Goal: Task Accomplishment & Management: Manage account settings

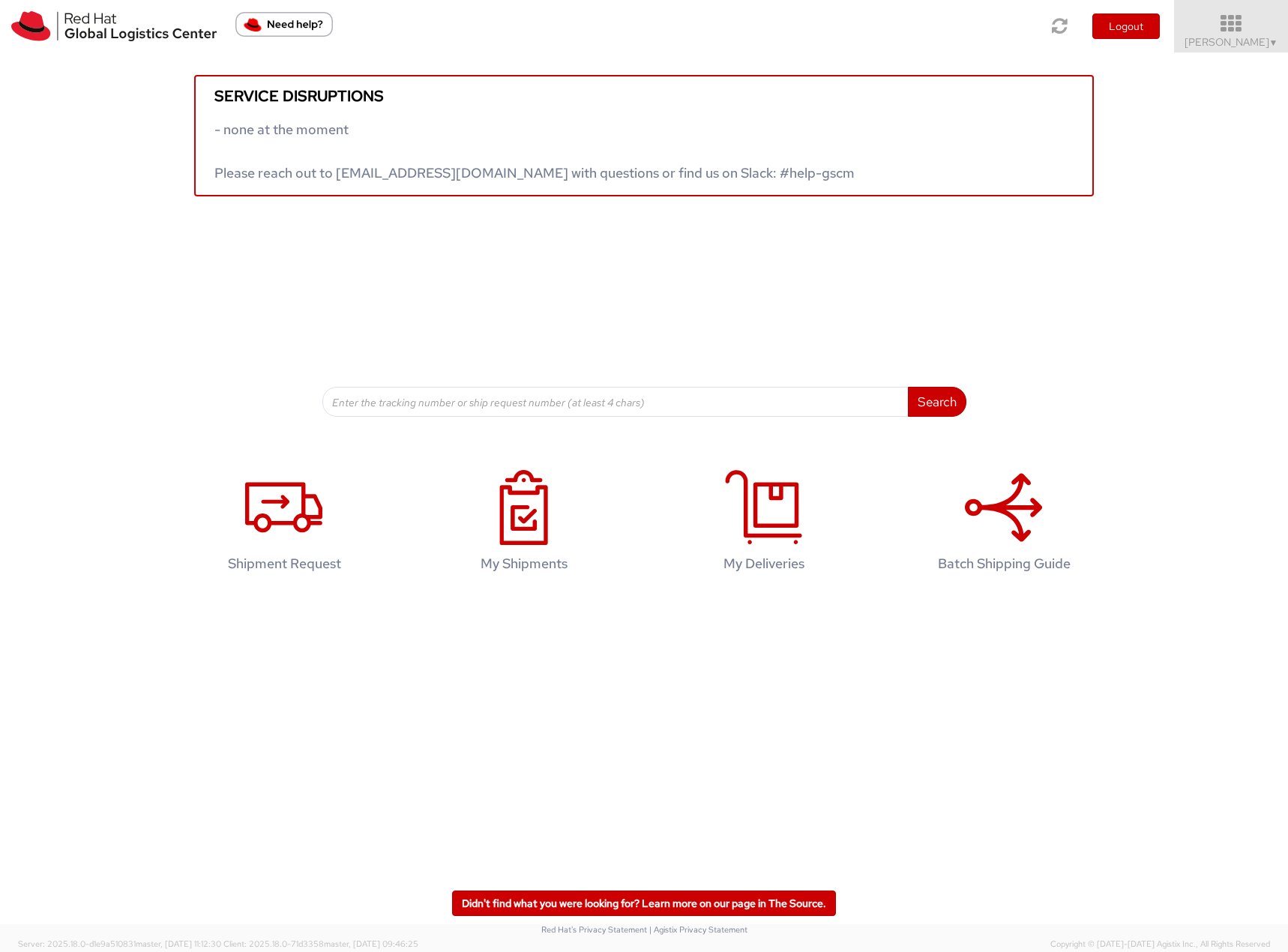
click at [1226, 36] on span "Filip Lizuch ▼" at bounding box center [1231, 42] width 94 height 13
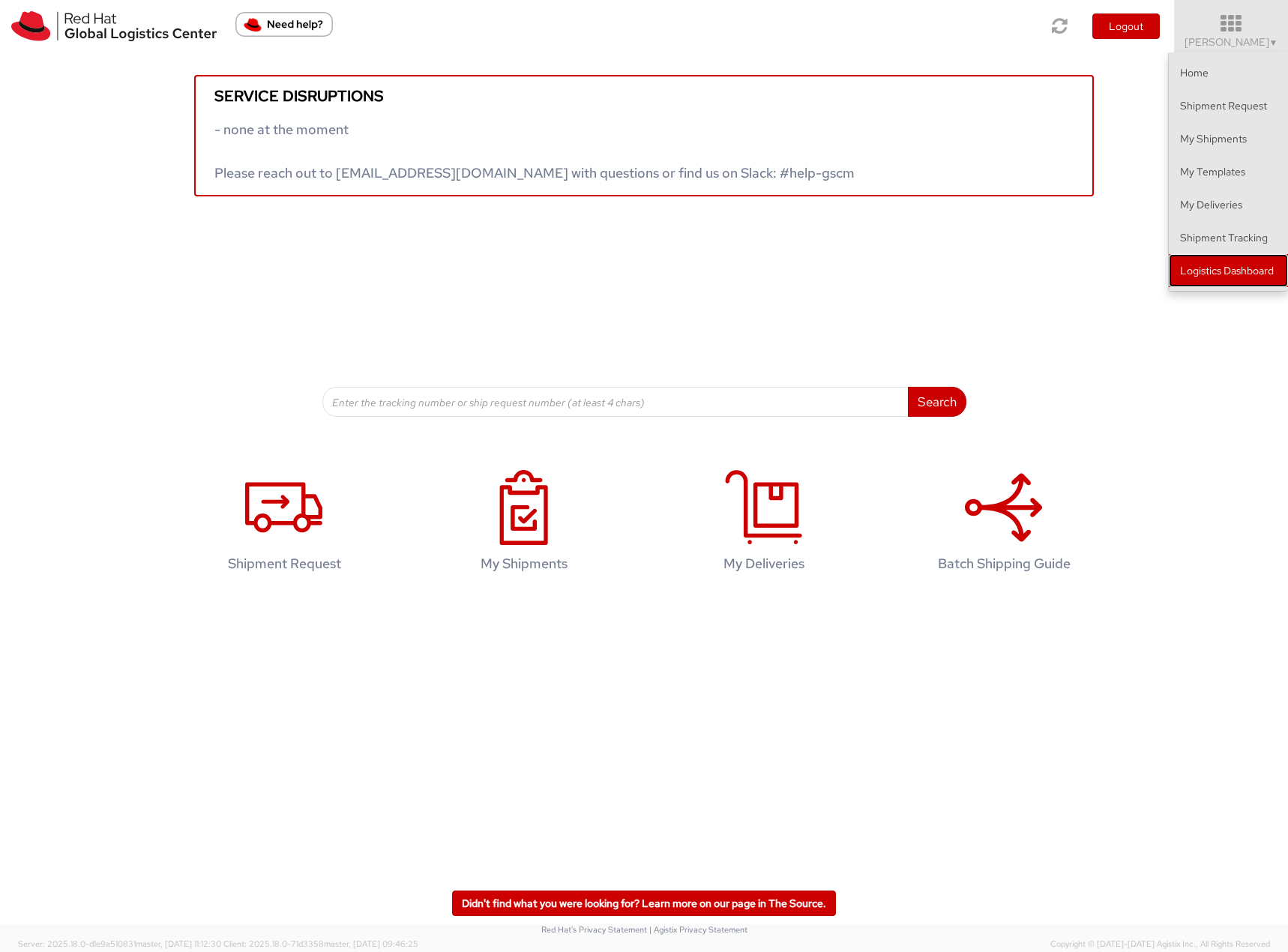
click at [1227, 266] on link "Logistics Dashboard" at bounding box center [1229, 270] width 119 height 33
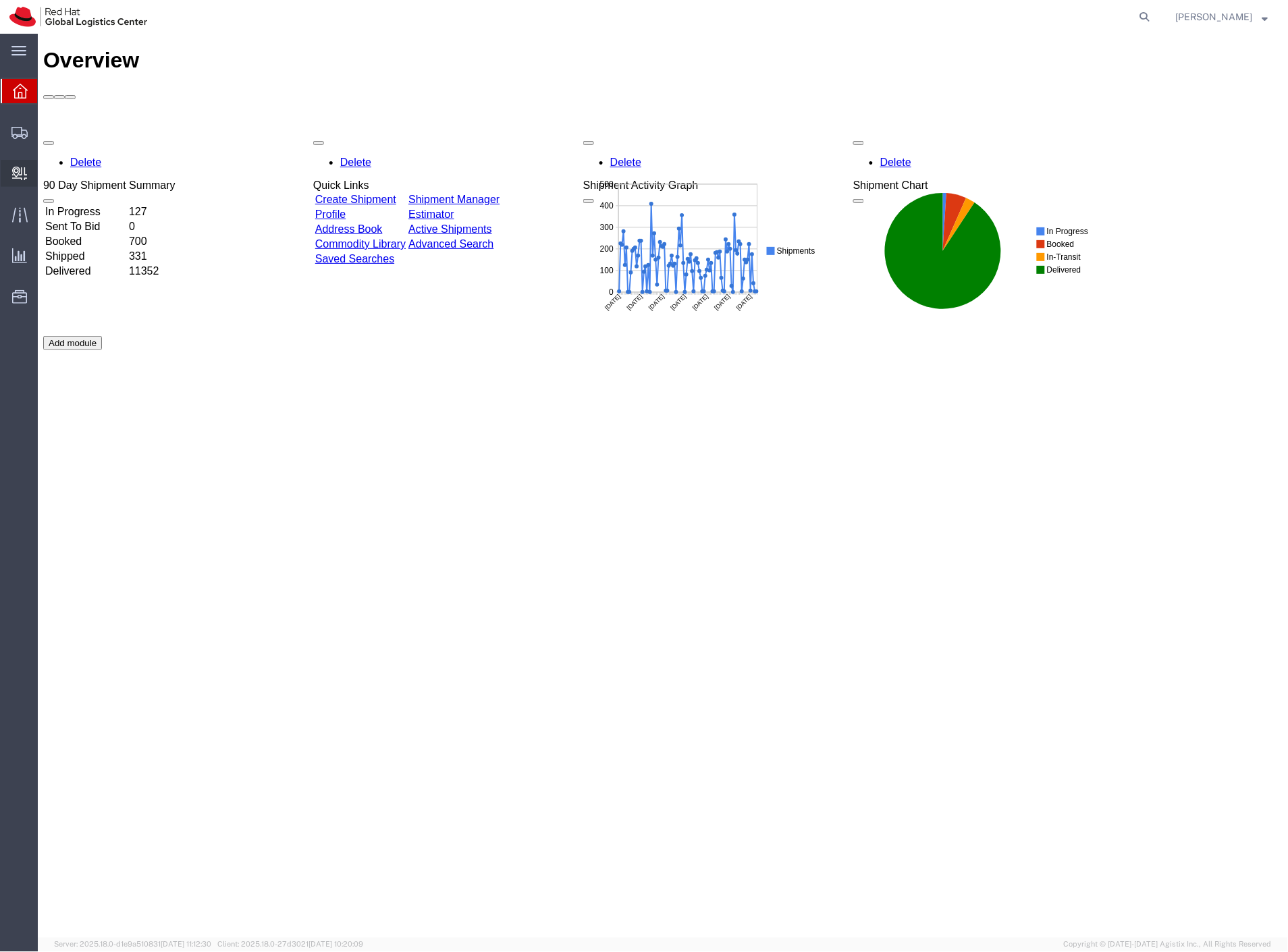
click at [0, 0] on span "Create Delivery" at bounding box center [0, 0] width 0 height 0
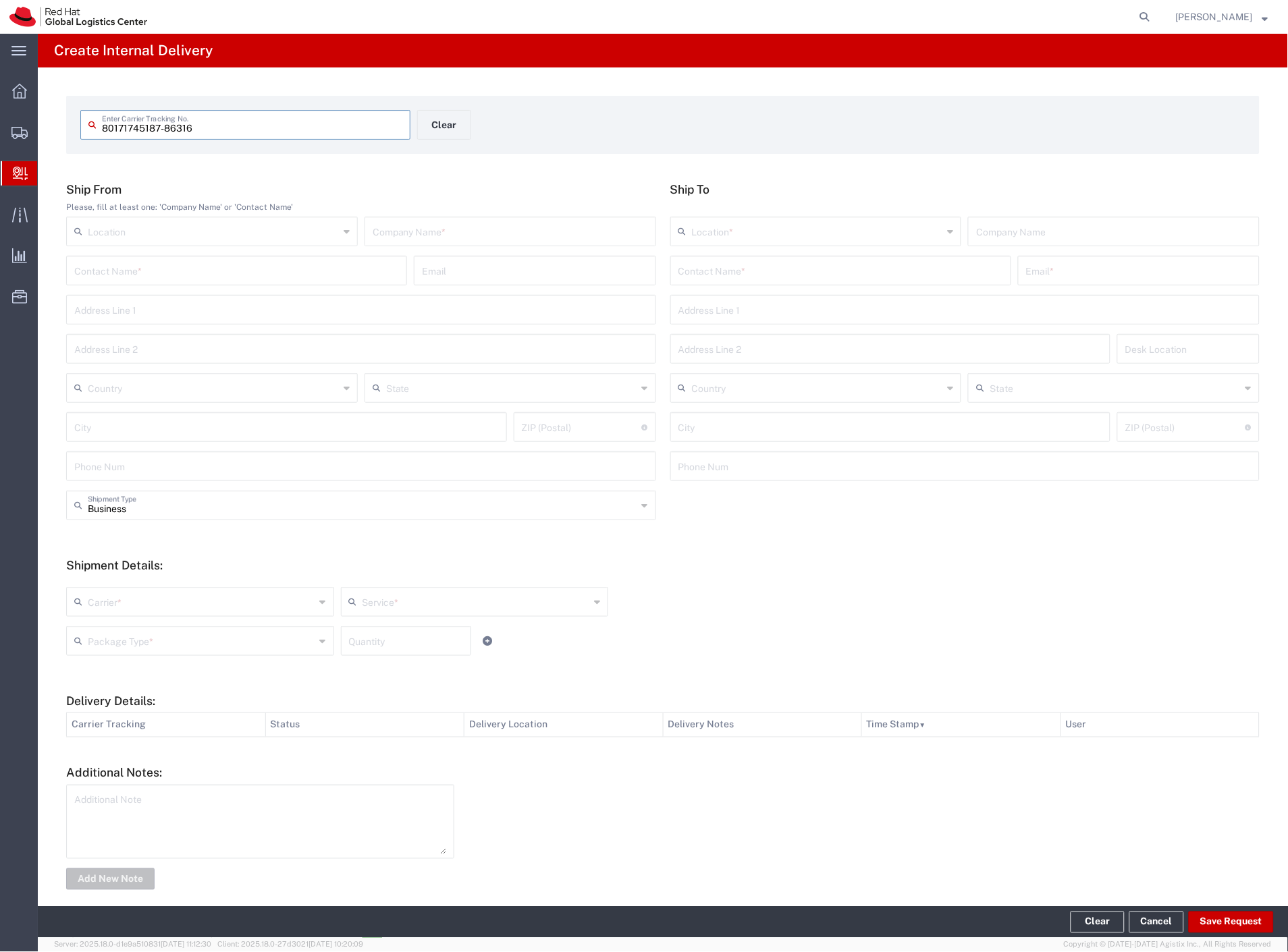
type input "80171745187-86316"
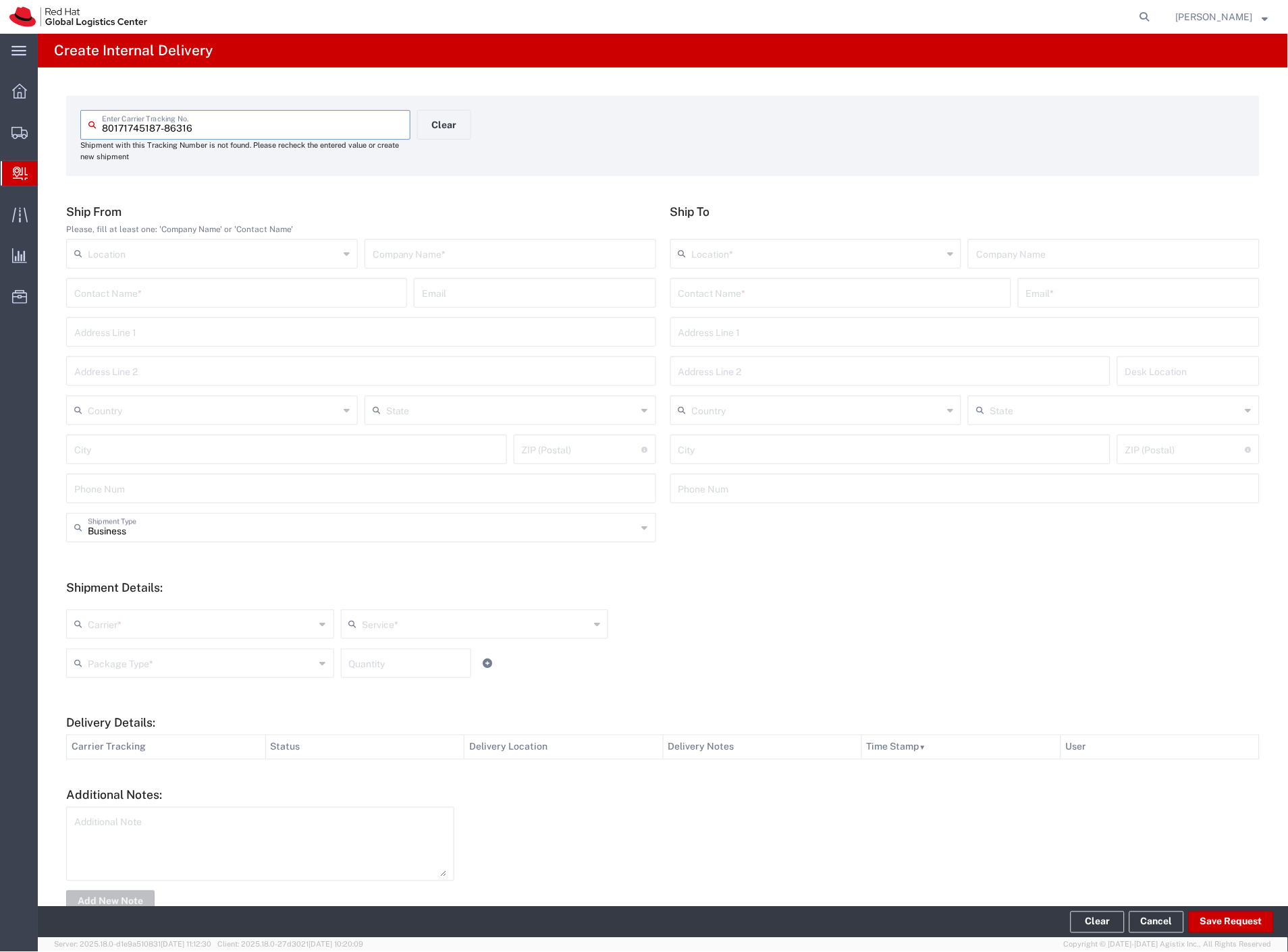
click at [373, 253] on input "text" at bounding box center [510, 252] width 275 height 23
type input "kava"
click at [740, 289] on input "text" at bounding box center [841, 292] width 325 height 23
type input "blazek"
click at [754, 327] on p "Red Hat Czech s.r.o. (Jan Blazek), jblazek@redhat.com" at bounding box center [841, 326] width 324 height 17
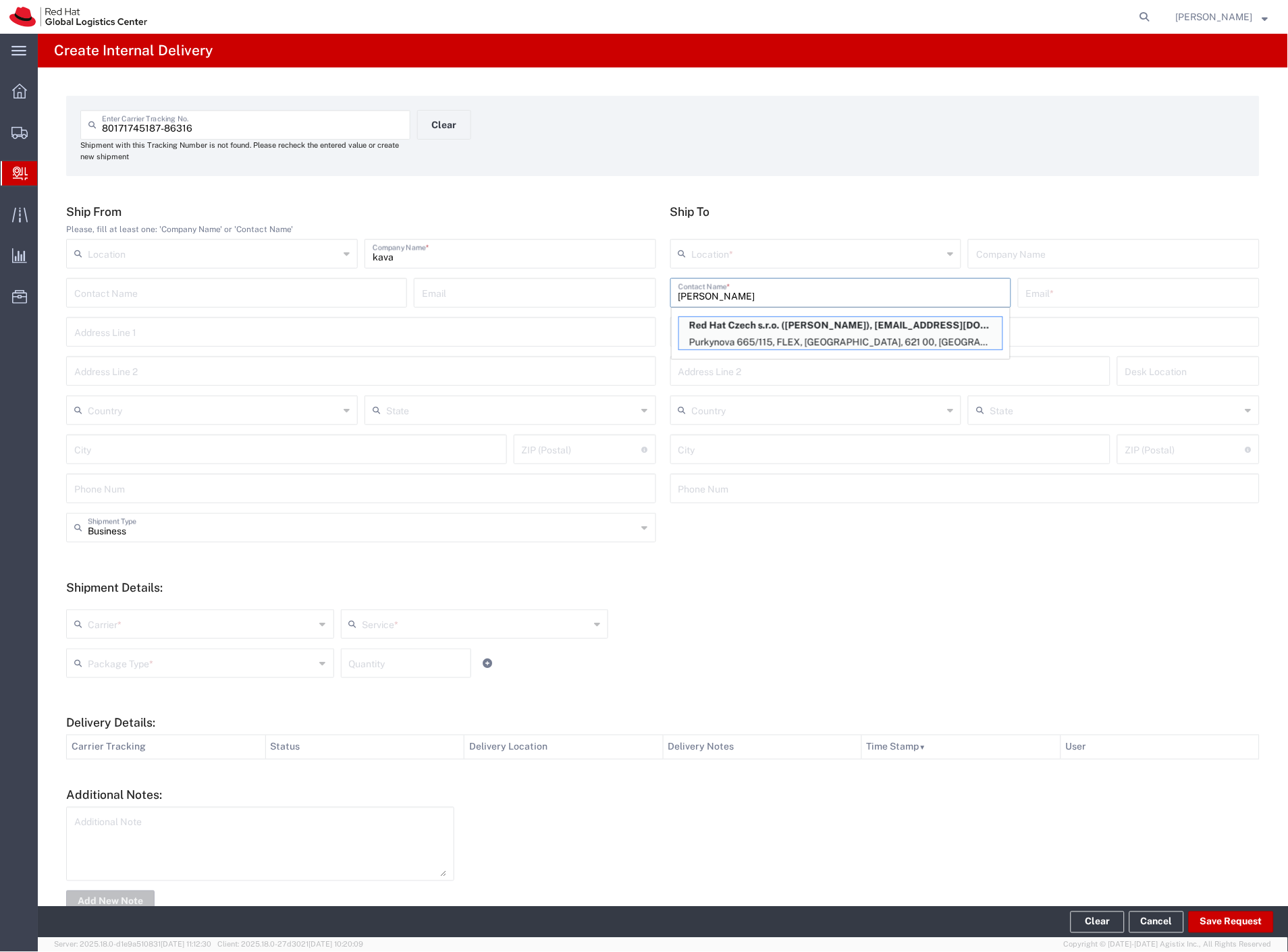
type input "RH - [GEOGRAPHIC_DATA] [GEOGRAPHIC_DATA] - C"
type input "Red Hat Czech s.r.o."
type input "Jan Blazek"
type input "jblazek@redhat.com"
type input "Purkynova 665/115"
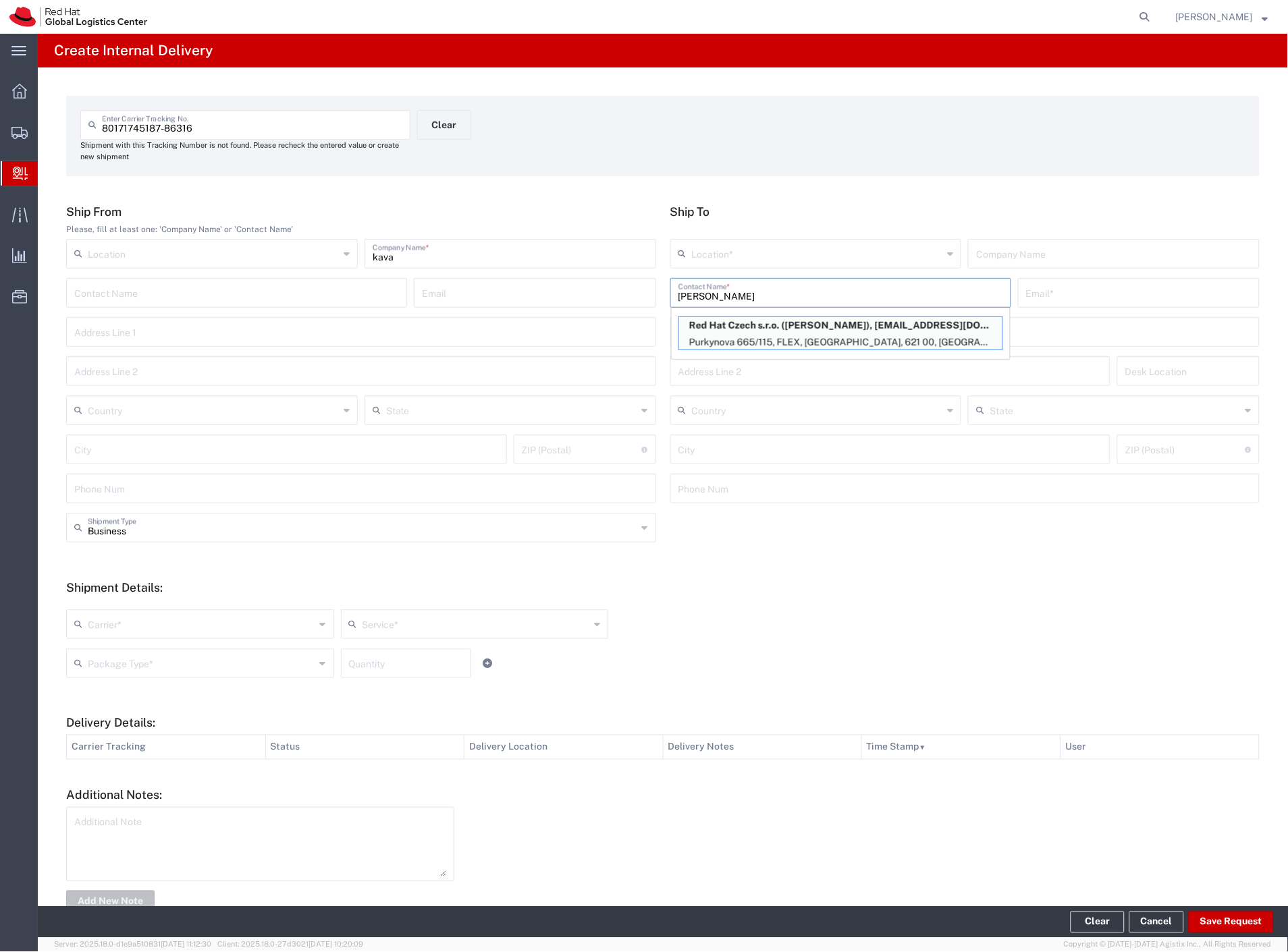
type input "FLEX"
type input "Czechia"
type input "[GEOGRAPHIC_DATA]"
type input "621 00"
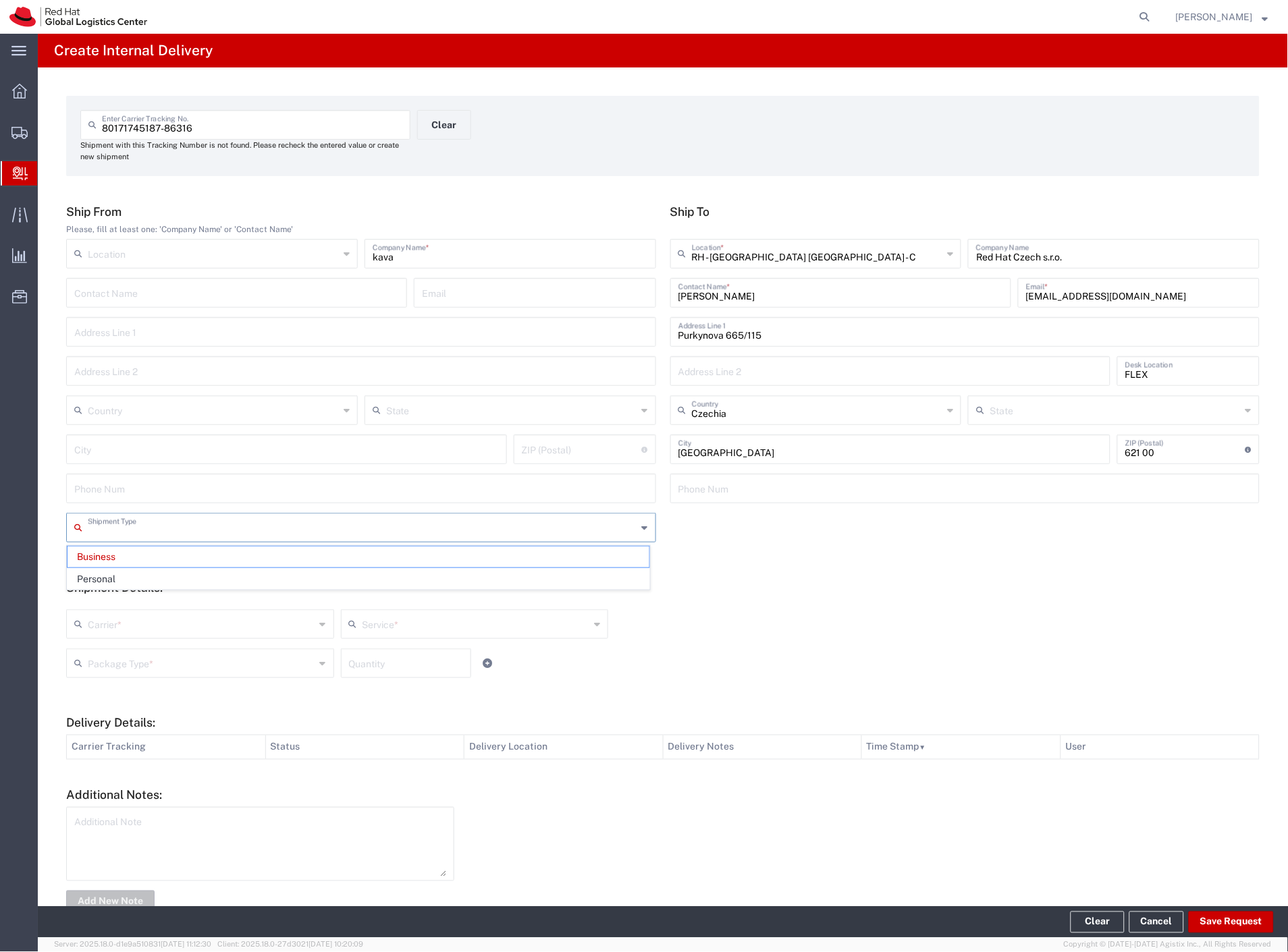
click at [140, 529] on input "text" at bounding box center [363, 526] width 550 height 23
click at [129, 579] on span "Personal" at bounding box center [358, 579] width 582 height 21
type input "Personal"
click at [119, 629] on input "text" at bounding box center [202, 622] width 228 height 23
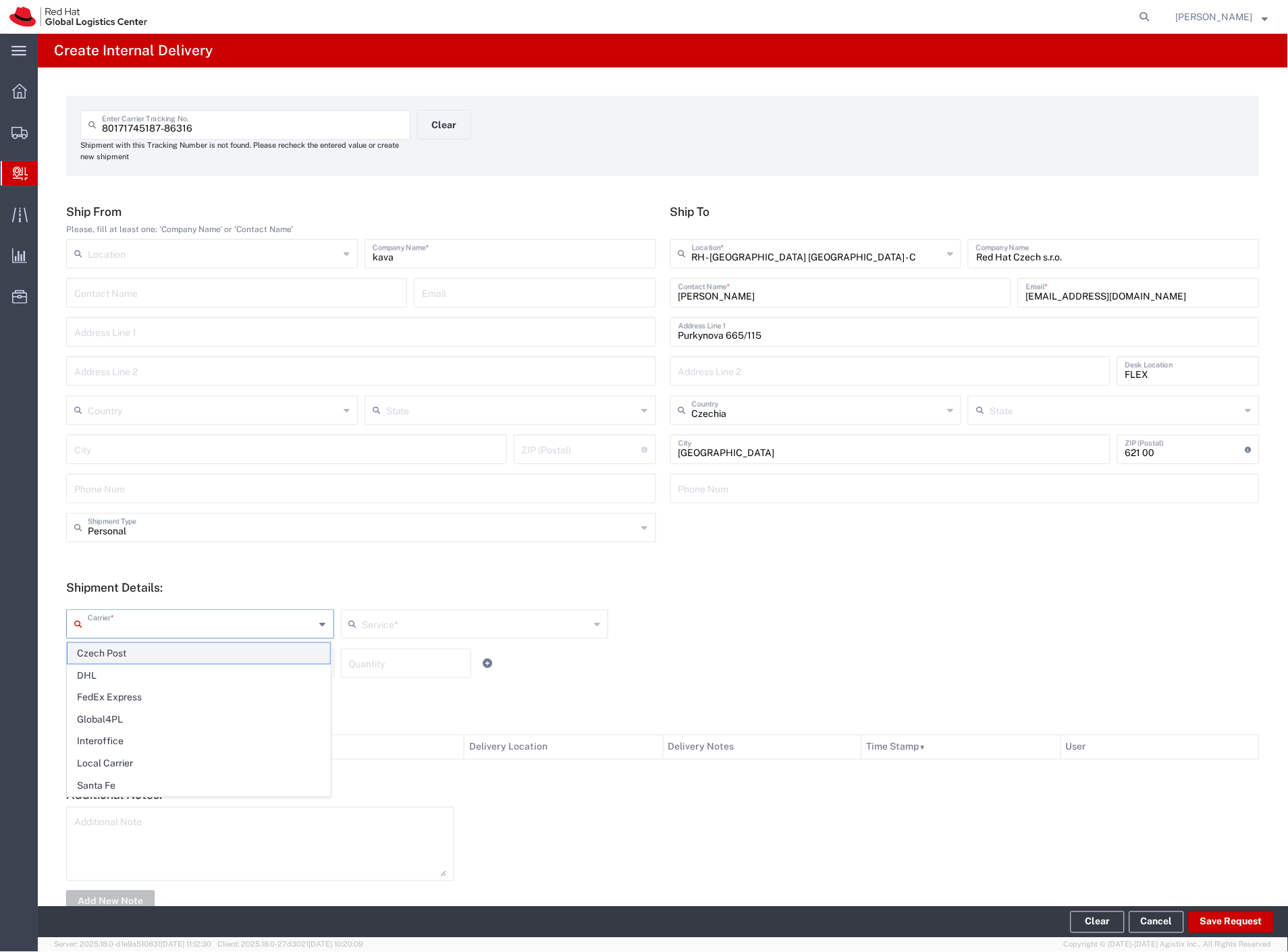
click at [115, 649] on span "Czech Post" at bounding box center [199, 653] width 262 height 21
type input "Czech Post"
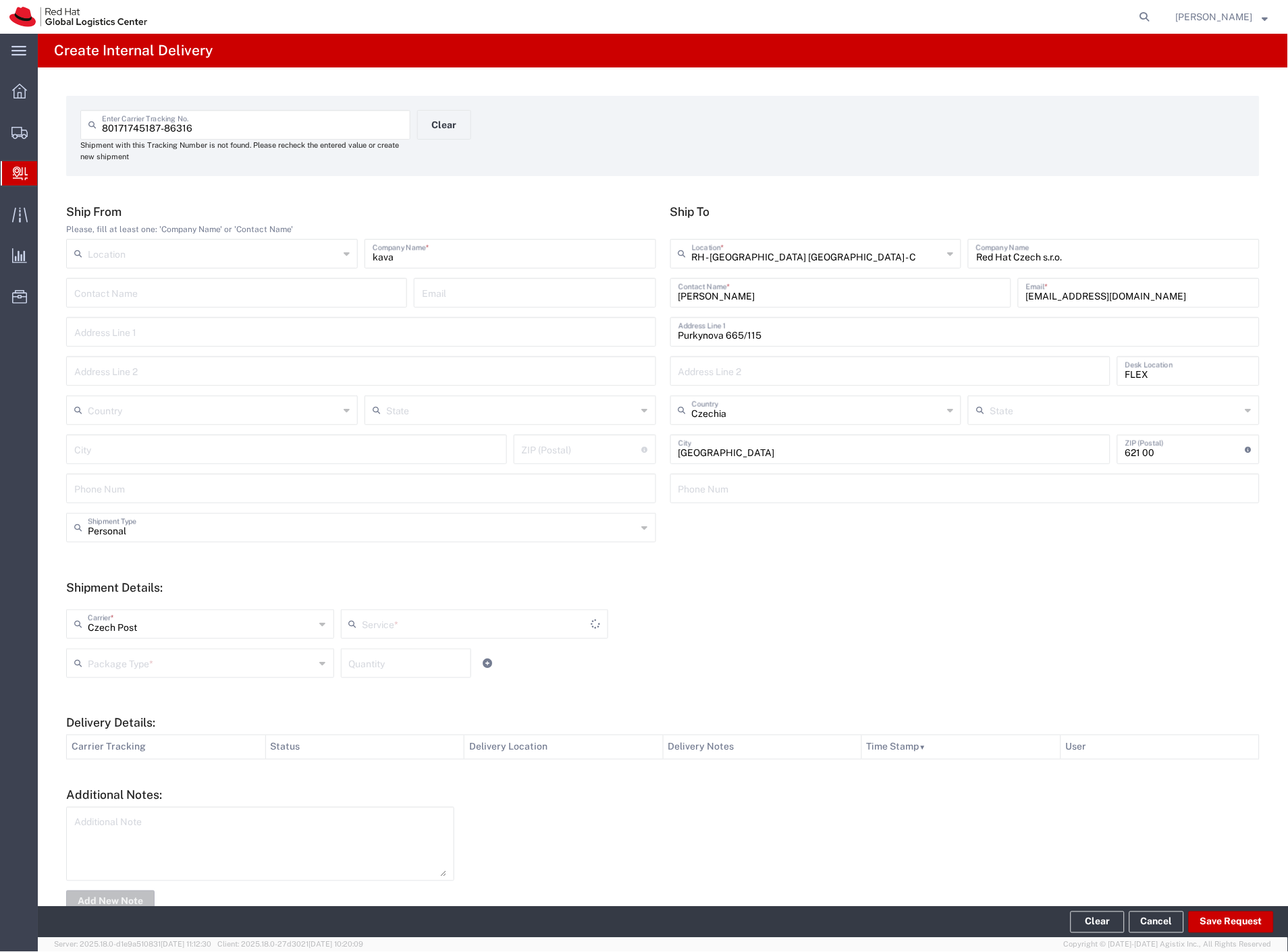
click at [113, 659] on input "text" at bounding box center [202, 662] width 228 height 23
type input "Ground"
click at [131, 777] on span "Your Packaging" at bounding box center [199, 781] width 262 height 21
type input "Your Packaging"
click at [1243, 928] on button "Save Request" at bounding box center [1231, 922] width 85 height 22
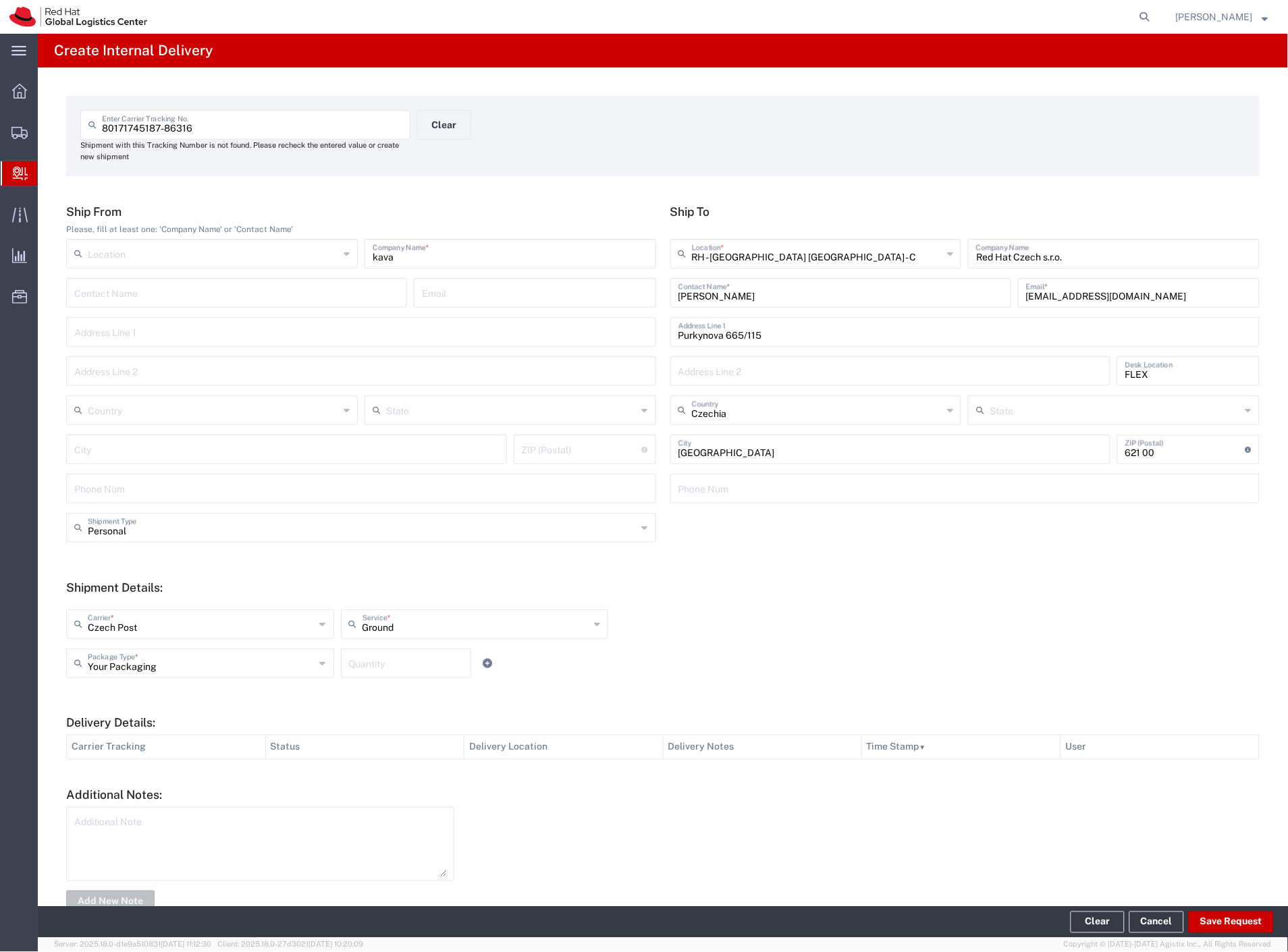
type input "Personal"
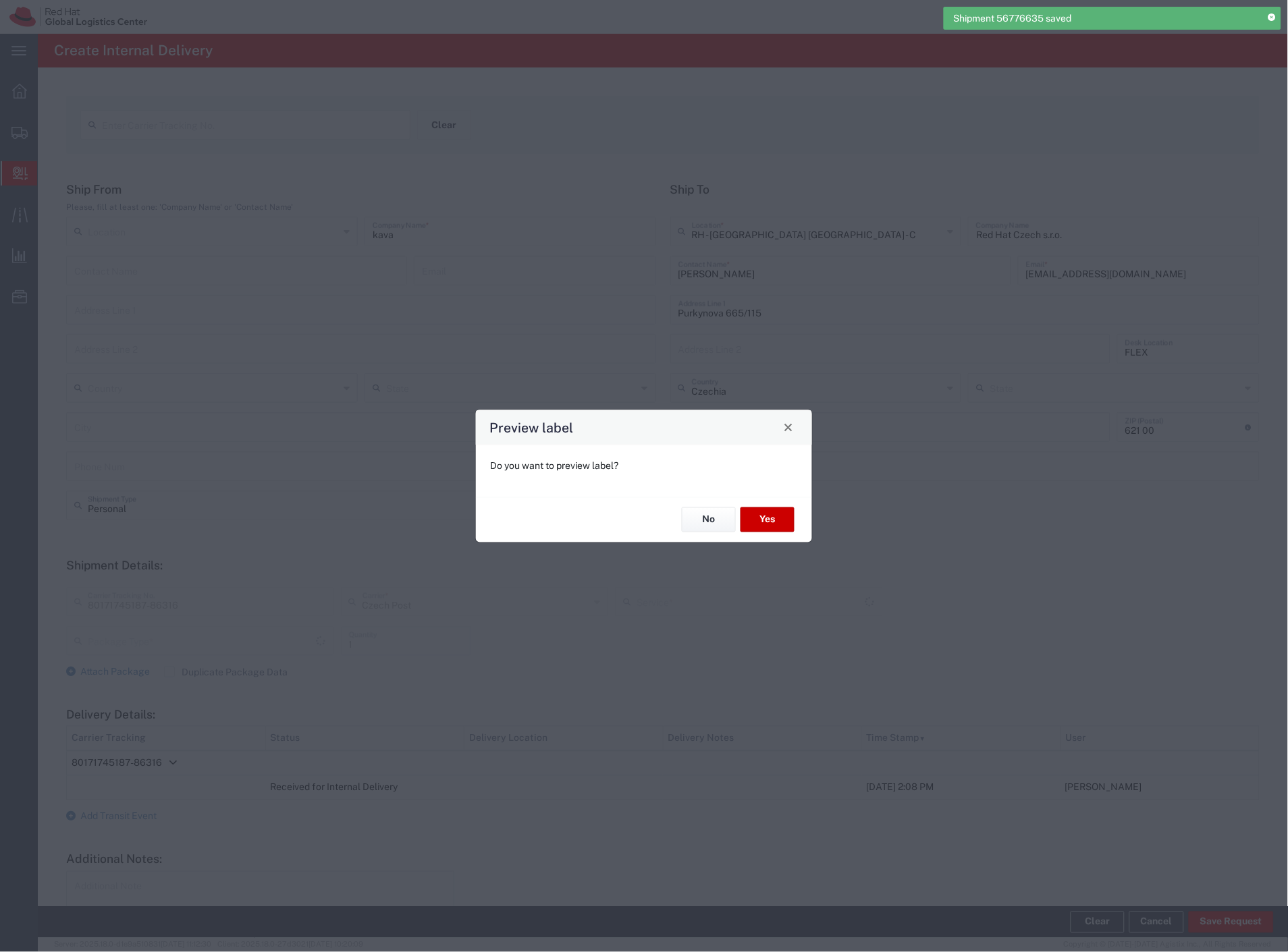
type input "Your Packaging"
type input "Ground"
click at [767, 523] on button "Yes" at bounding box center [767, 520] width 54 height 25
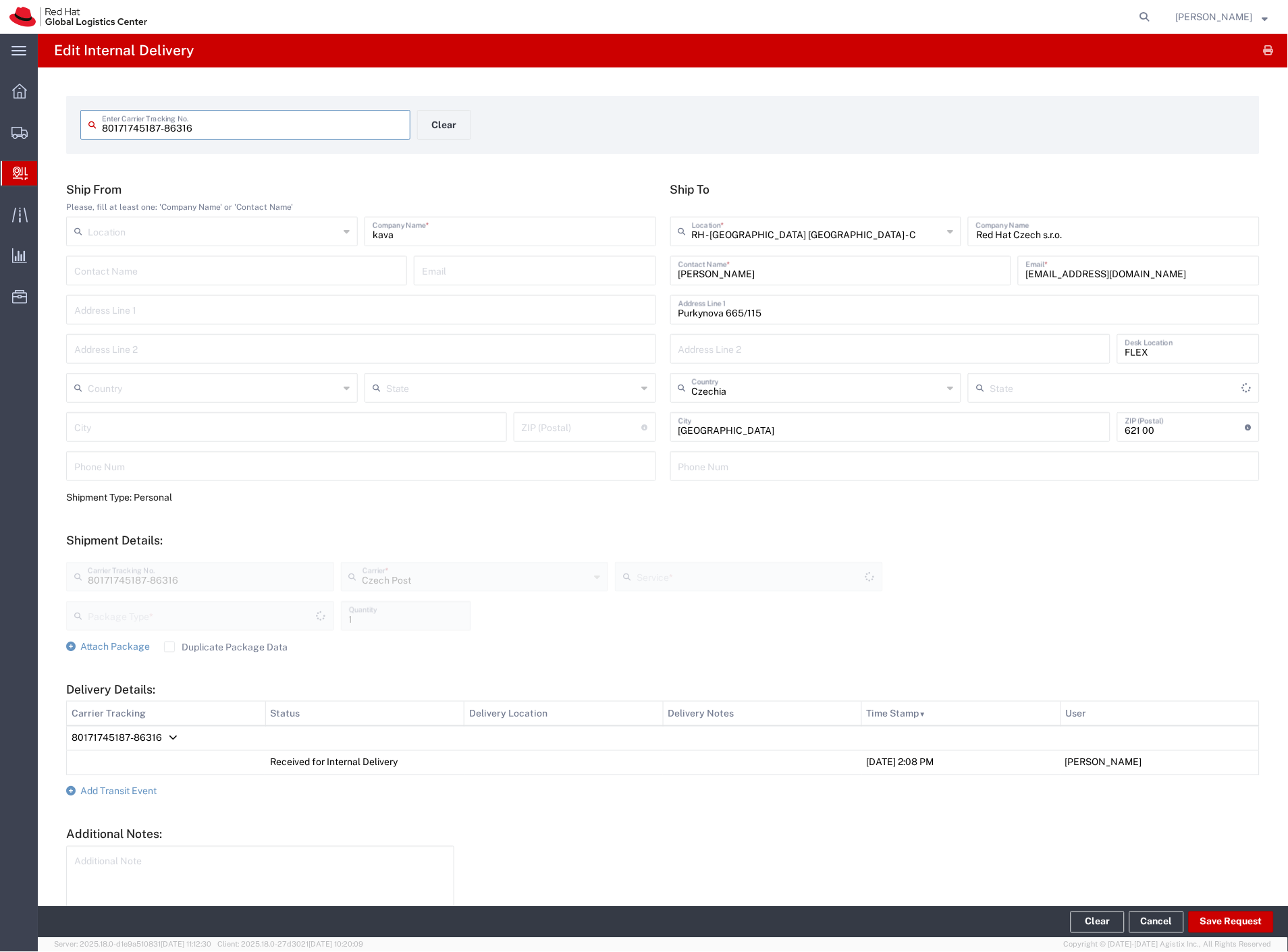
type input "Your Packaging"
type input "Ground"
click at [429, 123] on button "Clear" at bounding box center [444, 124] width 54 height 29
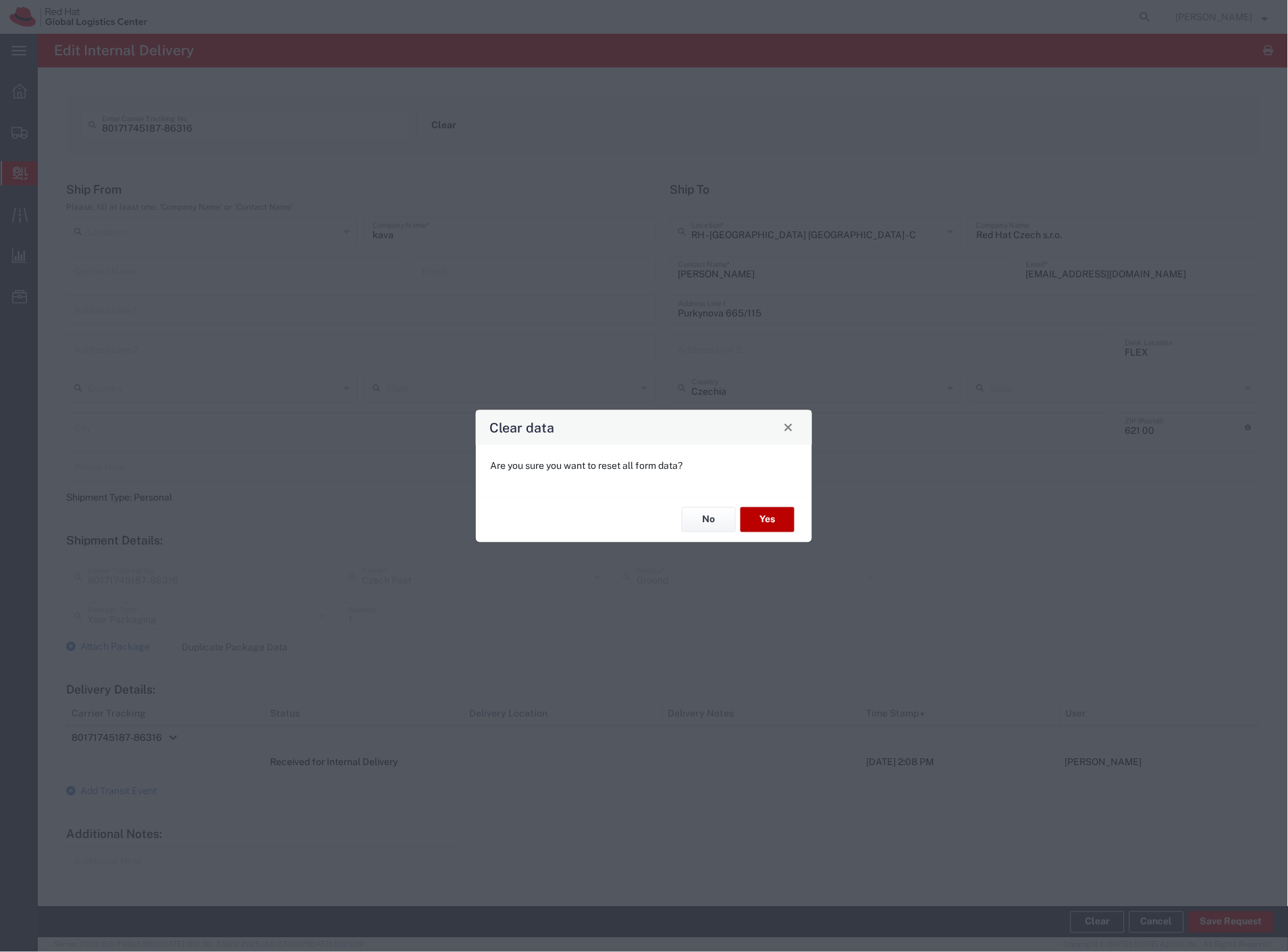
click at [779, 515] on button "Yes" at bounding box center [767, 520] width 54 height 25
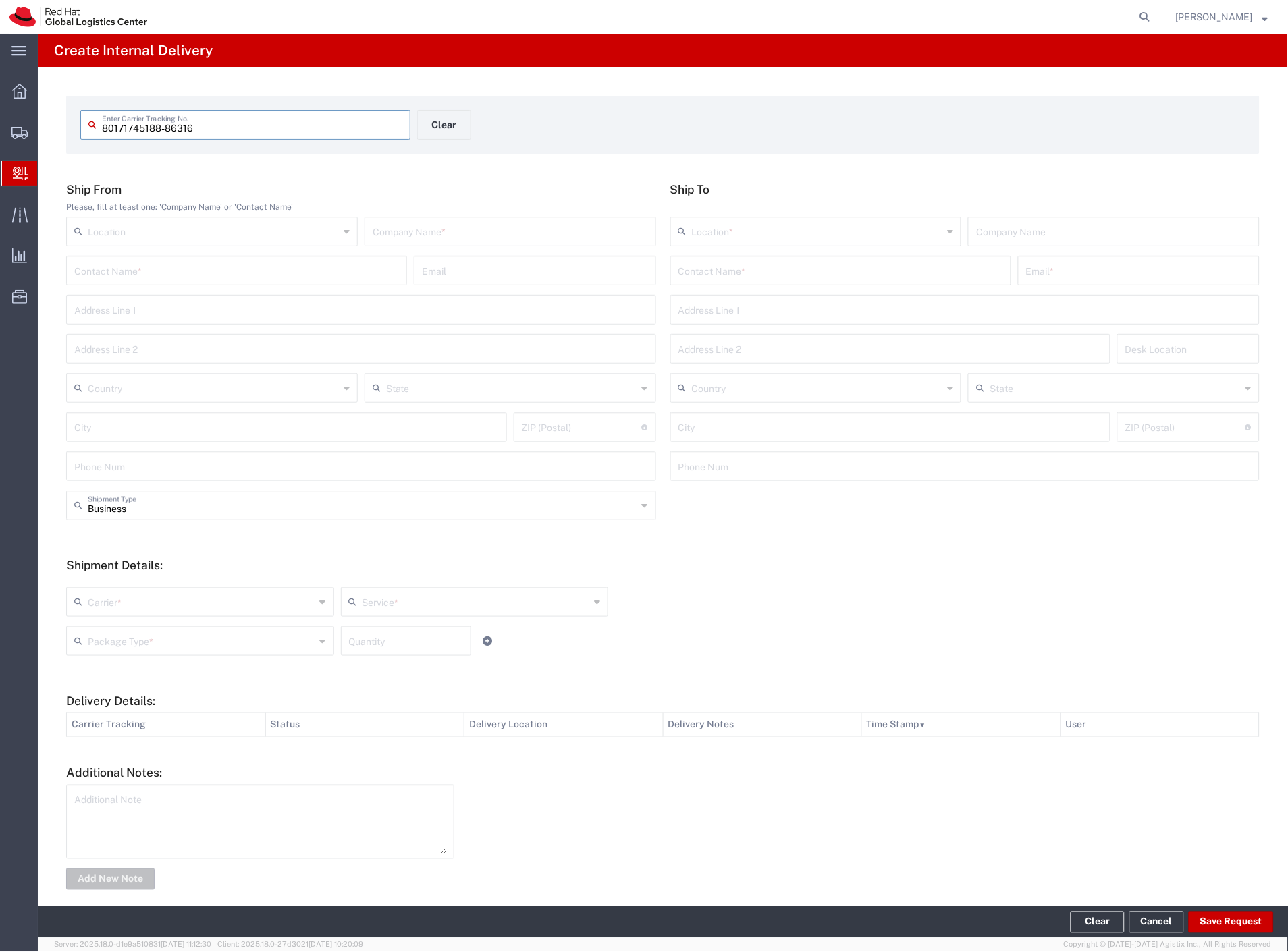
type input "80171745188-86316"
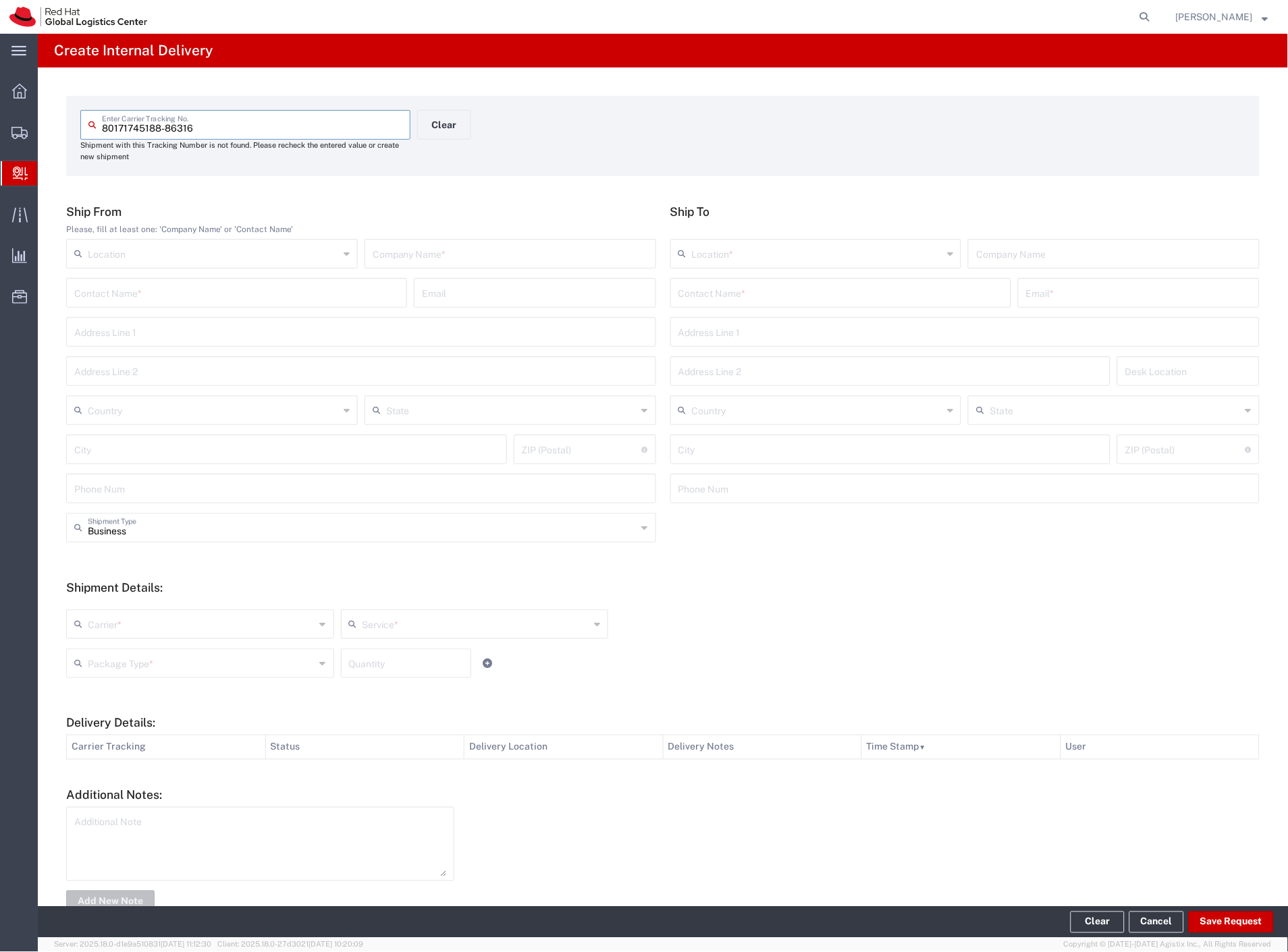
click at [488, 254] on input "text" at bounding box center [510, 252] width 275 height 23
type input "kafe"
click at [723, 297] on input "text" at bounding box center [841, 292] width 325 height 23
type input "zacik"
click at [795, 335] on p "Purkynova 647/111, FLEX, BRNO, 621 00, CZ" at bounding box center [841, 343] width 324 height 17
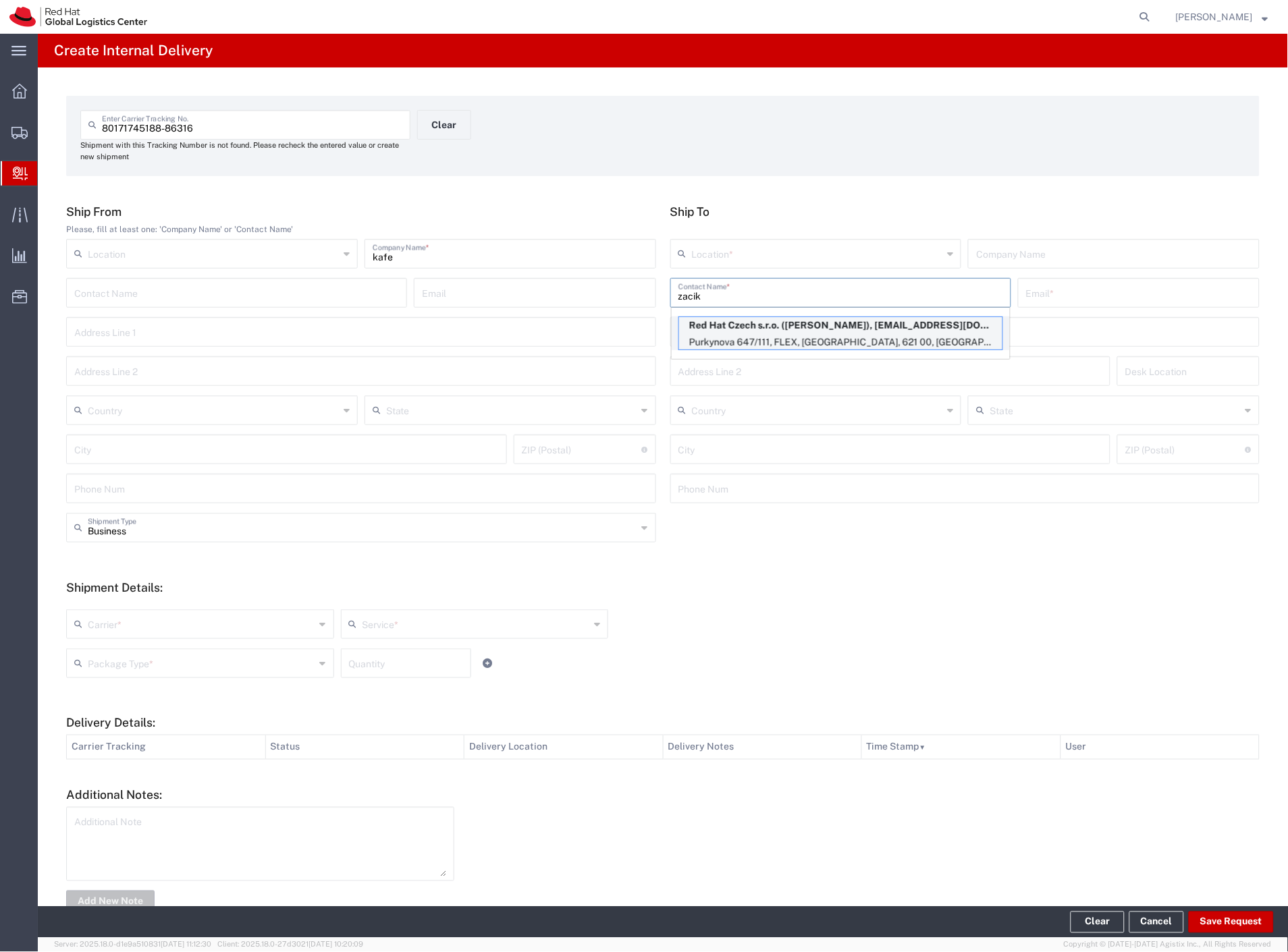
type input "RH - [GEOGRAPHIC_DATA] [GEOGRAPHIC_DATA] - B"
type input "Red Hat Czech s.r.o."
type input "Pavol Zacik"
type input "pzacik@redhat.com"
type input "Purkynova 647/111"
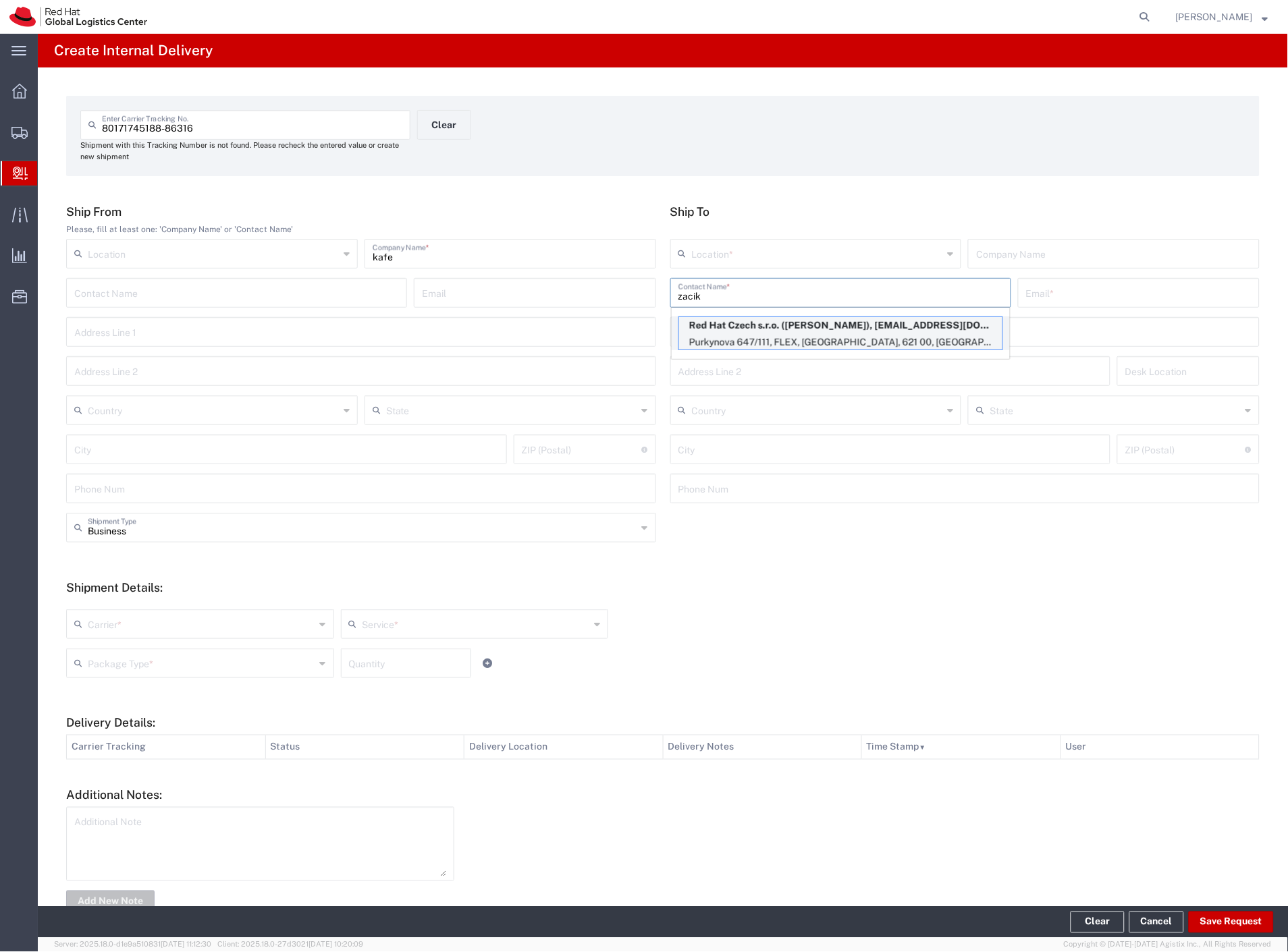
type input "FLEX"
type input "Czechia"
type input "[GEOGRAPHIC_DATA]"
type input "621 00"
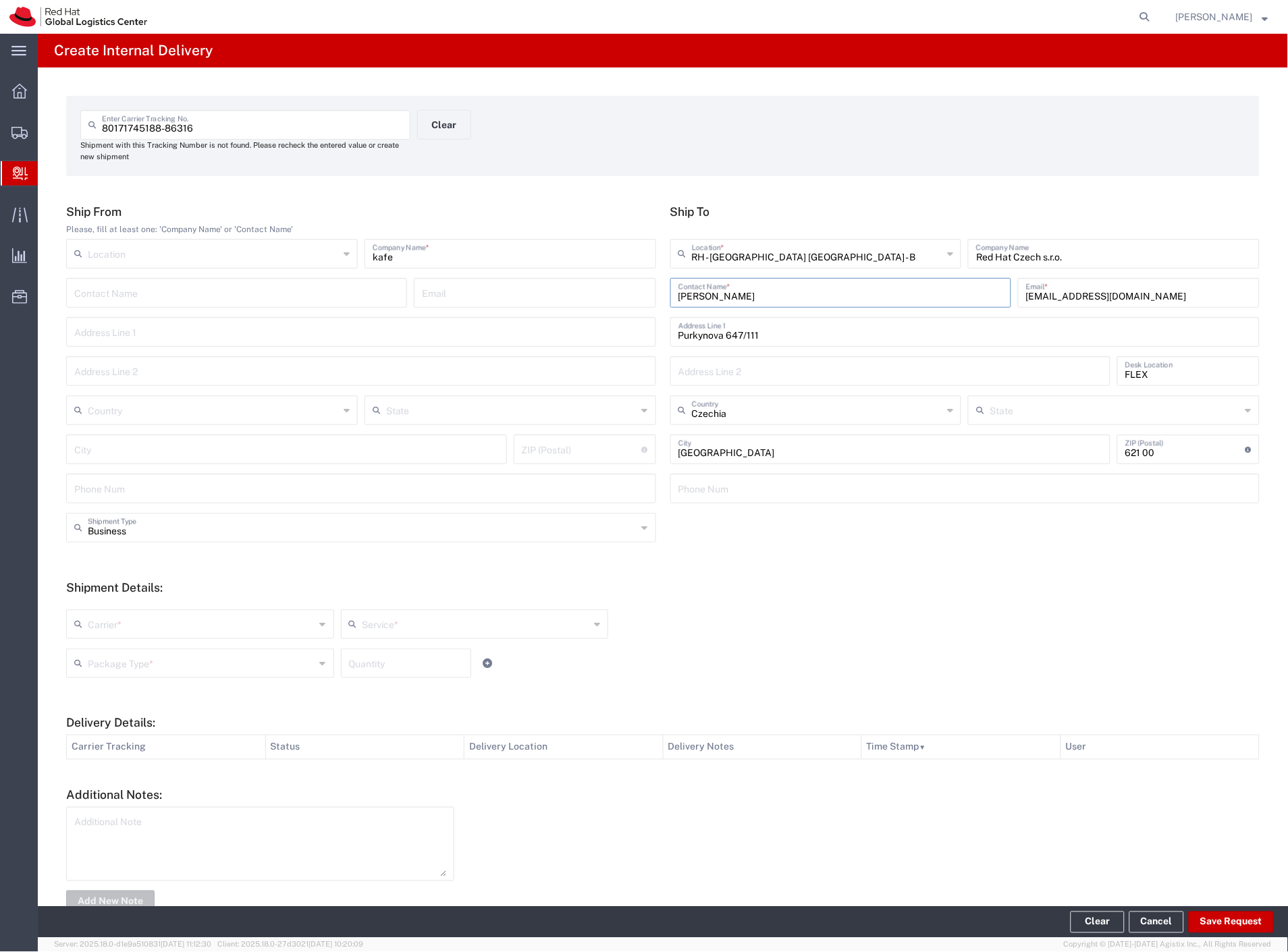
click at [145, 530] on div "Business Shipment Type" at bounding box center [361, 527] width 590 height 29
click at [145, 526] on input "text" at bounding box center [363, 526] width 550 height 23
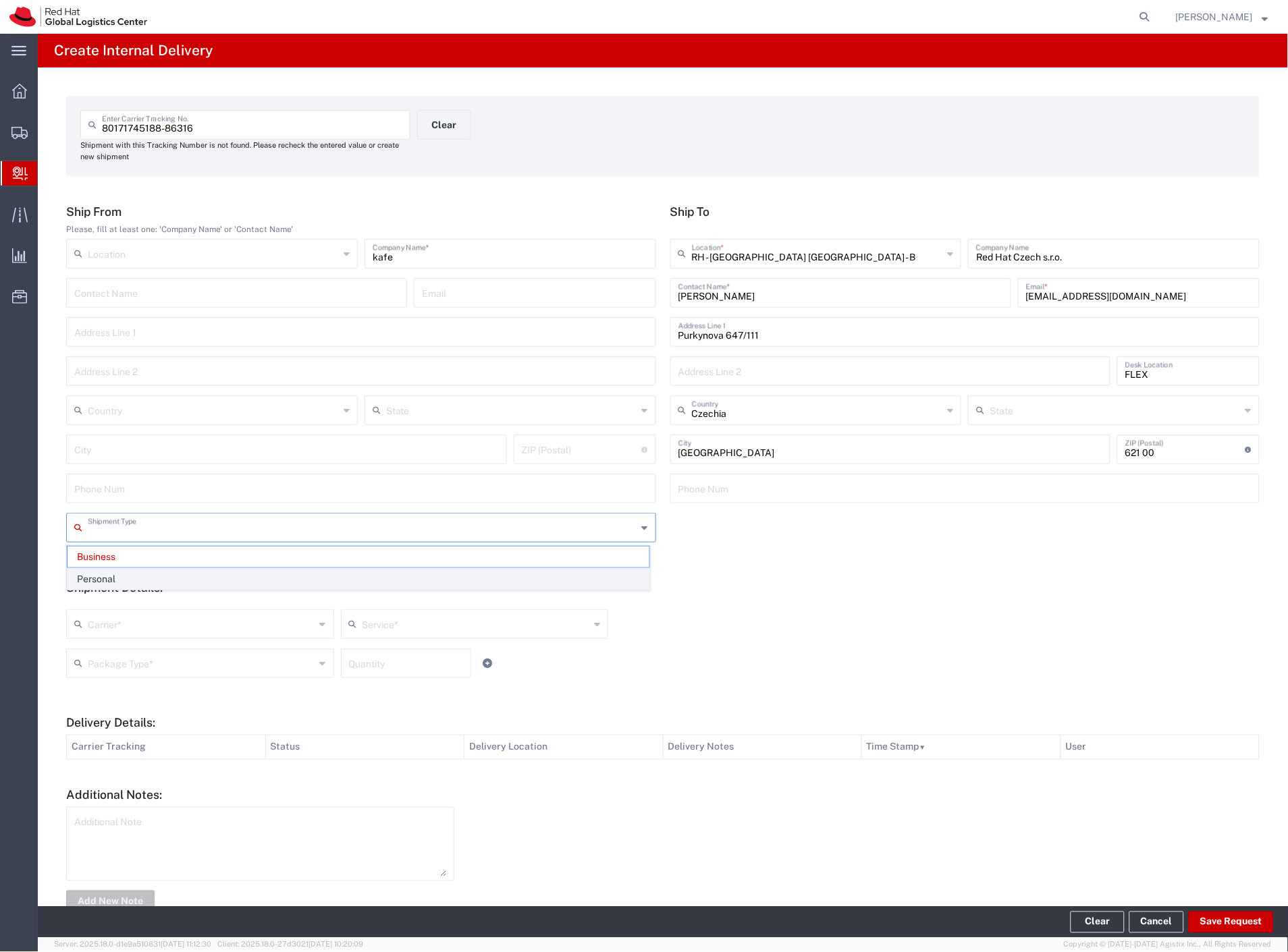
click at [136, 577] on span "Personal" at bounding box center [358, 579] width 582 height 21
type input "Personal"
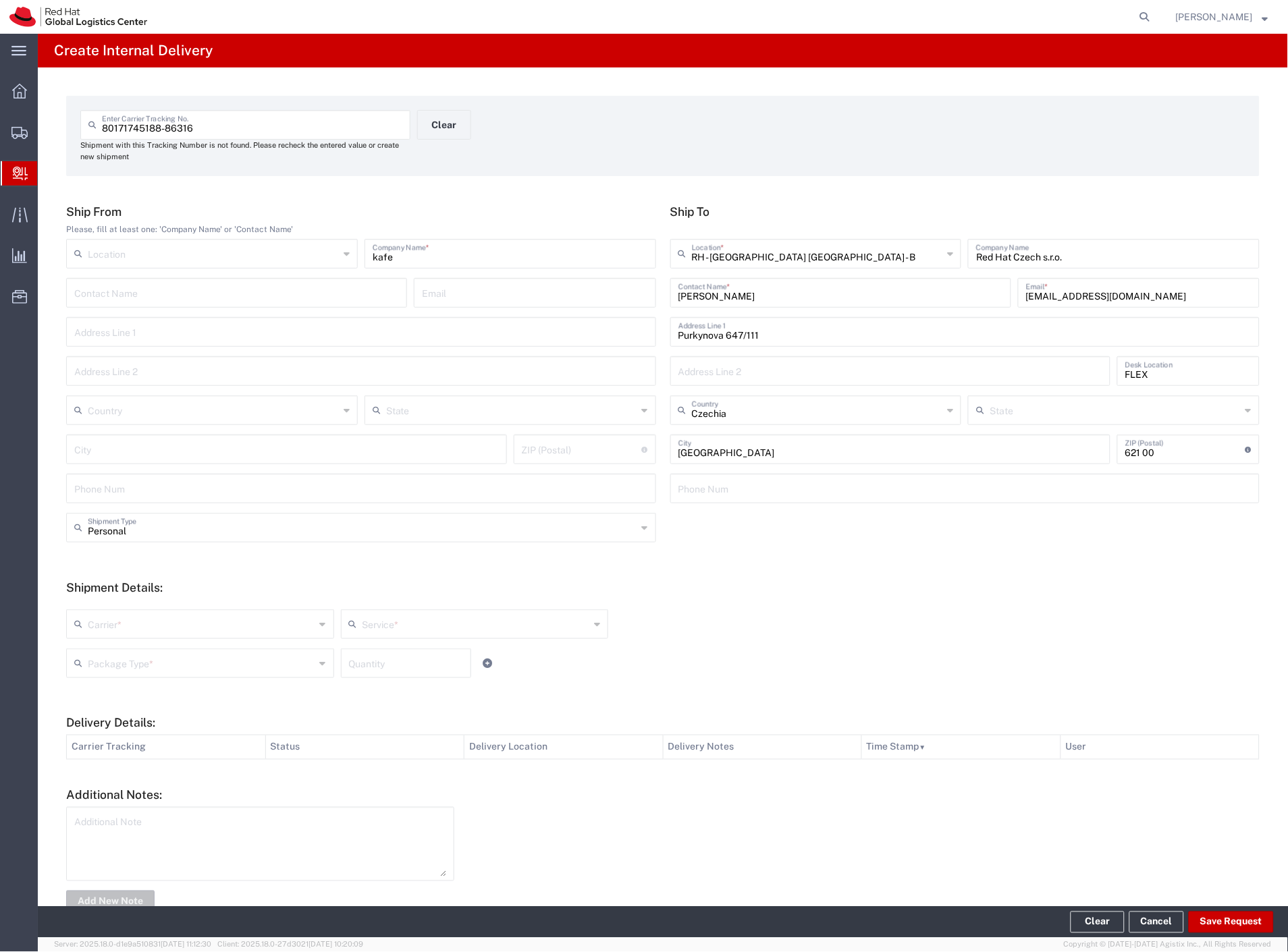
click at [124, 627] on input "text" at bounding box center [202, 622] width 228 height 23
click at [120, 648] on span "Czech Post" at bounding box center [199, 653] width 262 height 21
type input "Czech Post"
type input "Ground"
drag, startPoint x: 119, startPoint y: 658, endPoint x: 139, endPoint y: 730, distance: 74.7
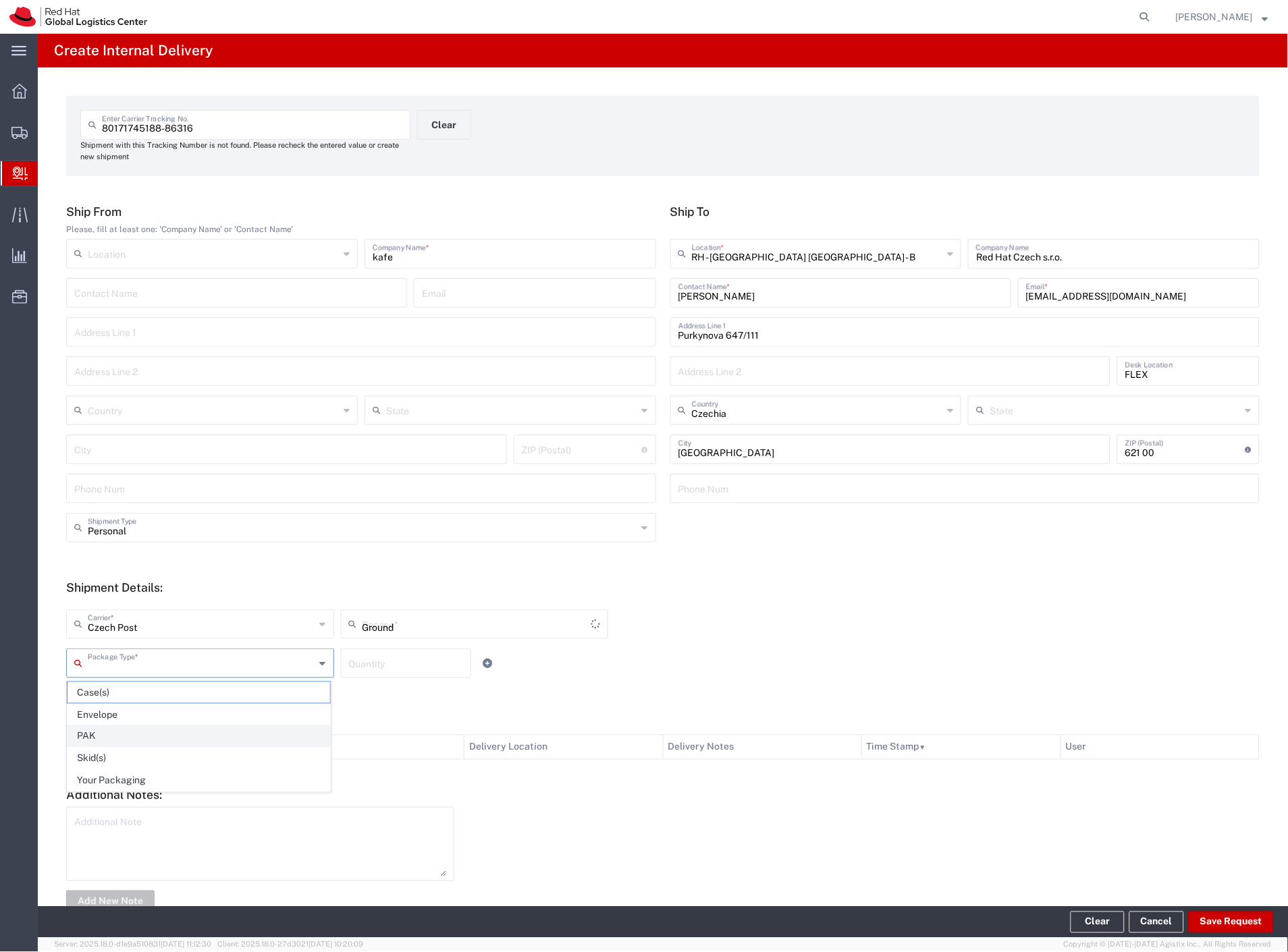
click at [119, 658] on input "text" at bounding box center [202, 662] width 228 height 23
click at [119, 787] on span "Your Packaging" at bounding box center [199, 781] width 262 height 21
type input "Your Packaging"
click at [1218, 915] on button "Save Request" at bounding box center [1231, 922] width 85 height 22
type input "Personal"
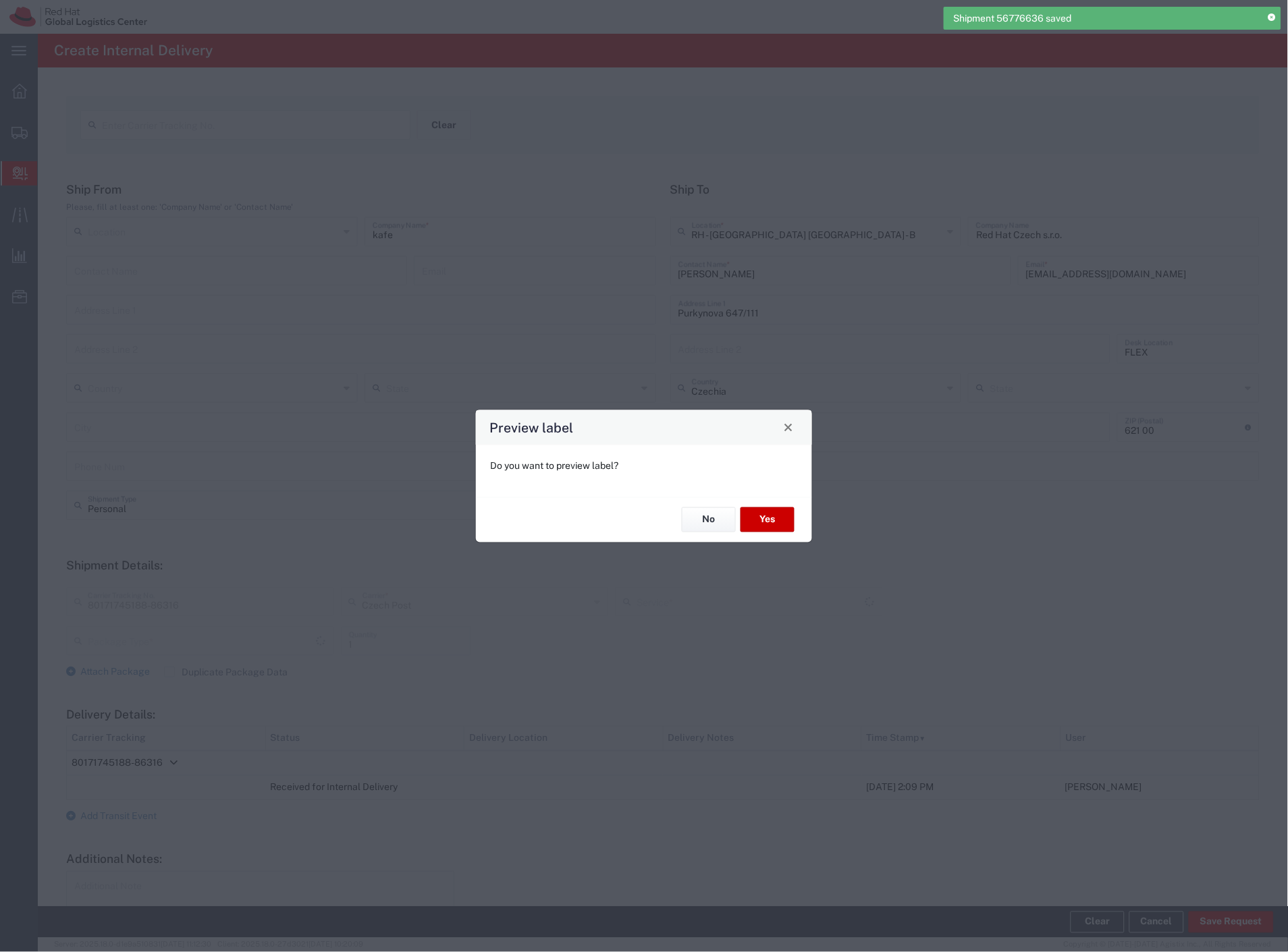
type input "Your Packaging"
type input "Ground"
click at [766, 509] on button "Yes" at bounding box center [767, 520] width 54 height 25
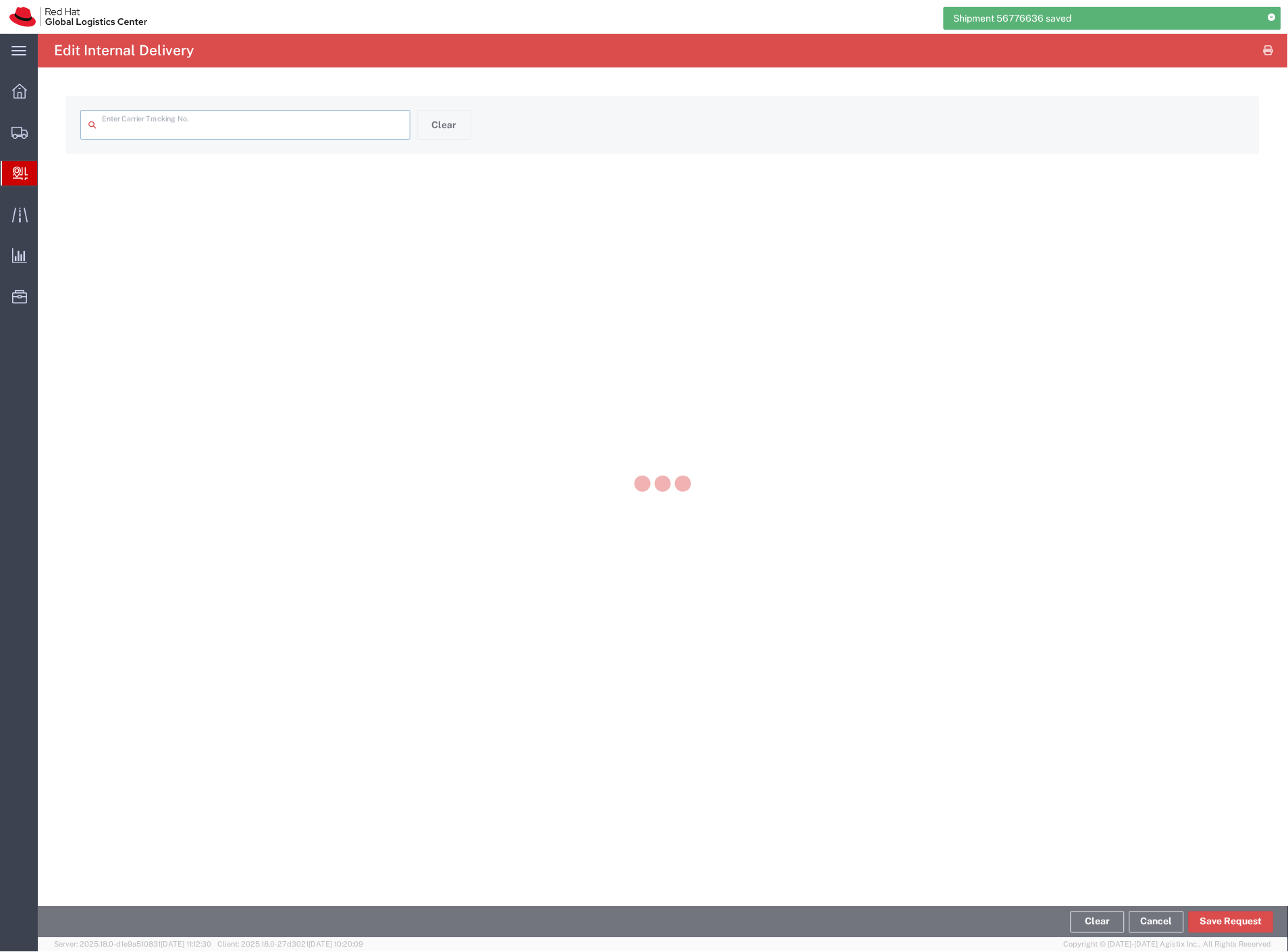
type input "80171745188-86316"
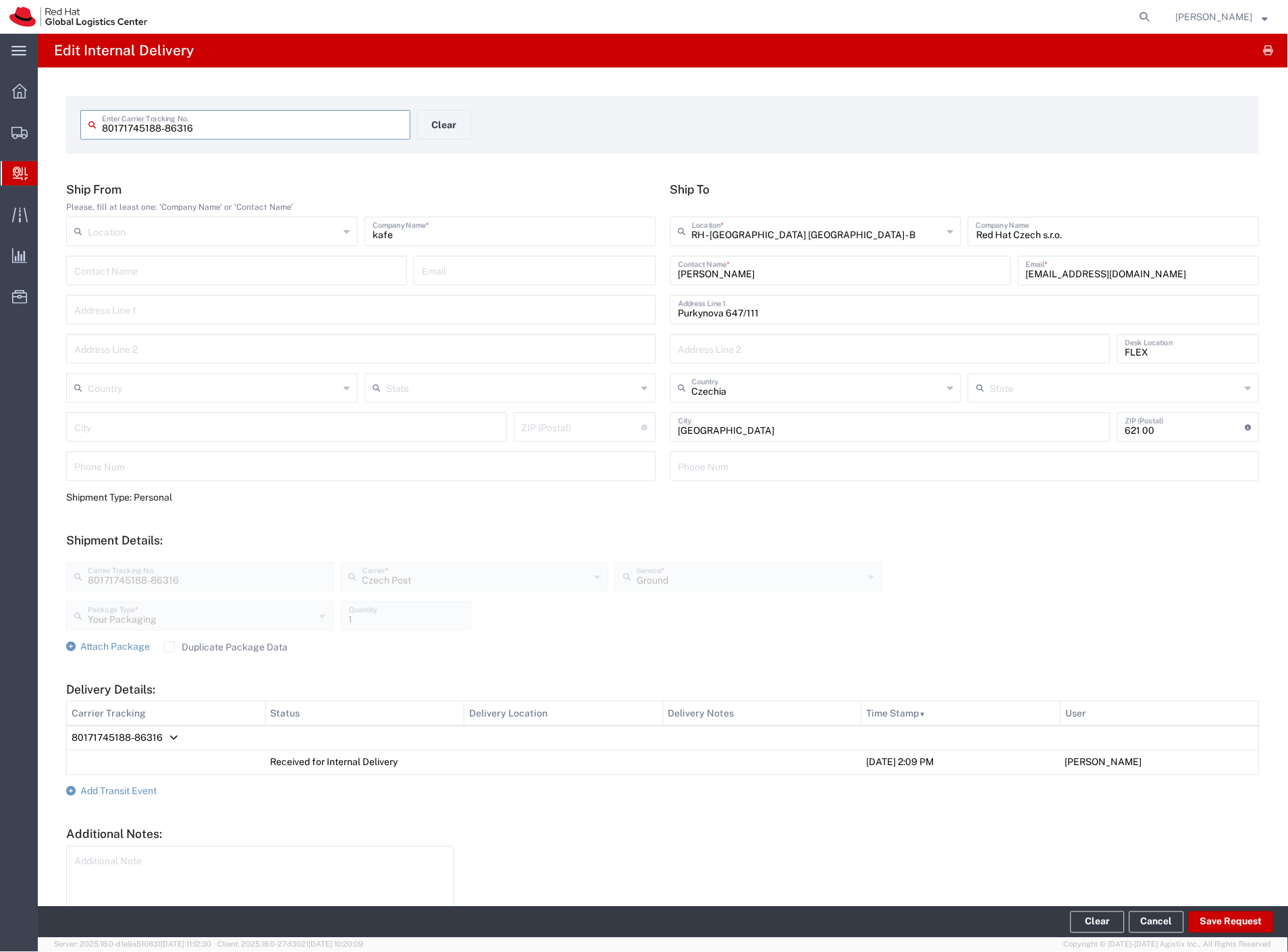
click at [440, 143] on div "80171745188-86316 Enter Carrier Tracking No. Clear" at bounding box center [417, 129] width 688 height 39
click at [444, 136] on button "Clear" at bounding box center [444, 124] width 54 height 29
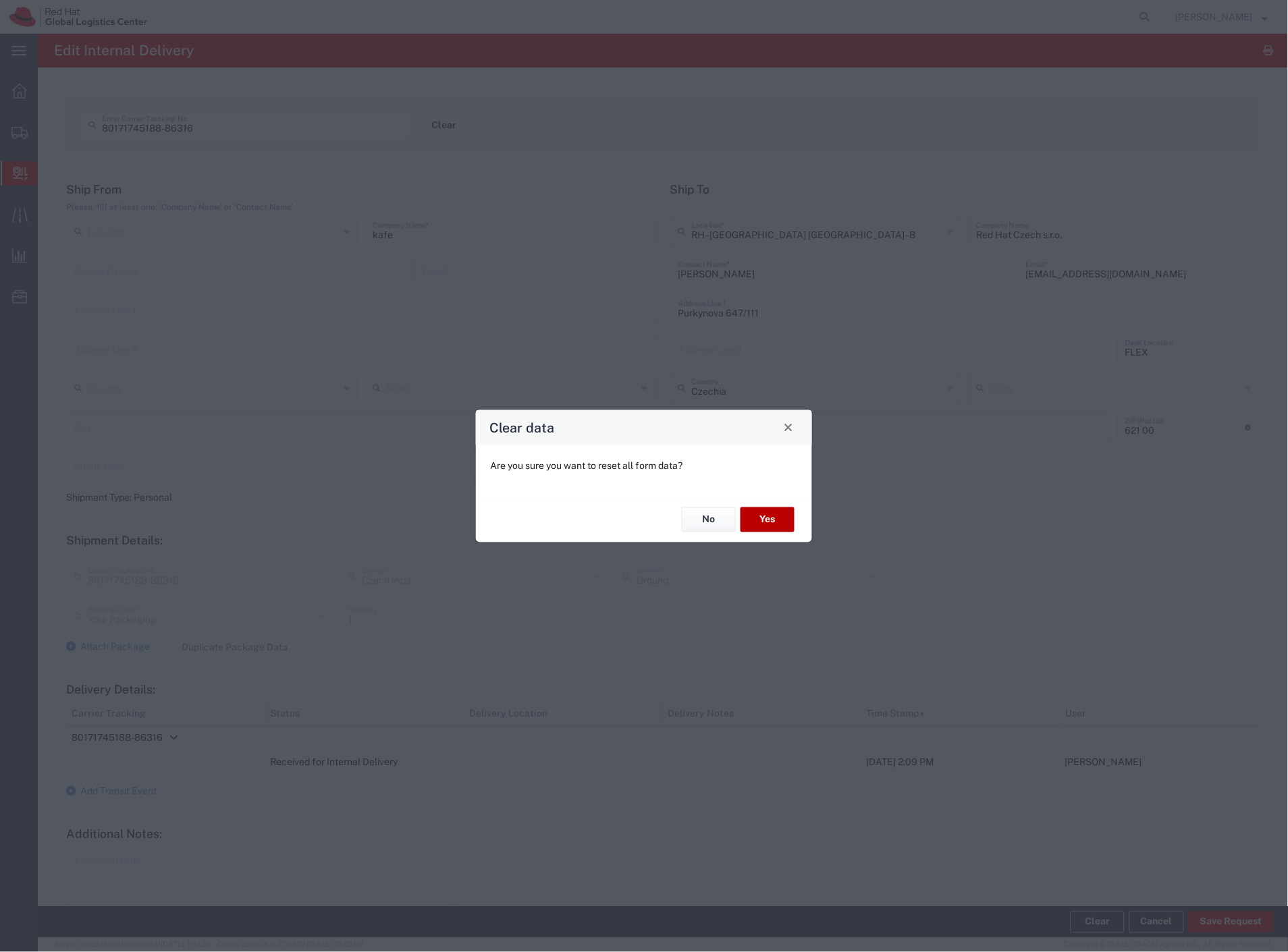
click at [776, 512] on button "Yes" at bounding box center [767, 520] width 54 height 25
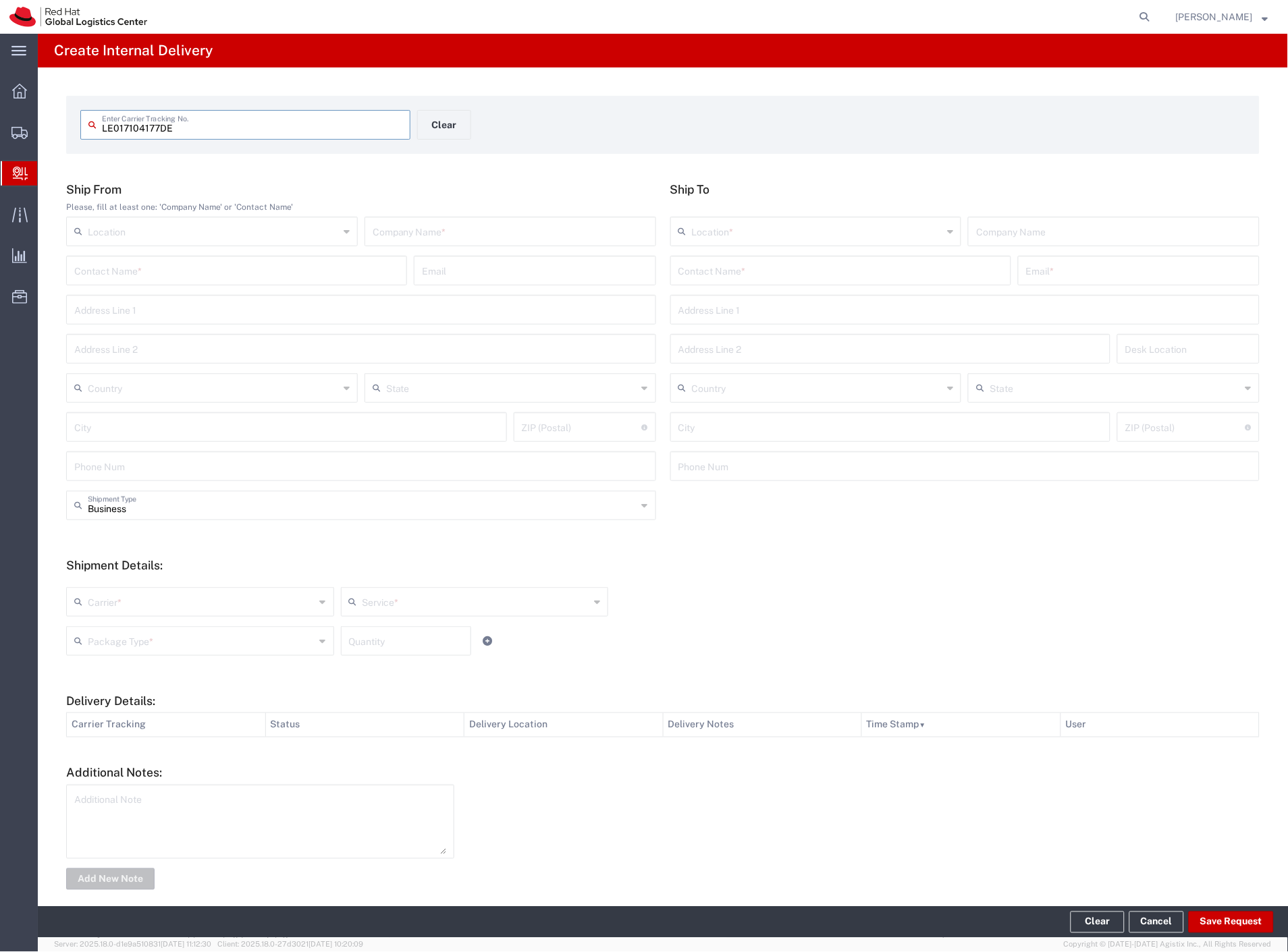
type input "LE017104177DE"
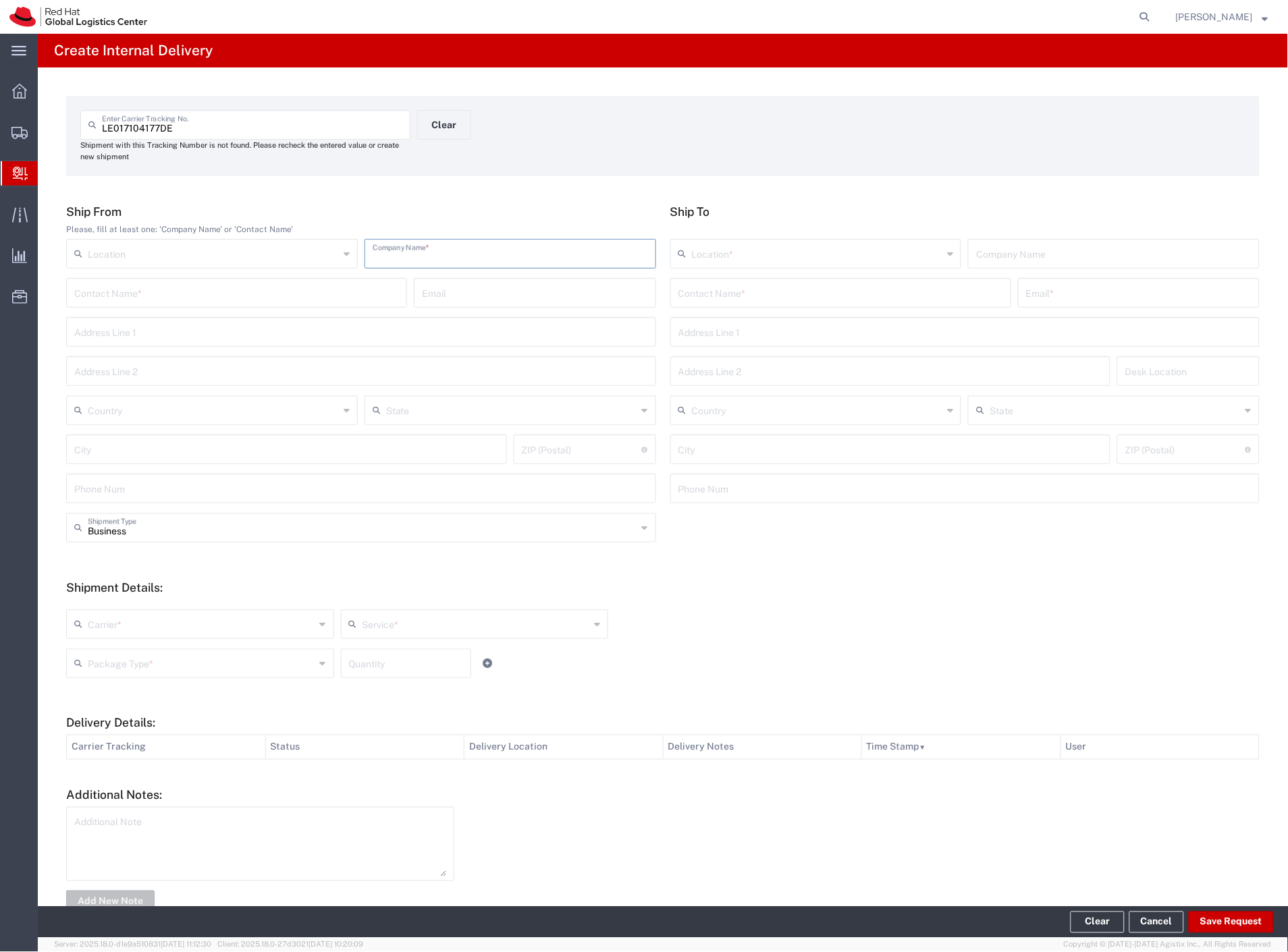
click at [423, 260] on input "text" at bounding box center [510, 252] width 275 height 23
type input "keycapss"
click at [804, 294] on input "text" at bounding box center [841, 292] width 325 height 23
type input "sosedkin"
click at [819, 325] on p "Red Hat Czech s.r.o. (Alexander Sosedkin), asosedki@redhat.com" at bounding box center [841, 326] width 324 height 17
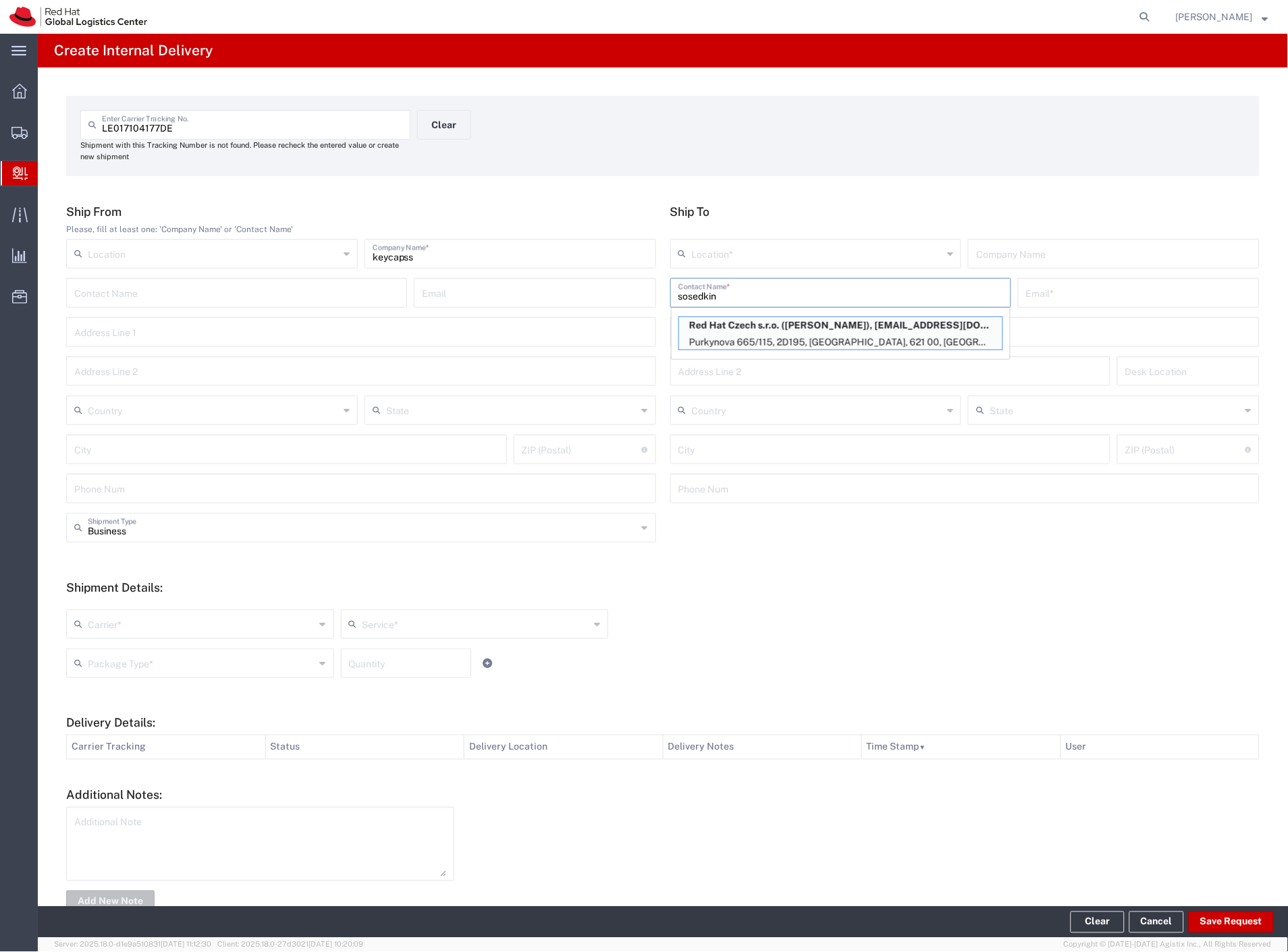
type input "RH - [GEOGRAPHIC_DATA] [GEOGRAPHIC_DATA] - C"
type input "Red Hat Czech s.r.o."
type input "Alexander Sosedkin"
type input "asosedki@redhat.com"
type input "Purkynova 665/115"
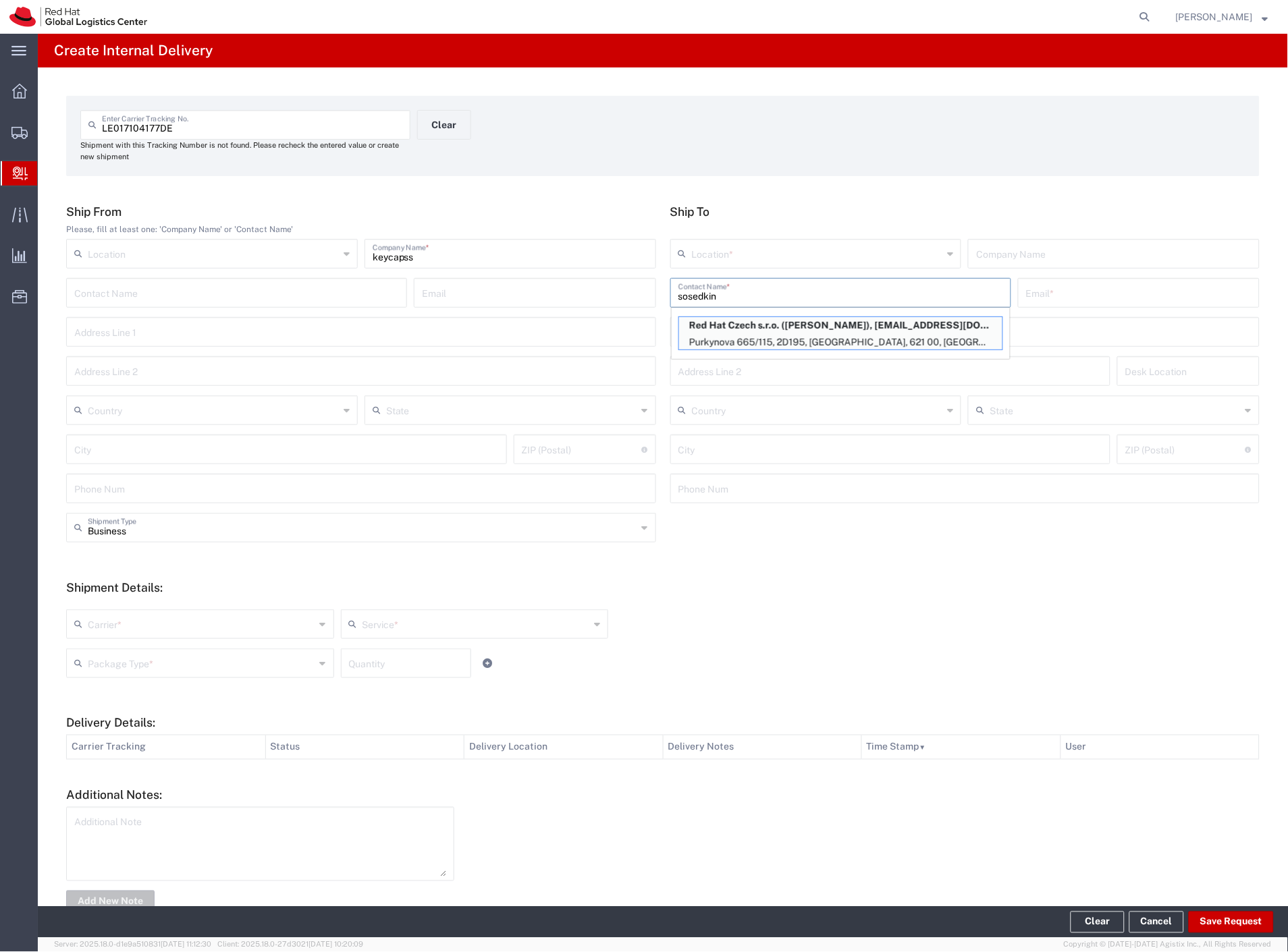
type input "2D195"
type input "Czechia"
type input "[GEOGRAPHIC_DATA]"
type input "621 00"
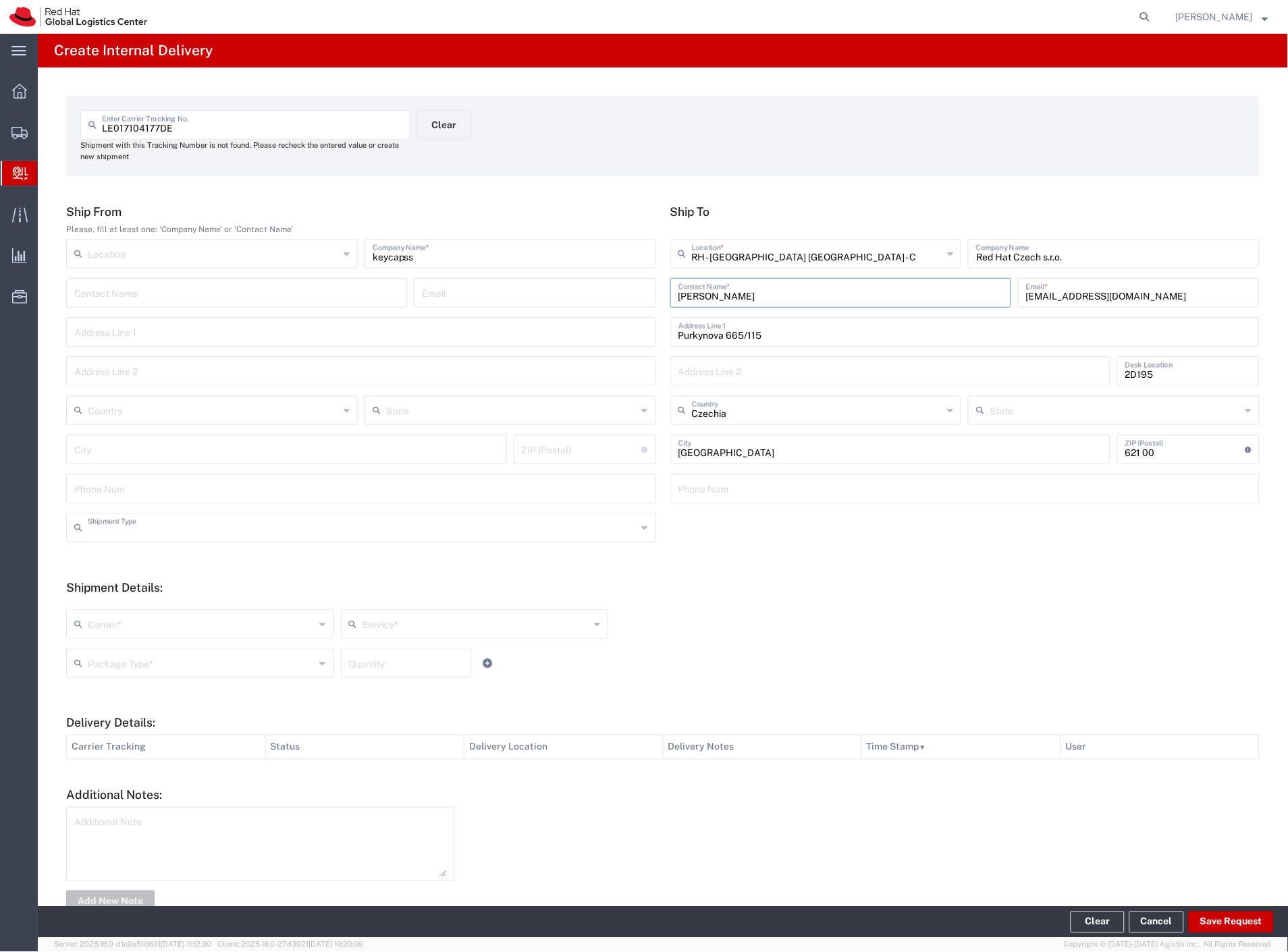
click at [150, 537] on input "text" at bounding box center [363, 526] width 550 height 23
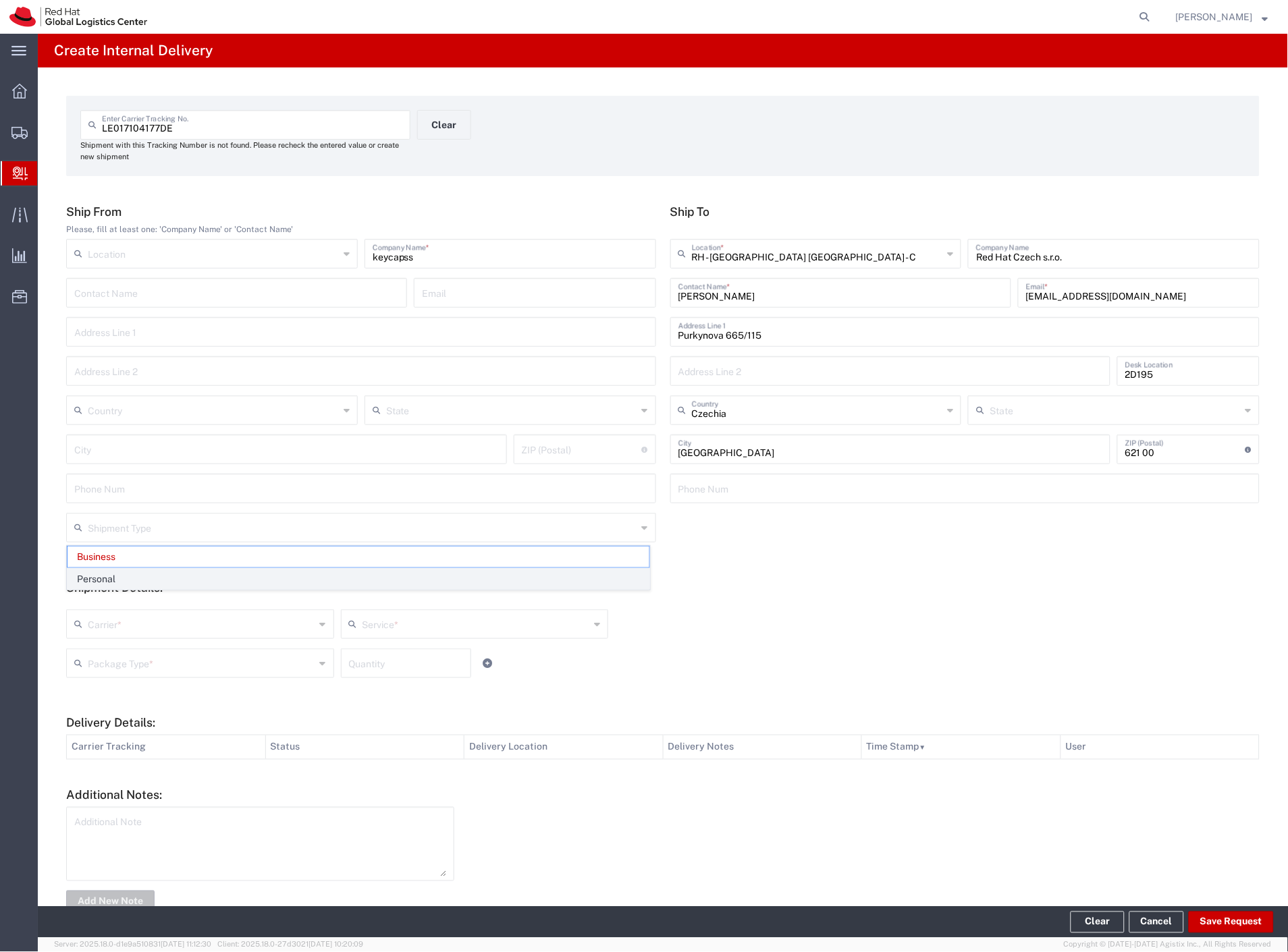
click at [134, 583] on span "Personal" at bounding box center [358, 579] width 582 height 21
type input "Personal"
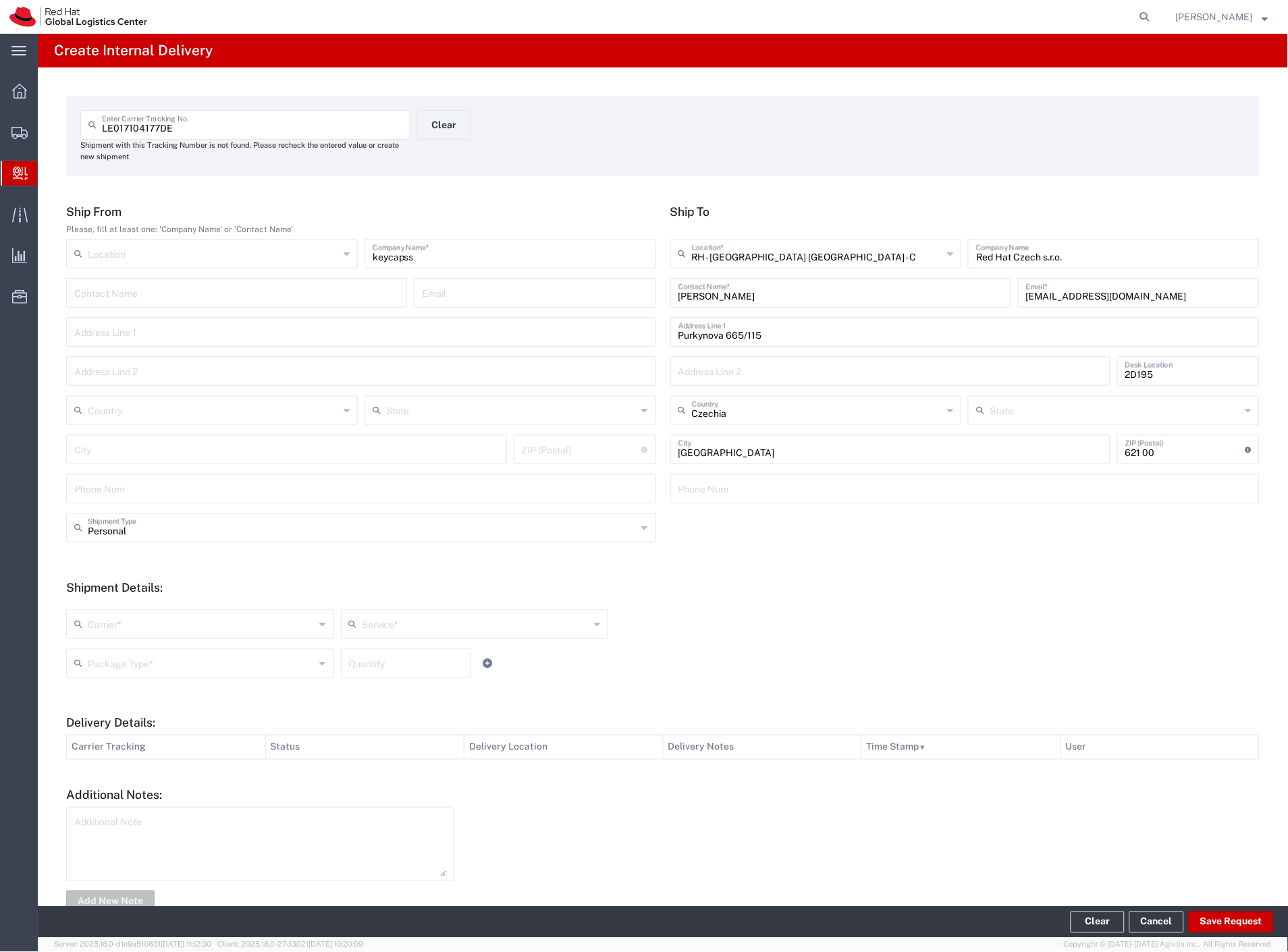
drag, startPoint x: 113, startPoint y: 627, endPoint x: 104, endPoint y: 648, distance: 22.8
click at [113, 628] on input "text" at bounding box center [202, 622] width 228 height 23
click at [102, 652] on span "Czech Post" at bounding box center [199, 653] width 262 height 21
type input "Czech Post"
type input "Ground"
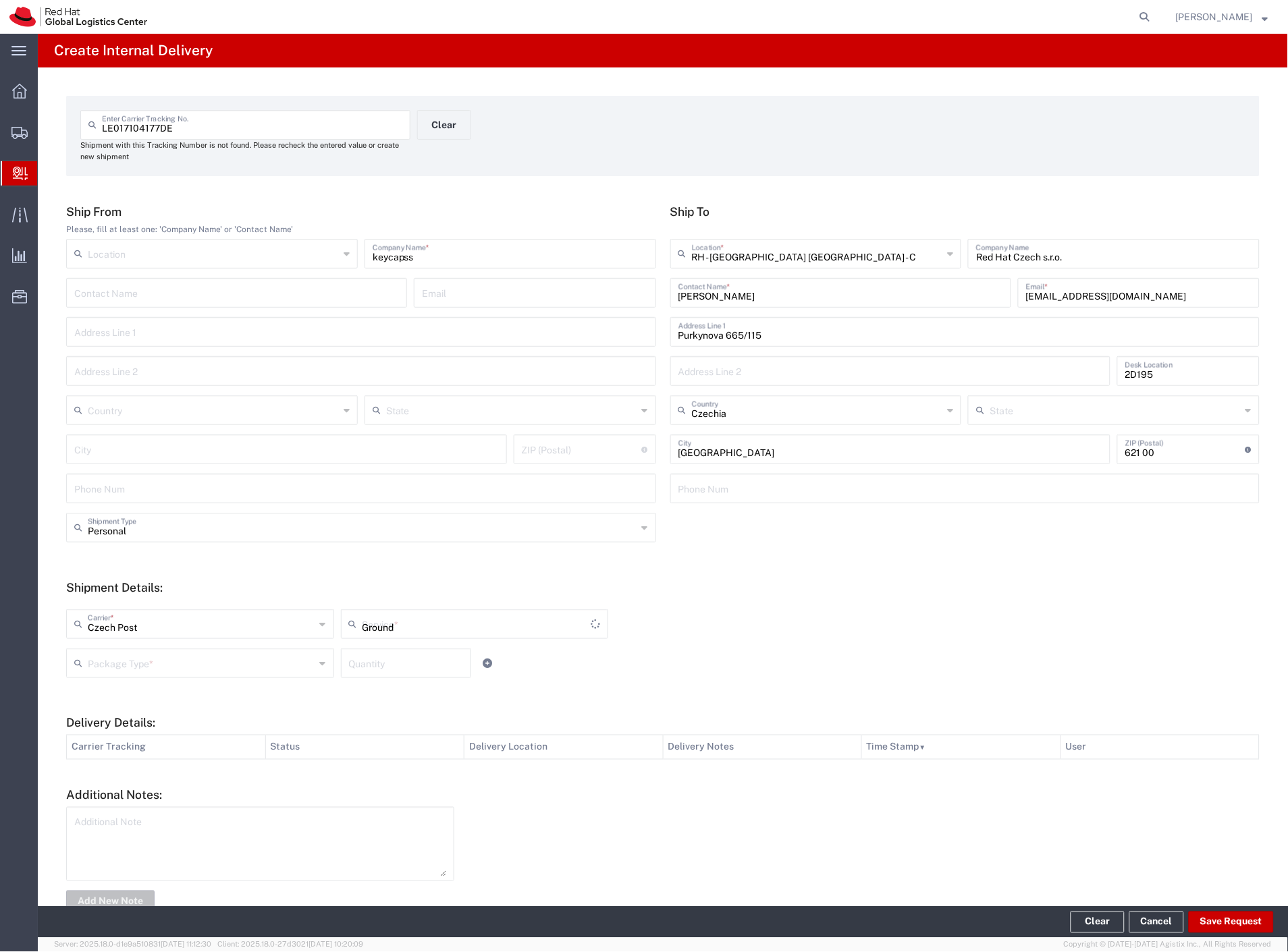
drag, startPoint x: 100, startPoint y: 659, endPoint x: 104, endPoint y: 666, distance: 8.1
click at [103, 664] on input "text" at bounding box center [202, 662] width 228 height 23
click at [125, 790] on span "Your Packaging" at bounding box center [199, 781] width 262 height 21
type input "Your Packaging"
click at [1213, 917] on button "Save Request" at bounding box center [1231, 922] width 85 height 22
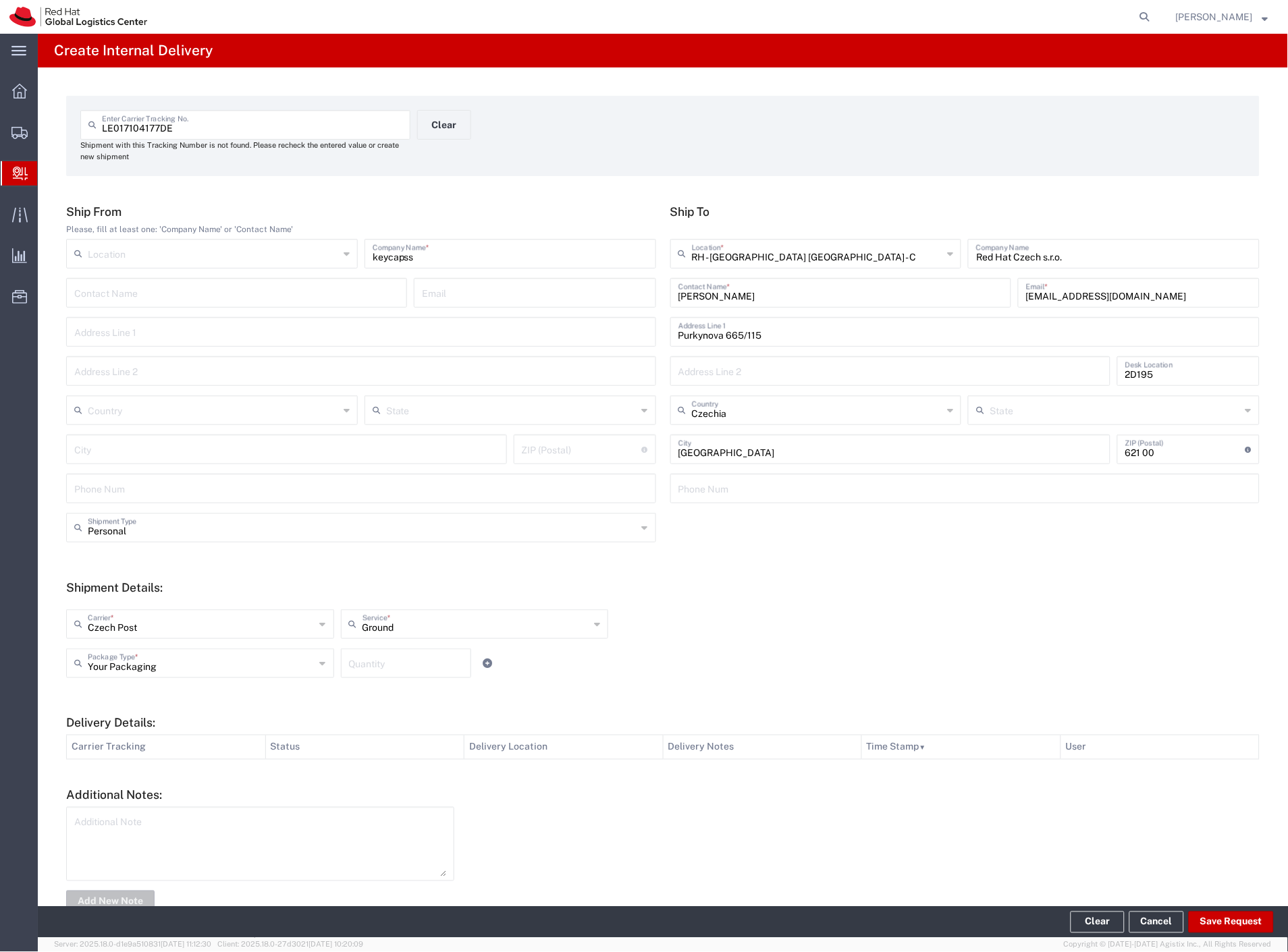
type input "Personal"
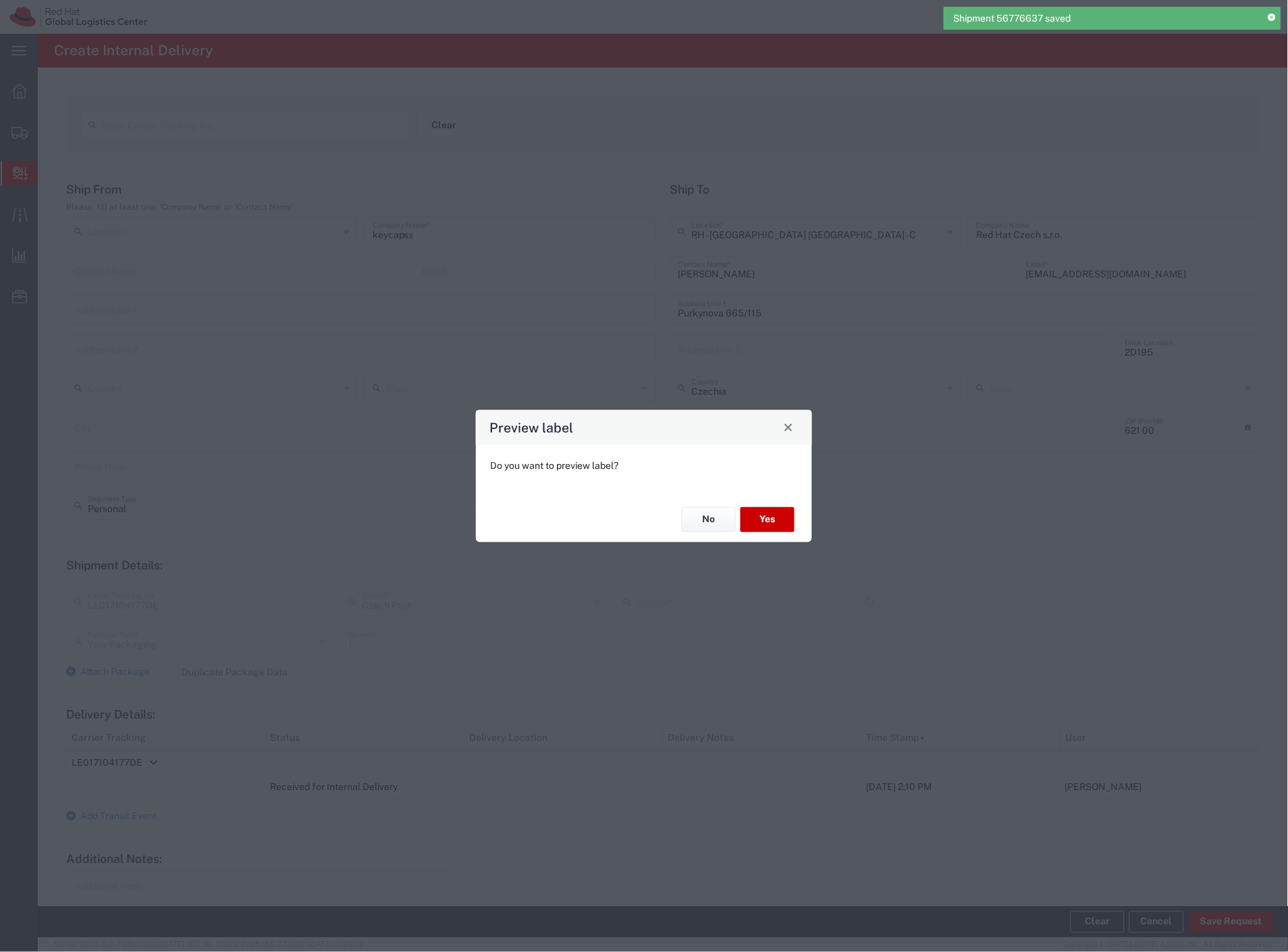
type input "Ground"
click at [782, 521] on button "Yes" at bounding box center [767, 520] width 54 height 25
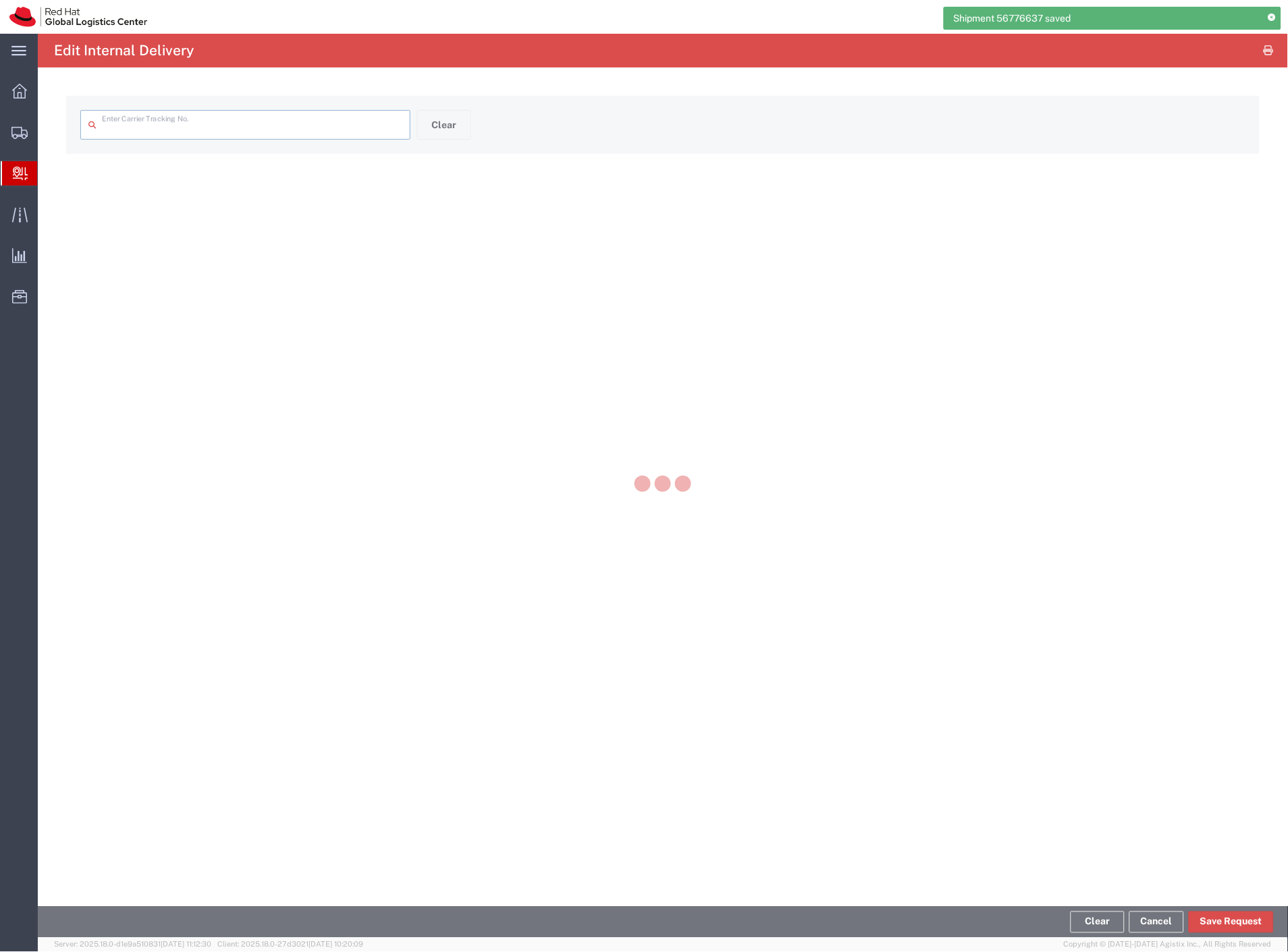
type input "LE017104177DE"
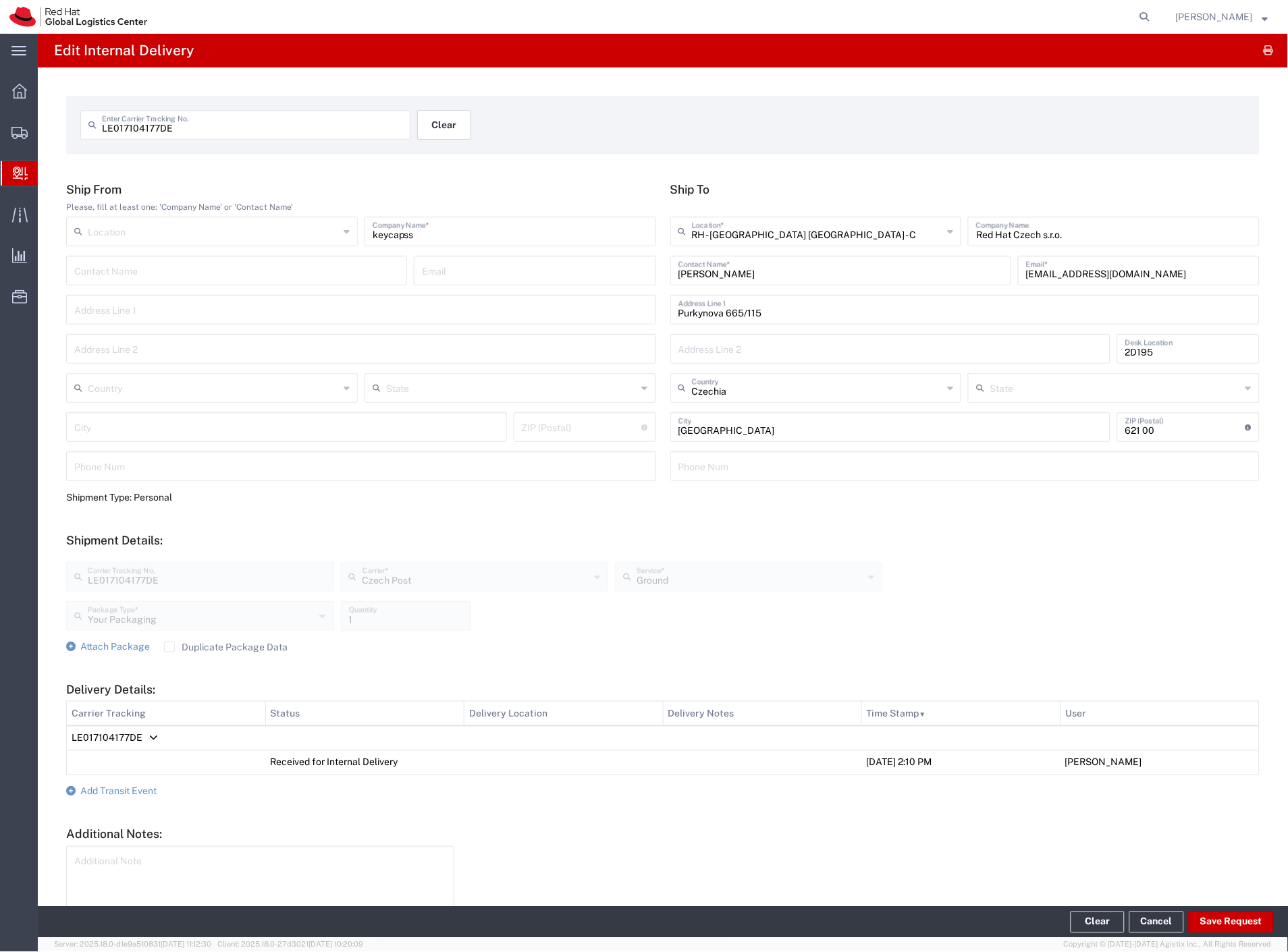
click at [462, 129] on button "Clear" at bounding box center [444, 124] width 54 height 29
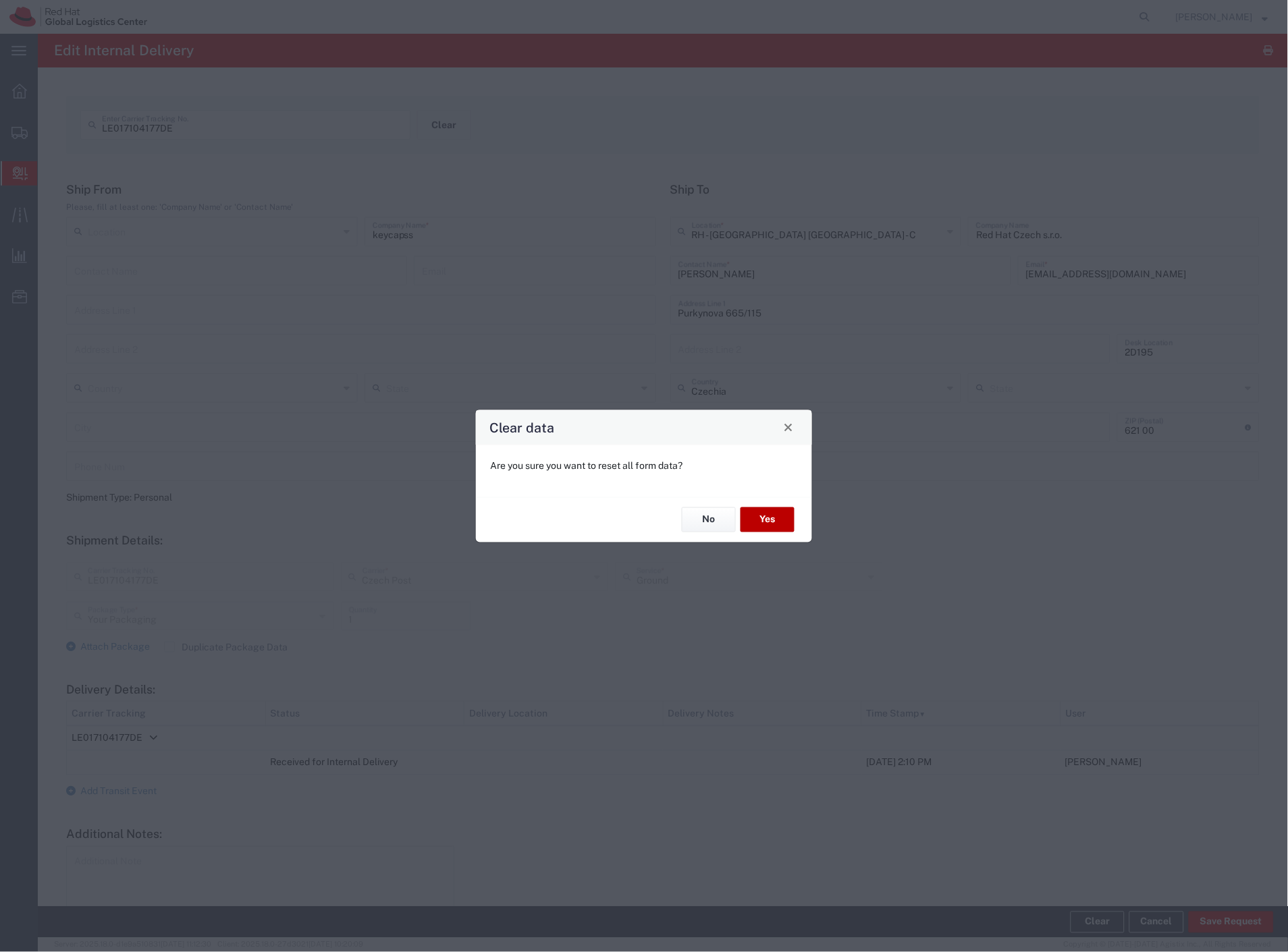
click at [767, 522] on button "Yes" at bounding box center [767, 520] width 54 height 25
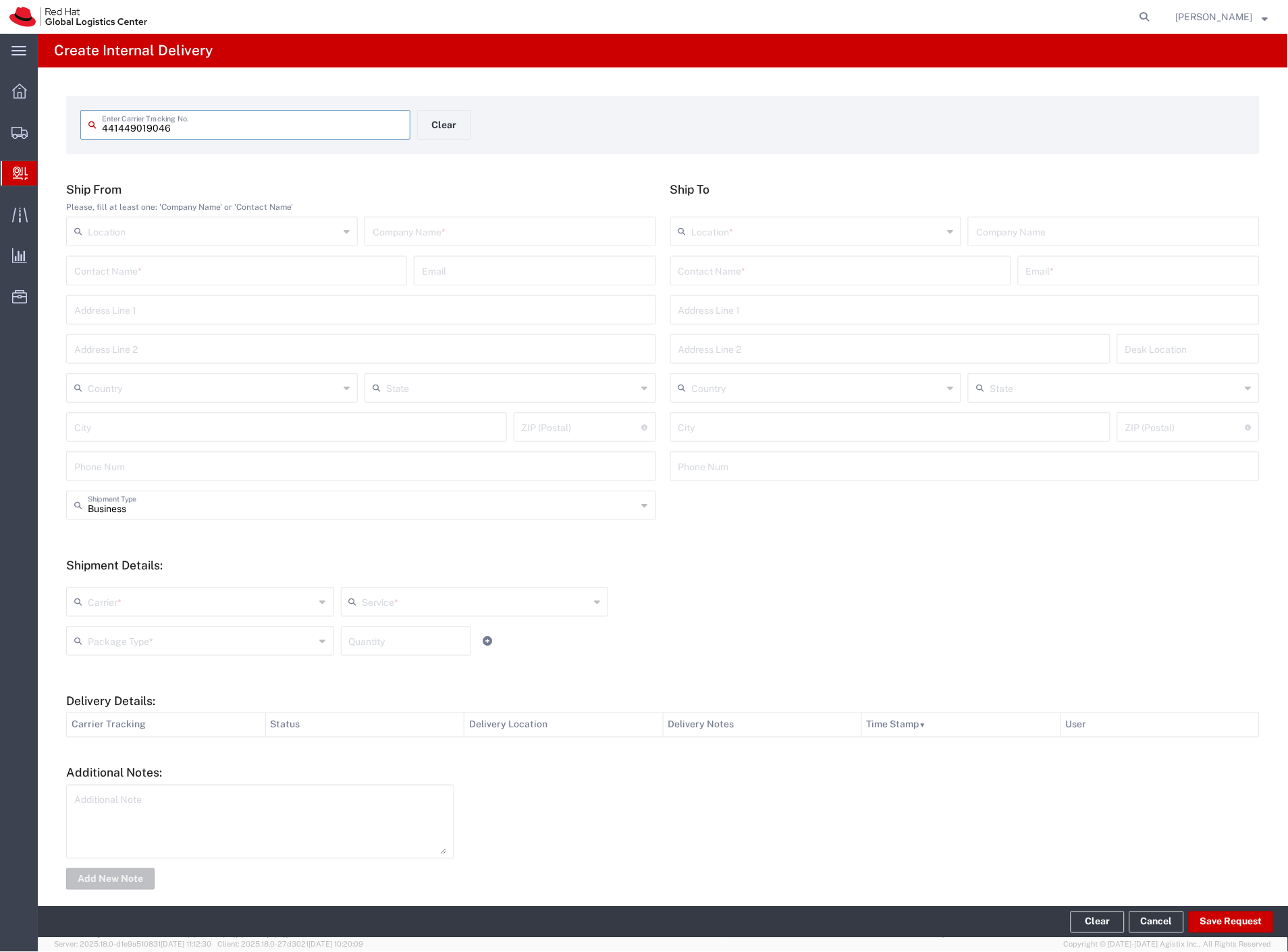
type input "441449019046"
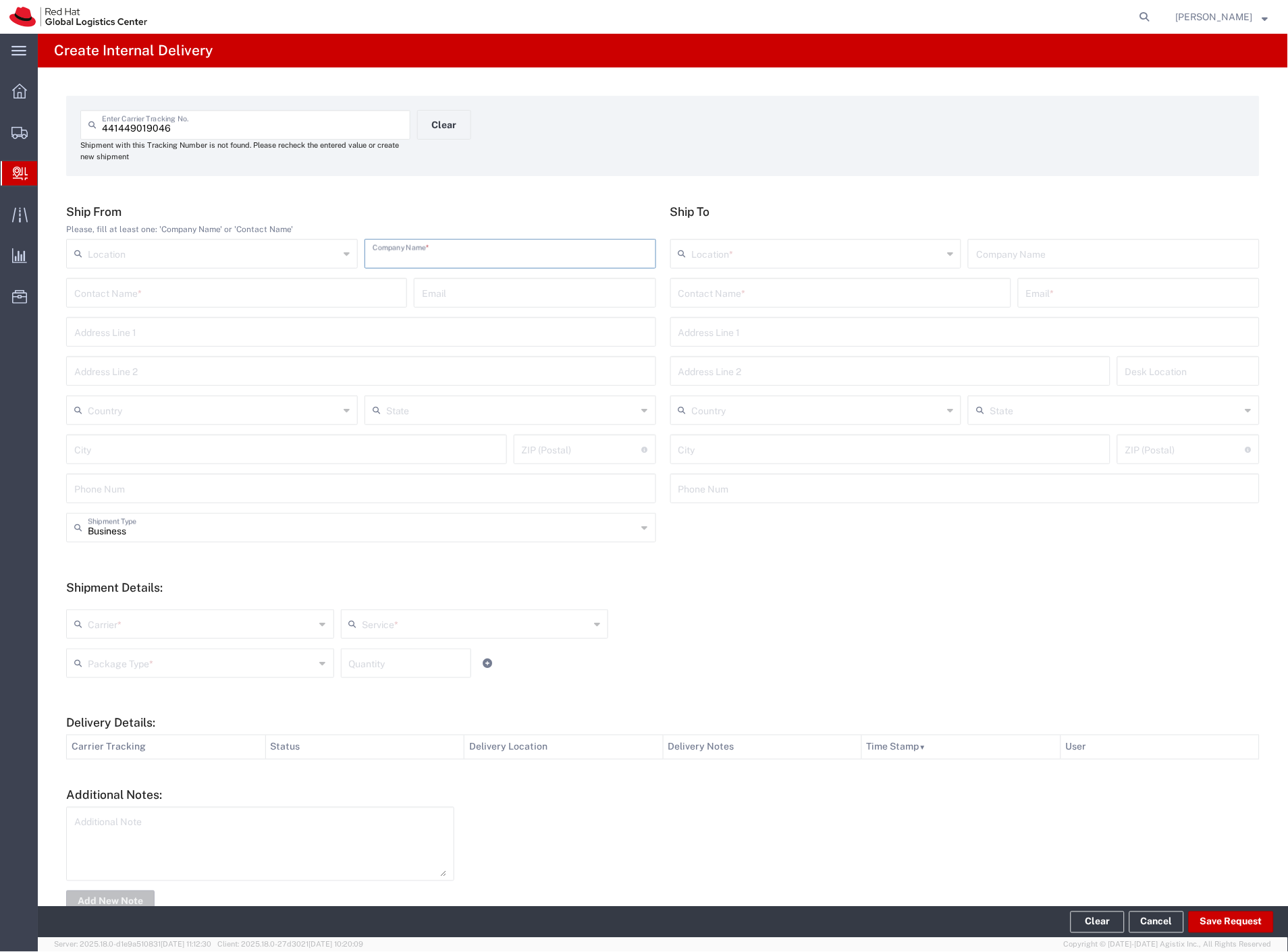
click at [440, 255] on input "text" at bounding box center [510, 252] width 275 height 23
type input "zalando"
click at [704, 287] on input "text" at bounding box center [841, 292] width 325 height 23
type input "urbanov"
click at [797, 319] on p "Red Hat Czech s.r.o. (Jozef Urbanovsky), jurbanov@redhat.com" at bounding box center [841, 326] width 324 height 17
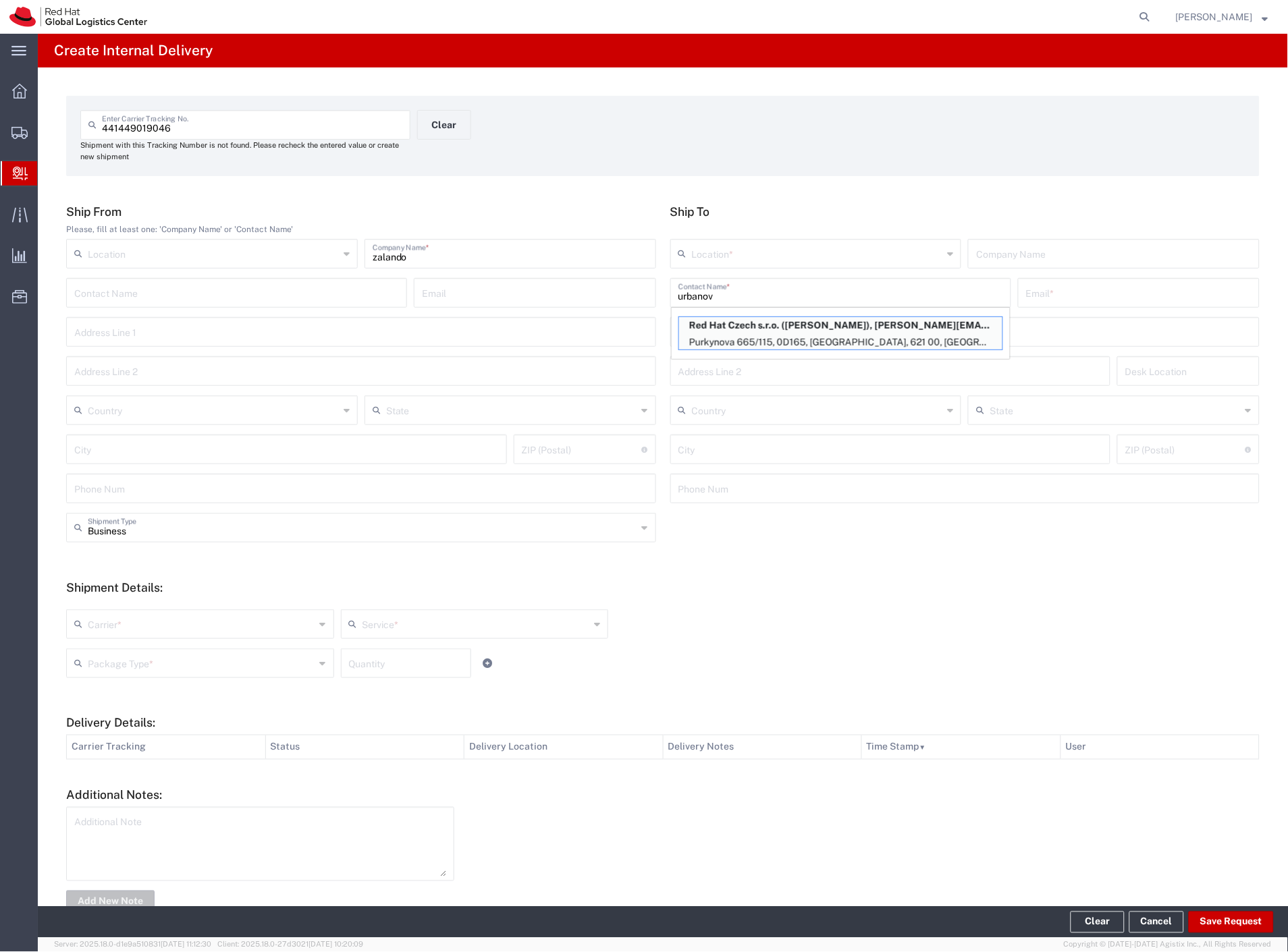
type input "RH - [GEOGRAPHIC_DATA] [GEOGRAPHIC_DATA] - C"
type input "Red Hat Czech s.r.o."
type input "Jozef Urbanovsky"
type input "jurbanov@redhat.com"
type input "Purkynova 665/115"
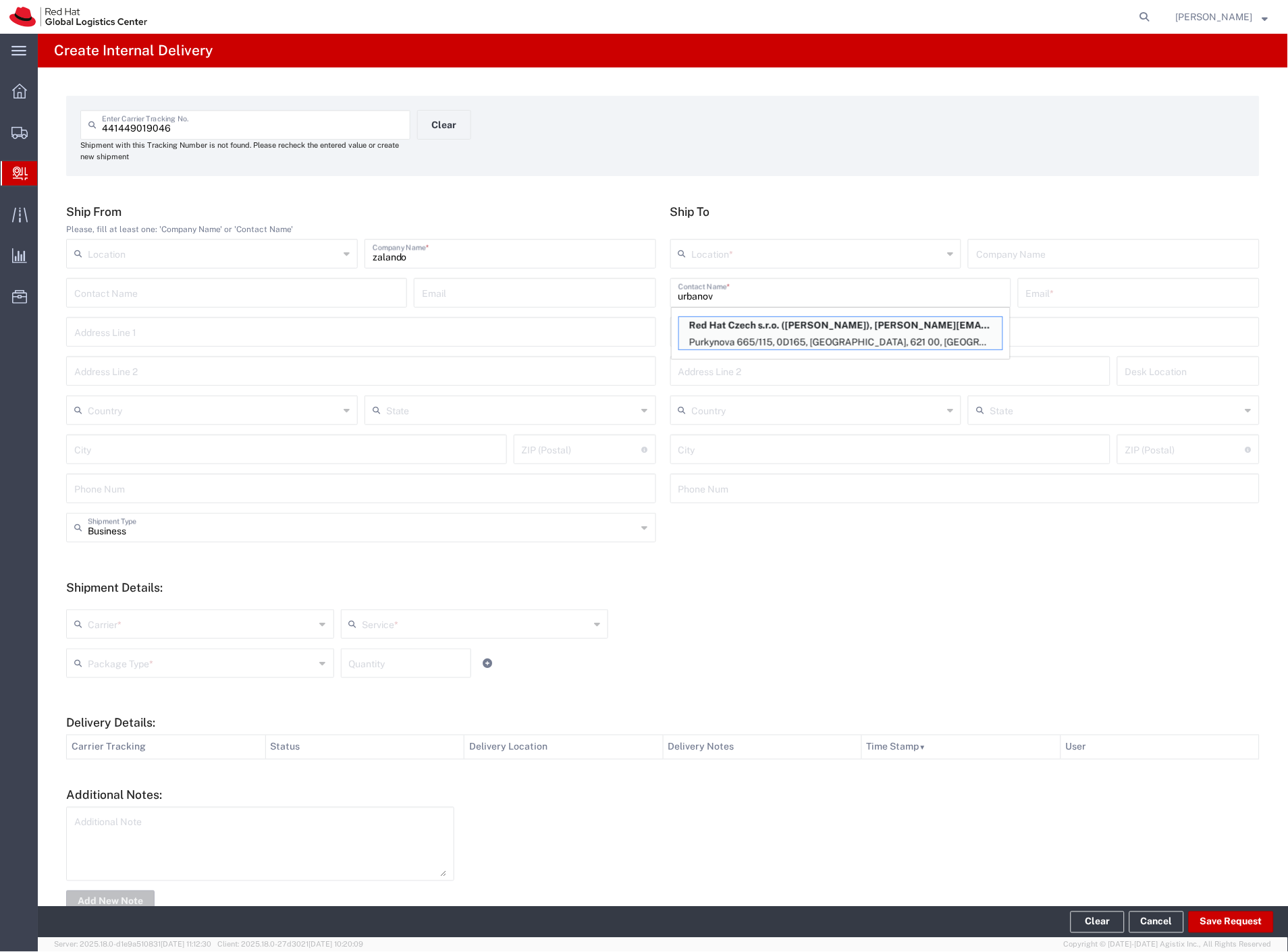
type input "0D165"
type input "Czechia"
type input "[GEOGRAPHIC_DATA]"
type input "621 00"
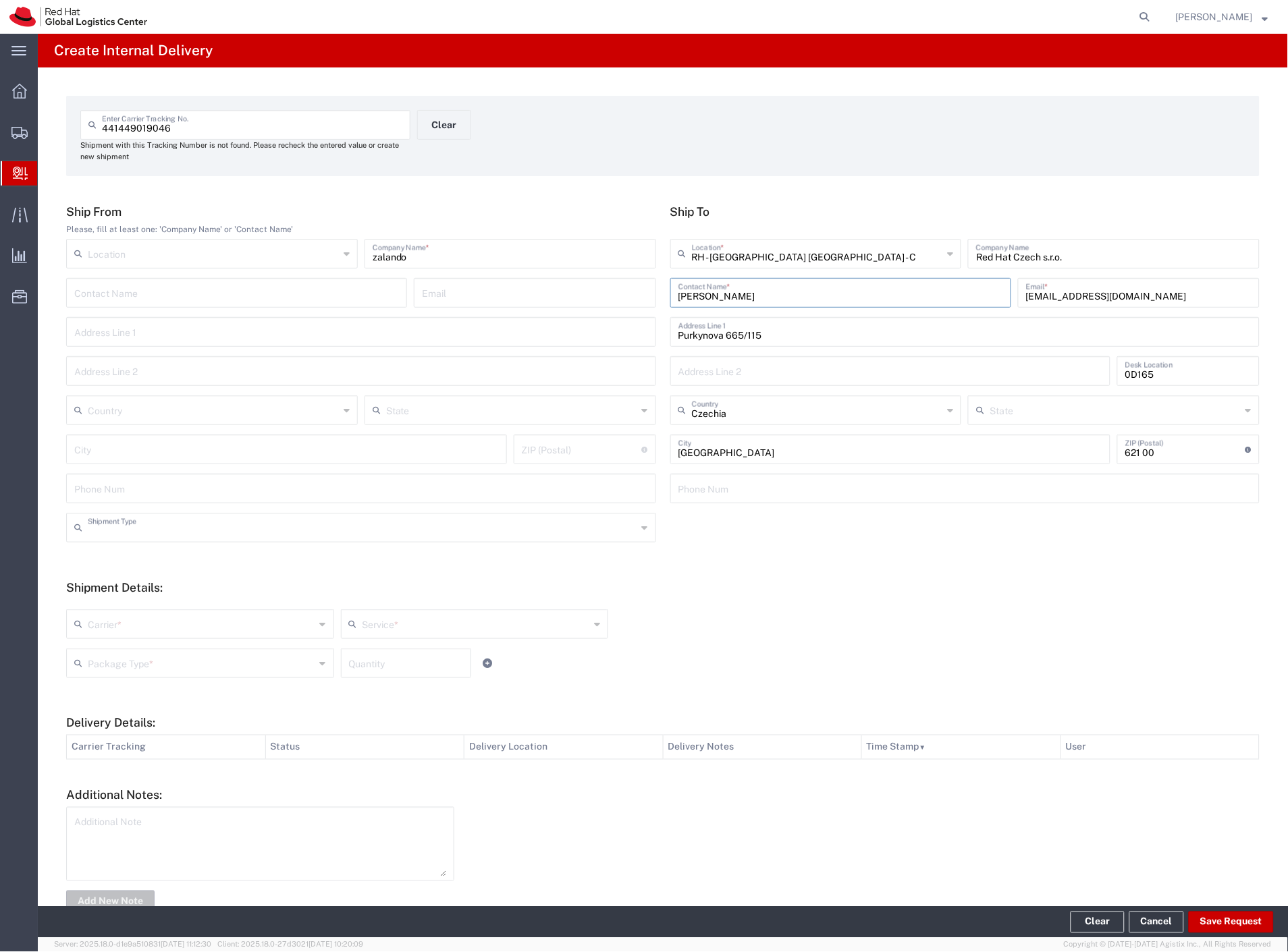
drag, startPoint x: 215, startPoint y: 516, endPoint x: 186, endPoint y: 545, distance: 41.0
click at [214, 516] on input "text" at bounding box center [363, 526] width 550 height 23
click at [155, 577] on span "Personal" at bounding box center [358, 579] width 582 height 21
type input "Personal"
drag, startPoint x: 142, startPoint y: 616, endPoint x: 136, endPoint y: 636, distance: 20.9
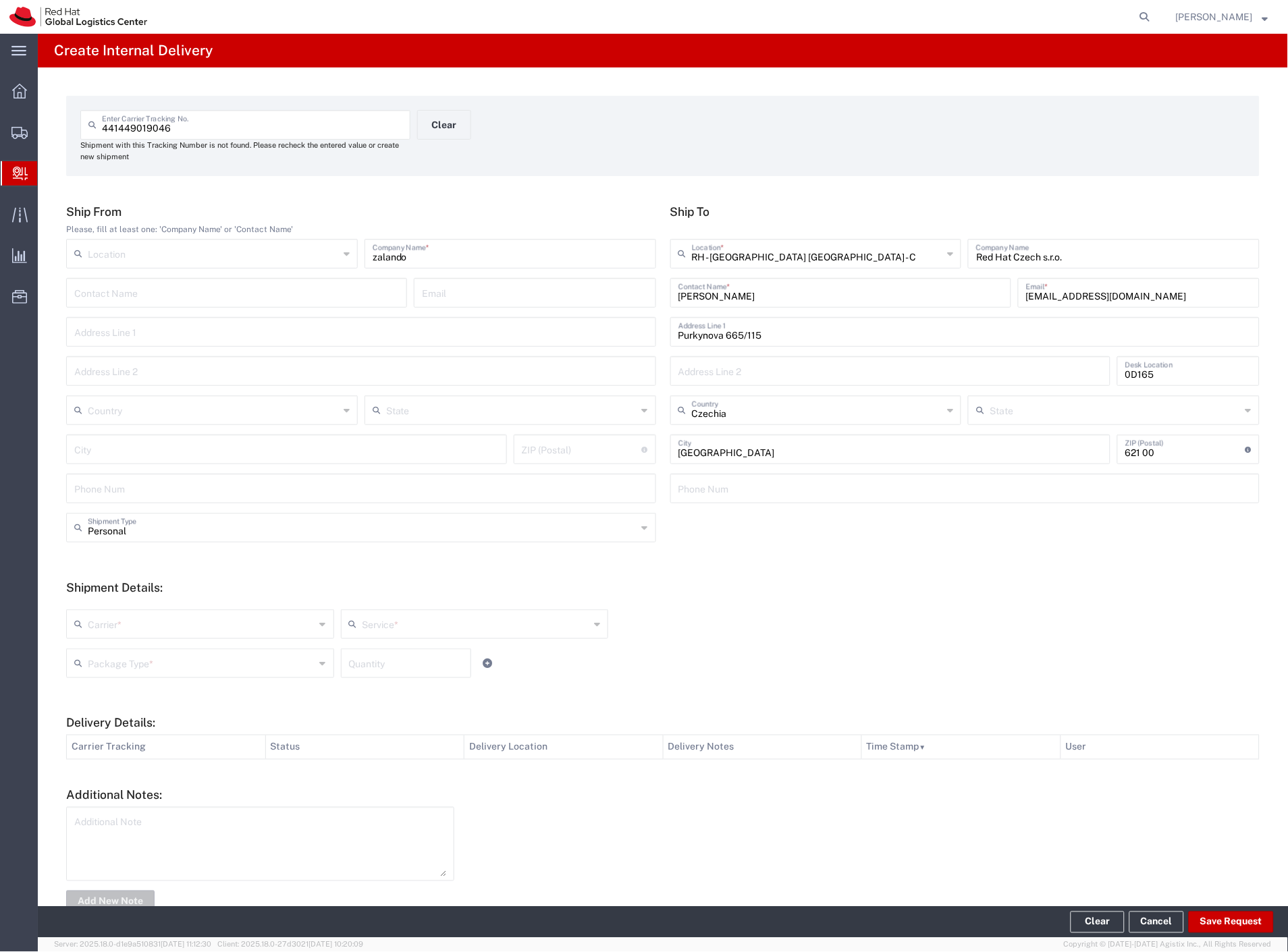
click at [141, 622] on input "text" at bounding box center [202, 622] width 228 height 23
click at [129, 648] on span "Czech Post" at bounding box center [199, 653] width 262 height 21
type input "Czech Post"
type input "Ground"
click at [126, 656] on input "text" at bounding box center [202, 662] width 228 height 23
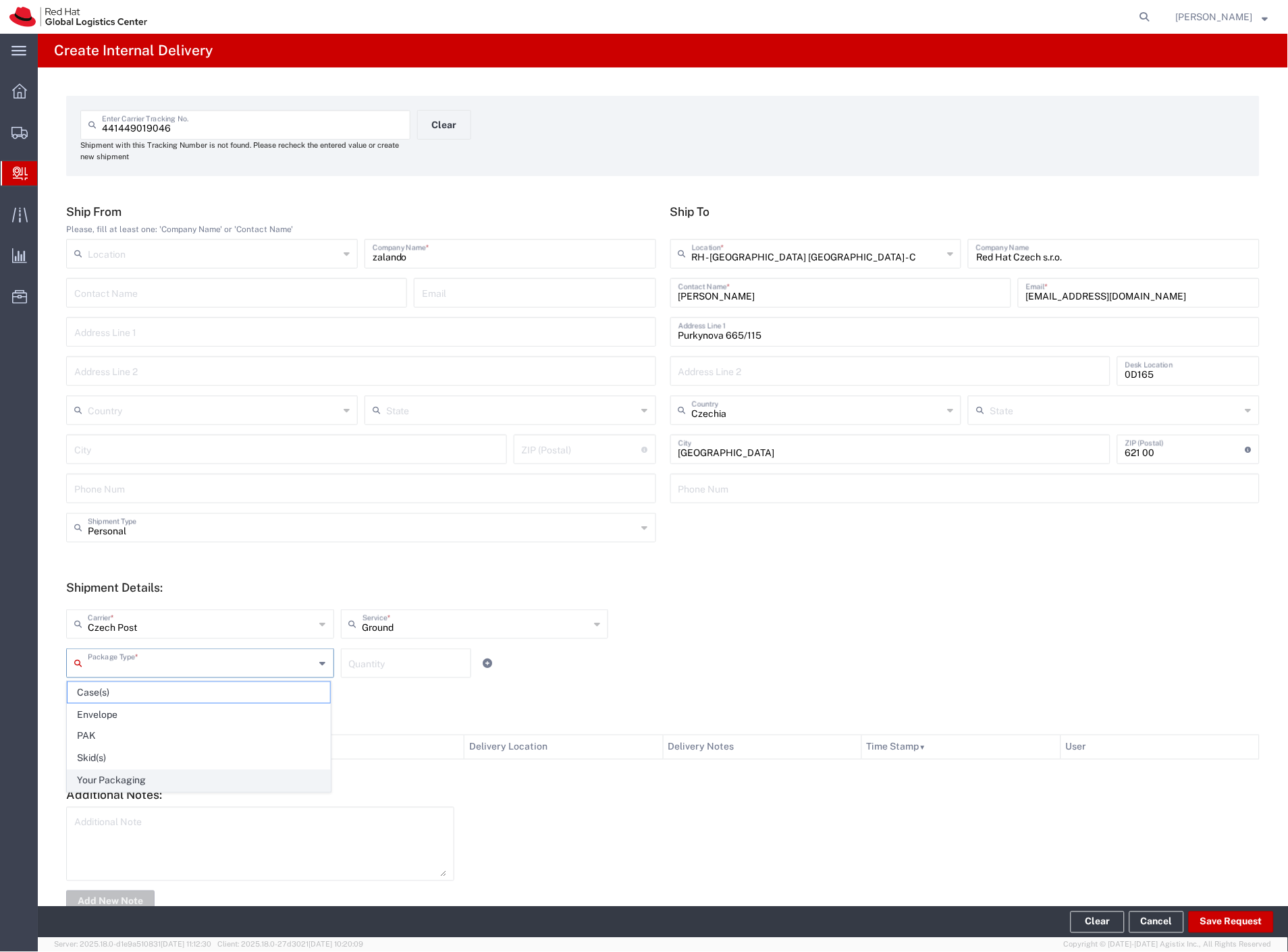
click at [127, 778] on span "Your Packaging" at bounding box center [199, 781] width 262 height 21
type input "Your Packaging"
click at [1212, 921] on button "Save Request" at bounding box center [1231, 922] width 85 height 22
type input "Personal"
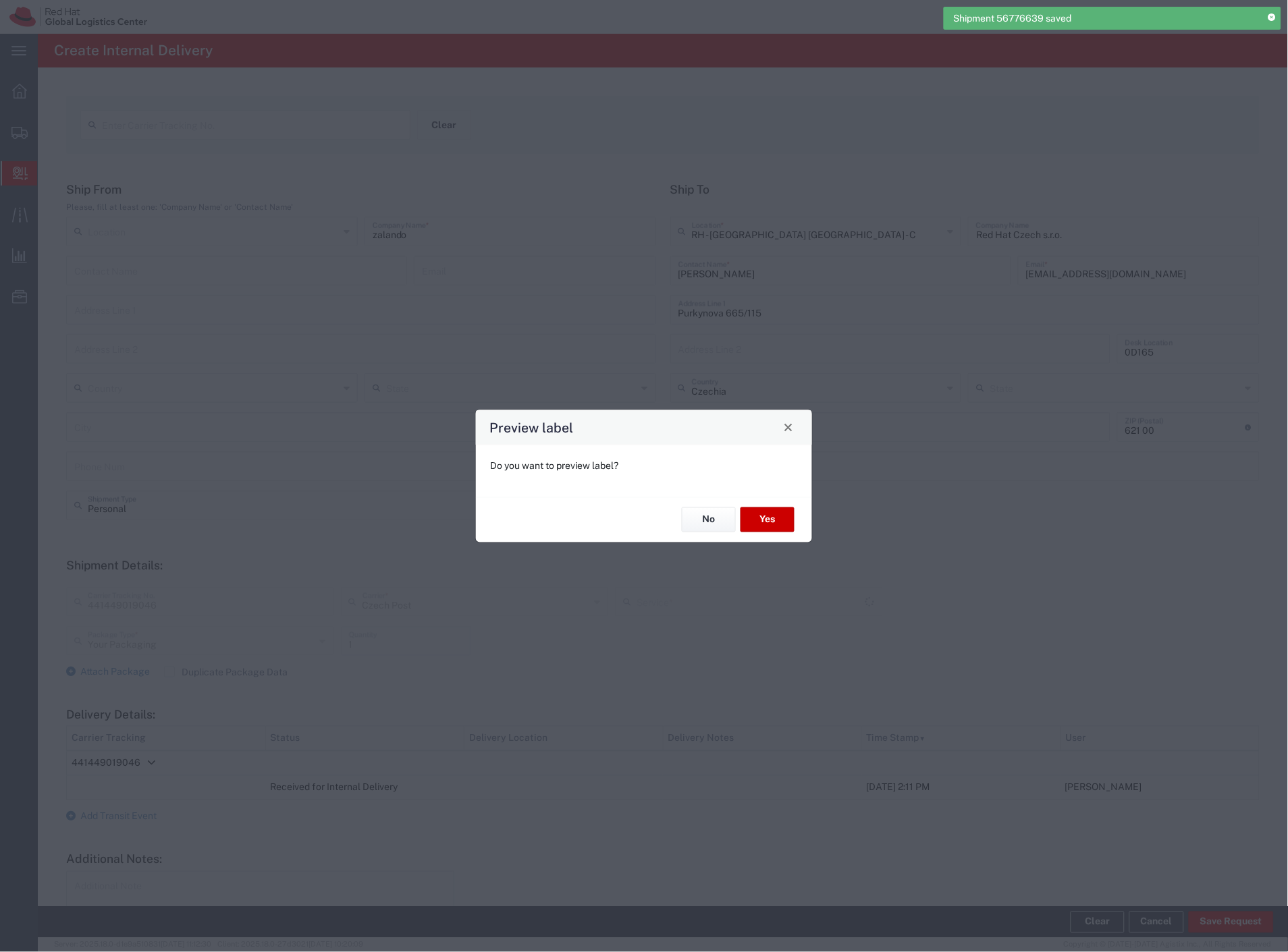
type input "Ground"
click at [773, 521] on button "Yes" at bounding box center [767, 520] width 54 height 25
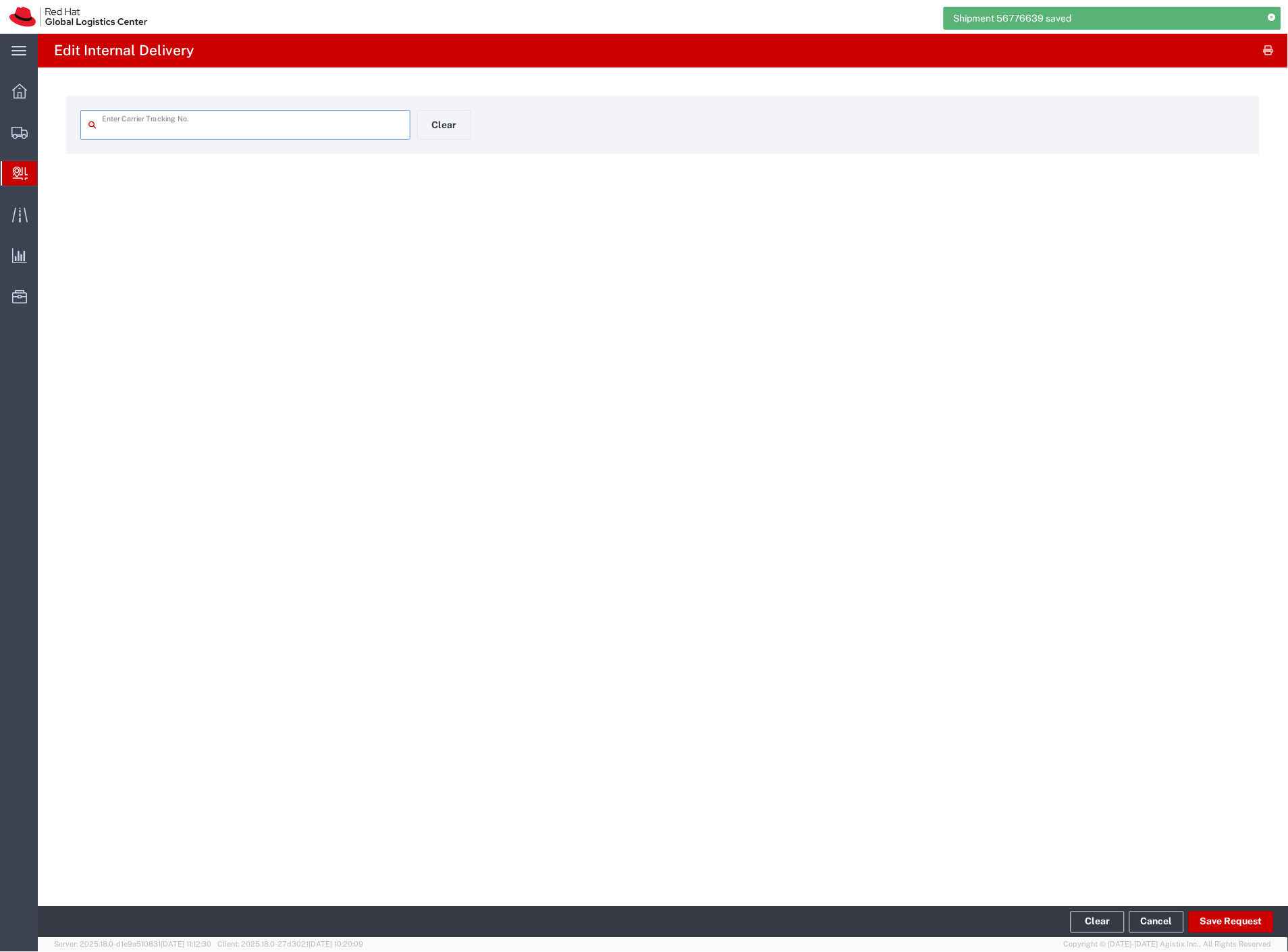
type input "441449019046"
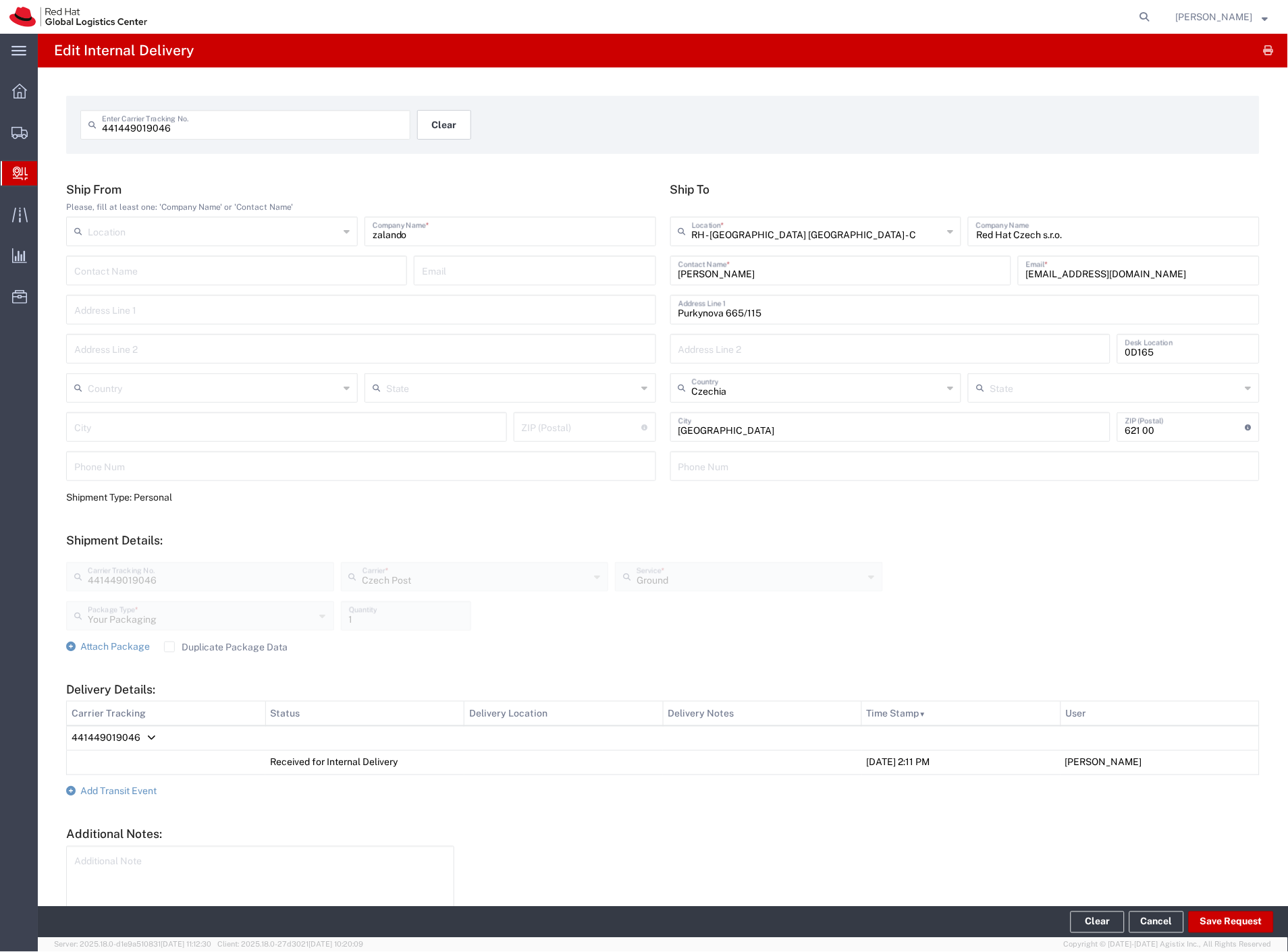
click at [423, 126] on button "Clear" at bounding box center [444, 124] width 54 height 29
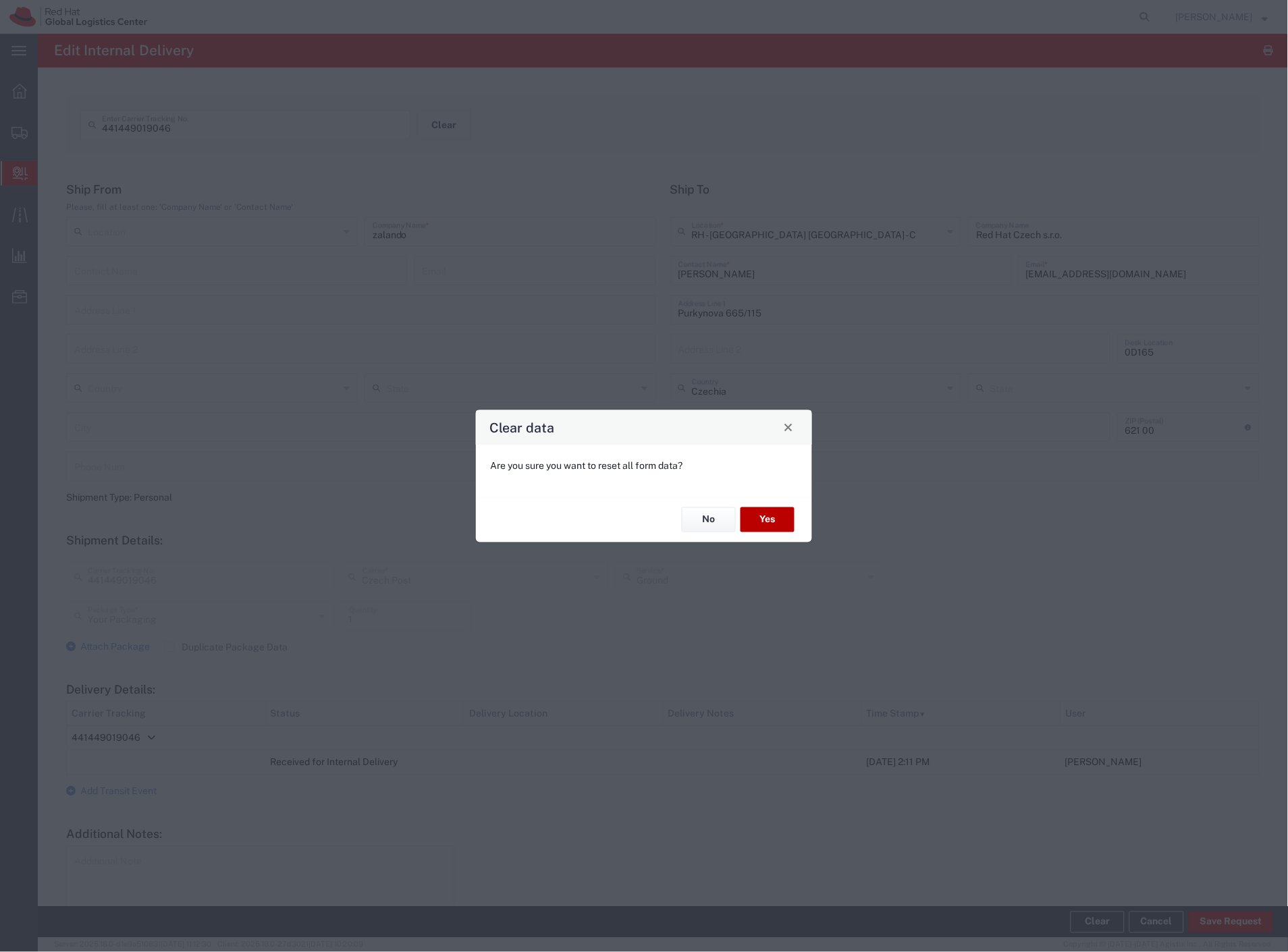
click at [767, 522] on button "Yes" at bounding box center [767, 520] width 54 height 25
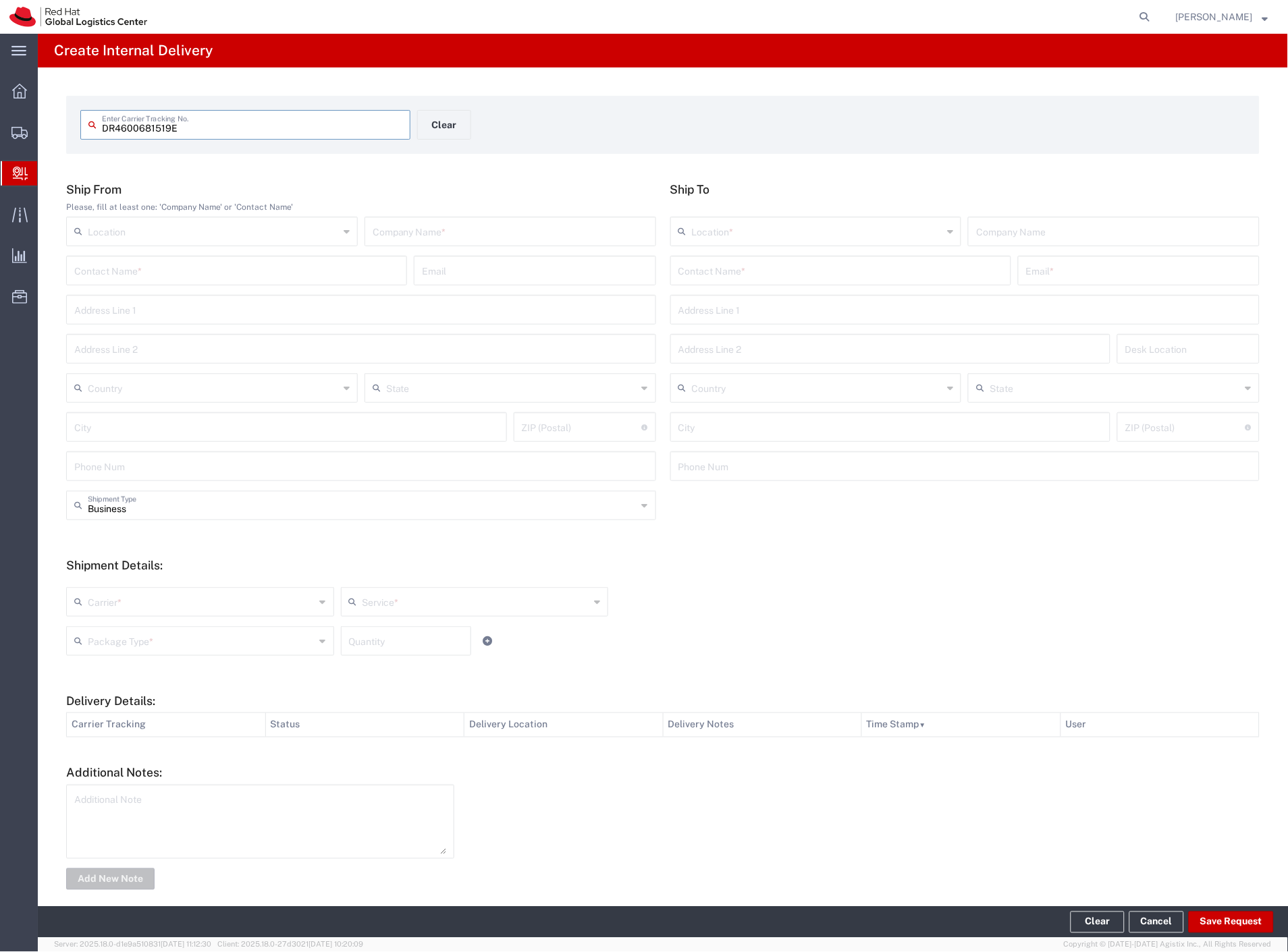
type input "DR4600681519E"
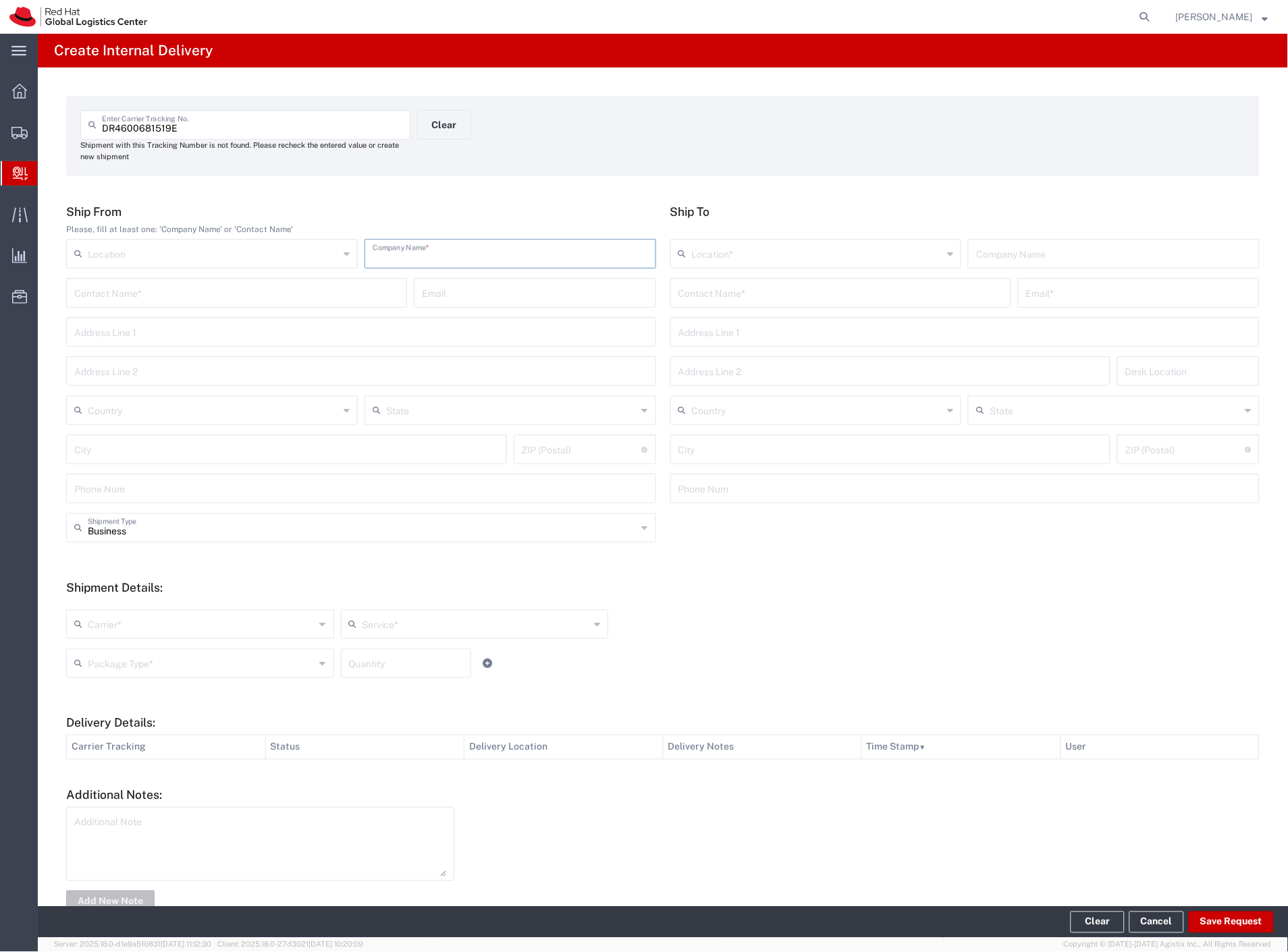
click at [475, 254] on input "text" at bounding box center [510, 252] width 275 height 23
type input "china"
click at [741, 299] on input "text" at bounding box center [841, 292] width 325 height 23
type input "cihlar"
click at [744, 331] on p "Red Hat Czech s.r.o. (Petr Cihlar), pcihlar@redhat.com" at bounding box center [841, 326] width 324 height 17
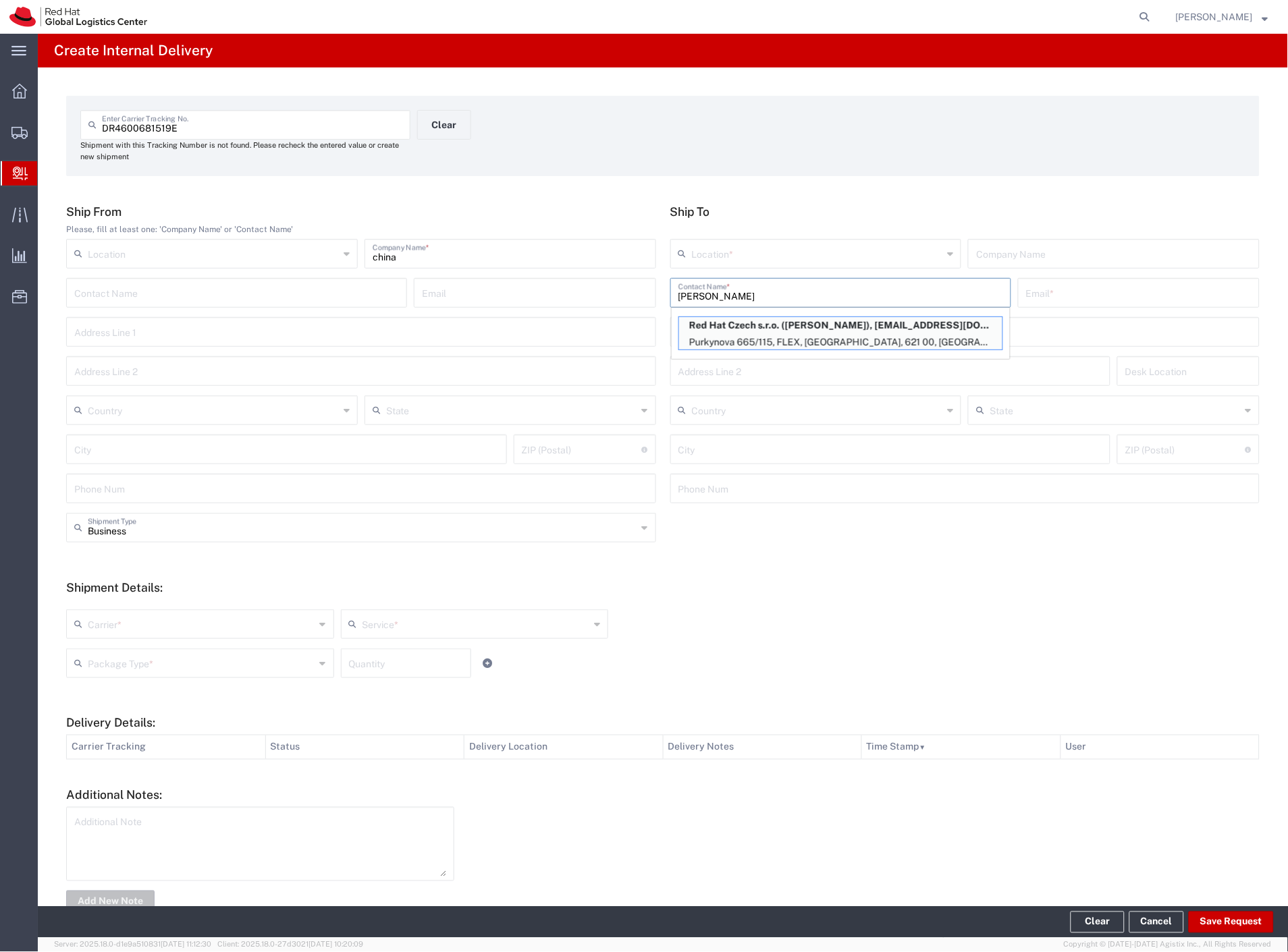
type input "RH - [GEOGRAPHIC_DATA] [GEOGRAPHIC_DATA] - C"
type input "Red Hat Czech s.r.o."
type input "Petr Cihlar"
type input "pcihlar@redhat.com"
type input "Purkynova 665/115"
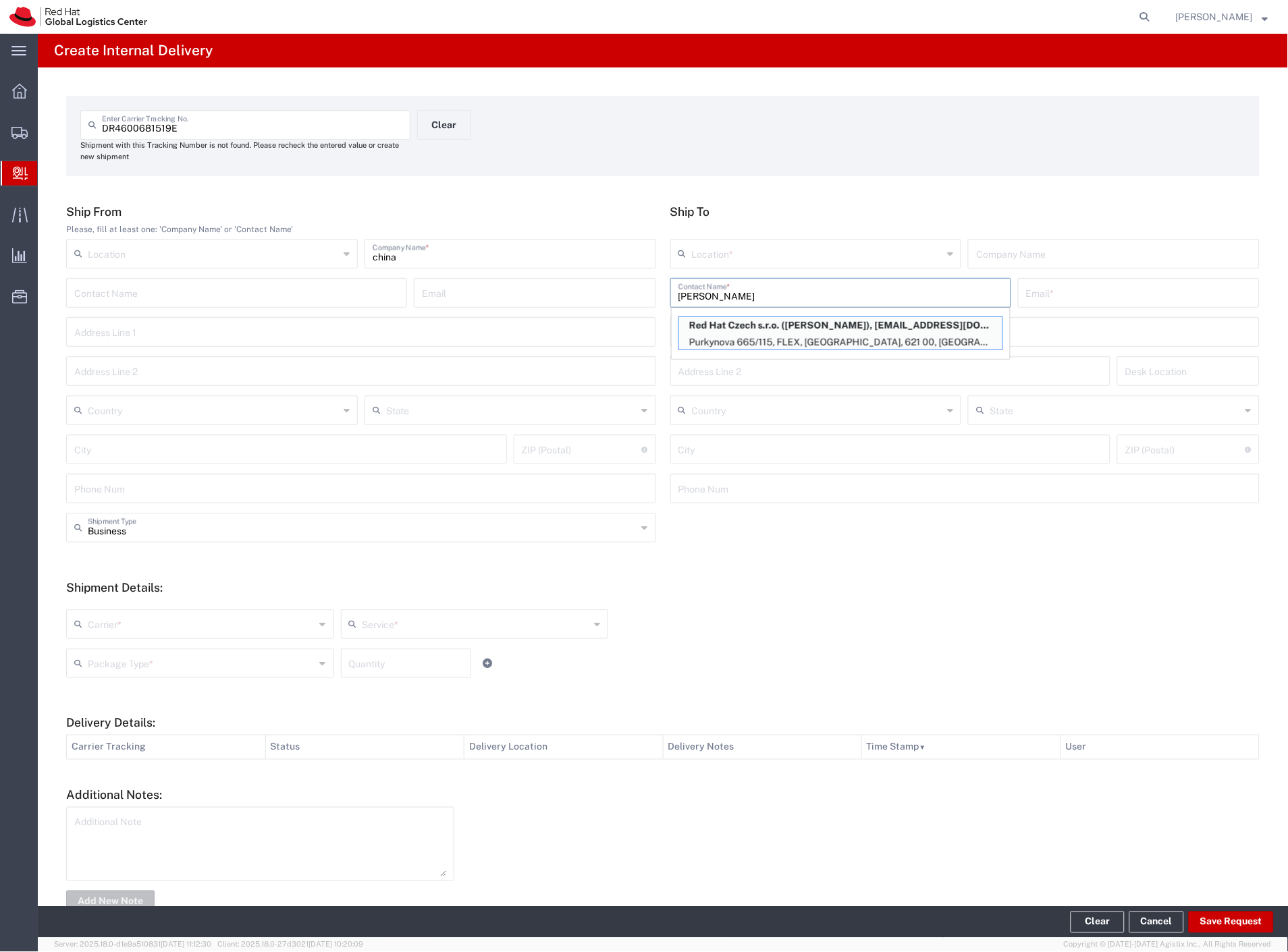
type input "FLEX"
type input "Czechia"
type input "[GEOGRAPHIC_DATA]"
type input "621 00"
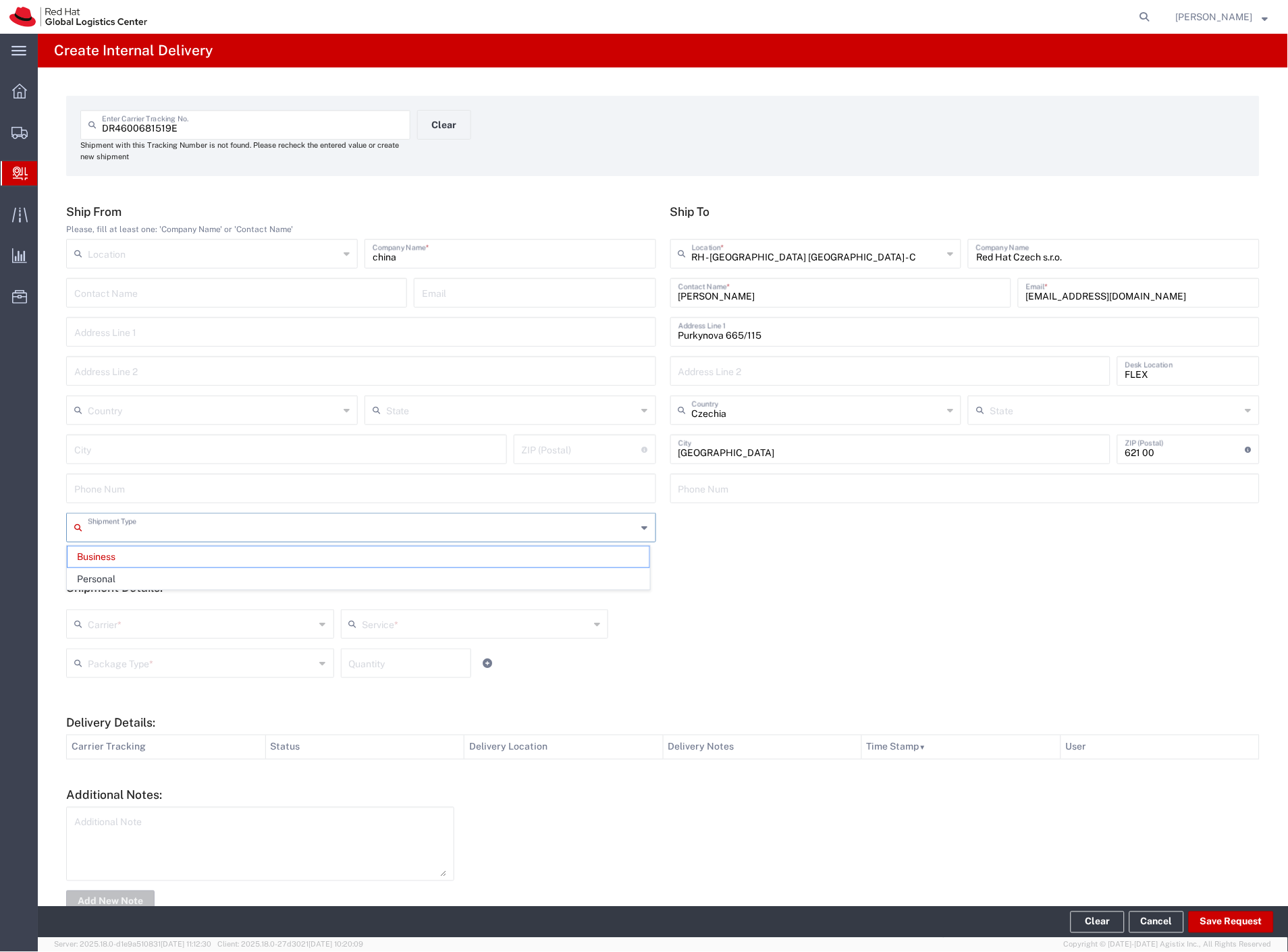
click at [109, 531] on input "text" at bounding box center [363, 526] width 550 height 23
click at [98, 584] on span "Personal" at bounding box center [358, 579] width 582 height 21
type input "Personal"
drag, startPoint x: 98, startPoint y: 625, endPoint x: 110, endPoint y: 645, distance: 23.3
click at [98, 627] on input "text" at bounding box center [202, 622] width 228 height 23
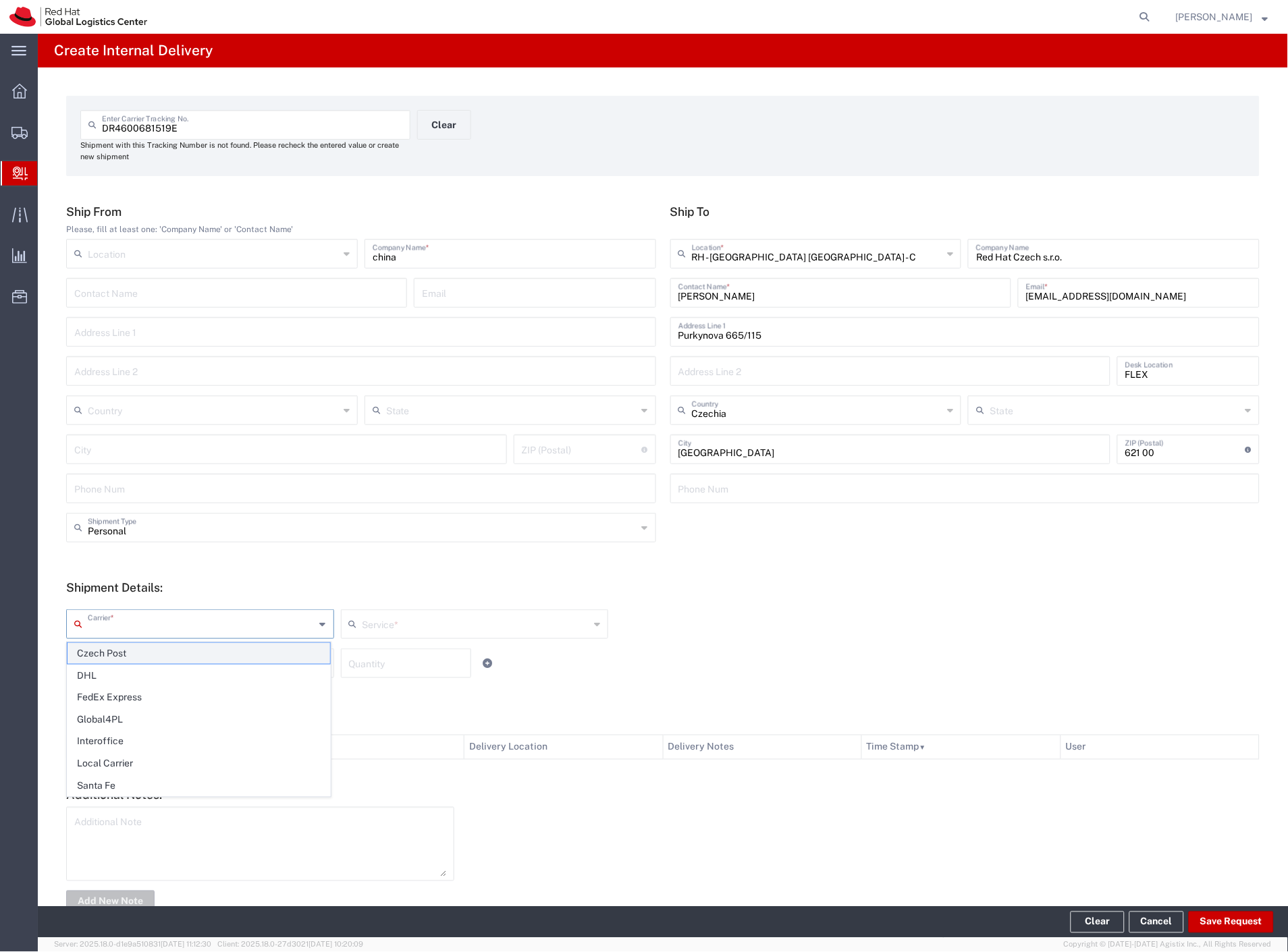
click at [110, 650] on span "Czech Post" at bounding box center [199, 653] width 262 height 21
type input "Czech Post"
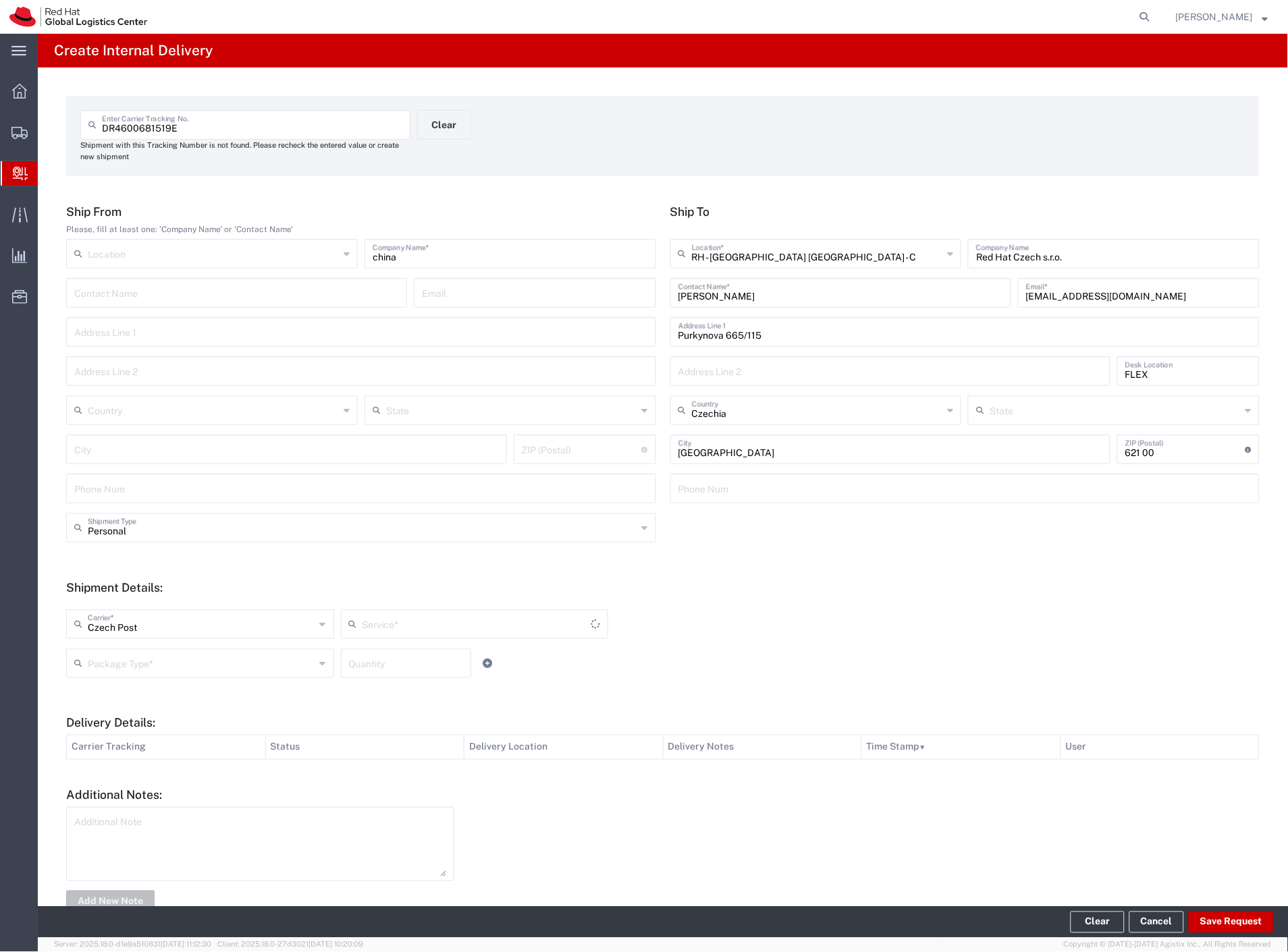
type input "Ground"
click at [125, 665] on input "text" at bounding box center [202, 662] width 228 height 23
drag, startPoint x: 145, startPoint y: 778, endPoint x: 355, endPoint y: 706, distance: 222.0
click at [145, 779] on span "Your Packaging" at bounding box center [199, 781] width 262 height 21
type input "Your Packaging"
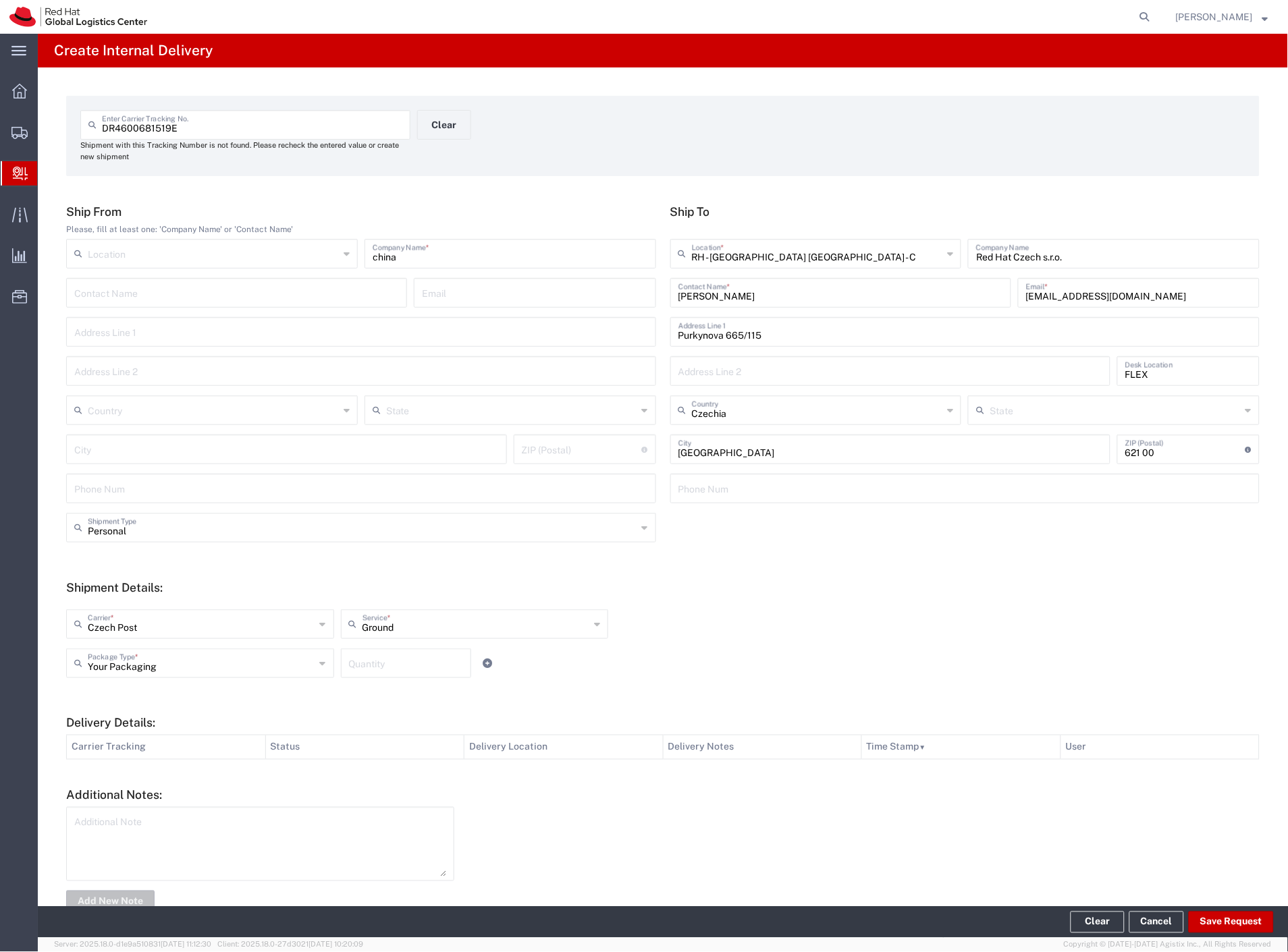
click at [414, 665] on input "number" at bounding box center [406, 662] width 114 height 23
type input "2"
click at [727, 669] on div "Your Packaging Package Type * Case(s) Envelope PAK Skid(s) Your Packaging 2 Qua…" at bounding box center [475, 667] width 824 height 39
click at [1244, 919] on button "Save Request" at bounding box center [1231, 922] width 85 height 22
type input "Personal"
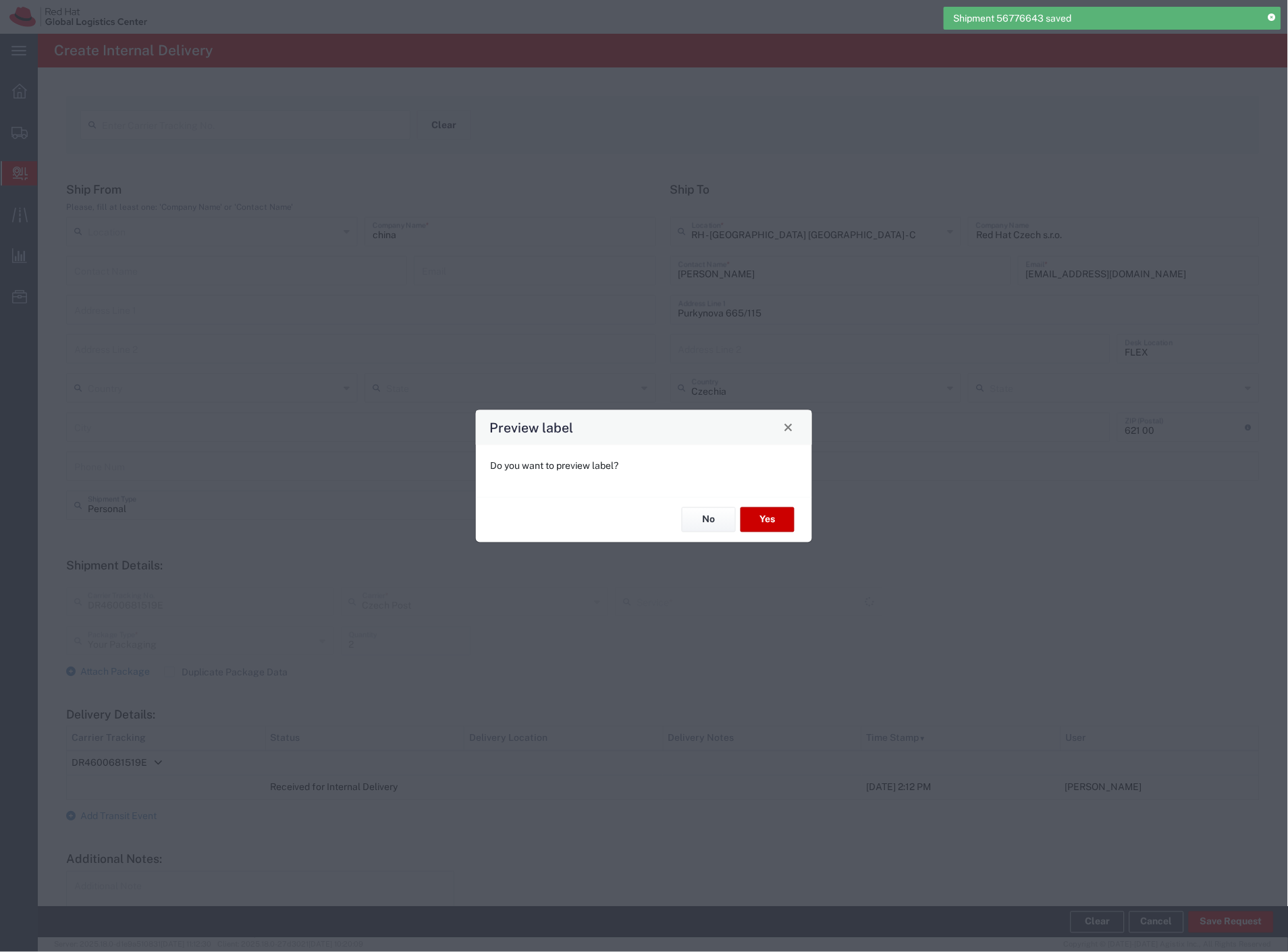
type input "Ground"
click at [763, 520] on button "Yes" at bounding box center [767, 520] width 54 height 25
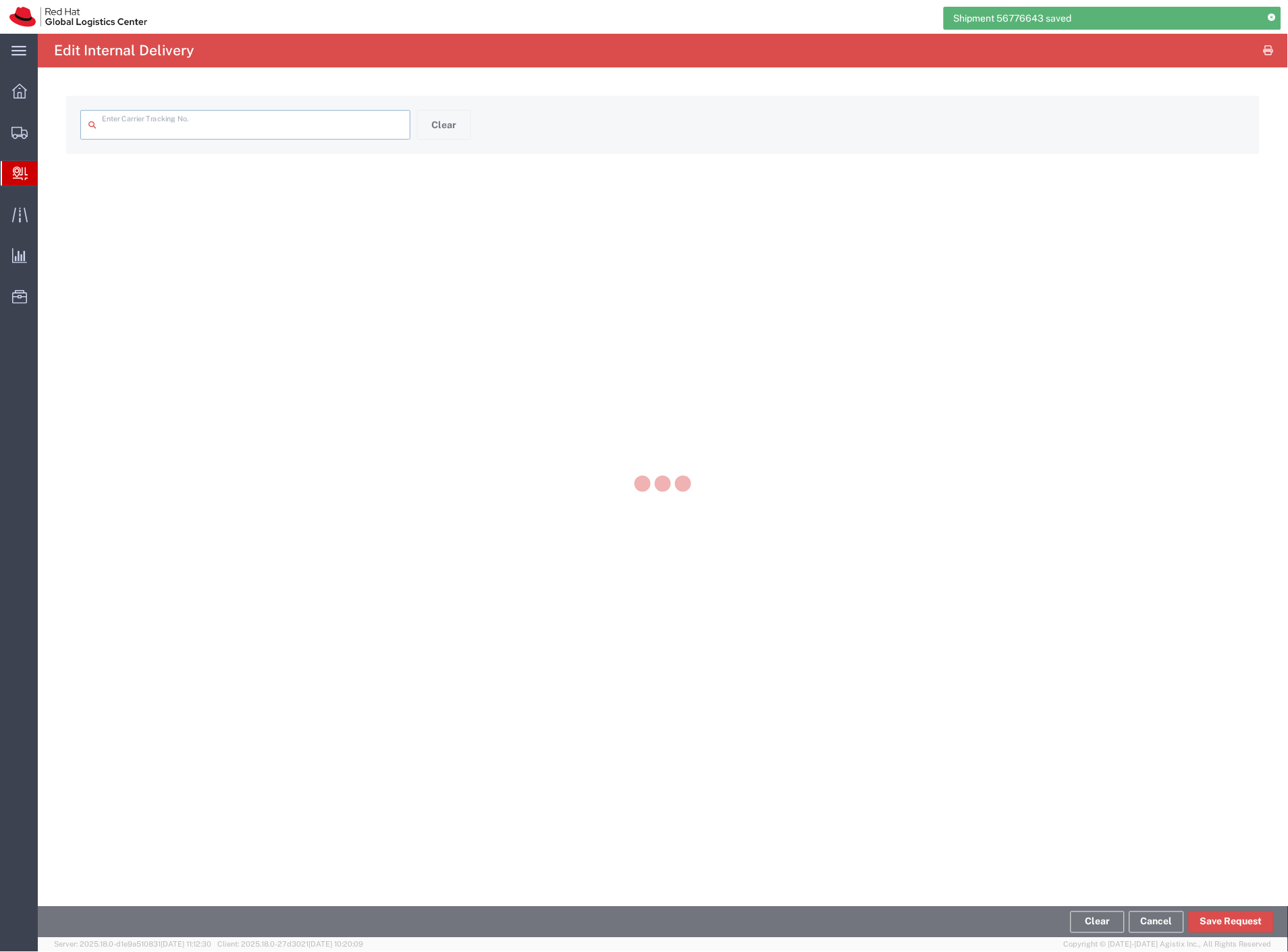
type input "DR4600681519E"
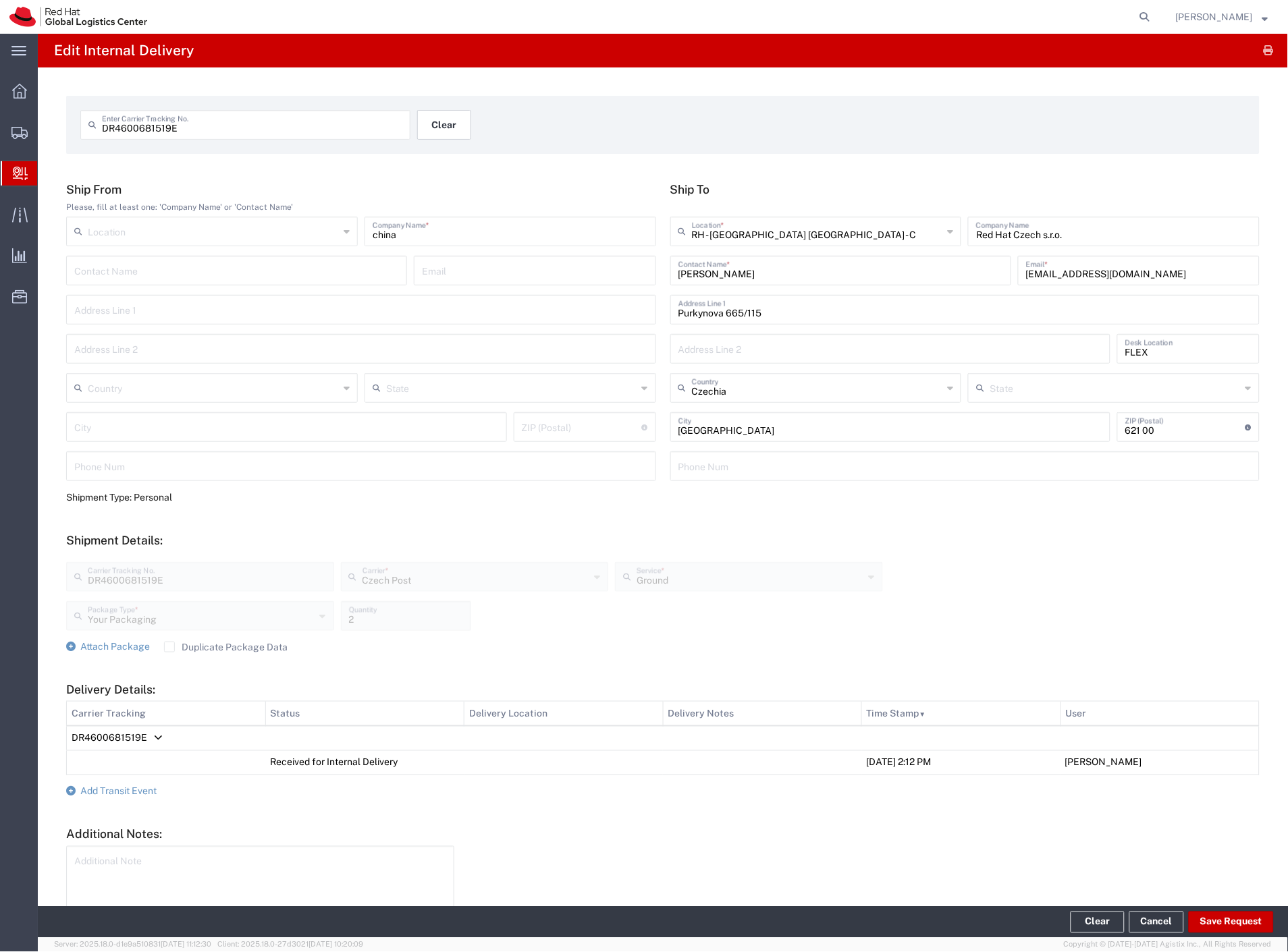
click at [440, 138] on button "Clear" at bounding box center [444, 124] width 54 height 29
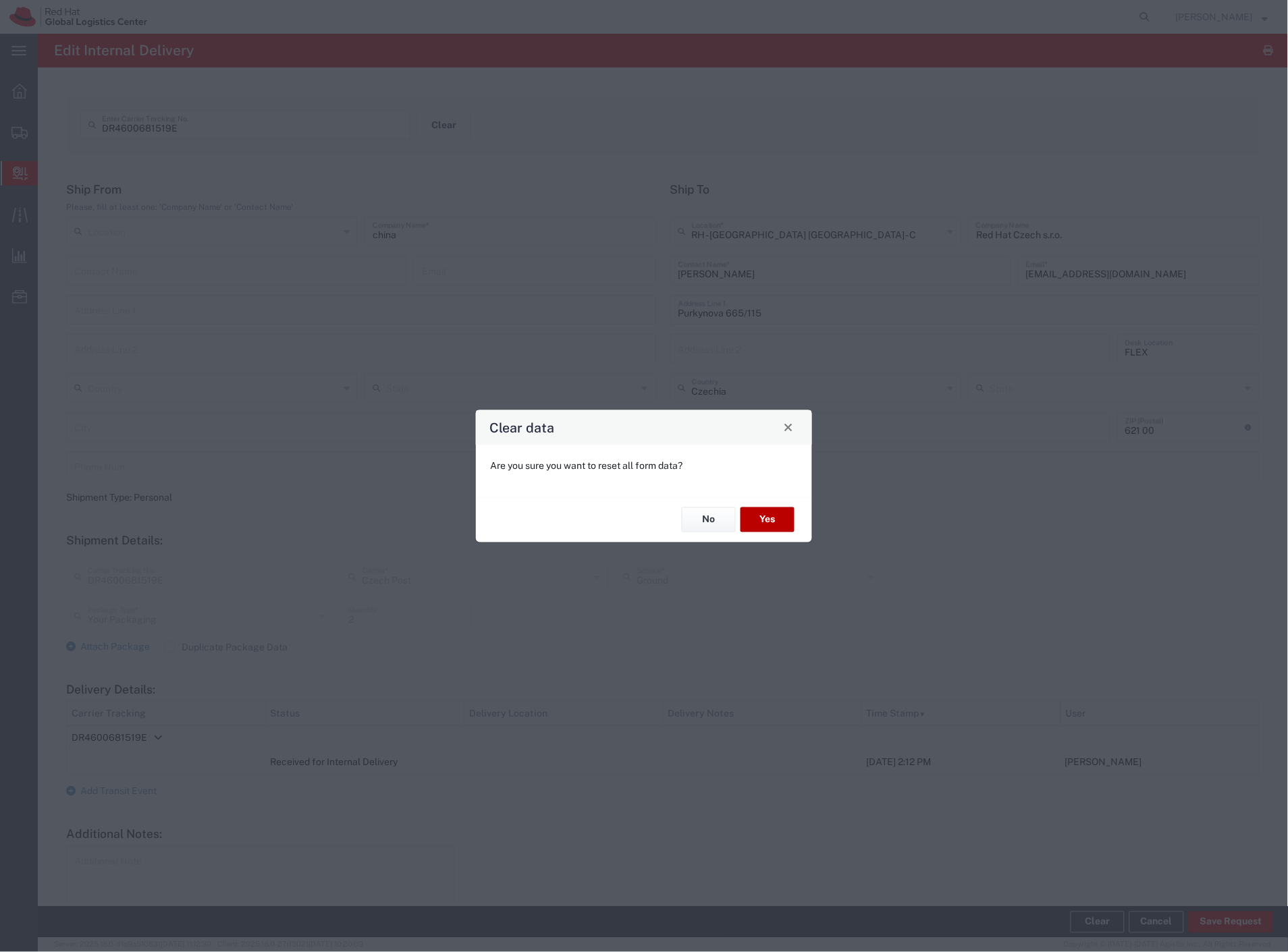
click at [759, 523] on button "Yes" at bounding box center [767, 520] width 54 height 25
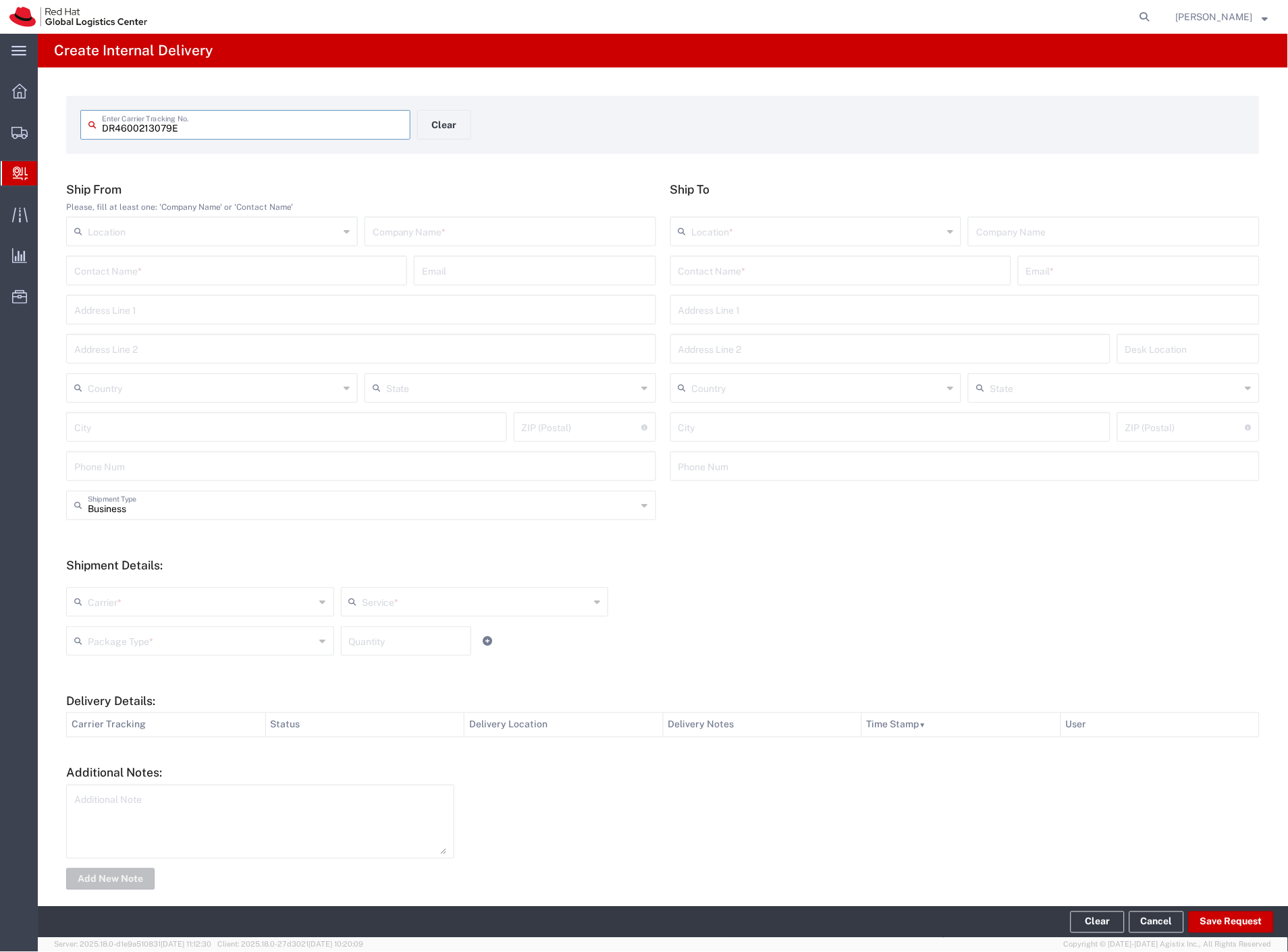
type input "DR4600213079E"
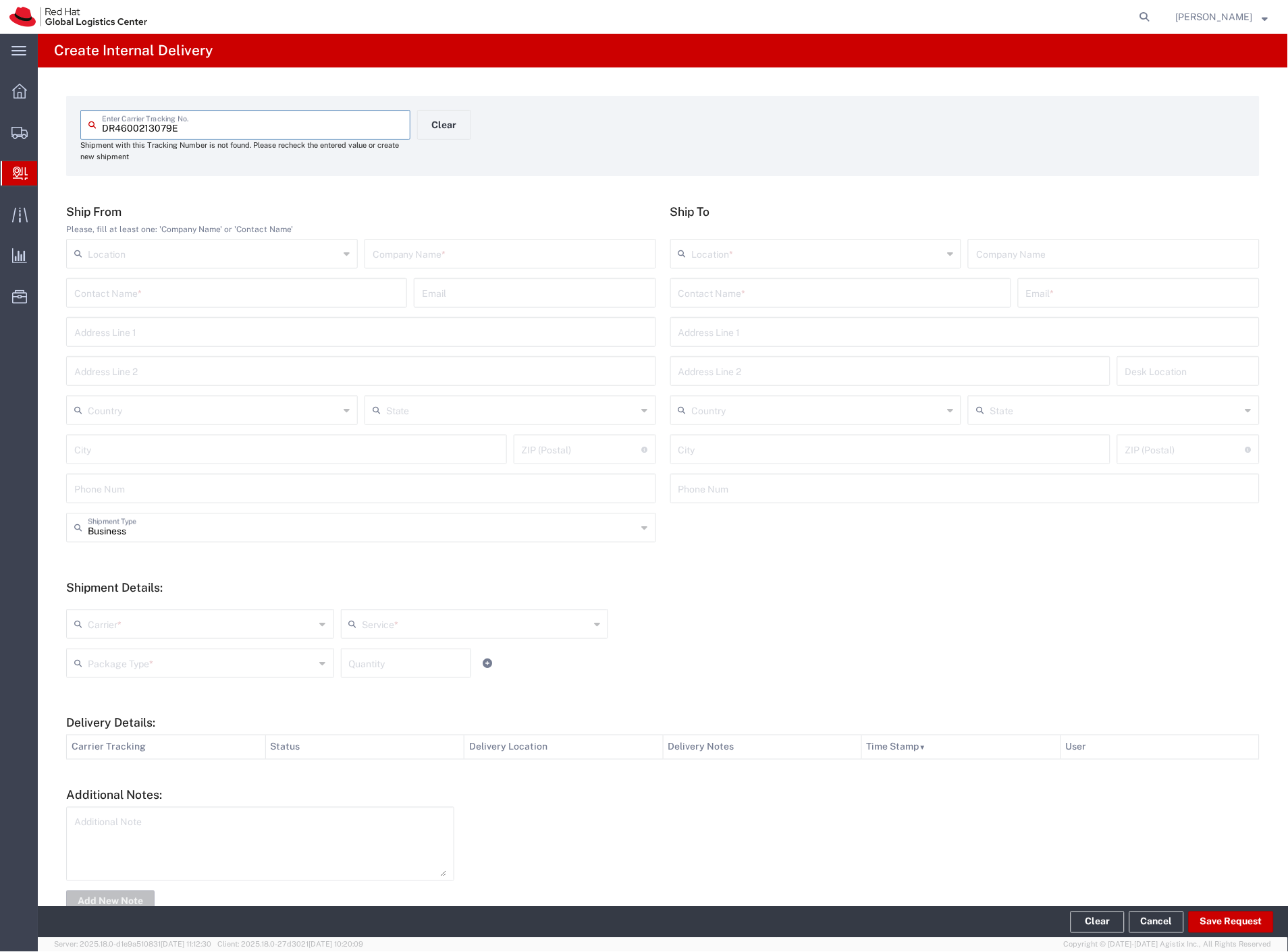
click at [407, 249] on input "text" at bounding box center [510, 252] width 275 height 23
type input "china"
click at [847, 295] on input "text" at bounding box center [841, 292] width 325 height 23
type input "sander ri"
click at [862, 330] on p "Red Hat Czech s.r.o. (Sander Richard Boot), sboot@redhat.com" at bounding box center [841, 326] width 324 height 17
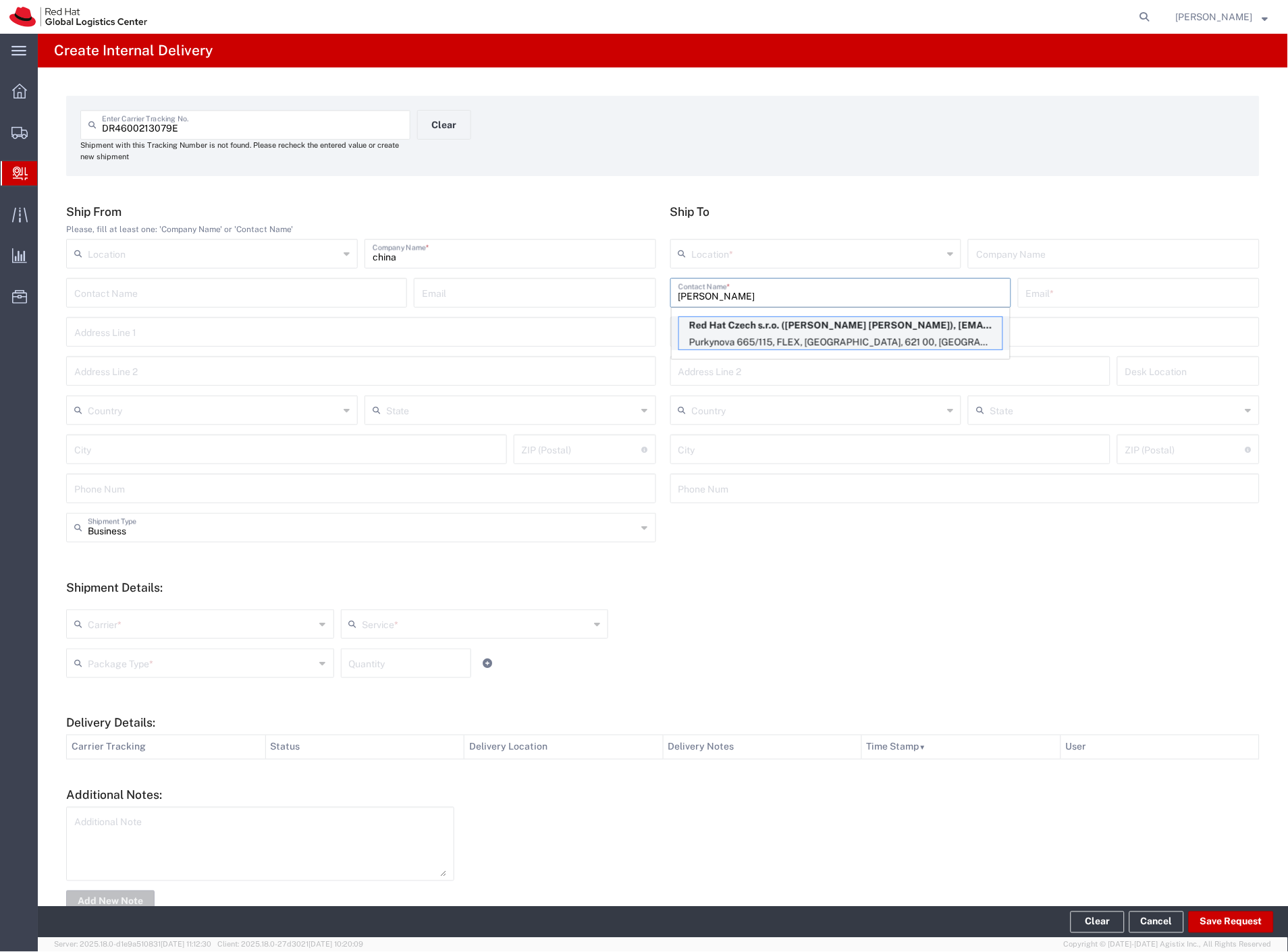
type input "RH - [GEOGRAPHIC_DATA] [GEOGRAPHIC_DATA] - C"
type input "Red Hat Czech s.r.o."
type input "Sander Richard Boot"
type input "sboot@redhat.com"
type input "Purkynova 665/115"
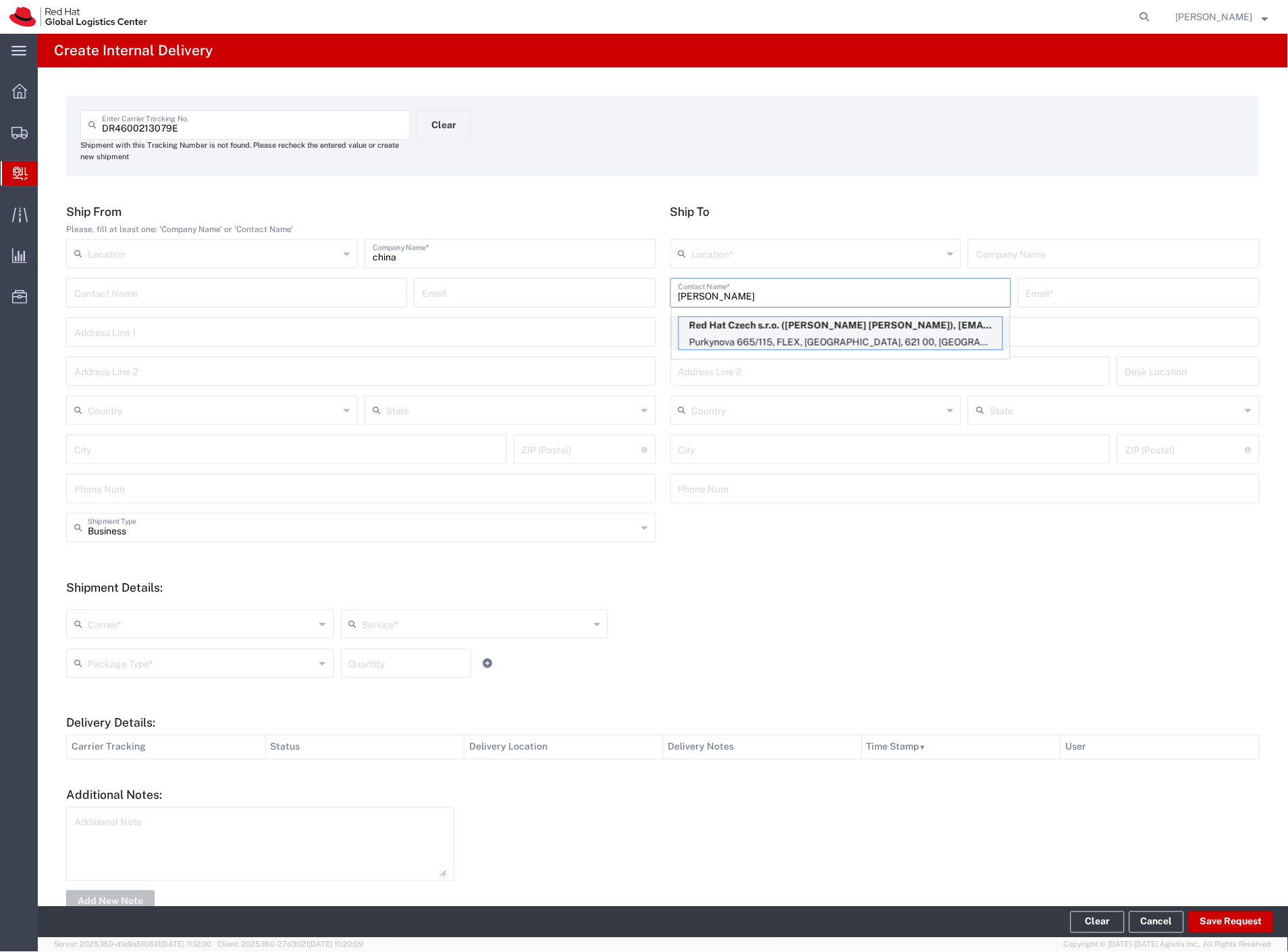
type input "FLEX"
type input "Czechia"
type input "[GEOGRAPHIC_DATA]"
type input "621 00"
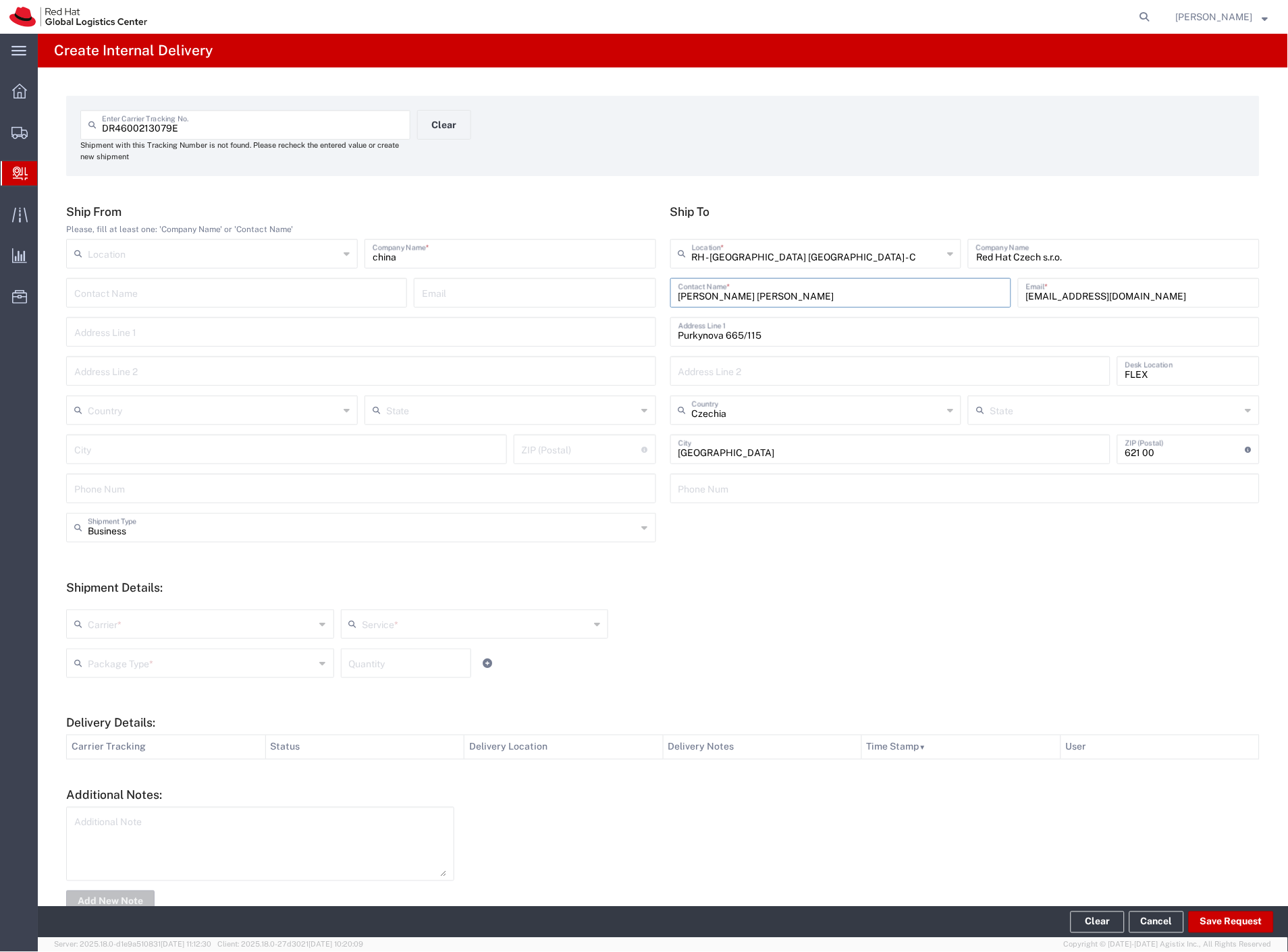
click at [154, 538] on div "Business Shipment Type" at bounding box center [361, 527] width 590 height 29
drag, startPoint x: 129, startPoint y: 571, endPoint x: 125, endPoint y: 594, distance: 23.3
click at [129, 575] on span "Personal" at bounding box center [358, 579] width 582 height 21
type input "Personal"
click at [110, 643] on div "Carrier * Czech Post DHL FedEx Express Global4PL Interoffice Local Carrier Sant…" at bounding box center [475, 628] width 824 height 39
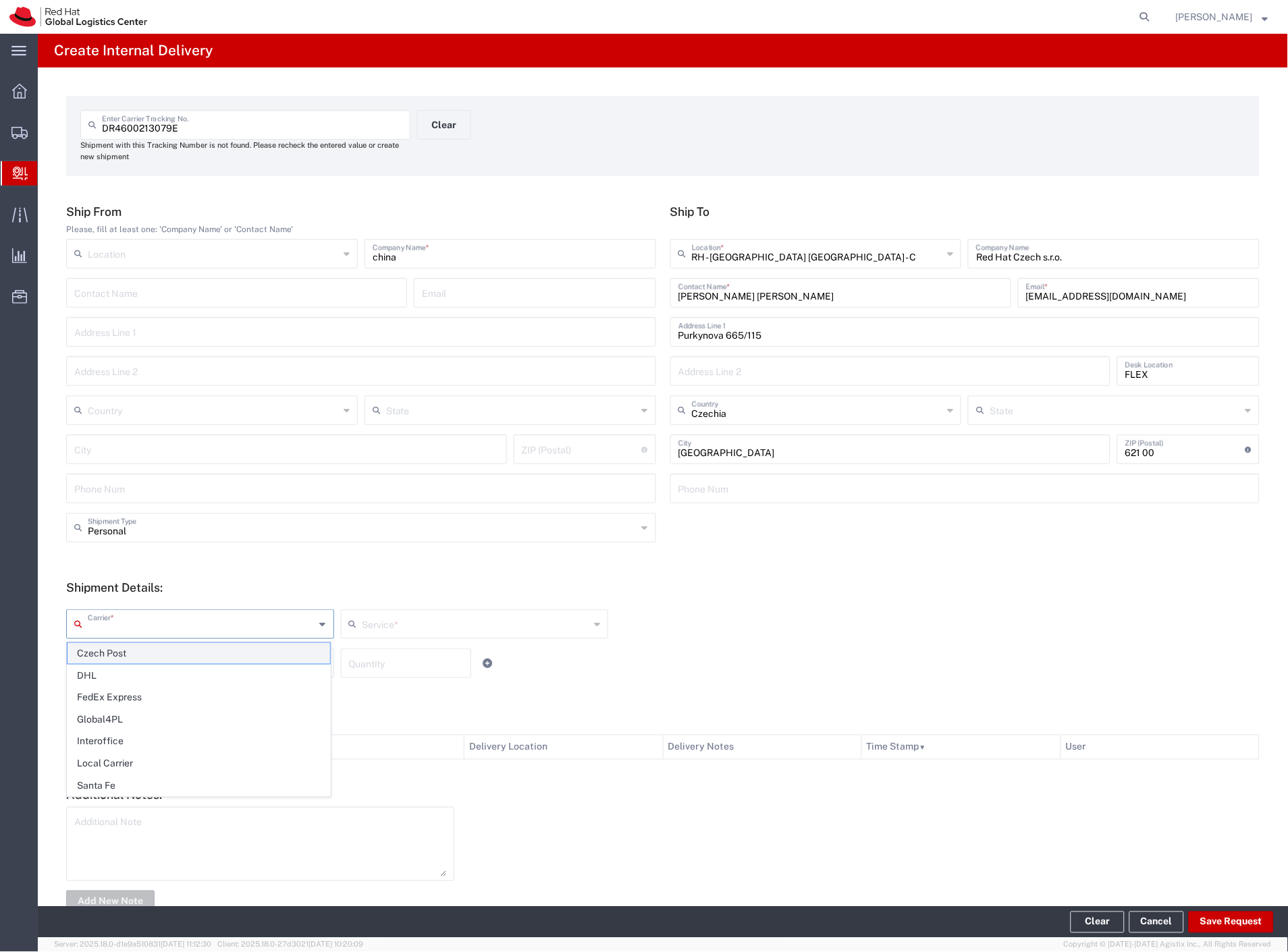
drag, startPoint x: 113, startPoint y: 627, endPoint x: 109, endPoint y: 650, distance: 23.3
click at [113, 630] on input "text" at bounding box center [202, 622] width 228 height 23
drag, startPoint x: 109, startPoint y: 650, endPoint x: 105, endPoint y: 665, distance: 15.5
click at [109, 651] on span "Czech Post" at bounding box center [199, 653] width 262 height 21
type input "Czech Post"
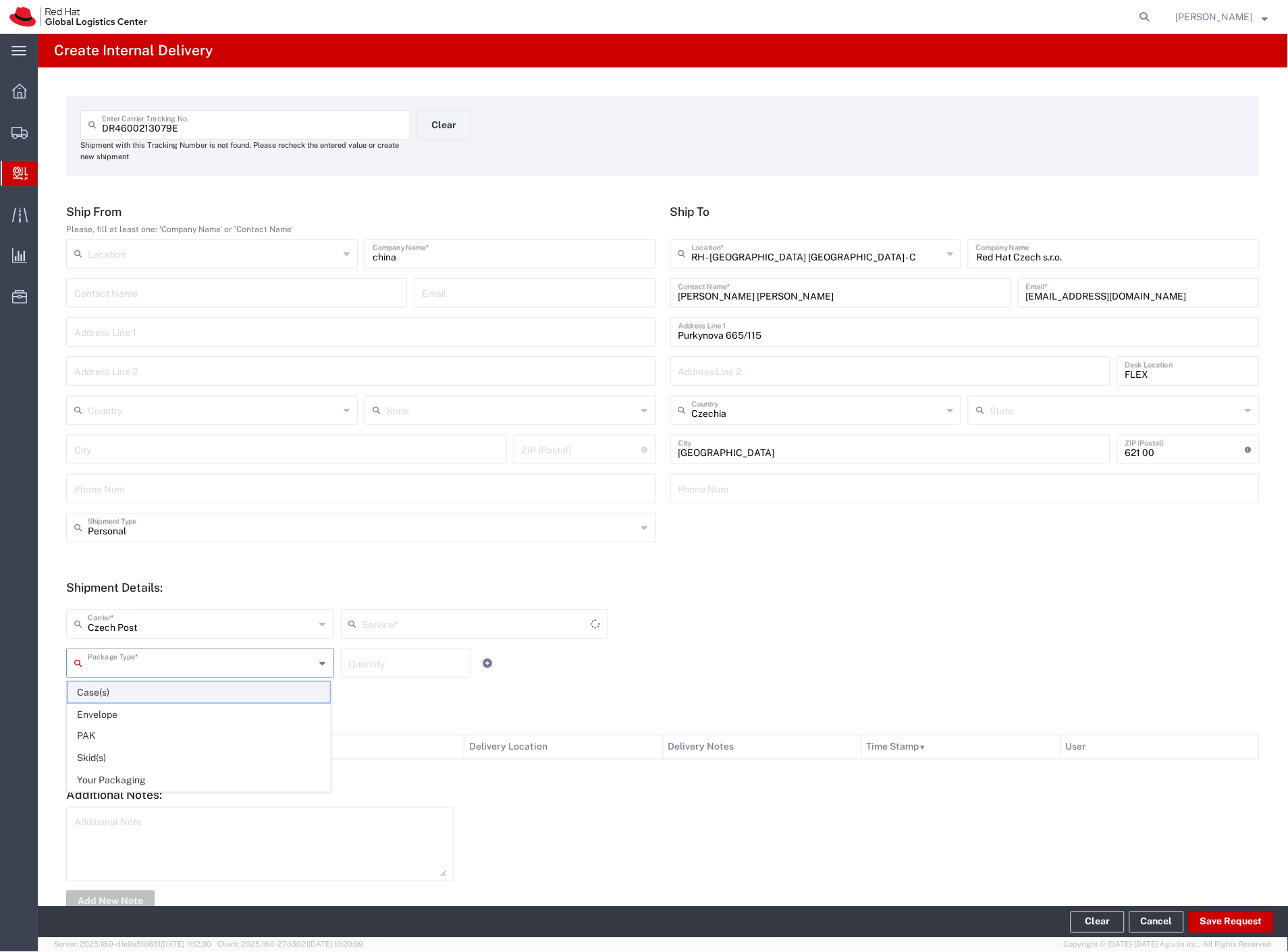
drag, startPoint x: 105, startPoint y: 665, endPoint x: 110, endPoint y: 703, distance: 38.3
click at [105, 667] on input "text" at bounding box center [202, 662] width 228 height 23
type input "Ground"
click at [104, 783] on span "Your Packaging" at bounding box center [199, 781] width 262 height 21
type input "Your Packaging"
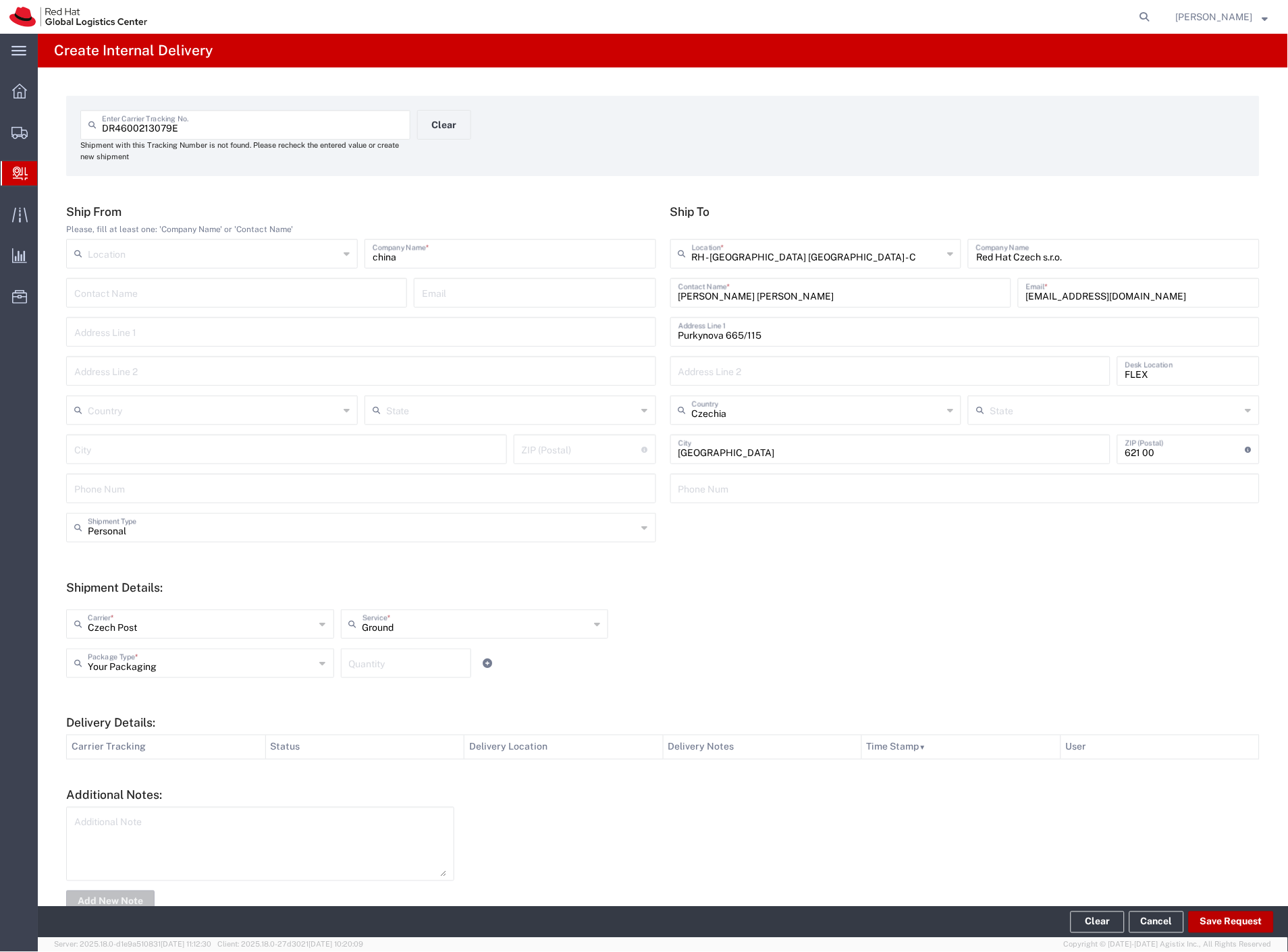
click at [1222, 924] on button "Save Request" at bounding box center [1231, 922] width 85 height 22
type input "Personal"
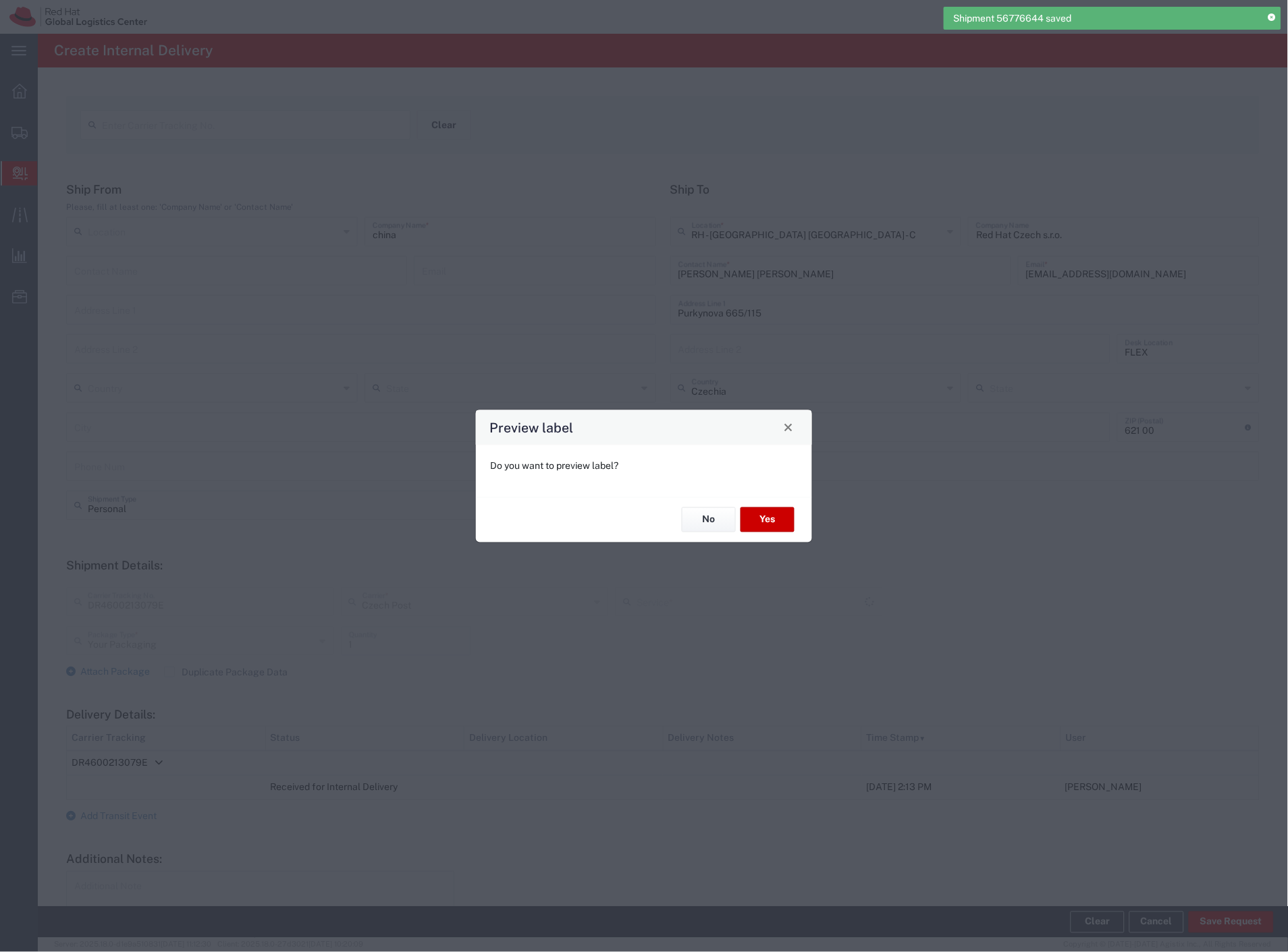
type input "Ground"
click at [767, 517] on button "Yes" at bounding box center [767, 520] width 54 height 25
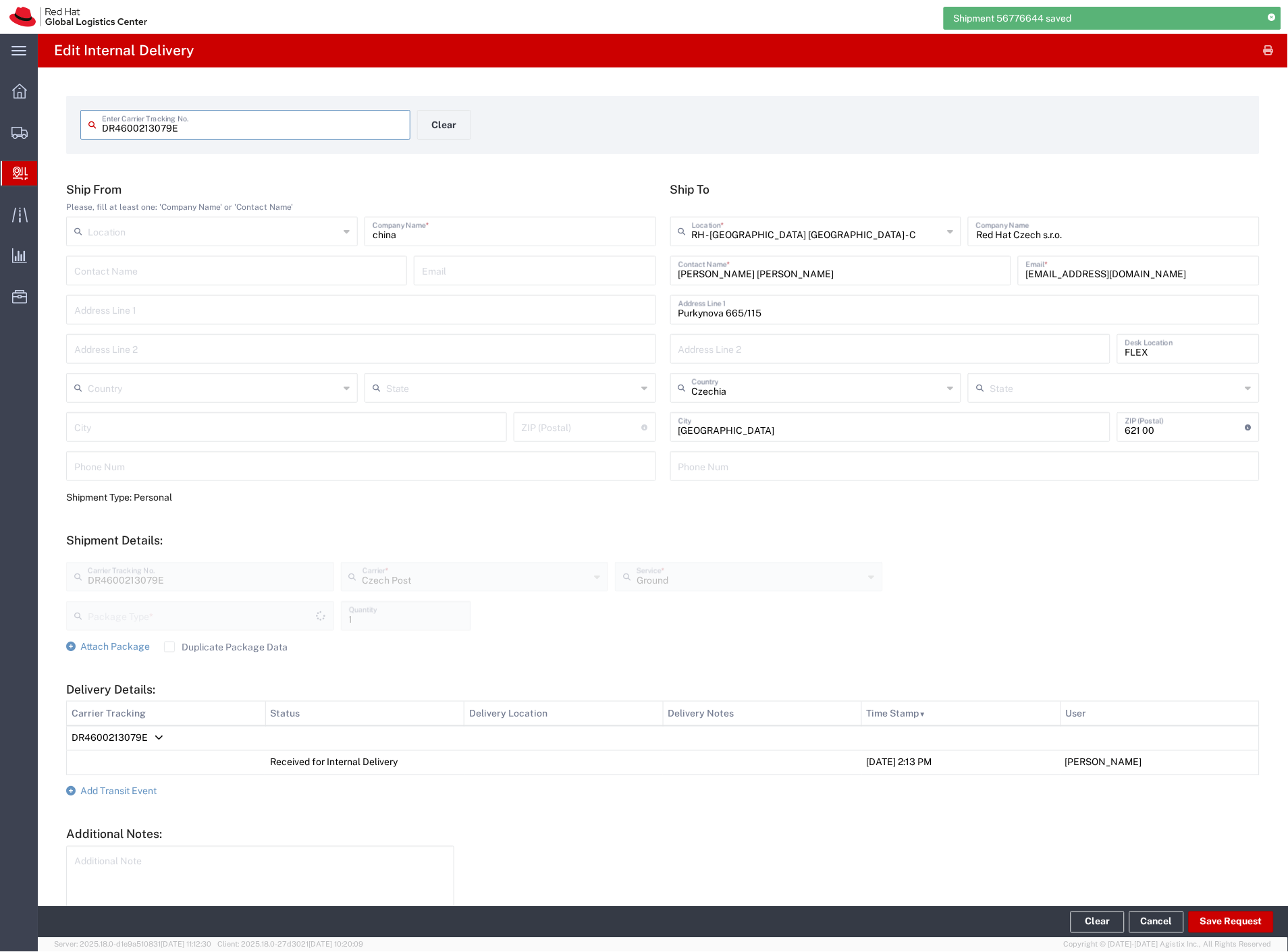
type input "Your Packaging"
click at [471, 131] on div "DR4600213079E Enter Carrier Tracking No. Clear" at bounding box center [417, 129] width 688 height 39
click at [430, 133] on button "Clear" at bounding box center [444, 124] width 54 height 29
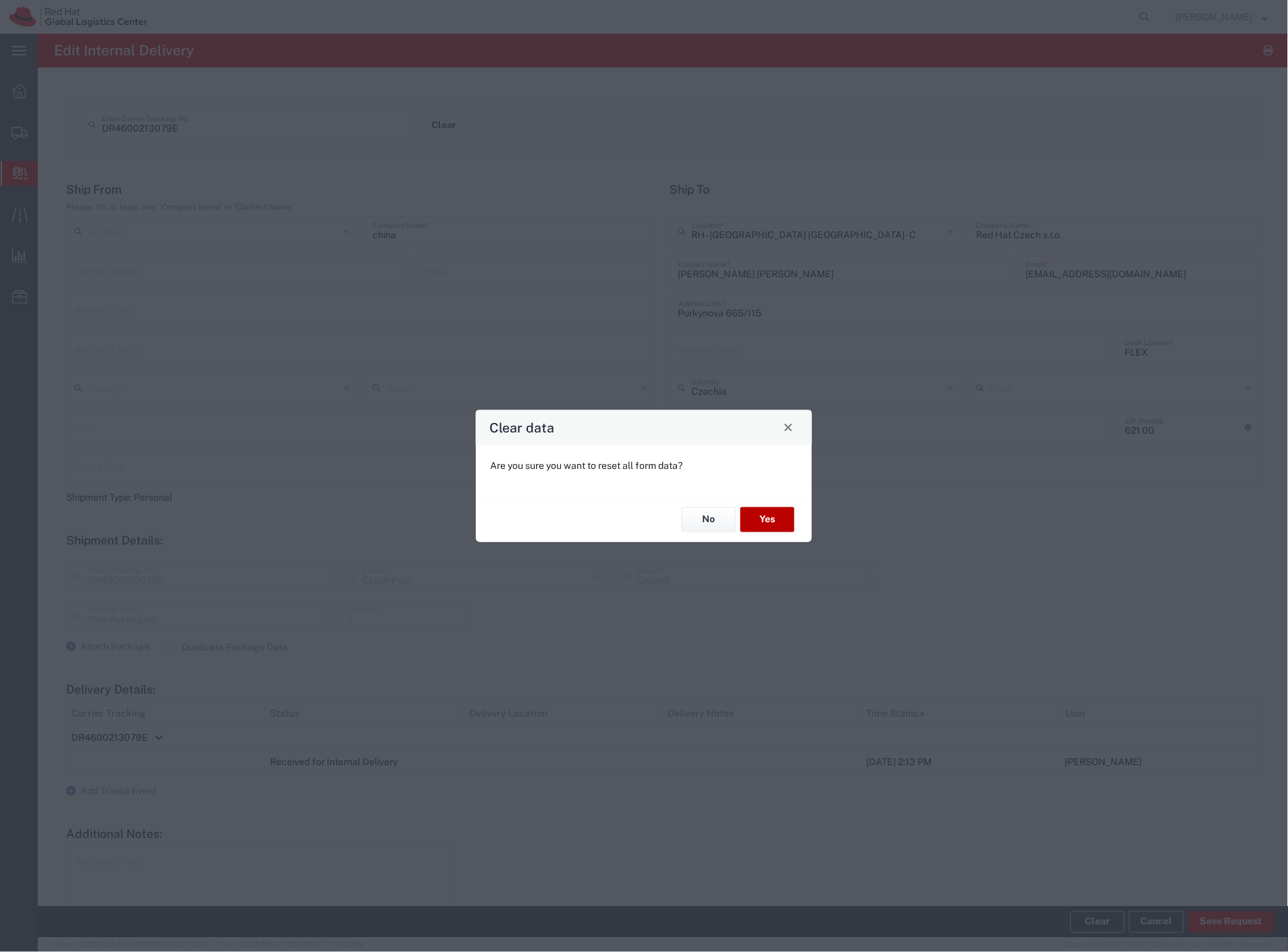
click at [772, 516] on button "Yes" at bounding box center [767, 520] width 54 height 25
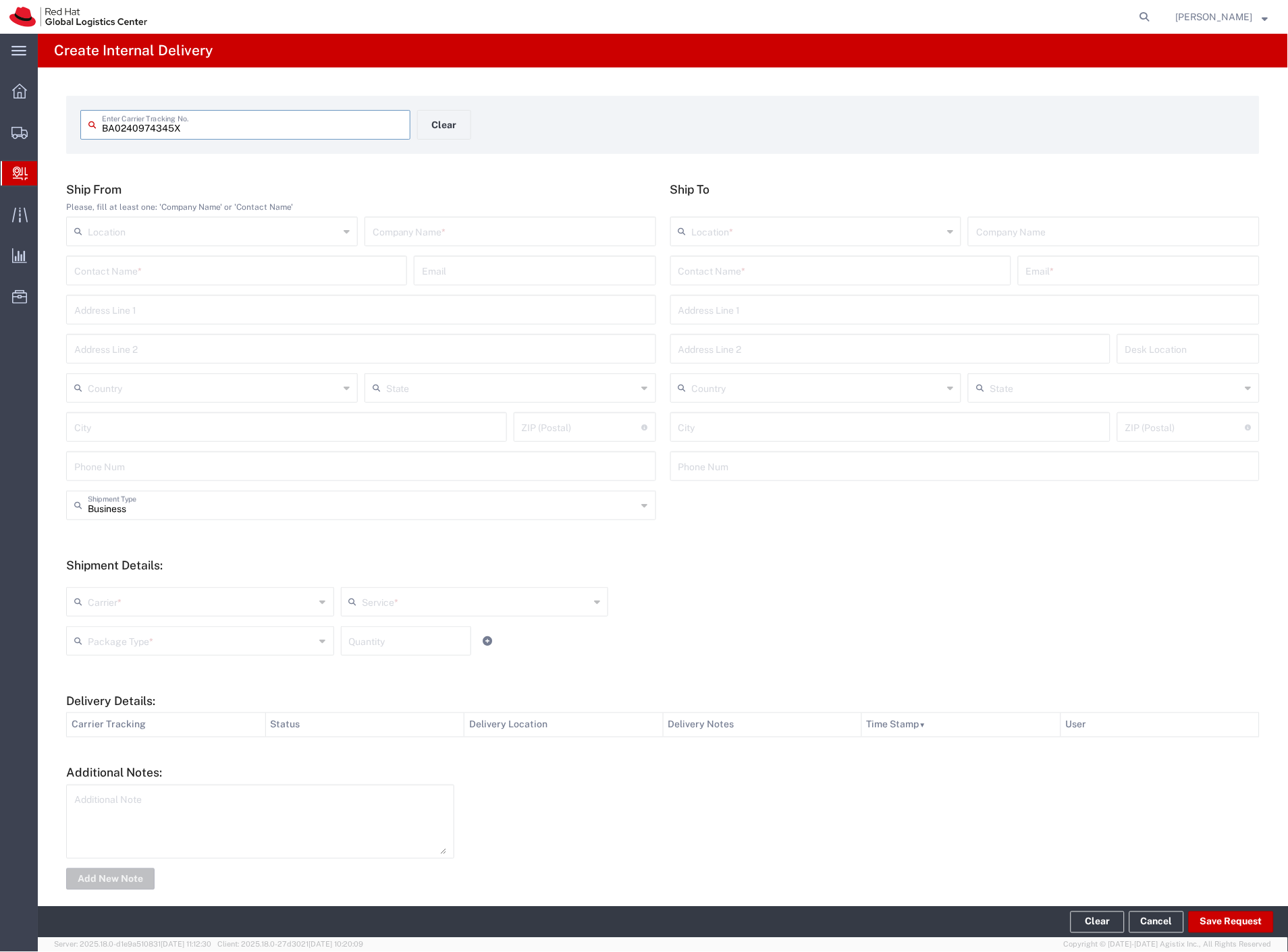
type input "BA0240974345X"
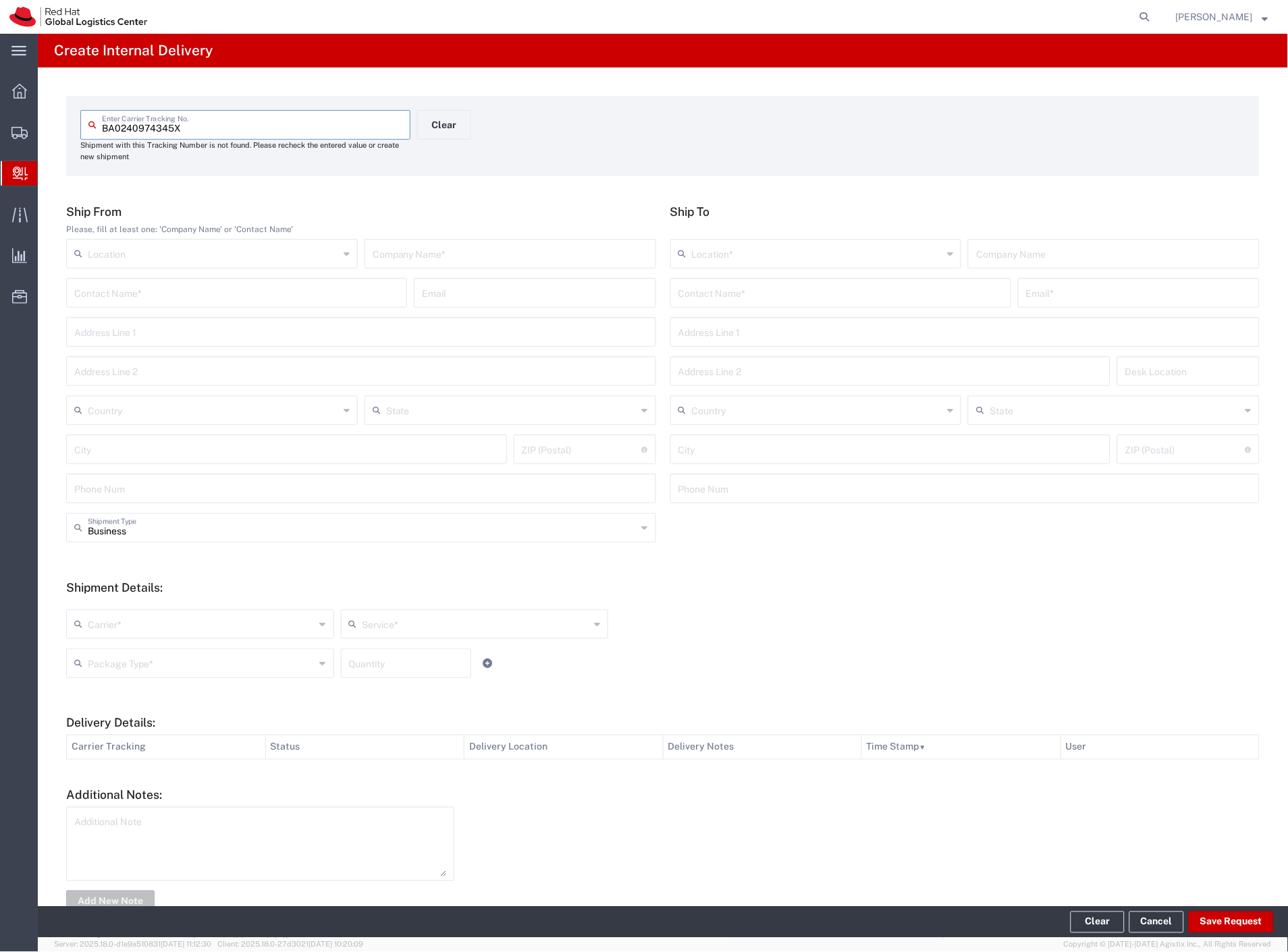
click at [146, 293] on input "text" at bounding box center [237, 292] width 325 height 23
type input "josef matus"
click at [686, 282] on input "text" at bounding box center [841, 292] width 325 height 23
type input "mosnacek"
click at [804, 324] on p "Red Hat Czech s.r.o. (Ondrej Mosnacek), omosnace@redhat.com" at bounding box center [841, 326] width 324 height 17
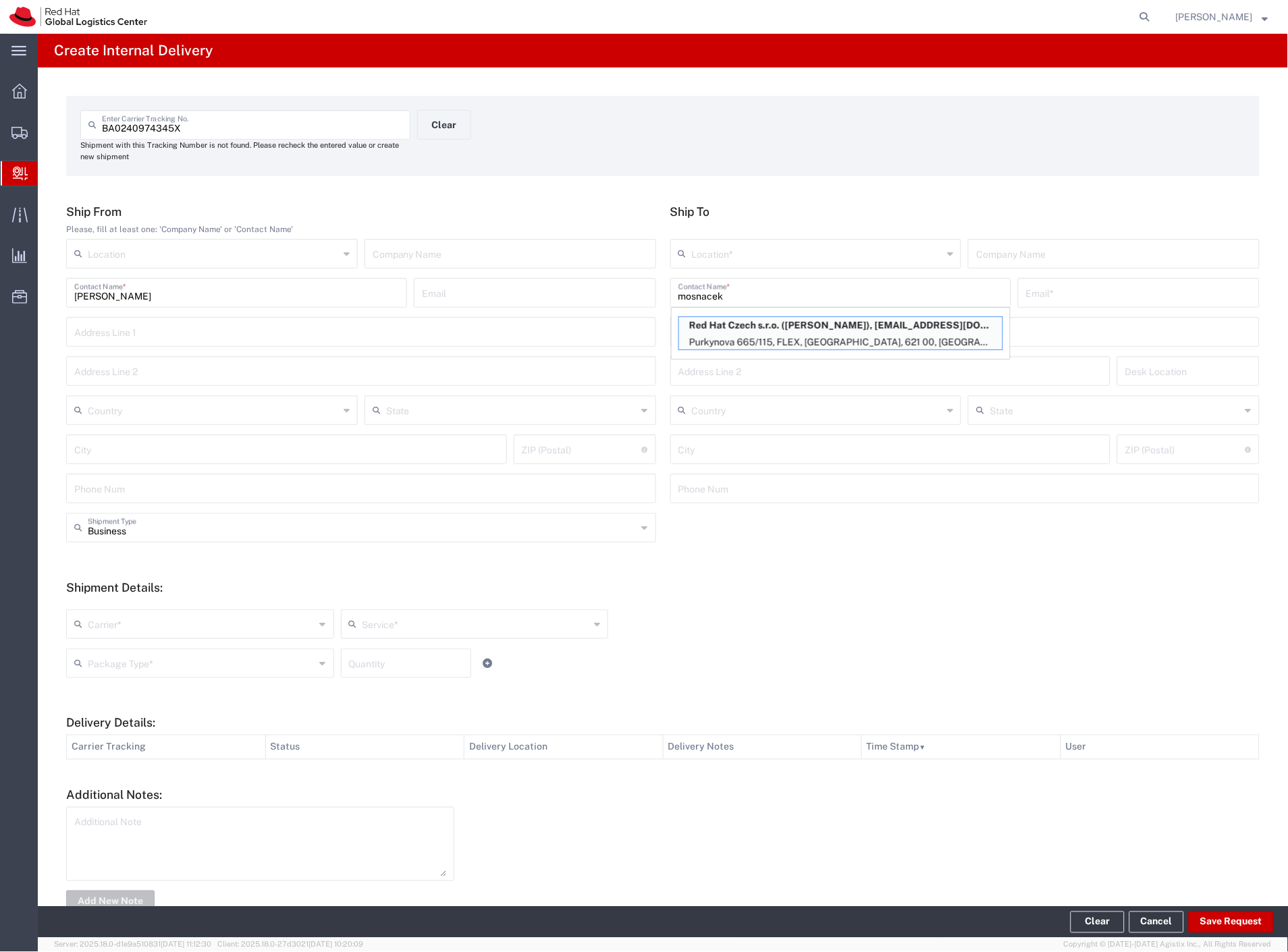
type input "RH - [GEOGRAPHIC_DATA] [GEOGRAPHIC_DATA] - C"
type input "Red Hat Czech s.r.o."
type input "Ondrej Mosnacek"
type input "omosnace@redhat.com"
type input "Purkynova 665/115"
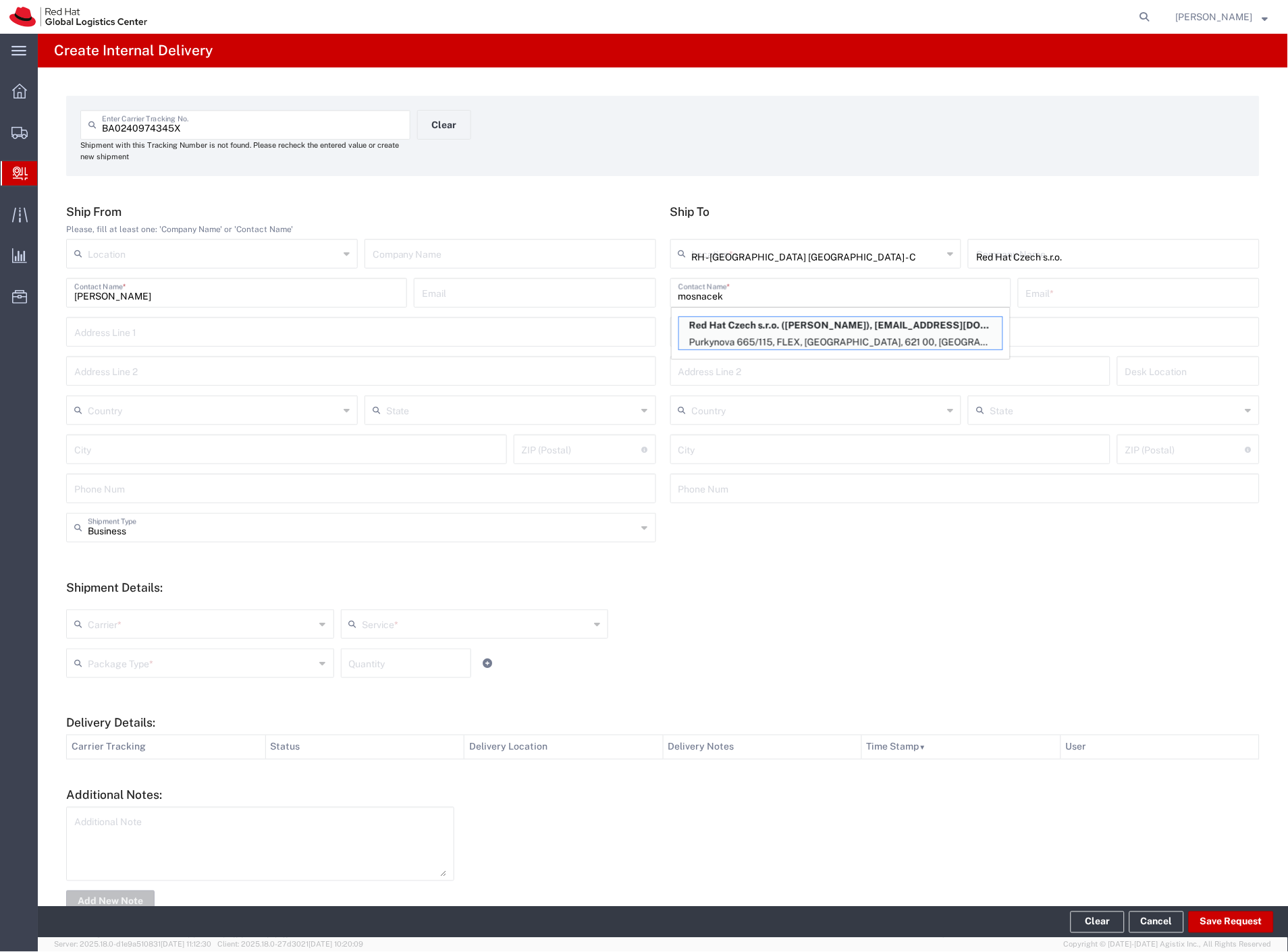
type input "FLEX"
type input "Czechia"
type input "[GEOGRAPHIC_DATA]"
type input "621 00"
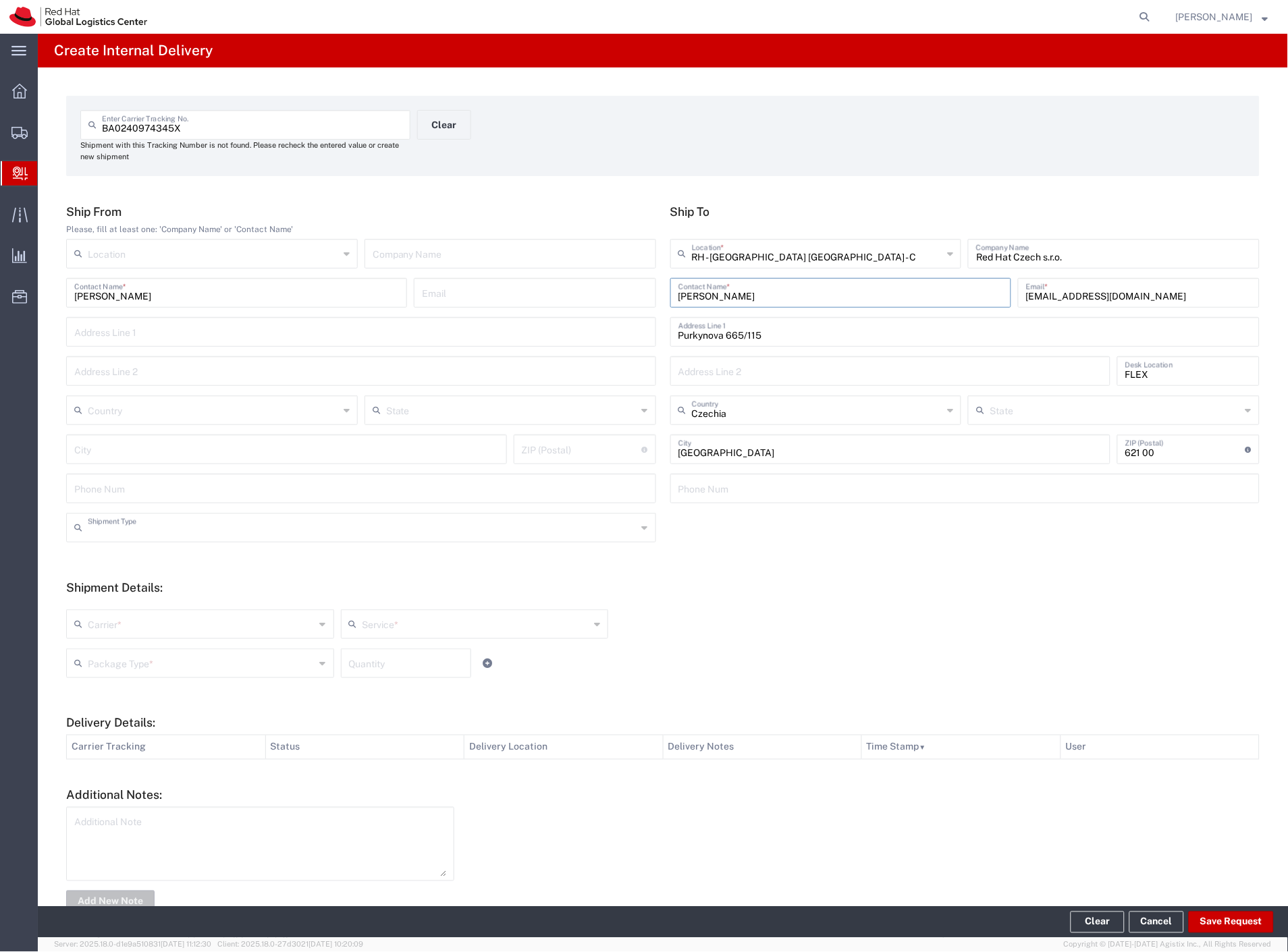
drag, startPoint x: 138, startPoint y: 533, endPoint x: 118, endPoint y: 579, distance: 50.2
click at [137, 534] on input "text" at bounding box center [363, 526] width 550 height 23
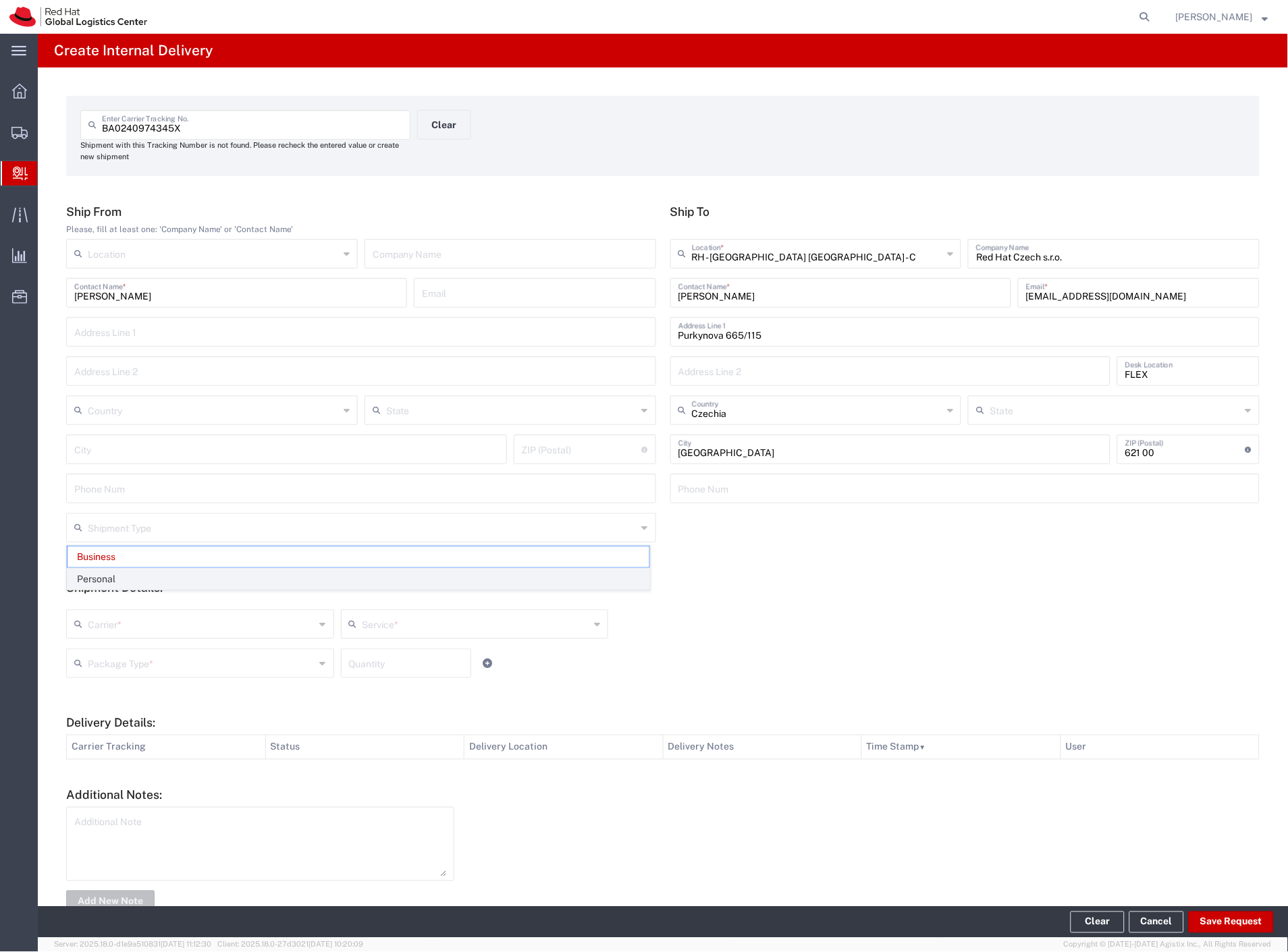
click at [118, 576] on span "Personal" at bounding box center [358, 579] width 582 height 21
type input "Personal"
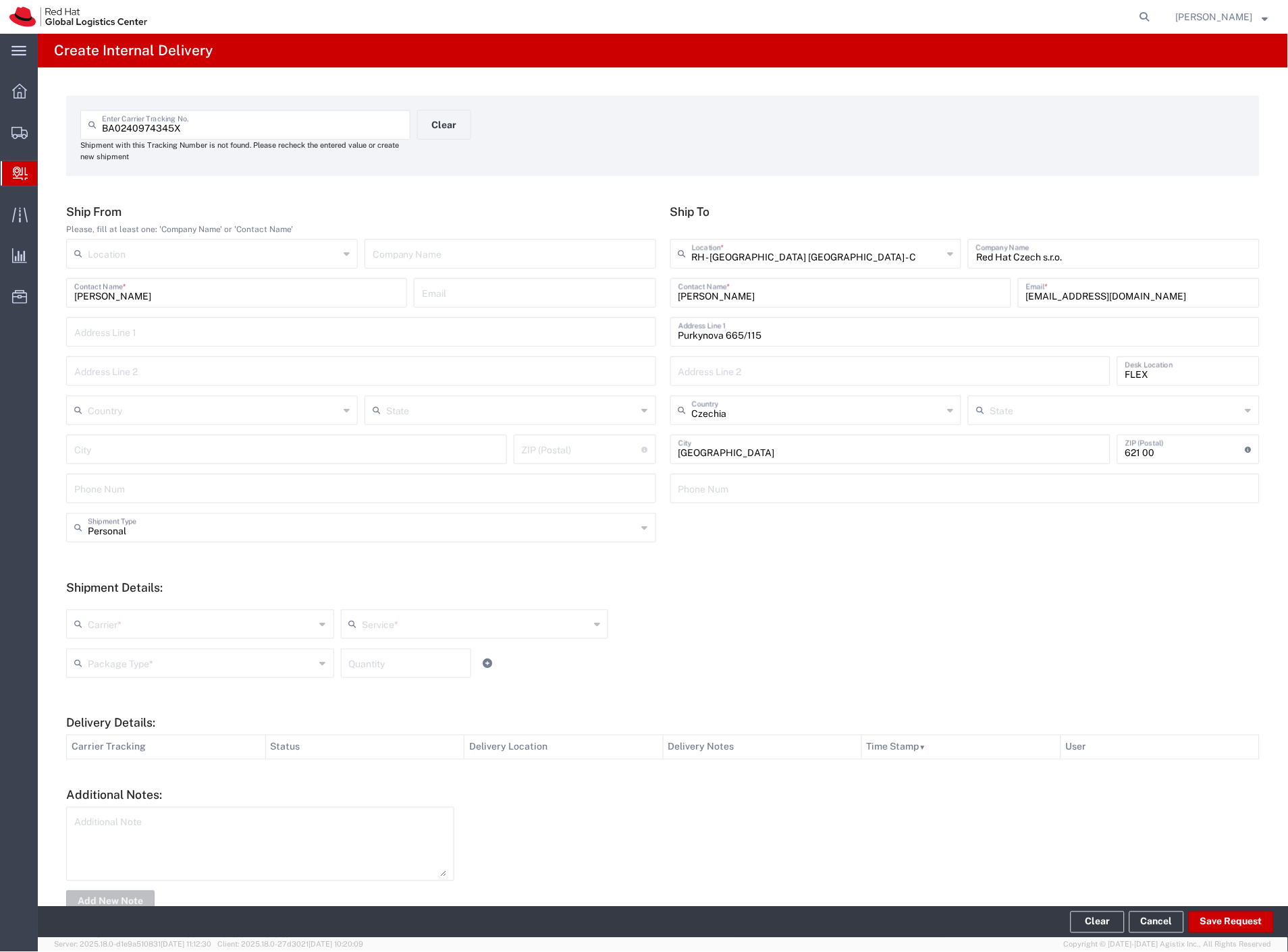
click at [103, 627] on input "text" at bounding box center [202, 622] width 228 height 23
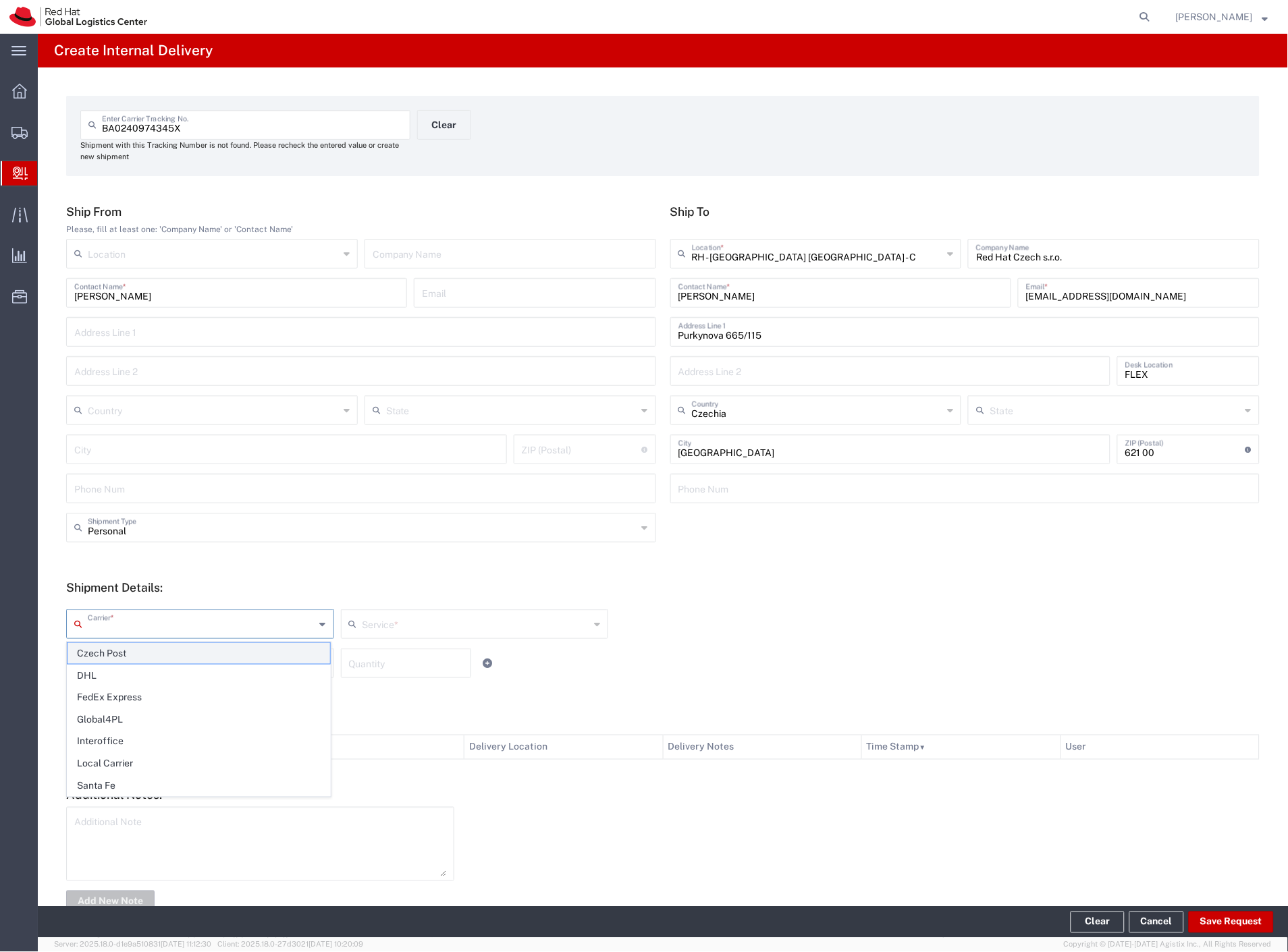
click at [94, 660] on span "Czech Post" at bounding box center [199, 653] width 262 height 21
type input "Czech Post"
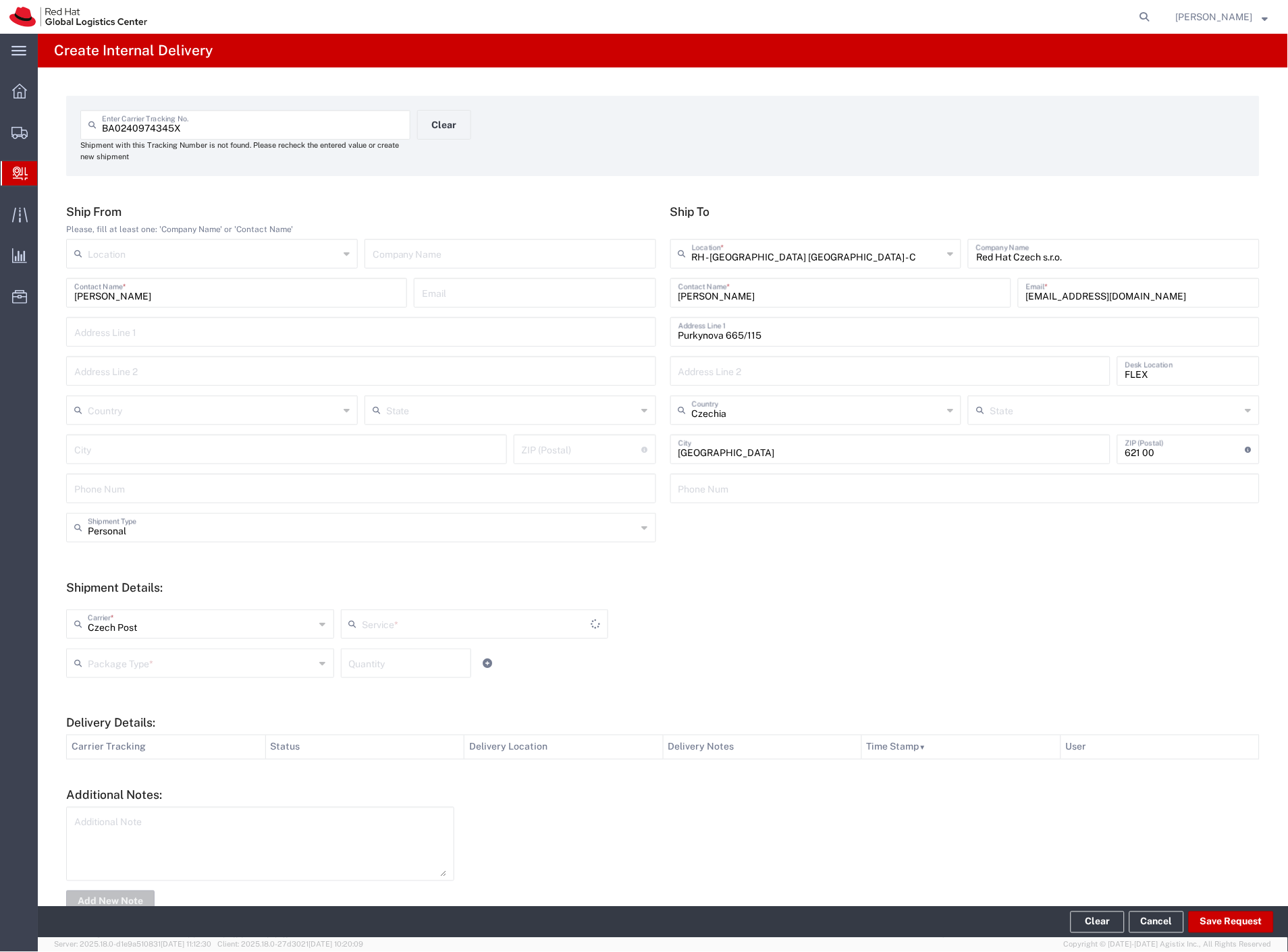
drag, startPoint x: 92, startPoint y: 670, endPoint x: 95, endPoint y: 678, distance: 8.5
click at [92, 676] on div "Package Type *" at bounding box center [200, 663] width 268 height 29
type input "Ground"
click at [140, 773] on span "Your Packaging" at bounding box center [199, 781] width 262 height 21
type input "Your Packaging"
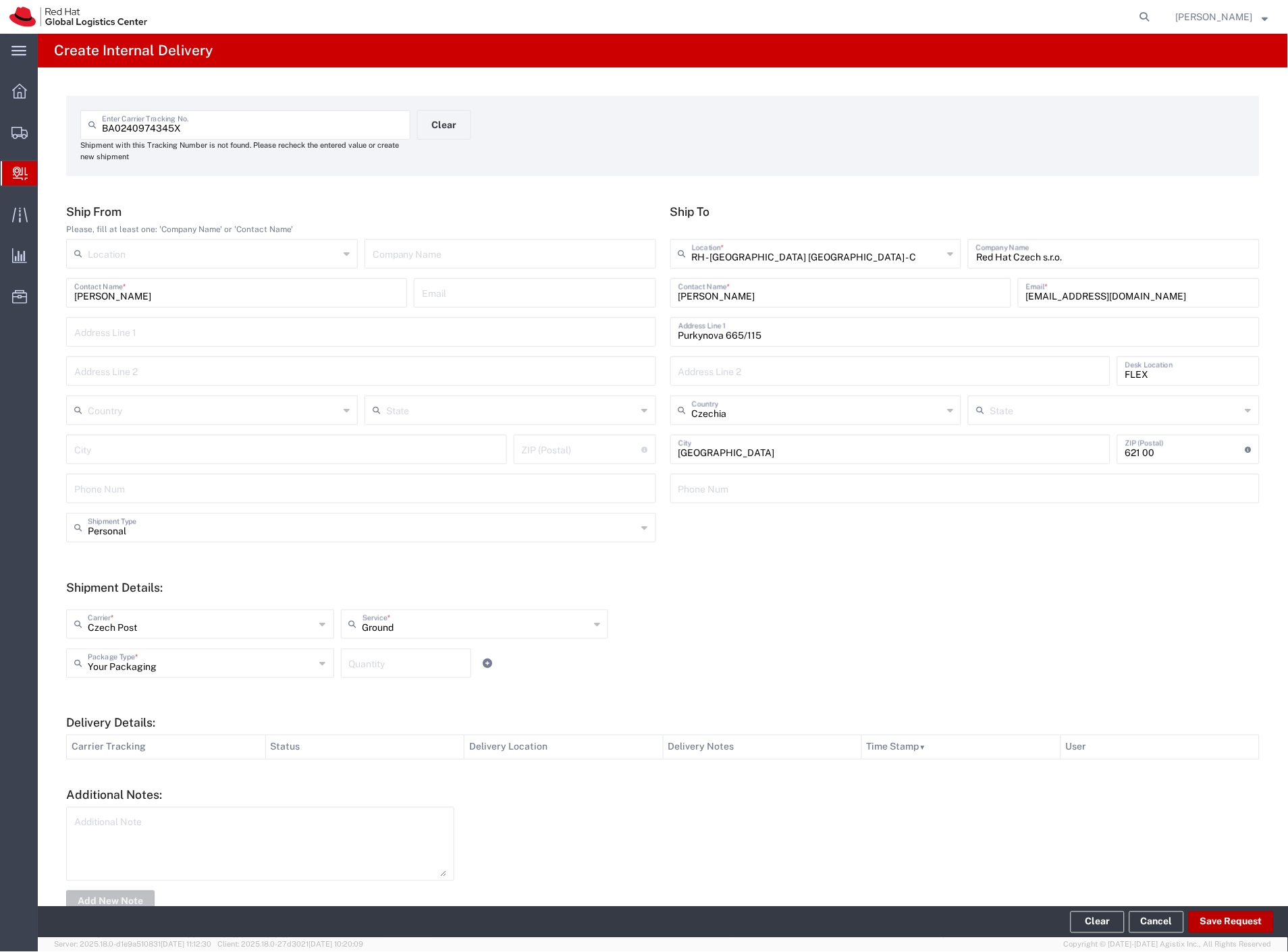
click at [1219, 919] on button "Save Request" at bounding box center [1231, 922] width 85 height 22
type input "Personal"
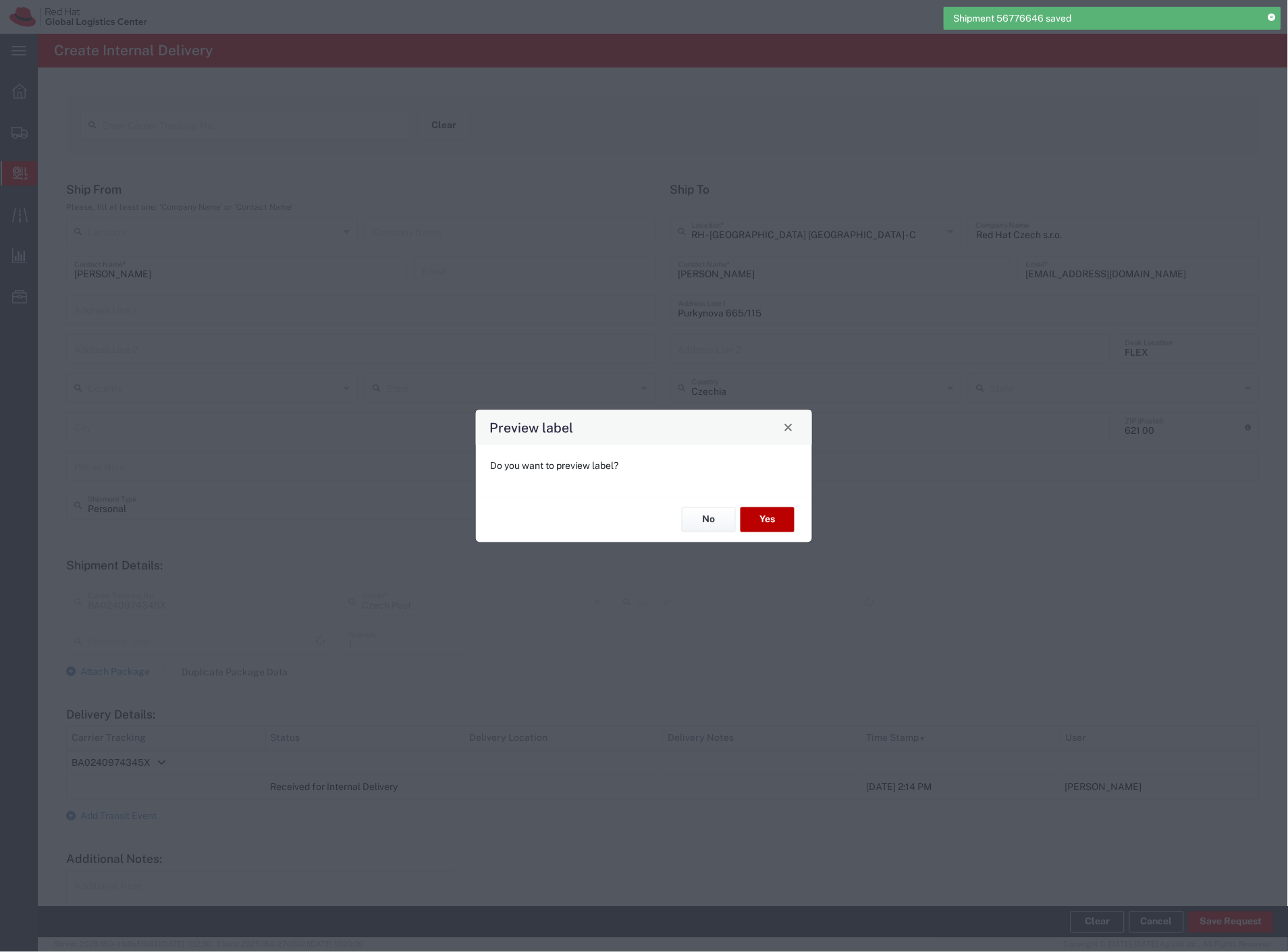
type input "Your Packaging"
type input "Ground"
click at [780, 515] on button "Yes" at bounding box center [767, 520] width 54 height 25
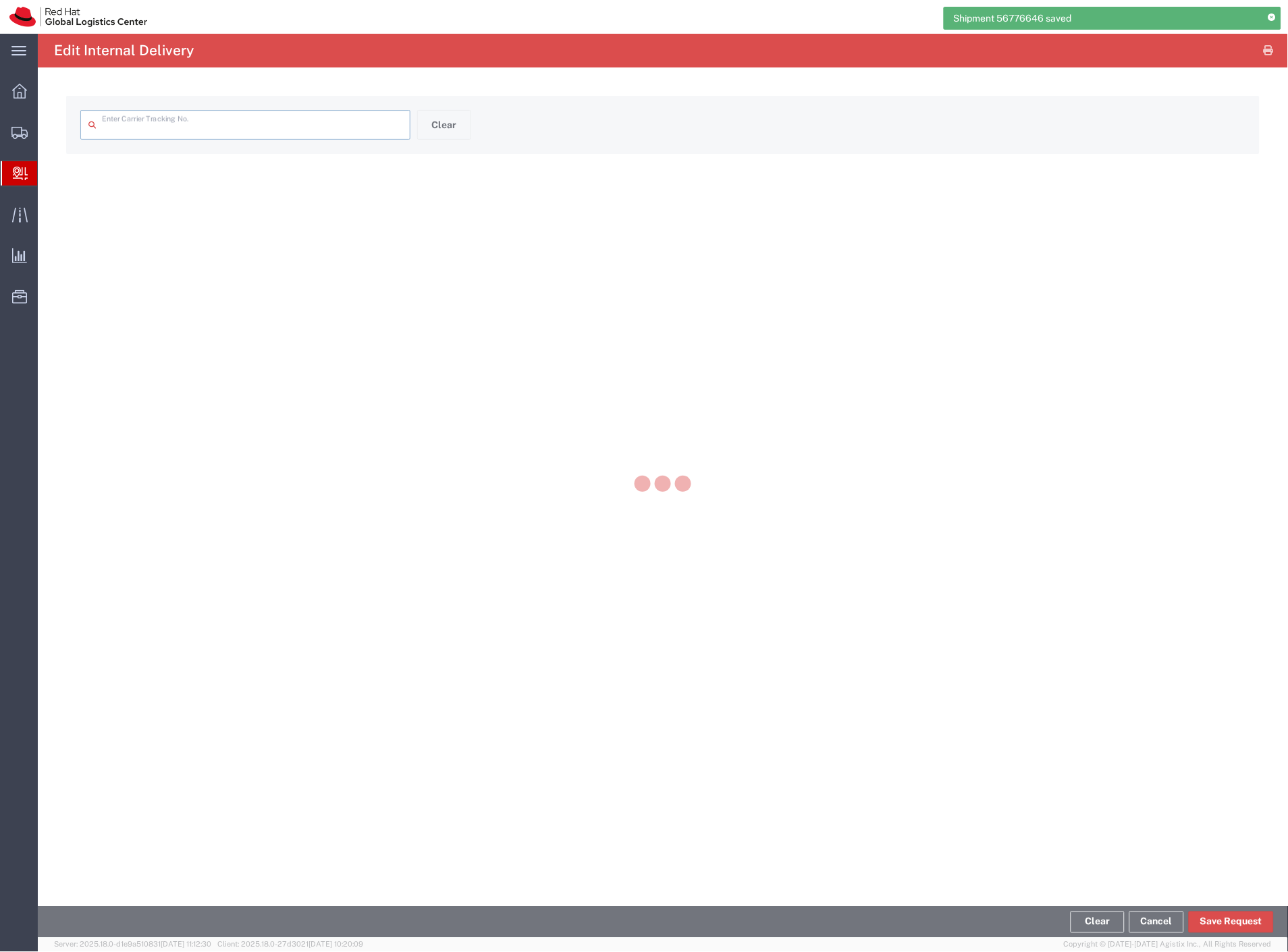
type input "BA0240974345X"
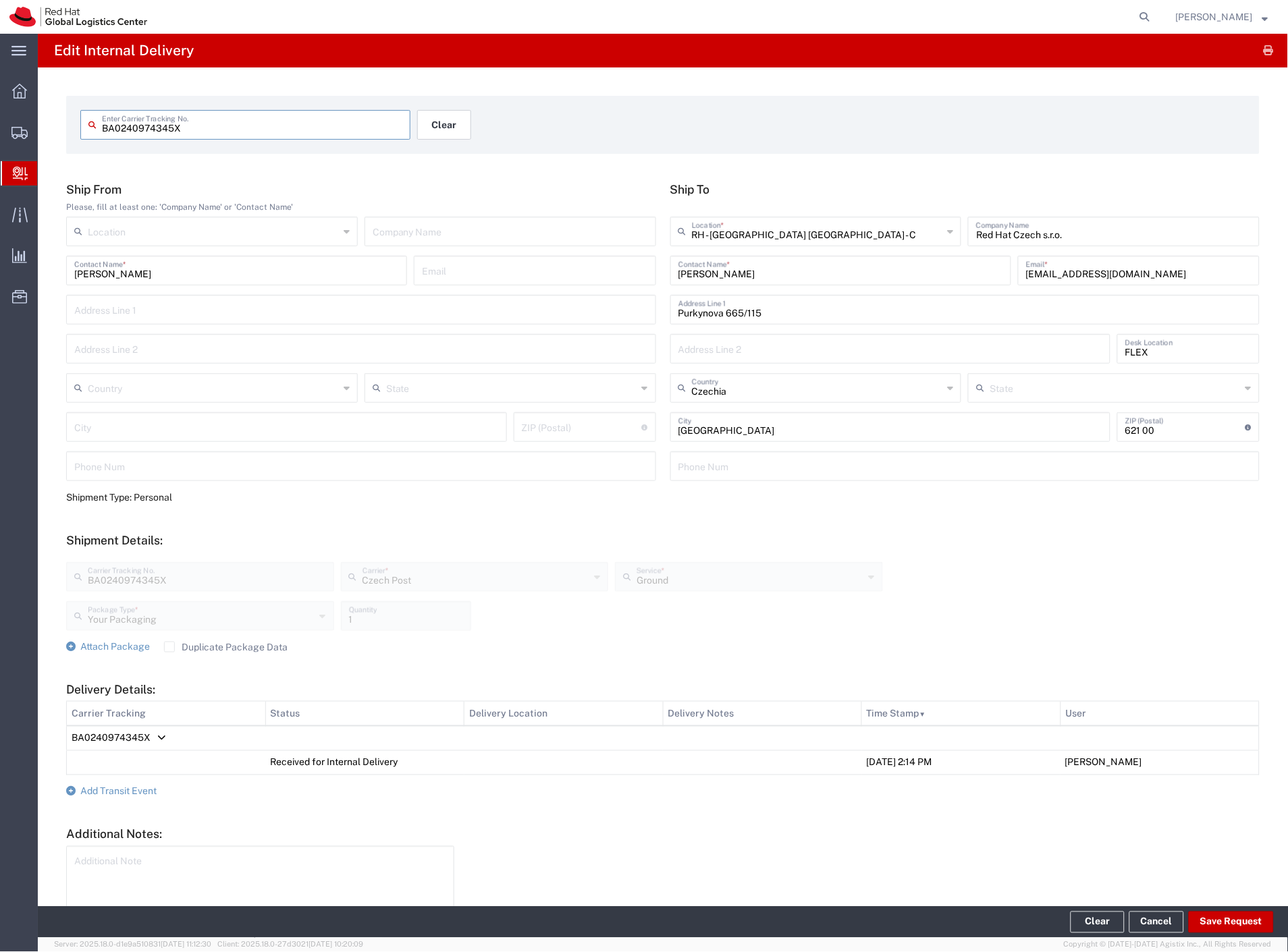
click at [432, 124] on button "Clear" at bounding box center [444, 124] width 54 height 29
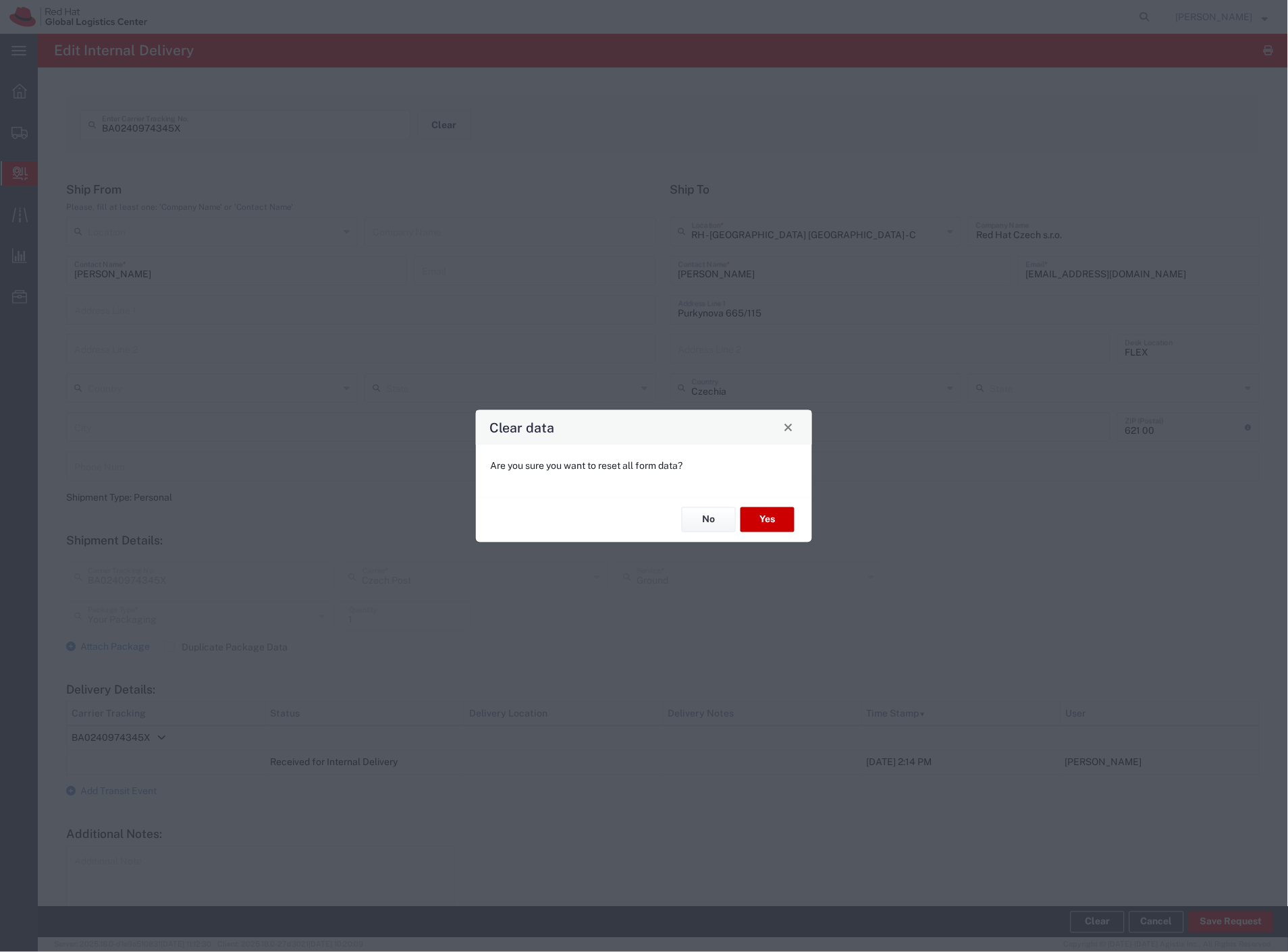
click at [774, 501] on div "No Yes" at bounding box center [643, 520] width 336 height 45
click at [780, 519] on button "Yes" at bounding box center [767, 520] width 54 height 25
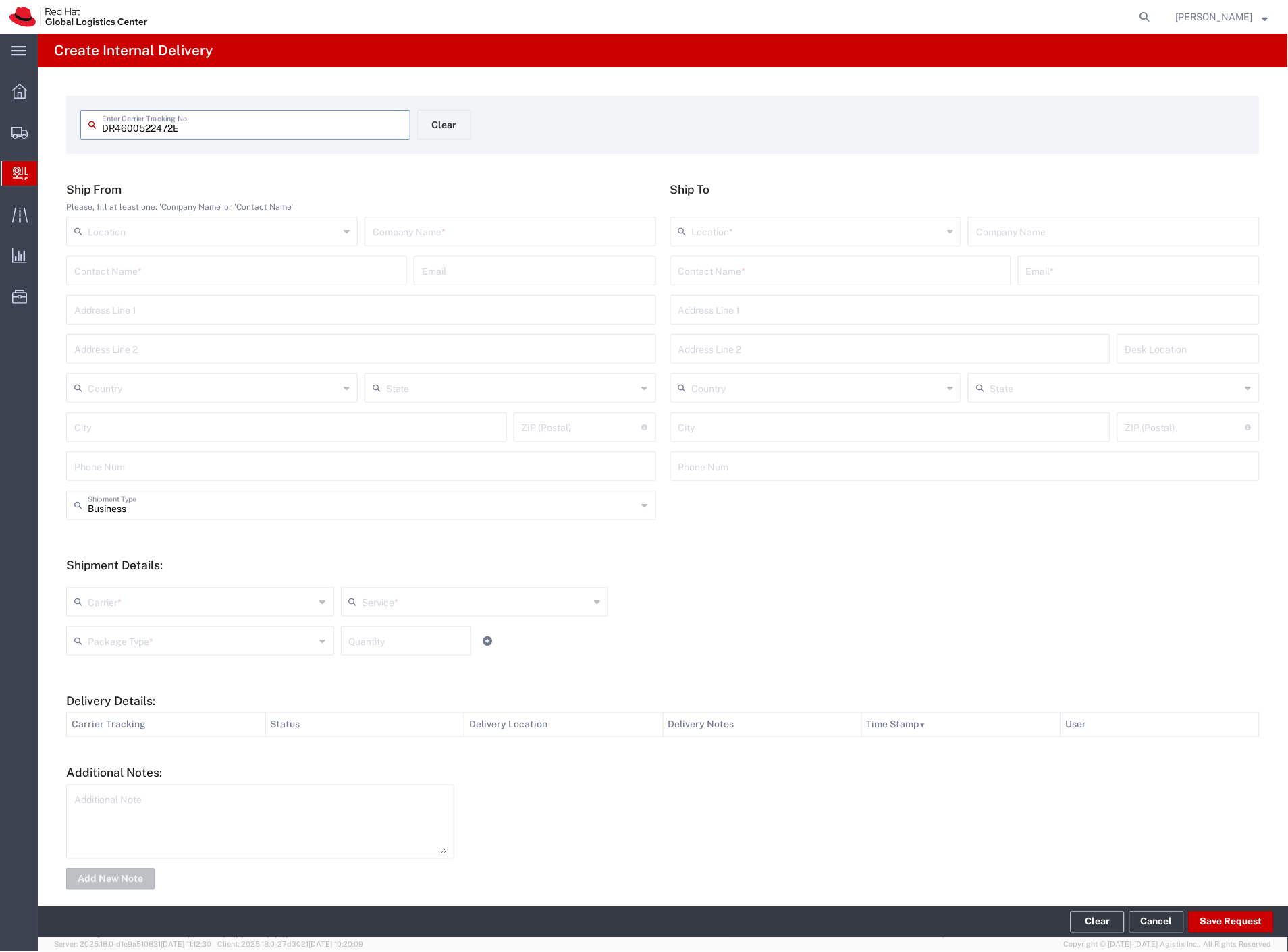
type input "DR4600522472E"
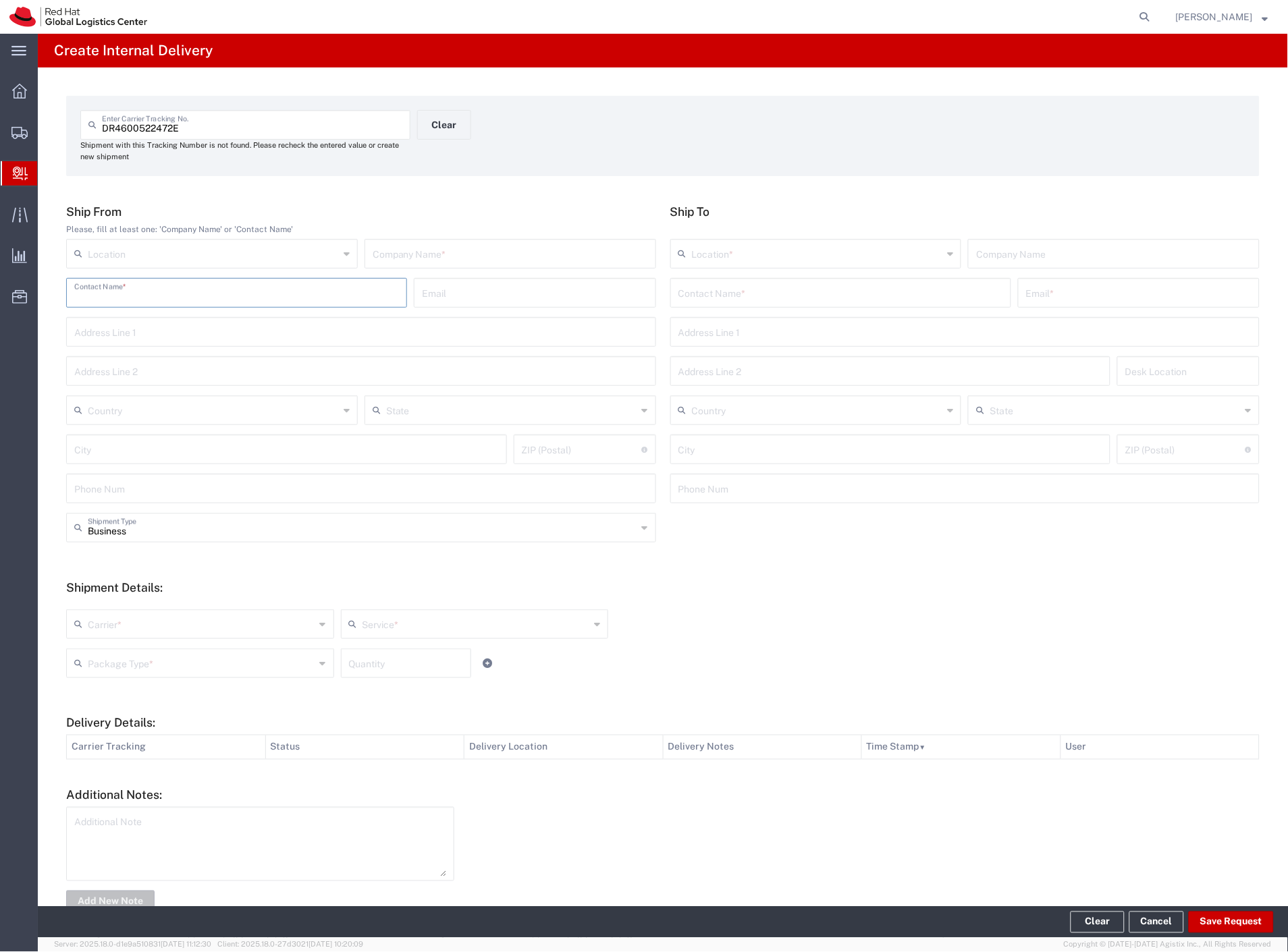
click at [289, 287] on input "text" at bounding box center [237, 292] width 325 height 23
type input "china"
click at [703, 298] on input "text" at bounding box center [841, 292] width 325 height 23
type input "vlastimil e"
click at [786, 330] on p "Red Hat Czech s.r.o. (Vlastimil Elias), velias@redhat.com" at bounding box center [841, 326] width 324 height 17
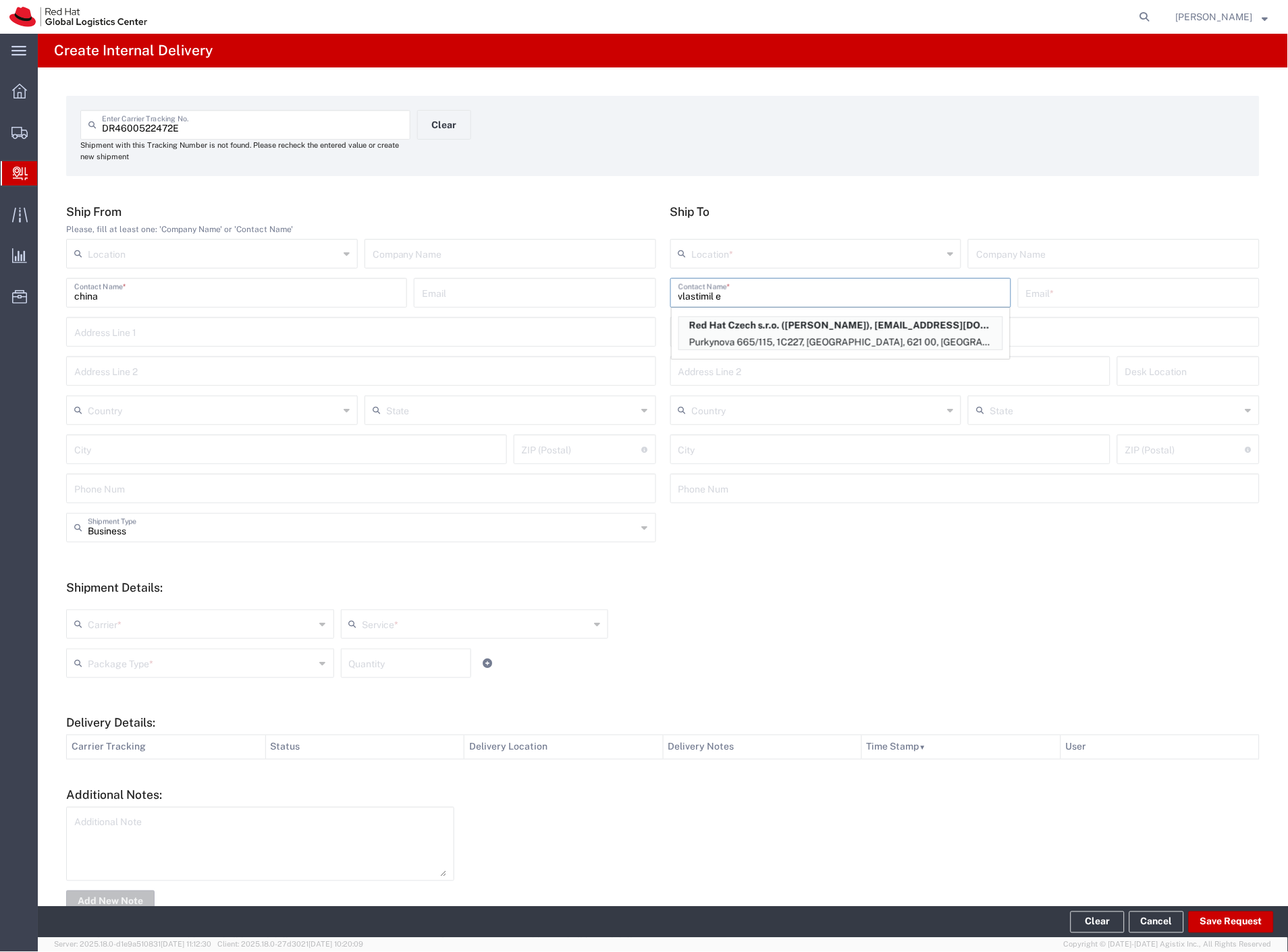
type input "RH - [GEOGRAPHIC_DATA] [GEOGRAPHIC_DATA] - C"
type input "Red Hat Czech s.r.o."
type input "Vlastimil Elias"
type input "velias@redhat.com"
type input "Purkynova 665/115"
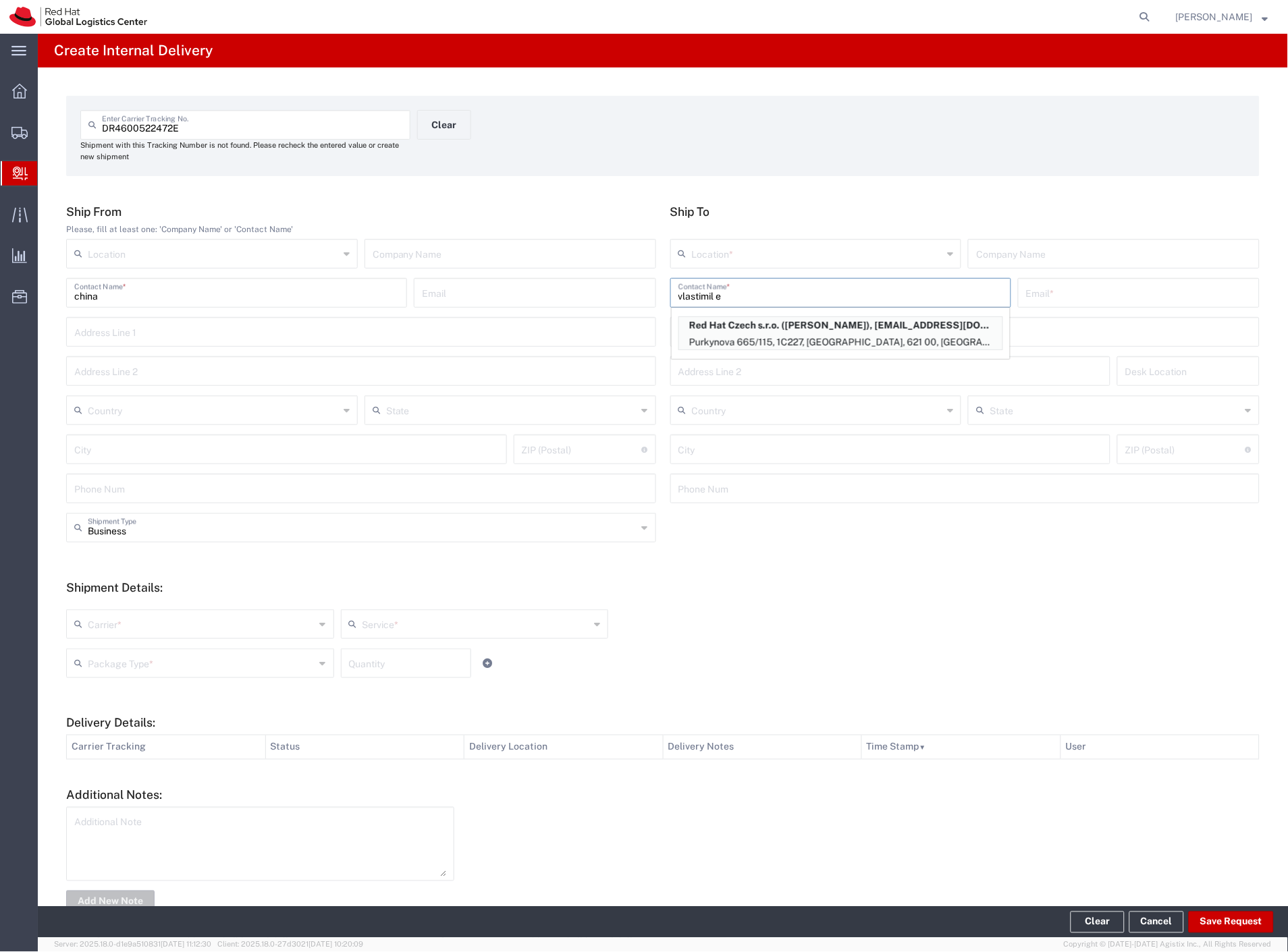
type input "1C227"
type input "Czechia"
type input "[GEOGRAPHIC_DATA]"
type input "621 00"
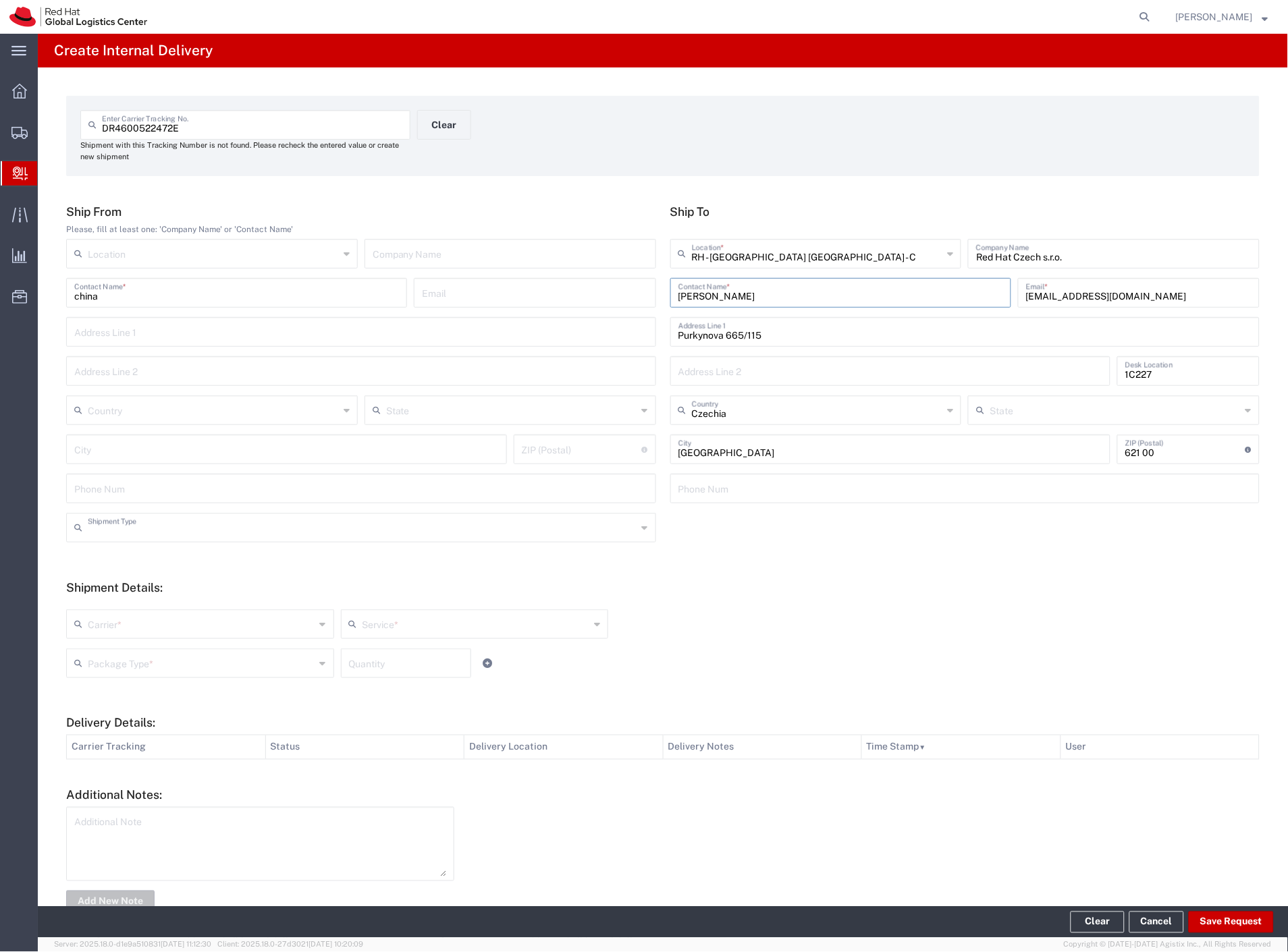
click at [191, 527] on input "text" at bounding box center [363, 526] width 550 height 23
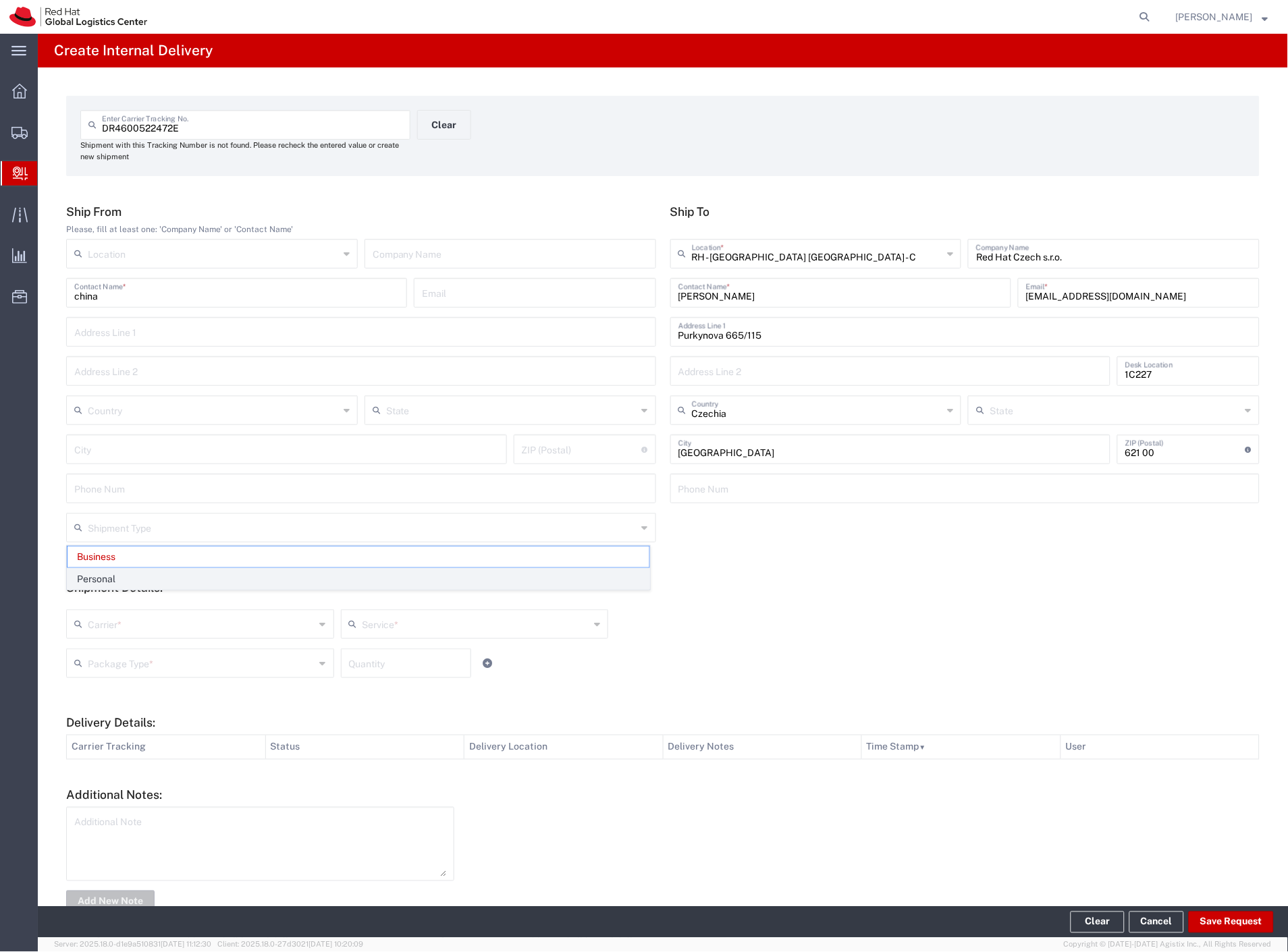
click at [119, 575] on span "Personal" at bounding box center [358, 579] width 582 height 21
type input "Personal"
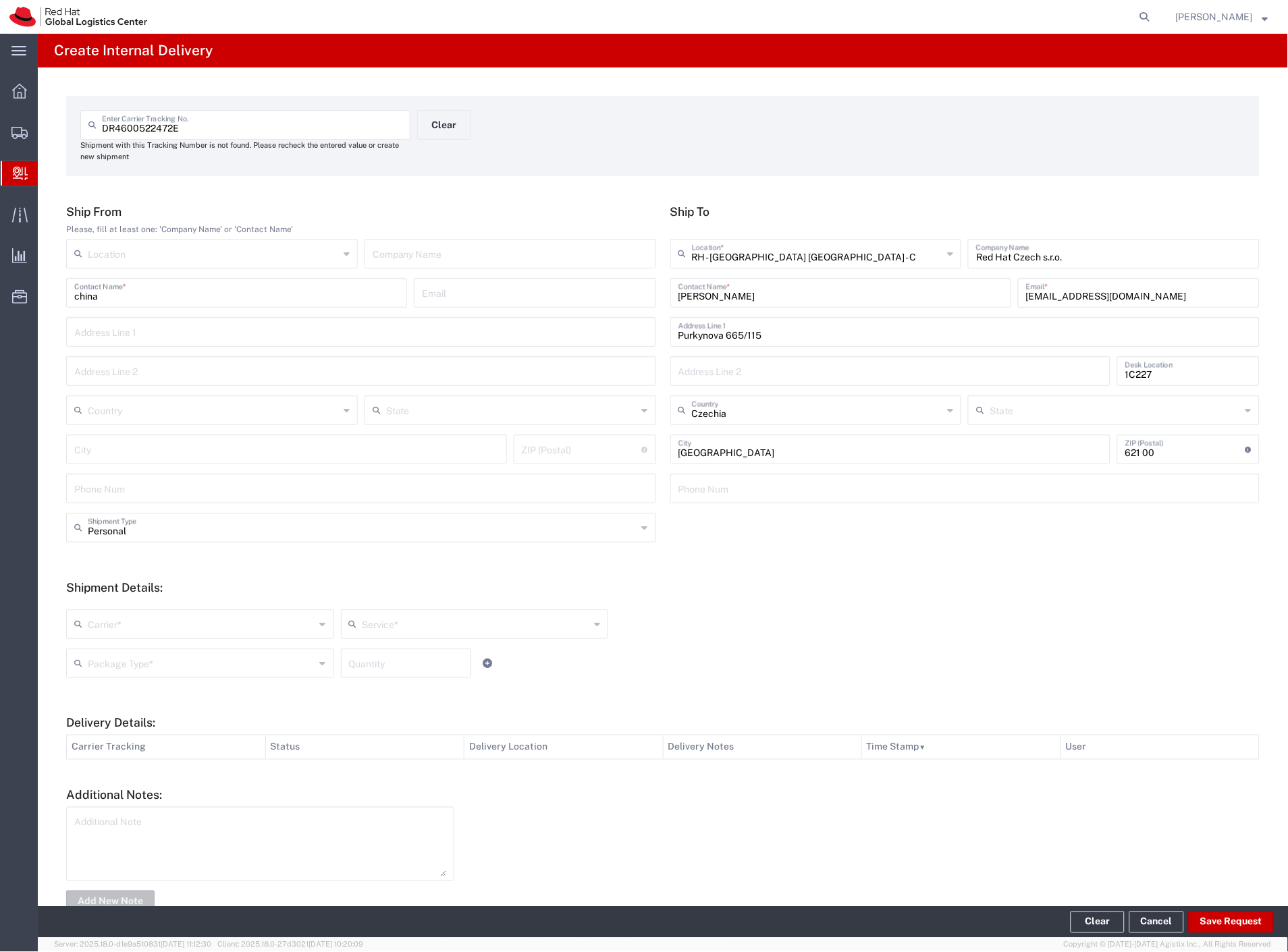
drag, startPoint x: 112, startPoint y: 623, endPoint x: 110, endPoint y: 637, distance: 14.1
click at [112, 628] on input "text" at bounding box center [202, 622] width 228 height 23
click at [110, 646] on span "Czech Post" at bounding box center [199, 653] width 262 height 21
type input "Czech Post"
type input "Ground"
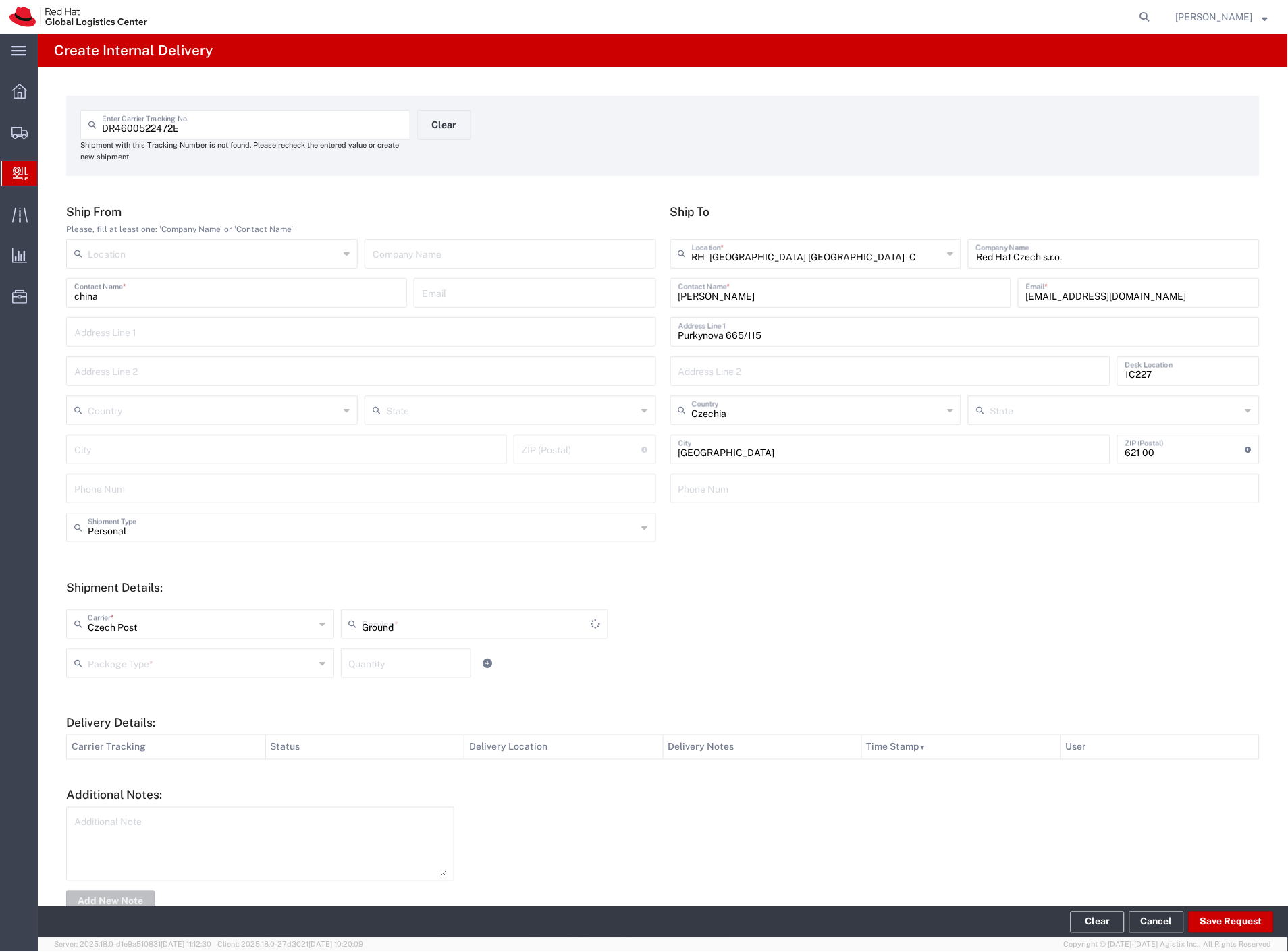
click at [109, 662] on input "text" at bounding box center [202, 662] width 228 height 23
click at [131, 780] on span "Your Packaging" at bounding box center [199, 781] width 262 height 21
type input "Your Packaging"
click at [1244, 910] on footer "Clear Cancel Save Request" at bounding box center [663, 923] width 1250 height 31
click at [1241, 917] on button "Save Request" at bounding box center [1231, 922] width 85 height 22
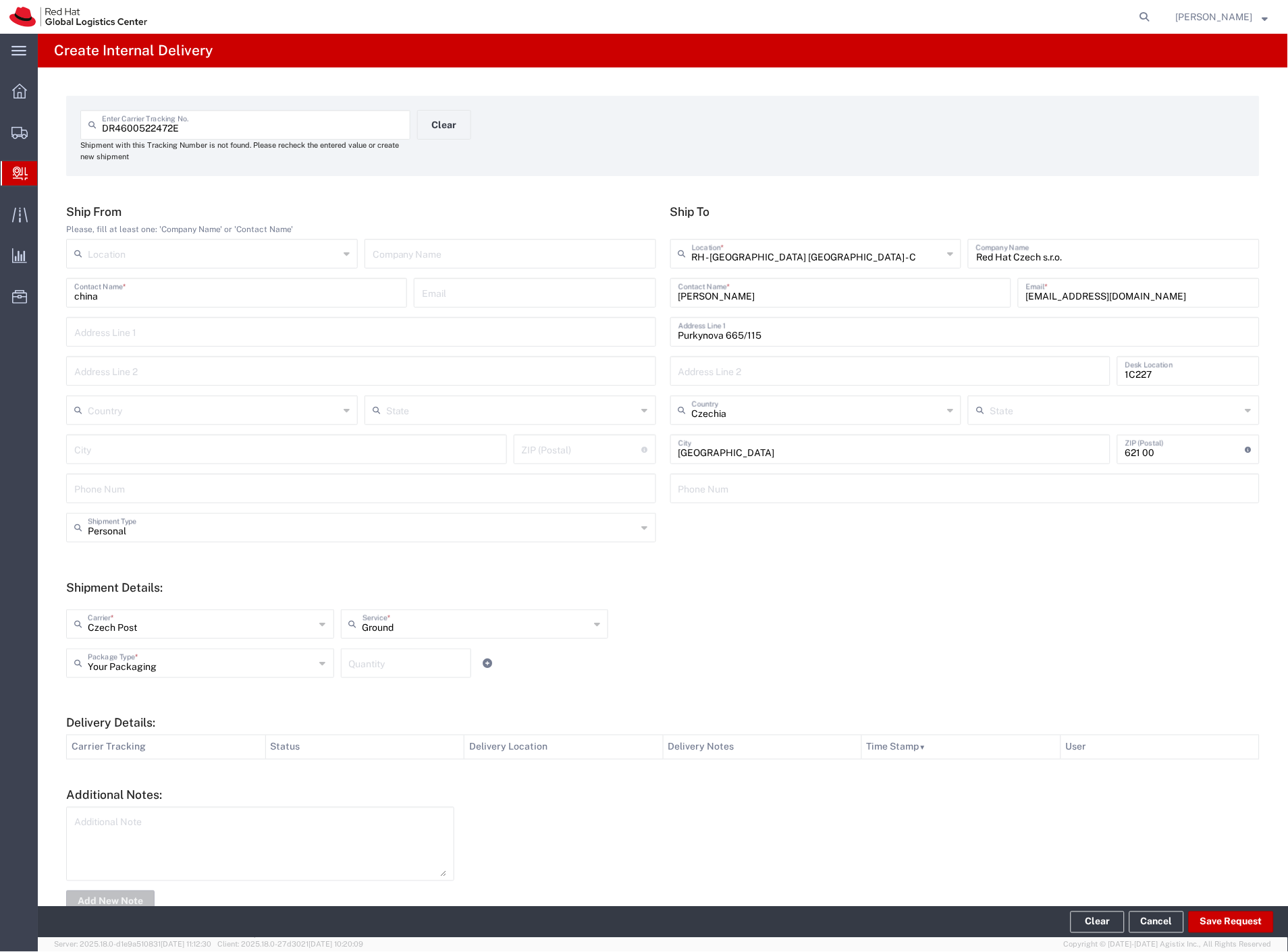
type input "Personal"
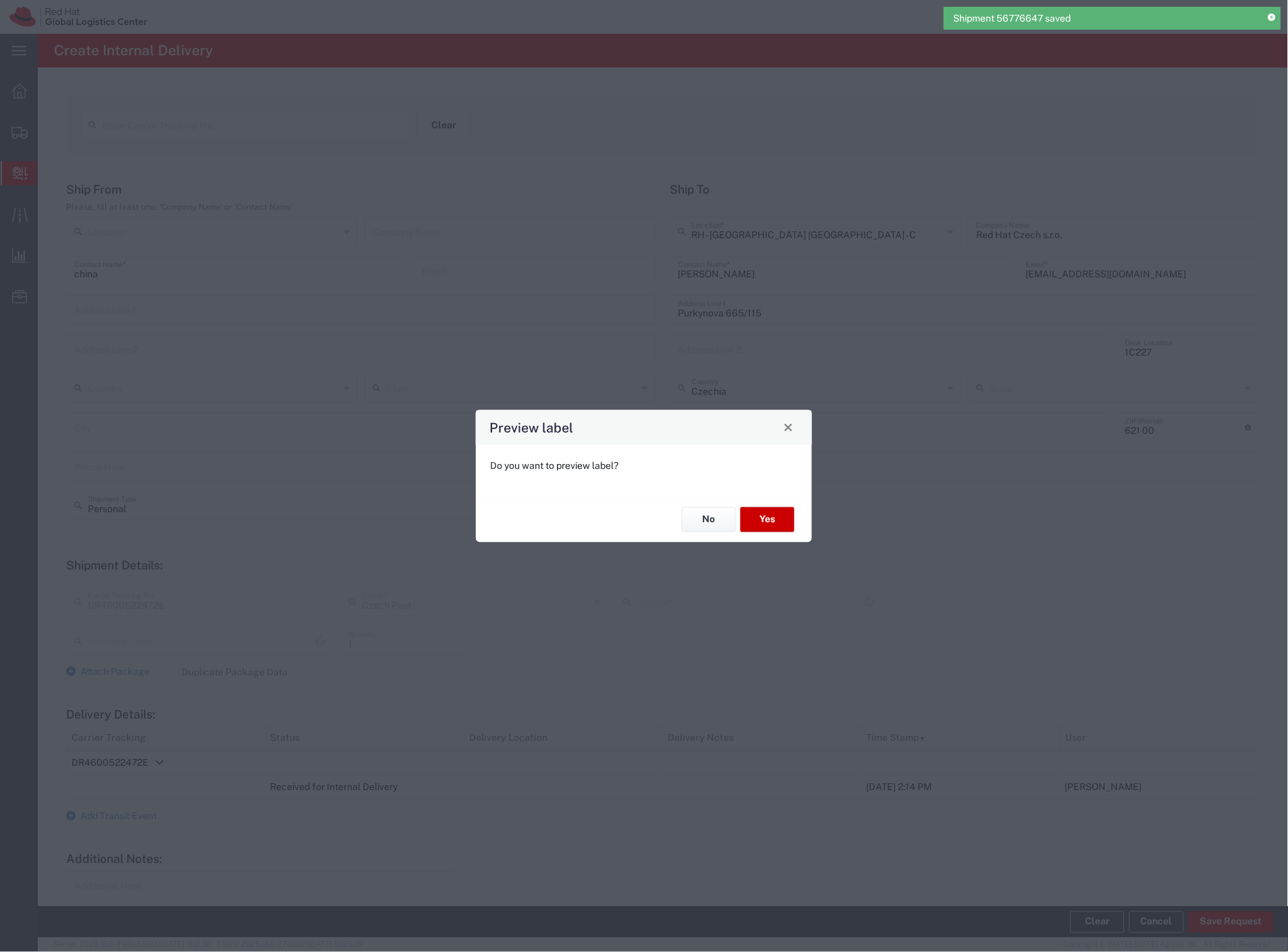
type input "Your Packaging"
type input "Ground"
click at [780, 524] on button "Yes" at bounding box center [767, 520] width 54 height 25
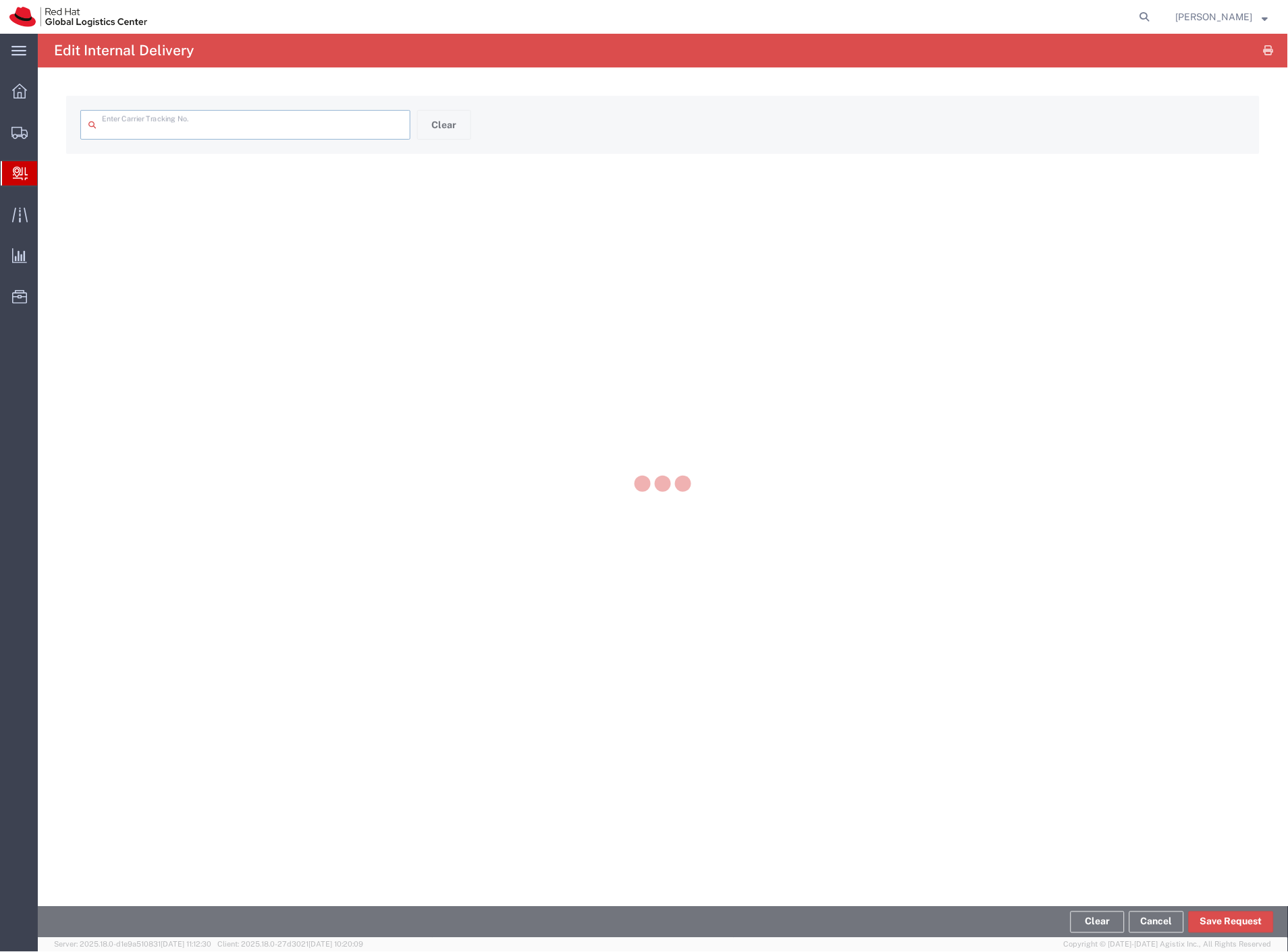
type input "DR4600522472E"
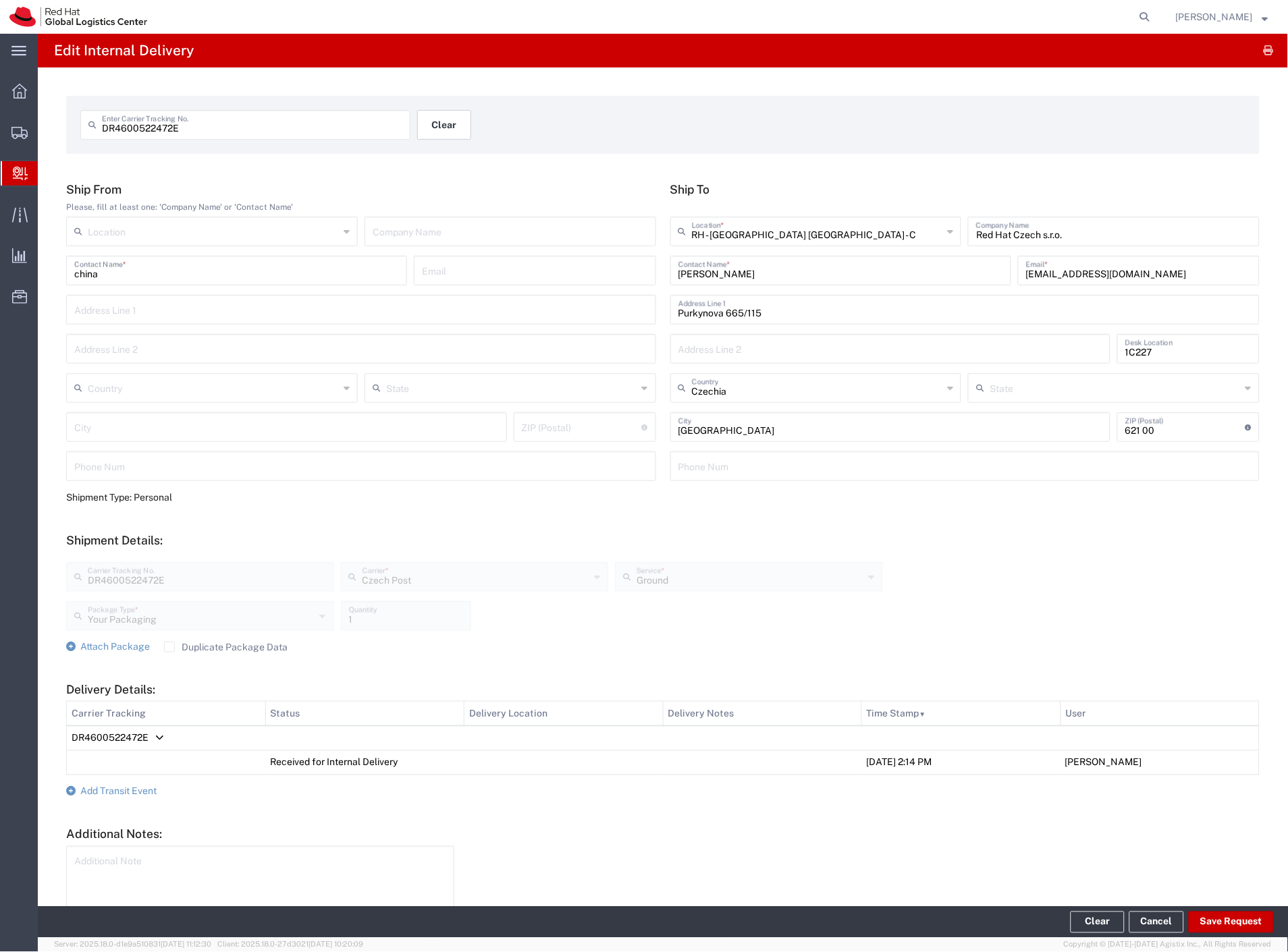
click at [438, 126] on button "Clear" at bounding box center [444, 124] width 54 height 29
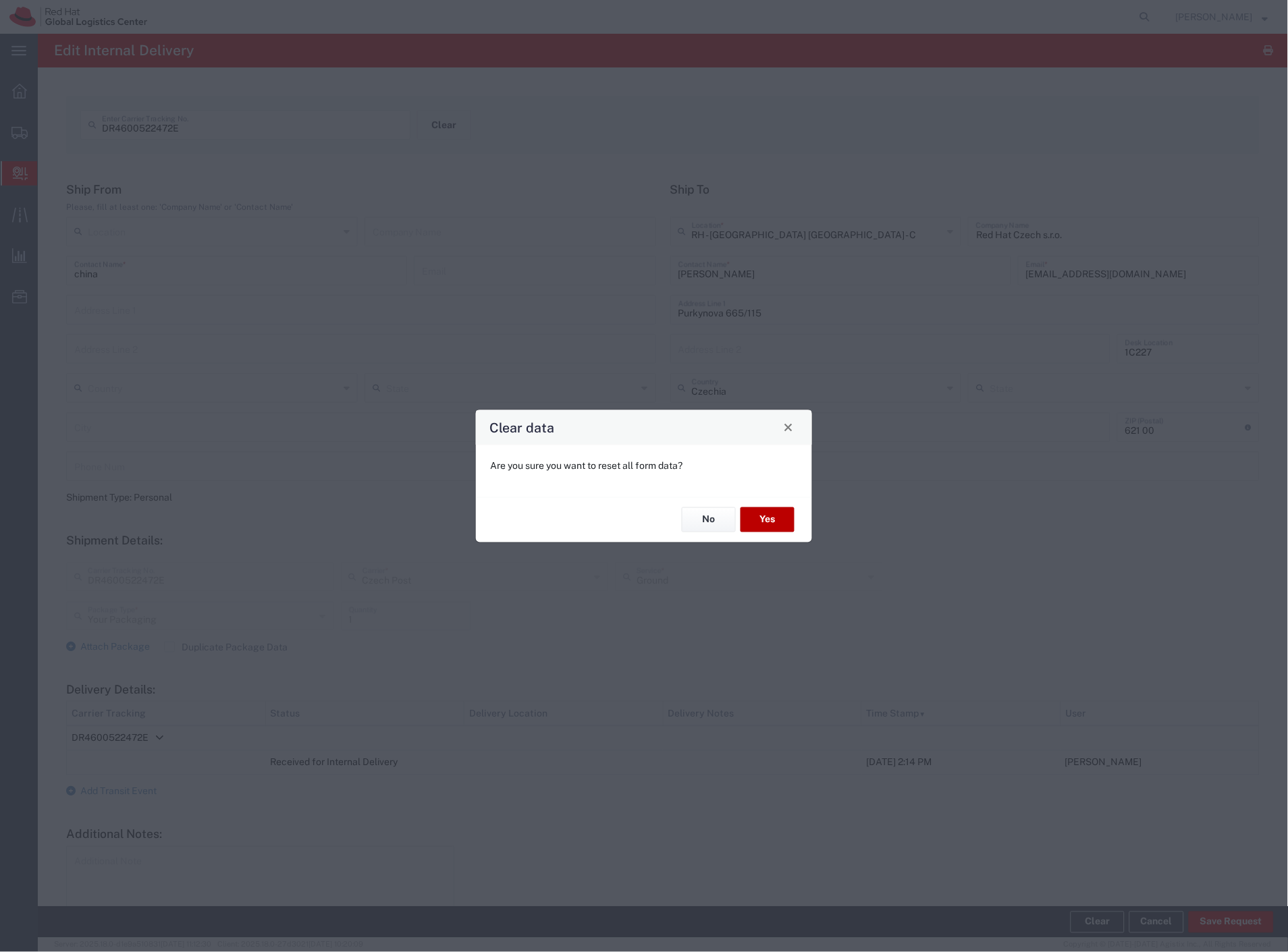
click at [777, 522] on button "Yes" at bounding box center [767, 520] width 54 height 25
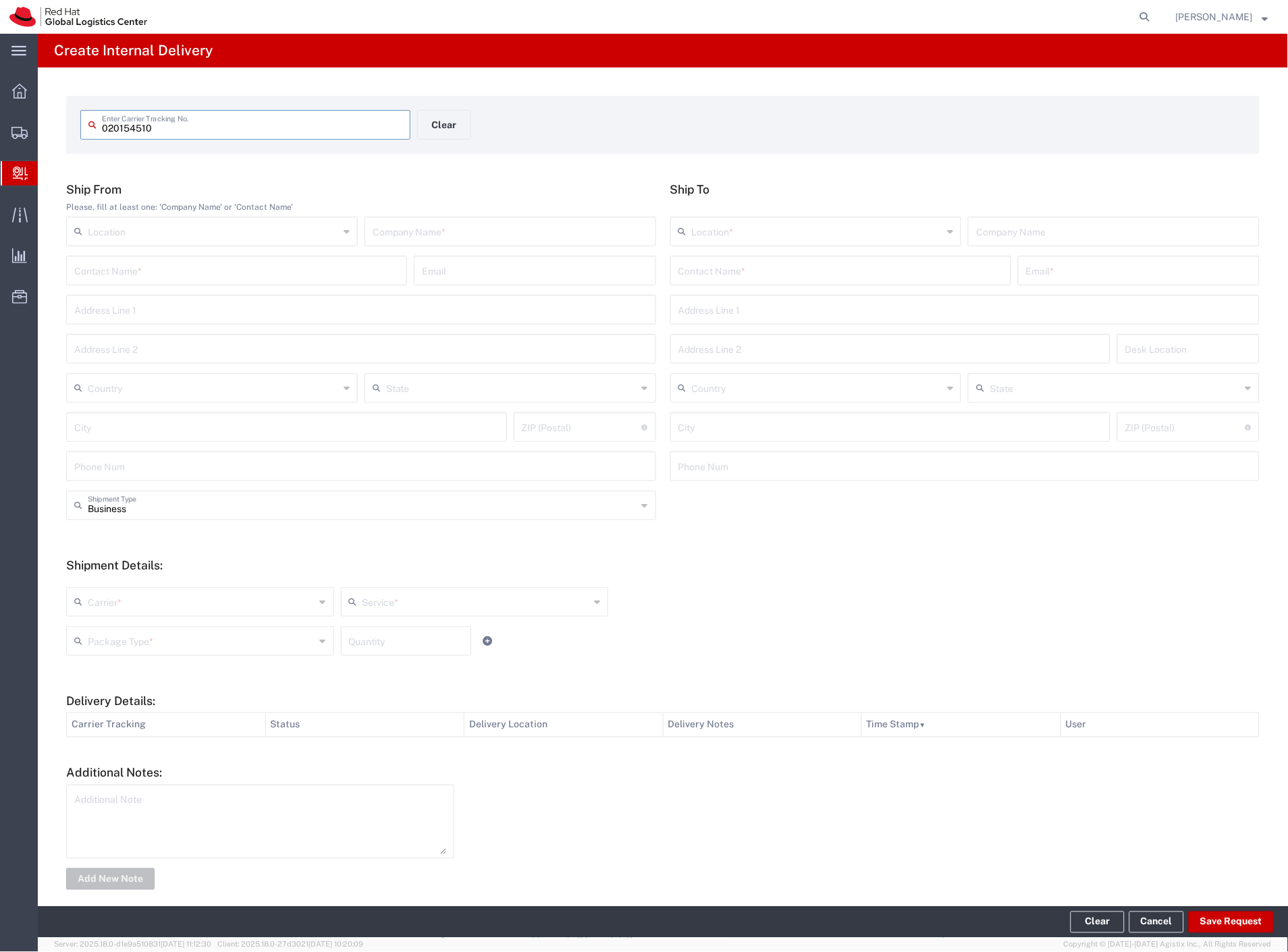
type input "020154510"
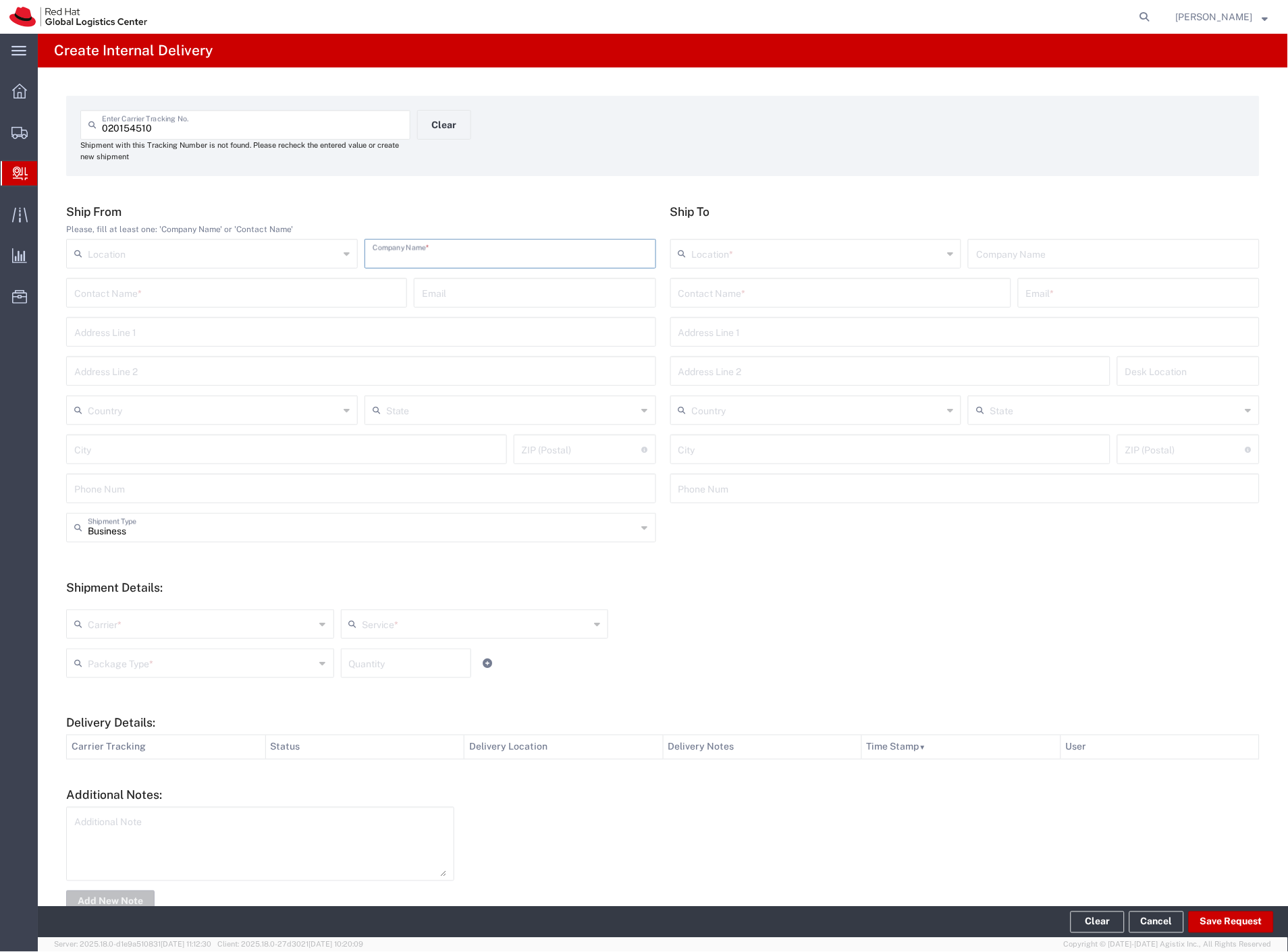
click at [491, 256] on input "text" at bounding box center [510, 252] width 275 height 23
type input "edenred"
click at [694, 290] on input "text" at bounding box center [841, 292] width 325 height 23
type input "adela ond"
click at [774, 325] on p "Red Hat Czech s.r.o. (Adela Ondrouchova), aondrouc@redhat.com" at bounding box center [841, 326] width 324 height 17
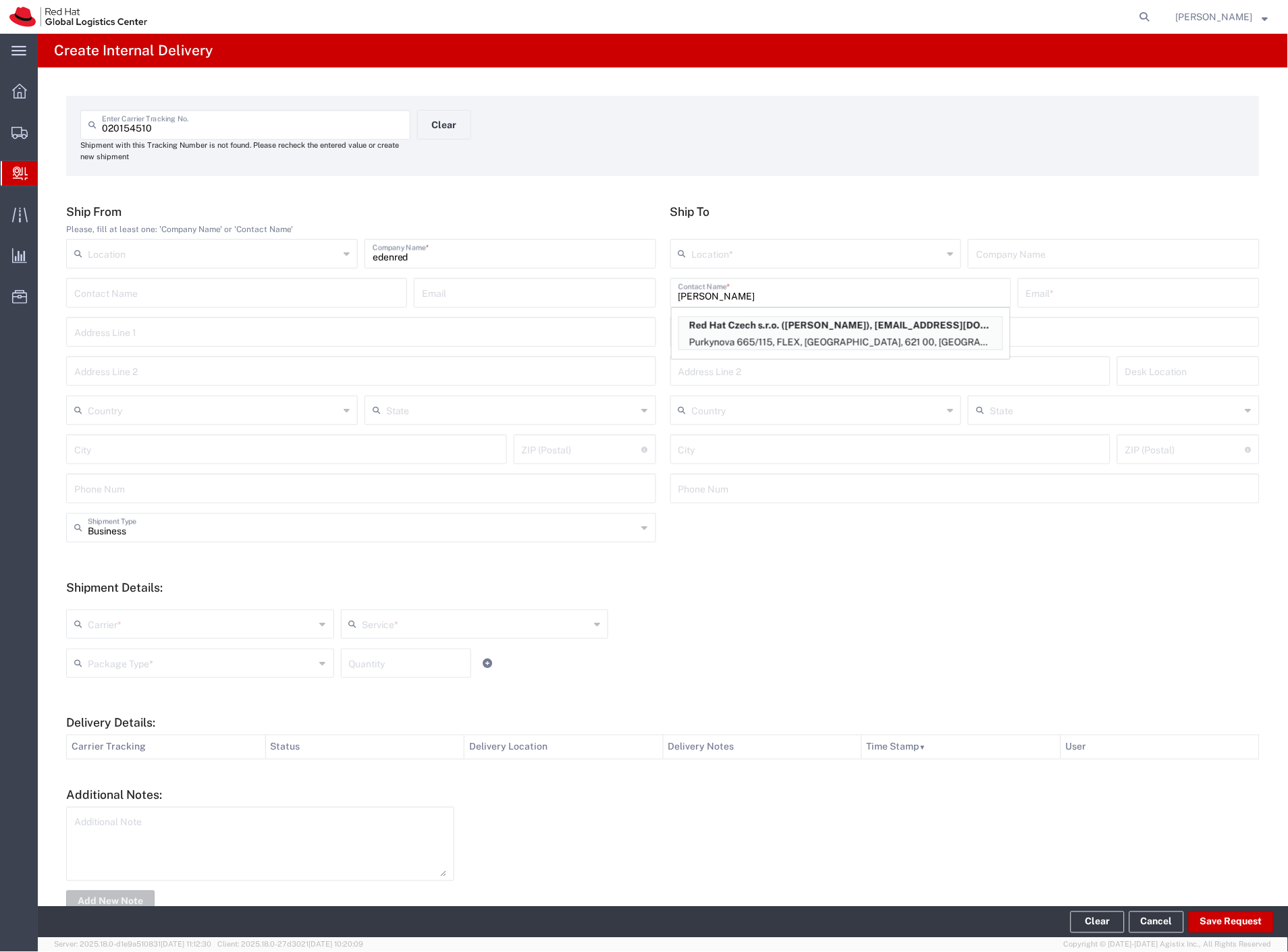
type input "RH - [GEOGRAPHIC_DATA] [GEOGRAPHIC_DATA] - C"
type input "Red Hat Czech s.r.o."
type input "Adela Ondrouchova"
type input "aondrouc@redhat.com"
type input "Purkynova 665/115"
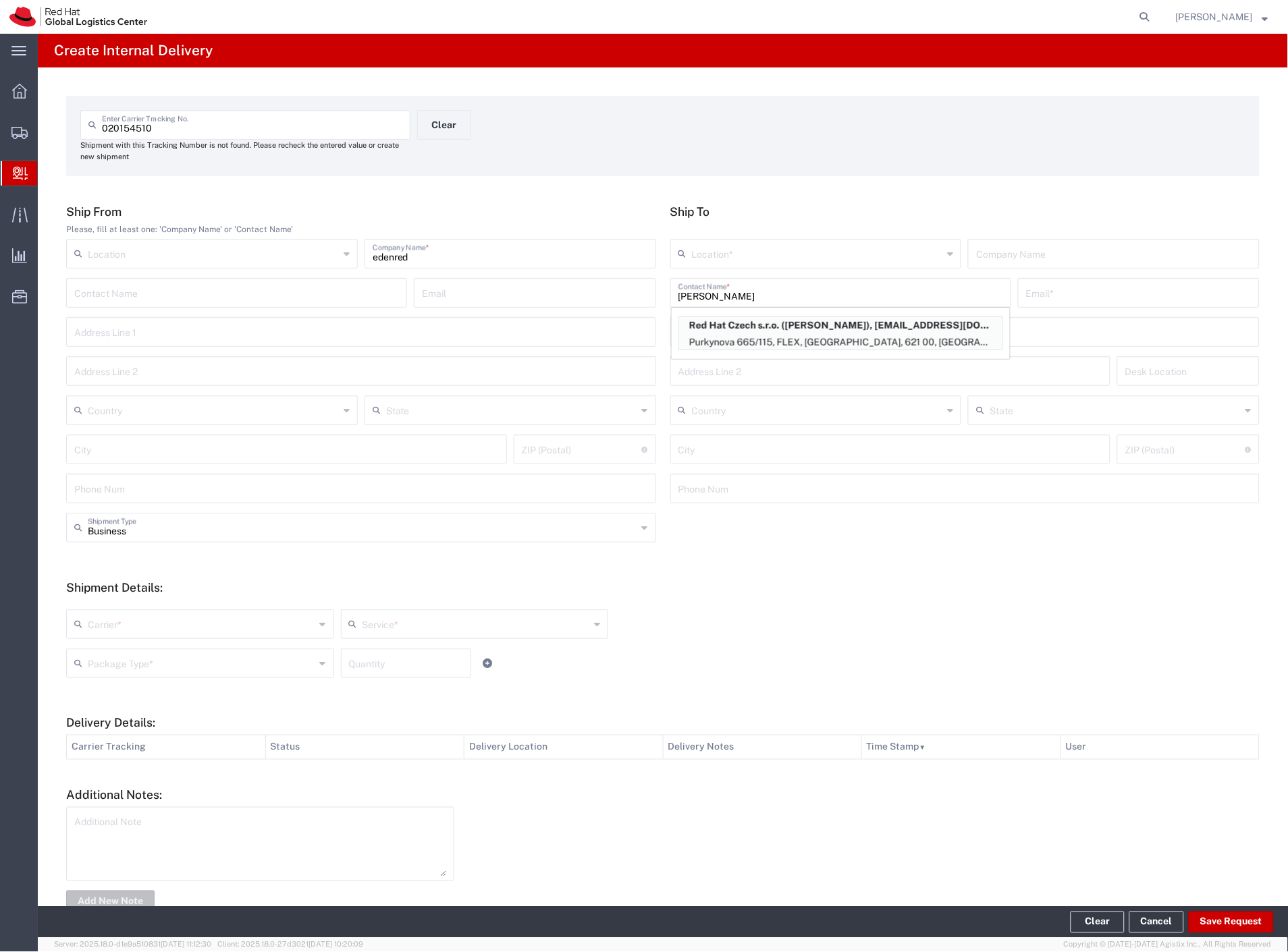
type input "FLEX"
type input "Czechia"
type input "[GEOGRAPHIC_DATA]"
type input "621 00"
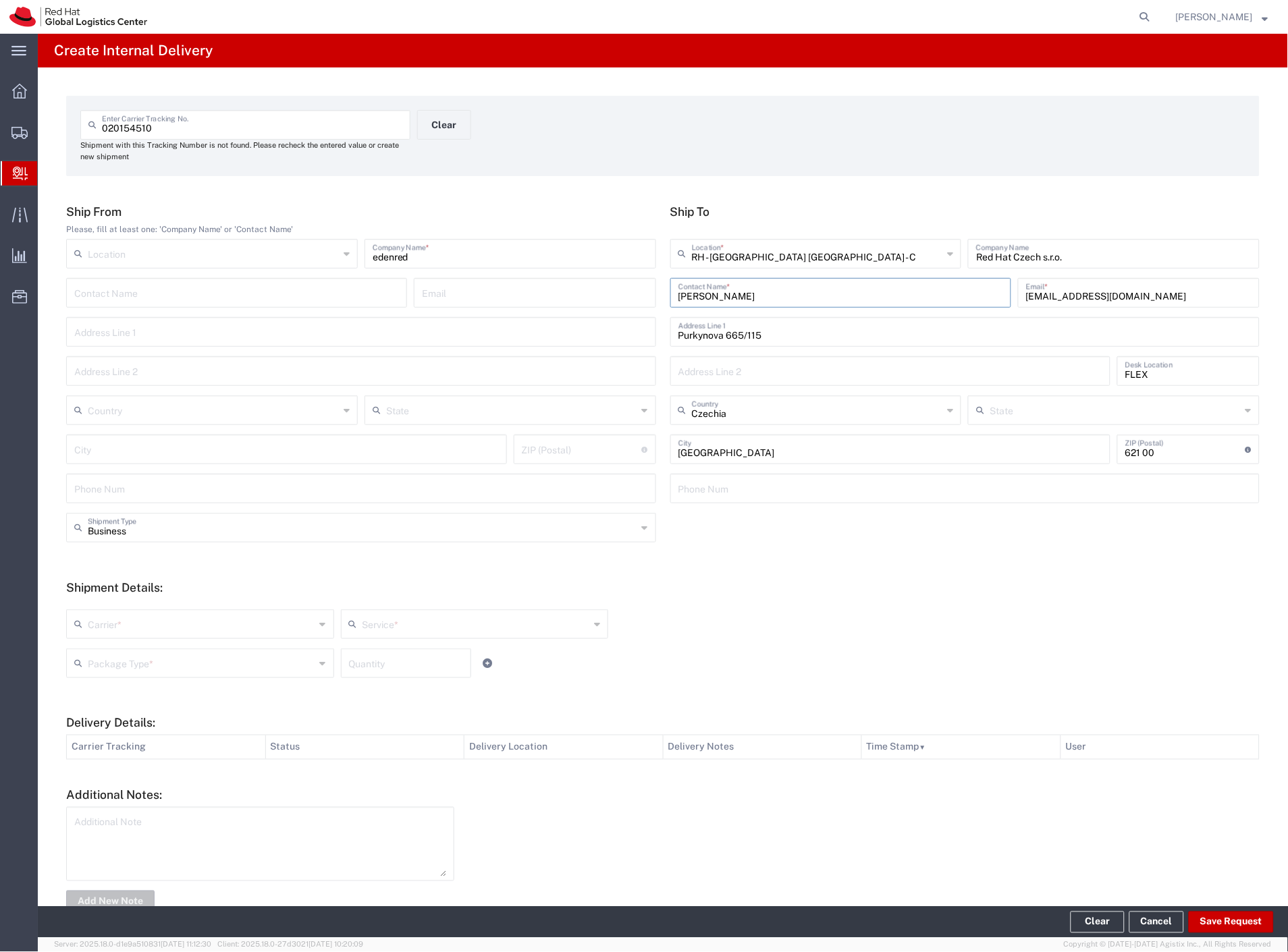
click at [110, 622] on input "text" at bounding box center [202, 622] width 228 height 23
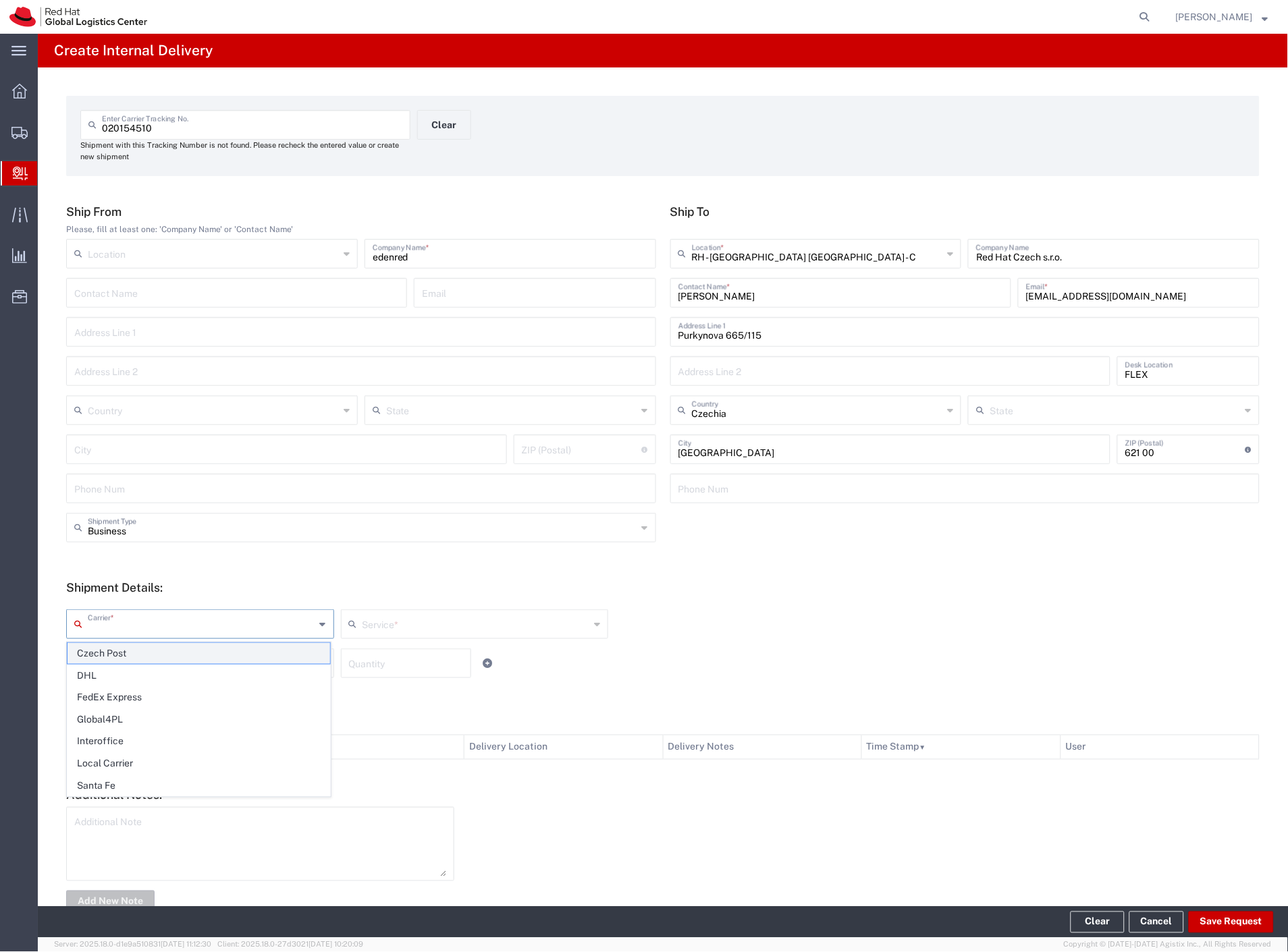
click at [102, 649] on span "Czech Post" at bounding box center [199, 653] width 262 height 21
type input "Czech Post"
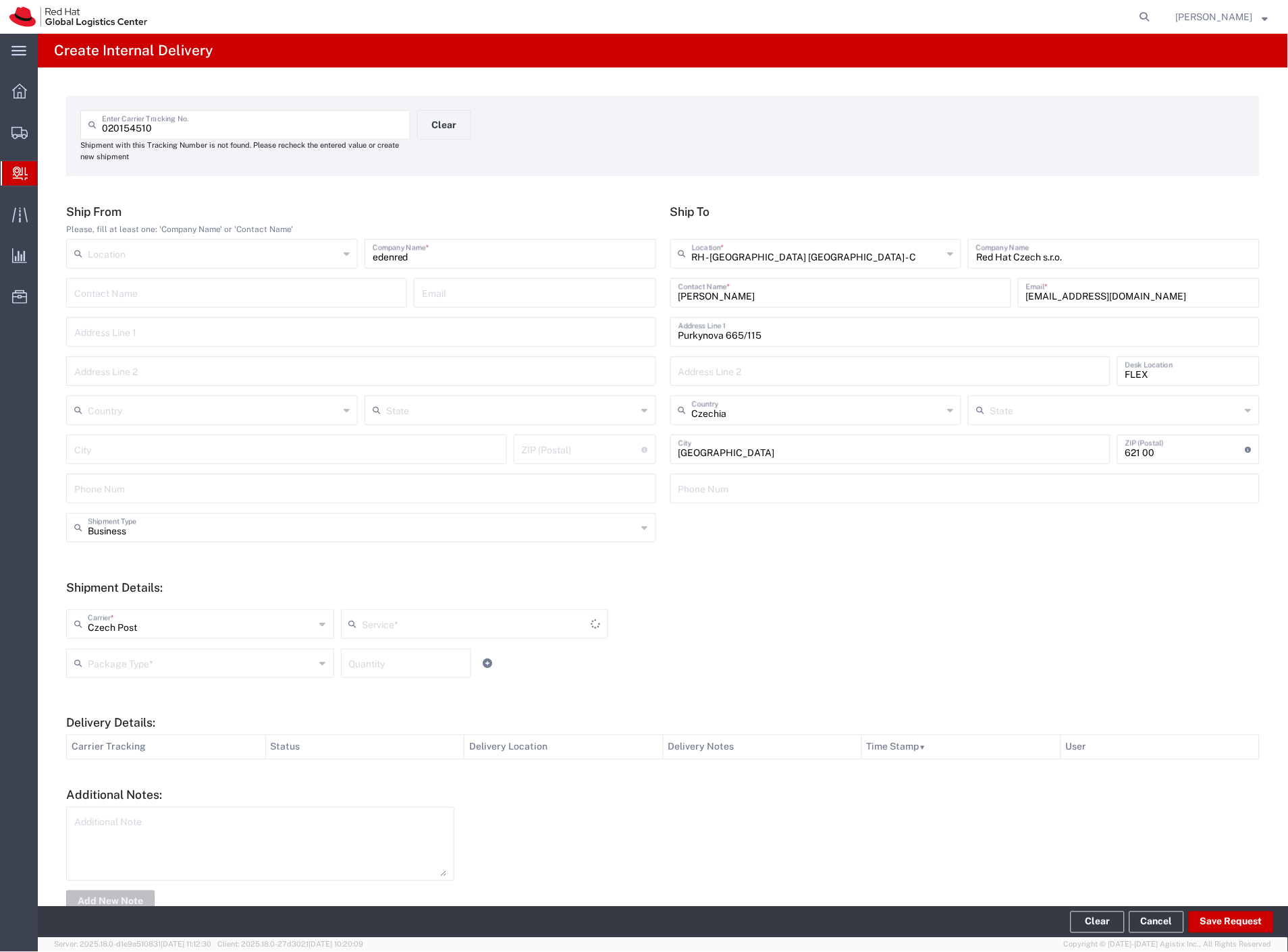
type input "Ground"
click at [109, 659] on input "text" at bounding box center [202, 662] width 228 height 23
click at [127, 716] on span "Envelope" at bounding box center [199, 715] width 262 height 21
type input "Envelope"
click at [1231, 924] on button "Save Request" at bounding box center [1231, 922] width 85 height 22
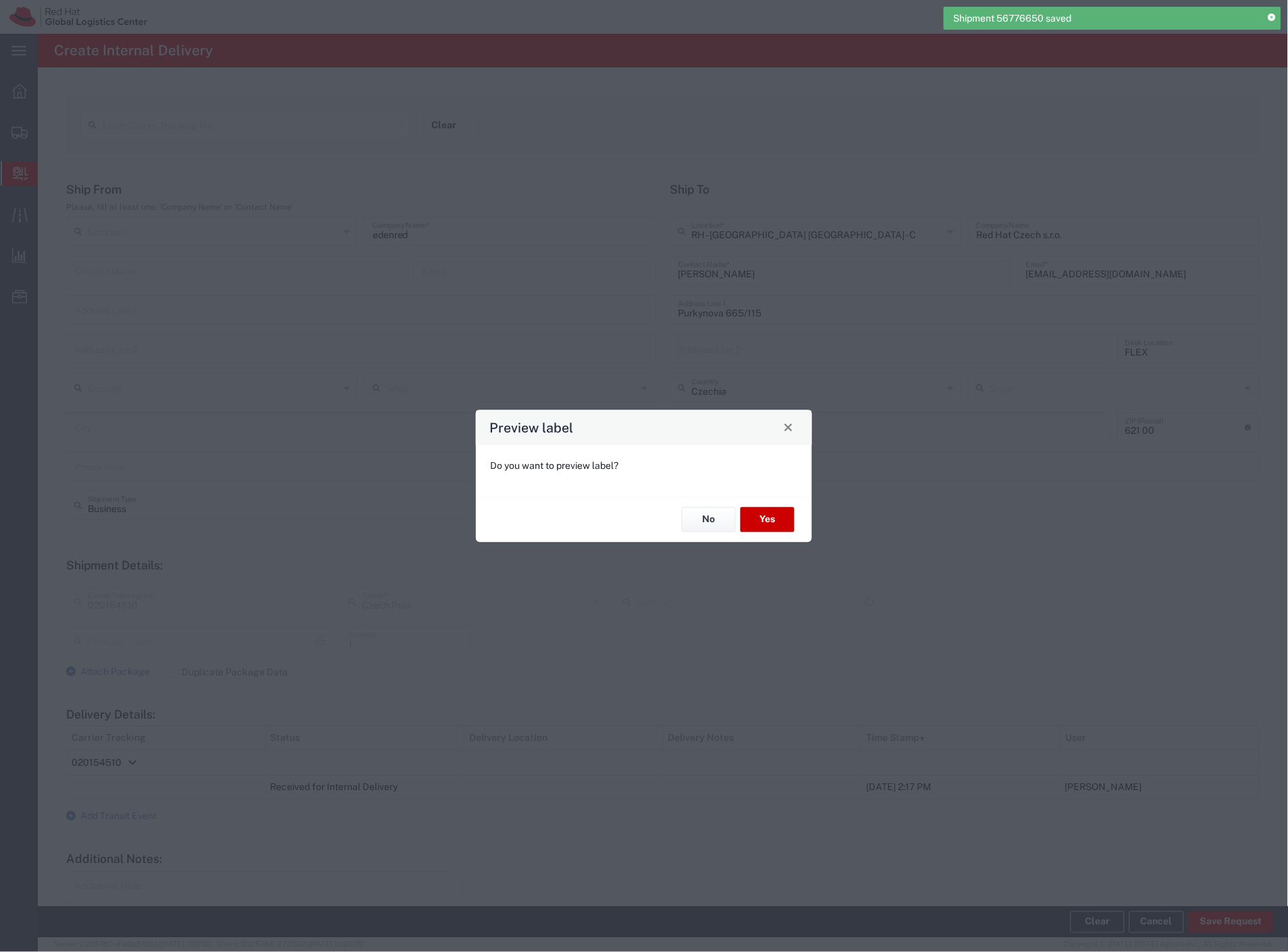
type input "Envelope"
type input "Ground"
click at [773, 532] on button "Yes" at bounding box center [767, 520] width 54 height 25
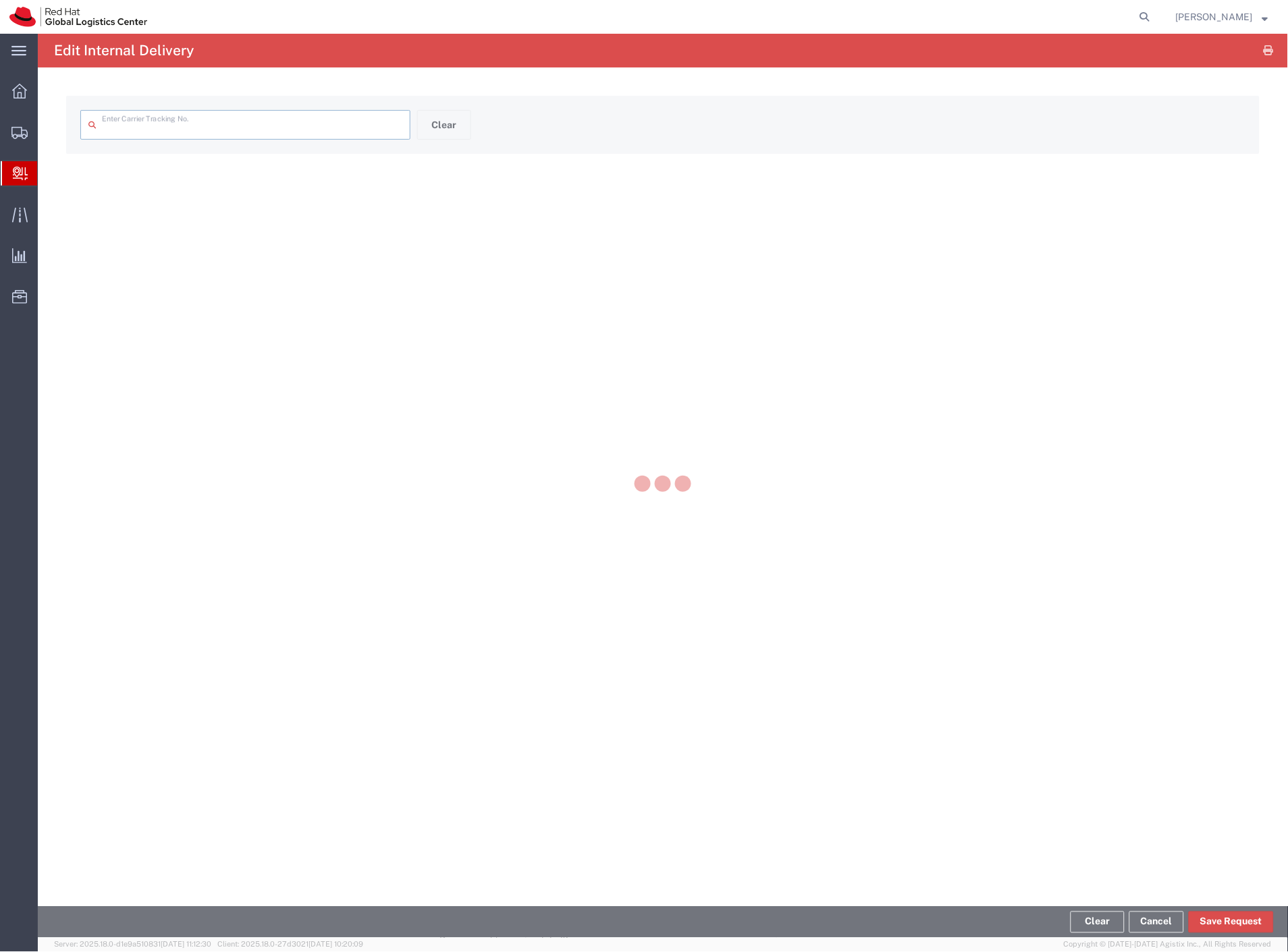
type input "020154510"
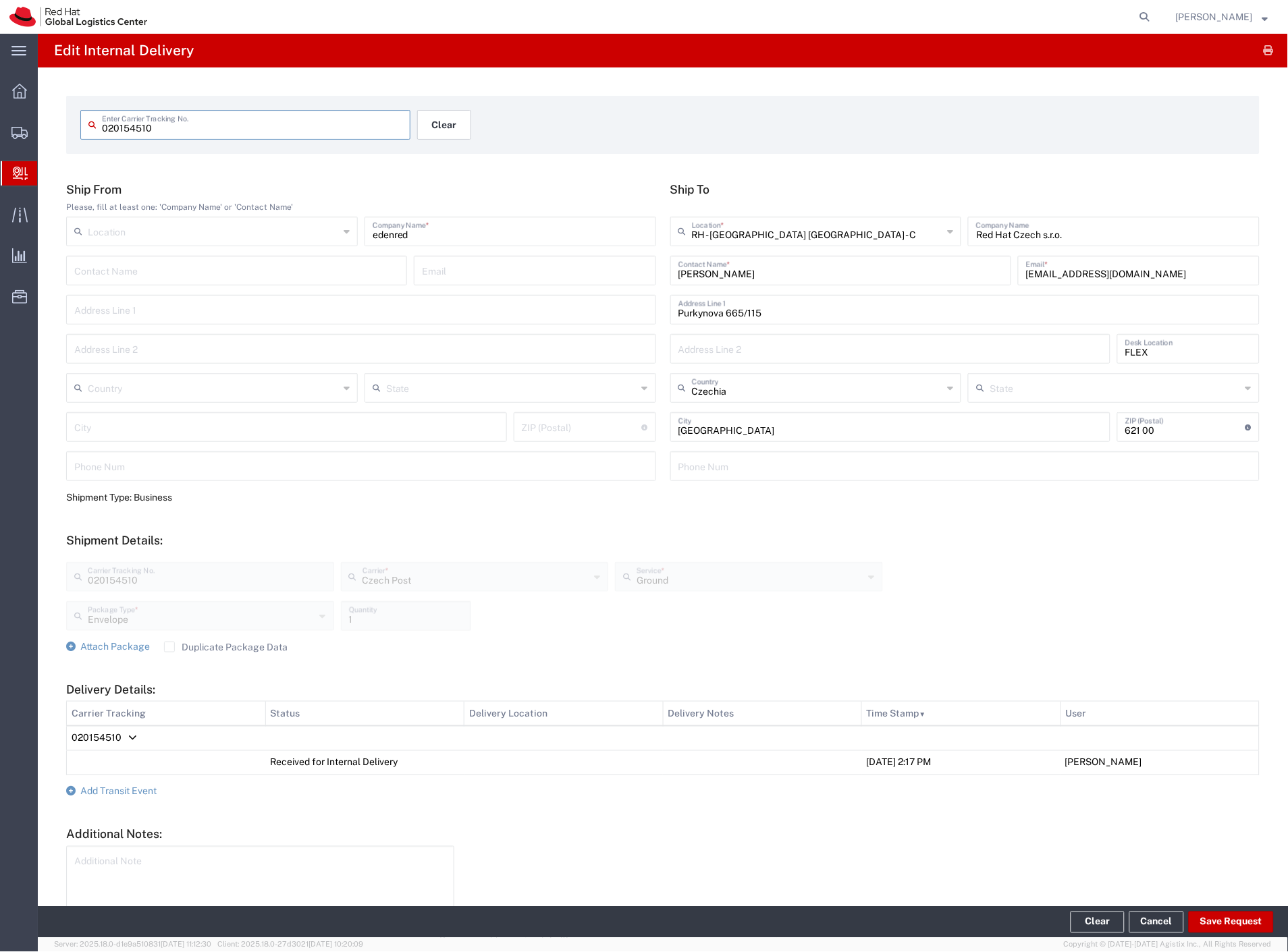
click at [446, 123] on button "Clear" at bounding box center [444, 124] width 54 height 29
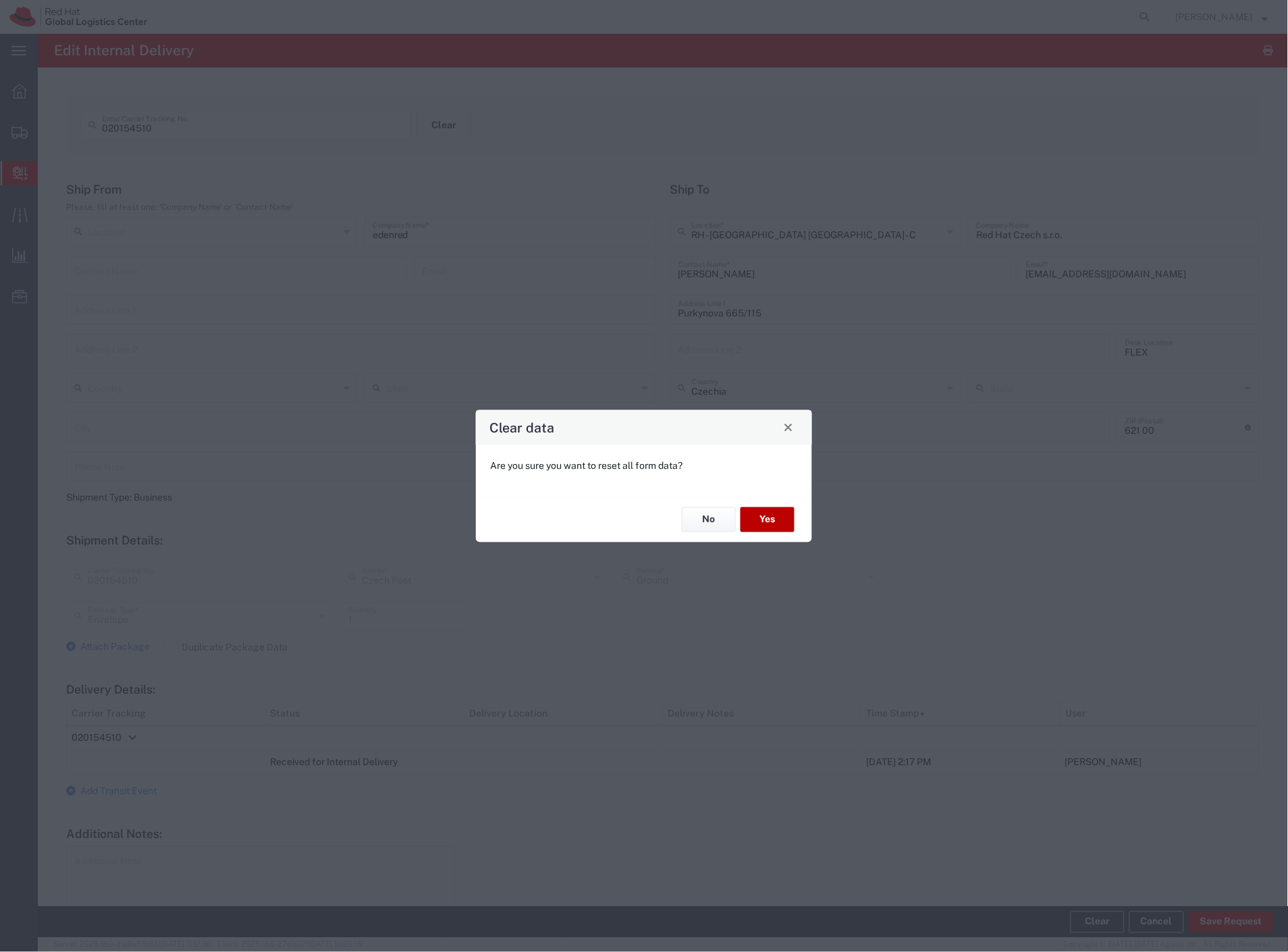
click at [761, 515] on button "Yes" at bounding box center [767, 520] width 54 height 25
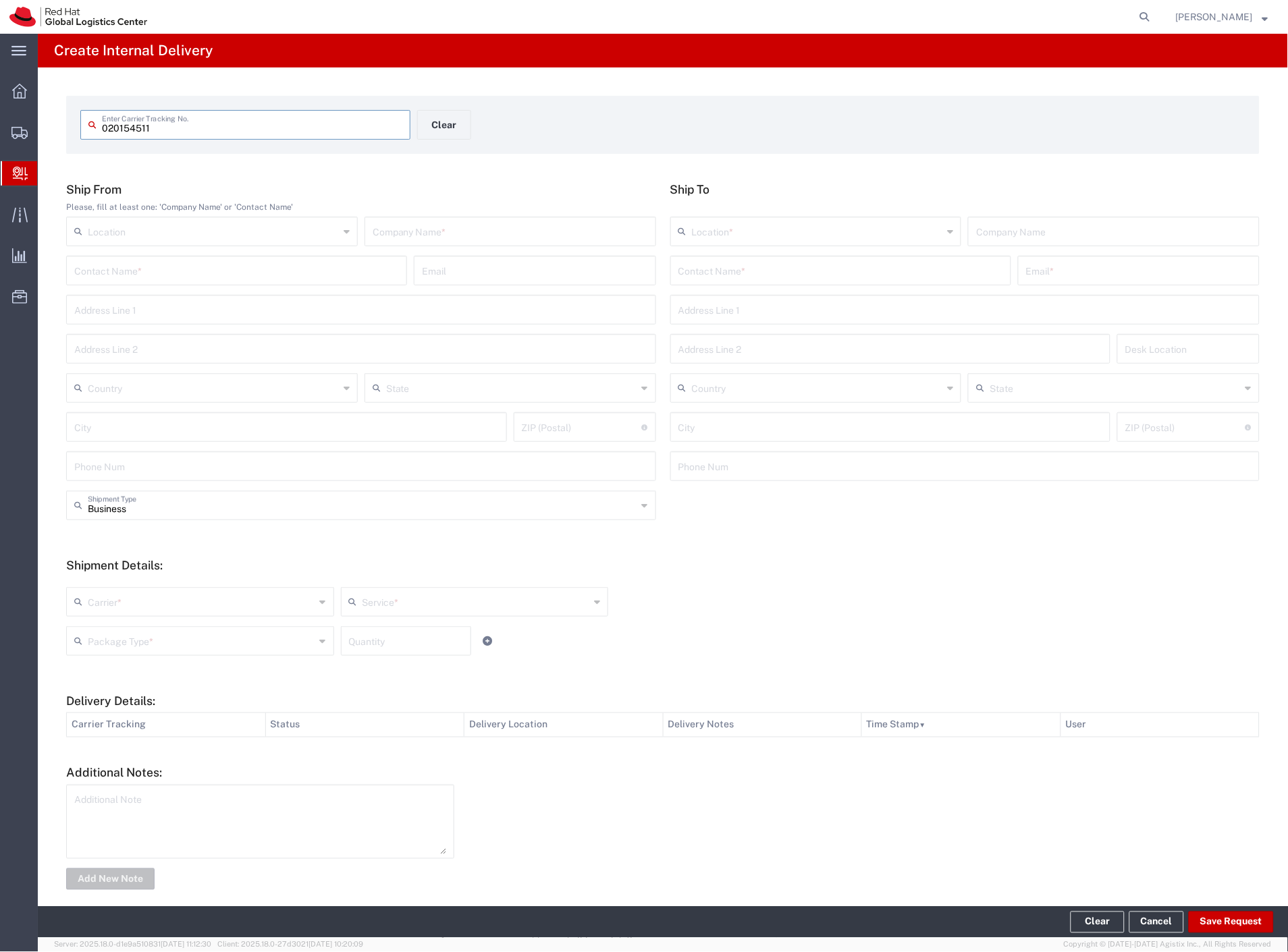
type input "020154511"
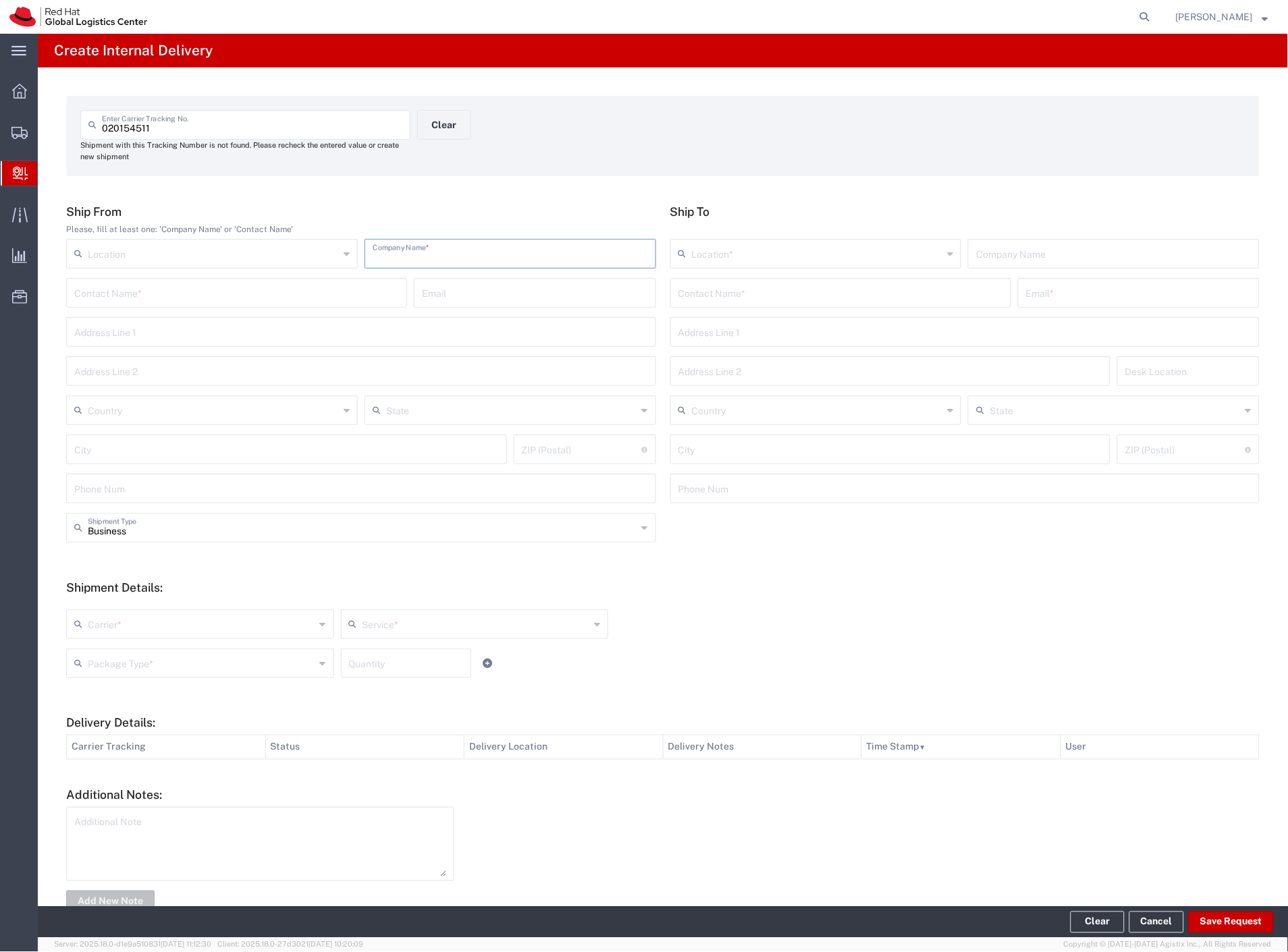
click at [423, 251] on input "text" at bounding box center [510, 252] width 275 height 23
paste input "edenred"
type input "edenred"
click at [761, 297] on input "text" at bounding box center [841, 292] width 325 height 23
type input "elvir crn"
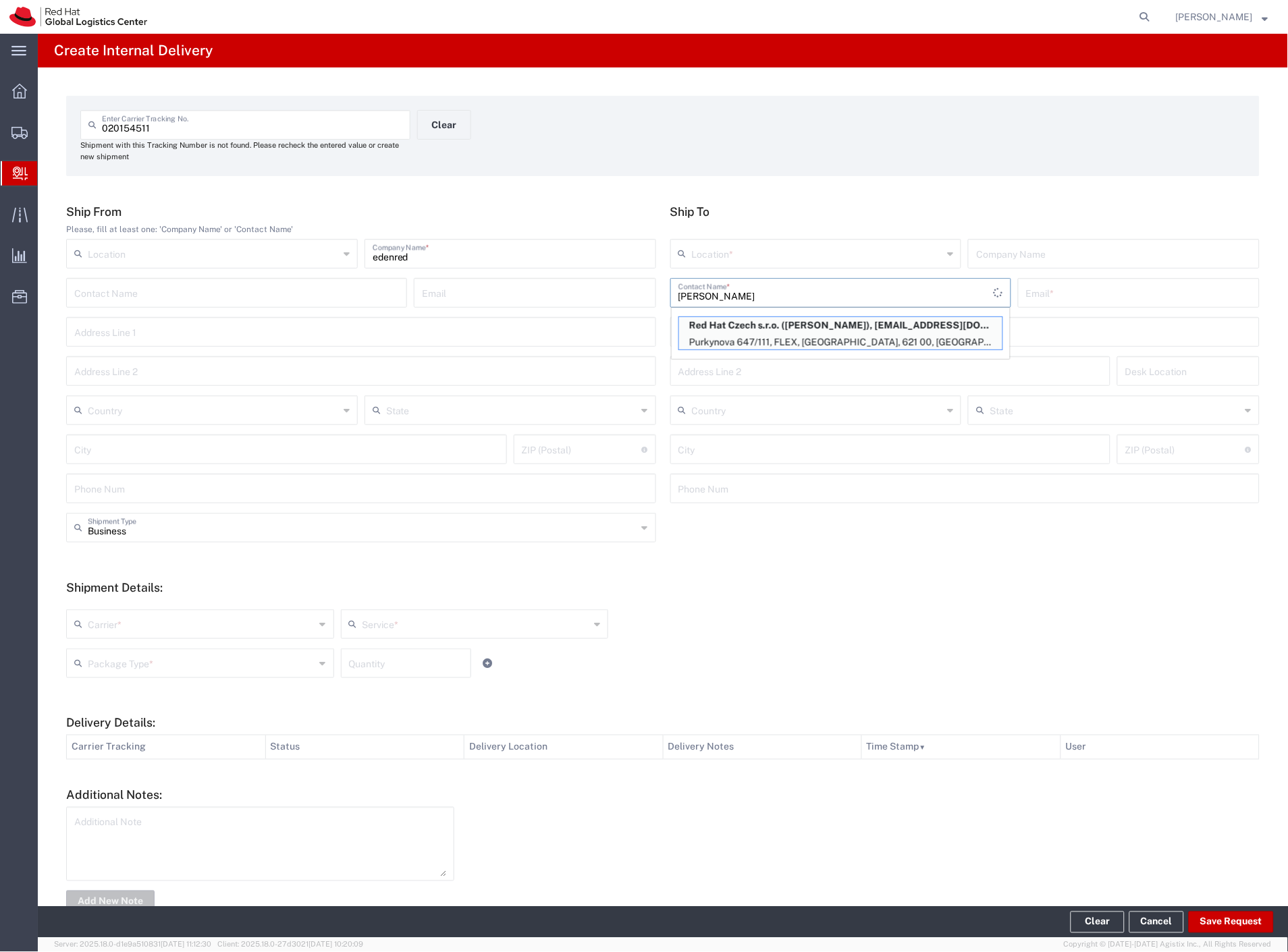
type input "RH - [GEOGRAPHIC_DATA] [GEOGRAPHIC_DATA] - B"
type input "Red Hat Czech s.r.o."
type input "Elvir Crncevic"
type input "ecrncevi@redhat.com"
type input "Purkynova 647/111"
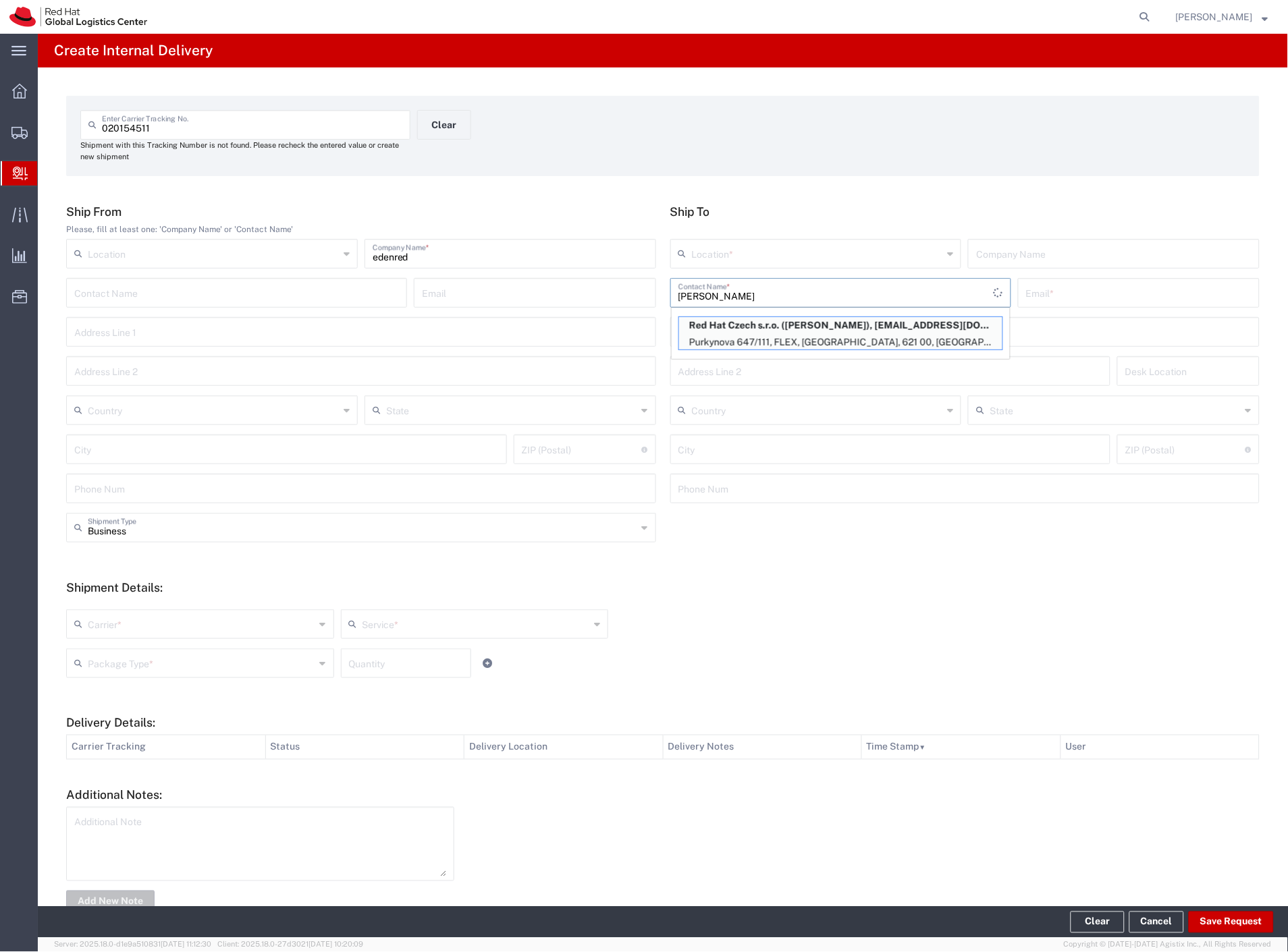
type input "FLEX"
type input "Czechia"
type input "[GEOGRAPHIC_DATA]"
type input "621 00"
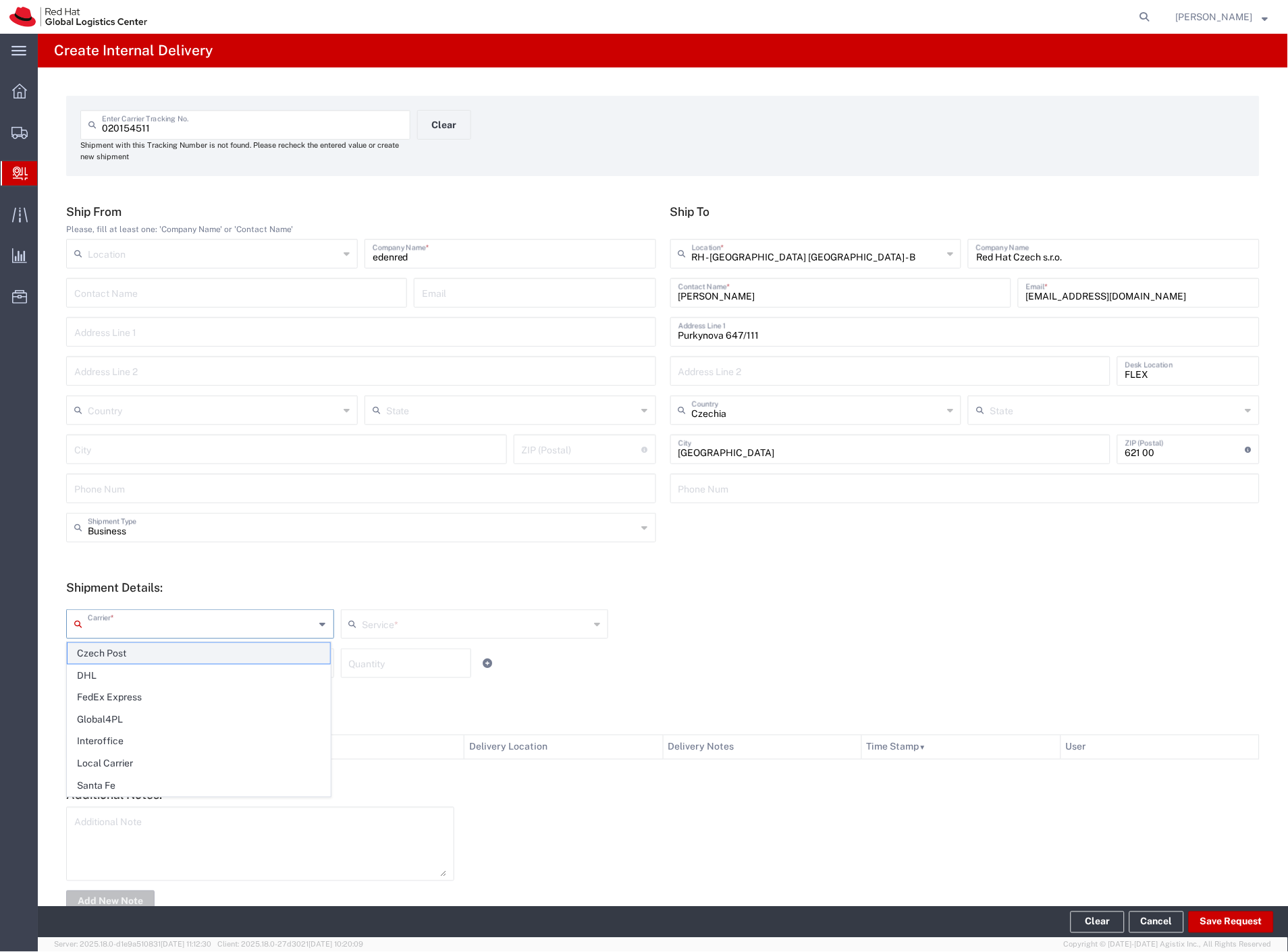
drag, startPoint x: 116, startPoint y: 630, endPoint x: 112, endPoint y: 648, distance: 18.4
click at [116, 634] on input "text" at bounding box center [202, 622] width 228 height 23
click at [112, 649] on span "Czech Post" at bounding box center [199, 653] width 262 height 21
type input "Czech Post"
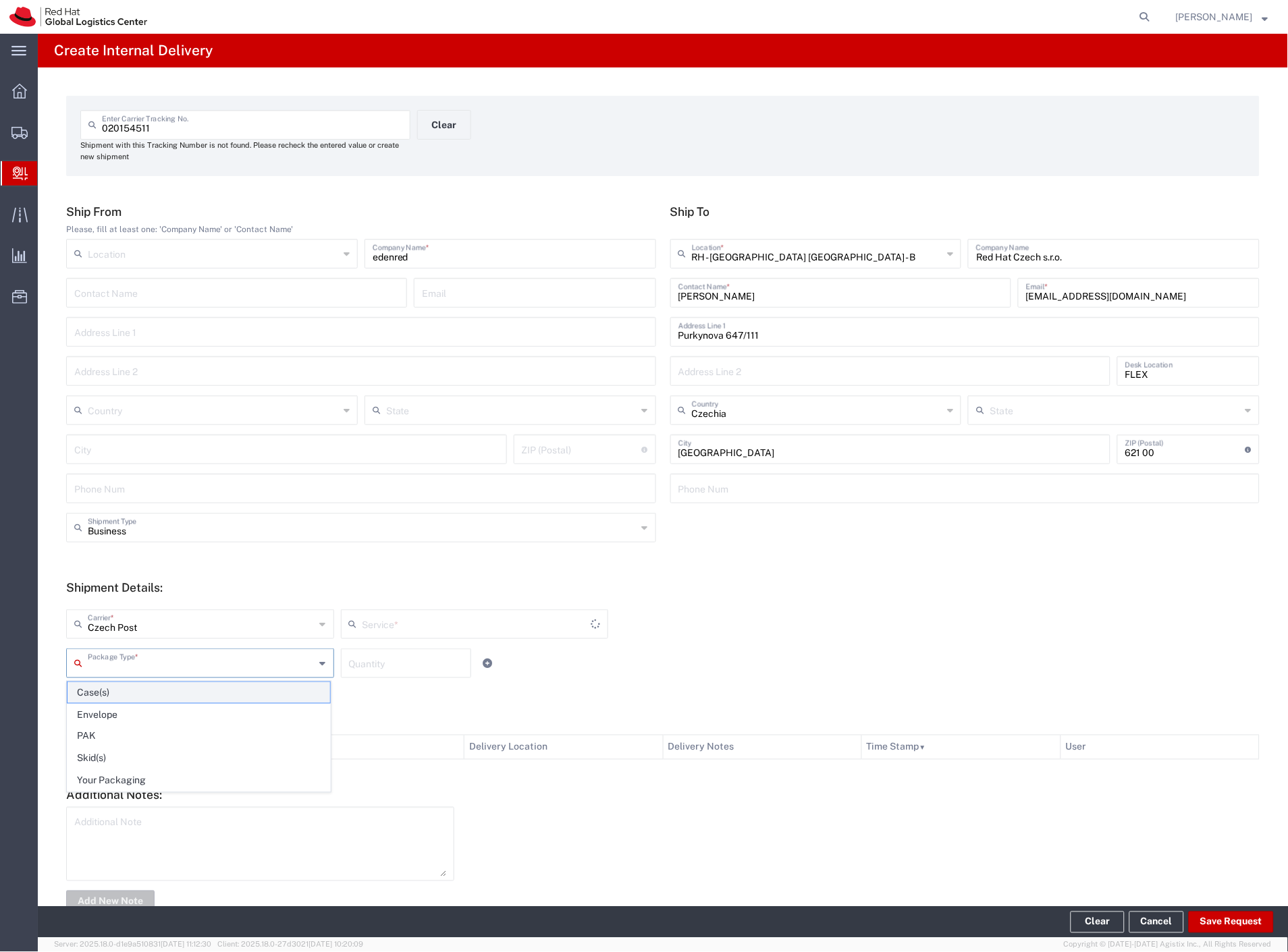
drag, startPoint x: 112, startPoint y: 660, endPoint x: 117, endPoint y: 696, distance: 36.3
click at [112, 661] on input "text" at bounding box center [202, 662] width 228 height 23
type input "Ground"
click at [120, 716] on span "Envelope" at bounding box center [199, 715] width 262 height 21
type input "Envelope"
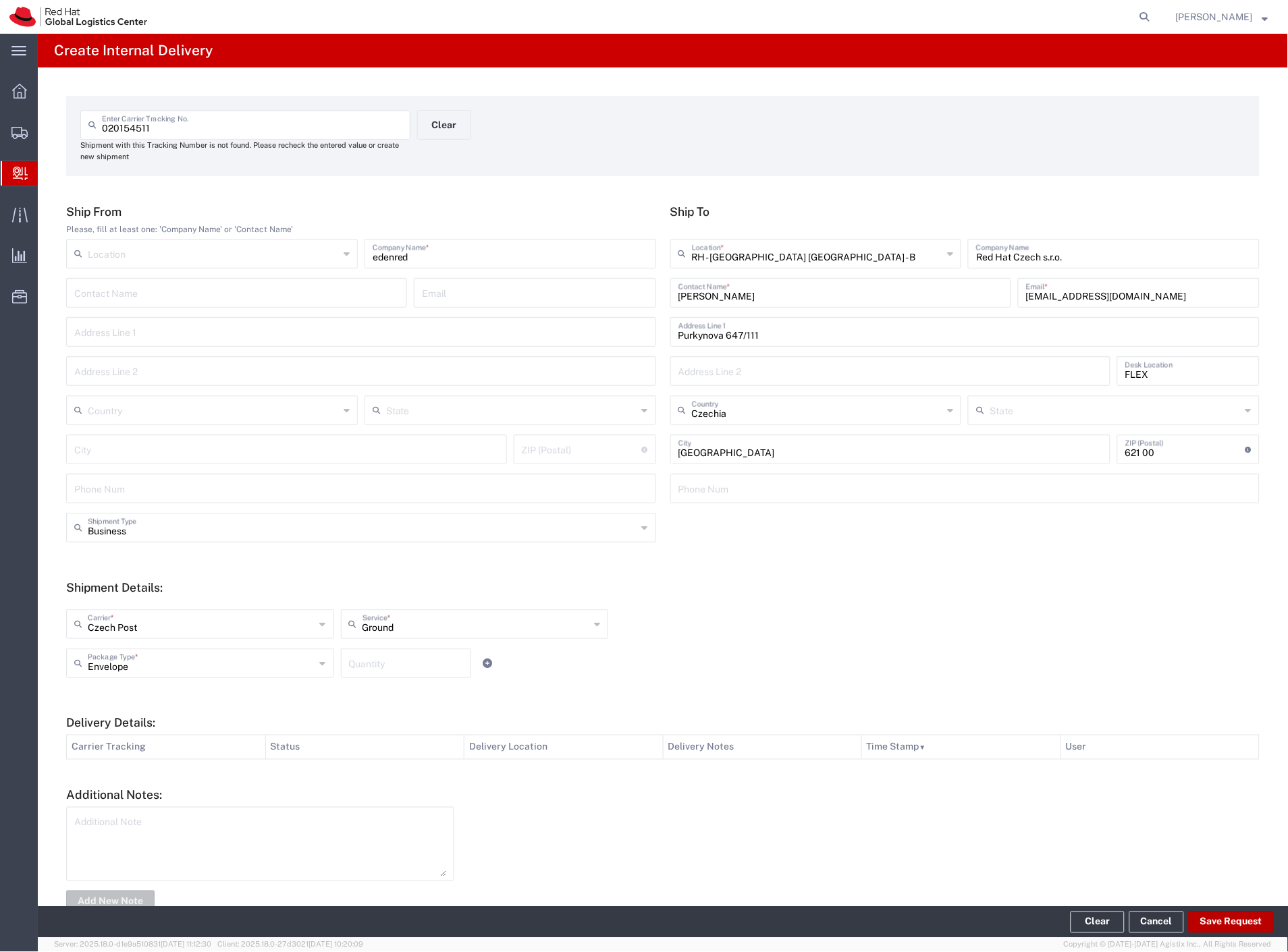
click at [1200, 924] on button "Save Request" at bounding box center [1231, 922] width 85 height 22
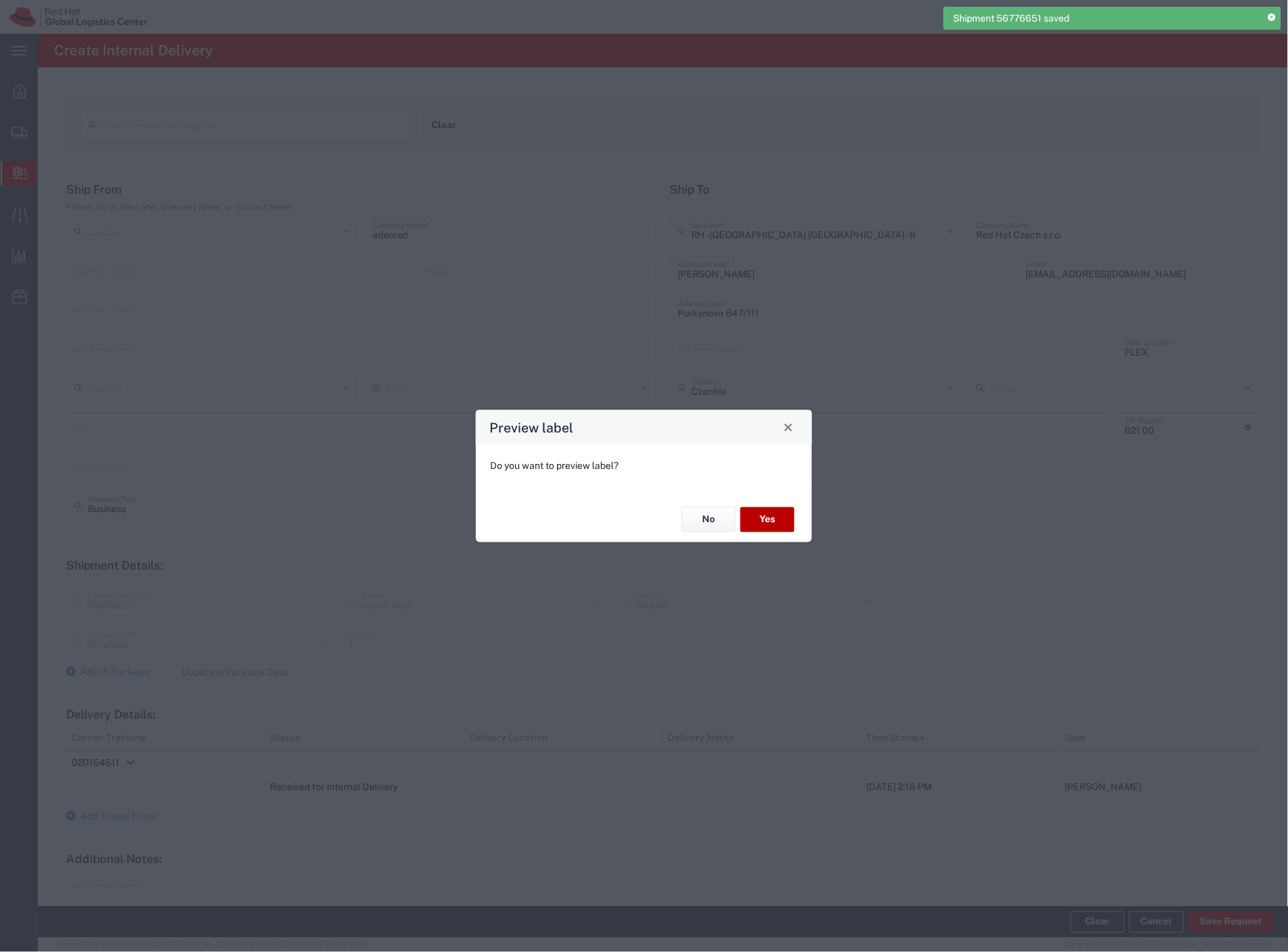
click at [773, 512] on button "Yes" at bounding box center [767, 520] width 54 height 25
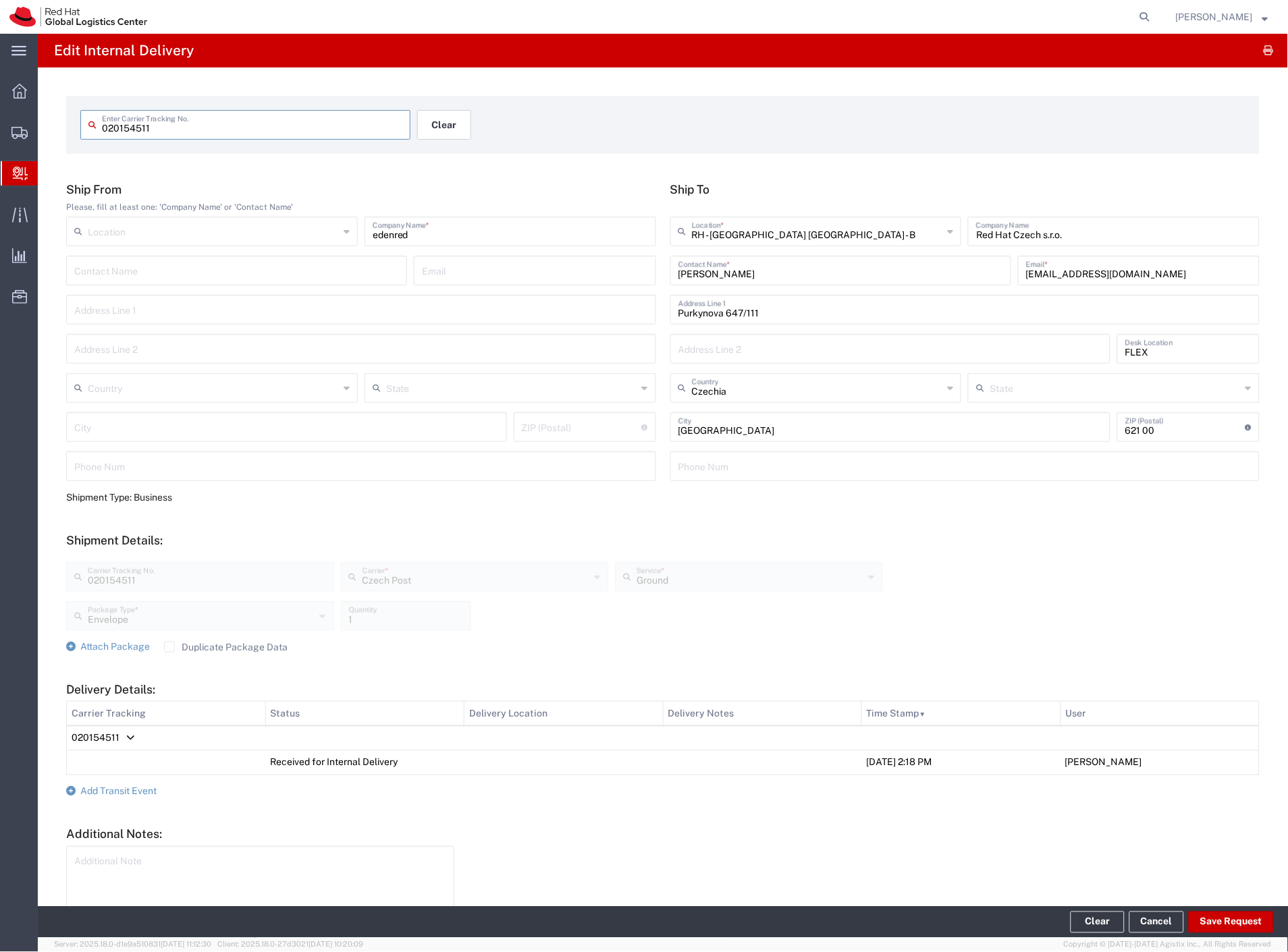
click at [453, 126] on button "Clear" at bounding box center [444, 124] width 54 height 29
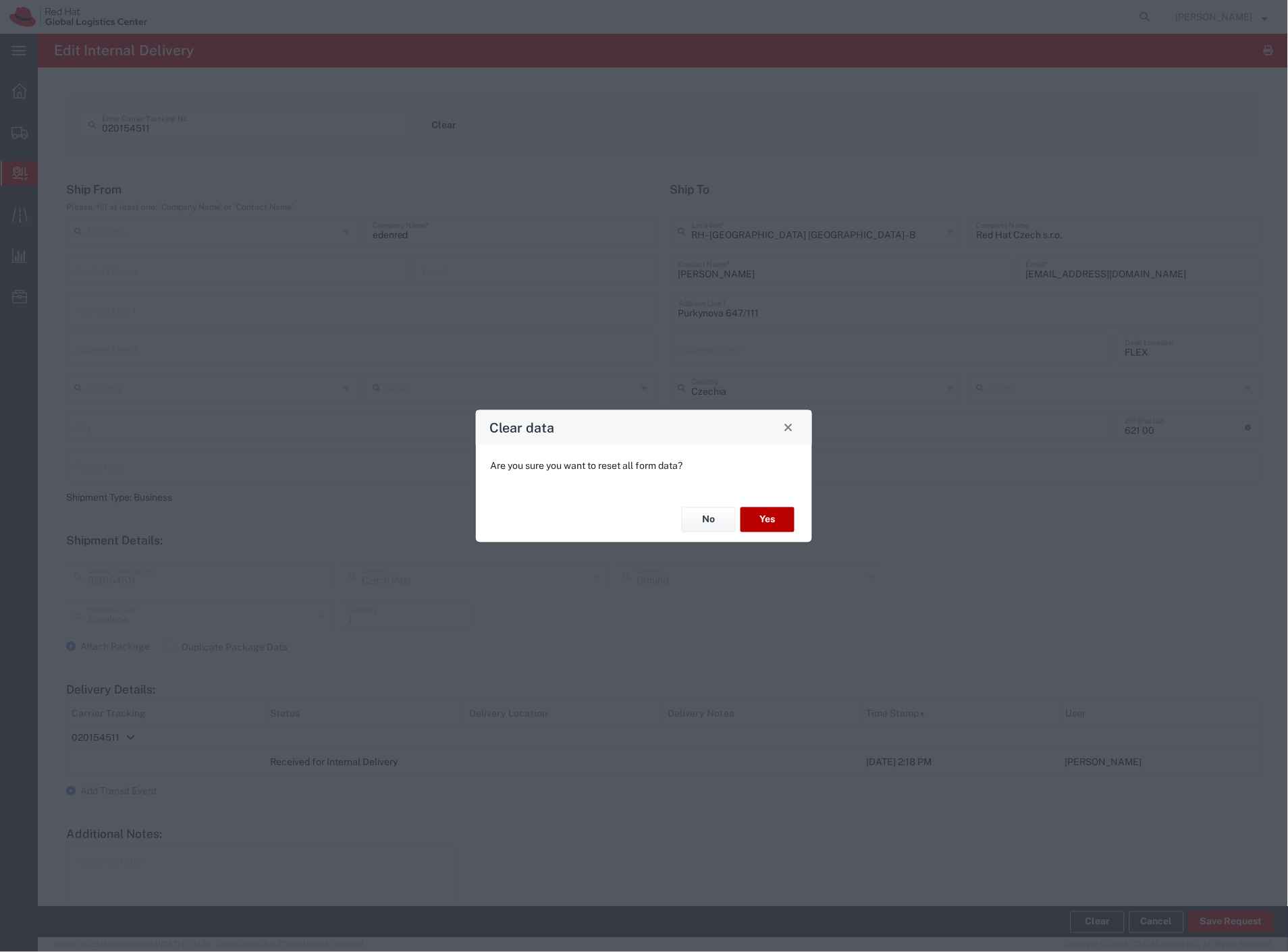
click at [770, 528] on button "Yes" at bounding box center [767, 520] width 54 height 25
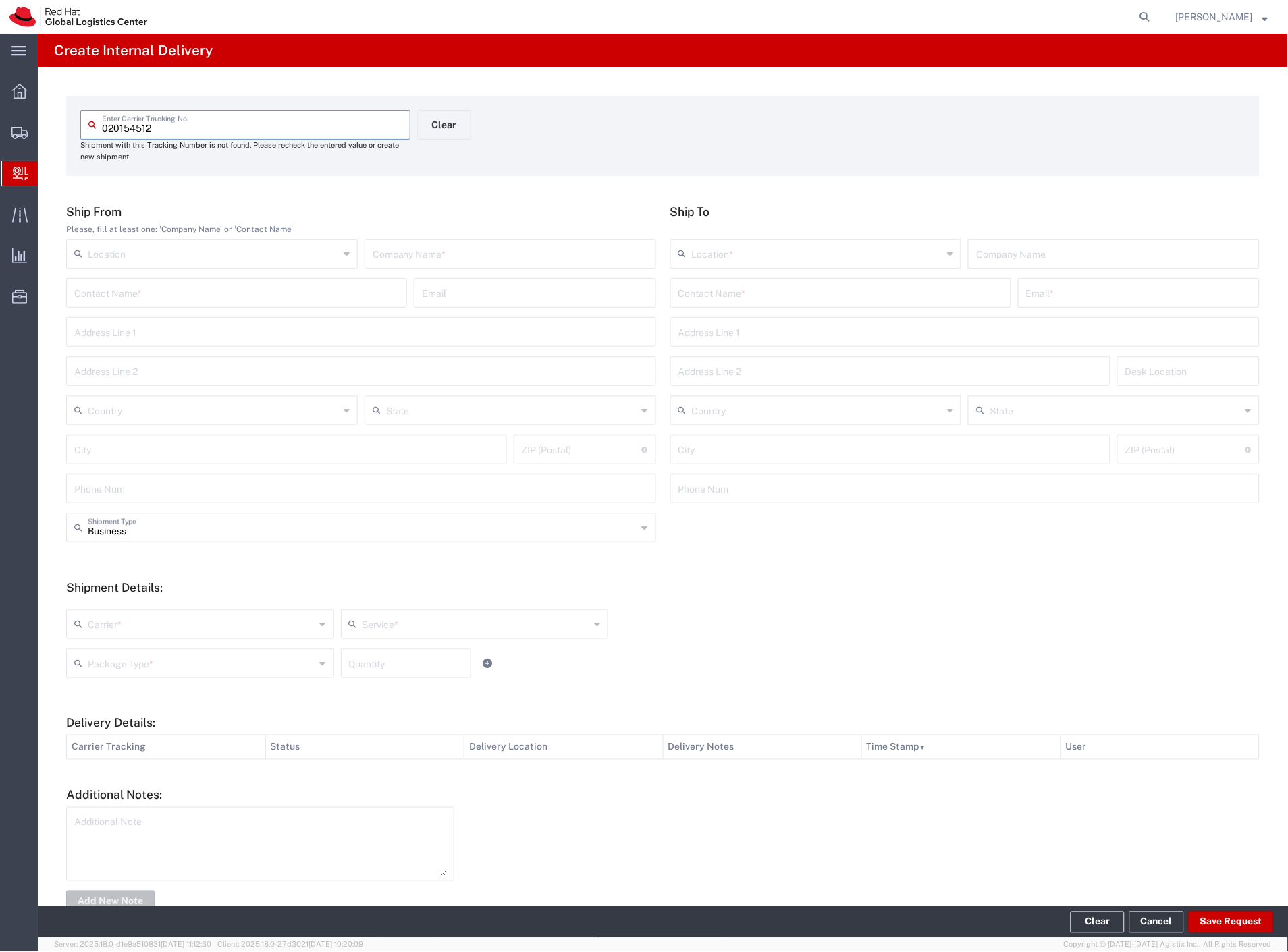
click at [484, 262] on input "text" at bounding box center [510, 252] width 275 height 23
paste input "edenred"
click at [702, 292] on input "text" at bounding box center [841, 292] width 325 height 23
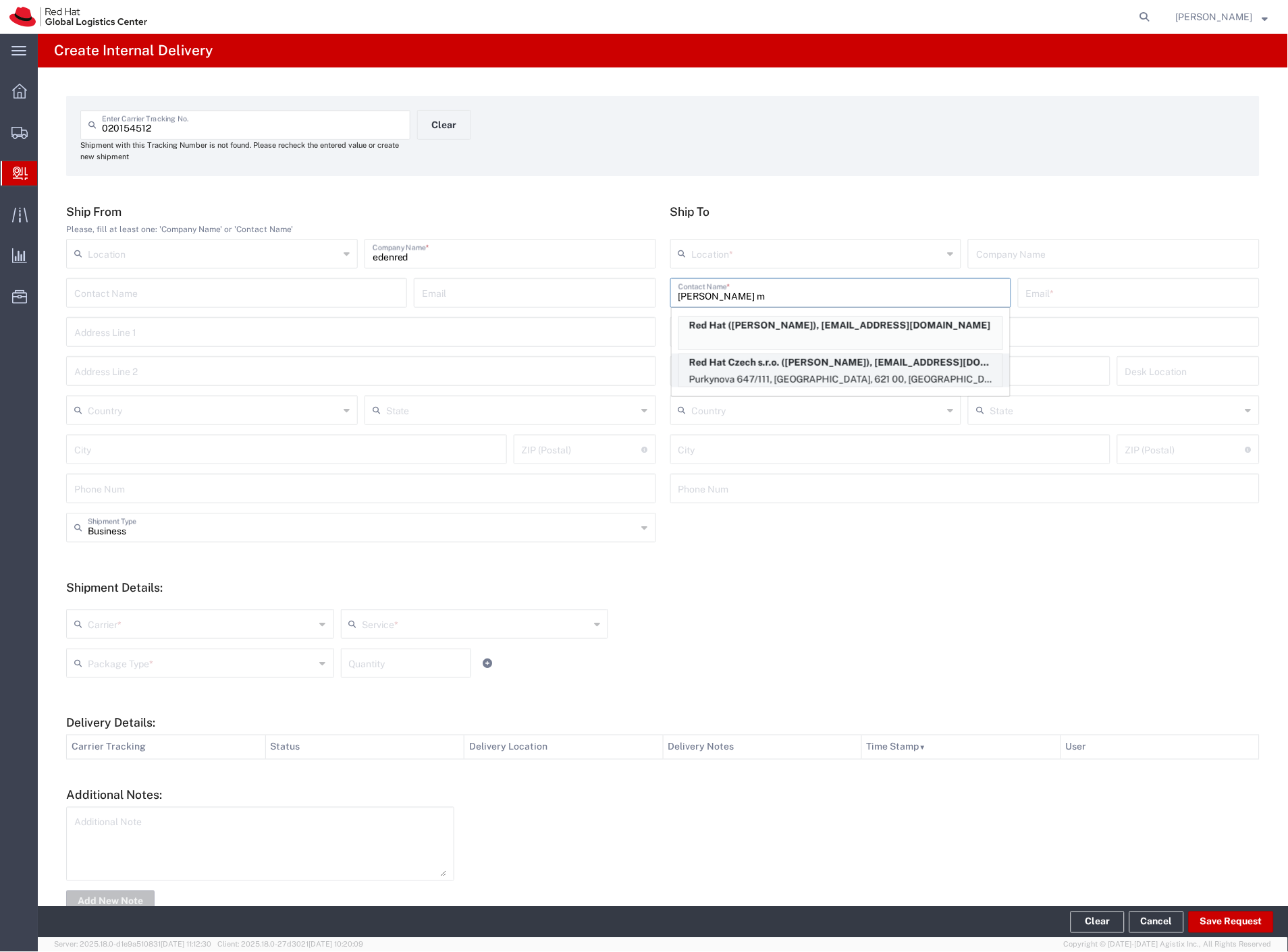
click at [816, 366] on p "Red Hat Czech s.r.o. (Ihor Mykhno), imykhno@redhat.com" at bounding box center [841, 363] width 324 height 17
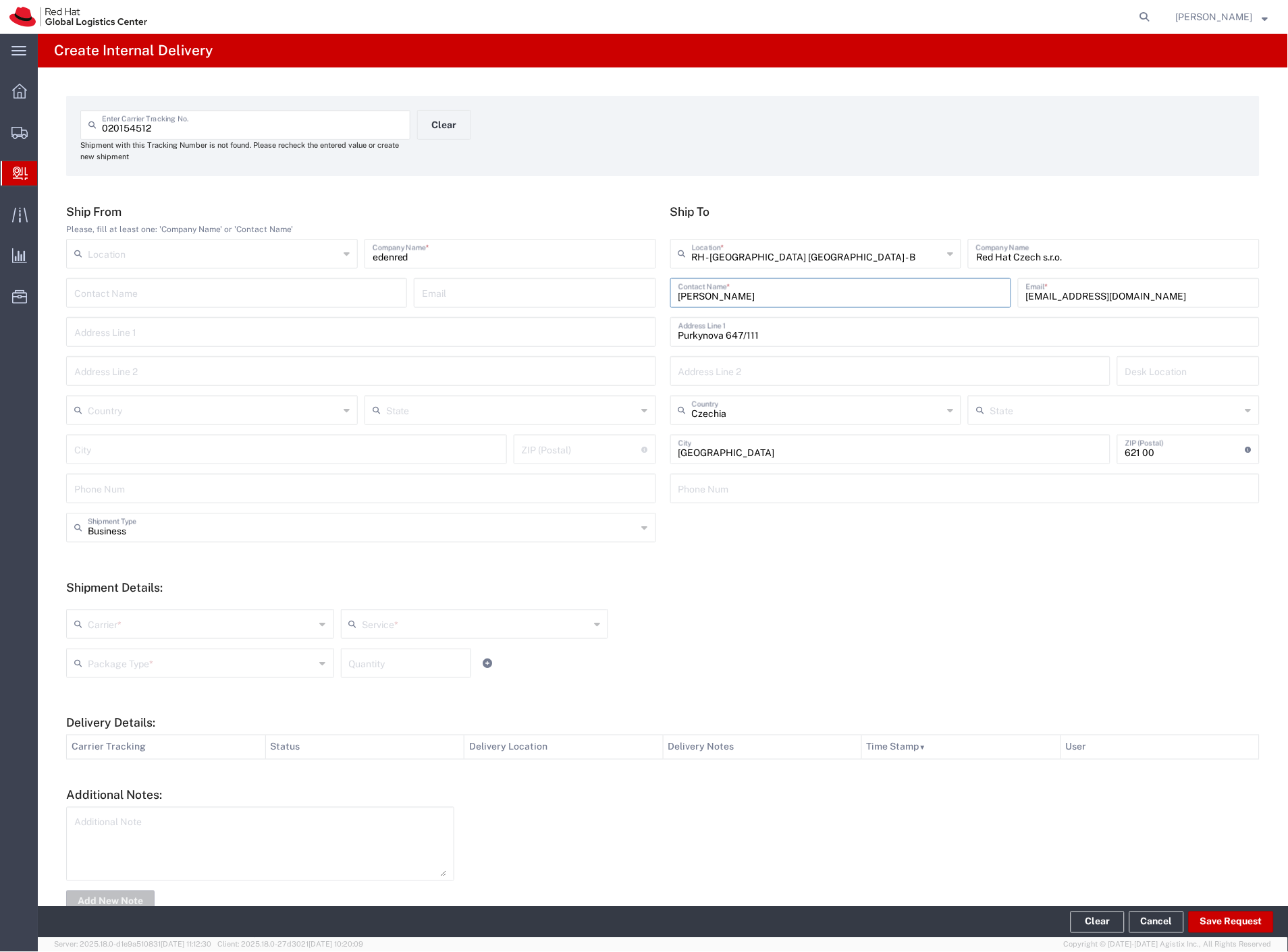
drag, startPoint x: 108, startPoint y: 626, endPoint x: 106, endPoint y: 644, distance: 18.1
click at [106, 633] on input "text" at bounding box center [202, 622] width 228 height 23
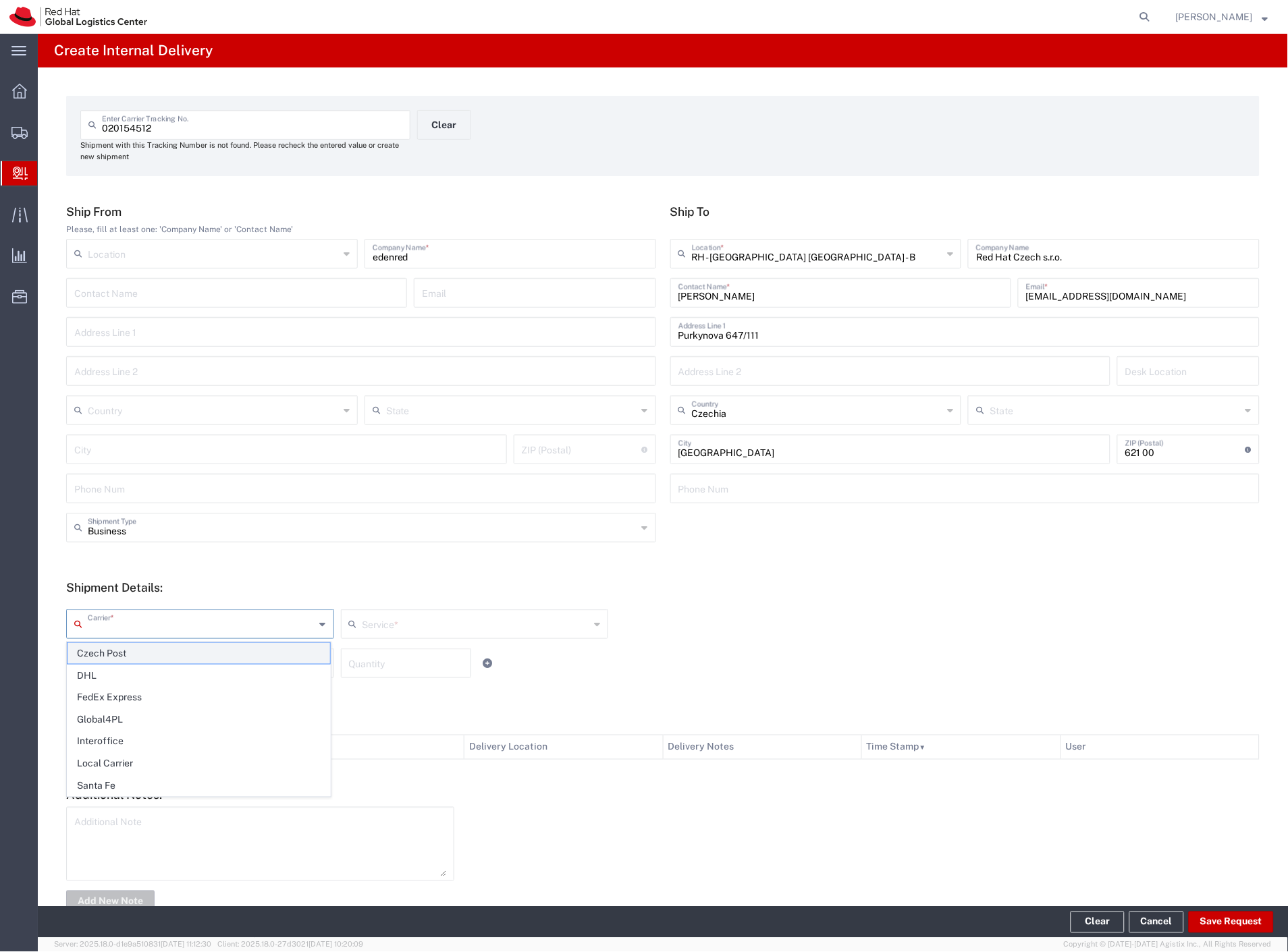
click at [106, 649] on span "Czech Post" at bounding box center [199, 653] width 262 height 21
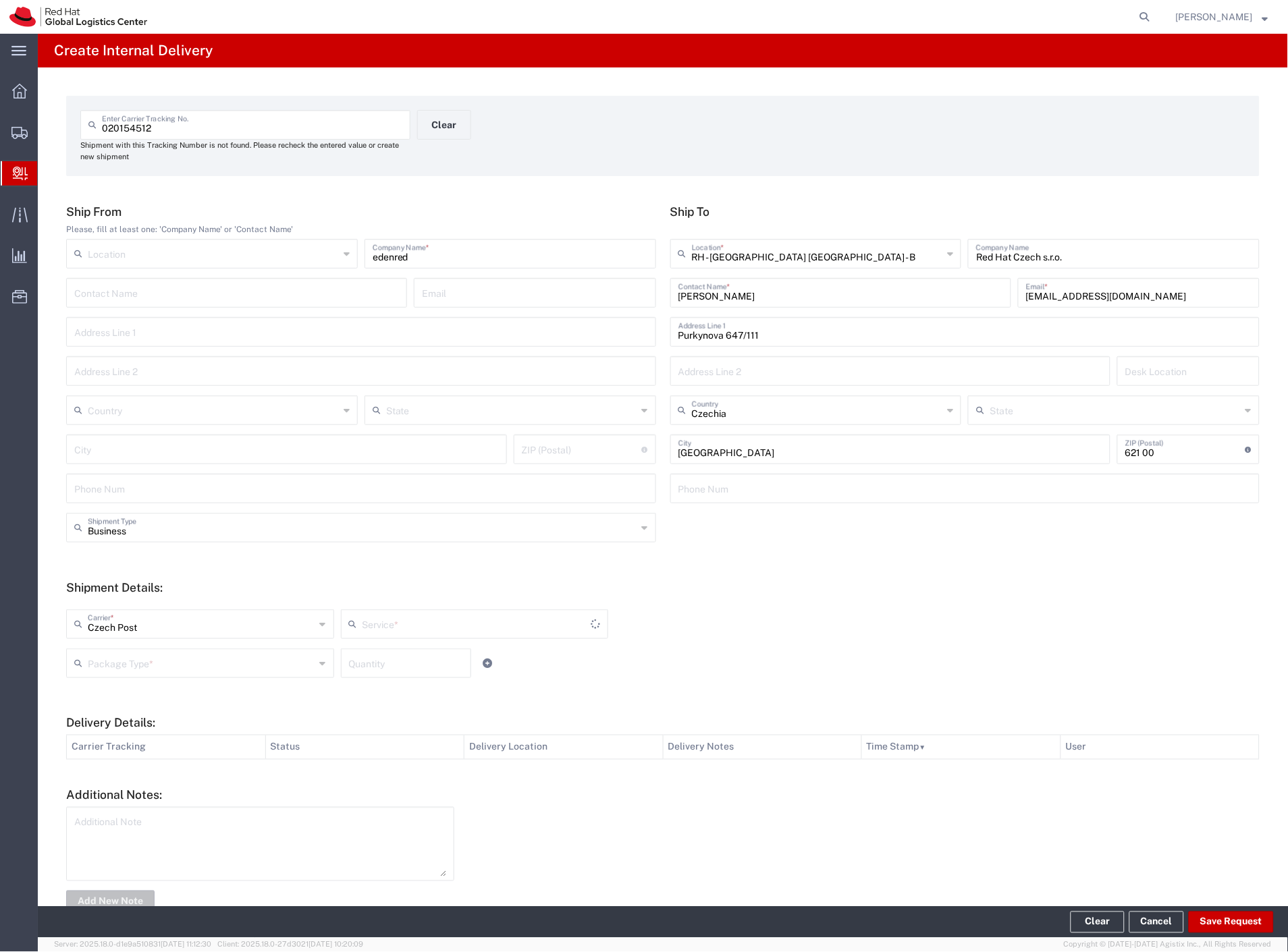
drag, startPoint x: 108, startPoint y: 652, endPoint x: 108, endPoint y: 661, distance: 9.0
click at [108, 655] on input "text" at bounding box center [202, 662] width 228 height 23
click at [98, 709] on span "Envelope" at bounding box center [199, 715] width 262 height 21
click at [1205, 927] on button "Save Request" at bounding box center [1231, 922] width 85 height 22
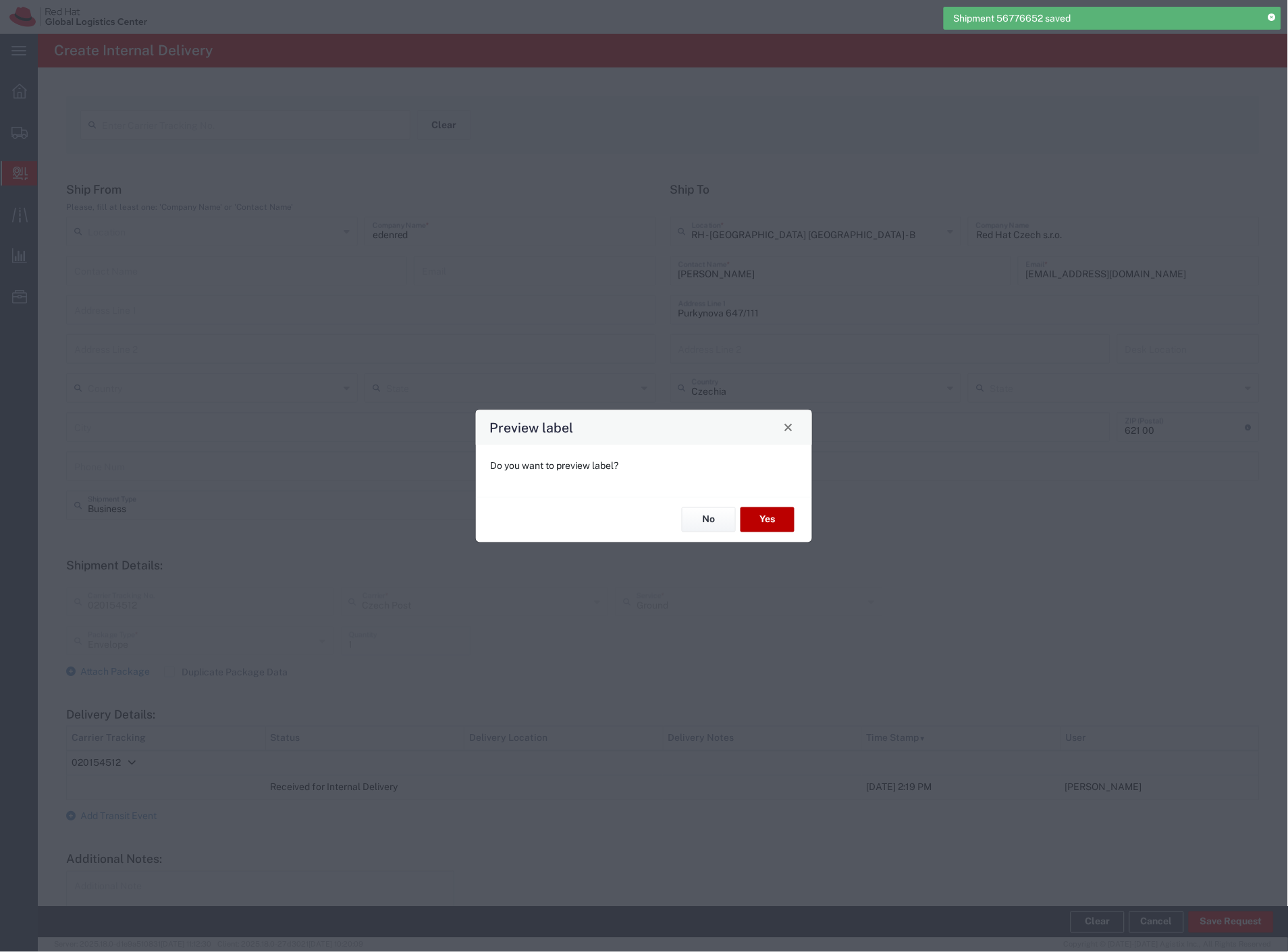
click at [757, 515] on button "Yes" at bounding box center [767, 520] width 54 height 25
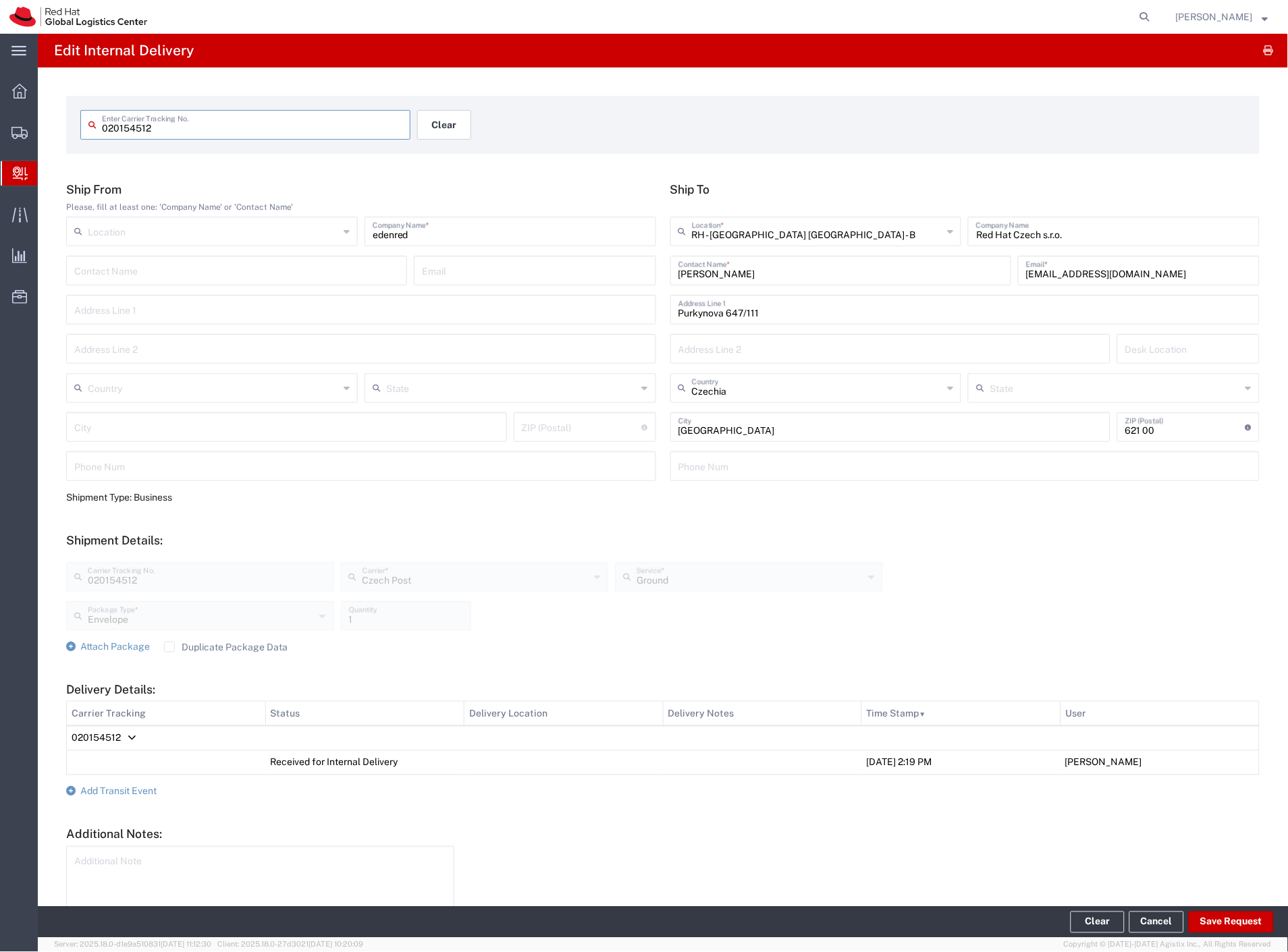
click at [432, 125] on button "Clear" at bounding box center [444, 124] width 54 height 29
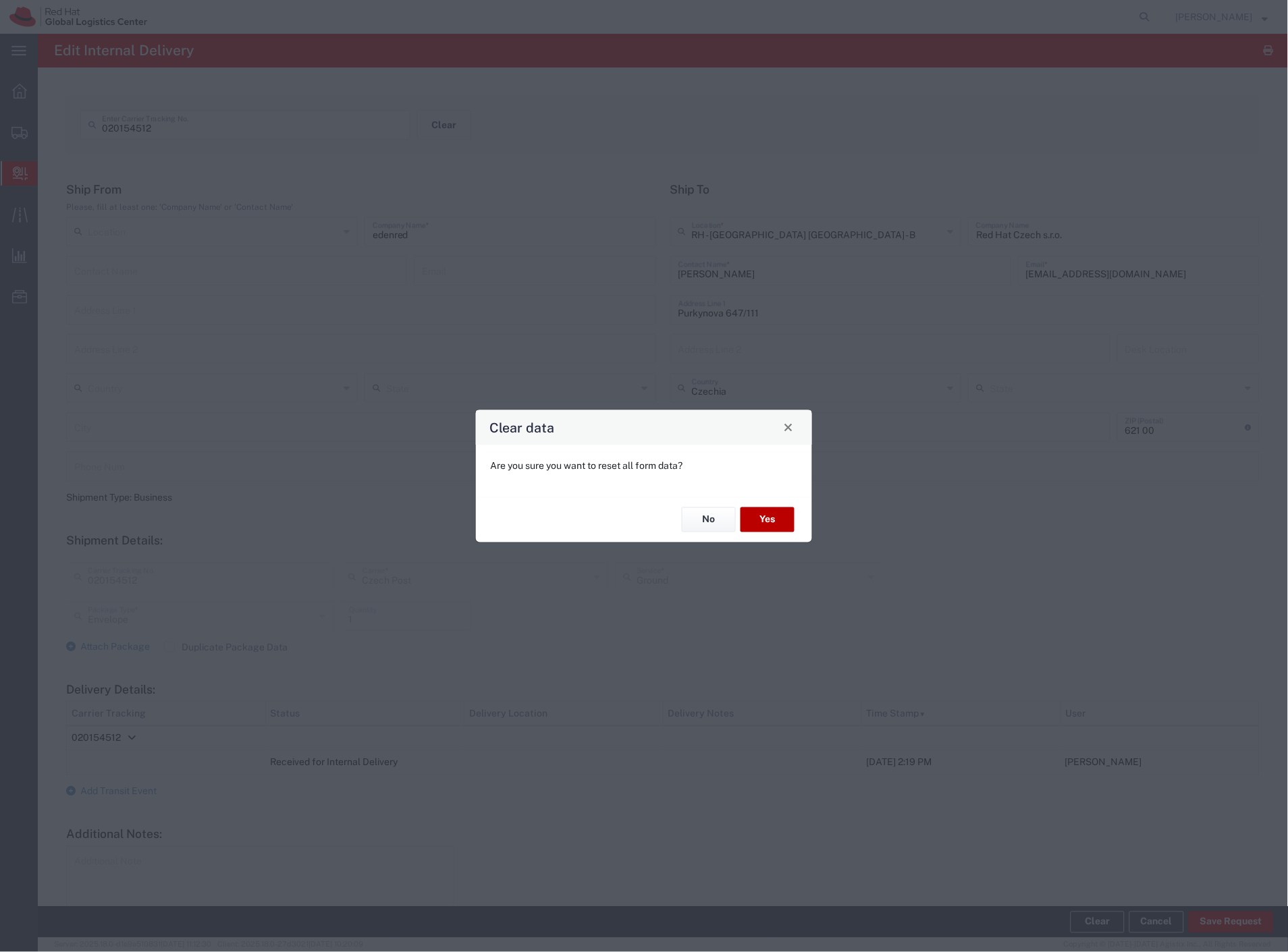
click at [778, 520] on button "Yes" at bounding box center [767, 520] width 54 height 25
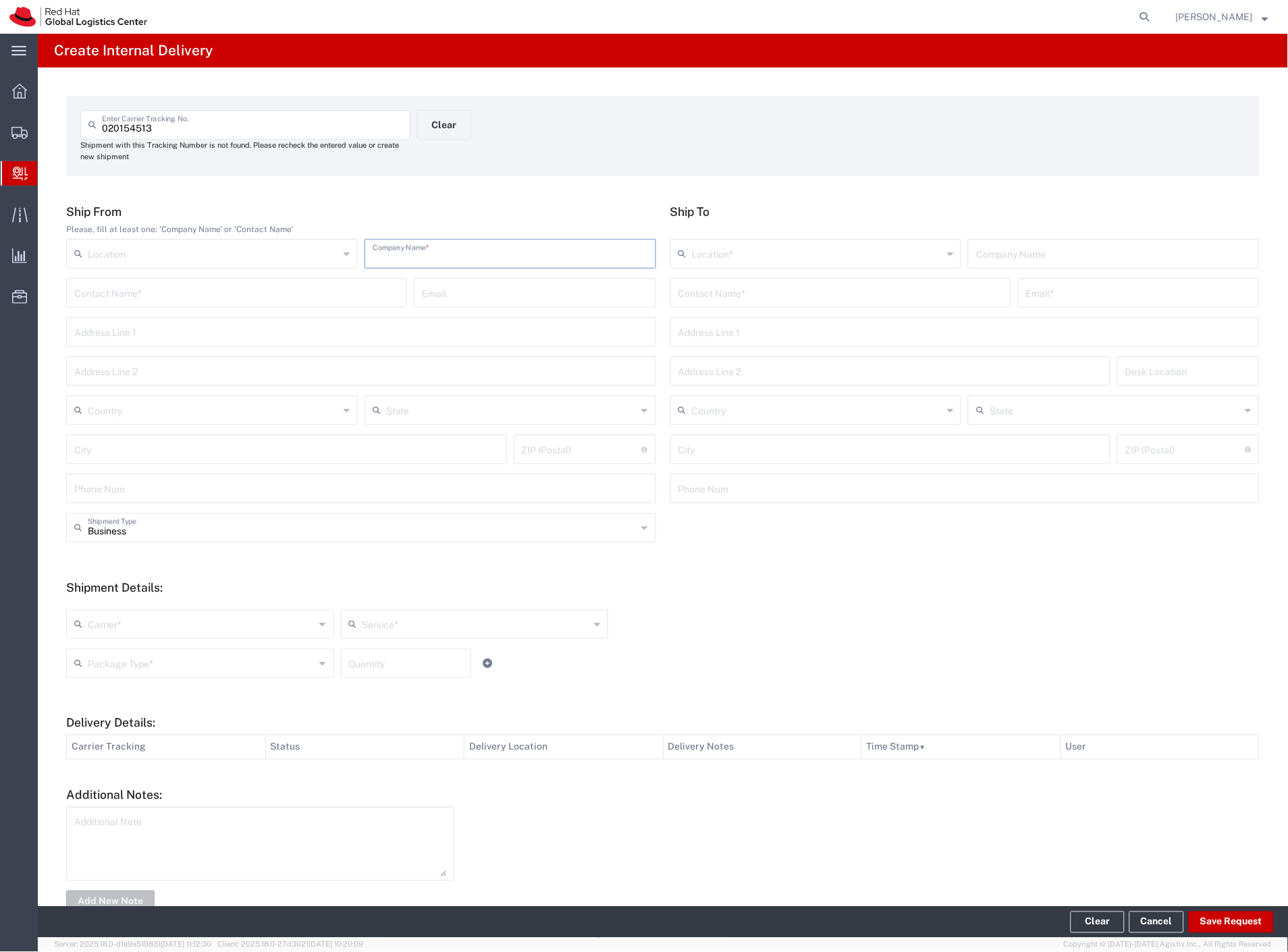
click at [407, 250] on input "text" at bounding box center [510, 252] width 275 height 23
paste input "edenred"
click at [717, 299] on input "text" at bounding box center [841, 292] width 325 height 23
click at [786, 335] on p "Purkynova 647/111, FLEX, BRNO, 621 00, CZ" at bounding box center [841, 343] width 324 height 17
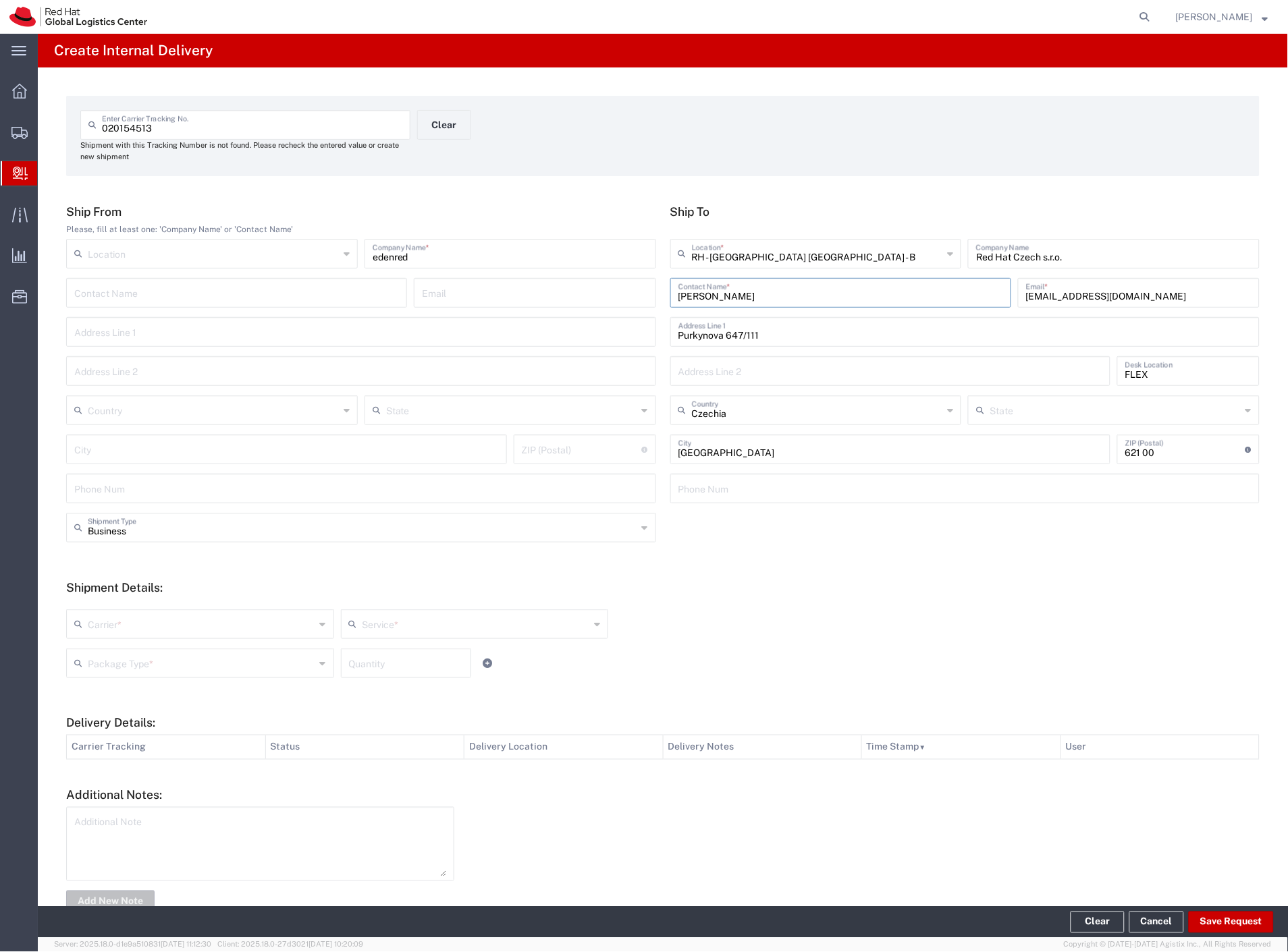
click at [133, 620] on input "text" at bounding box center [202, 622] width 228 height 23
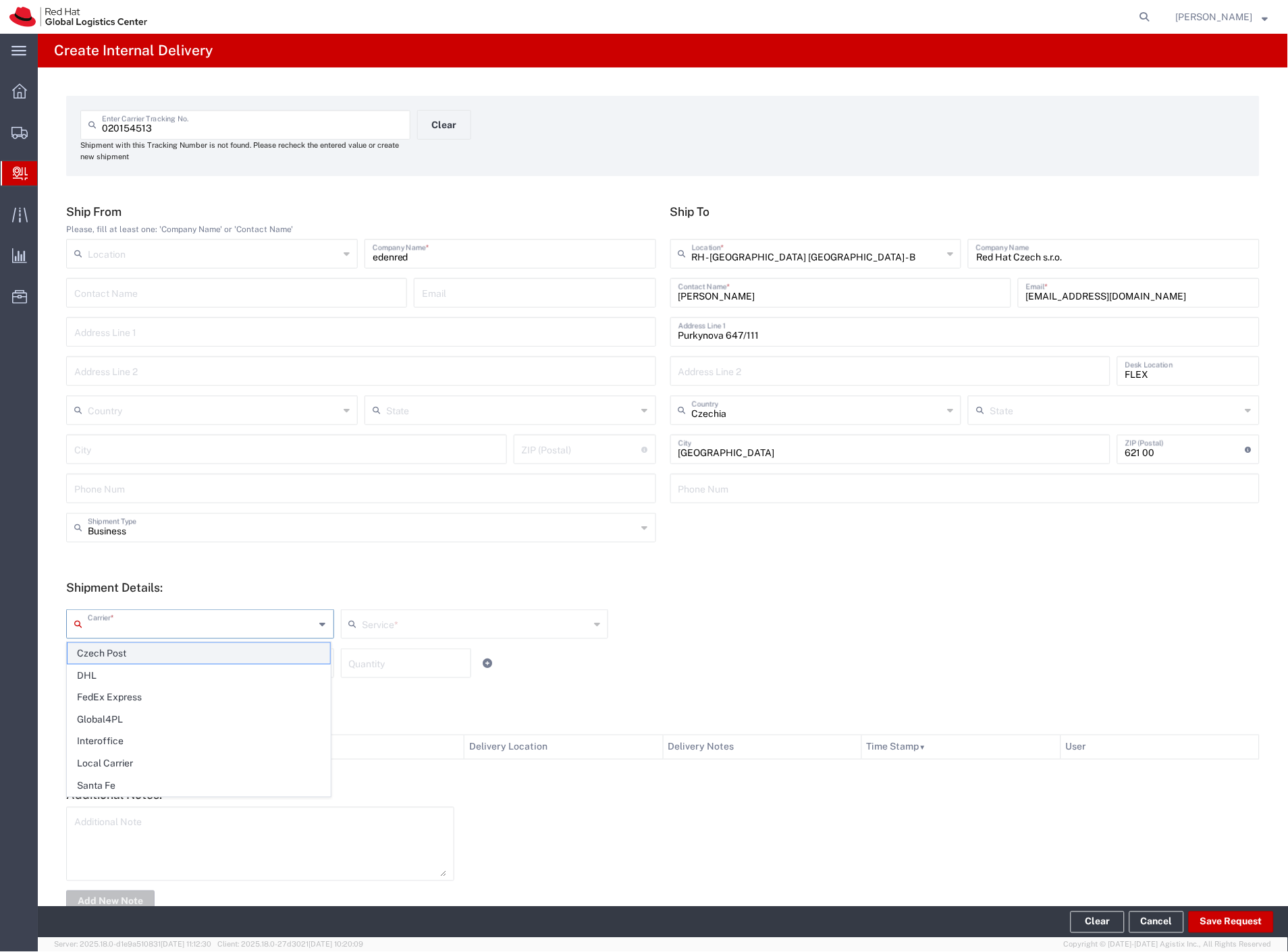
click at [124, 654] on span "Czech Post" at bounding box center [199, 653] width 262 height 21
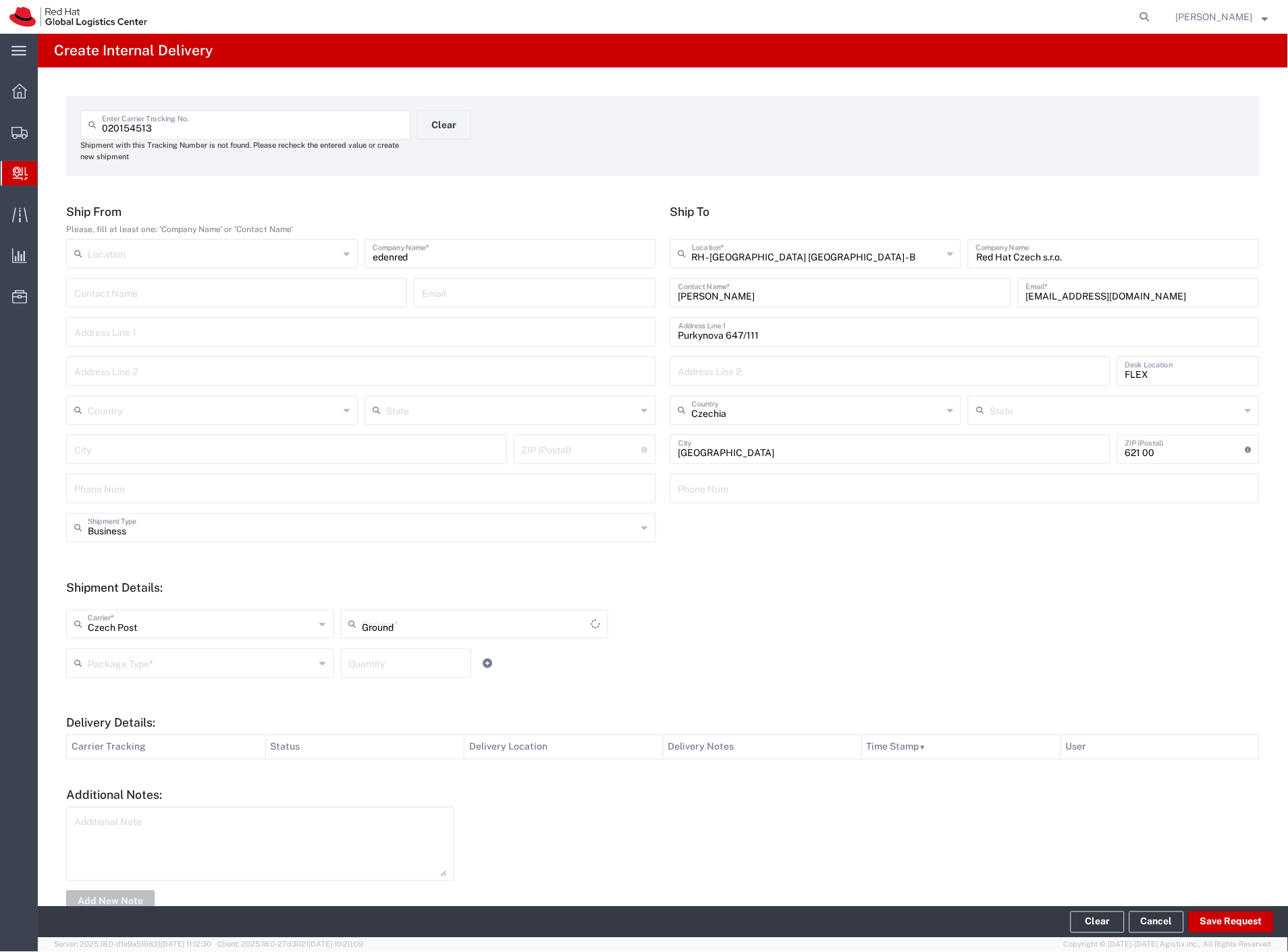
drag, startPoint x: 116, startPoint y: 679, endPoint x: 117, endPoint y: 668, distance: 11.0
click at [115, 679] on div "Package Type * Case(s) Envelope PAK Skid(s) Your Packaging Quantity" at bounding box center [475, 667] width 824 height 39
click at [118, 665] on input "text" at bounding box center [202, 662] width 228 height 23
click at [131, 717] on span "Envelope" at bounding box center [199, 715] width 262 height 21
click at [1233, 914] on button "Save Request" at bounding box center [1231, 922] width 85 height 22
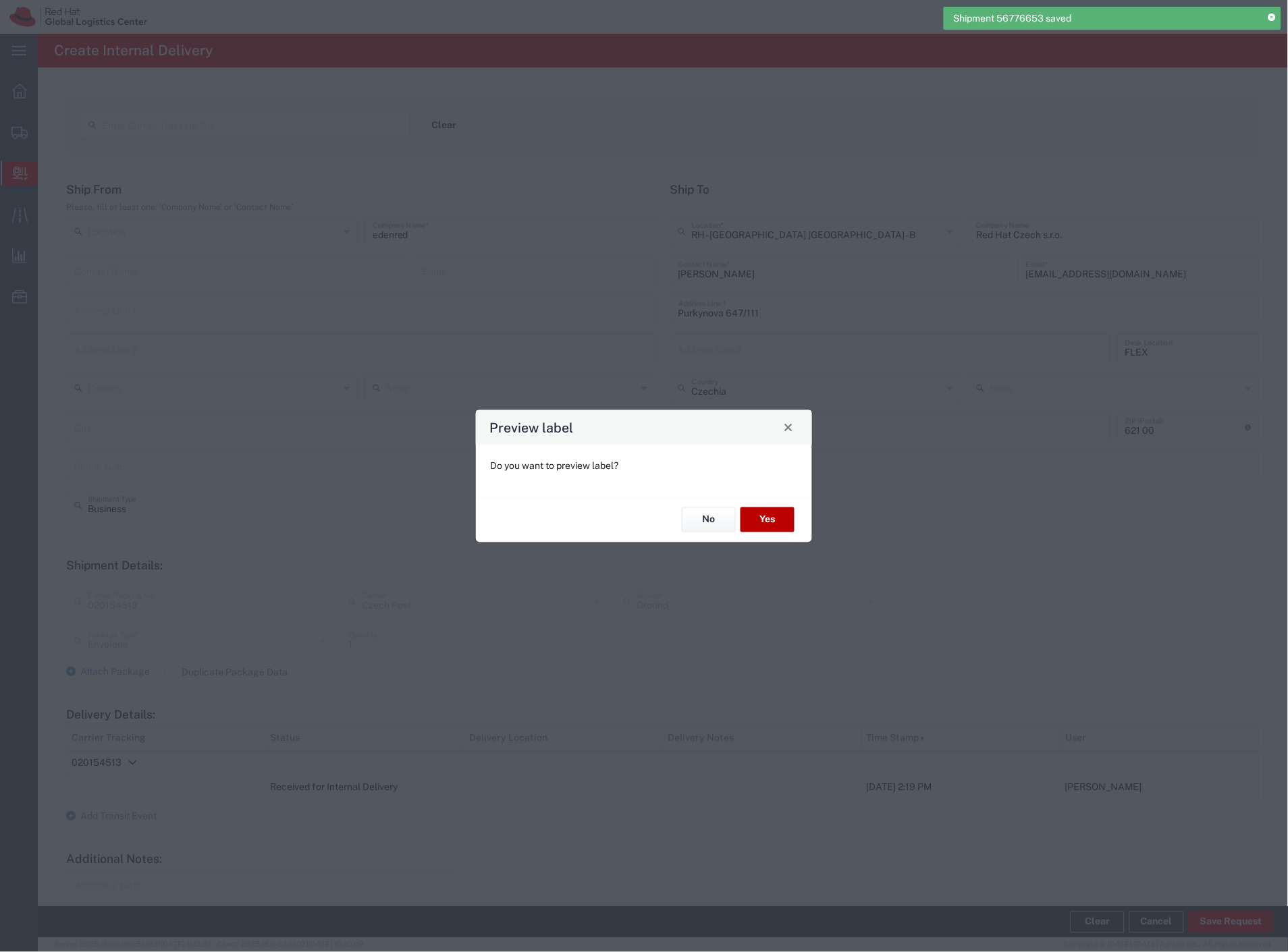
click at [761, 515] on button "Yes" at bounding box center [767, 520] width 54 height 25
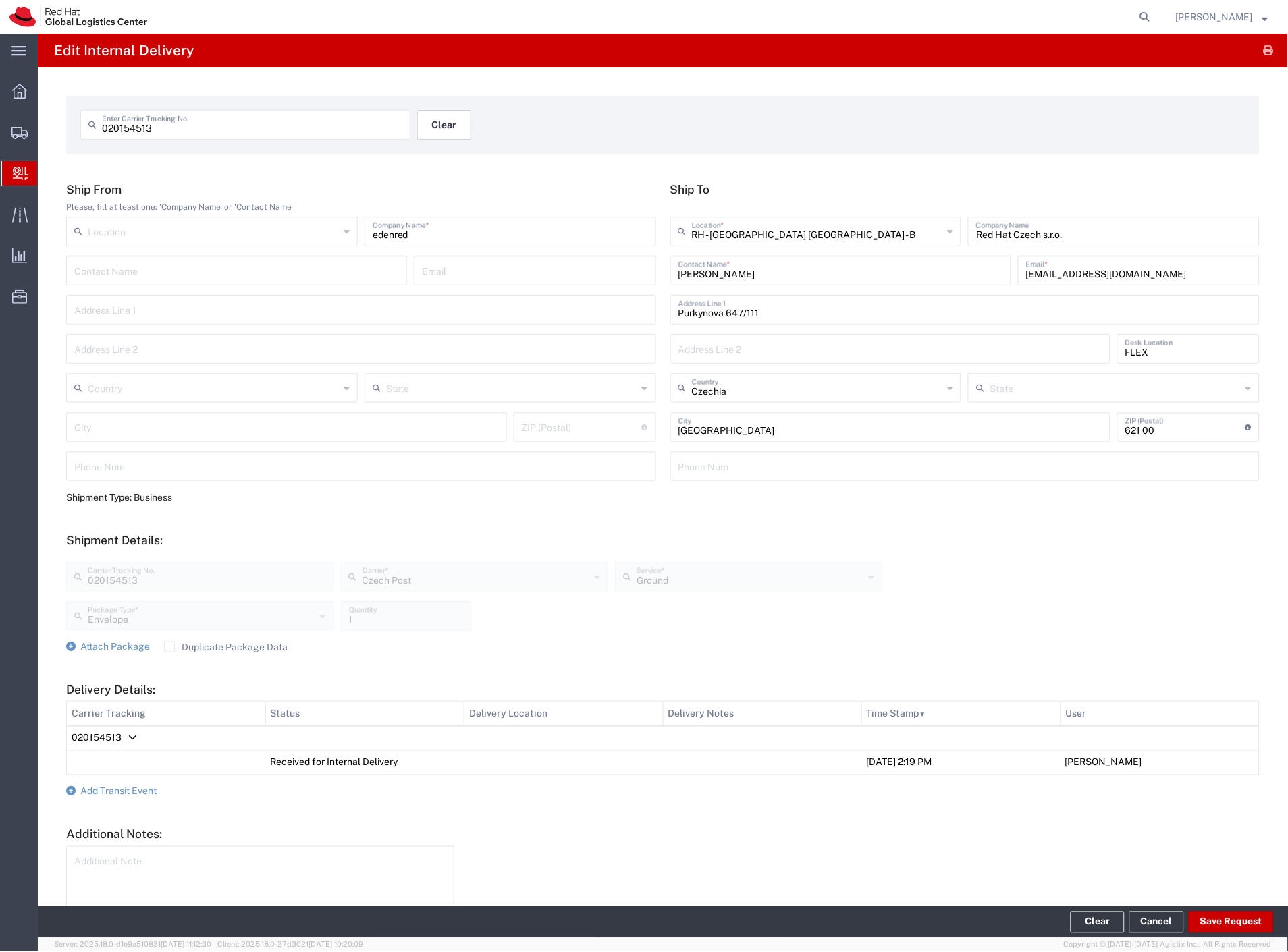
click at [449, 130] on button "Clear" at bounding box center [444, 124] width 54 height 29
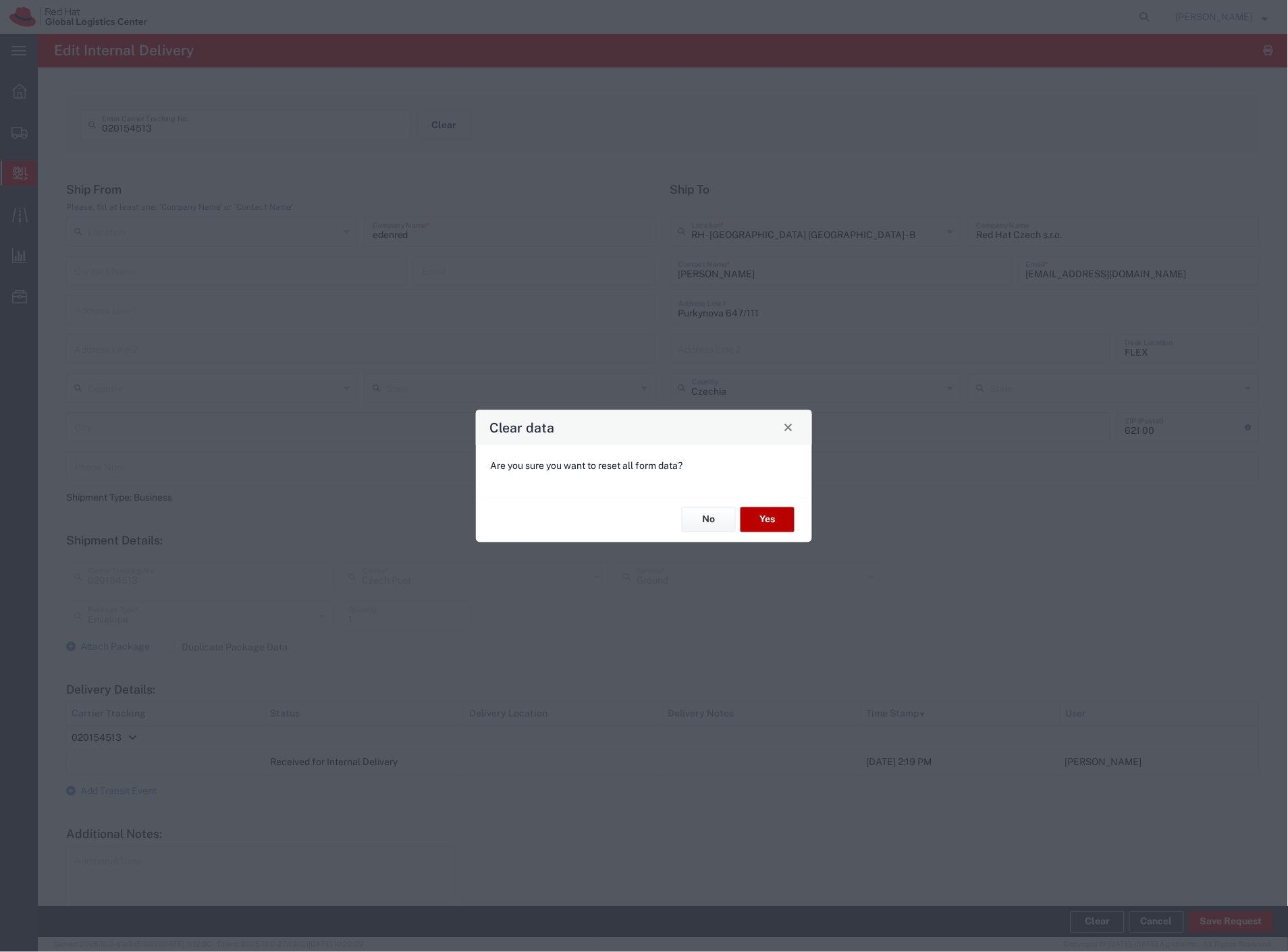
click at [781, 517] on button "Yes" at bounding box center [767, 520] width 54 height 25
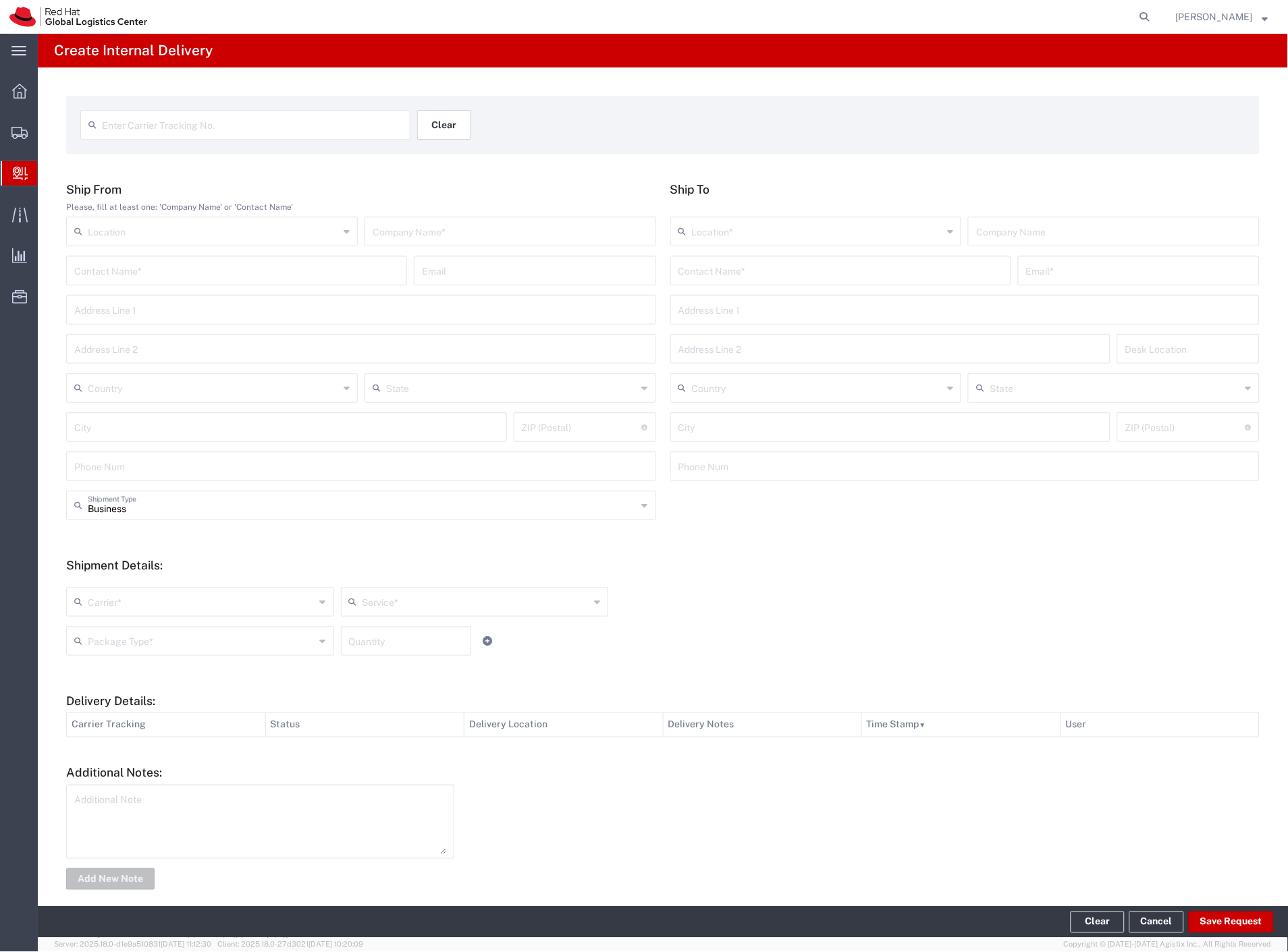
click at [459, 132] on button "Clear" at bounding box center [444, 124] width 54 height 29
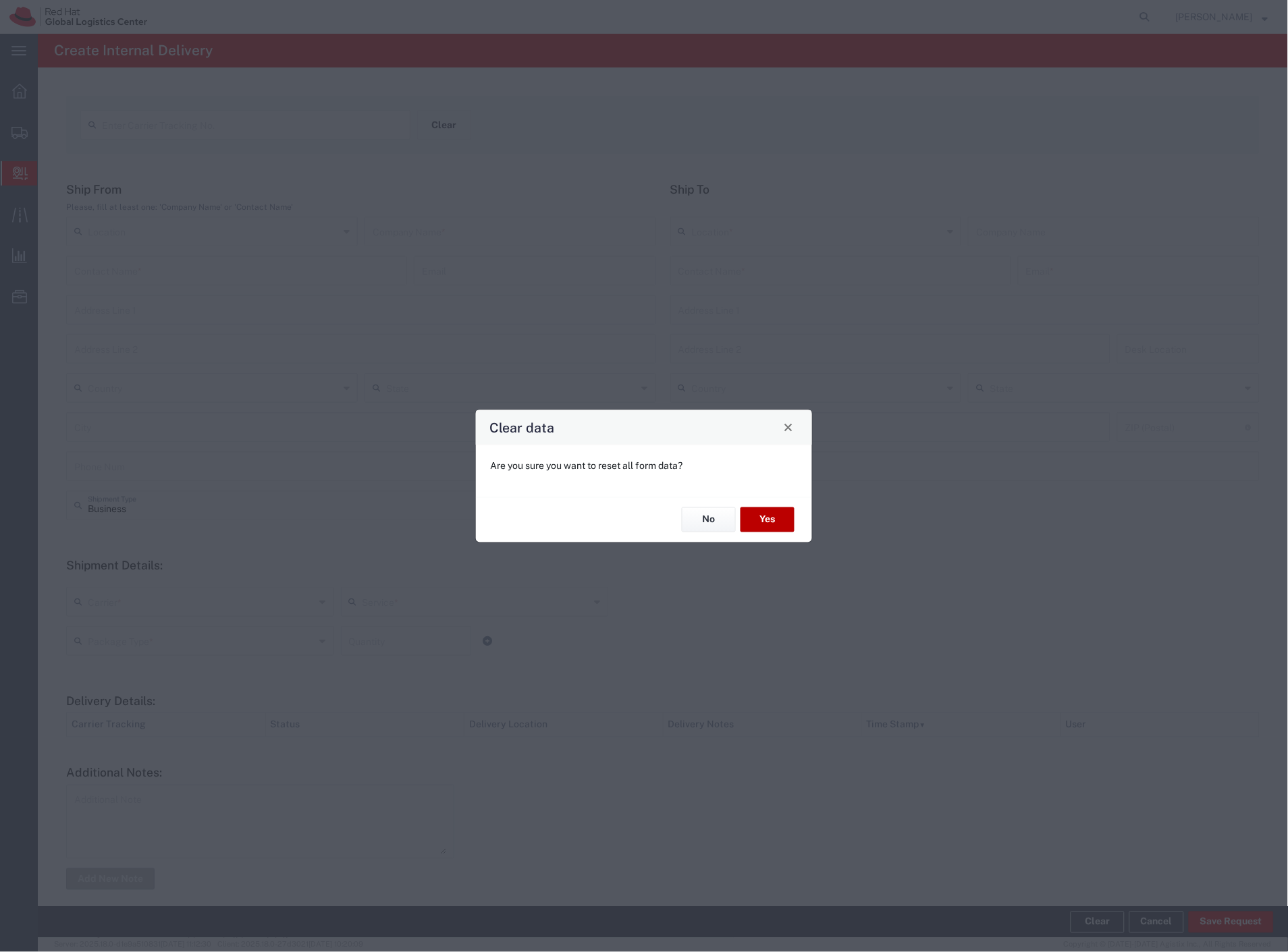
click at [778, 525] on button "Yes" at bounding box center [767, 520] width 54 height 25
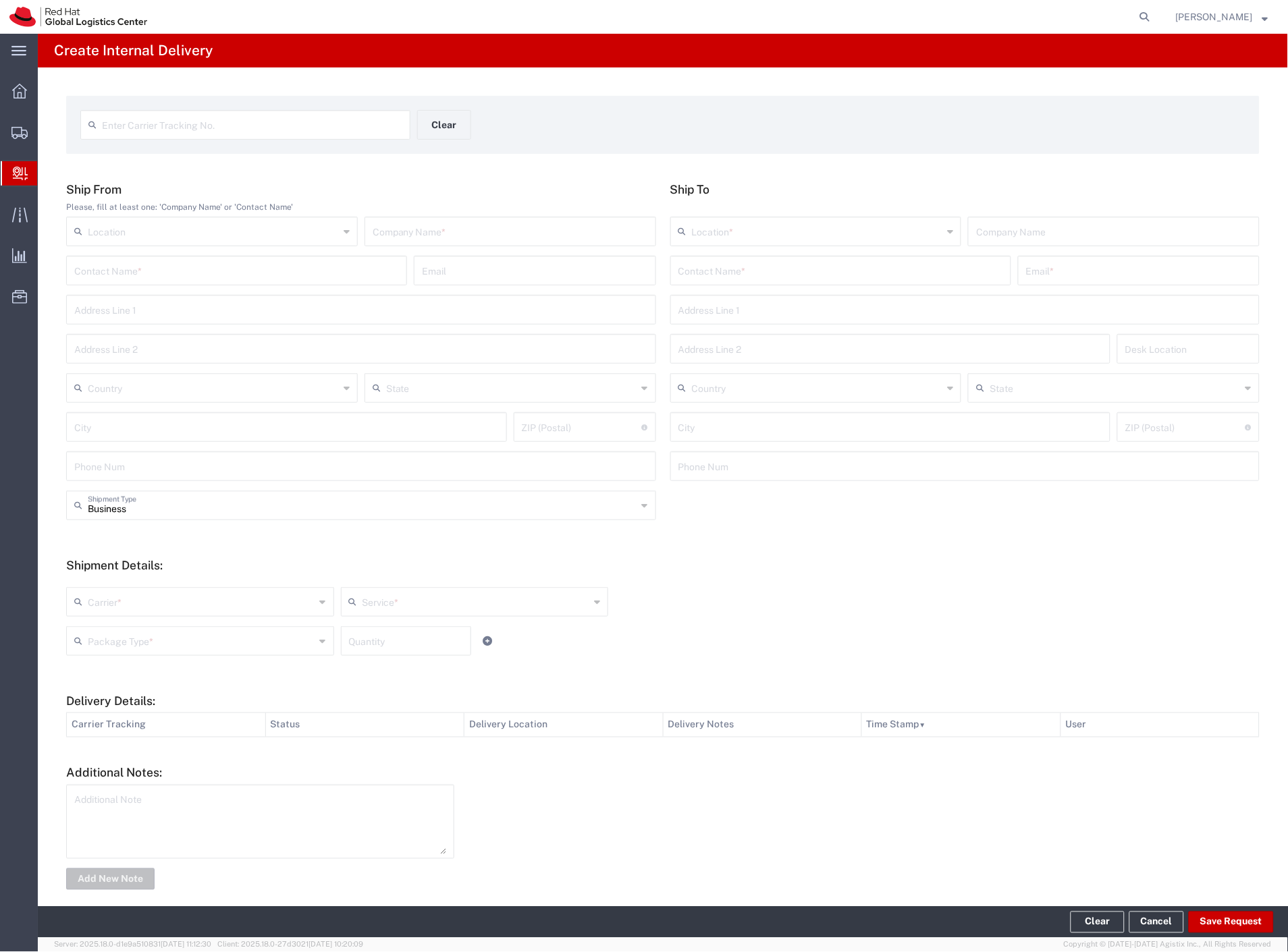
click at [199, 110] on form "Enter Carrier Tracking No. Clear" at bounding box center [663, 124] width 1193 height 58
click at [199, 123] on input "text" at bounding box center [252, 123] width 300 height 23
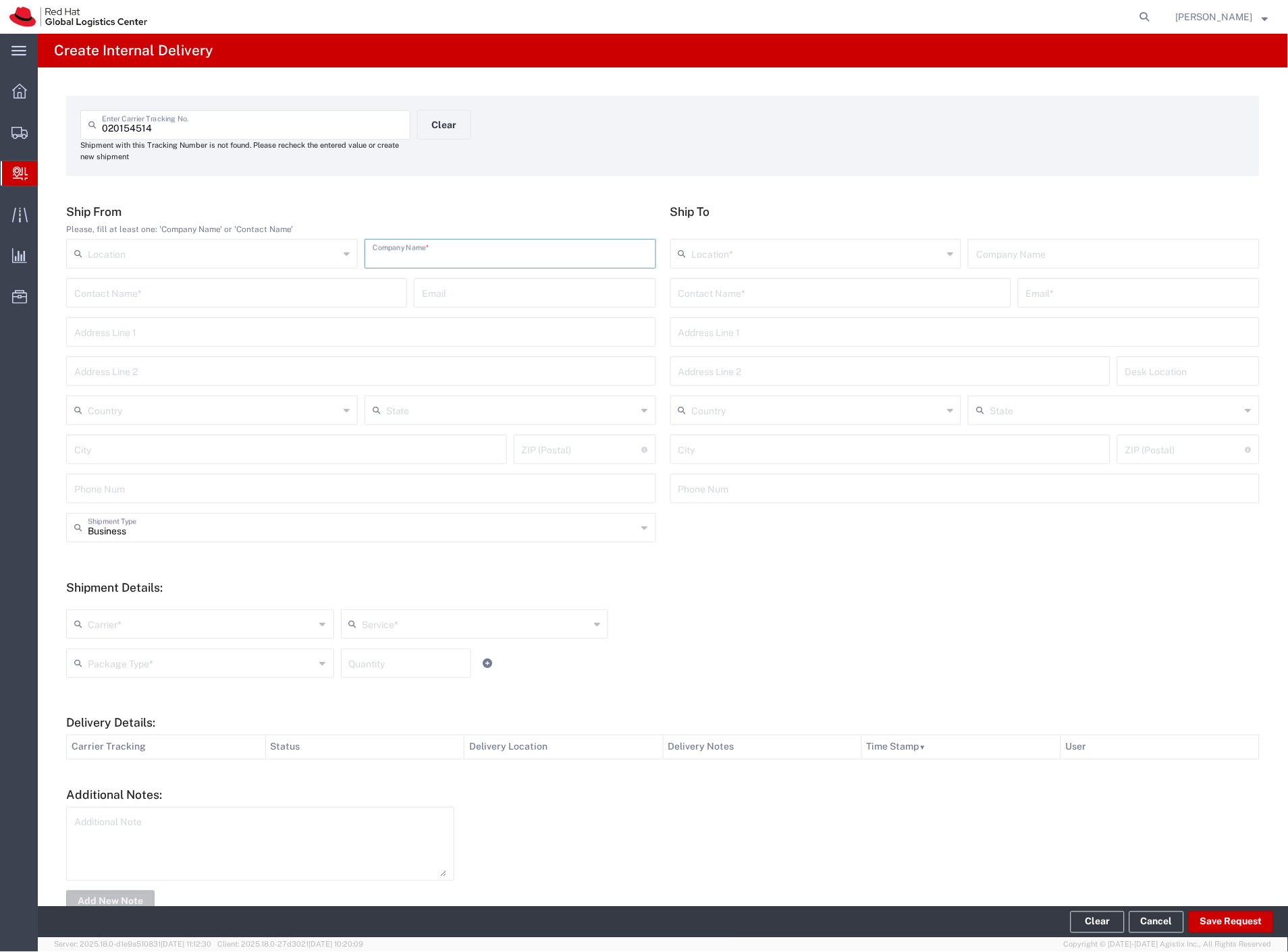
click at [386, 242] on input "text" at bounding box center [510, 252] width 275 height 23
paste input "edenred"
click at [736, 291] on input "text" at bounding box center [841, 292] width 325 height 23
click at [761, 326] on p "Red Hat Czech s.r.o. (Martin Szuc), mszuc@redhat.com" at bounding box center [841, 326] width 324 height 17
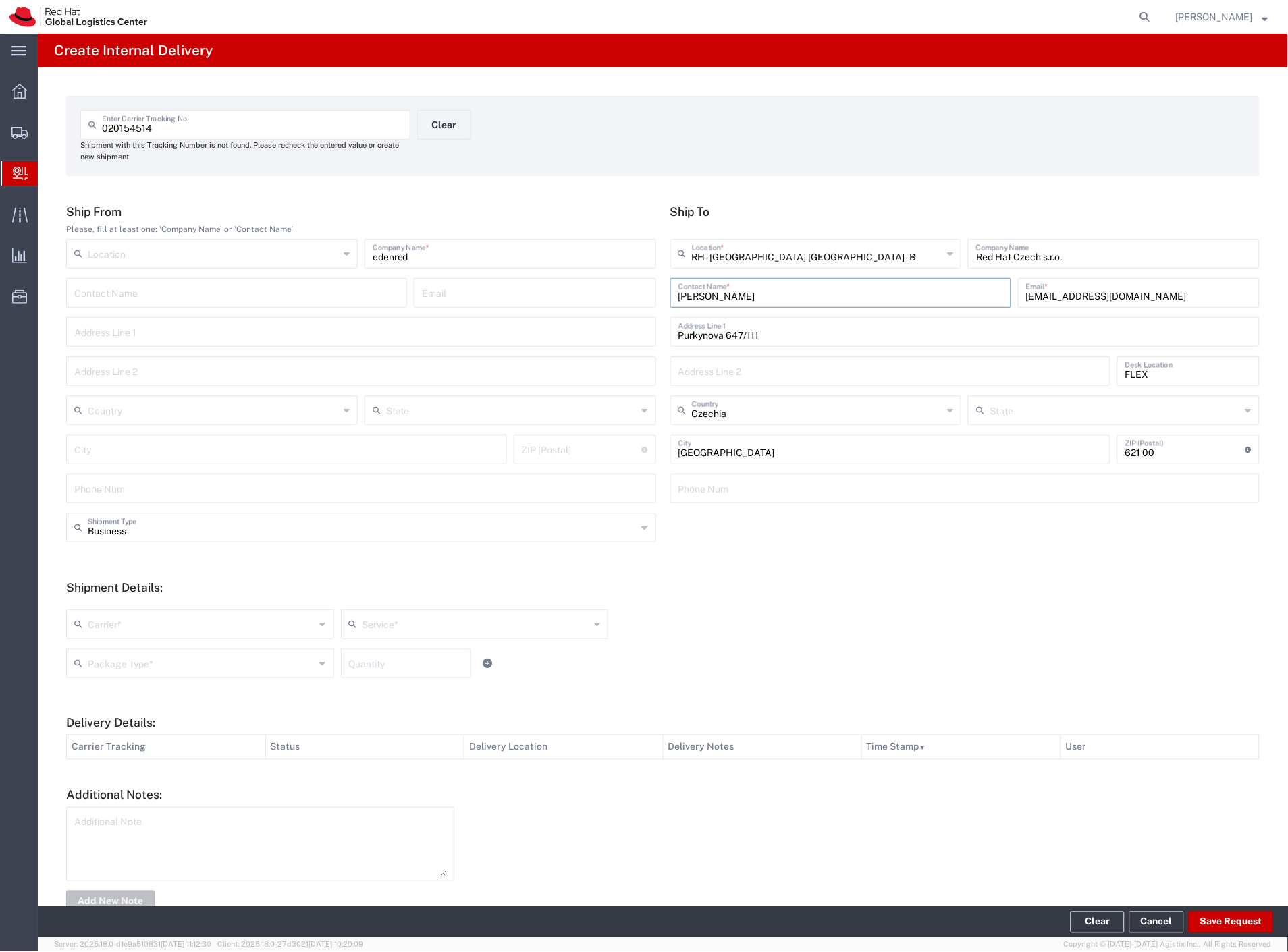
click at [106, 632] on input "text" at bounding box center [202, 622] width 228 height 23
click at [106, 653] on span "Czech Post" at bounding box center [199, 653] width 262 height 21
click at [107, 656] on input "text" at bounding box center [202, 662] width 228 height 23
click at [115, 709] on span "Envelope" at bounding box center [199, 715] width 262 height 21
click at [1218, 921] on button "Save Request" at bounding box center [1231, 922] width 85 height 22
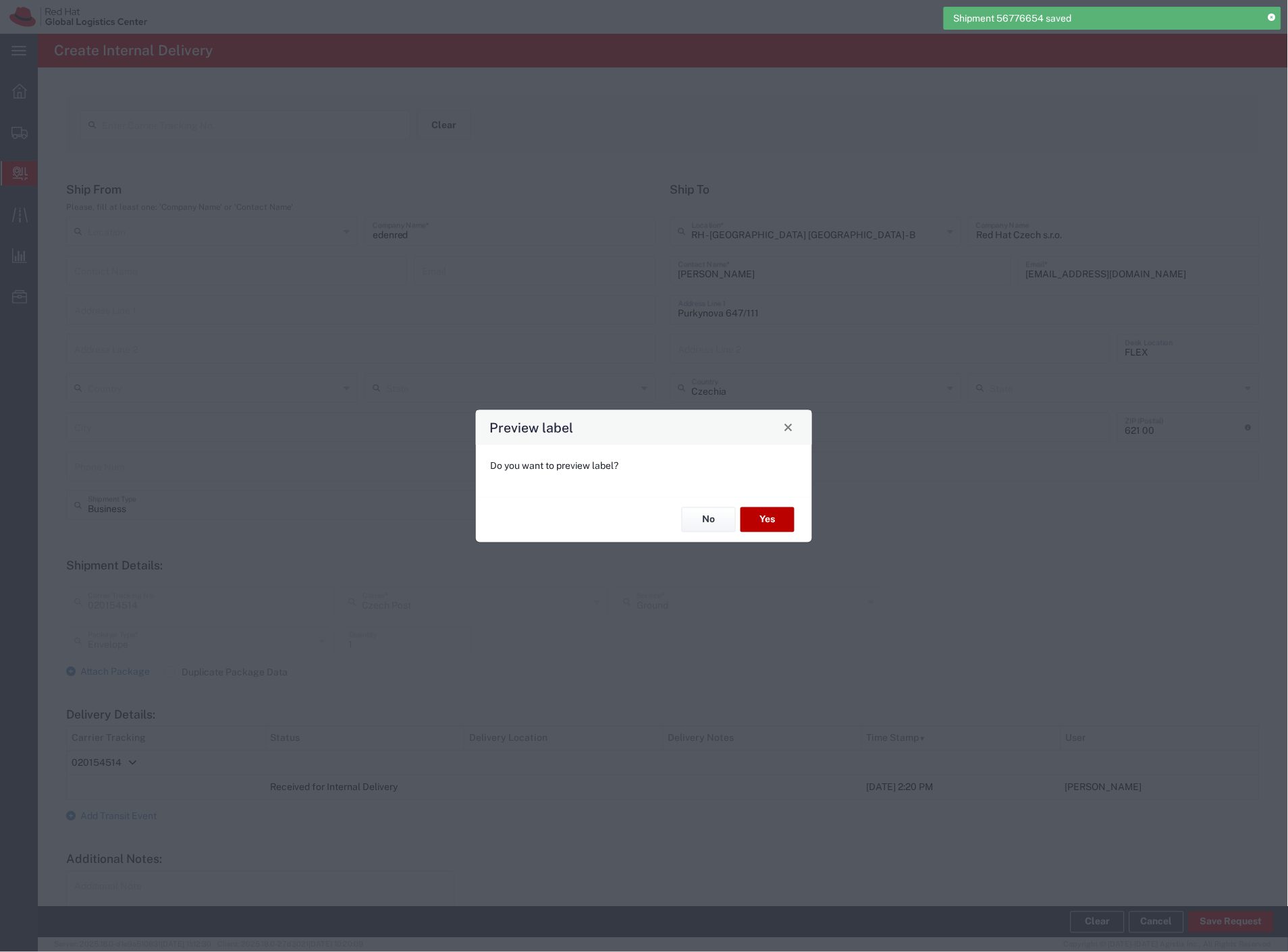
click at [763, 515] on button "Yes" at bounding box center [767, 520] width 54 height 25
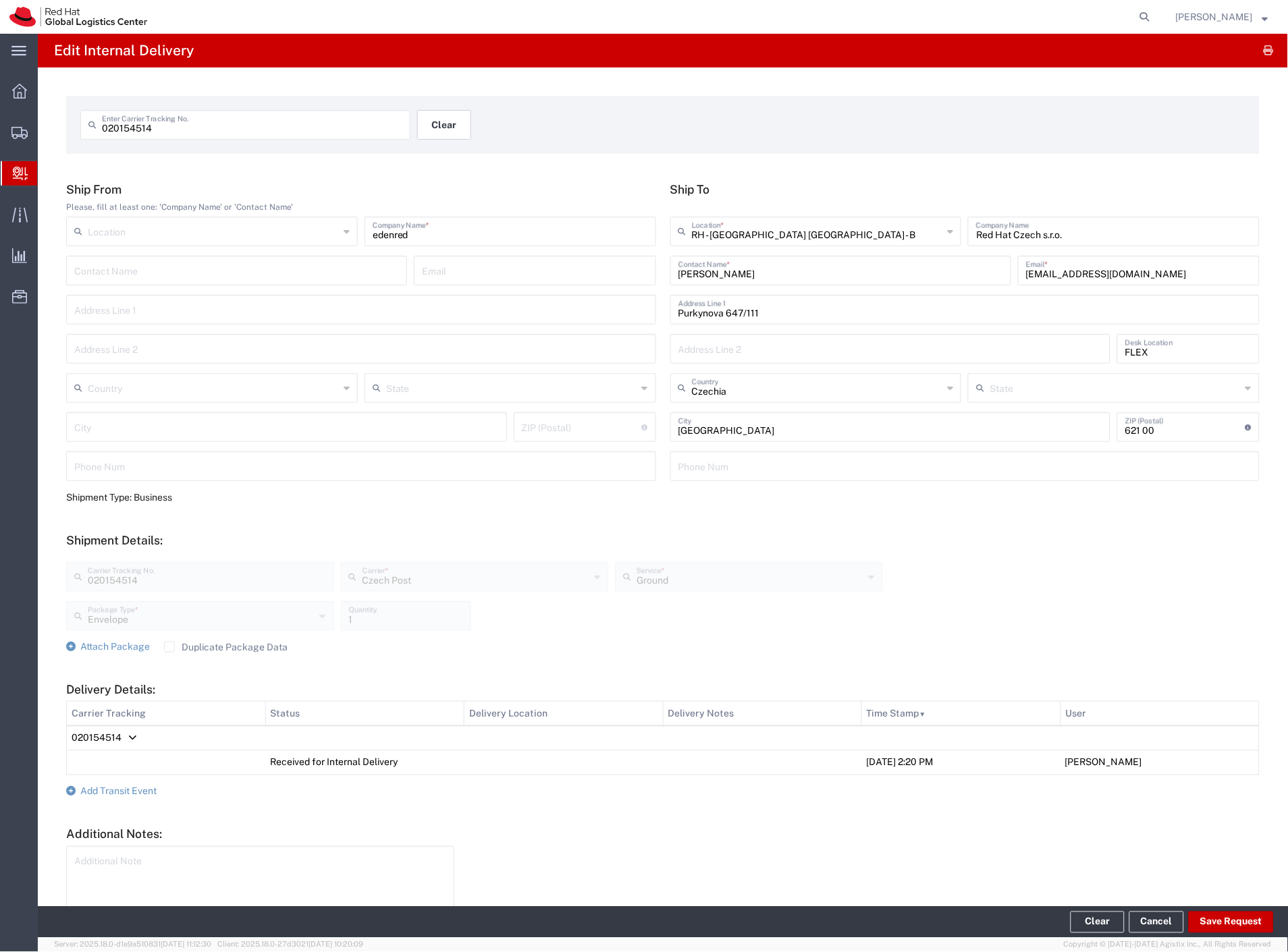
drag, startPoint x: 460, startPoint y: 123, endPoint x: 453, endPoint y: 123, distance: 7.0
click at [453, 123] on button "Clear" at bounding box center [444, 124] width 54 height 29
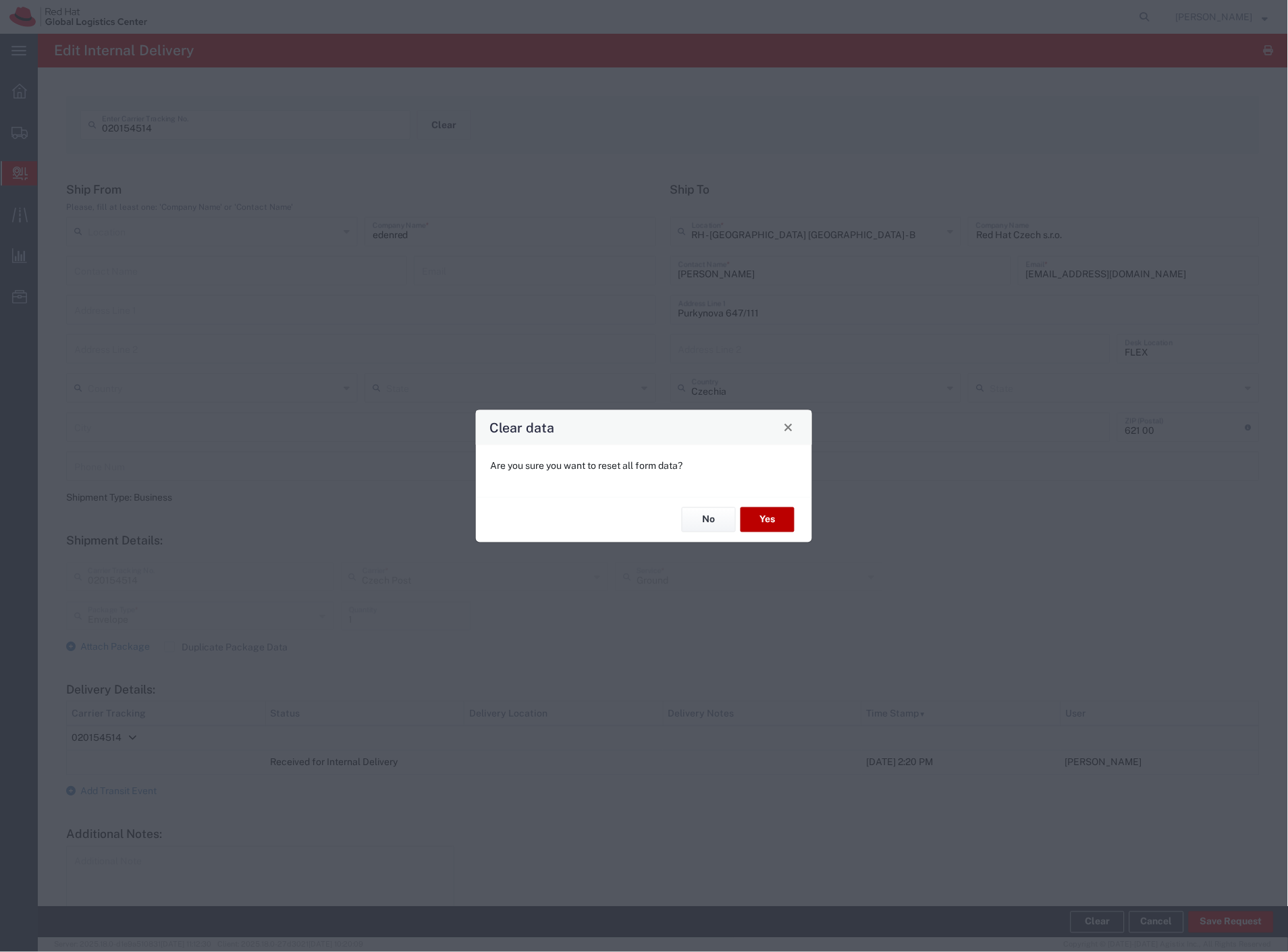
click at [767, 526] on button "Yes" at bounding box center [767, 520] width 54 height 25
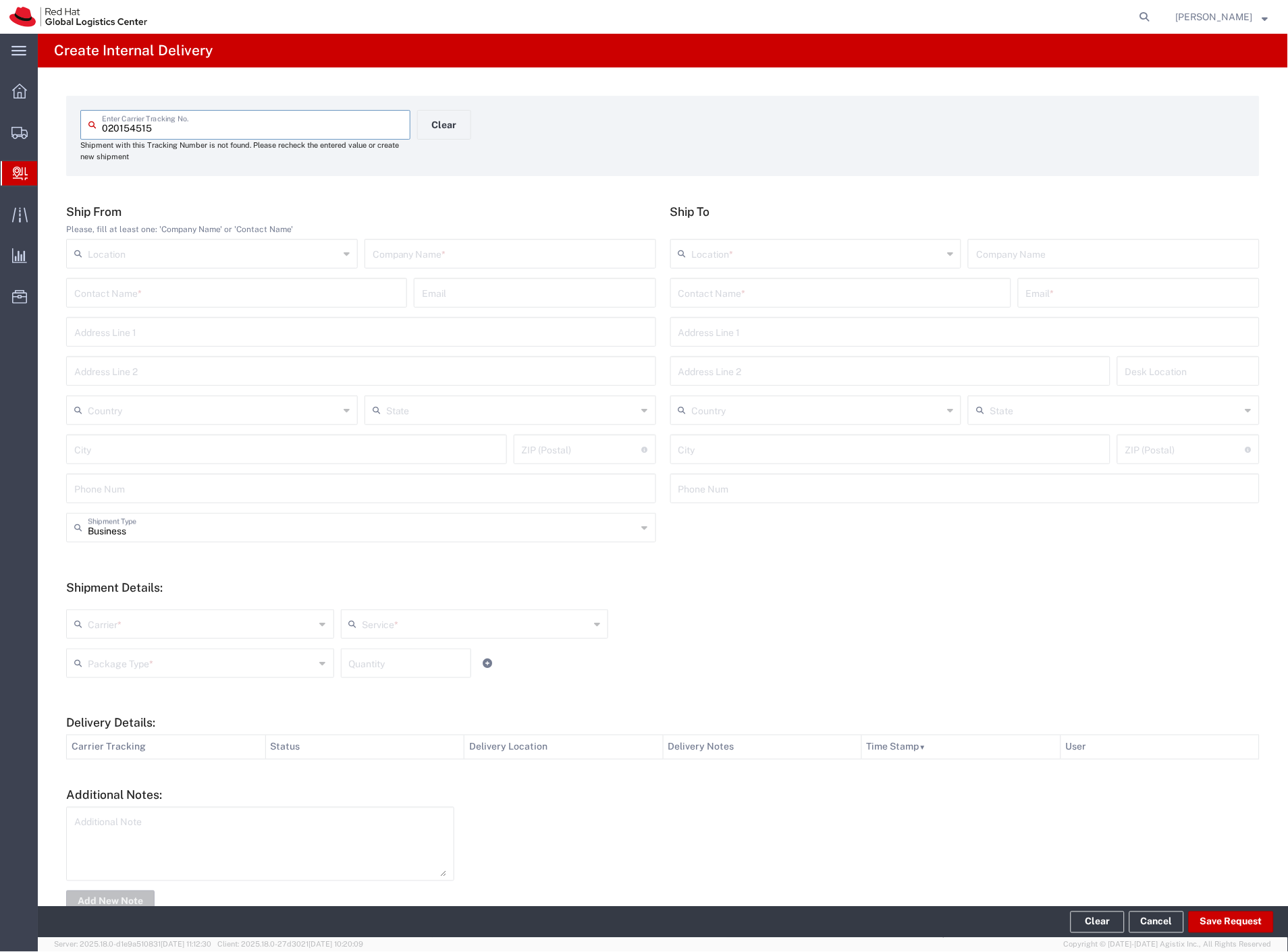
click at [496, 252] on input "text" at bounding box center [510, 252] width 275 height 23
paste input "edenred"
click at [773, 289] on input "text" at bounding box center [841, 292] width 325 height 23
click at [786, 331] on p "Red Hat Czech s.r.o. (Cristian Le), cle@redhat.com" at bounding box center [841, 326] width 324 height 17
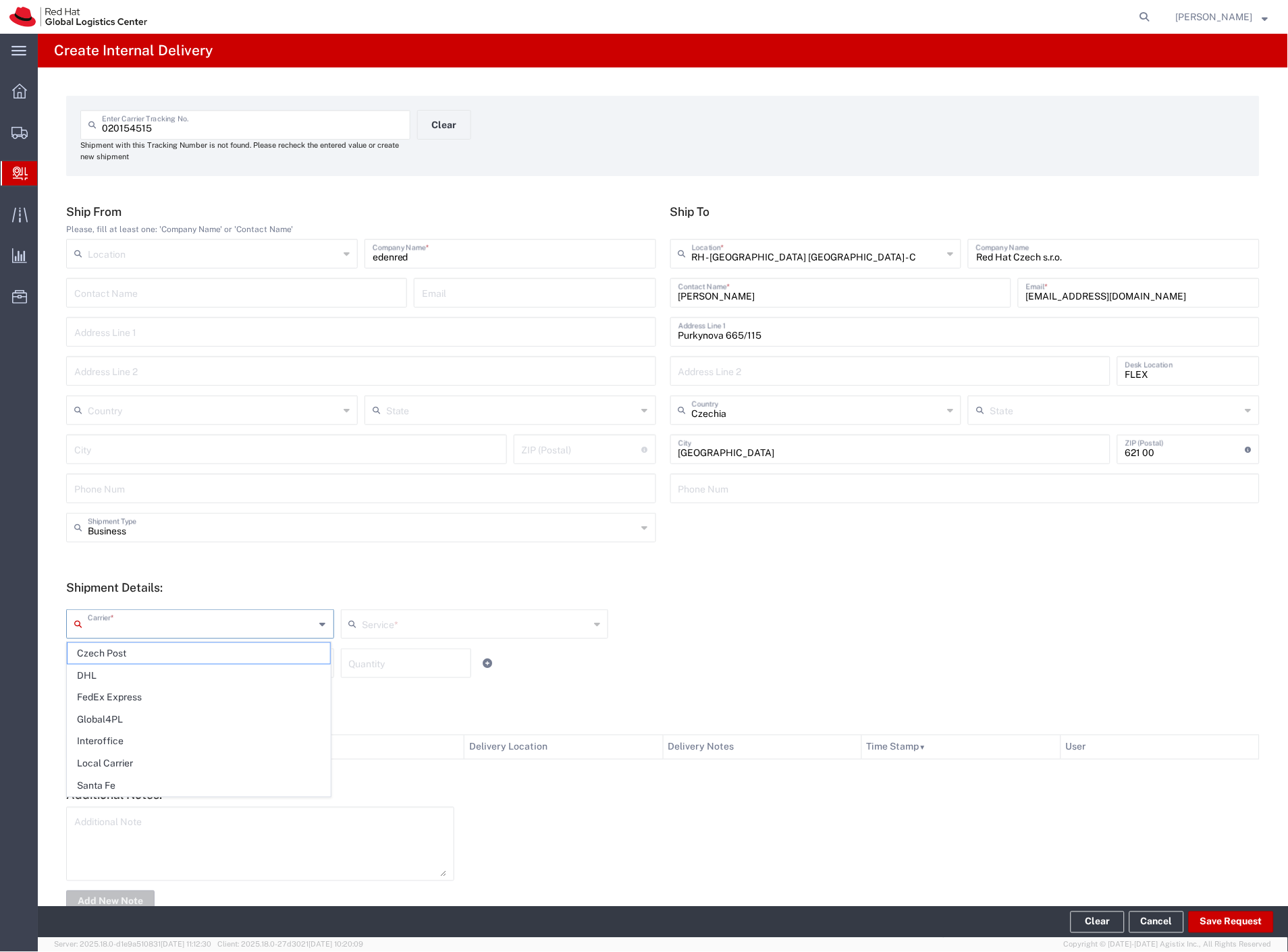
click at [99, 635] on div "Carrier *" at bounding box center [200, 624] width 268 height 29
click at [99, 654] on span "Czech Post" at bounding box center [199, 653] width 262 height 21
click at [99, 663] on input "text" at bounding box center [202, 662] width 228 height 23
drag, startPoint x: 123, startPoint y: 714, endPoint x: 1046, endPoint y: 853, distance: 933.4
click at [129, 716] on span "Envelope" at bounding box center [199, 715] width 262 height 21
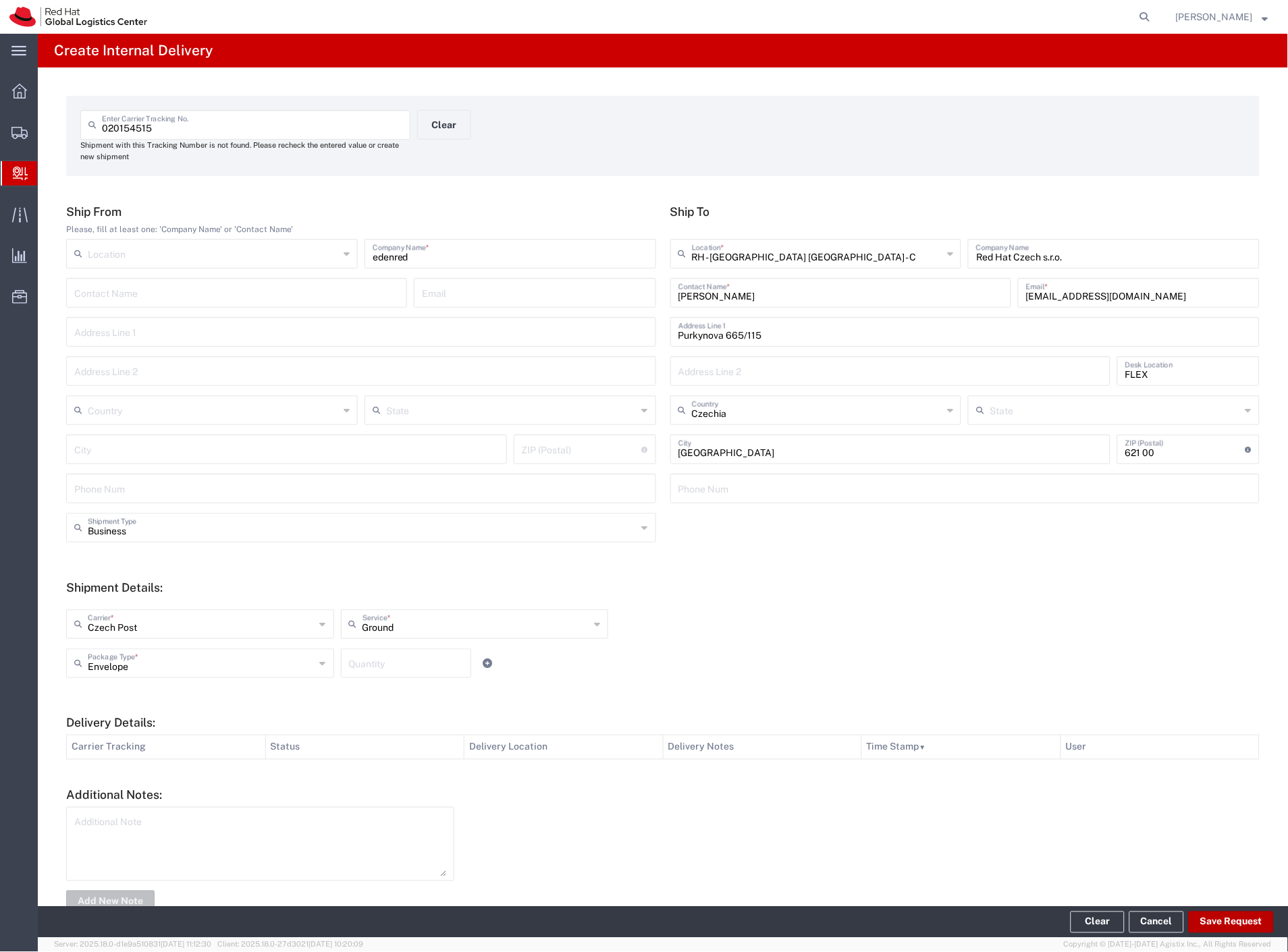
click at [1221, 927] on button "Save Request" at bounding box center [1231, 922] width 85 height 22
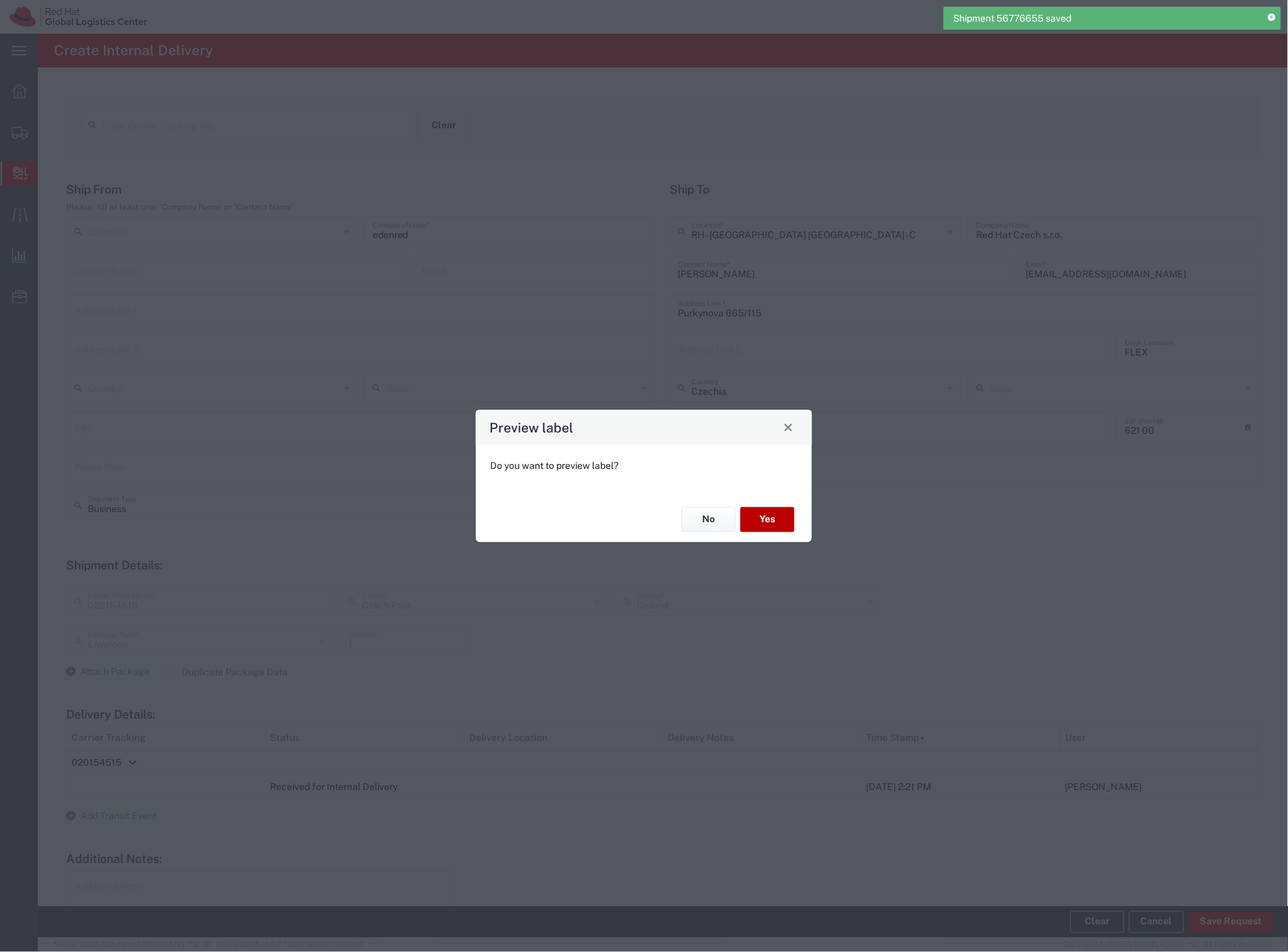
click at [754, 510] on button "Yes" at bounding box center [767, 520] width 54 height 25
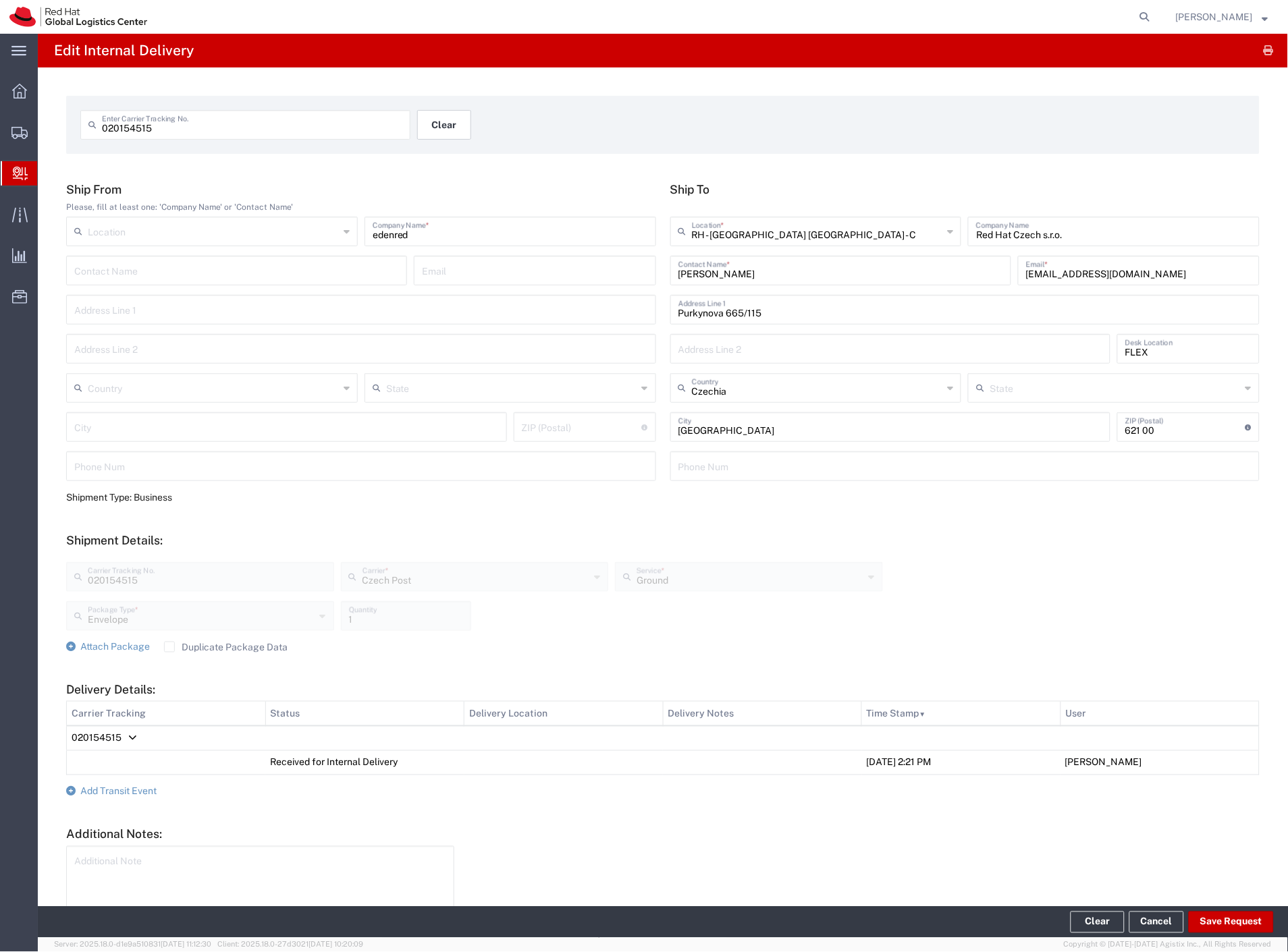
click at [448, 133] on button "Clear" at bounding box center [444, 124] width 54 height 29
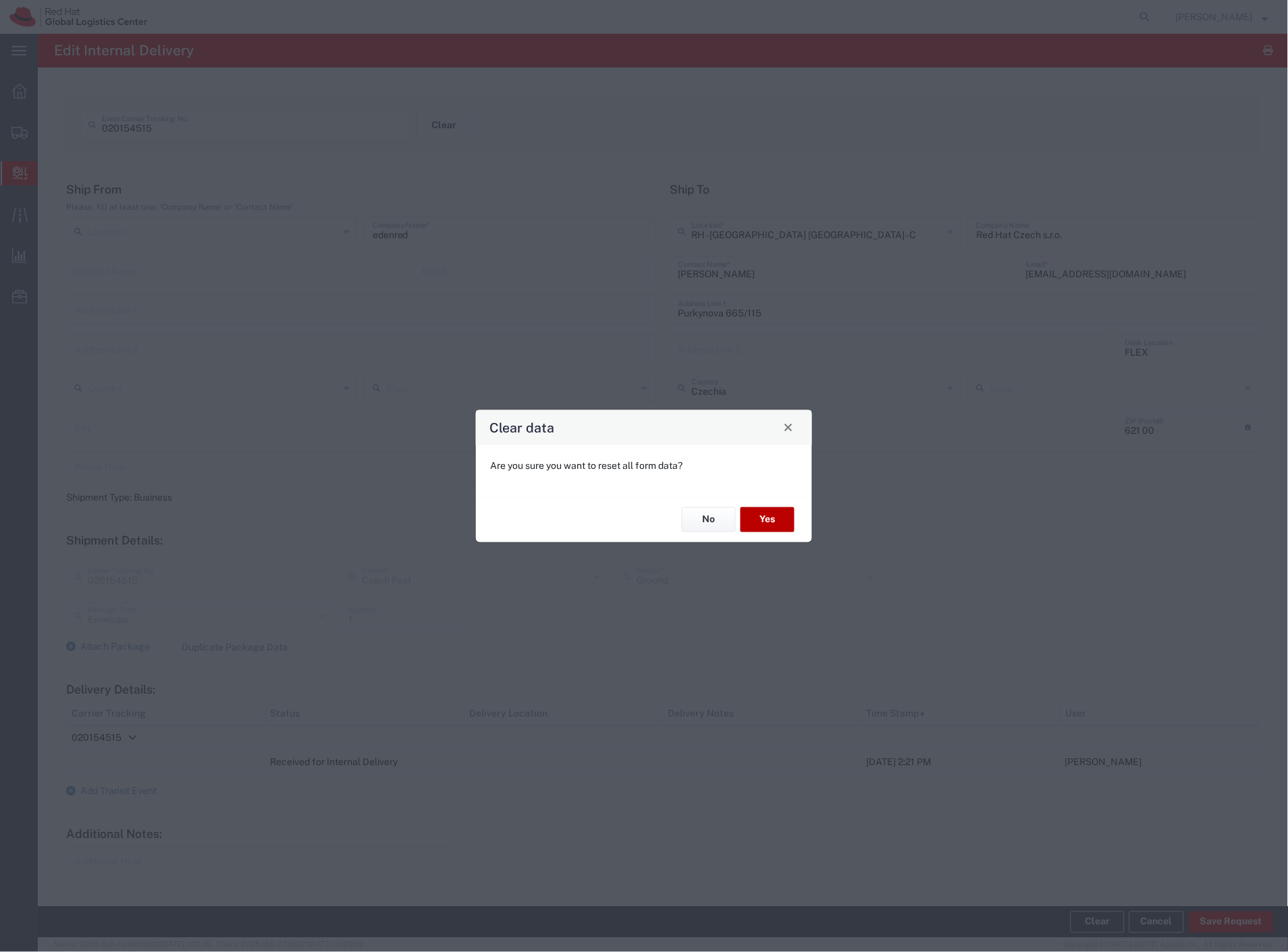
click at [764, 522] on button "Yes" at bounding box center [767, 520] width 54 height 25
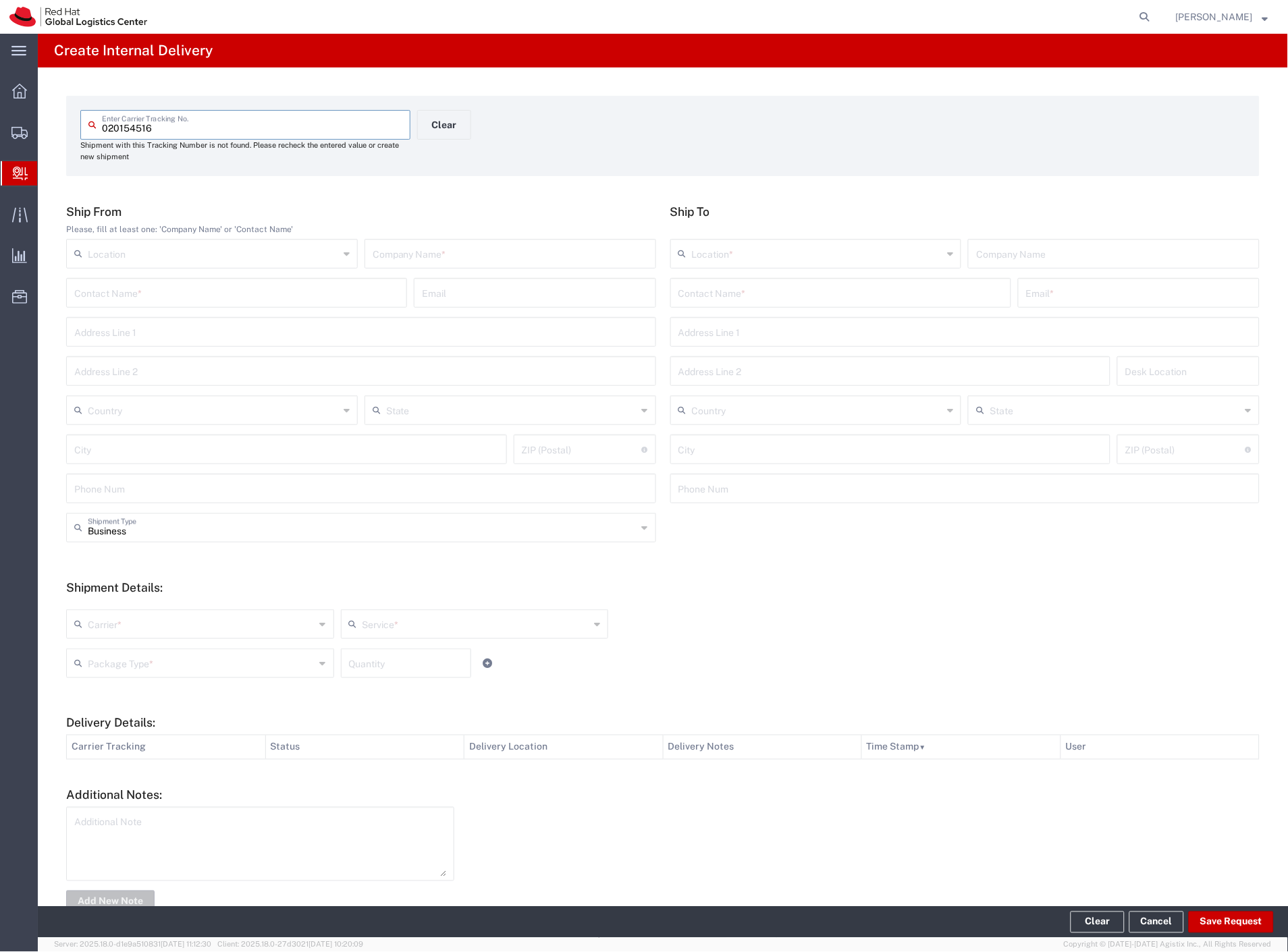
click at [455, 259] on input "text" at bounding box center [510, 252] width 275 height 23
paste input "edenred"
click at [746, 293] on input "text" at bounding box center [841, 292] width 325 height 23
click at [753, 319] on p "Red Hat Czech s.r.o. (Martin Myska), mmyska@redhat.com" at bounding box center [841, 326] width 324 height 17
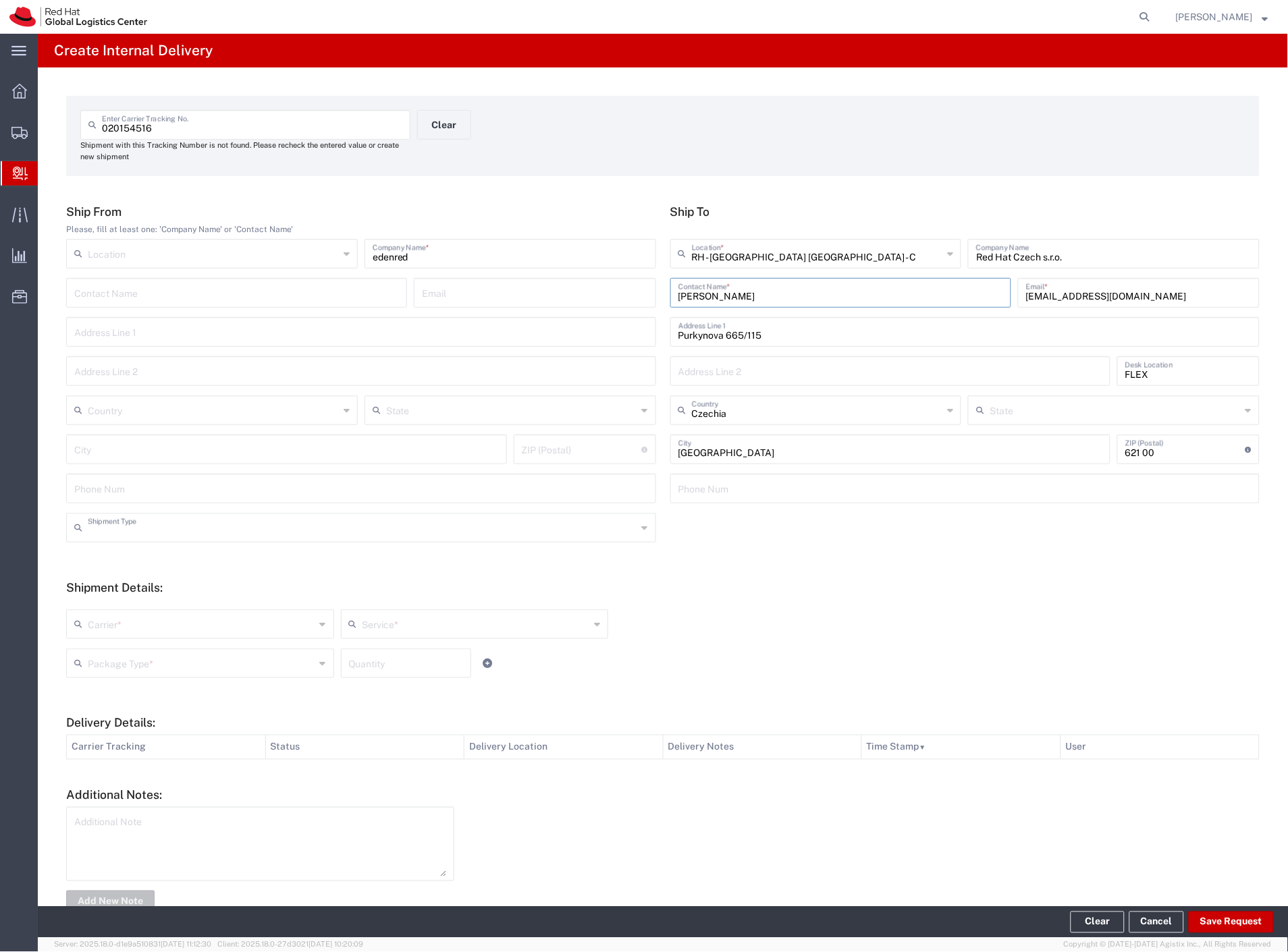
click at [144, 523] on input "text" at bounding box center [363, 526] width 550 height 23
click at [107, 627] on input "text" at bounding box center [202, 622] width 228 height 23
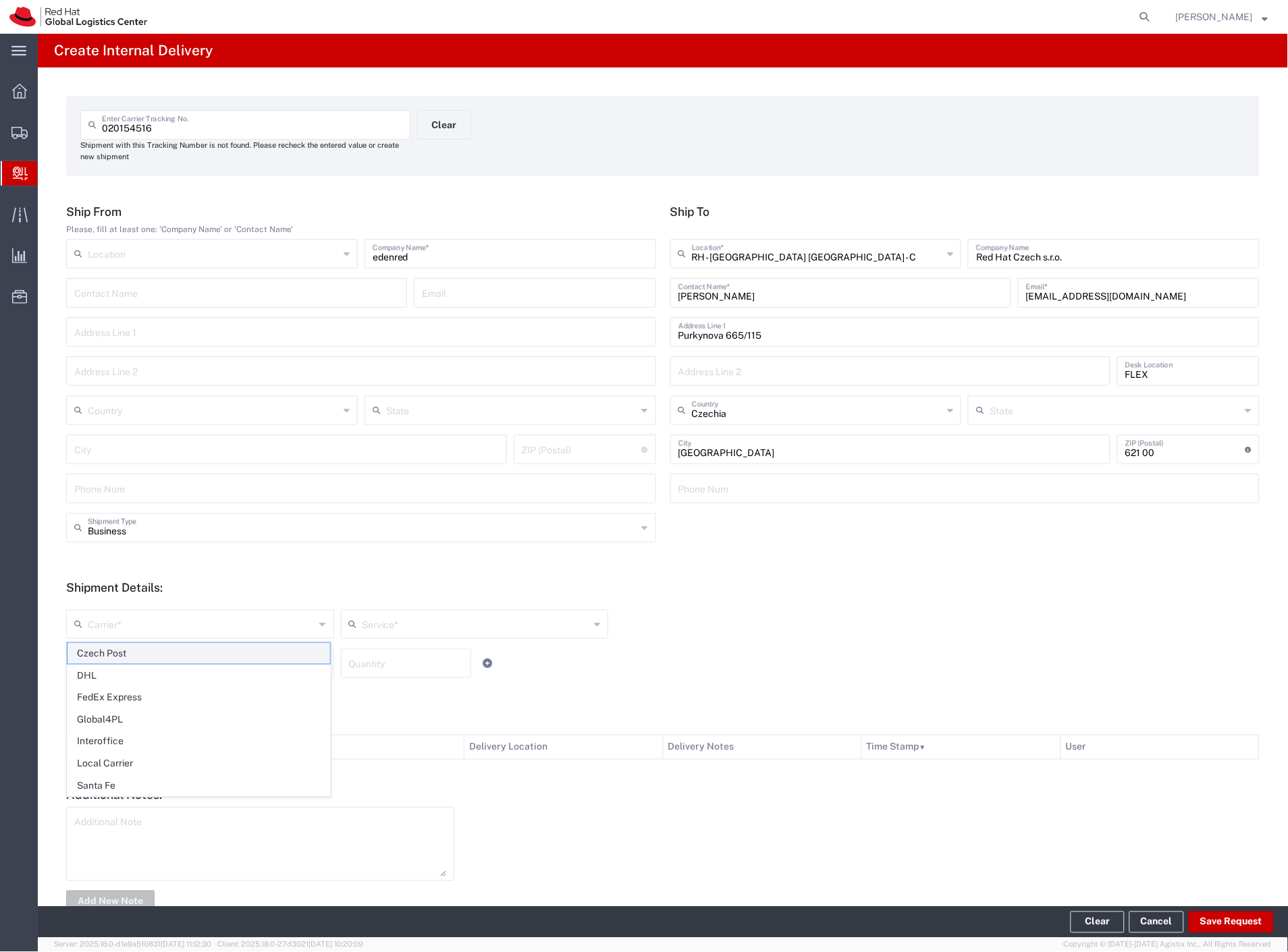
click at [102, 658] on span "Czech Post" at bounding box center [199, 653] width 262 height 21
drag, startPoint x: 102, startPoint y: 658, endPoint x: 98, endPoint y: 671, distance: 13.6
click at [98, 665] on input "text" at bounding box center [202, 662] width 228 height 23
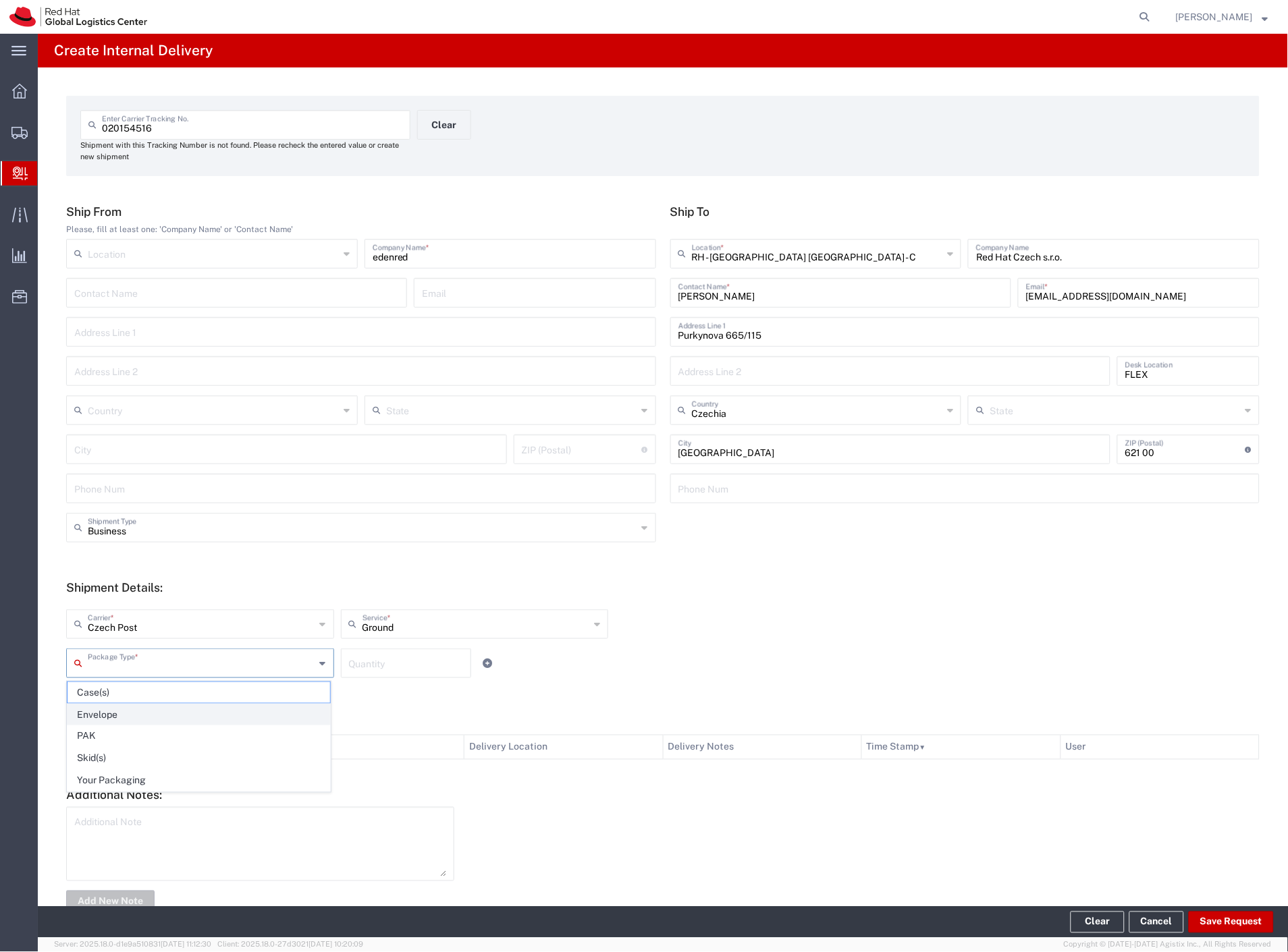
drag, startPoint x: 91, startPoint y: 705, endPoint x: 909, endPoint y: 847, distance: 830.2
click at [91, 706] on span "Envelope" at bounding box center [199, 715] width 262 height 21
click at [1224, 923] on button "Save Request" at bounding box center [1231, 922] width 85 height 22
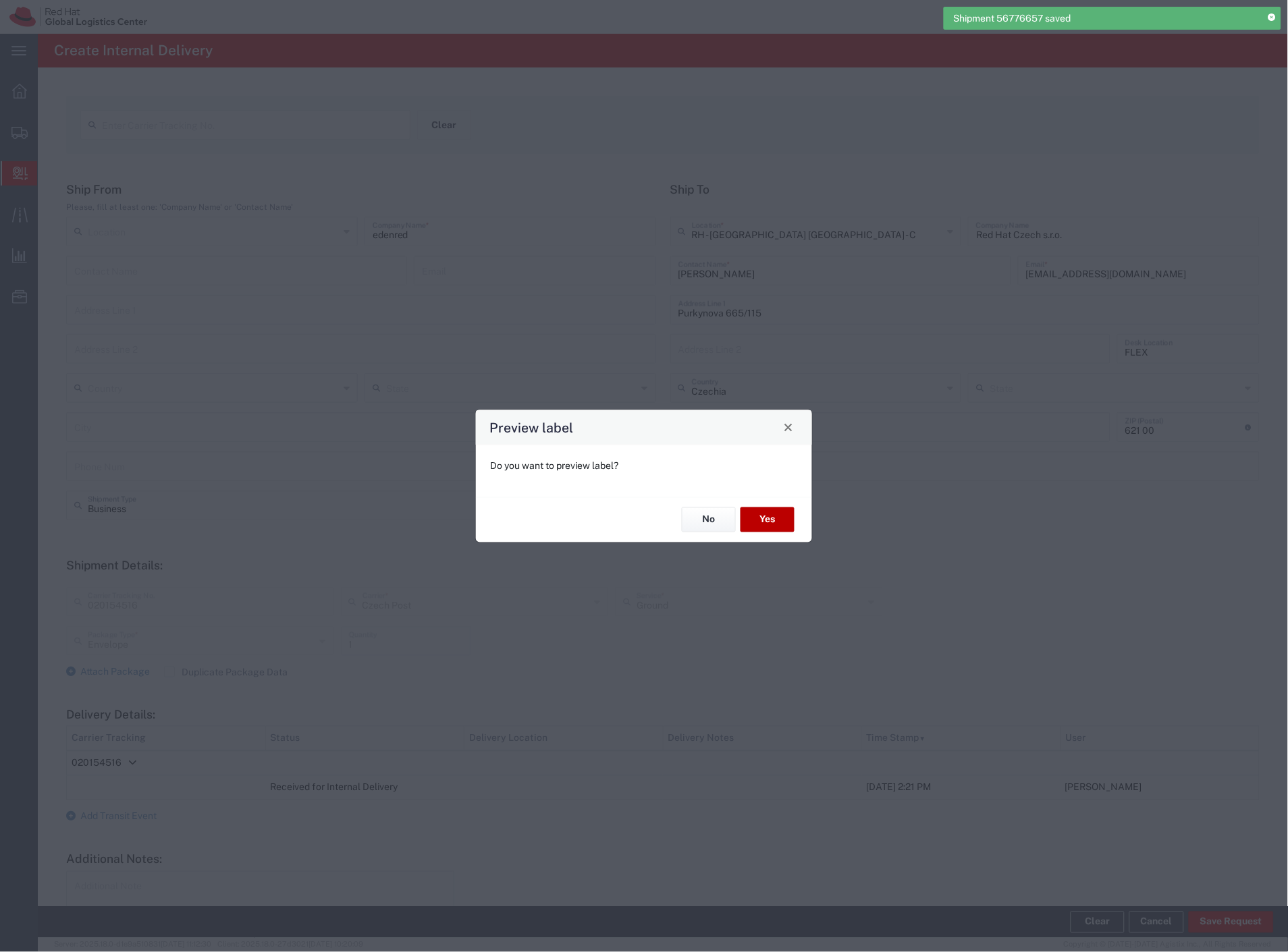
click at [771, 525] on button "Yes" at bounding box center [767, 520] width 54 height 25
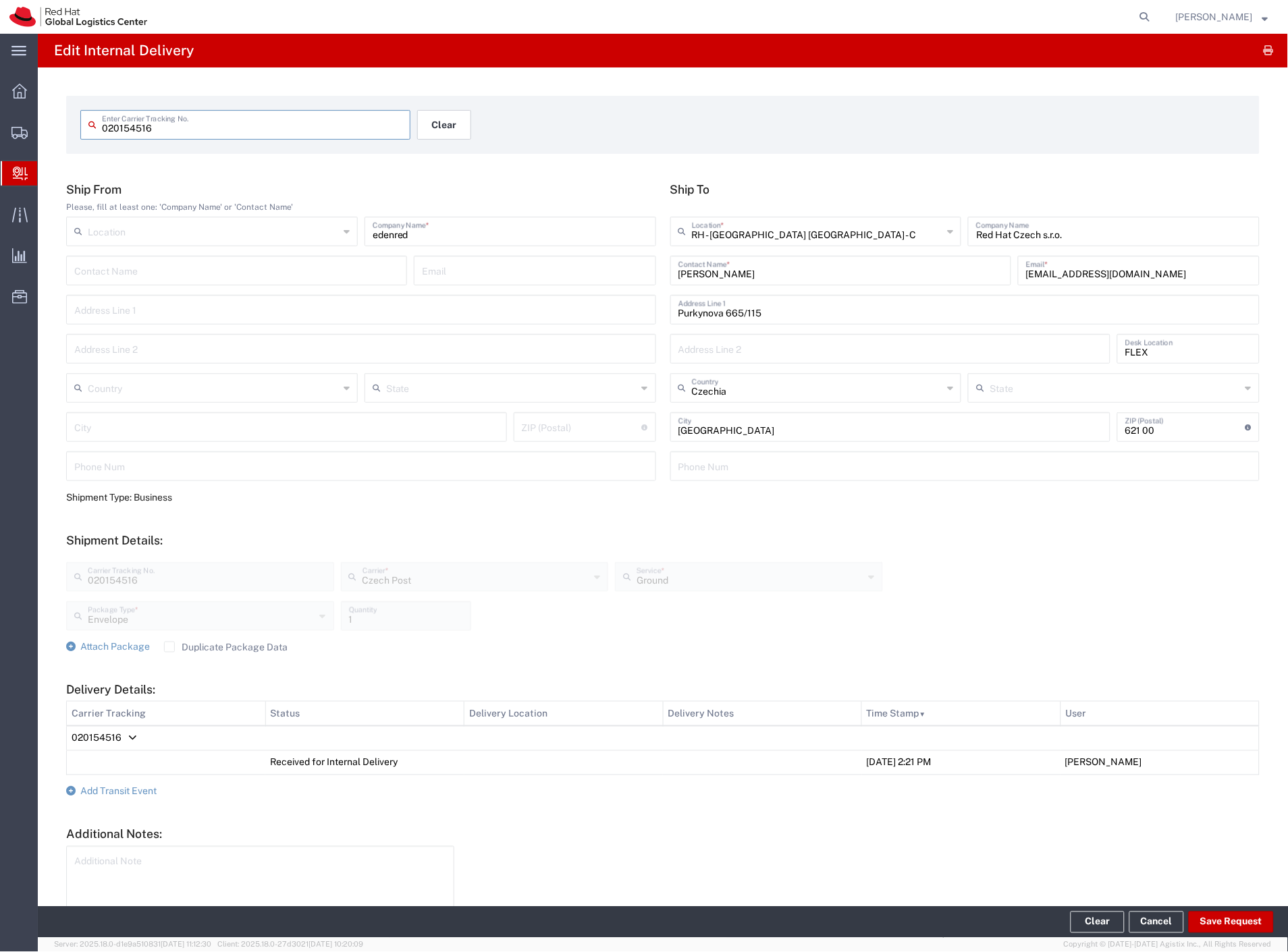
click at [437, 116] on button "Clear" at bounding box center [444, 124] width 54 height 29
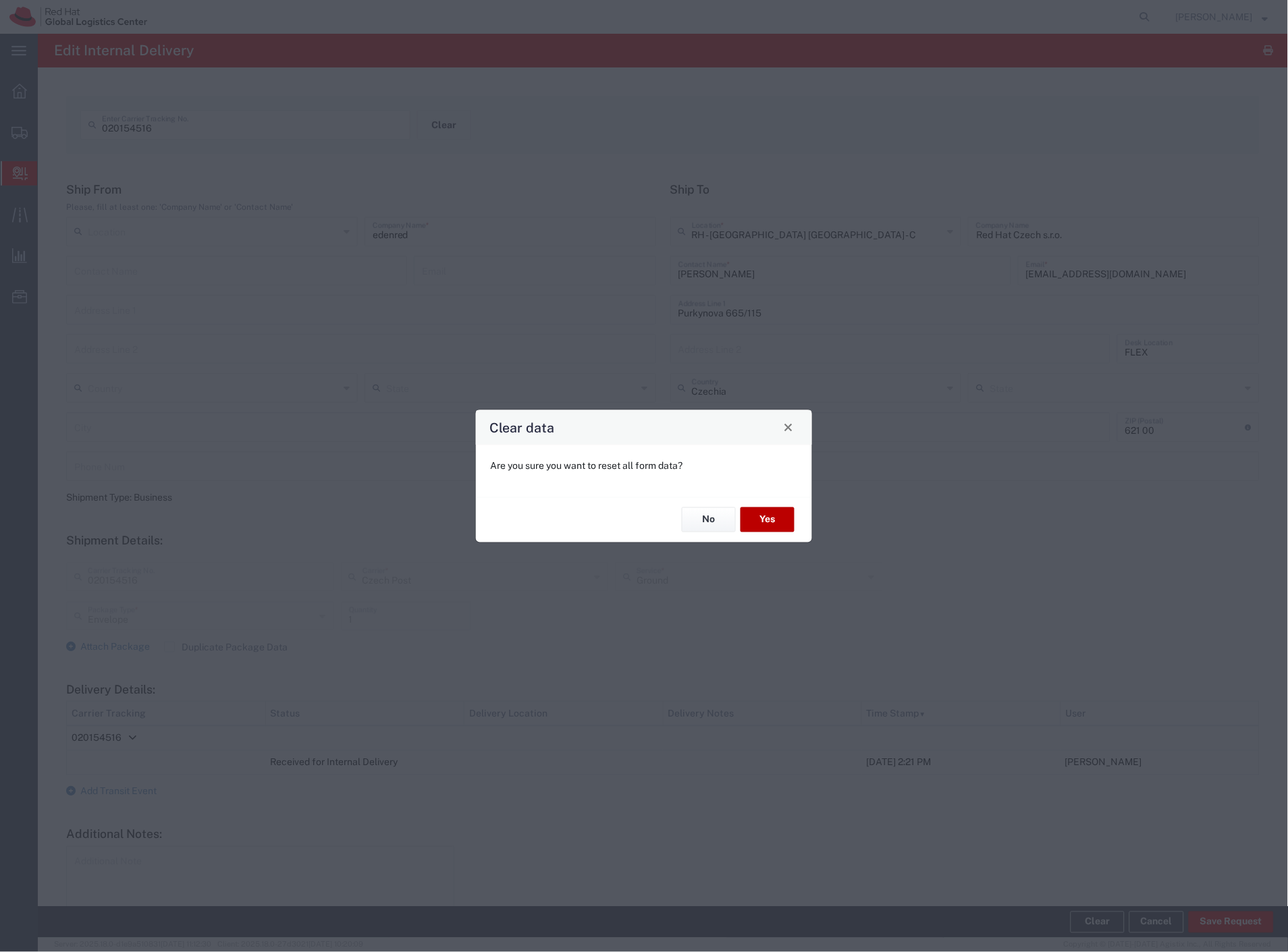
click at [784, 508] on button "Yes" at bounding box center [767, 520] width 54 height 25
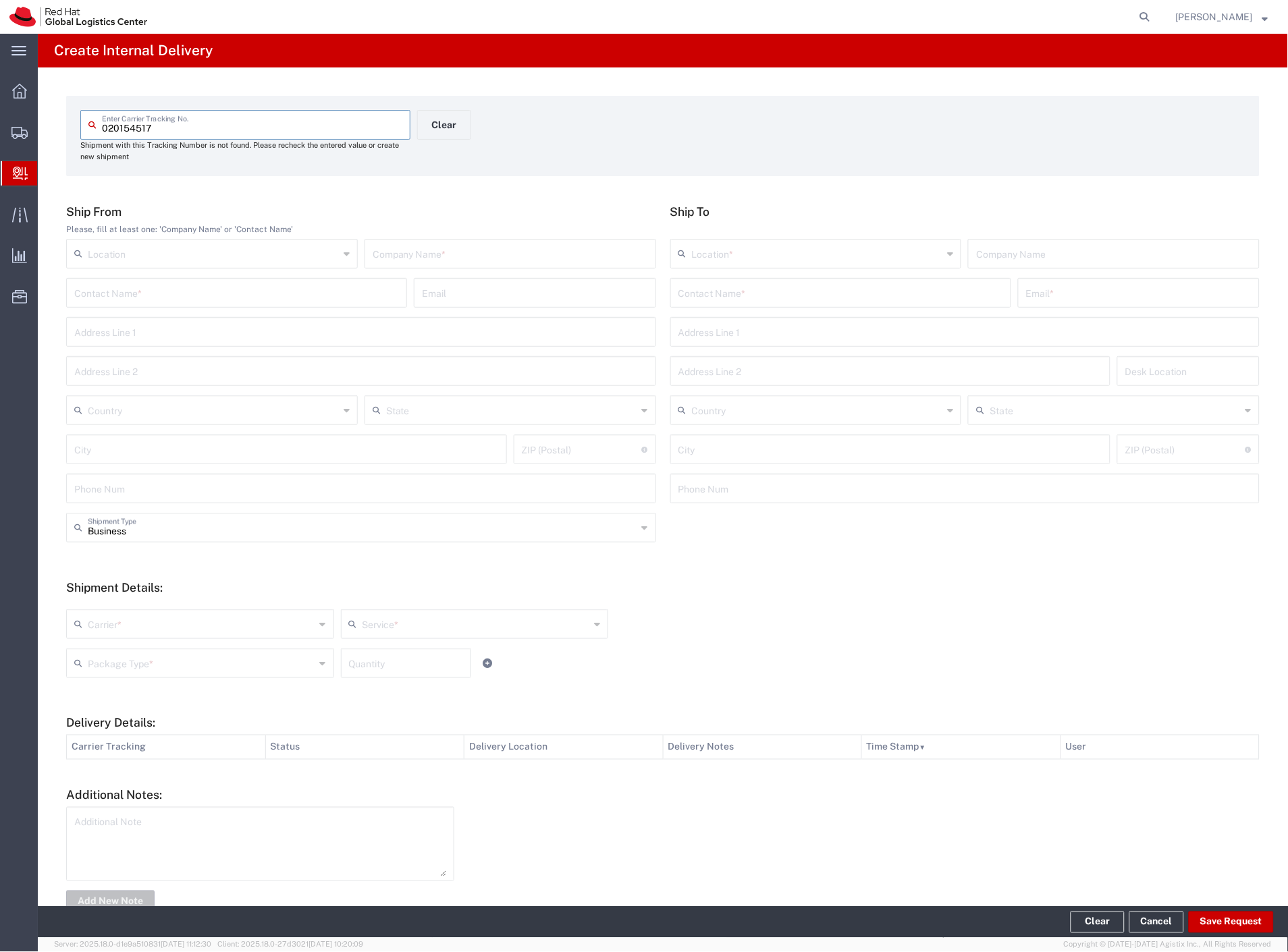
click at [455, 268] on div "Location RH - Amsterdam - MSO RH - Amsterdam Data Center RH - Ashburn Data Cent…" at bounding box center [361, 258] width 597 height 39
click at [454, 256] on input "text" at bounding box center [510, 252] width 275 height 23
paste input "edenred"
click at [689, 288] on input "text" at bounding box center [841, 292] width 325 height 23
click at [744, 345] on p "Purkynova 665/115, FLEX, BRNO, 621 00, CZ" at bounding box center [841, 343] width 324 height 17
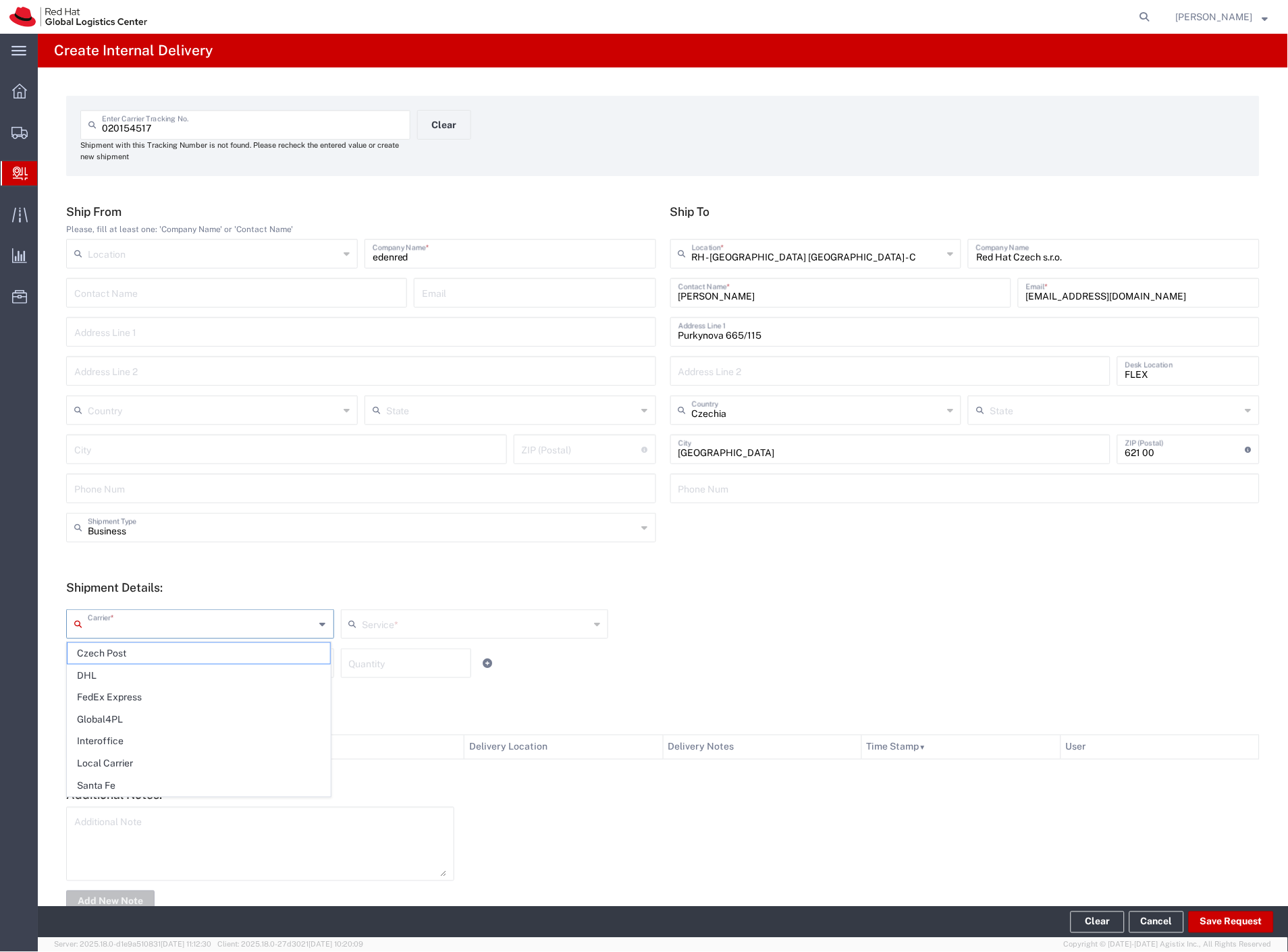
click at [163, 615] on input "text" at bounding box center [202, 622] width 228 height 23
click at [147, 652] on span "Czech Post" at bounding box center [199, 653] width 262 height 21
click at [147, 658] on input "text" at bounding box center [202, 662] width 228 height 23
click at [140, 709] on span "Envelope" at bounding box center [199, 715] width 262 height 21
click at [1230, 923] on button "Save Request" at bounding box center [1231, 922] width 85 height 22
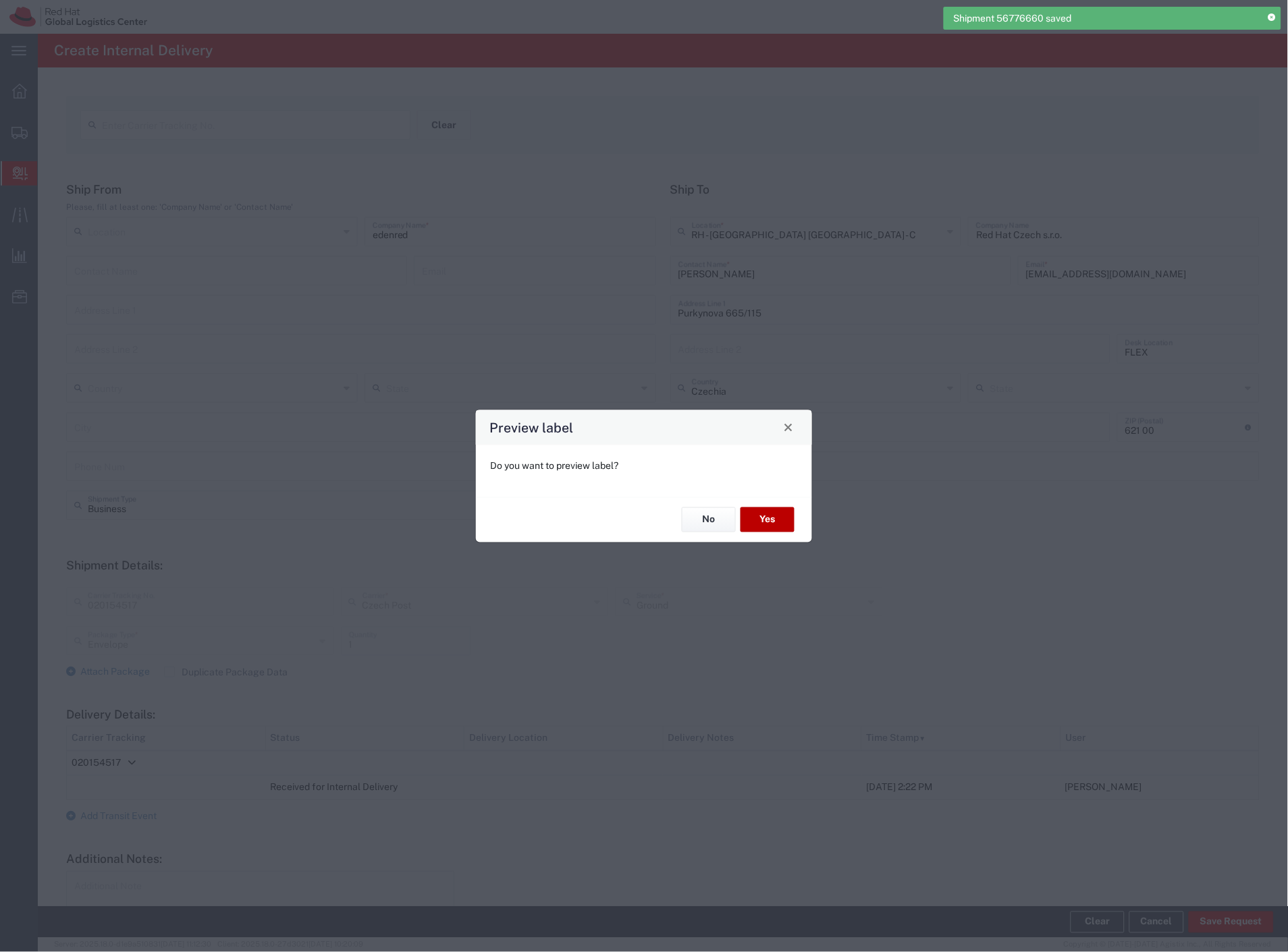
click at [765, 525] on button "Yes" at bounding box center [767, 520] width 54 height 25
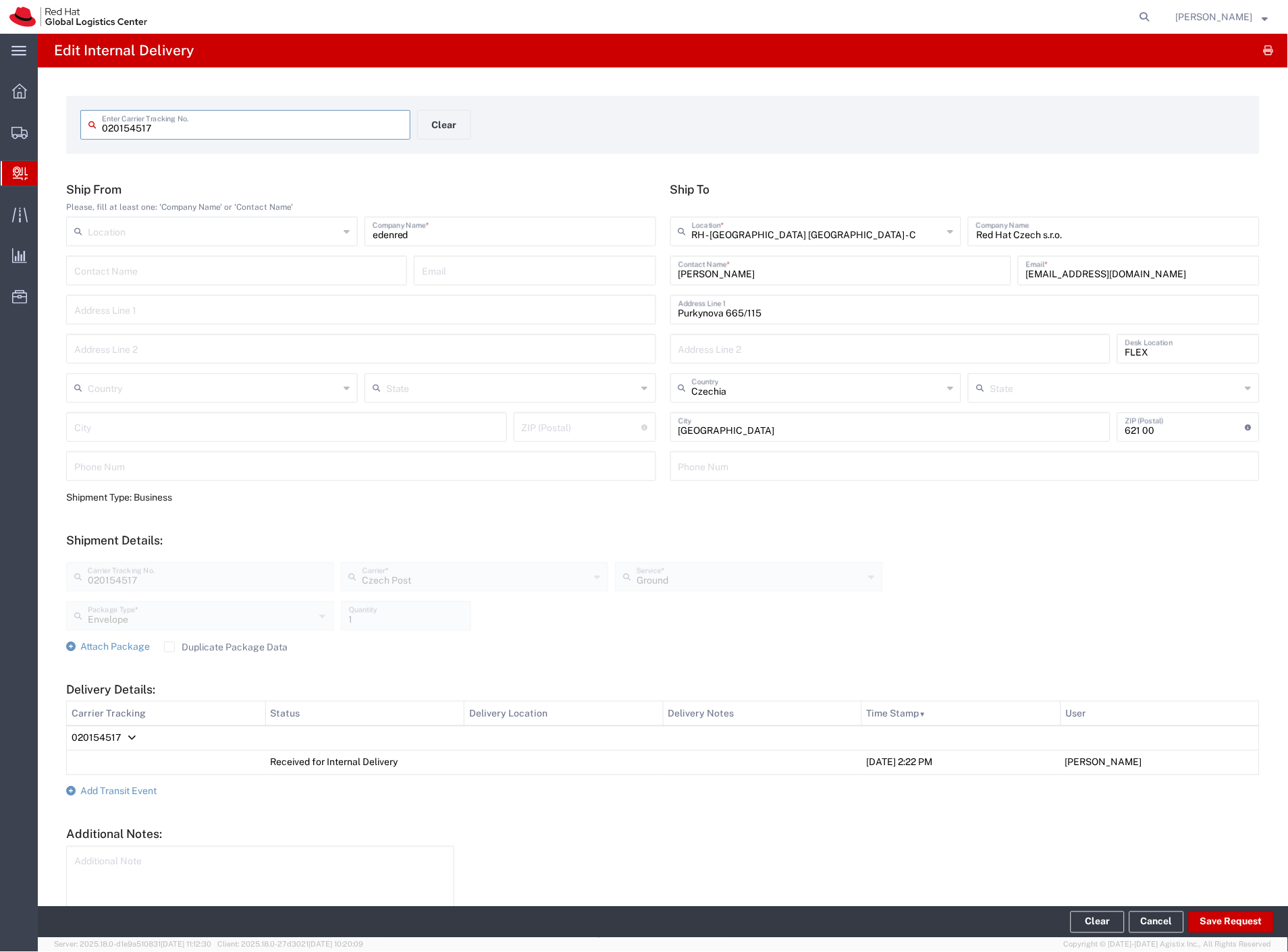
click at [445, 107] on form "020154517 Enter Carrier Tracking No. Clear" at bounding box center [663, 124] width 1193 height 58
click at [445, 119] on button "Clear" at bounding box center [444, 124] width 54 height 29
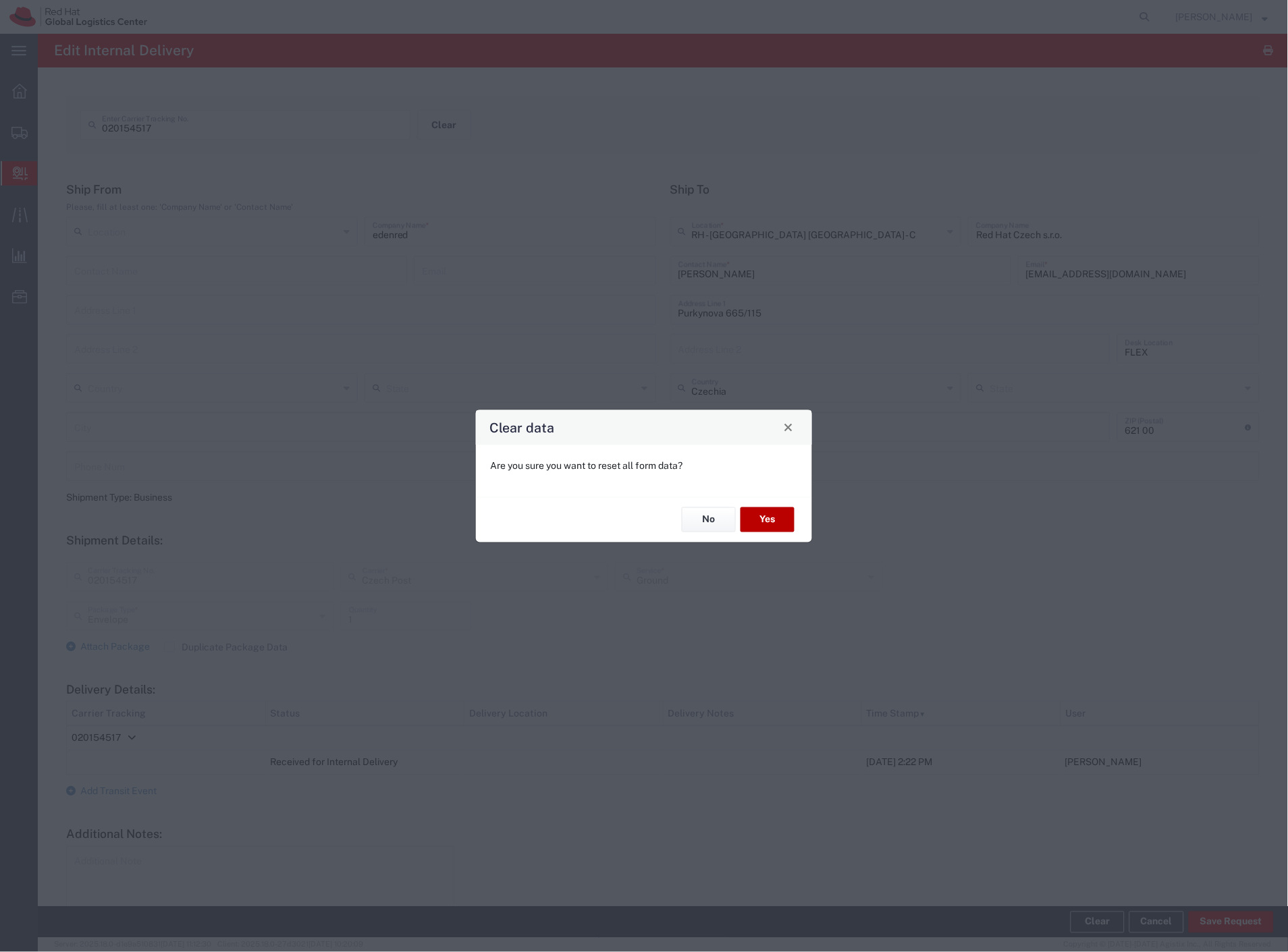
click at [751, 513] on button "Yes" at bounding box center [767, 520] width 54 height 25
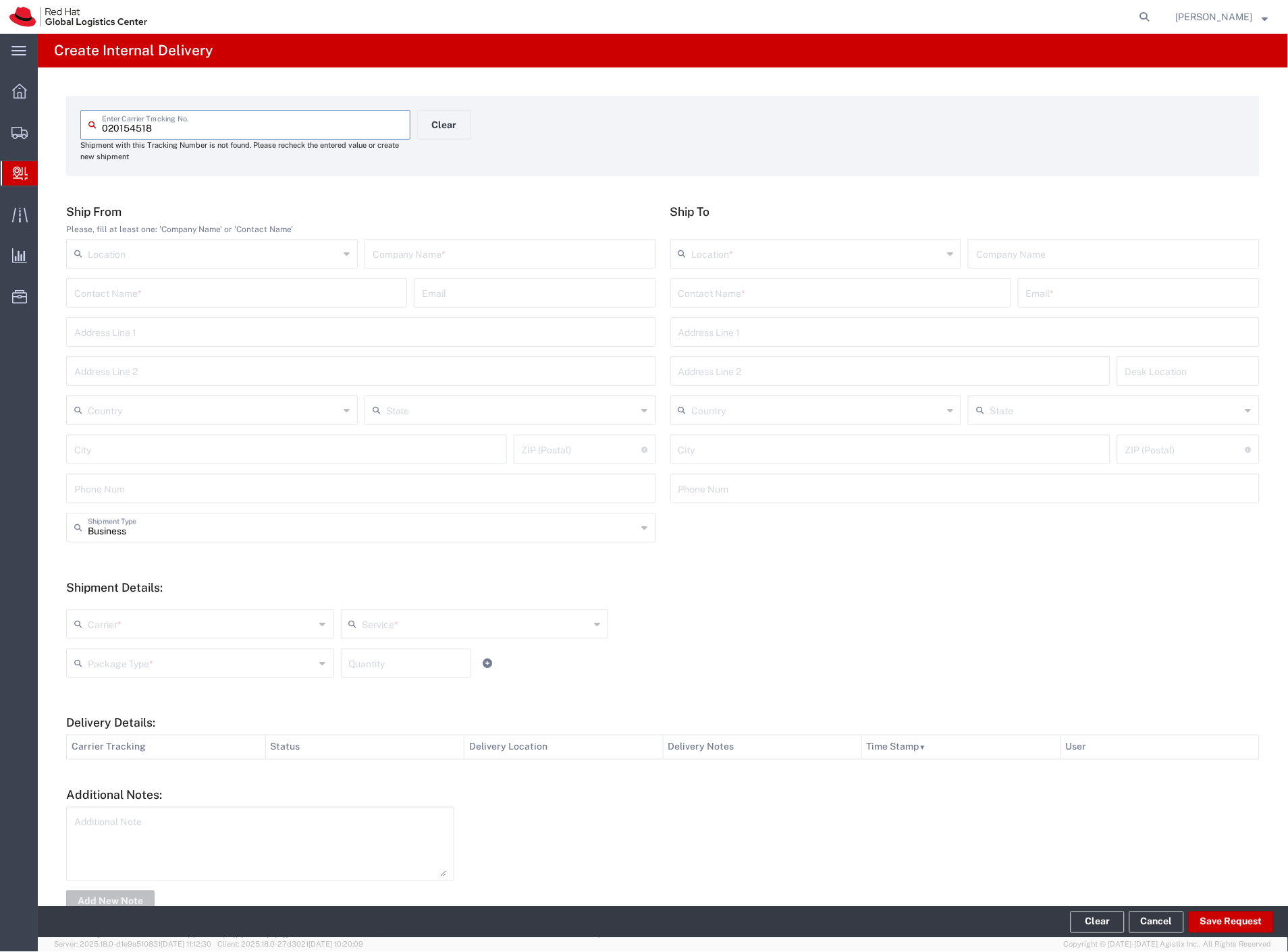
drag, startPoint x: 376, startPoint y: 246, endPoint x: 414, endPoint y: 255, distance: 39.1
click at [379, 246] on input "text" at bounding box center [510, 252] width 275 height 23
paste input "edenred"
click at [765, 293] on input "text" at bounding box center [841, 292] width 325 height 23
click at [779, 328] on p "Red Hat Czech s.r.o. (Kate Zaprazna), kzaprazn@redhat.com" at bounding box center [841, 326] width 324 height 17
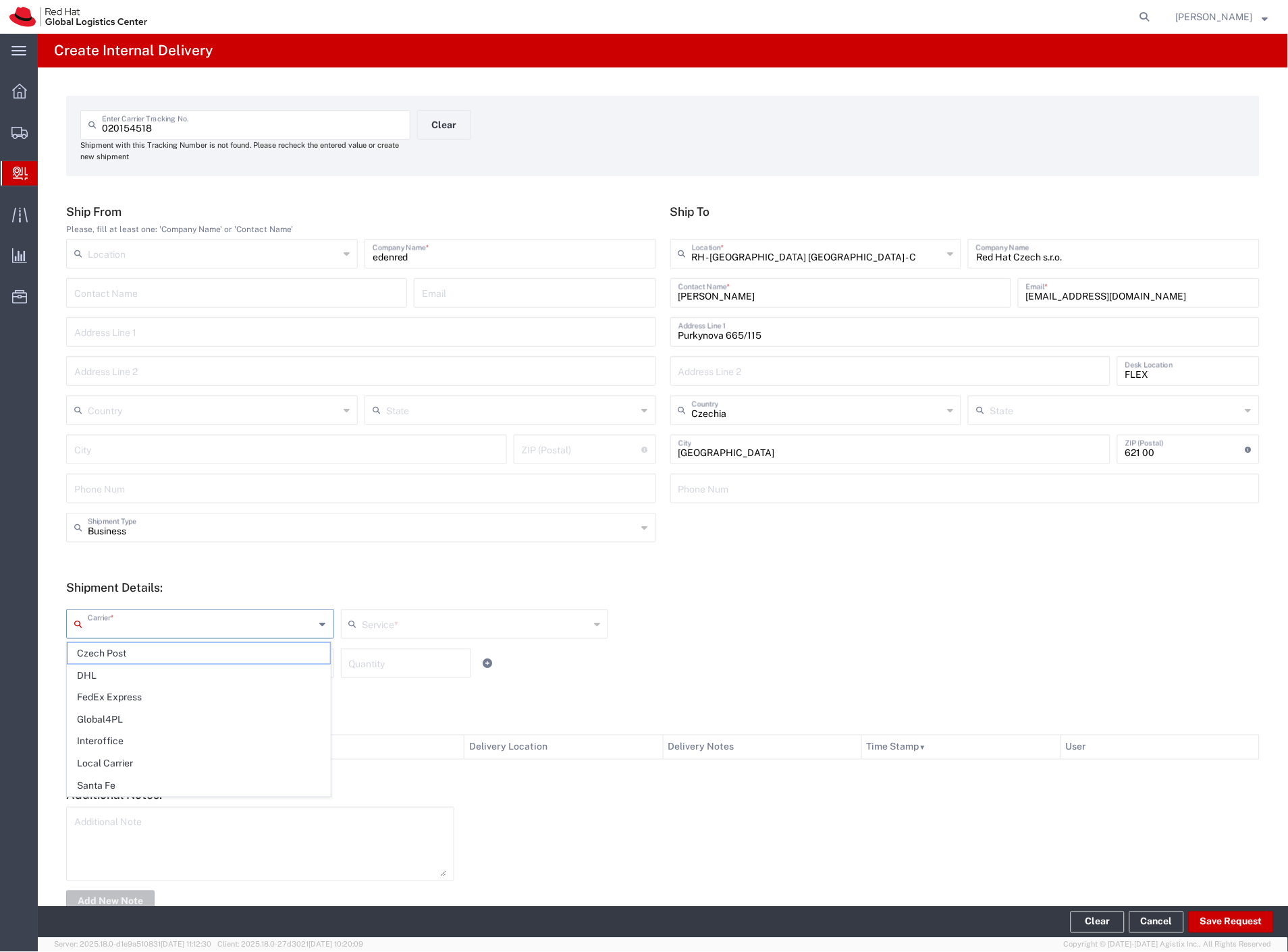
drag, startPoint x: 131, startPoint y: 624, endPoint x: 129, endPoint y: 635, distance: 11.2
click at [129, 630] on input "text" at bounding box center [202, 622] width 228 height 23
click at [122, 654] on span "Czech Post" at bounding box center [199, 653] width 262 height 21
drag, startPoint x: 122, startPoint y: 661, endPoint x: 123, endPoint y: 704, distance: 43.0
click at [119, 670] on input "text" at bounding box center [202, 662] width 228 height 23
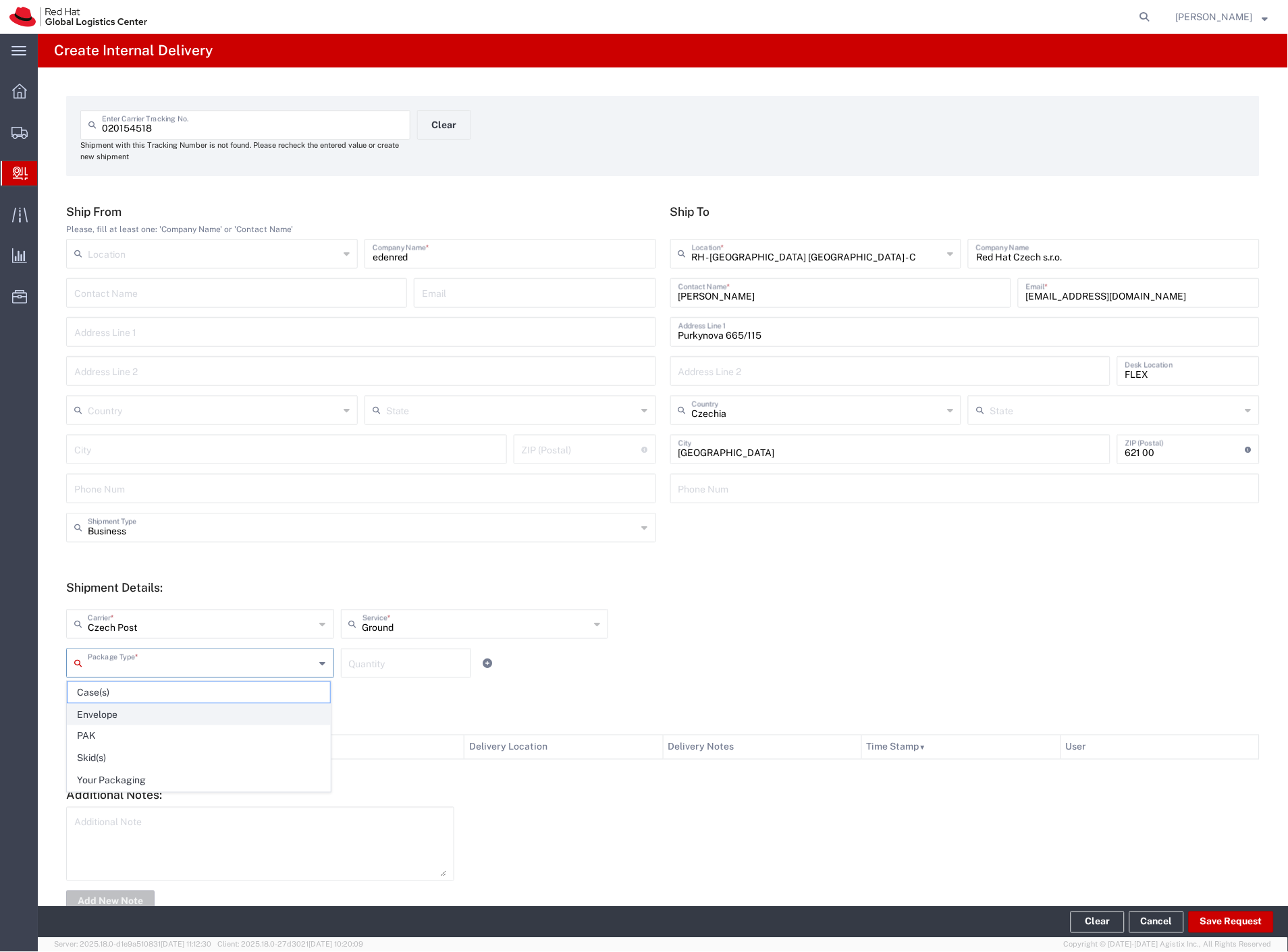
click at [118, 713] on span "Envelope" at bounding box center [199, 715] width 262 height 21
click at [1244, 917] on button "Save Request" at bounding box center [1231, 922] width 85 height 22
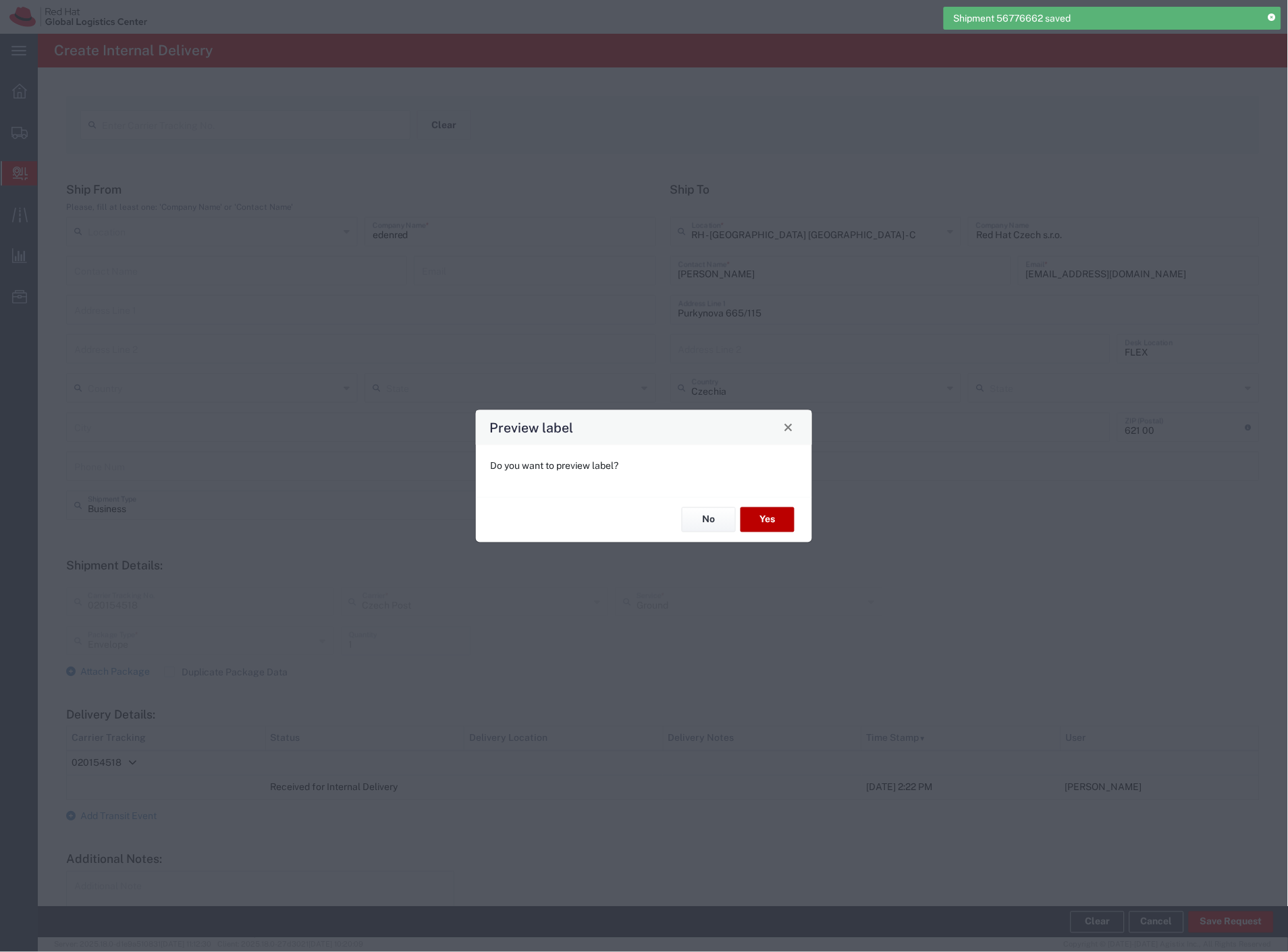
click at [779, 523] on button "Yes" at bounding box center [767, 520] width 54 height 25
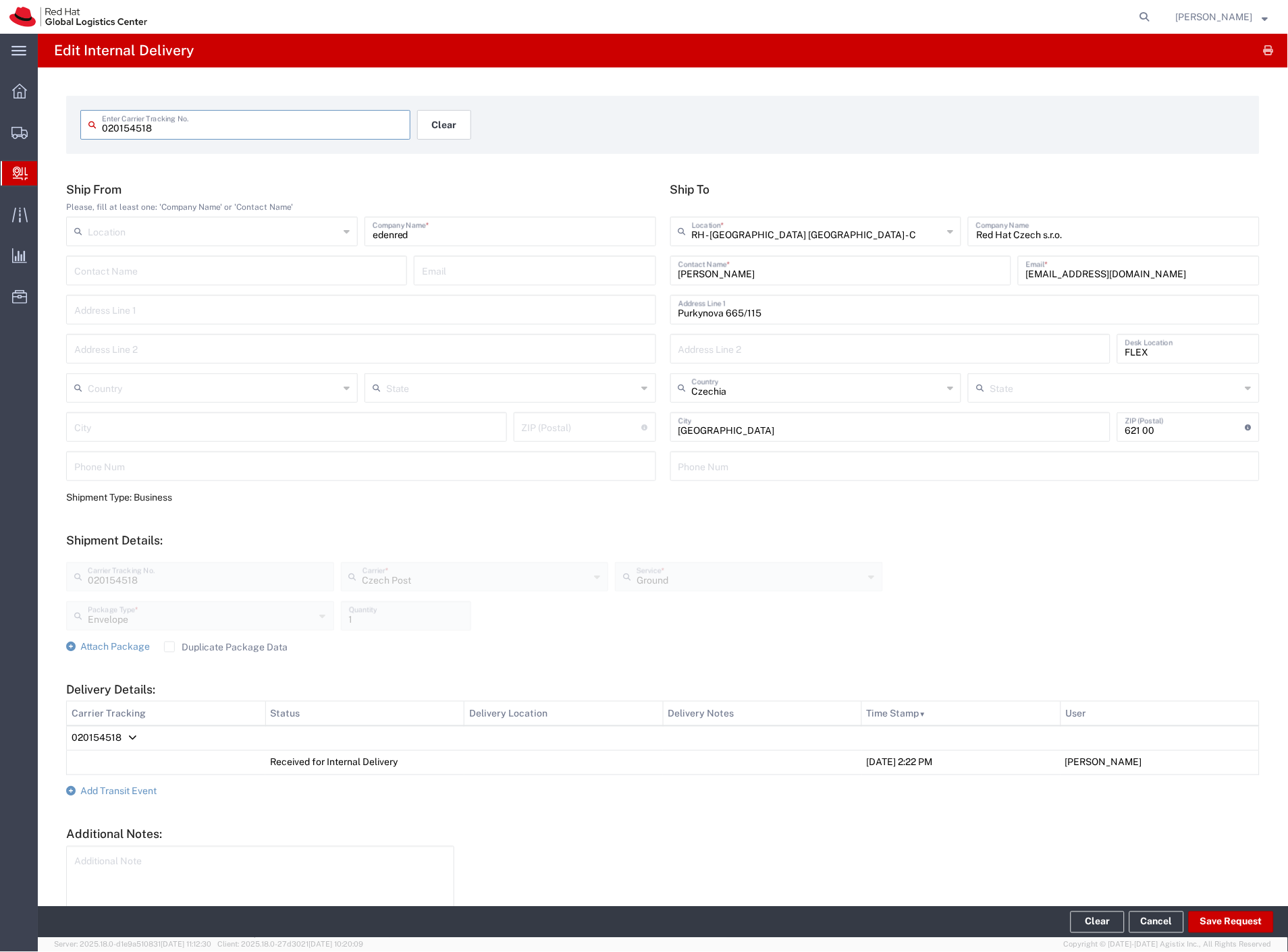
click at [447, 129] on button "Clear" at bounding box center [444, 124] width 54 height 29
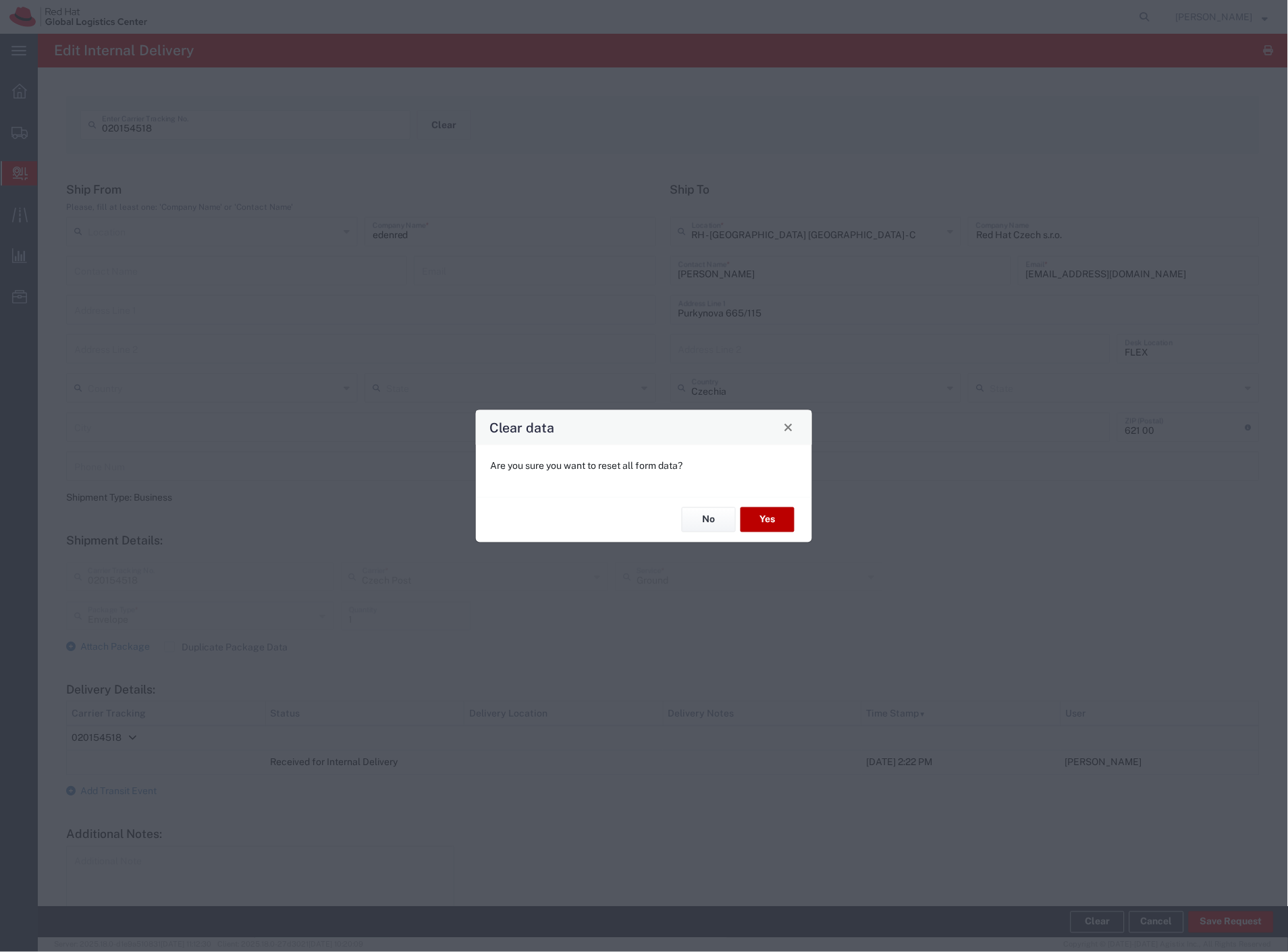
click at [779, 521] on button "Yes" at bounding box center [767, 520] width 54 height 25
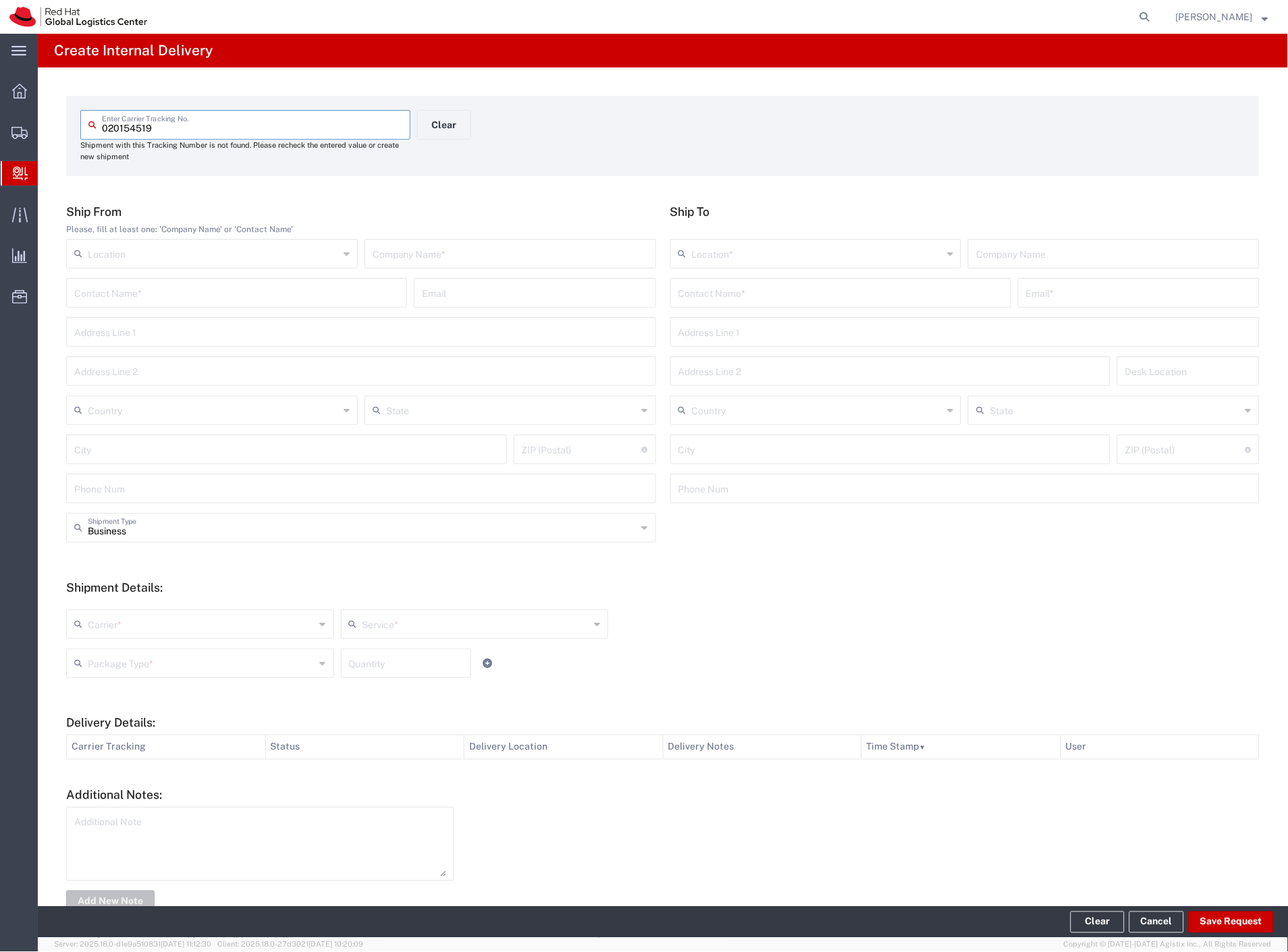
click at [508, 266] on div "Company Name *" at bounding box center [510, 254] width 292 height 29
paste input "edenred"
click at [693, 289] on input "text" at bounding box center [841, 292] width 325 height 23
click at [773, 323] on p "Red Hat Czech s.r.o. (Andrii Klymenko), aklymenk@redhat.com" at bounding box center [841, 326] width 324 height 17
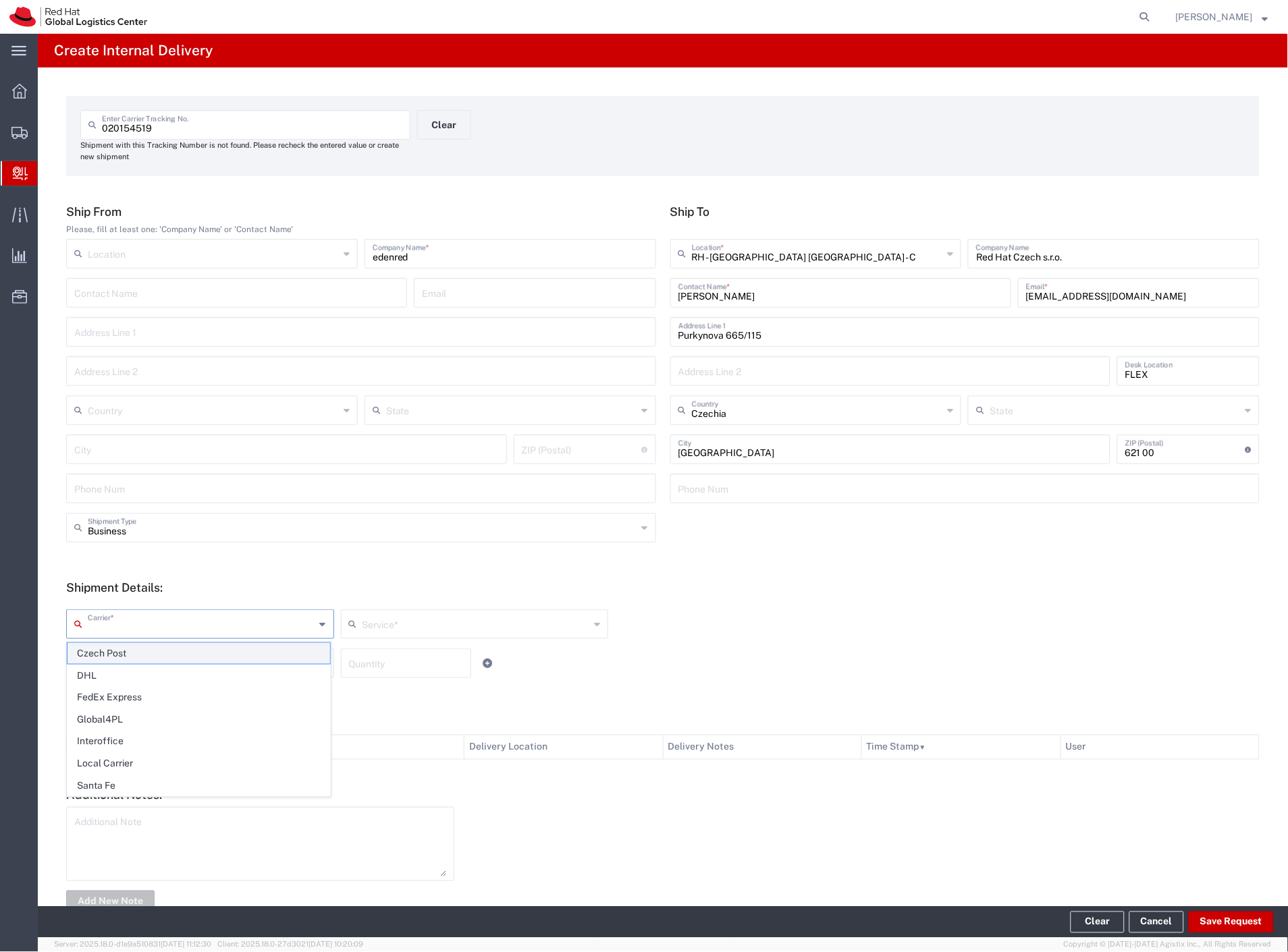
drag, startPoint x: 119, startPoint y: 626, endPoint x: 116, endPoint y: 648, distance: 22.2
click at [119, 630] on input "text" at bounding box center [202, 622] width 228 height 23
click at [116, 650] on span "Czech Post" at bounding box center [199, 653] width 262 height 21
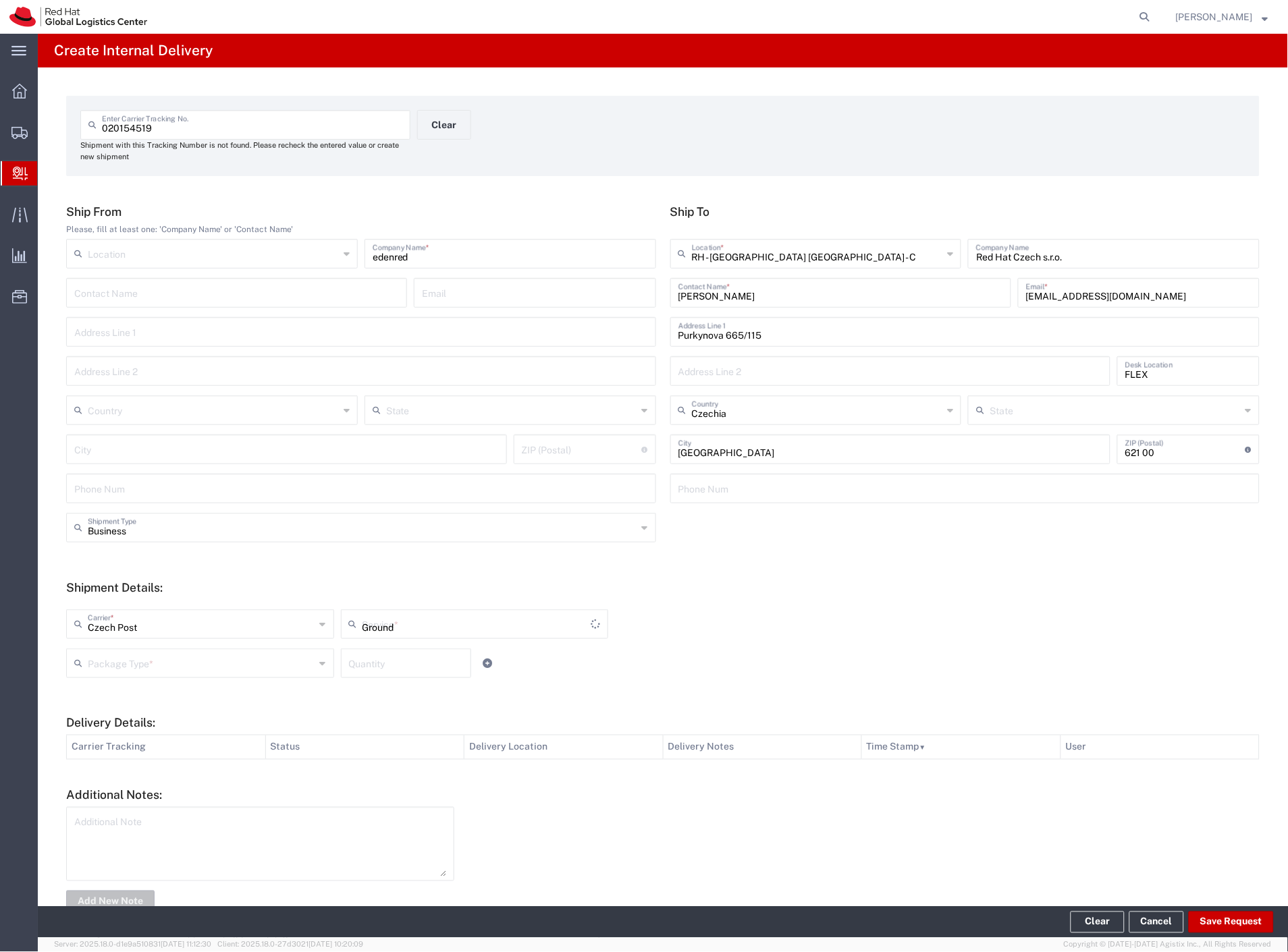
drag, startPoint x: 116, startPoint y: 658, endPoint x: 120, endPoint y: 682, distance: 24.3
click at [116, 659] on input "text" at bounding box center [202, 662] width 228 height 23
click at [129, 713] on span "Envelope" at bounding box center [199, 715] width 262 height 21
click at [1215, 915] on button "Save Request" at bounding box center [1231, 922] width 85 height 22
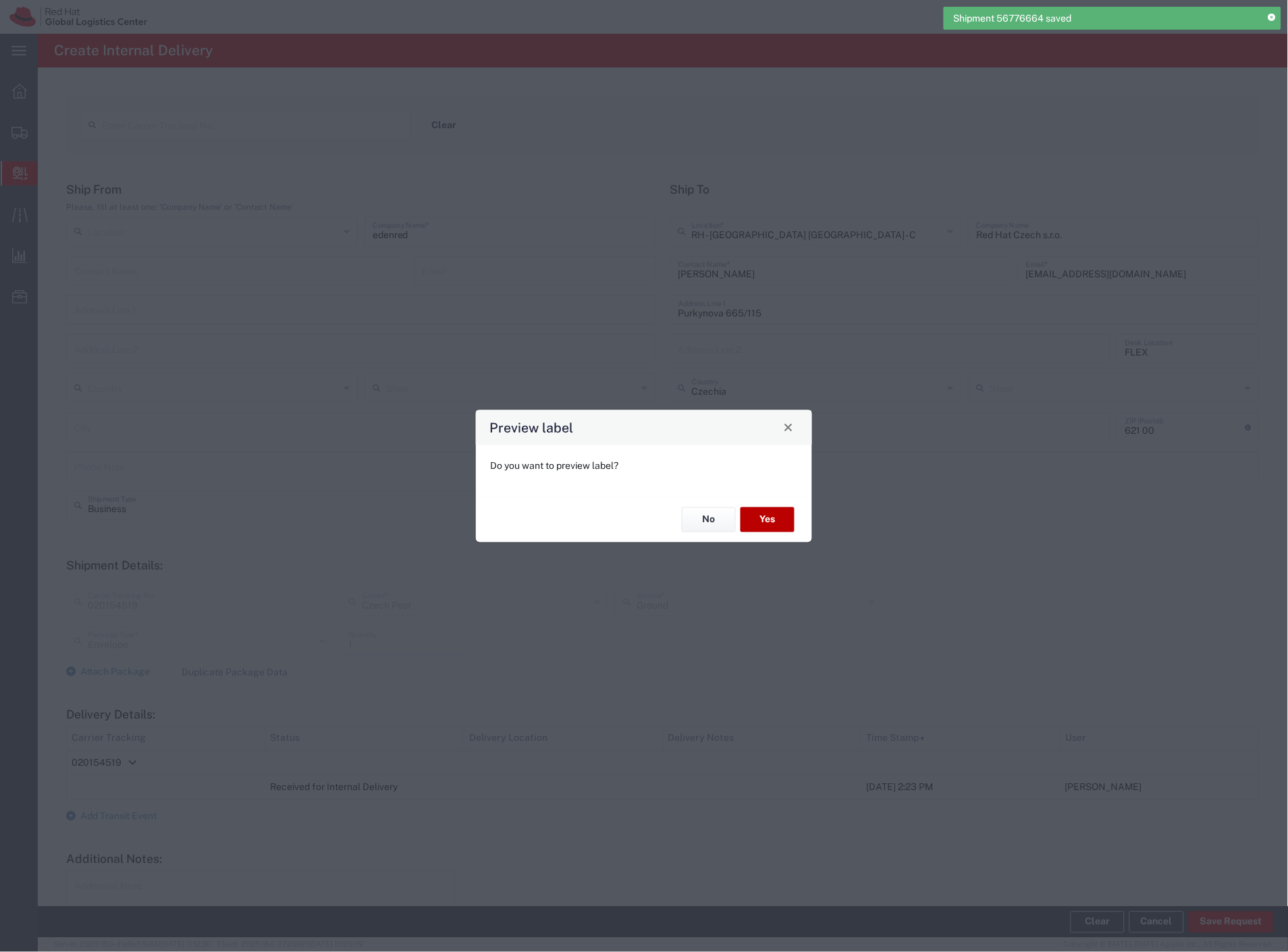
click at [776, 513] on button "Yes" at bounding box center [767, 520] width 54 height 25
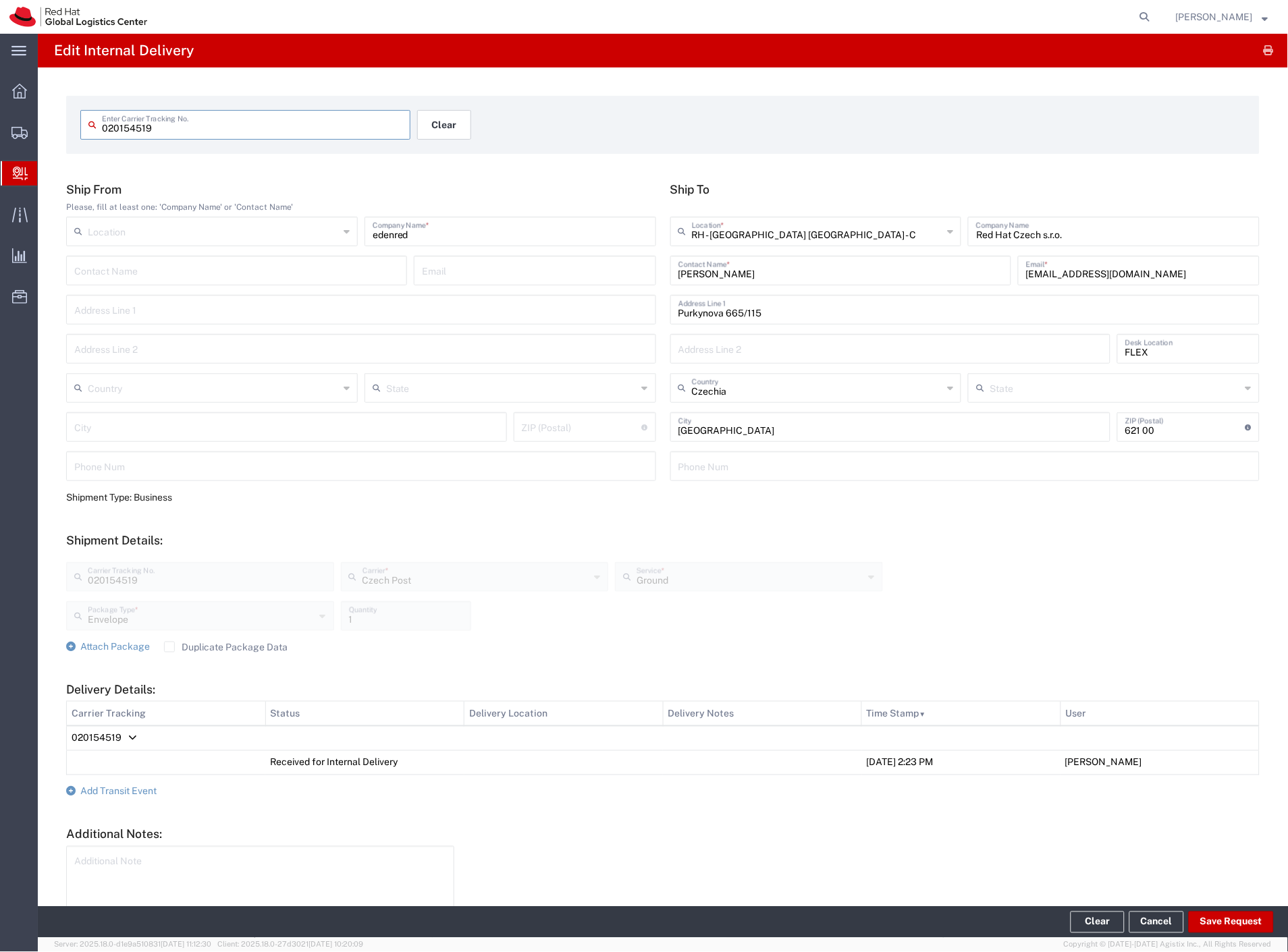
click at [440, 129] on button "Clear" at bounding box center [444, 124] width 54 height 29
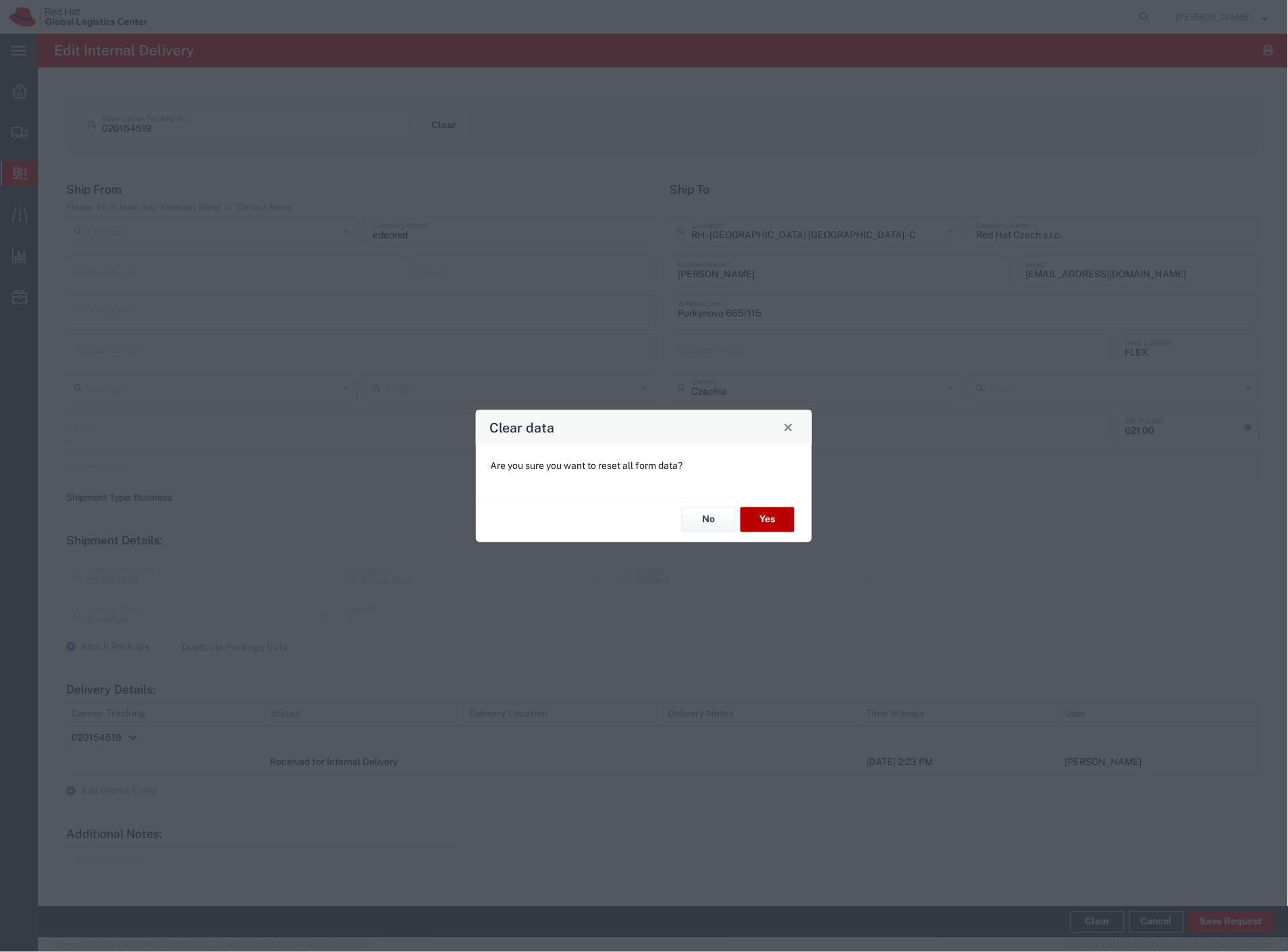
click at [775, 514] on button "Yes" at bounding box center [767, 520] width 54 height 25
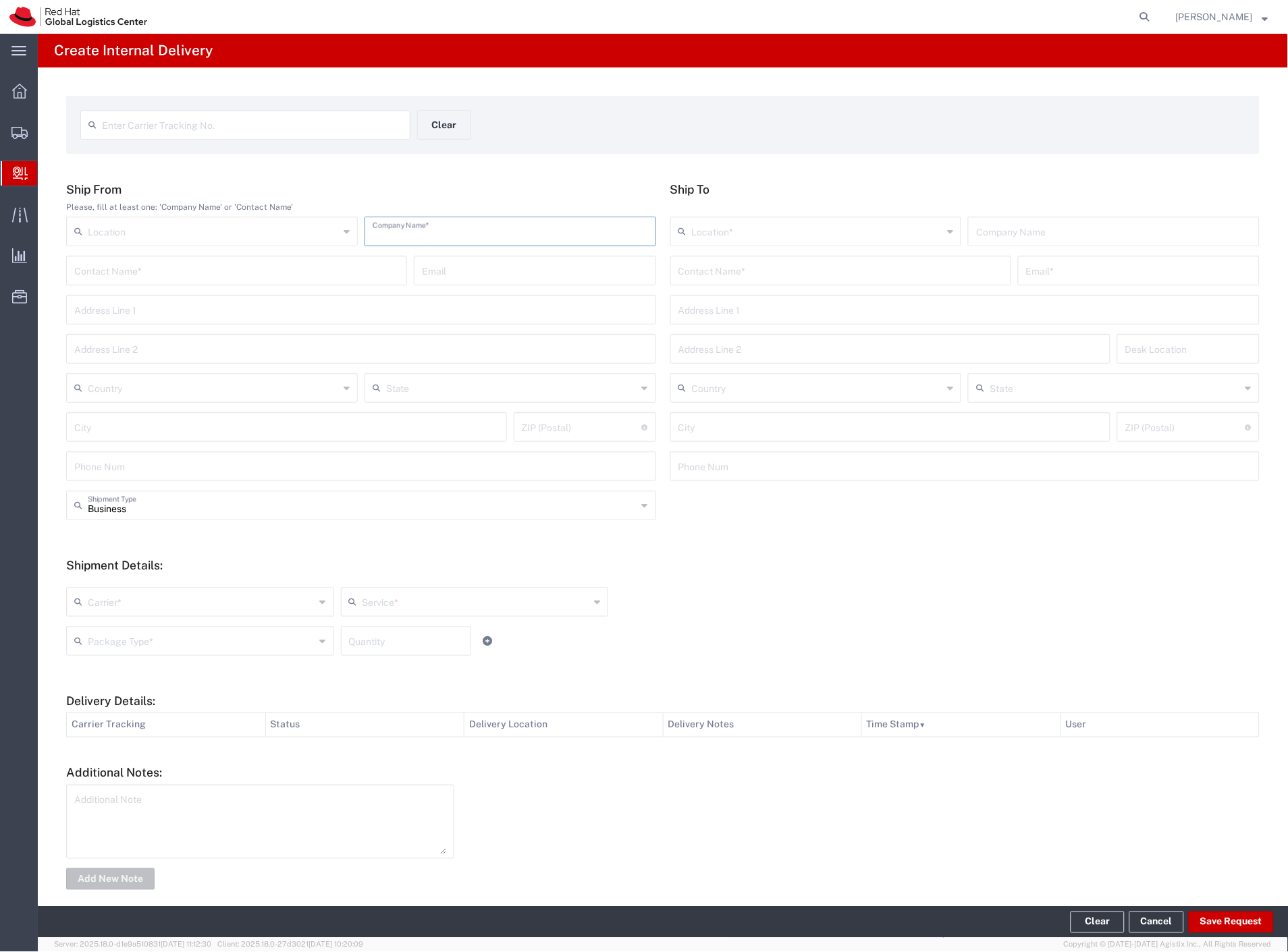
click at [403, 223] on input "text" at bounding box center [510, 230] width 275 height 23
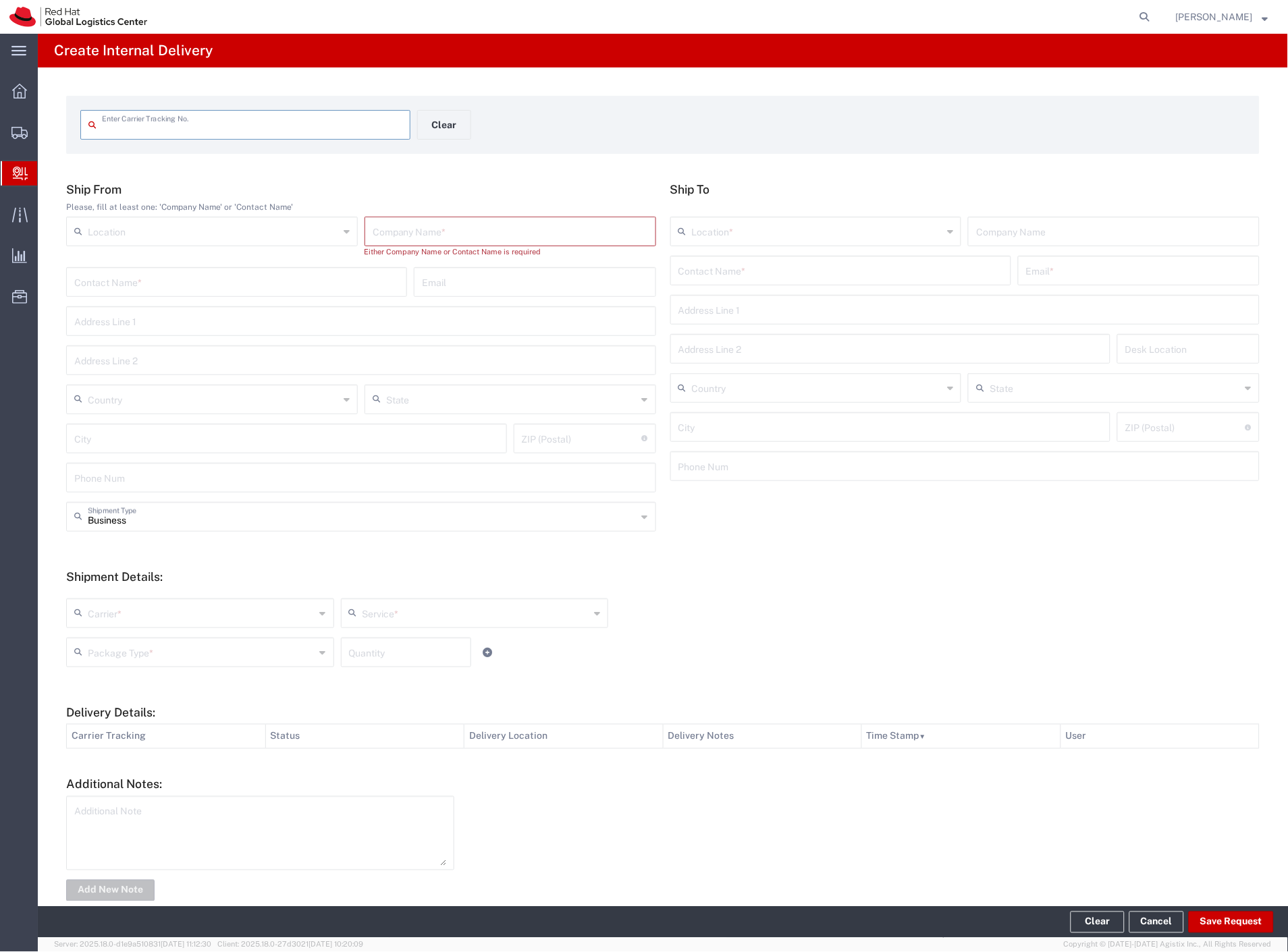
click at [300, 129] on input "text" at bounding box center [252, 123] width 300 height 23
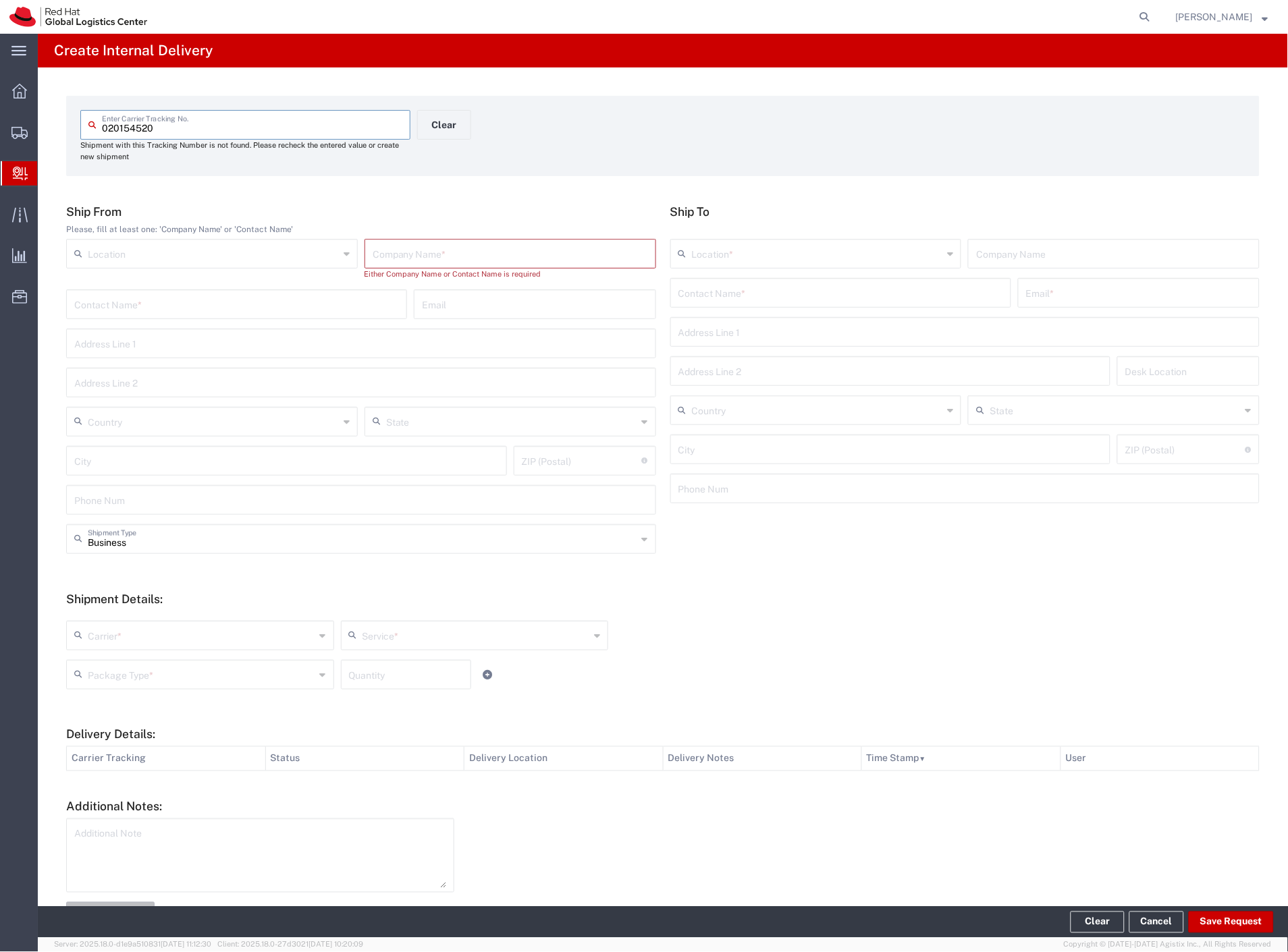
click at [420, 257] on input "text" at bounding box center [510, 252] width 275 height 23
paste input "edenred"
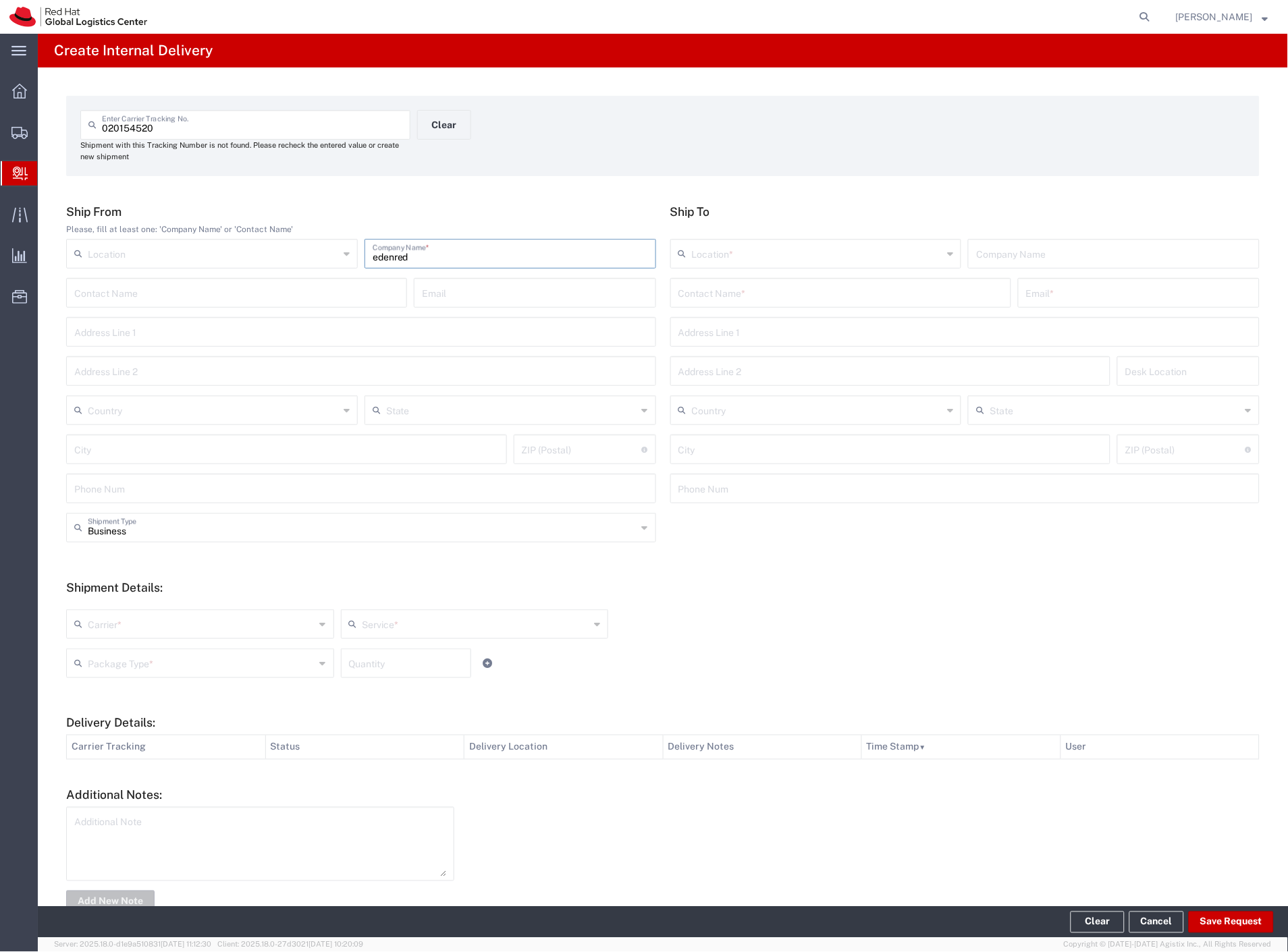
click at [703, 293] on input "text" at bounding box center [841, 292] width 325 height 23
paste input "edenred"
click at [832, 327] on p "Red Hat Czech s.r.o. (Marek Vacula), mvacula@redhat.com" at bounding box center [841, 326] width 324 height 17
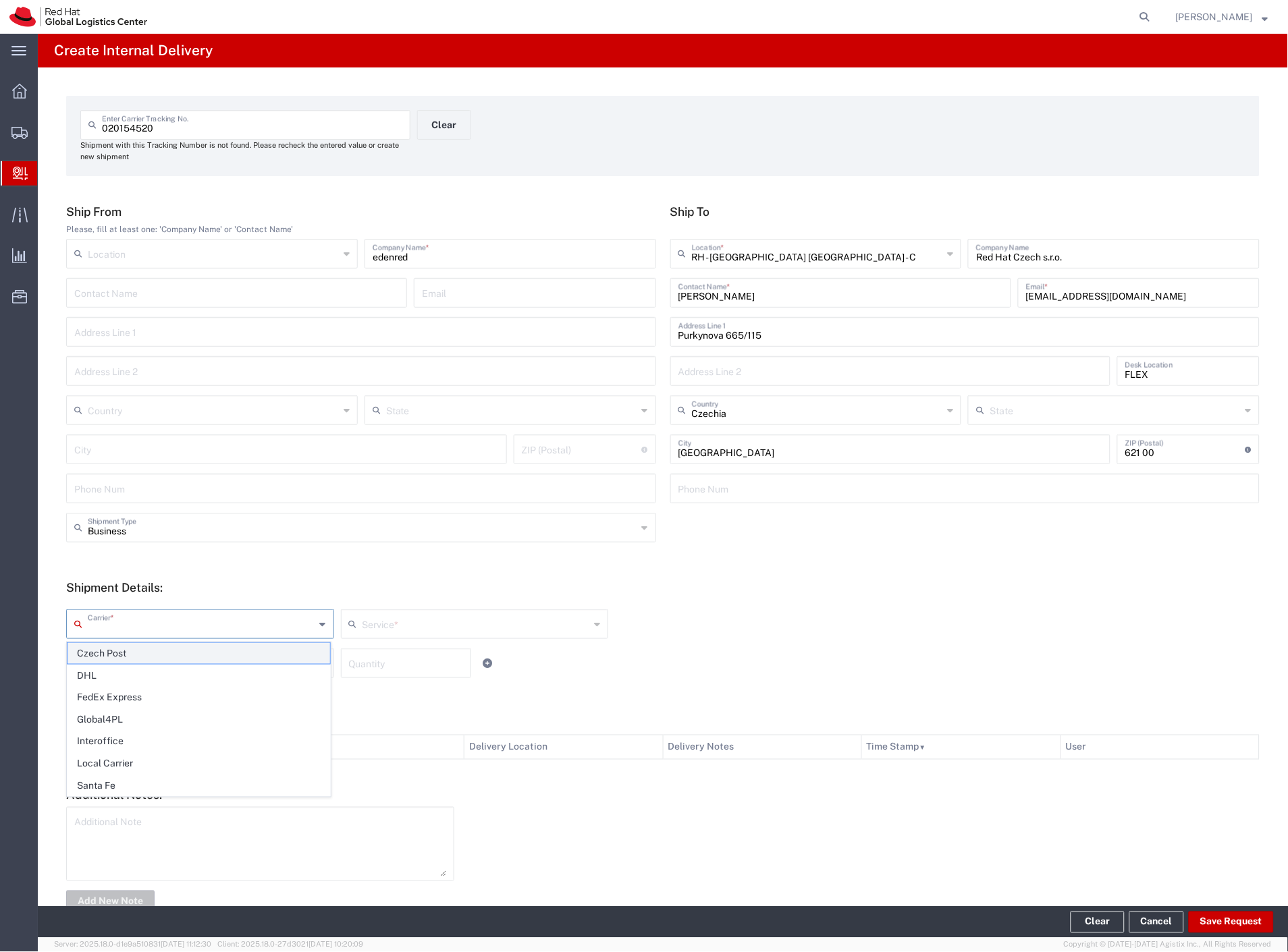
drag, startPoint x: 139, startPoint y: 624, endPoint x: 131, endPoint y: 648, distance: 25.3
click at [138, 630] on input "text" at bounding box center [202, 622] width 228 height 23
click at [131, 653] on span "Czech Post" at bounding box center [199, 653] width 262 height 21
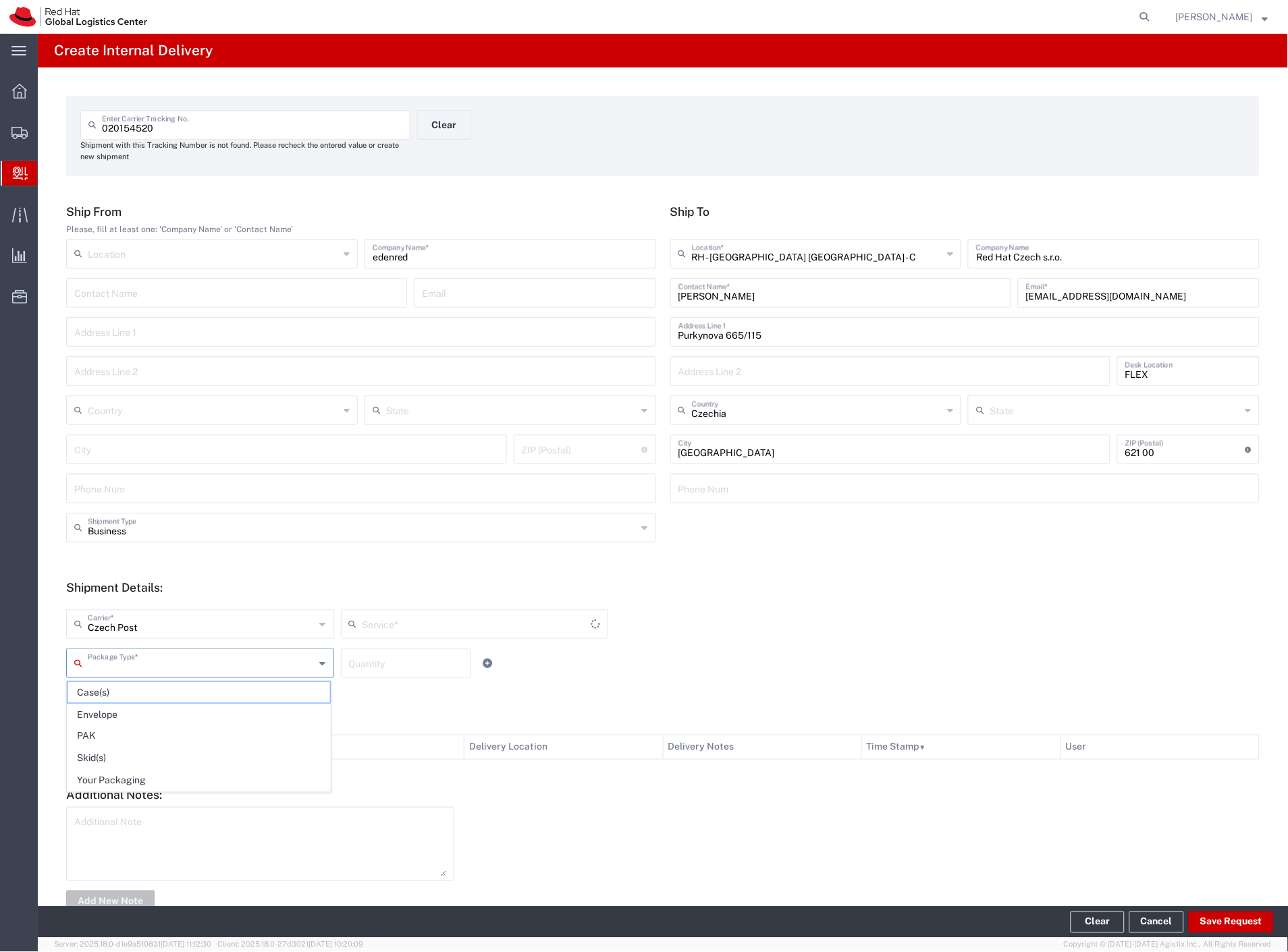
drag, startPoint x: 131, startPoint y: 654, endPoint x: 131, endPoint y: 662, distance: 8.0
click at [131, 662] on input "text" at bounding box center [202, 662] width 228 height 23
click at [139, 707] on span "Envelope" at bounding box center [199, 715] width 262 height 21
click at [1212, 916] on button "Save Request" at bounding box center [1231, 922] width 85 height 22
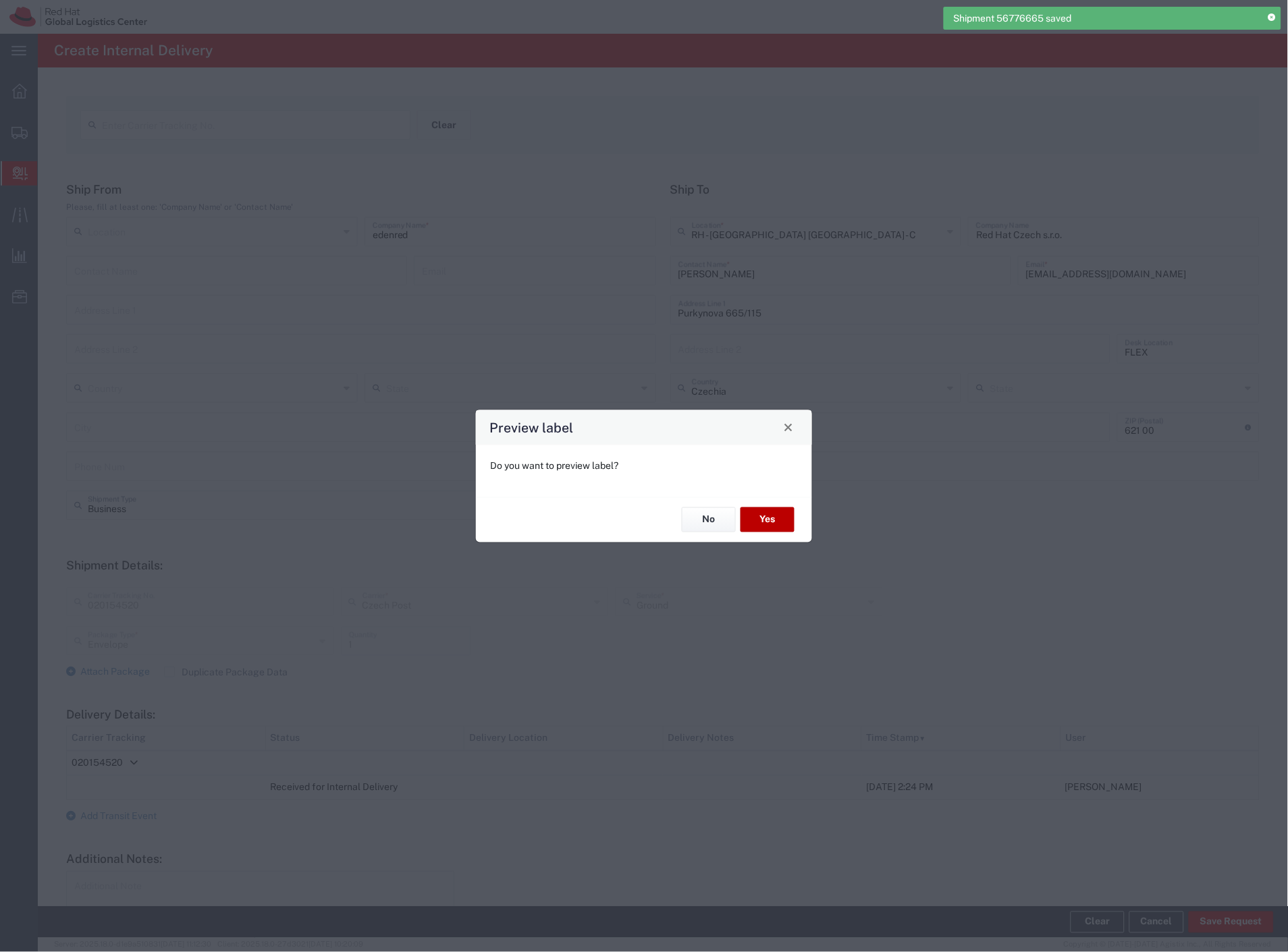
click at [771, 524] on button "Yes" at bounding box center [767, 520] width 54 height 25
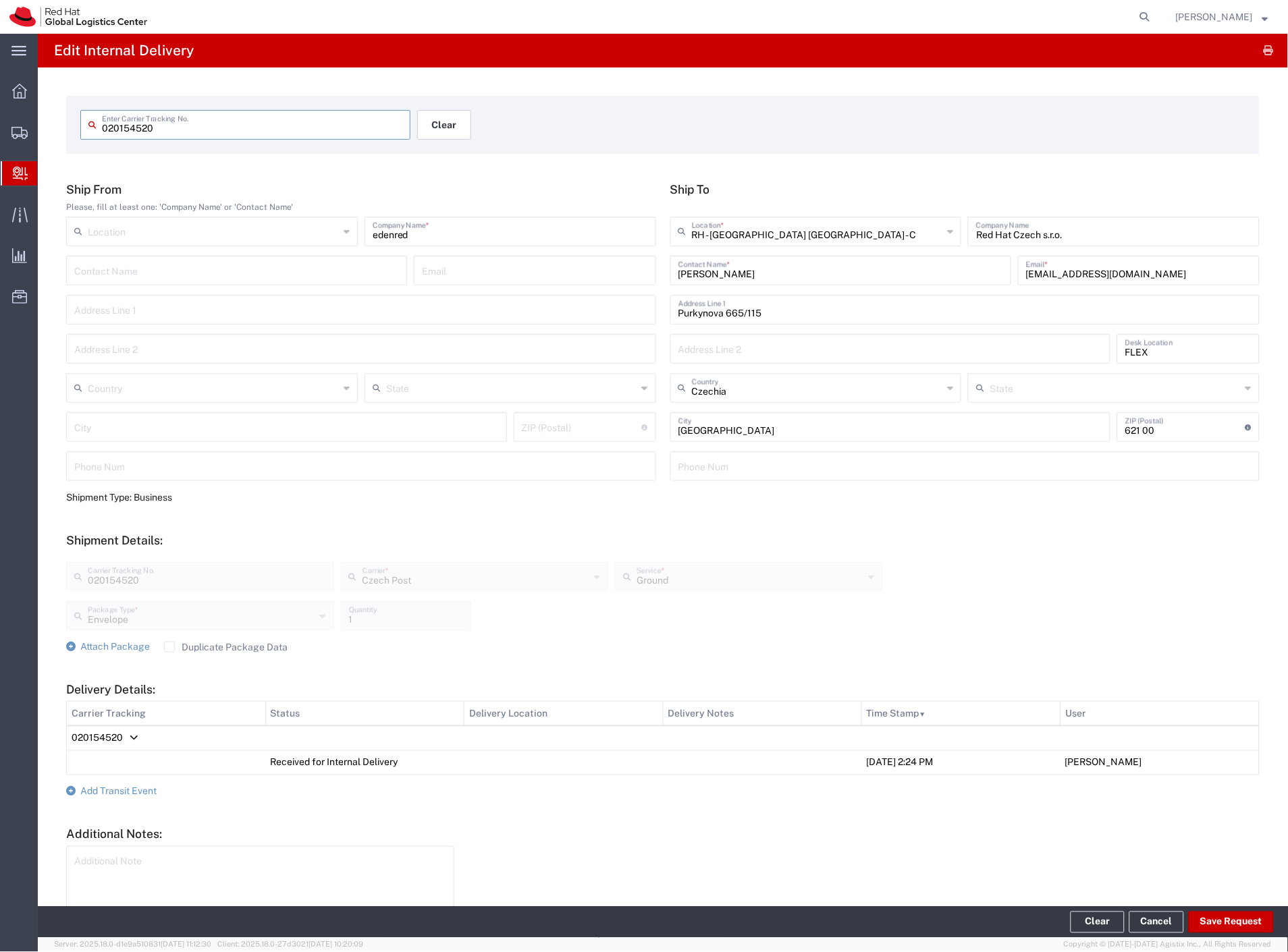
click at [439, 124] on button "Clear" at bounding box center [444, 124] width 54 height 29
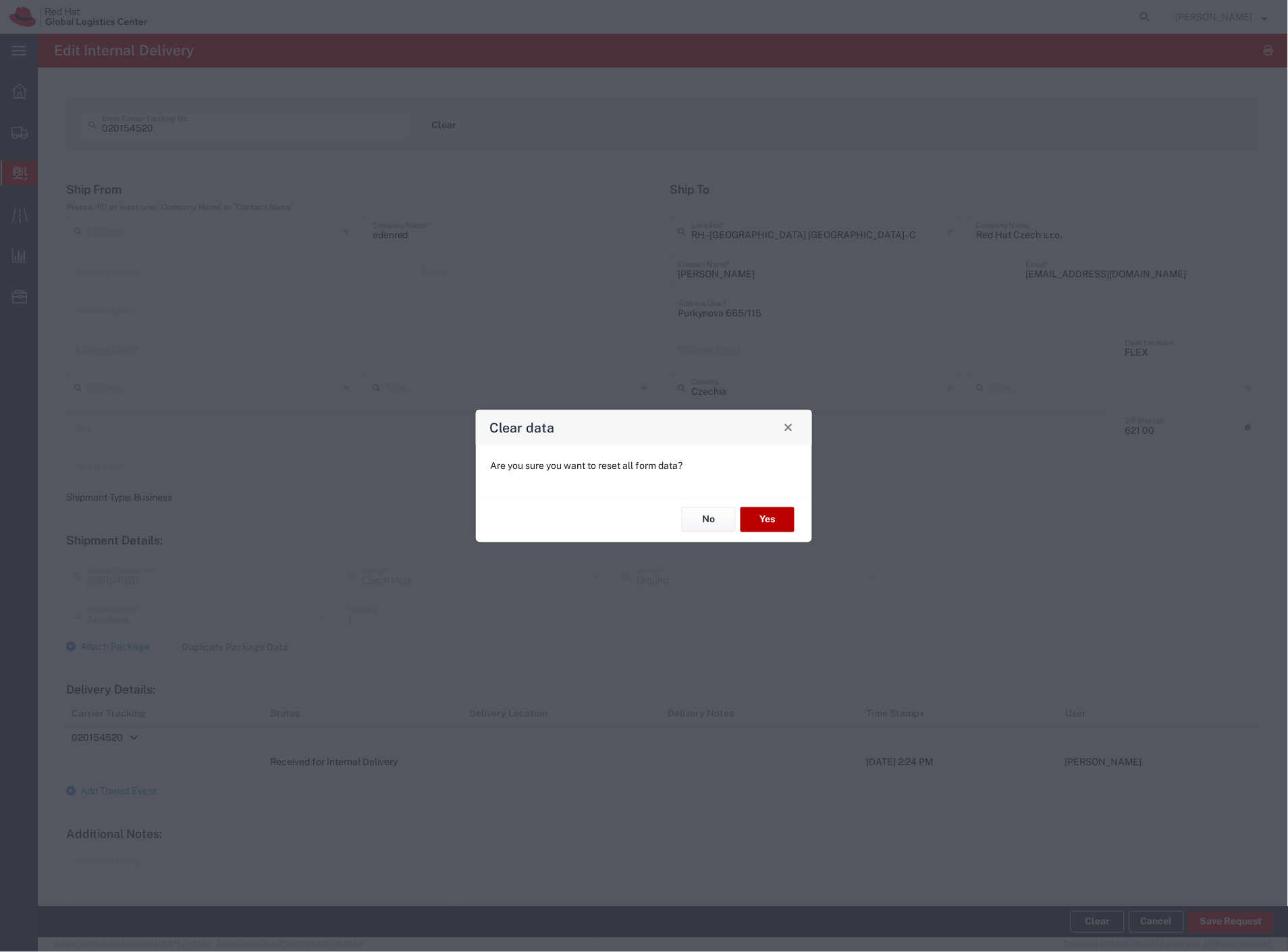
click at [761, 514] on button "Yes" at bounding box center [767, 520] width 54 height 25
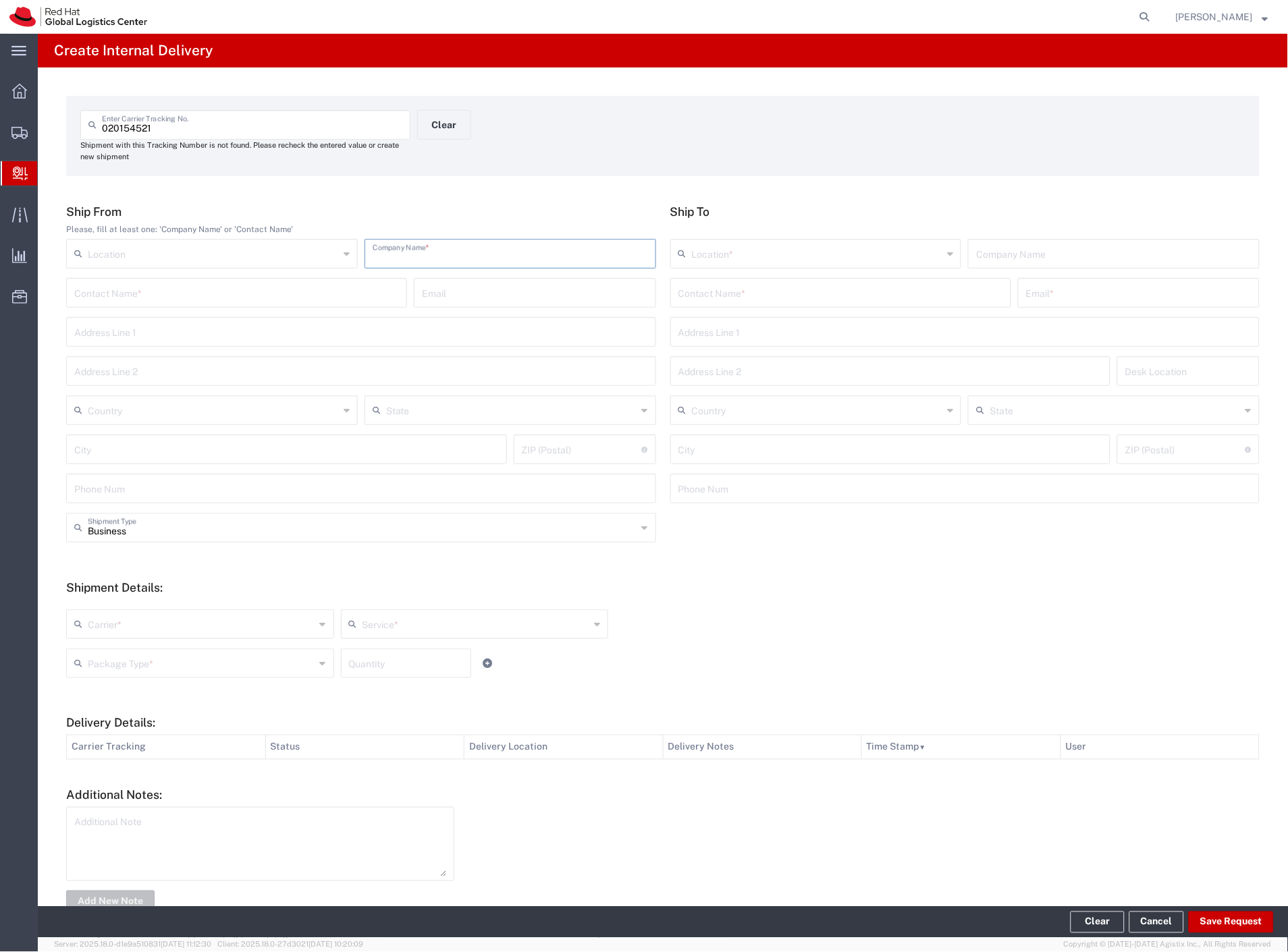
click at [434, 257] on input "text" at bounding box center [510, 252] width 275 height 23
paste input "edenred"
click at [729, 295] on input "text" at bounding box center [841, 292] width 325 height 23
click at [773, 327] on p "Red Hat (Elena Ciconi), eciconi@redhat.com" at bounding box center [841, 326] width 324 height 17
click at [740, 271] on div "Location * RH - Amsterdam - MSO RH - Amsterdam Data Center RH - Ashburn Data Ce…" at bounding box center [965, 258] width 597 height 39
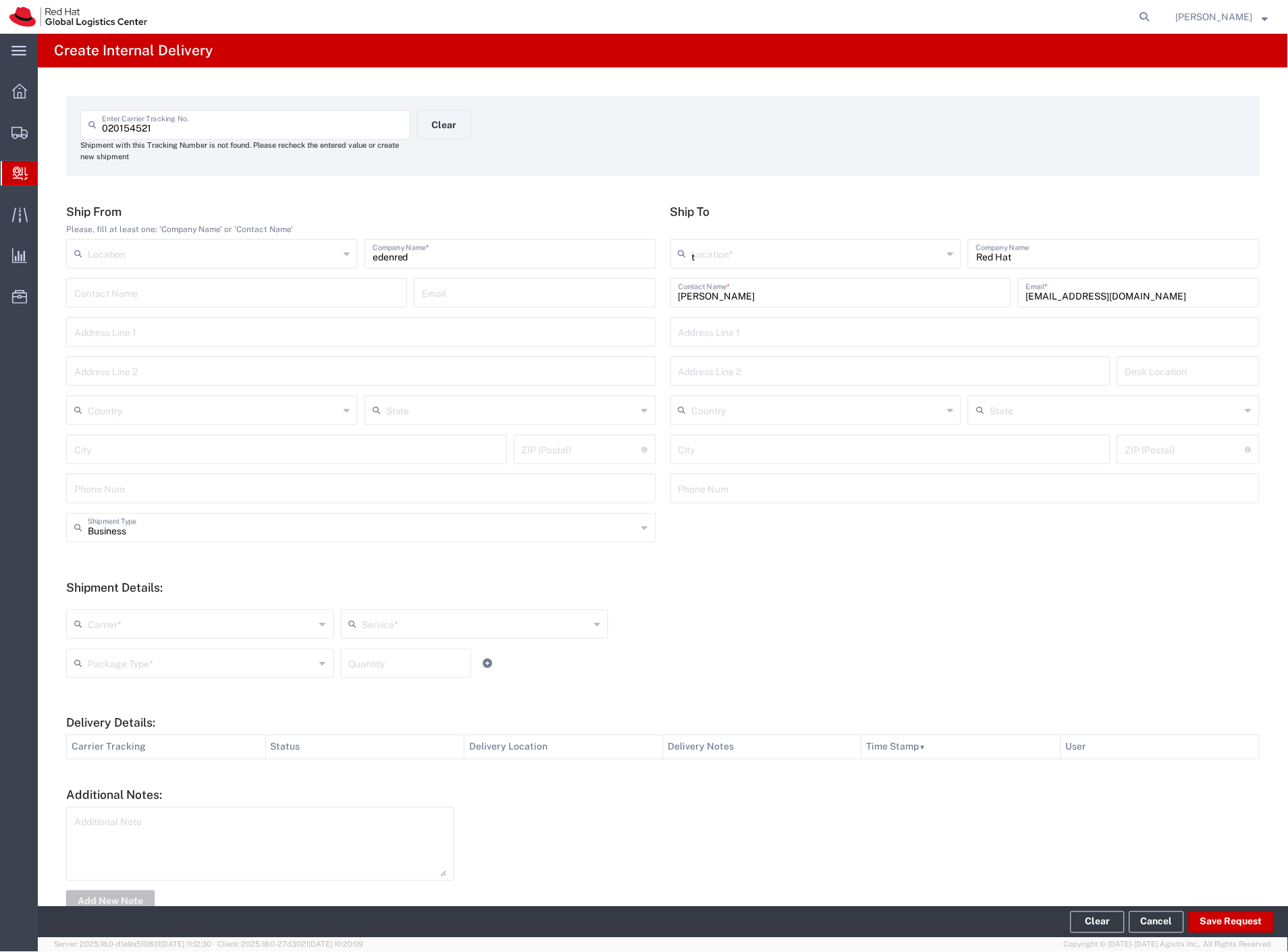
click at [742, 259] on input "t" at bounding box center [818, 252] width 251 height 23
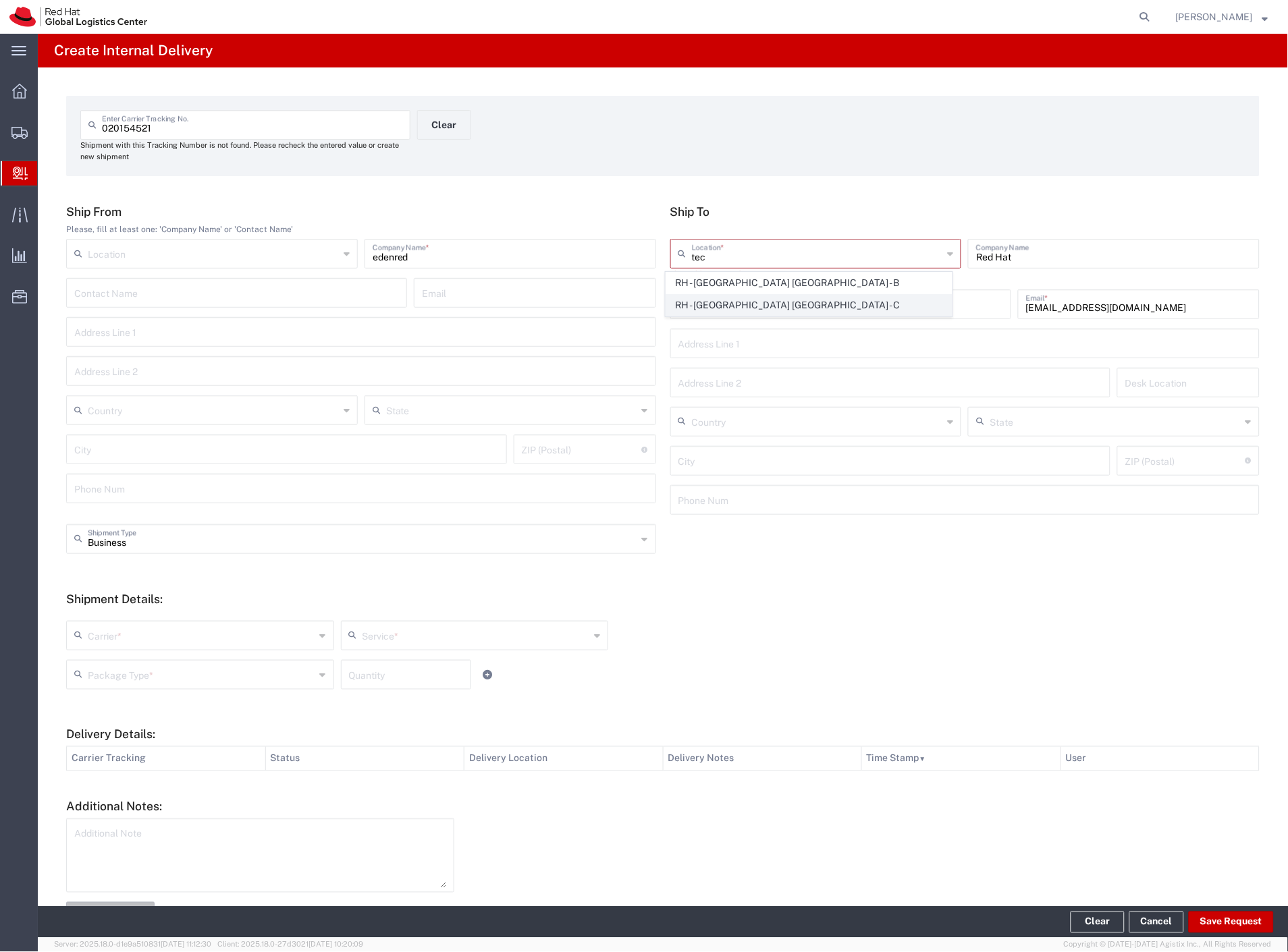
click at [760, 300] on span "RH - [GEOGRAPHIC_DATA] [GEOGRAPHIC_DATA] - C" at bounding box center [810, 306] width 287 height 21
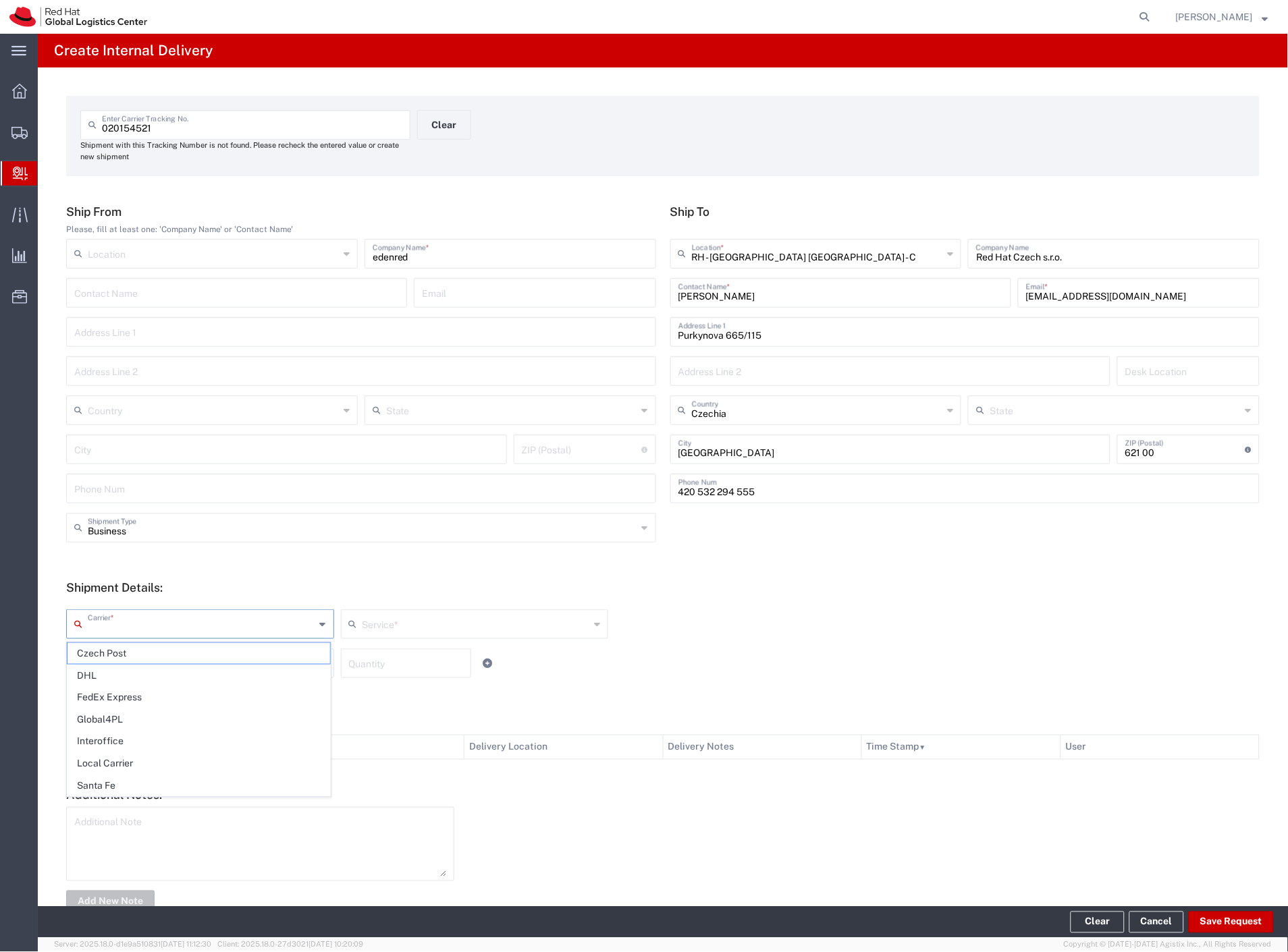
drag, startPoint x: 132, startPoint y: 621, endPoint x: 119, endPoint y: 640, distance: 23.0
click at [131, 623] on input "text" at bounding box center [202, 622] width 228 height 23
click at [110, 651] on span "Czech Post" at bounding box center [199, 653] width 262 height 21
click at [110, 661] on input "text" at bounding box center [202, 662] width 228 height 23
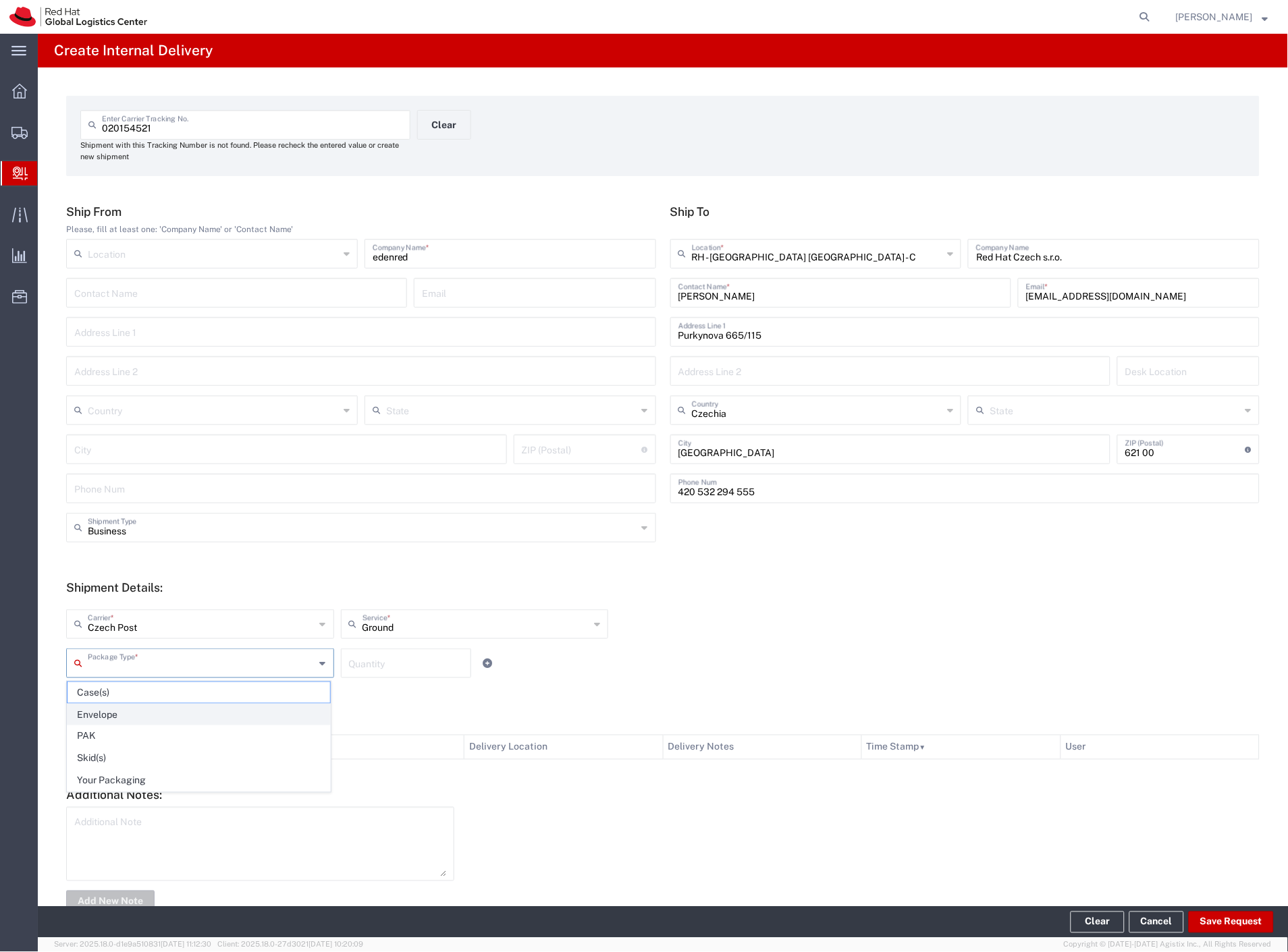
click at [110, 709] on span "Envelope" at bounding box center [199, 715] width 262 height 21
click at [1239, 928] on button "Save Request" at bounding box center [1231, 922] width 85 height 22
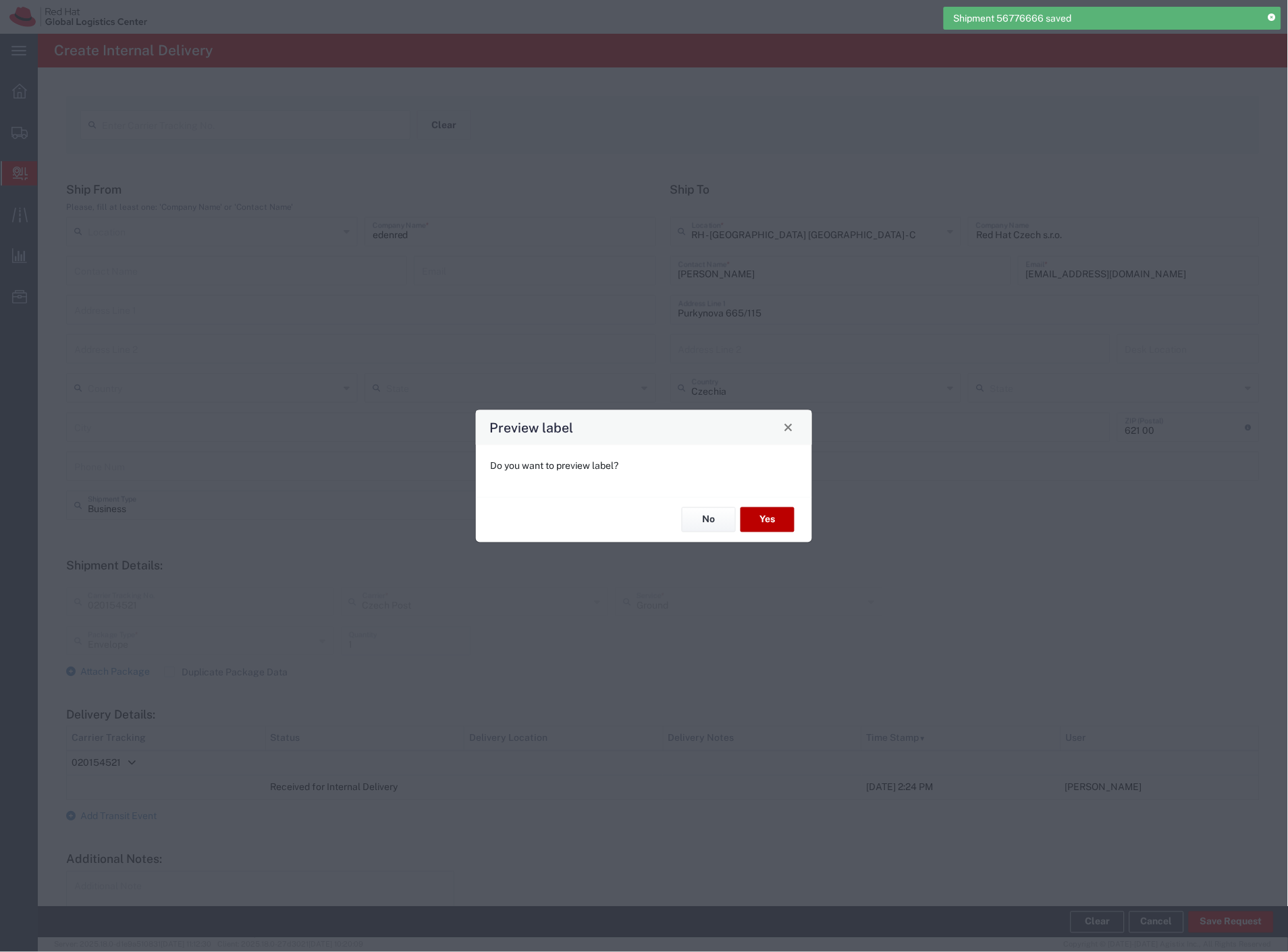
click at [772, 520] on button "Yes" at bounding box center [767, 520] width 54 height 25
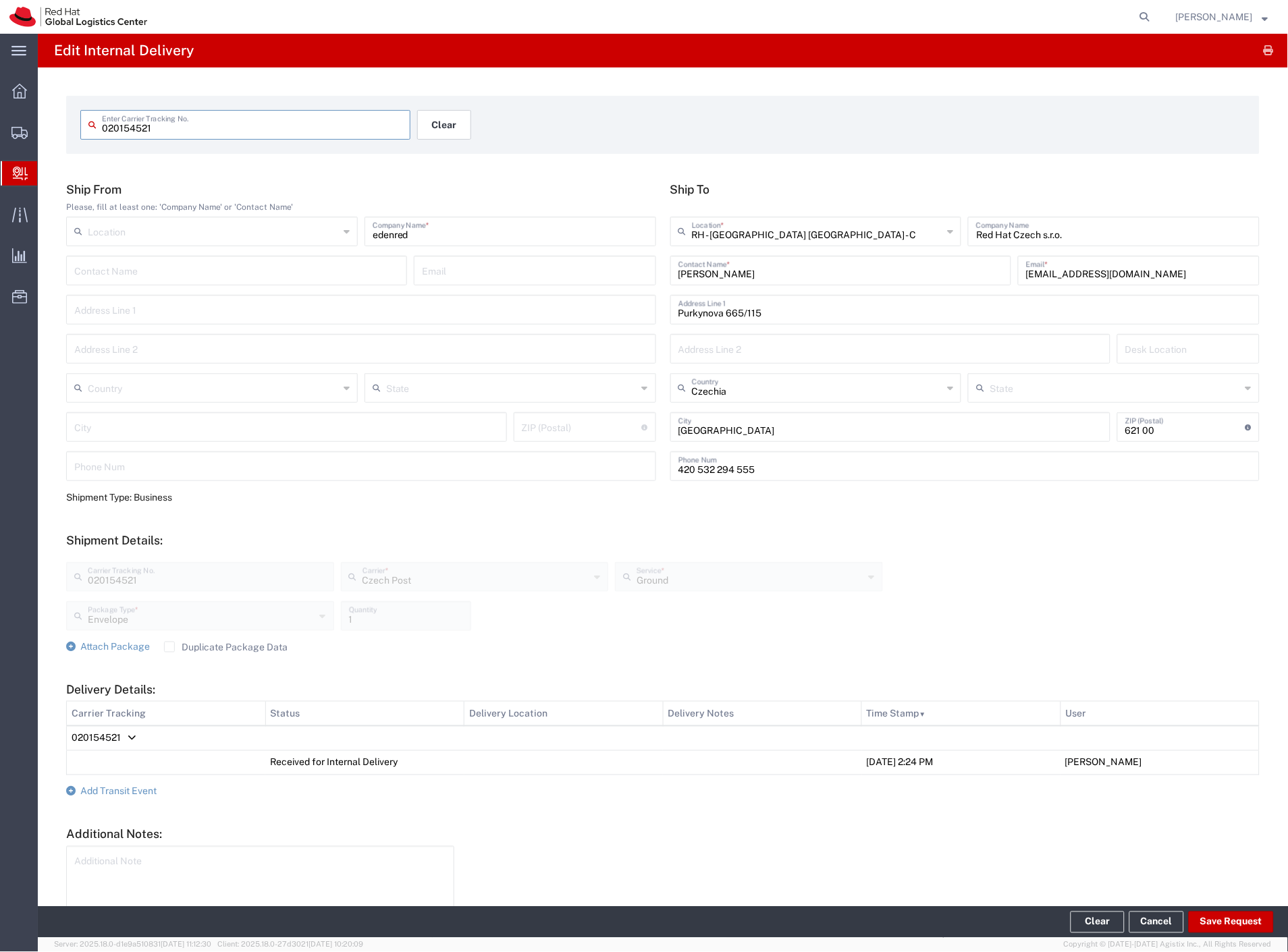
click at [446, 113] on button "Clear" at bounding box center [444, 124] width 54 height 29
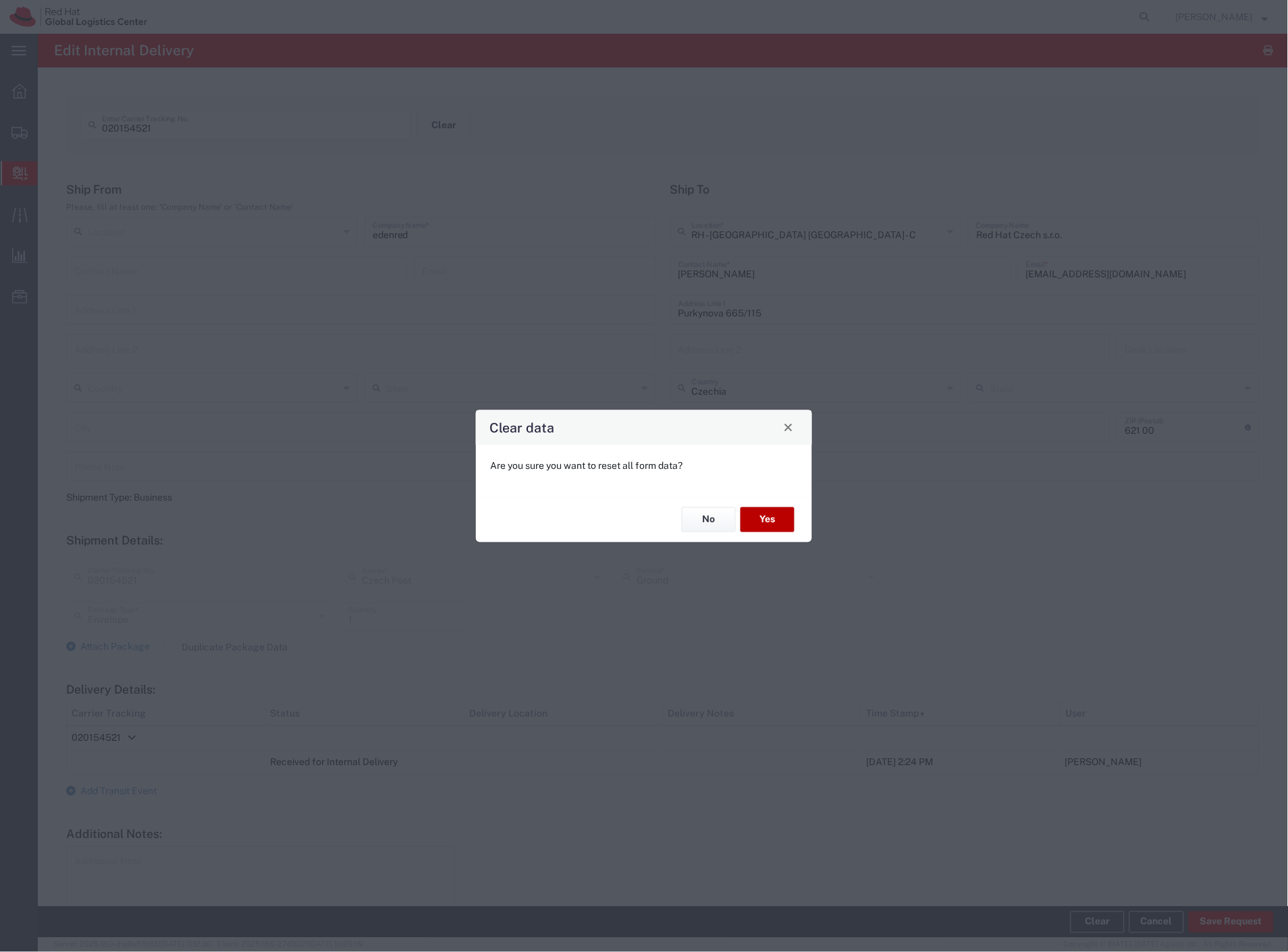
click at [778, 519] on button "Yes" at bounding box center [767, 520] width 54 height 25
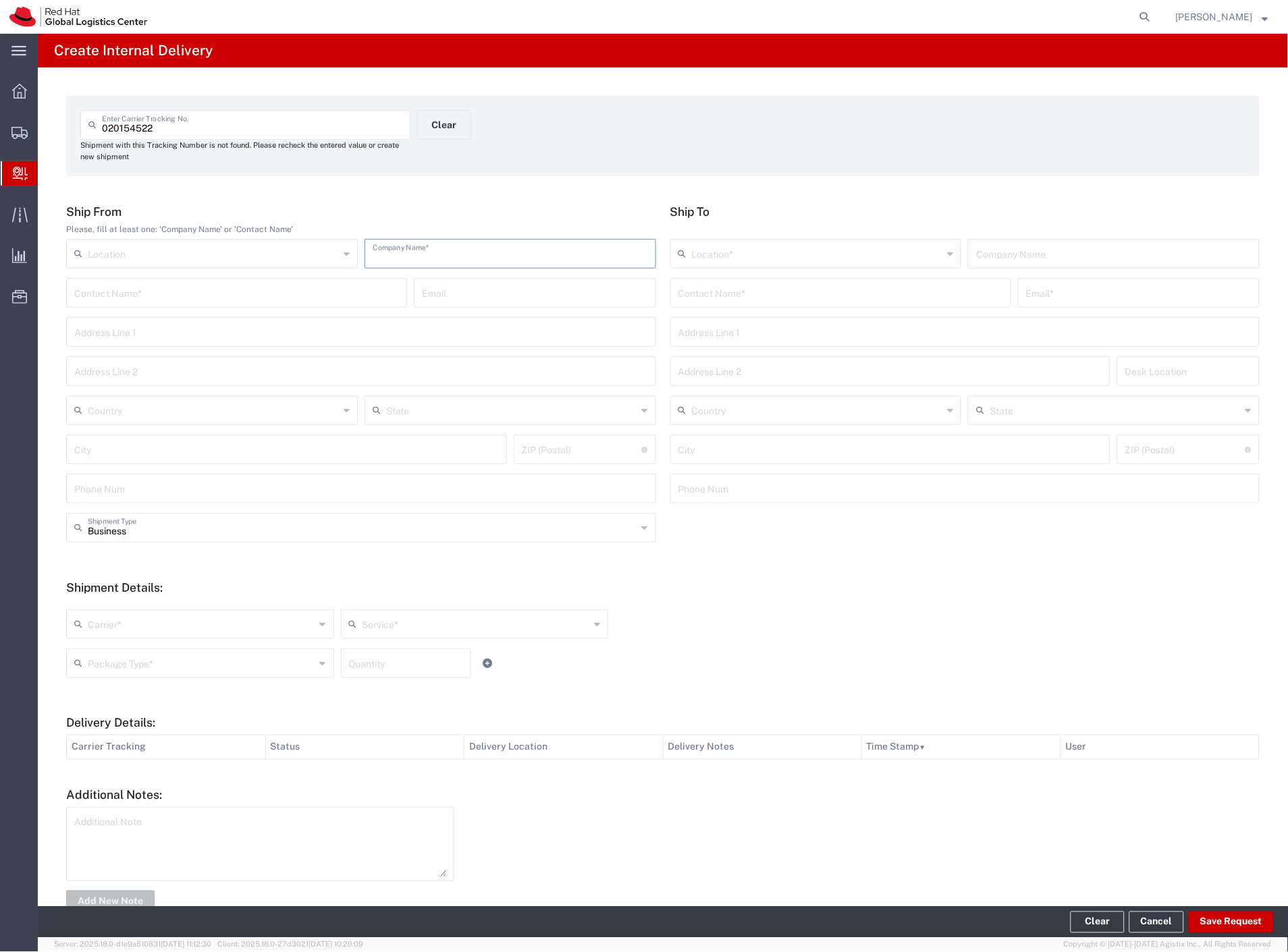
click at [460, 256] on input "text" at bounding box center [510, 252] width 275 height 23
paste input "edenred"
click at [690, 304] on div "Contact Name *" at bounding box center [840, 293] width 341 height 29
click at [698, 297] on input "text" at bounding box center [841, 292] width 325 height 23
click at [799, 334] on p "Narodni 135/14, Prague 1, FLEX, PRAGUE, 110 00, CZ" at bounding box center [841, 343] width 324 height 17
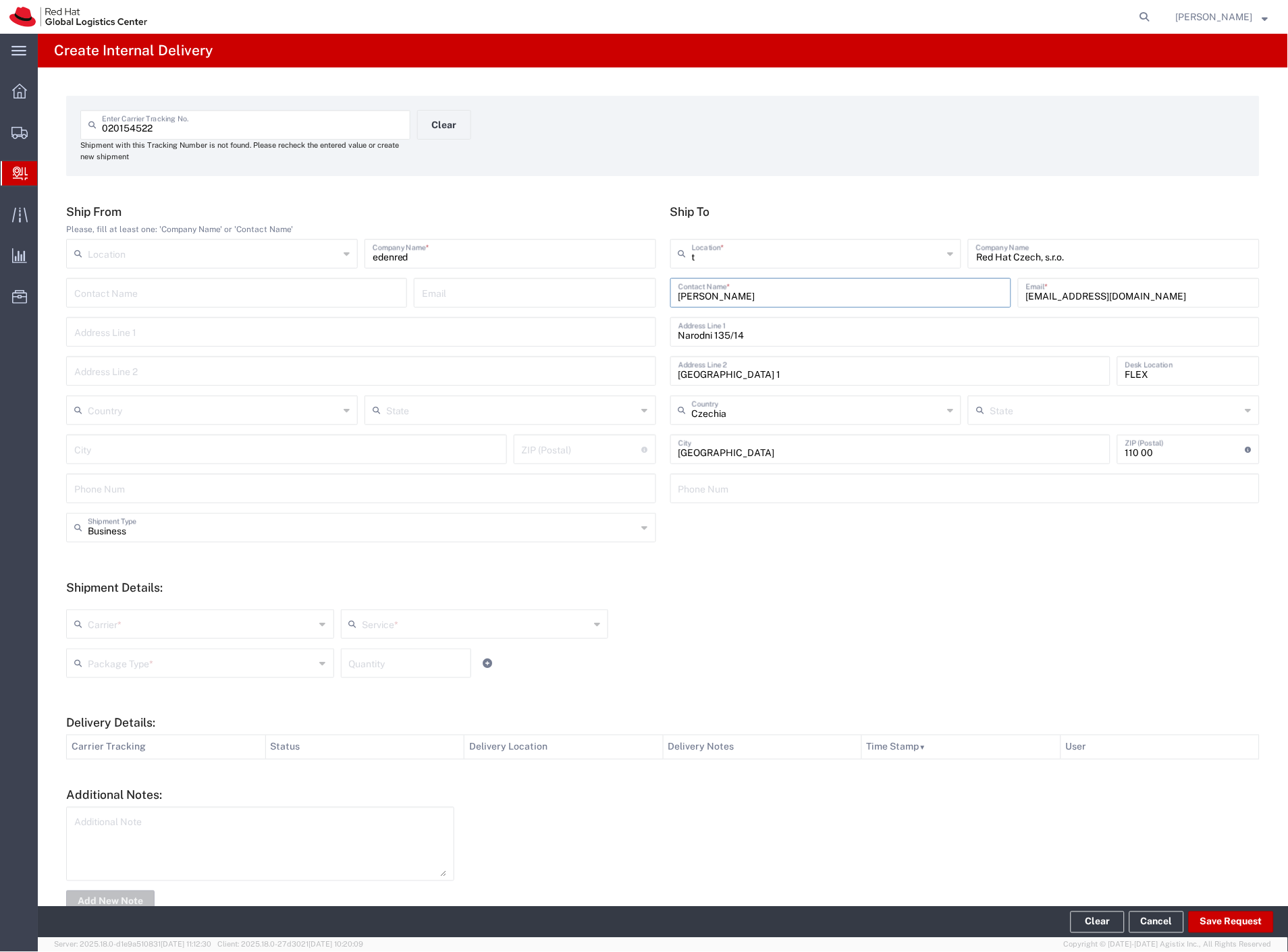
click at [810, 255] on input "t" at bounding box center [818, 252] width 251 height 23
click at [805, 298] on span "RH - [GEOGRAPHIC_DATA] [GEOGRAPHIC_DATA] - C" at bounding box center [810, 306] width 287 height 21
drag, startPoint x: 110, startPoint y: 624, endPoint x: 102, endPoint y: 644, distance: 21.5
click at [107, 628] on input "text" at bounding box center [202, 622] width 228 height 23
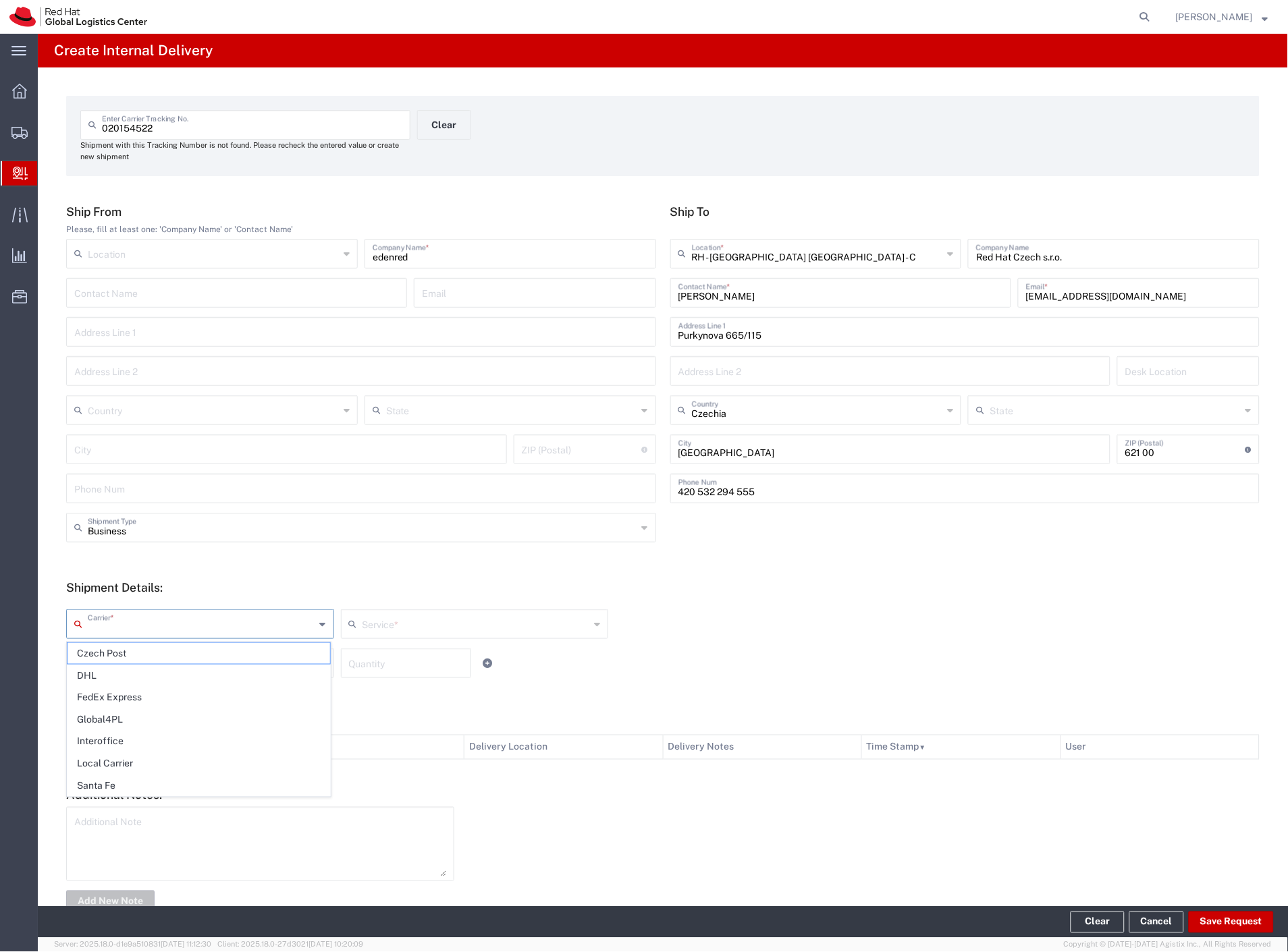
click at [98, 653] on span "Czech Post" at bounding box center [199, 653] width 262 height 21
click at [102, 661] on input "text" at bounding box center [202, 662] width 228 height 23
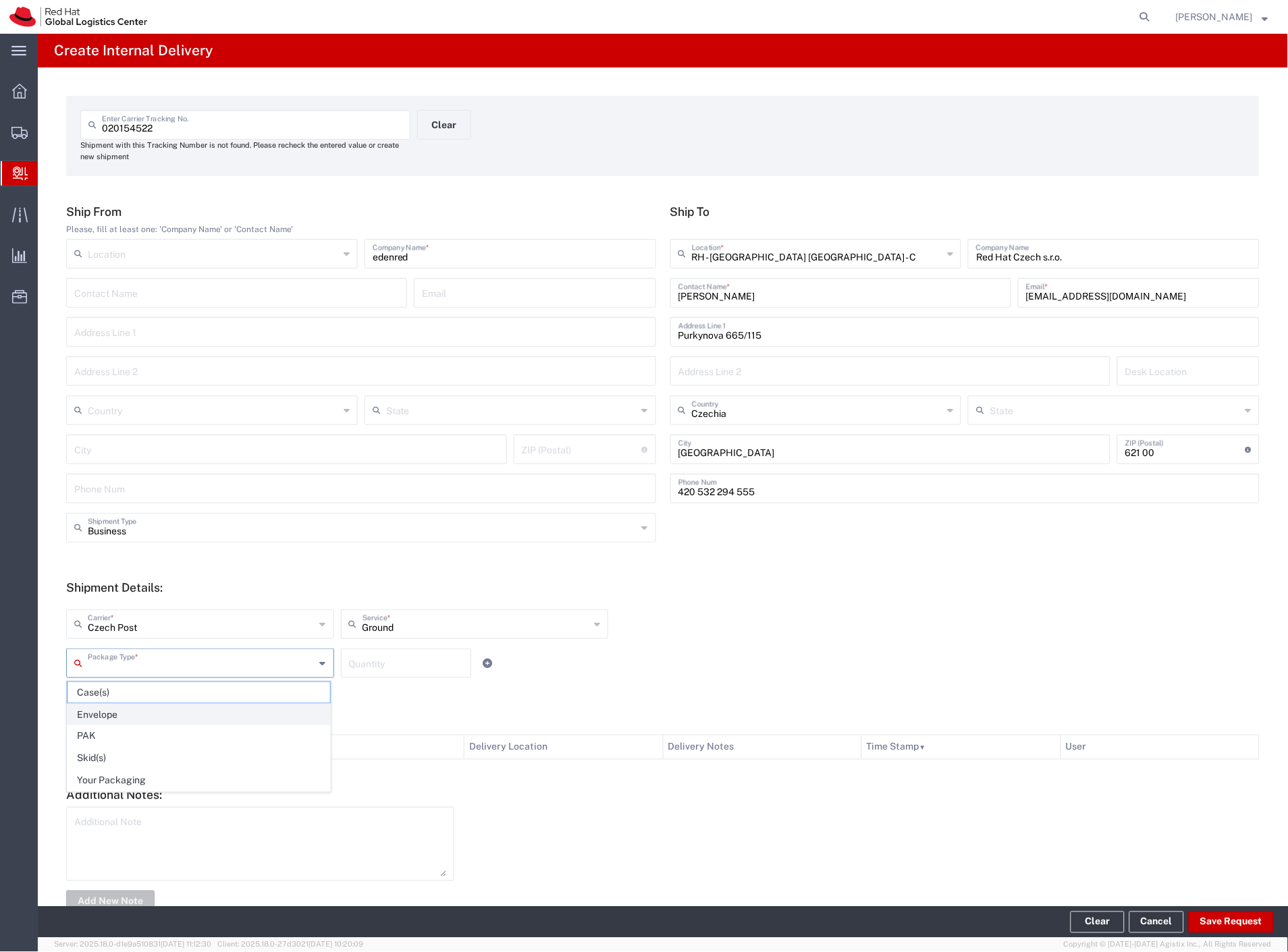
click at [131, 707] on span "Envelope" at bounding box center [199, 715] width 262 height 21
click at [1223, 914] on button "Save Request" at bounding box center [1231, 922] width 85 height 22
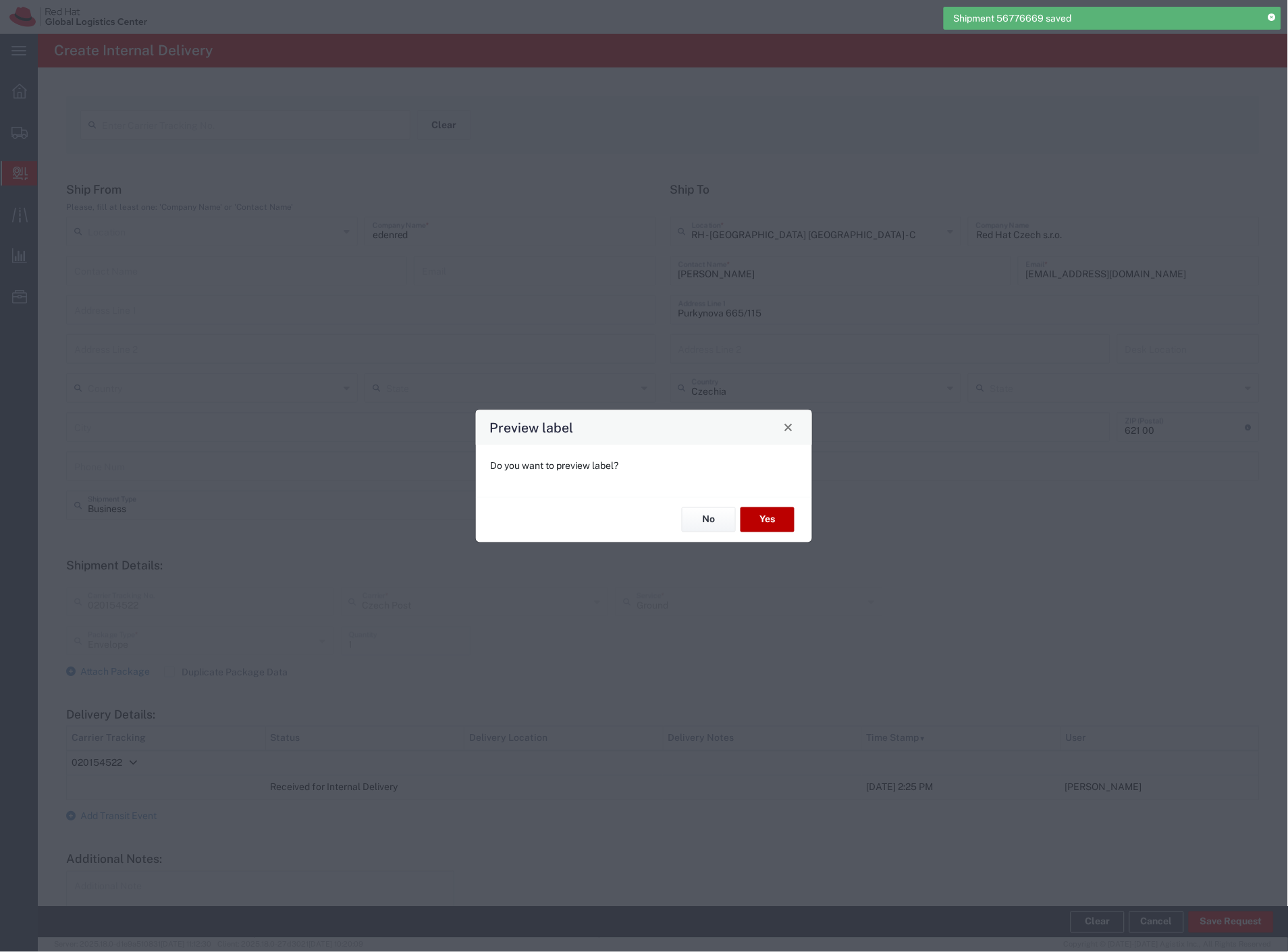
click at [779, 518] on button "Yes" at bounding box center [767, 520] width 54 height 25
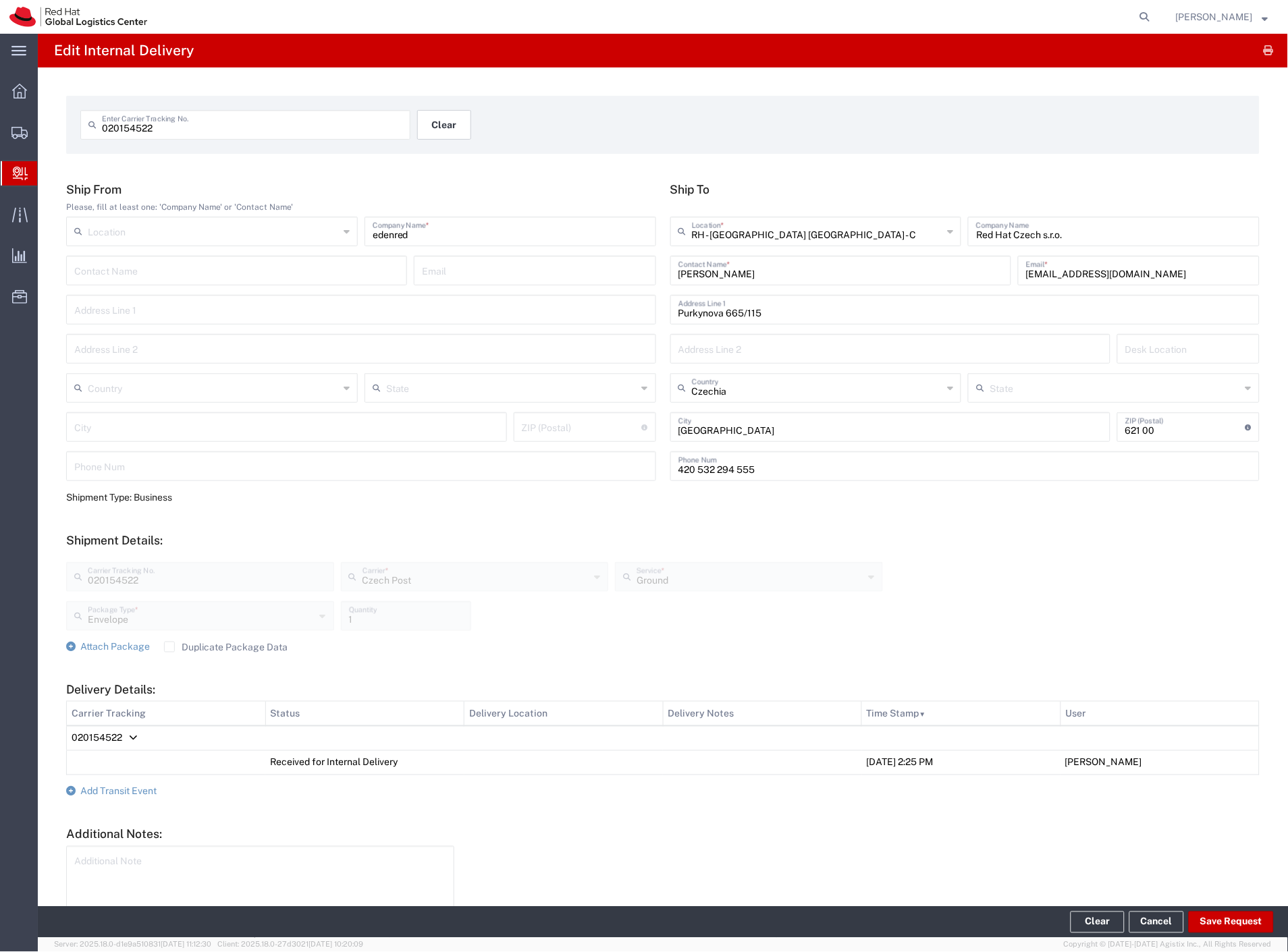
click at [421, 110] on button "Clear" at bounding box center [444, 124] width 54 height 29
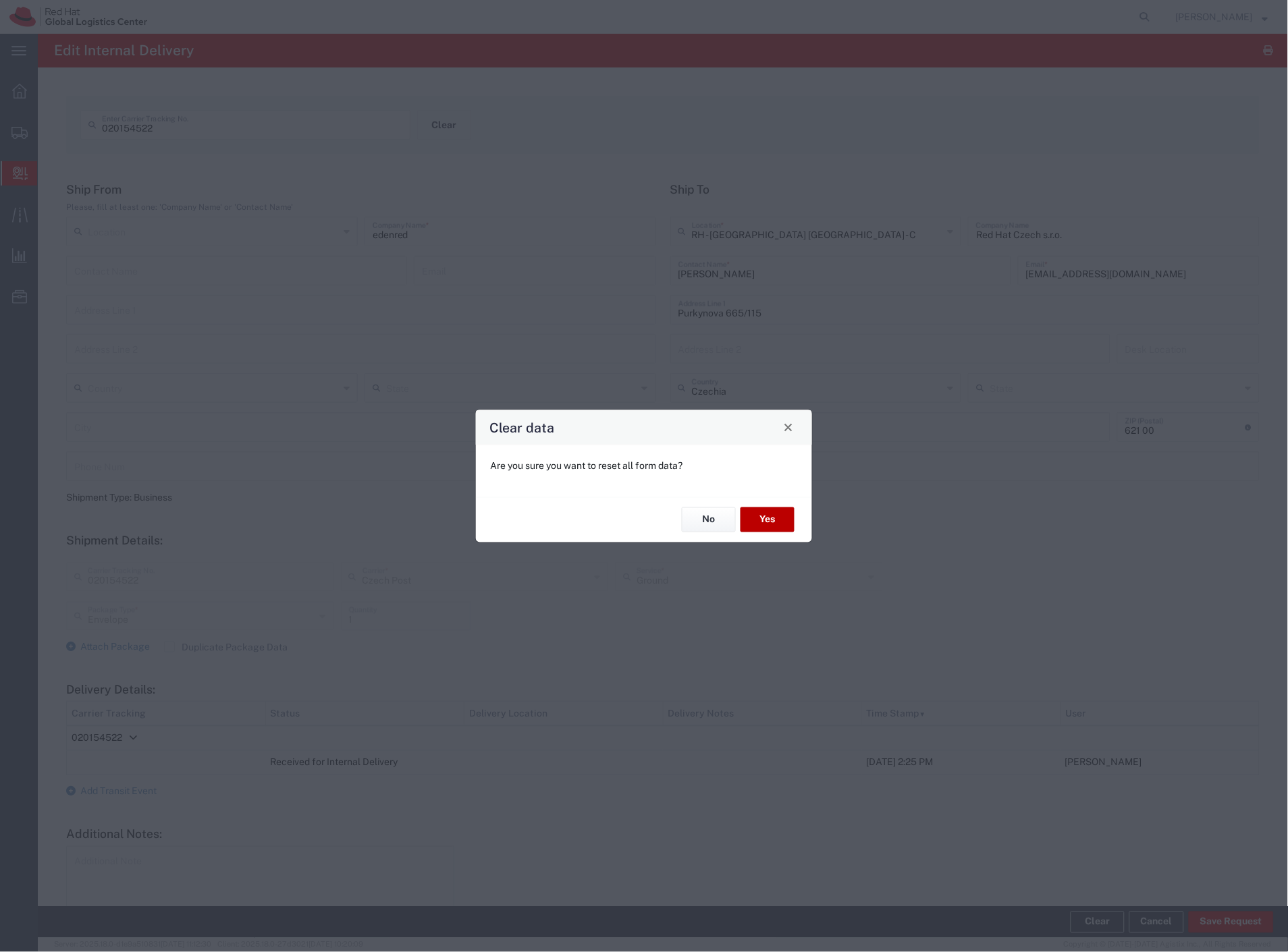
drag, startPoint x: 794, startPoint y: 531, endPoint x: 776, endPoint y: 521, distance: 20.6
click at [775, 520] on button "Yes" at bounding box center [767, 520] width 54 height 25
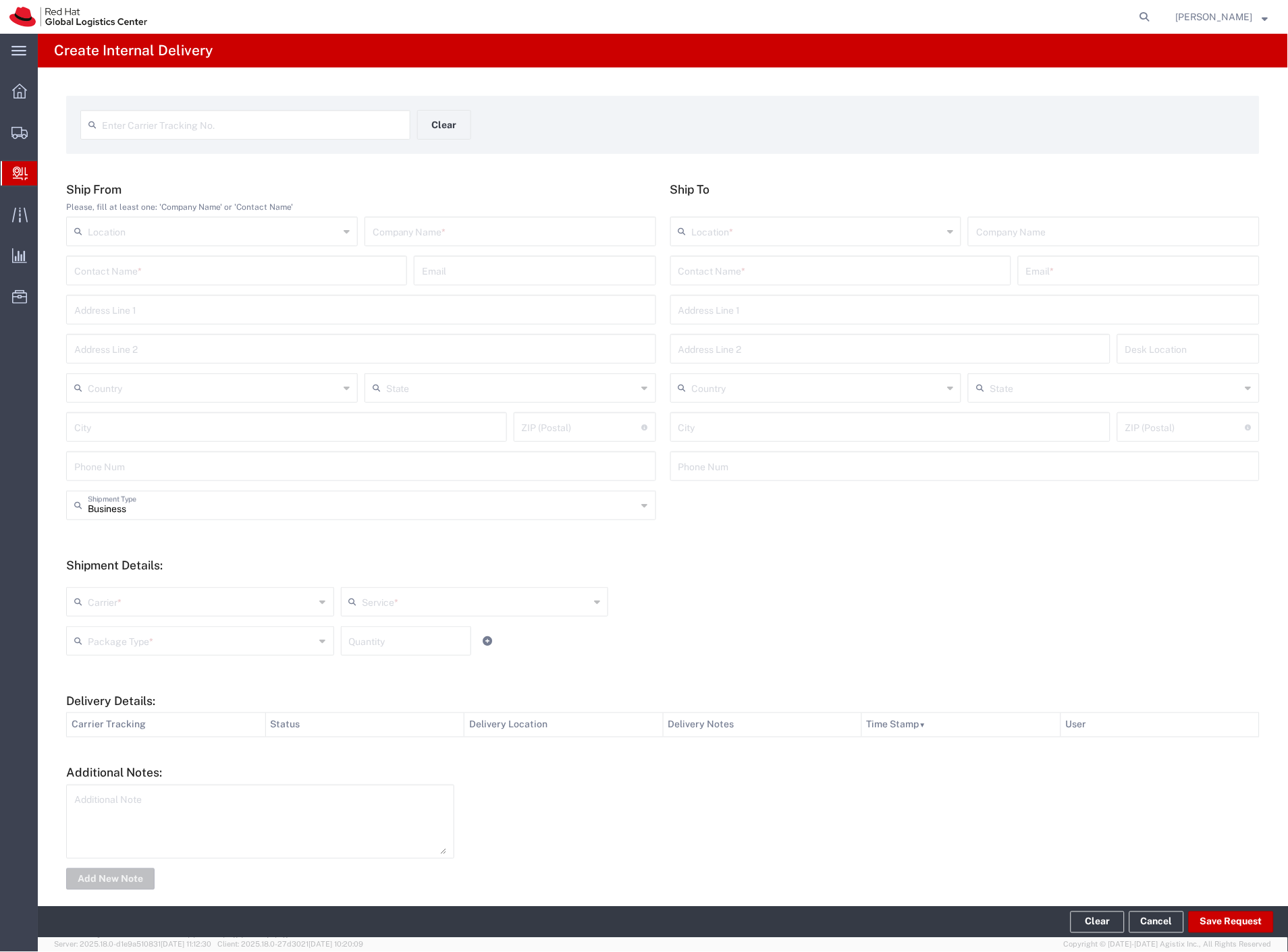
click at [770, 518] on div "Business Shipment Type Business Personal" at bounding box center [663, 509] width 1208 height 39
click at [288, 116] on input "text" at bounding box center [252, 123] width 300 height 23
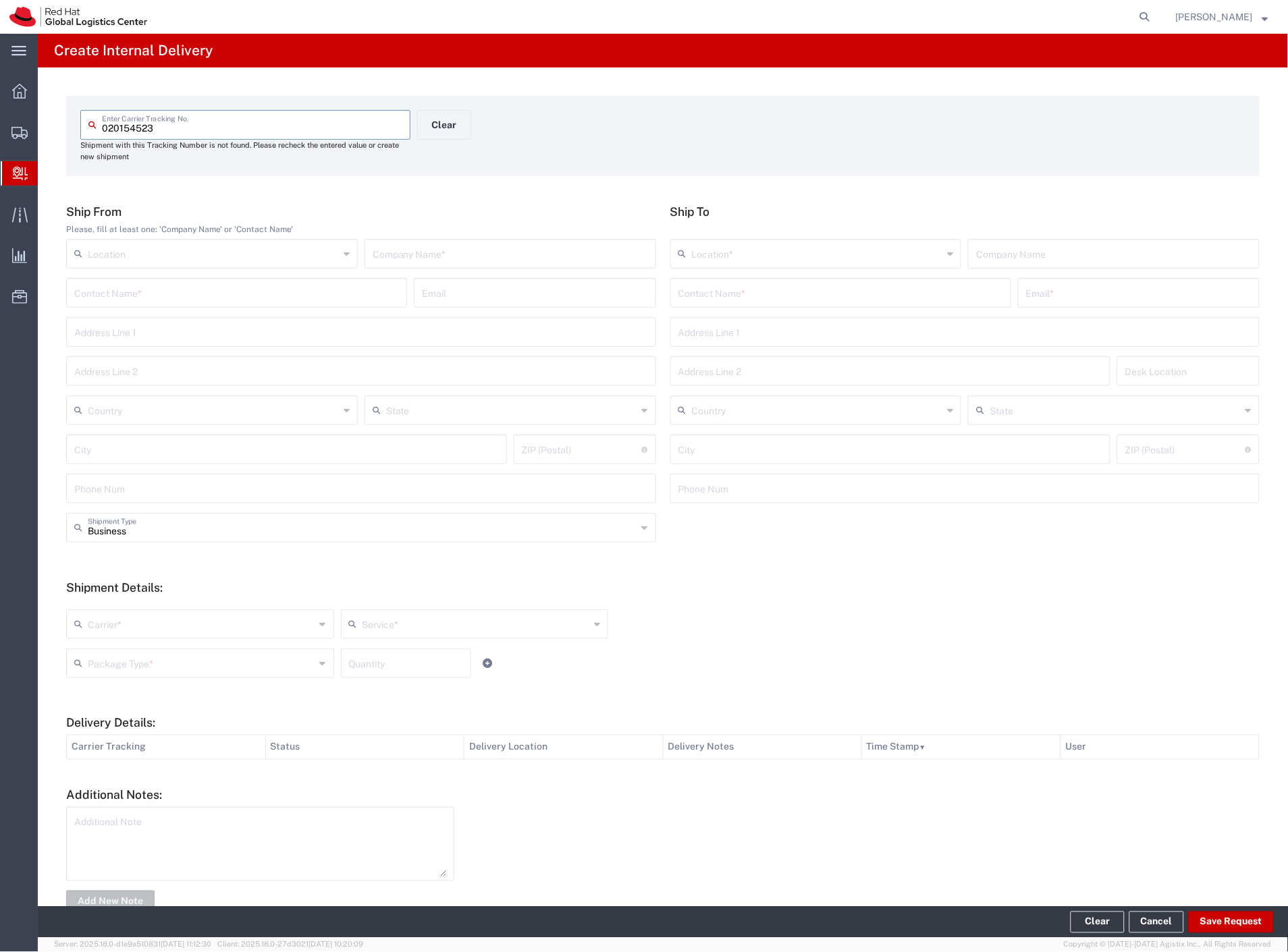
click at [432, 265] on div "Company Name *" at bounding box center [510, 254] width 292 height 29
paste input "edenred"
click at [686, 293] on input "text" at bounding box center [841, 292] width 325 height 23
click at [791, 327] on p "Red Hat Czech s.r.o. (Petra Ctibor), pctibor@redhat.com" at bounding box center [841, 326] width 324 height 17
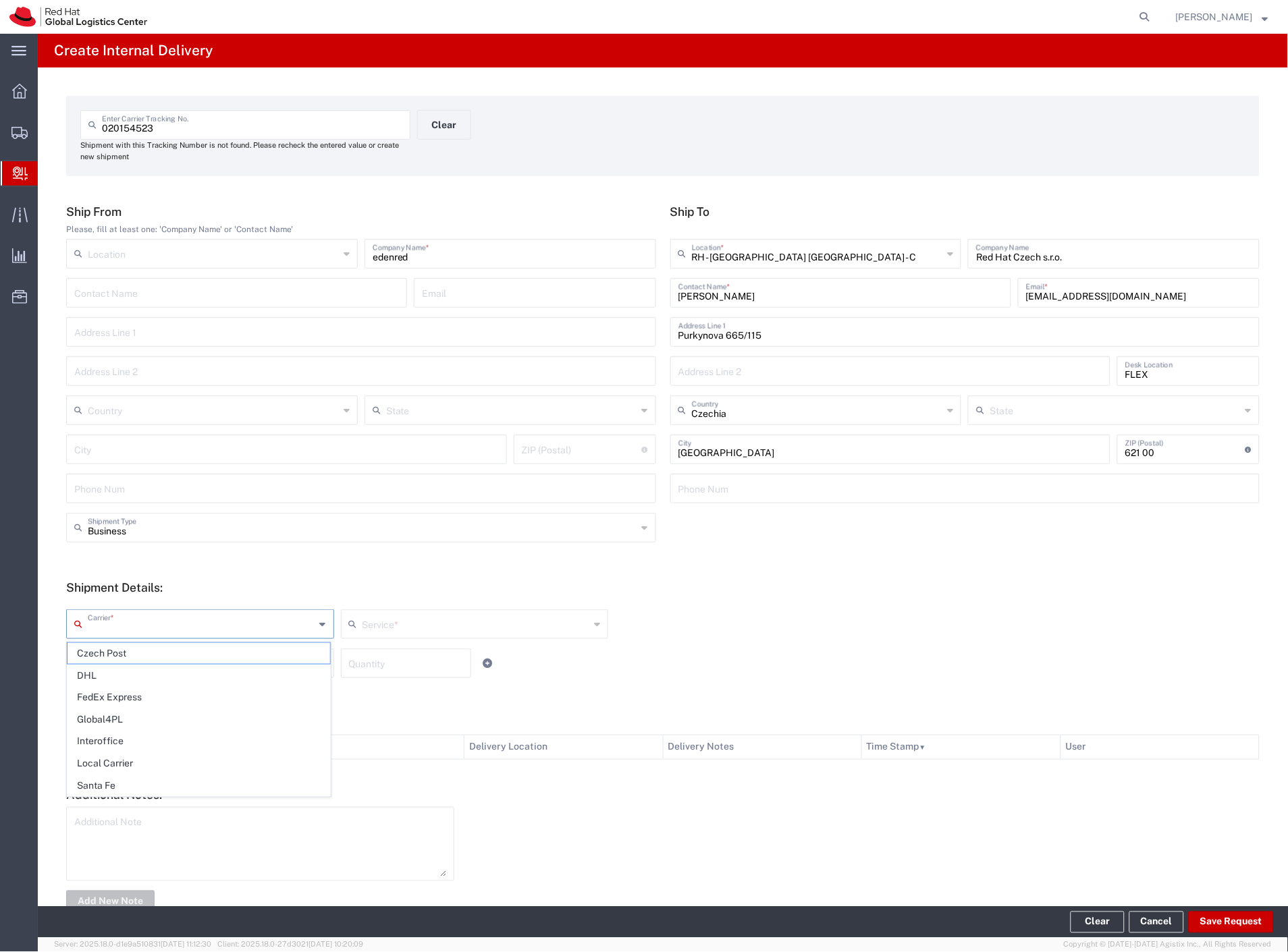
drag, startPoint x: 110, startPoint y: 613, endPoint x: 106, endPoint y: 639, distance: 26.3
click at [109, 617] on input "text" at bounding box center [202, 622] width 228 height 23
click at [107, 651] on span "Czech Post" at bounding box center [199, 653] width 262 height 21
drag, startPoint x: 110, startPoint y: 654, endPoint x: 116, endPoint y: 703, distance: 49.4
click at [110, 659] on input "text" at bounding box center [202, 662] width 228 height 23
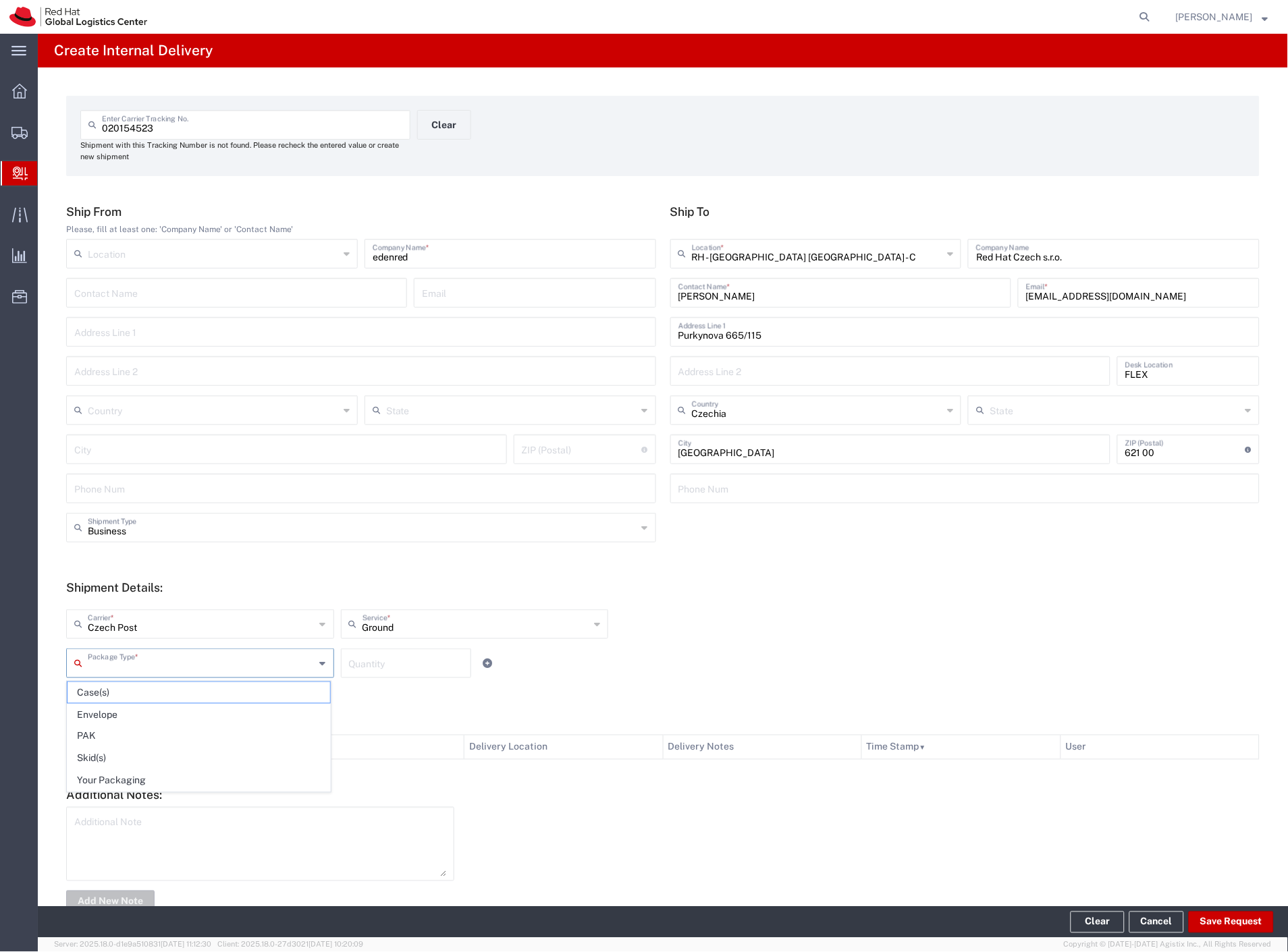
drag, startPoint x: 116, startPoint y: 707, endPoint x: 543, endPoint y: 831, distance: 444.6
click at [116, 707] on span "Envelope" at bounding box center [199, 715] width 262 height 21
click at [1239, 922] on button "Save Request" at bounding box center [1231, 922] width 85 height 22
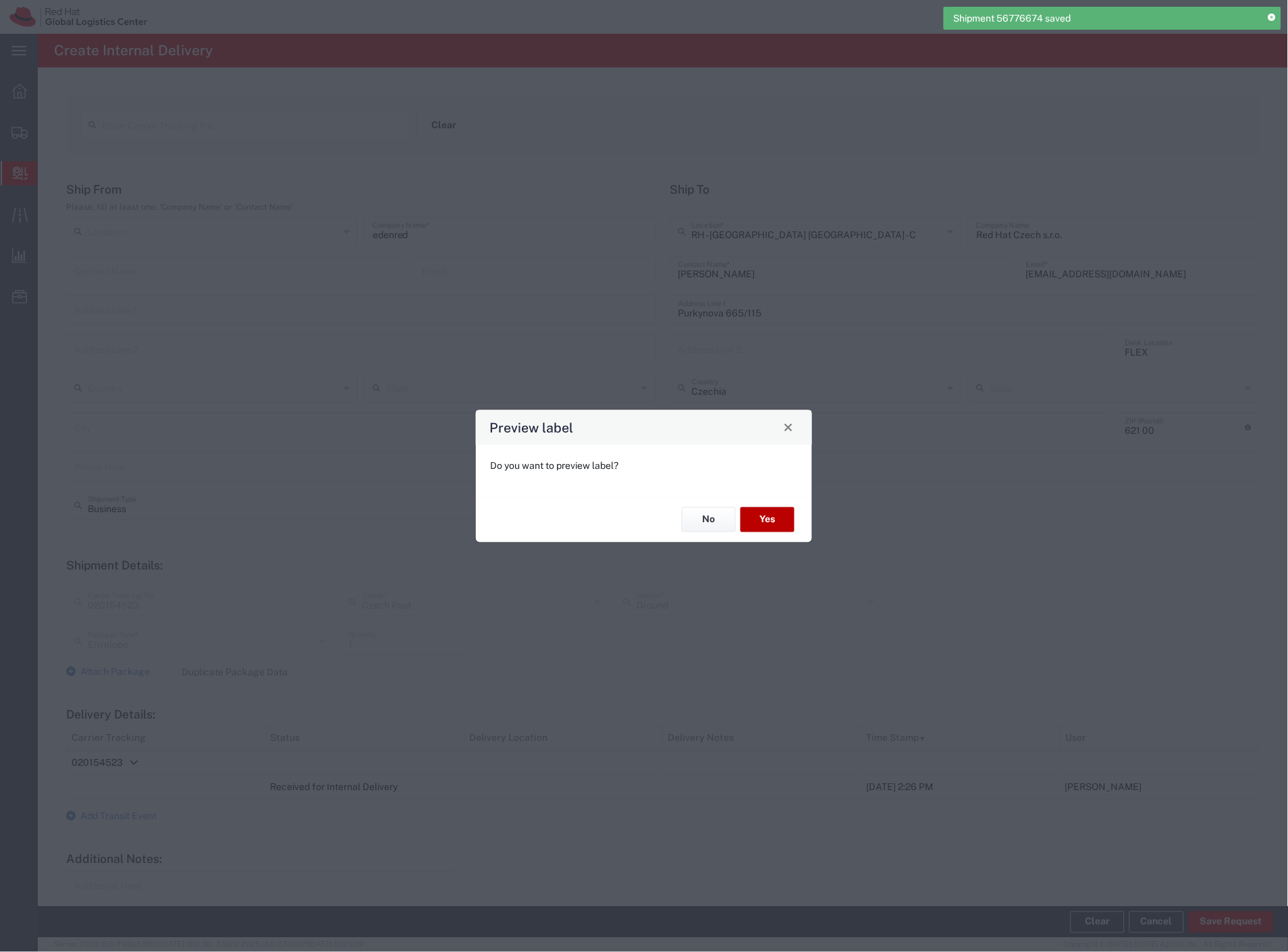
click at [761, 515] on button "Yes" at bounding box center [767, 520] width 54 height 25
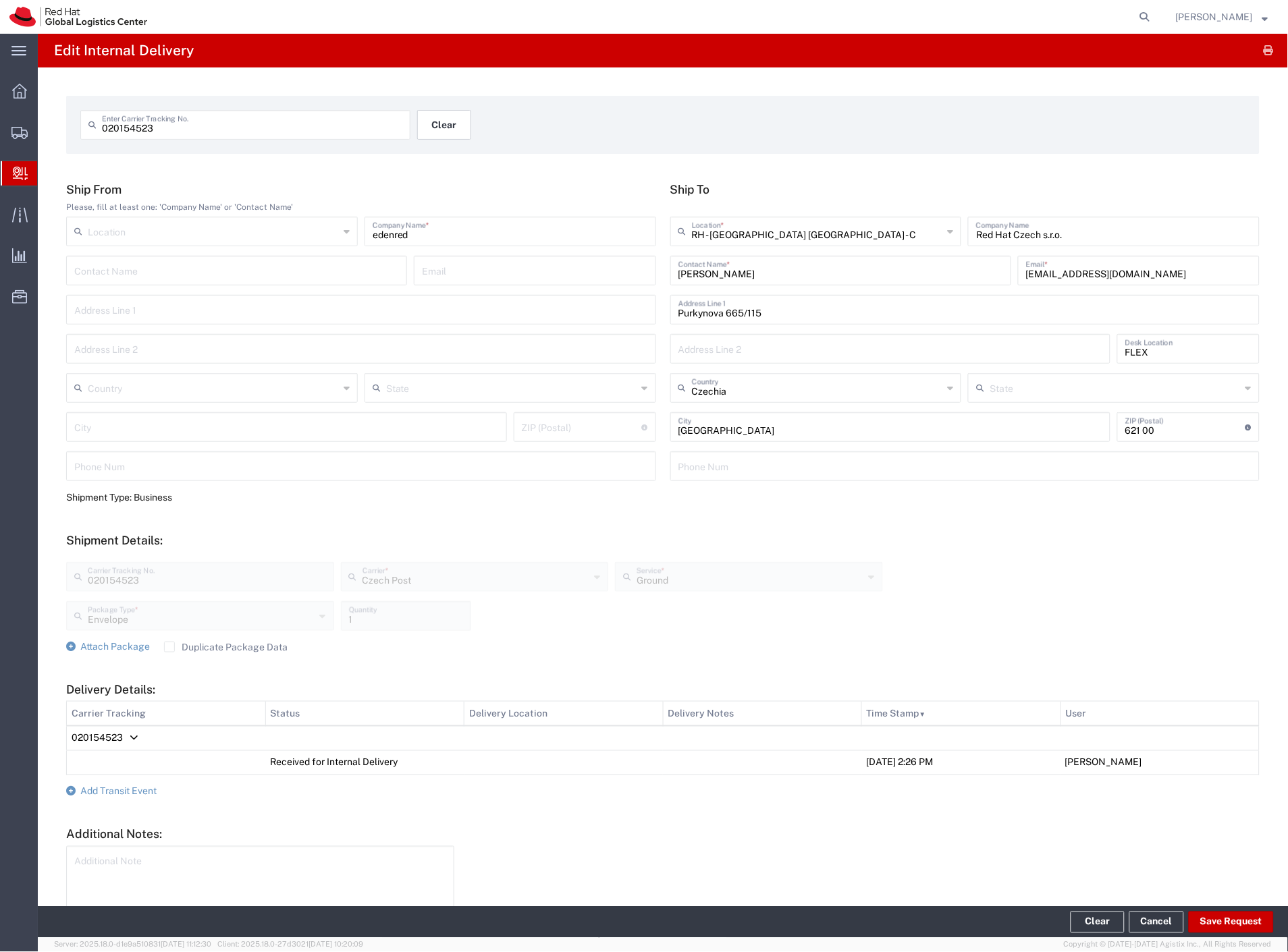
click at [459, 119] on button "Clear" at bounding box center [444, 124] width 54 height 29
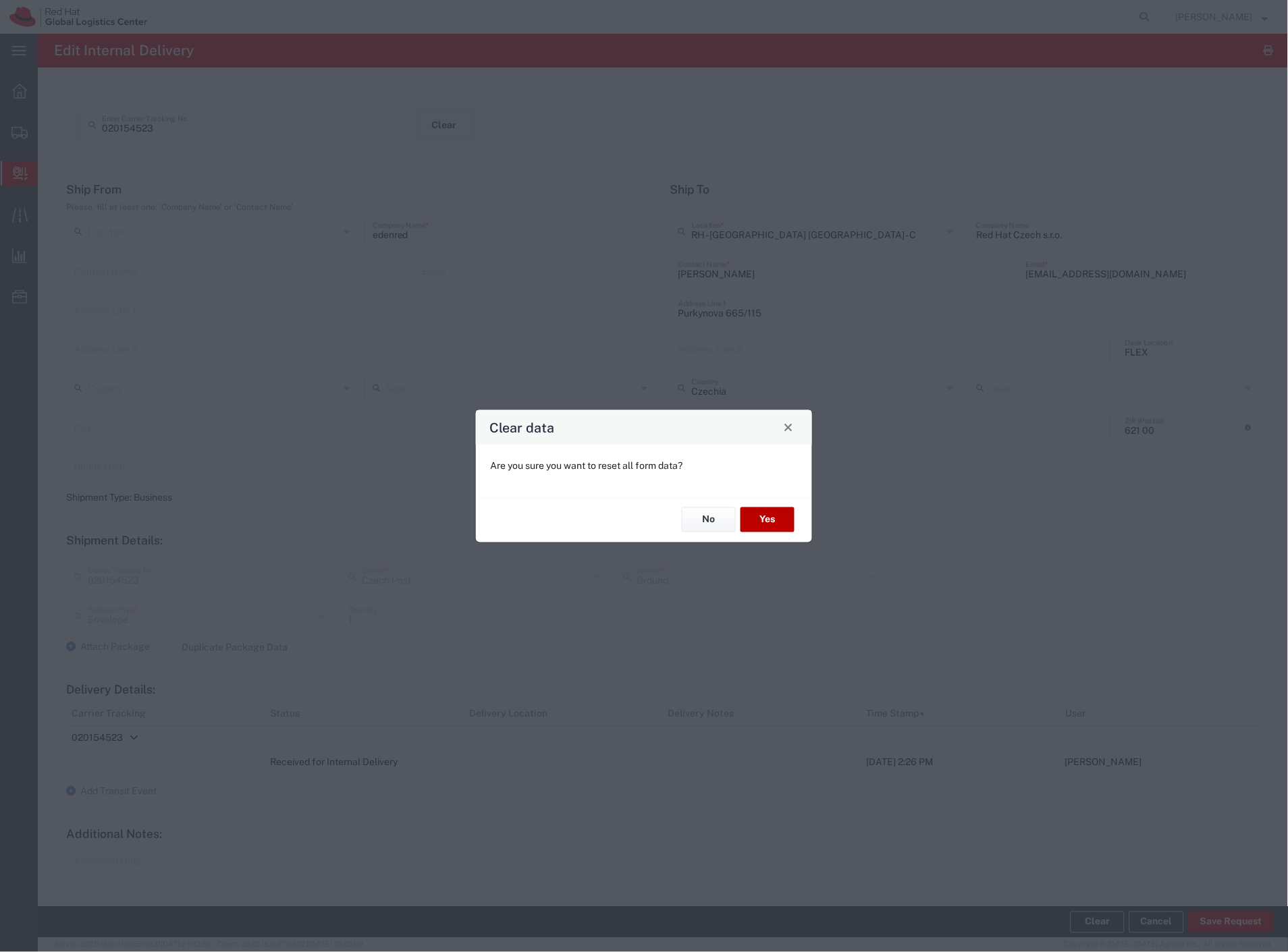
click at [783, 531] on button "Yes" at bounding box center [767, 520] width 54 height 25
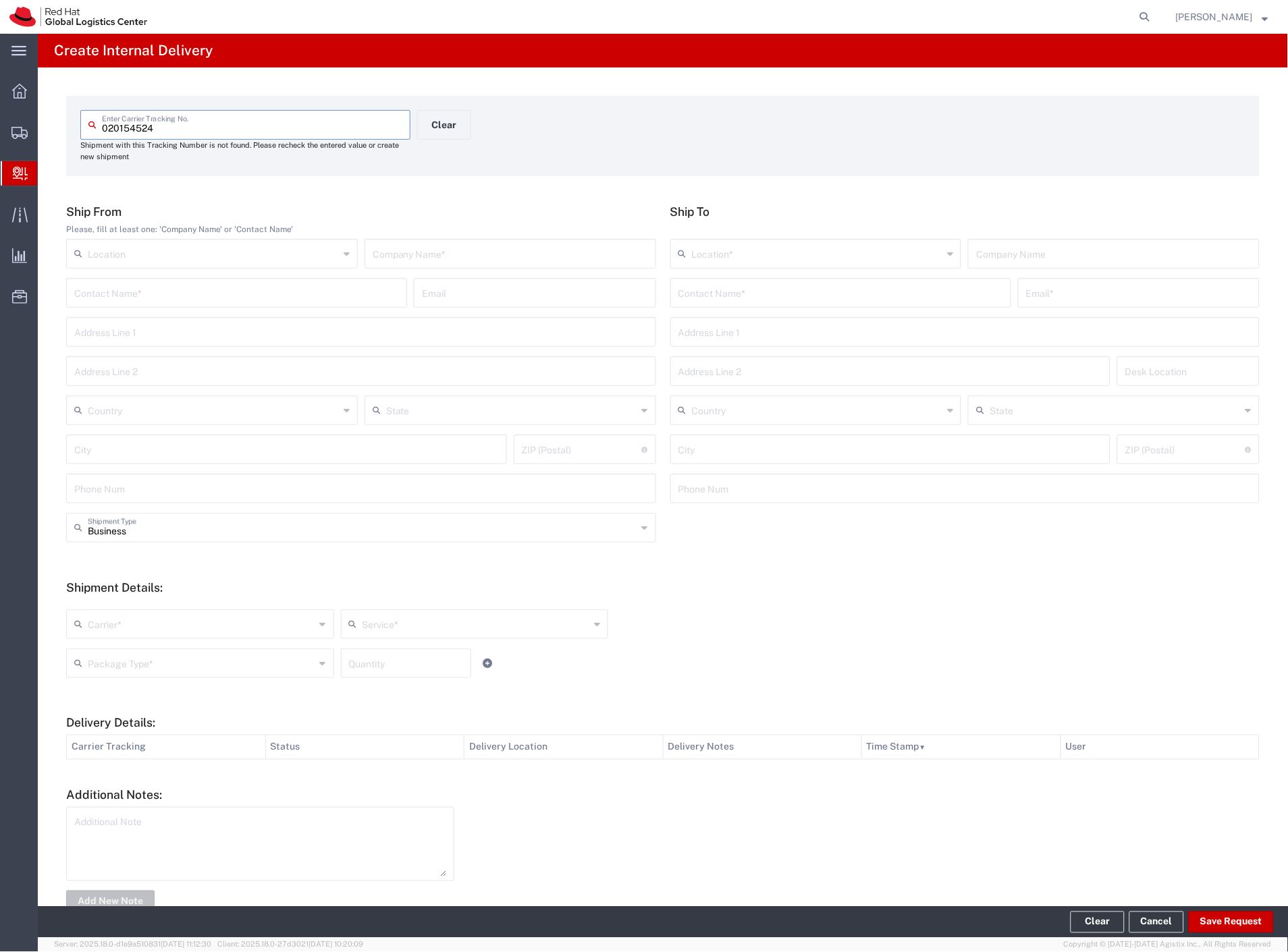
click at [537, 247] on input "text" at bounding box center [510, 252] width 275 height 23
paste input "edenred"
click at [694, 299] on input "text" at bounding box center [841, 292] width 325 height 23
click at [790, 334] on p "Purkynova 665/115, FLEX, BRNO, 621 00, CZ" at bounding box center [841, 343] width 324 height 17
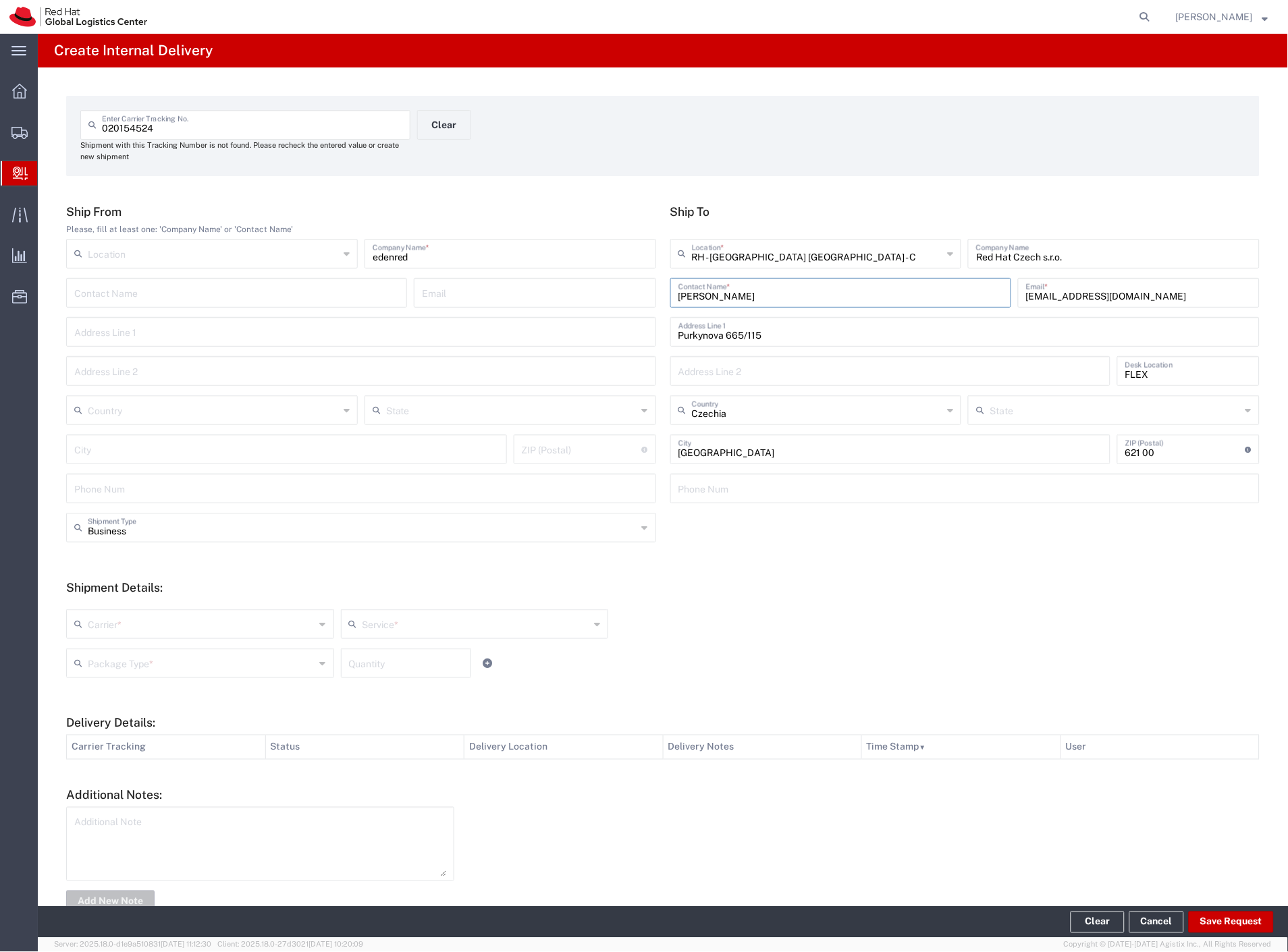
click at [135, 623] on input "text" at bounding box center [202, 622] width 228 height 23
click at [125, 655] on span "Czech Post" at bounding box center [199, 653] width 262 height 21
click at [123, 668] on input "text" at bounding box center [202, 662] width 228 height 23
click at [104, 716] on span "Envelope" at bounding box center [199, 715] width 262 height 21
click at [1247, 927] on button "Save Request" at bounding box center [1231, 922] width 85 height 22
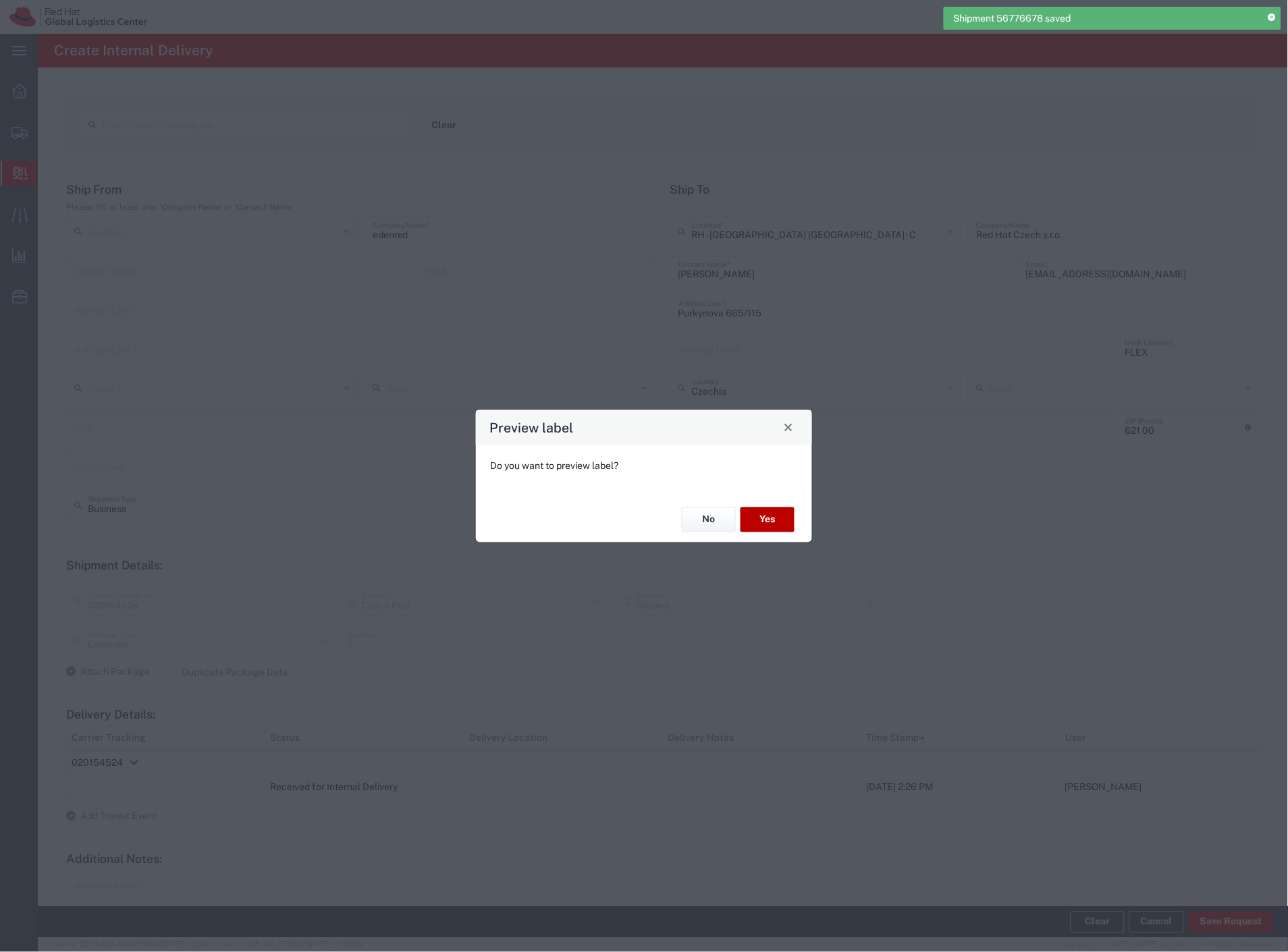
click at [767, 528] on button "Yes" at bounding box center [767, 520] width 54 height 25
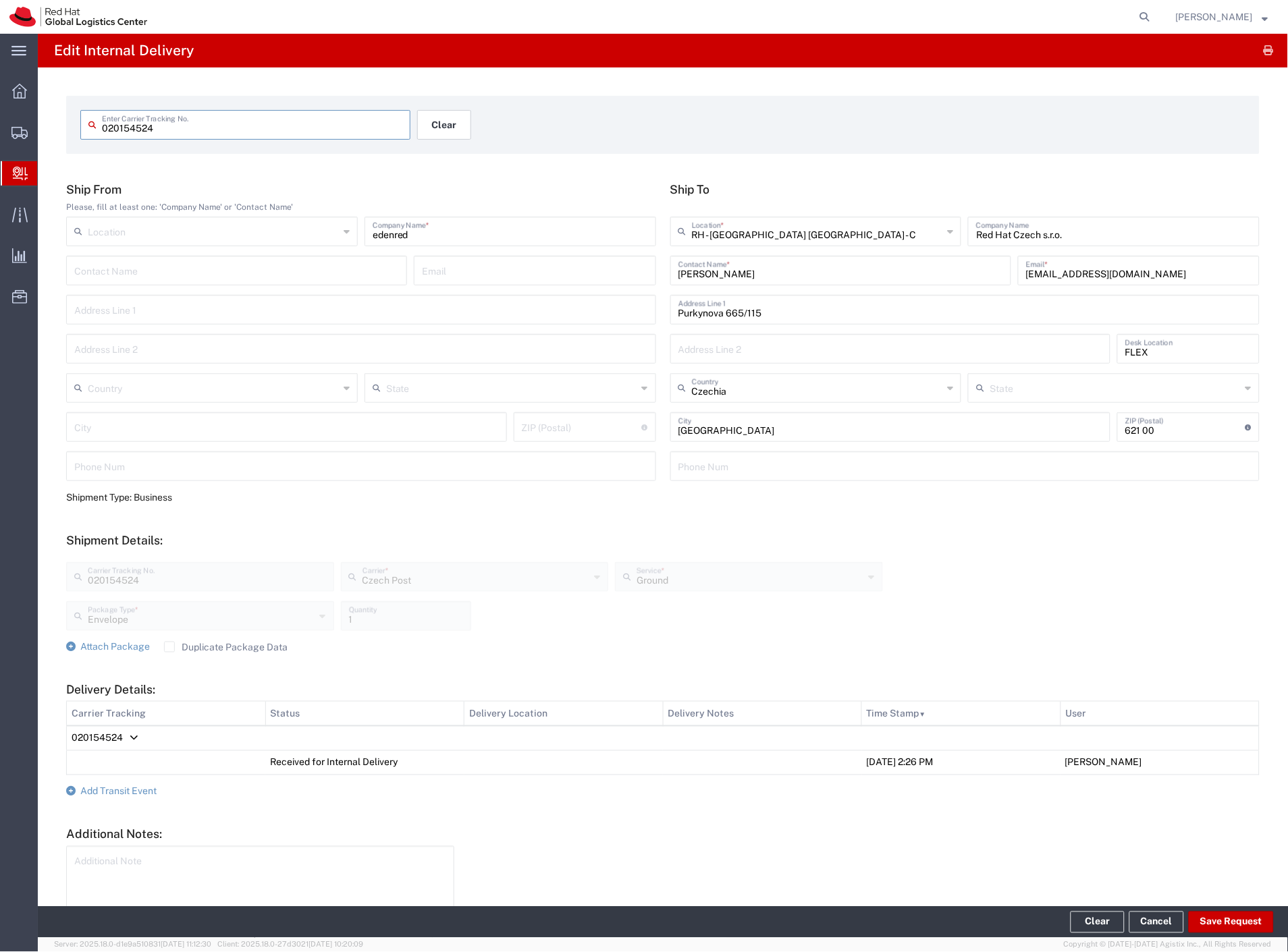
click at [451, 130] on button "Clear" at bounding box center [444, 124] width 54 height 29
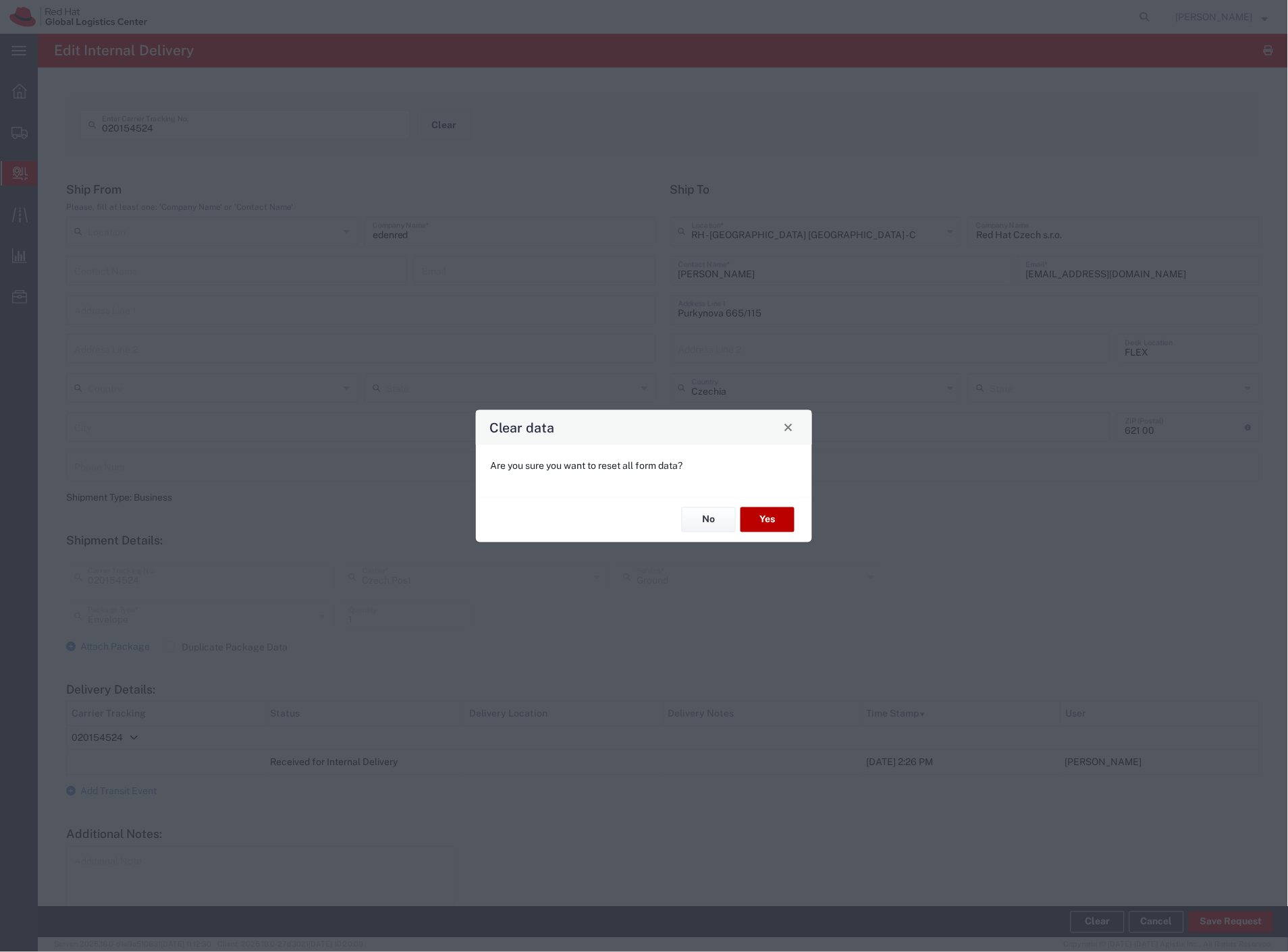
click at [774, 521] on button "Yes" at bounding box center [767, 520] width 54 height 25
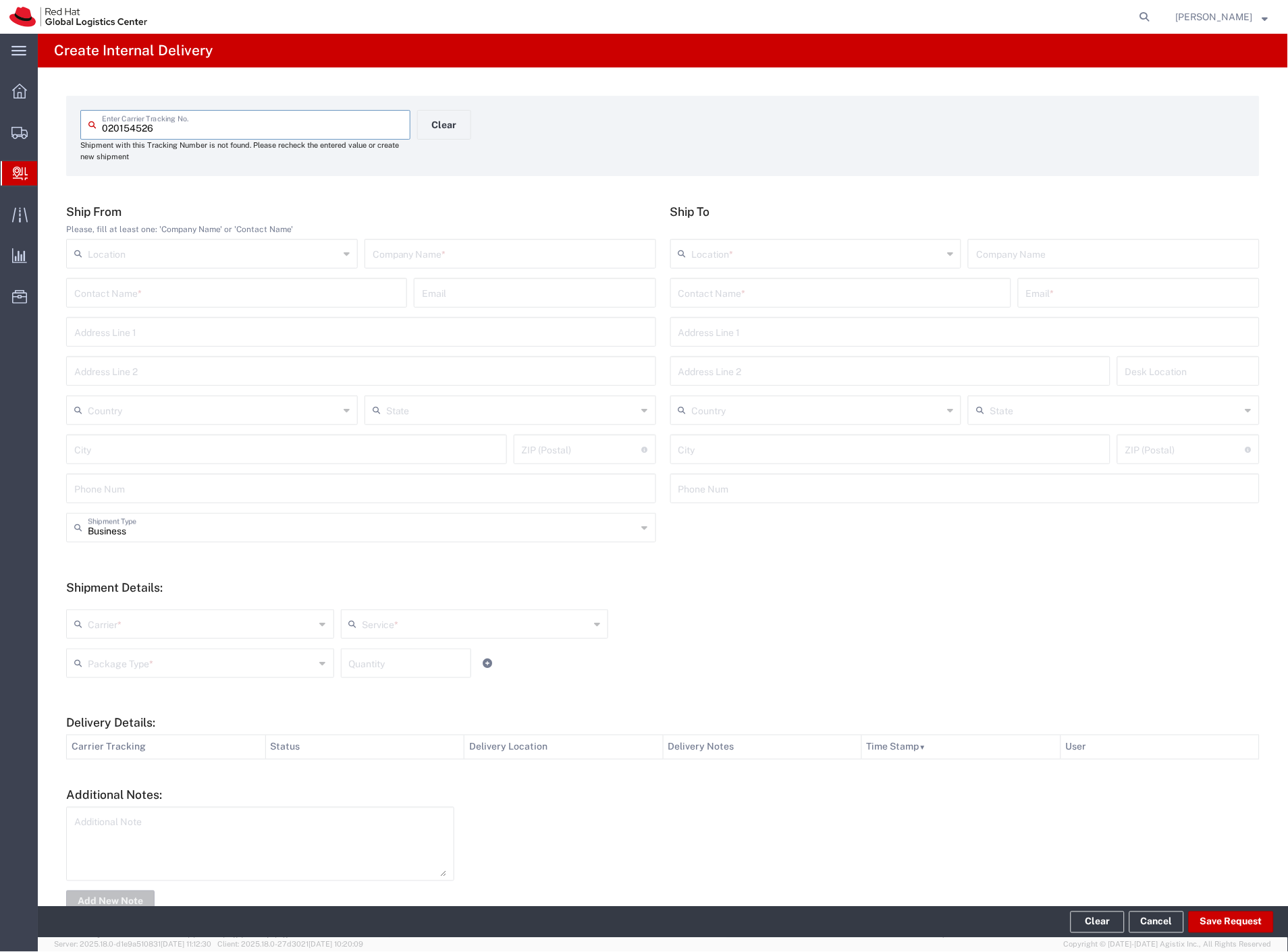
click at [460, 253] on input "text" at bounding box center [510, 252] width 275 height 23
paste input "edenred"
click at [791, 281] on input "text" at bounding box center [841, 292] width 325 height 23
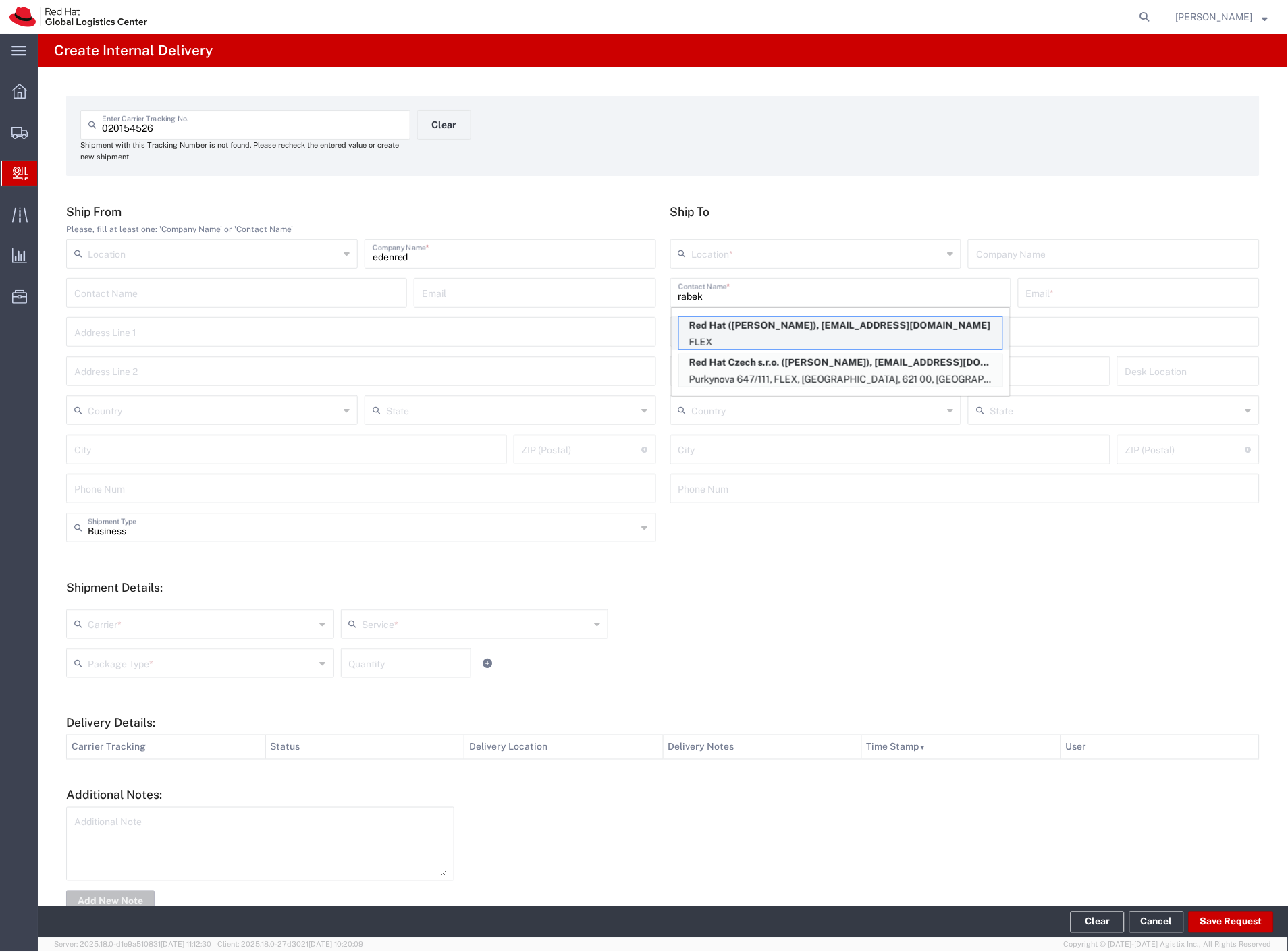
click at [811, 331] on p "Red Hat (Michal Rabek), mrabek@redhat.com" at bounding box center [841, 326] width 324 height 17
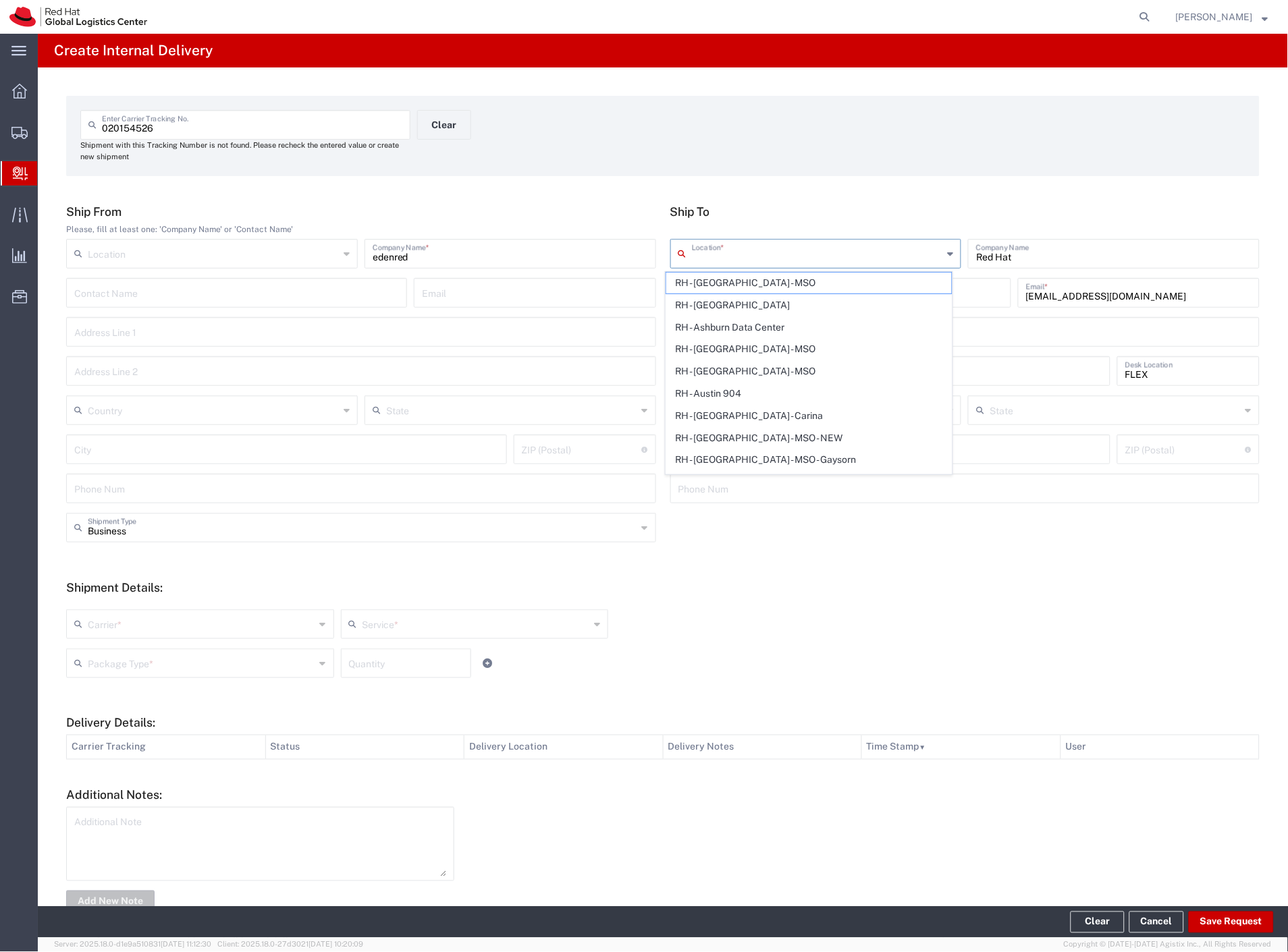
click at [716, 259] on input "text" at bounding box center [818, 252] width 251 height 23
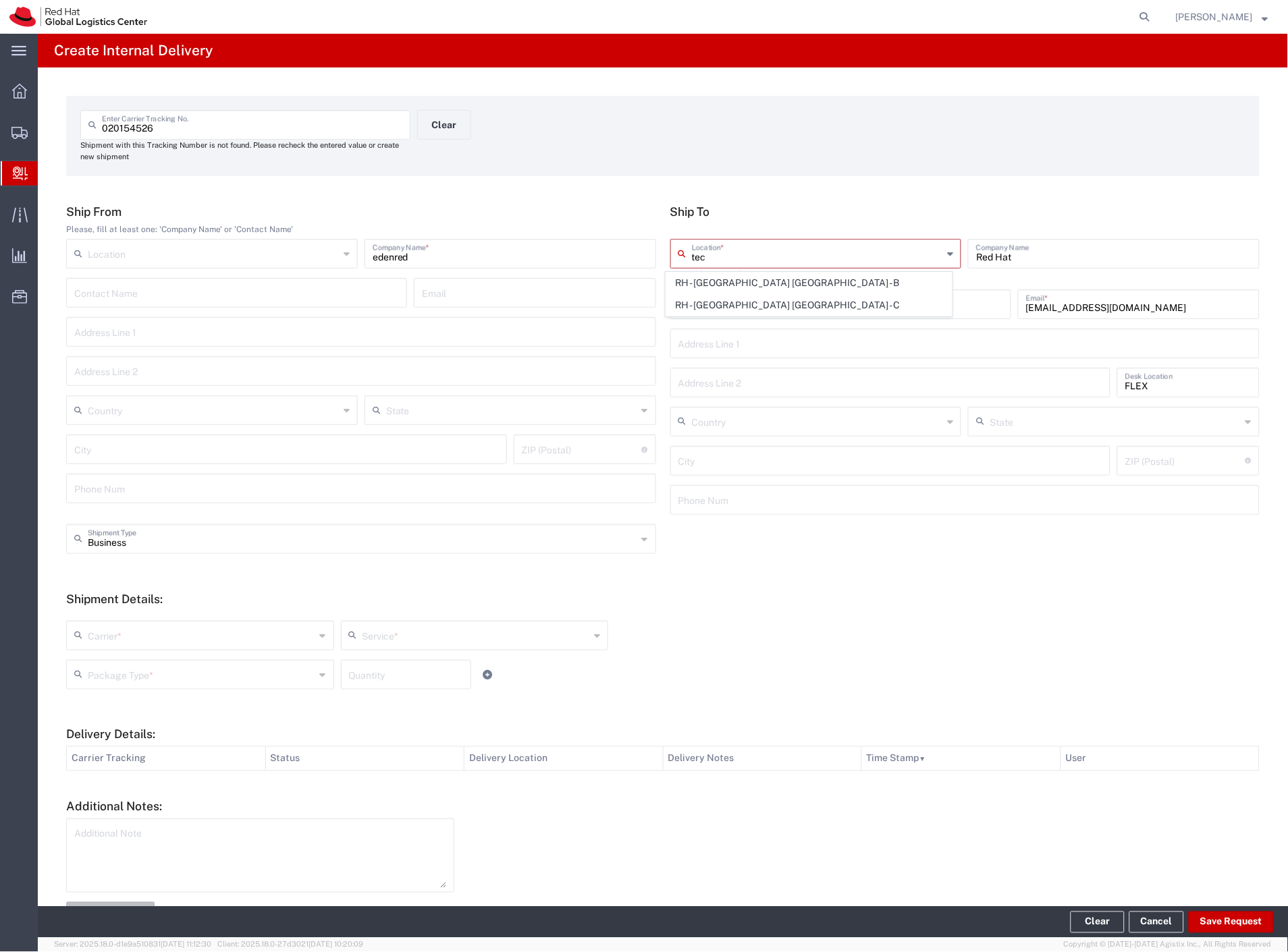
click at [760, 306] on span "RH - [GEOGRAPHIC_DATA] [GEOGRAPHIC_DATA] - C" at bounding box center [810, 306] width 287 height 21
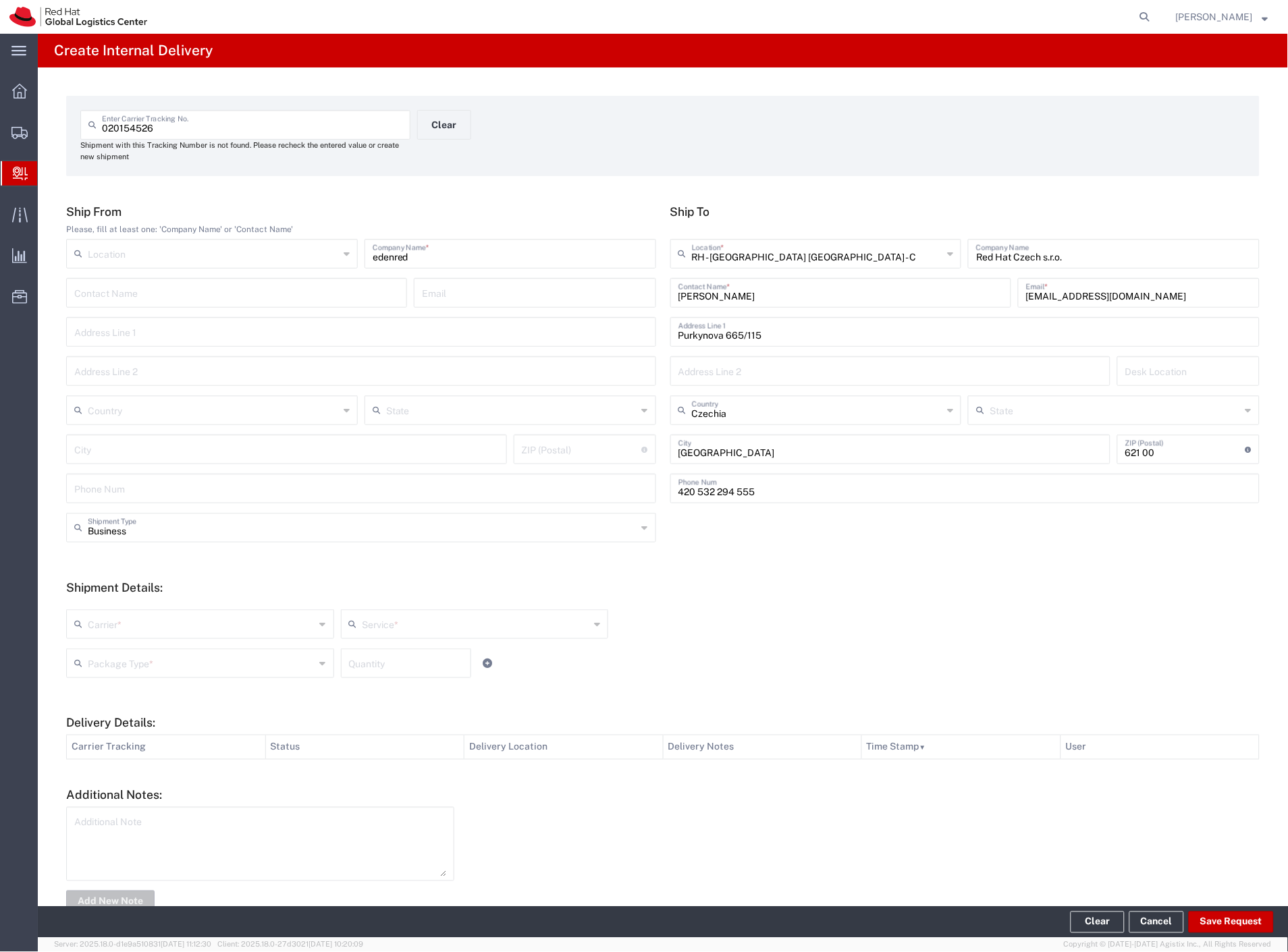
drag, startPoint x: 146, startPoint y: 624, endPoint x: 144, endPoint y: 639, distance: 15.1
click at [145, 628] on input "text" at bounding box center [202, 622] width 228 height 23
click at [140, 648] on span "Czech Post" at bounding box center [199, 653] width 262 height 21
drag, startPoint x: 135, startPoint y: 667, endPoint x: 131, endPoint y: 692, distance: 25.3
click at [135, 669] on input "text" at bounding box center [202, 662] width 228 height 23
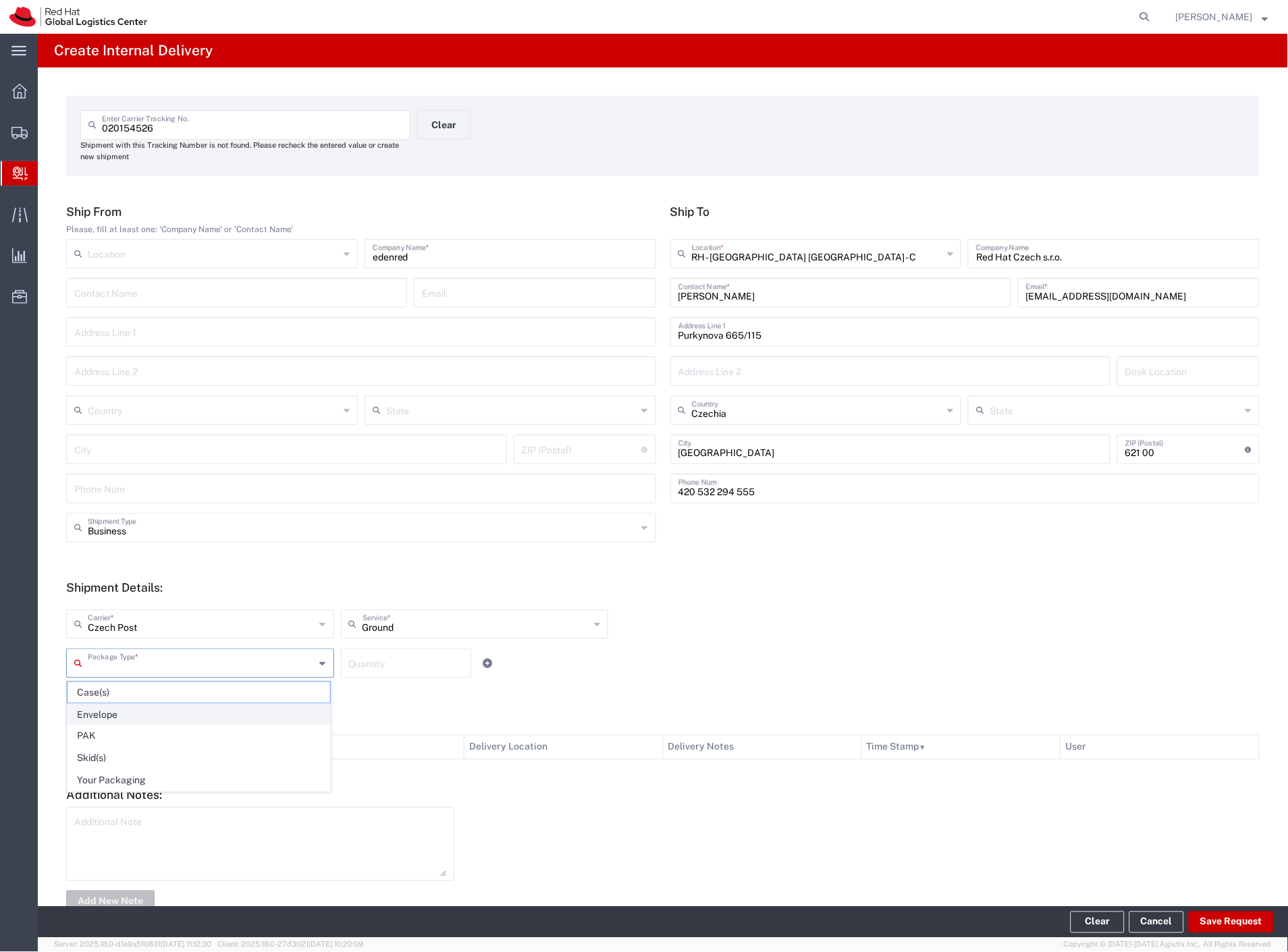
click at [129, 716] on span "Envelope" at bounding box center [199, 715] width 262 height 21
click at [1210, 924] on button "Save Request" at bounding box center [1231, 922] width 85 height 22
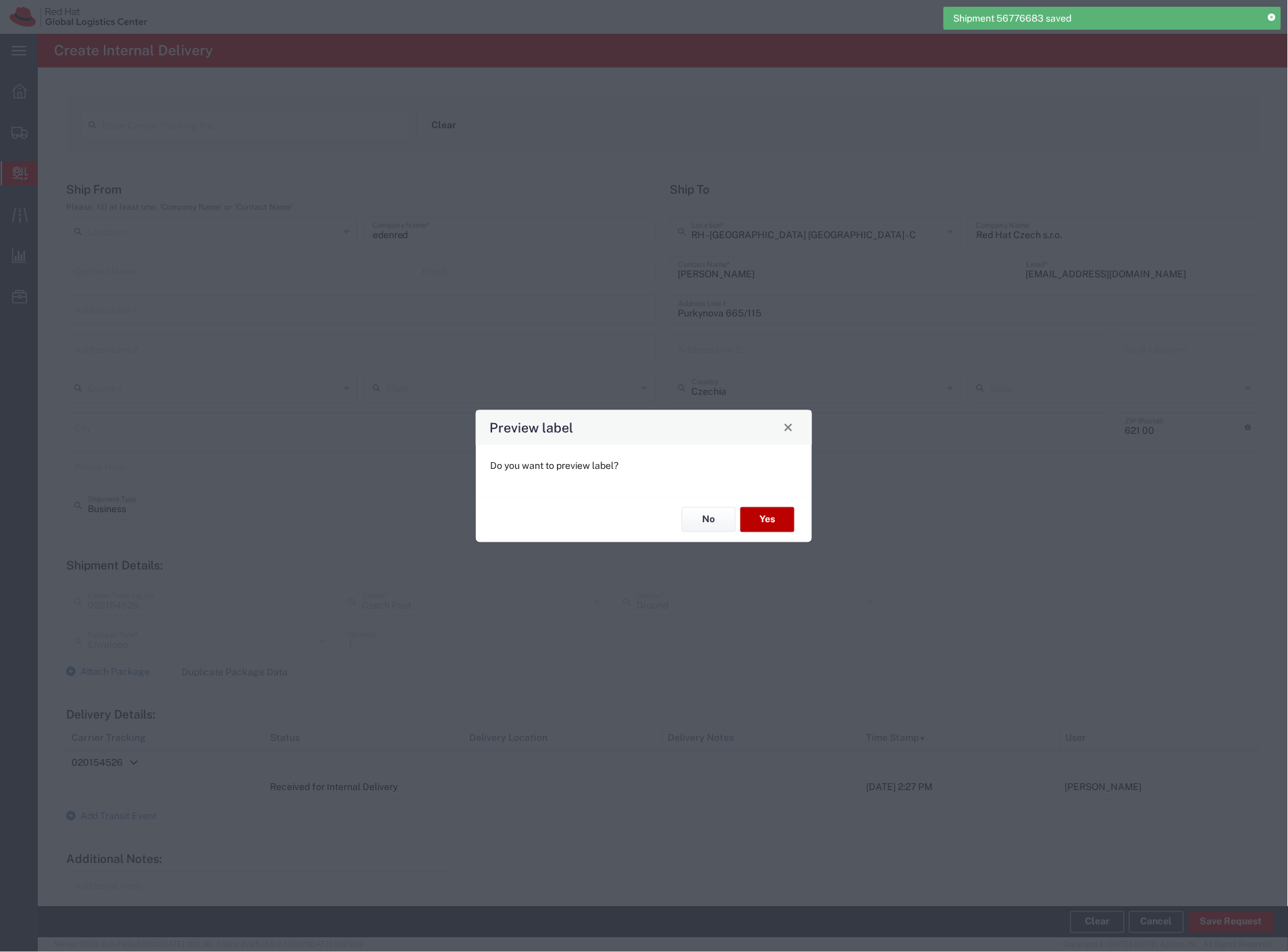
click at [754, 521] on button "Yes" at bounding box center [767, 520] width 54 height 25
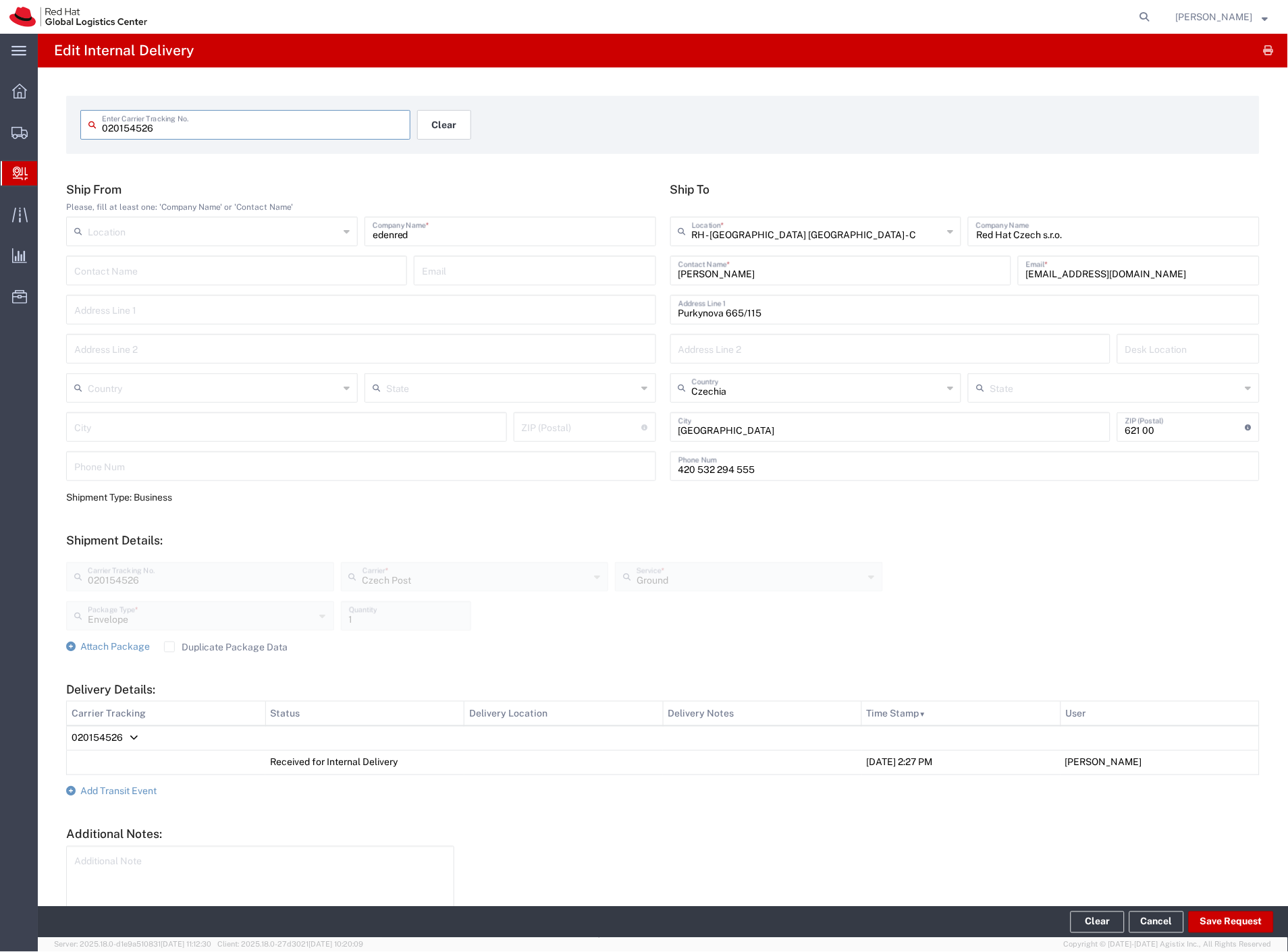
click at [445, 127] on button "Clear" at bounding box center [444, 124] width 54 height 29
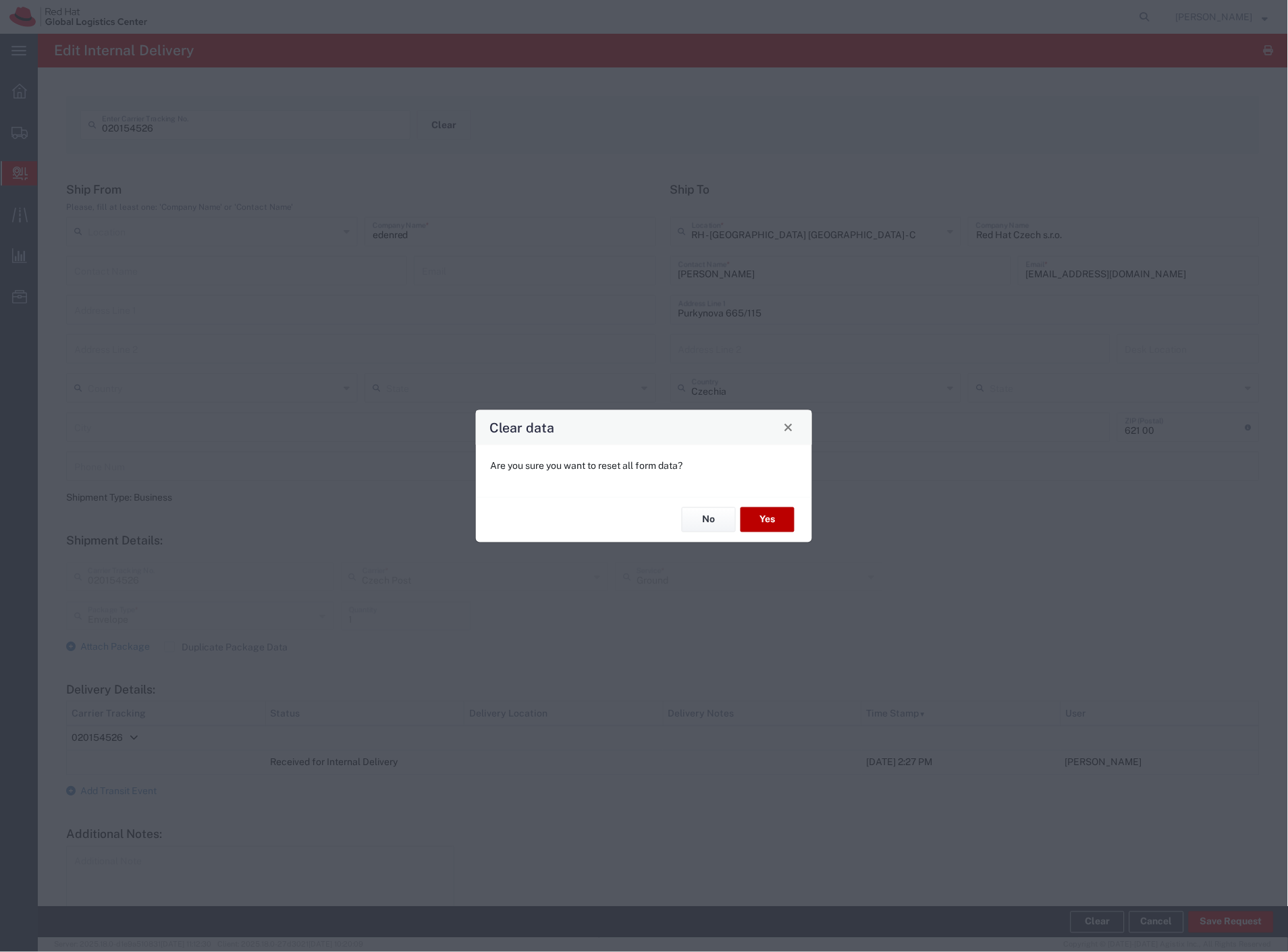
click at [782, 522] on button "Yes" at bounding box center [767, 520] width 54 height 25
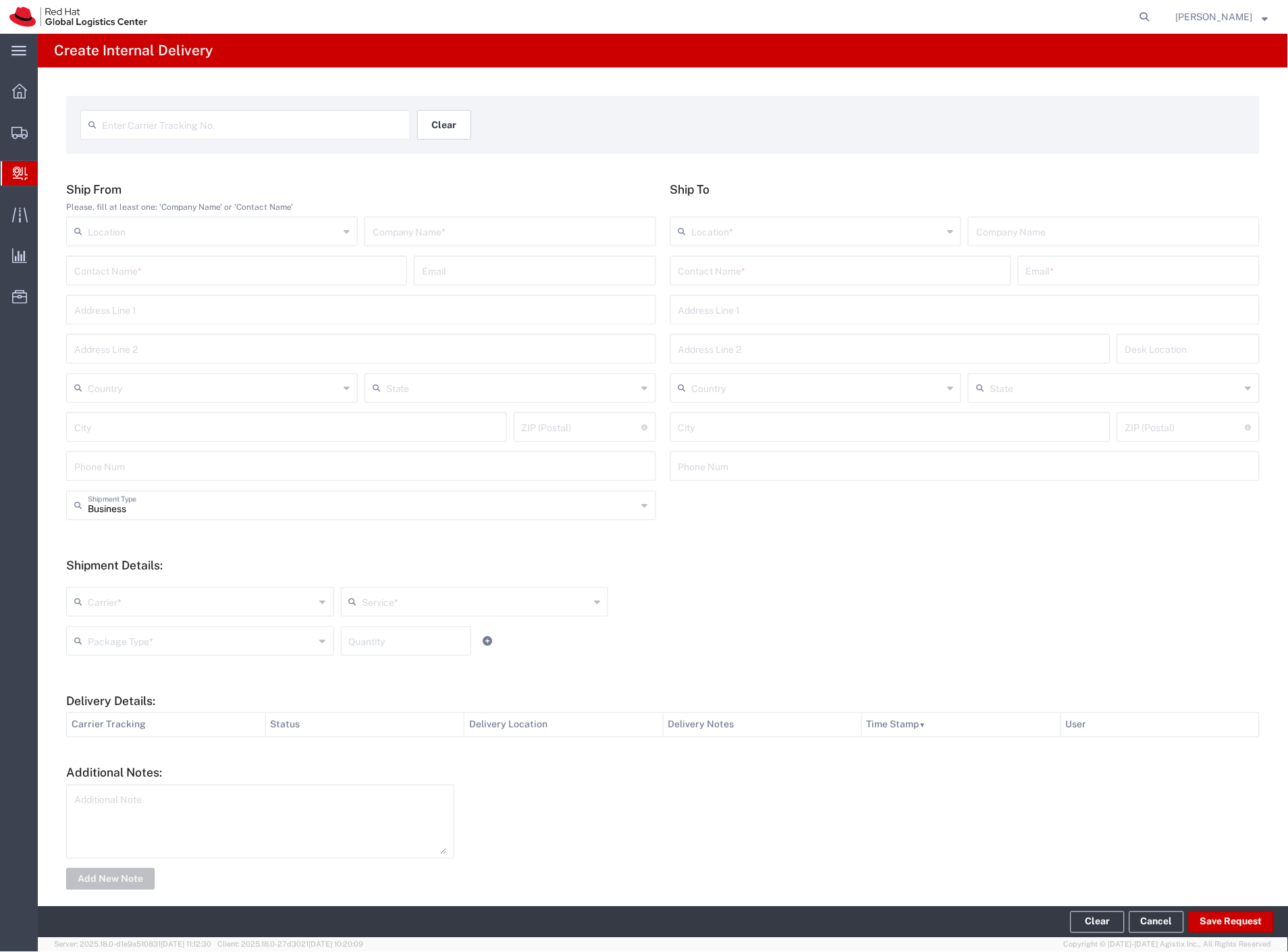
click at [437, 119] on button "Clear" at bounding box center [444, 124] width 54 height 29
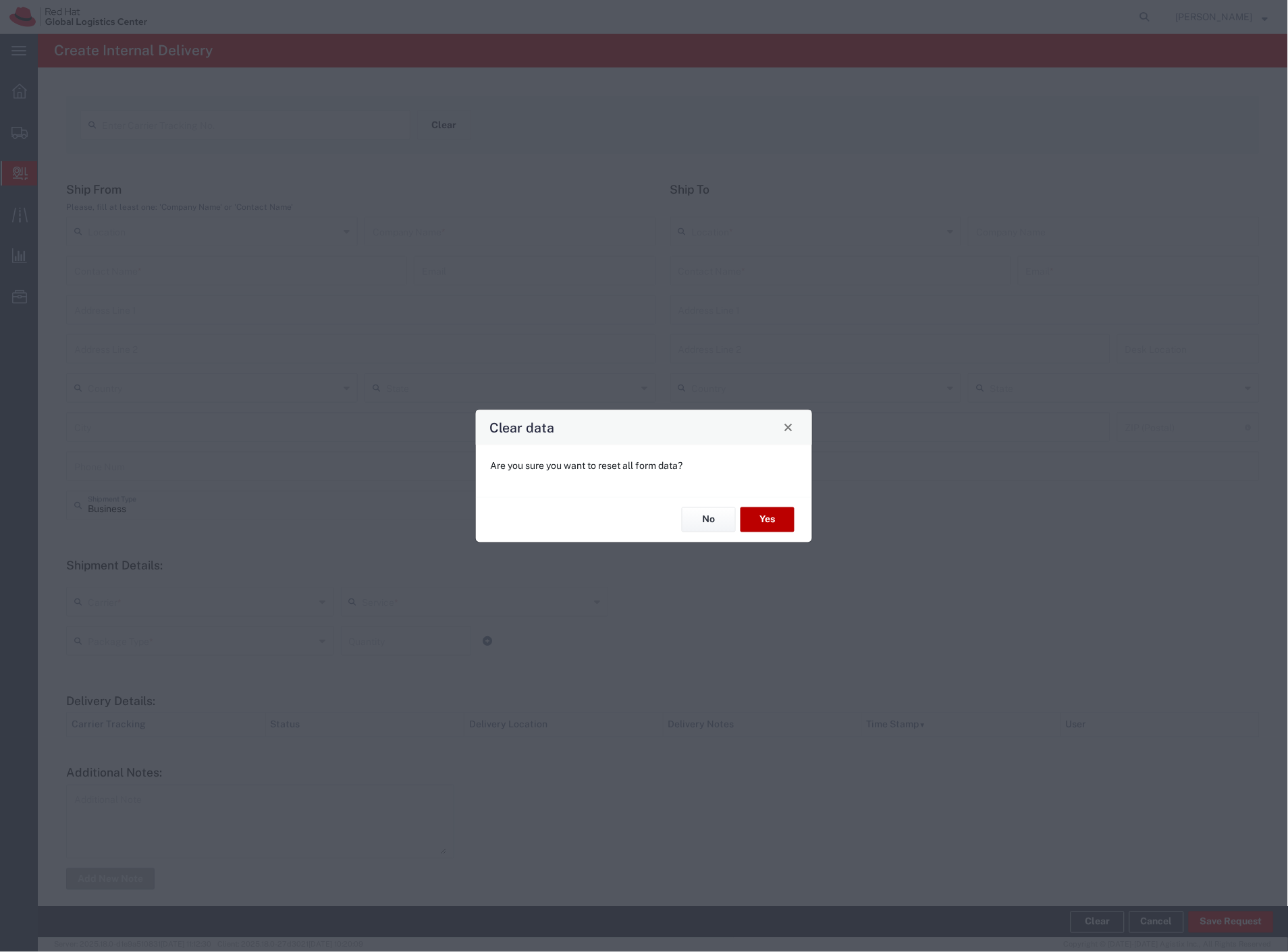
click at [787, 517] on button "Yes" at bounding box center [767, 520] width 54 height 25
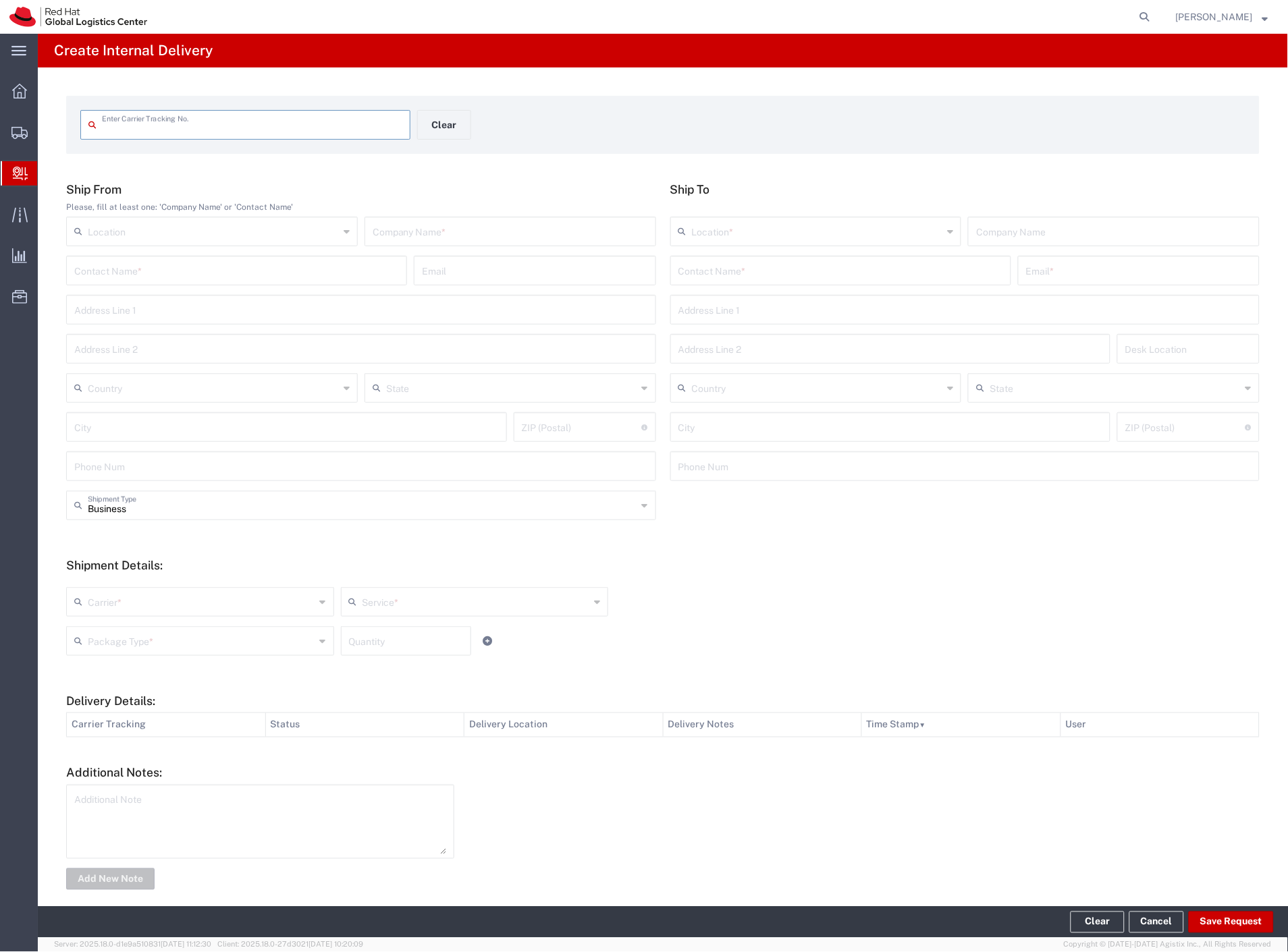
click at [230, 126] on input "text" at bounding box center [252, 123] width 300 height 23
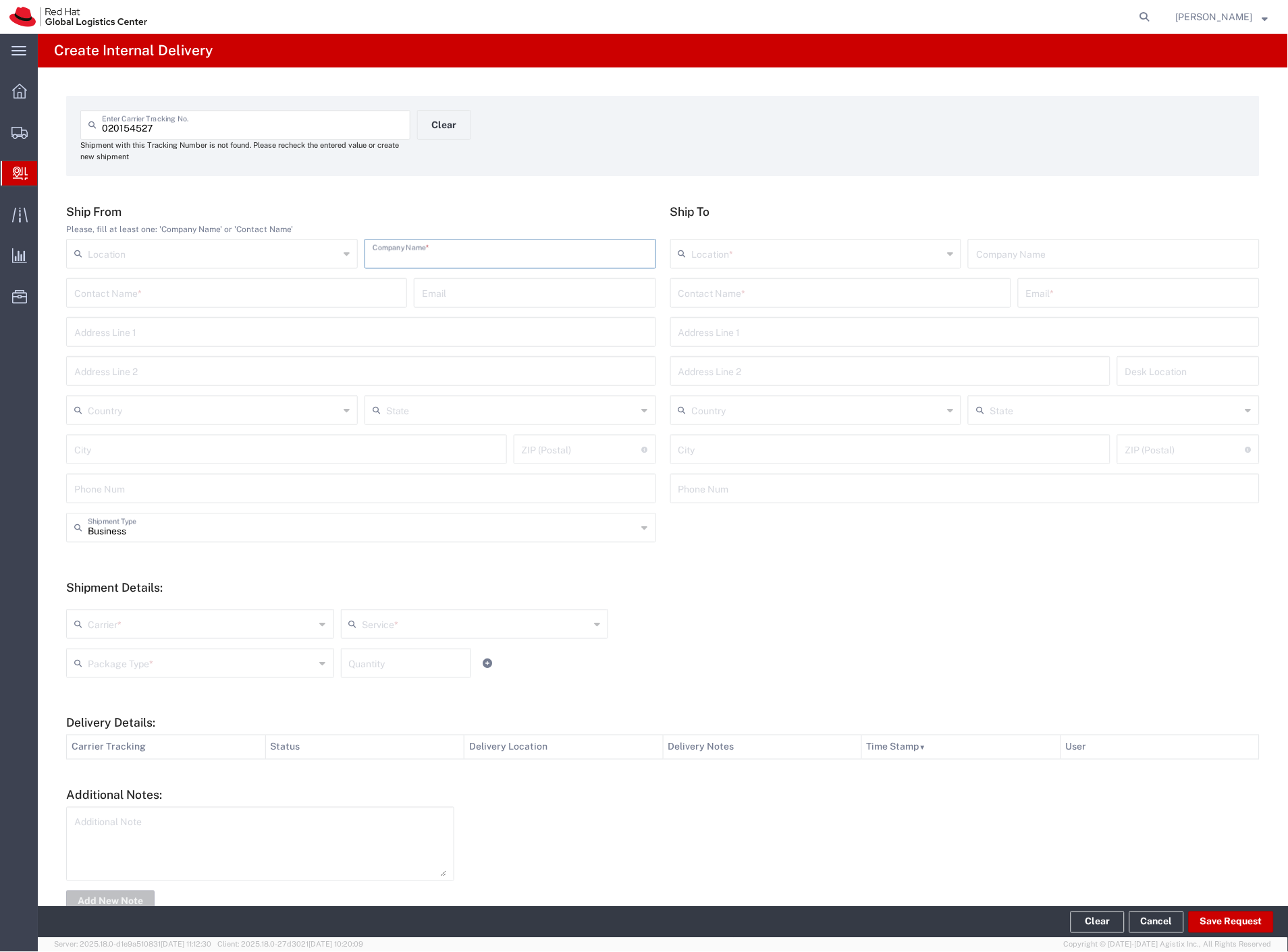
click at [459, 252] on input "text" at bounding box center [510, 252] width 275 height 23
paste input "edenred"
click at [693, 291] on input "text" at bounding box center [841, 292] width 325 height 23
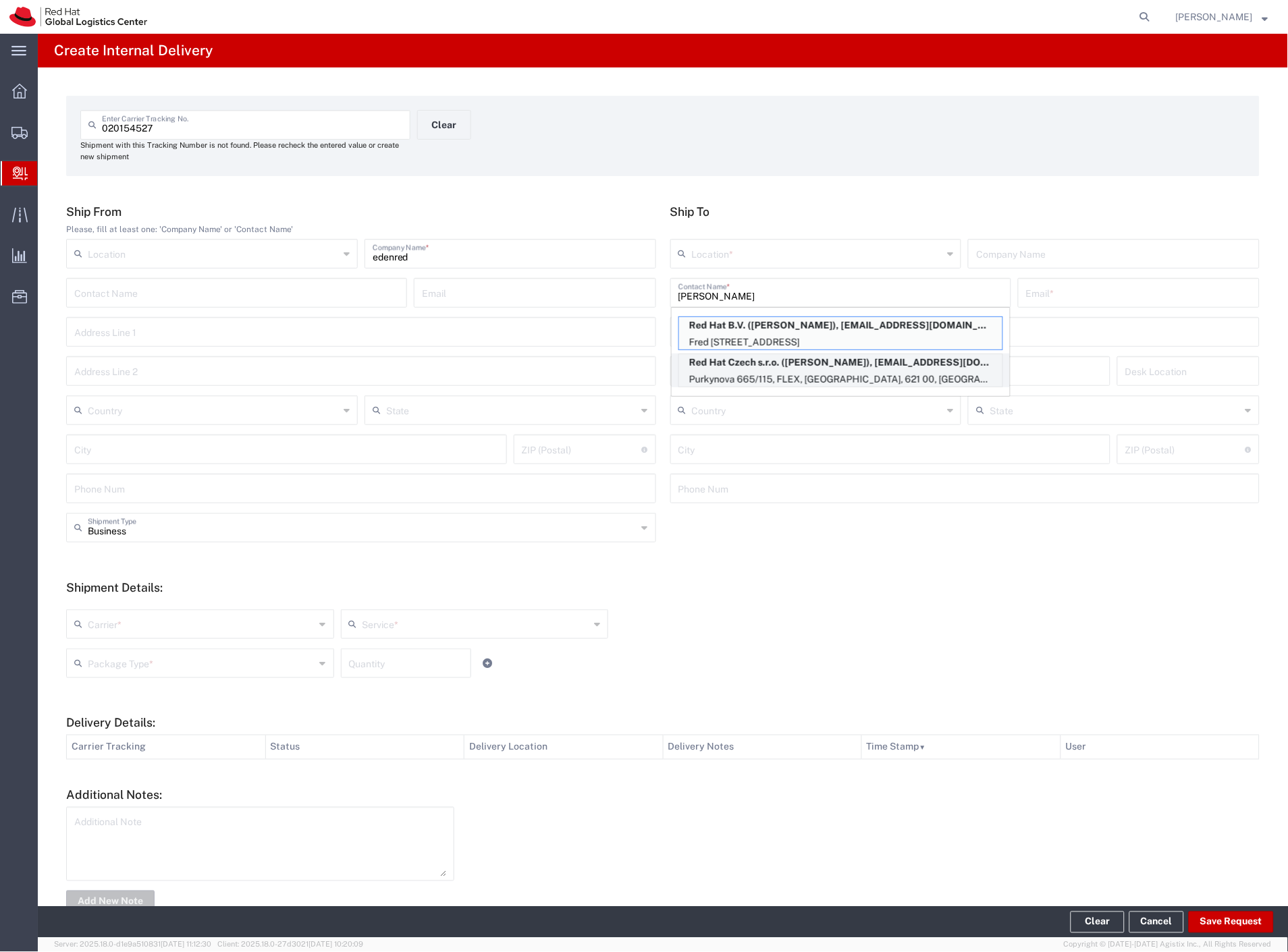
click at [837, 373] on p "Purkynova 665/115, FLEX, BRNO, 621 00, CZ" at bounding box center [841, 380] width 324 height 17
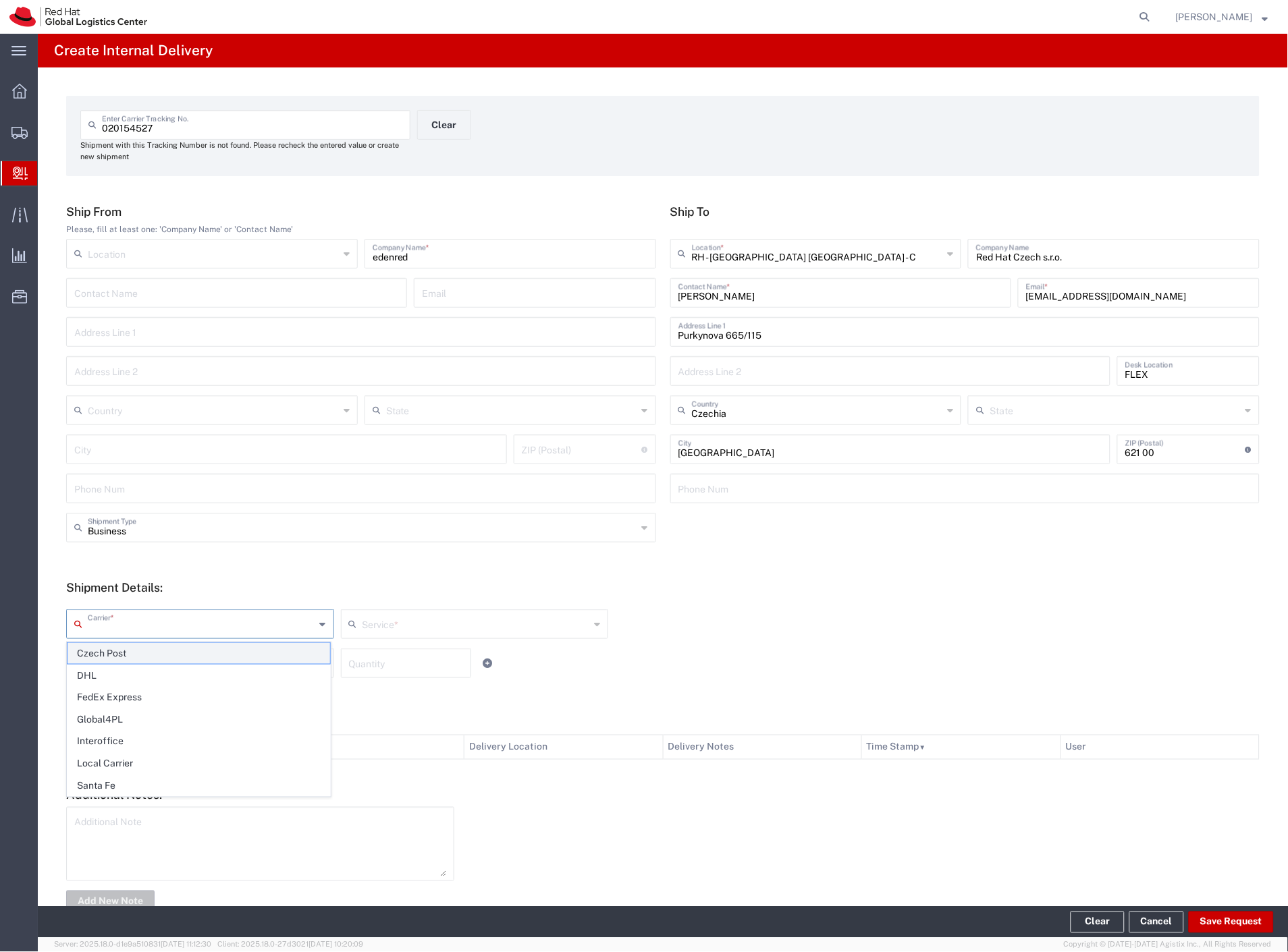
drag, startPoint x: 104, startPoint y: 617, endPoint x: 101, endPoint y: 645, distance: 28.2
click at [104, 632] on input "text" at bounding box center [202, 622] width 228 height 23
click at [98, 654] on span "Czech Post" at bounding box center [199, 653] width 262 height 21
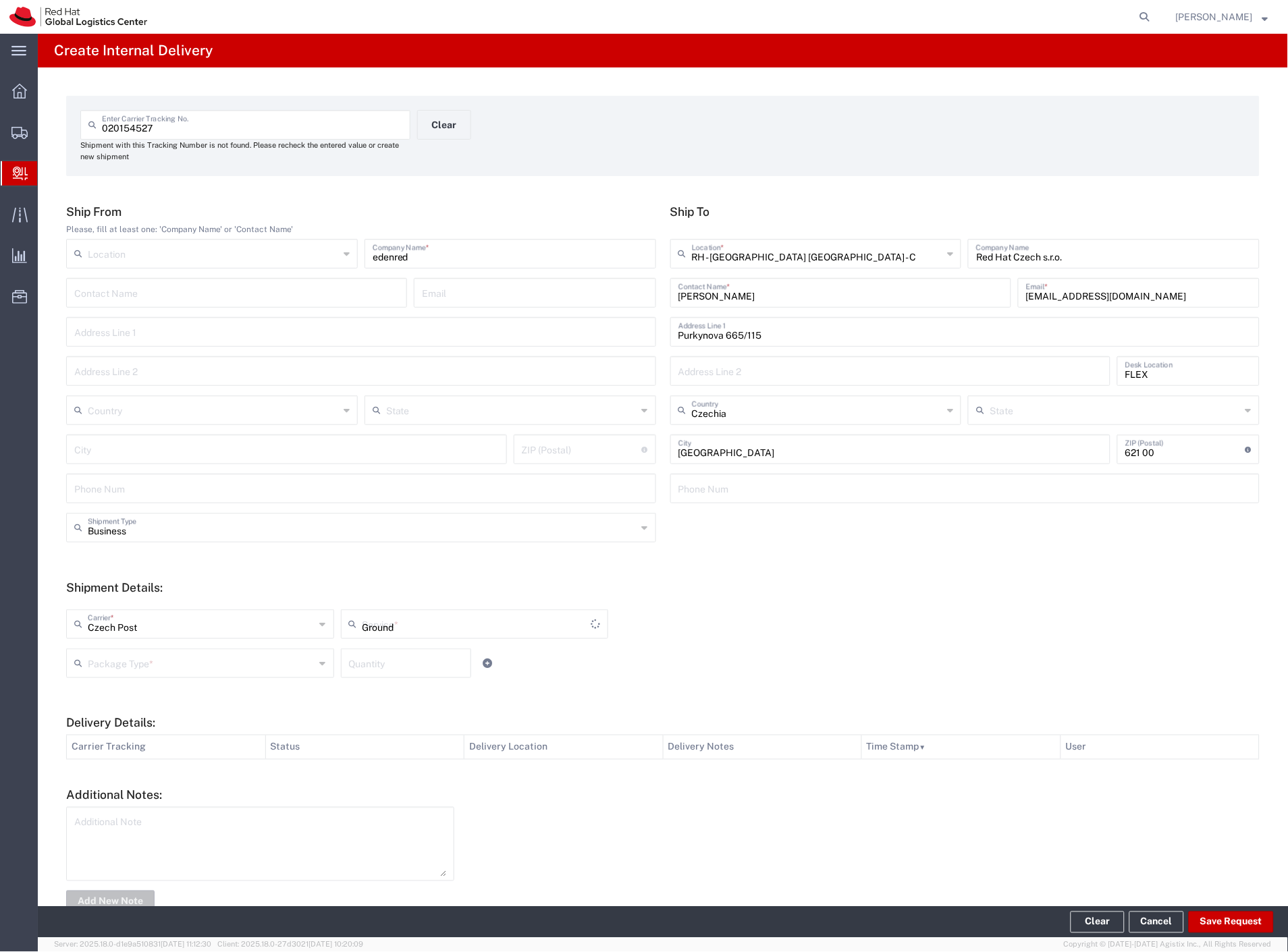
drag, startPoint x: 98, startPoint y: 655, endPoint x: 104, endPoint y: 683, distance: 28.6
click at [99, 663] on input "text" at bounding box center [202, 662] width 228 height 23
drag, startPoint x: 110, startPoint y: 712, endPoint x: 201, endPoint y: 714, distance: 91.0
click at [111, 712] on span "Envelope" at bounding box center [199, 715] width 262 height 21
click at [1197, 924] on button "Save Request" at bounding box center [1231, 922] width 85 height 22
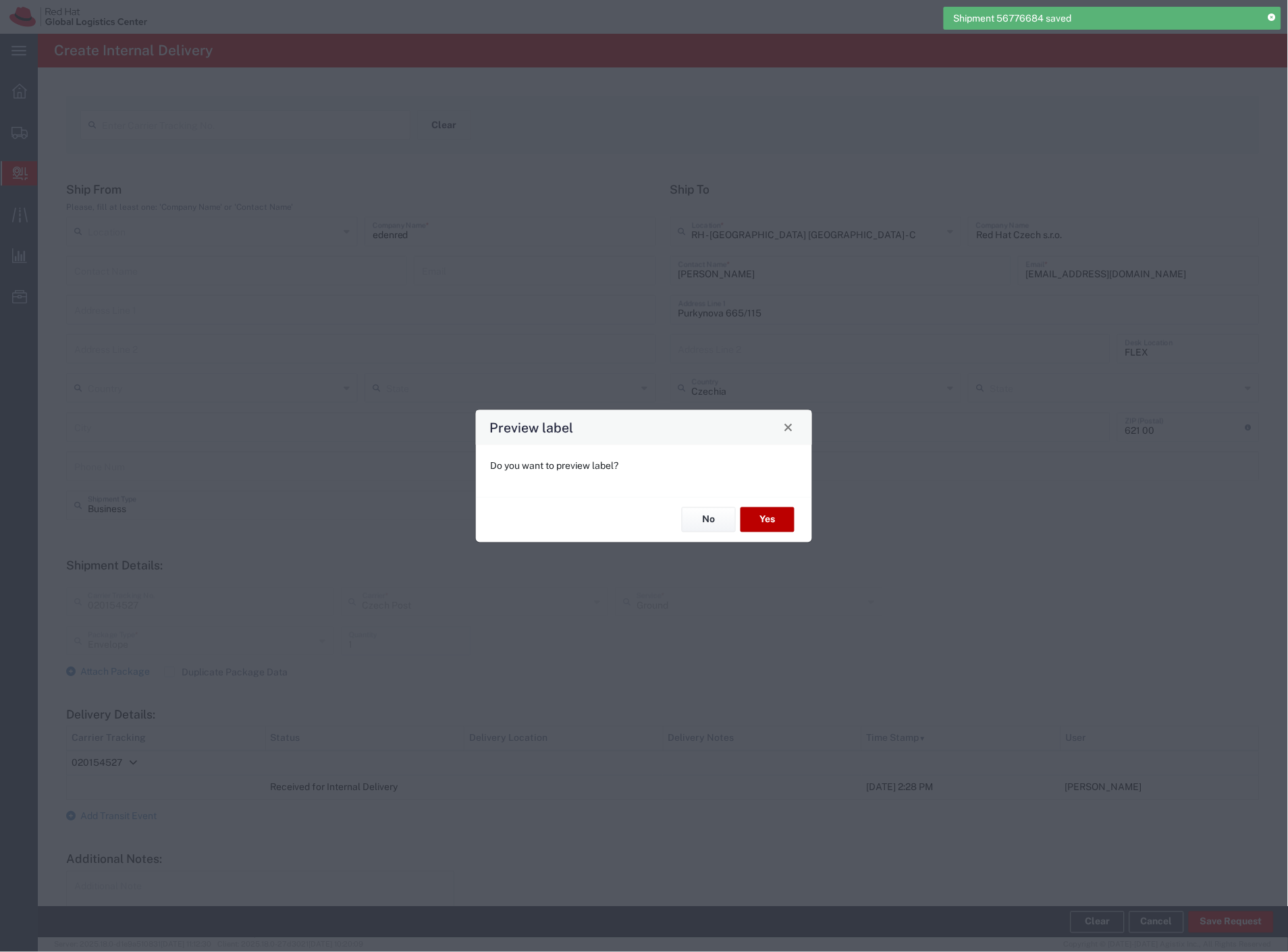
click at [758, 519] on button "Yes" at bounding box center [767, 520] width 54 height 25
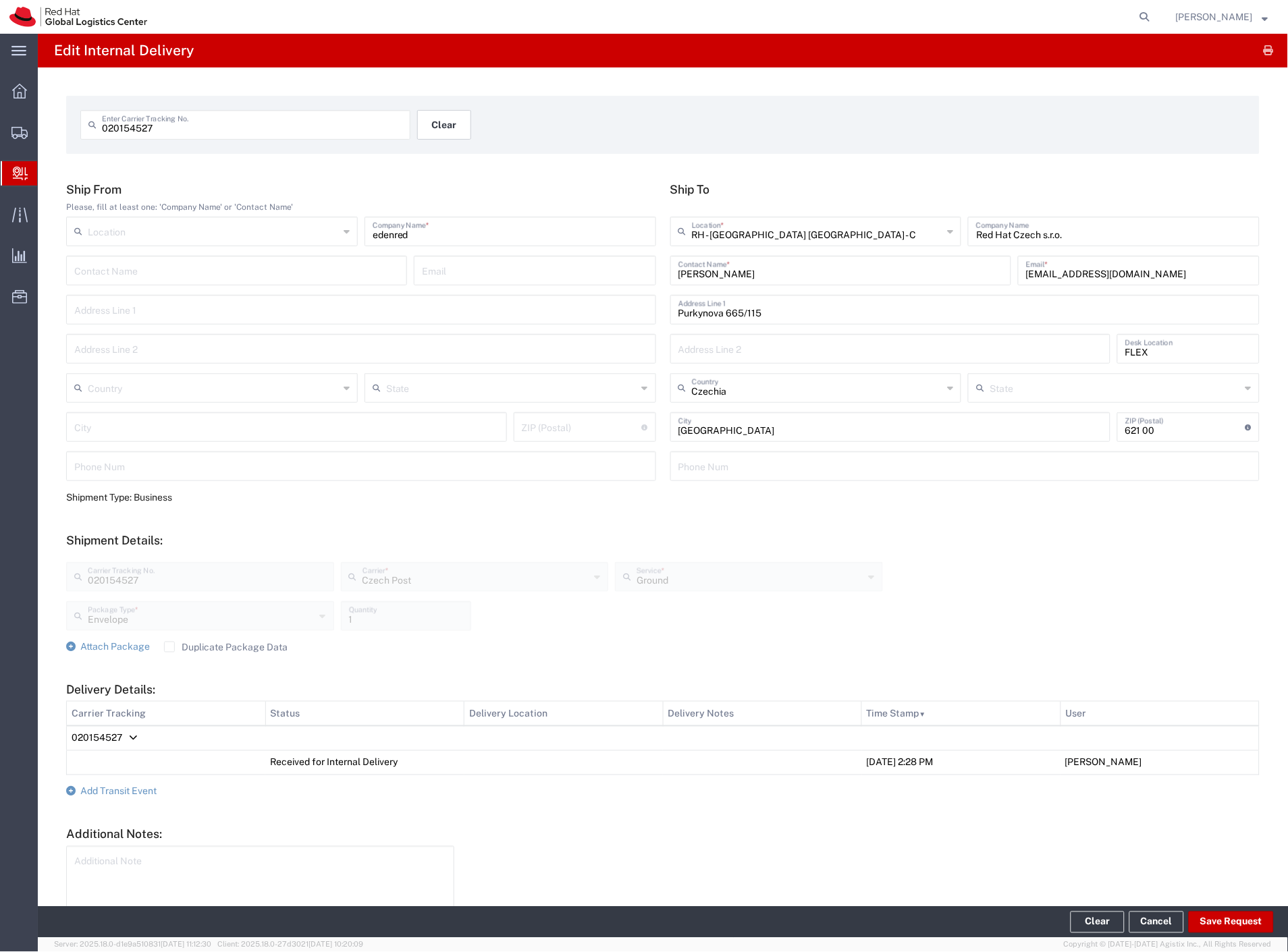
click at [436, 126] on button "Clear" at bounding box center [444, 124] width 54 height 29
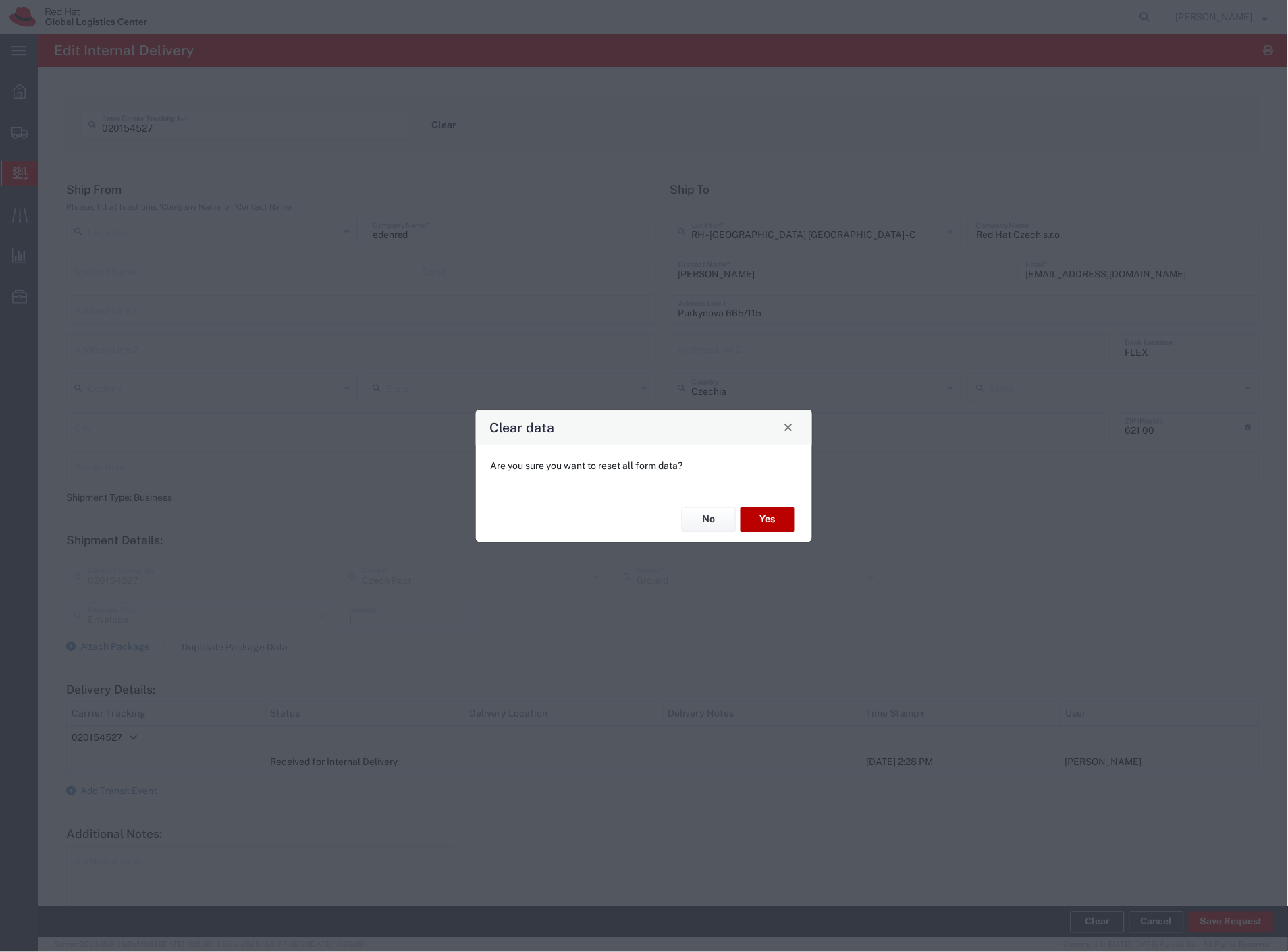
click at [781, 516] on button "Yes" at bounding box center [767, 520] width 54 height 25
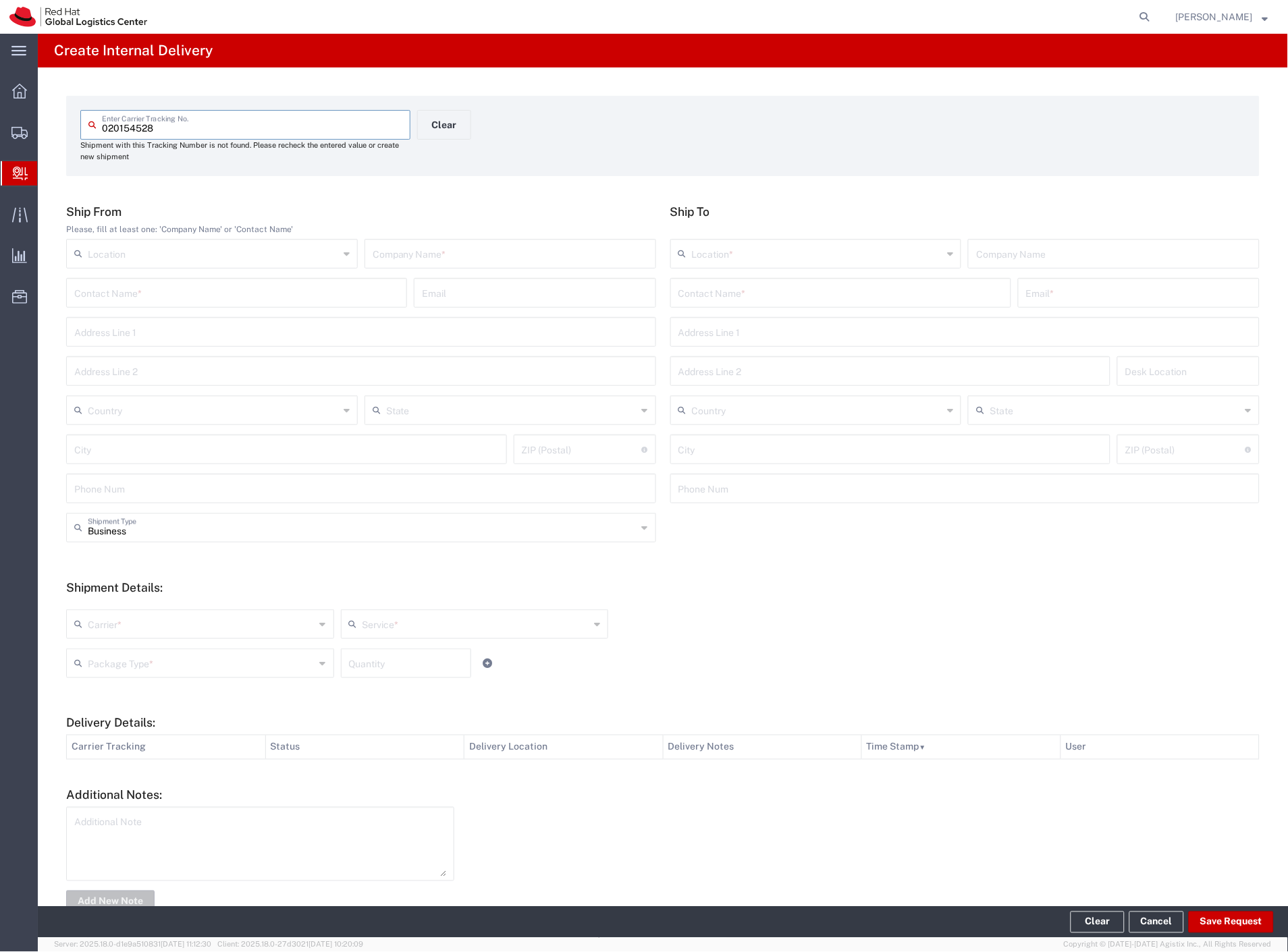
click at [517, 258] on input "text" at bounding box center [510, 252] width 275 height 23
paste input "edenred"
click at [713, 288] on input "text" at bounding box center [841, 292] width 325 height 23
click at [852, 333] on p "Red Hat (Priscila Gutierres), prgutier@redhat.com" at bounding box center [841, 326] width 324 height 17
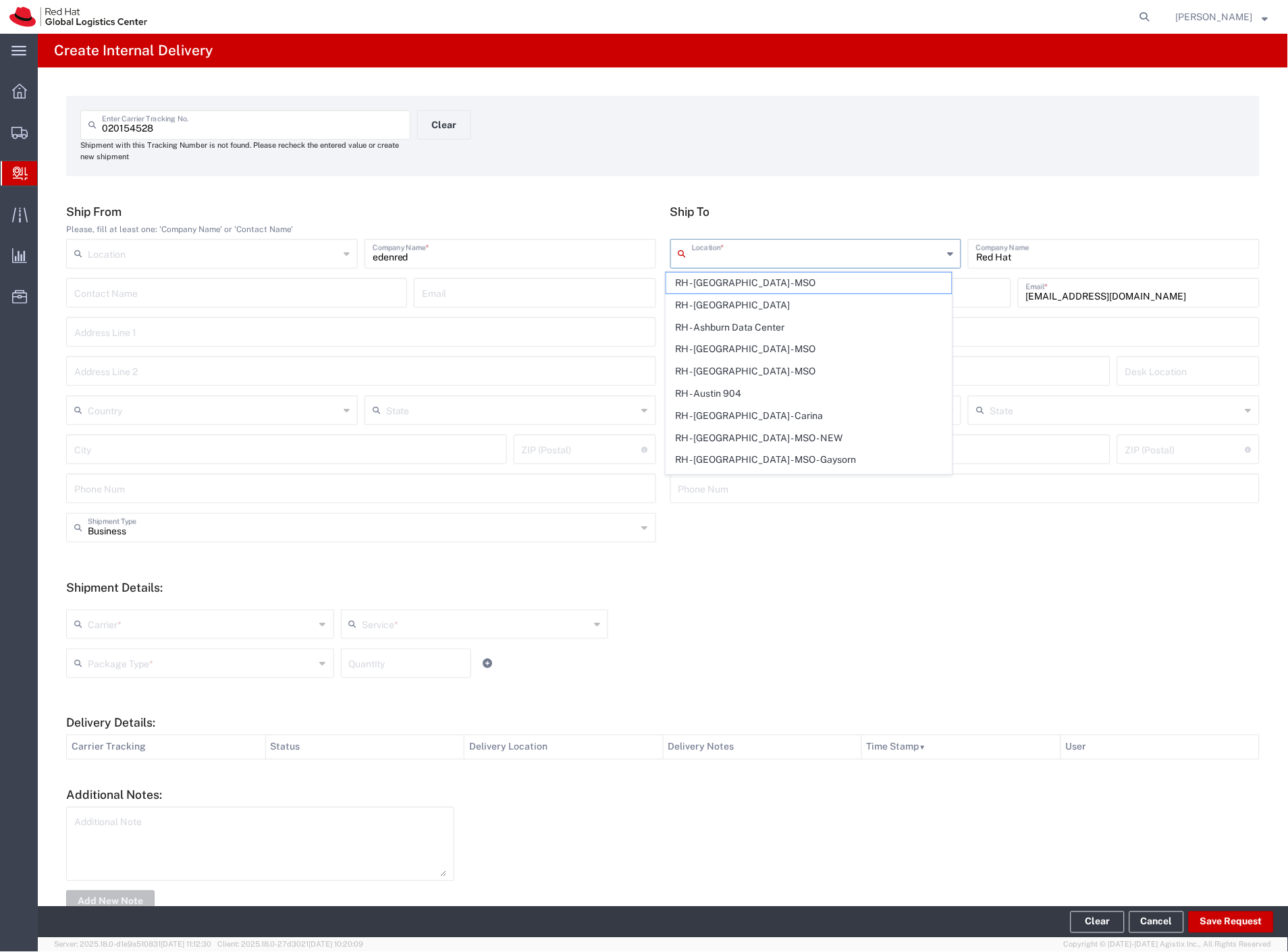
click at [754, 255] on input "text" at bounding box center [818, 252] width 251 height 23
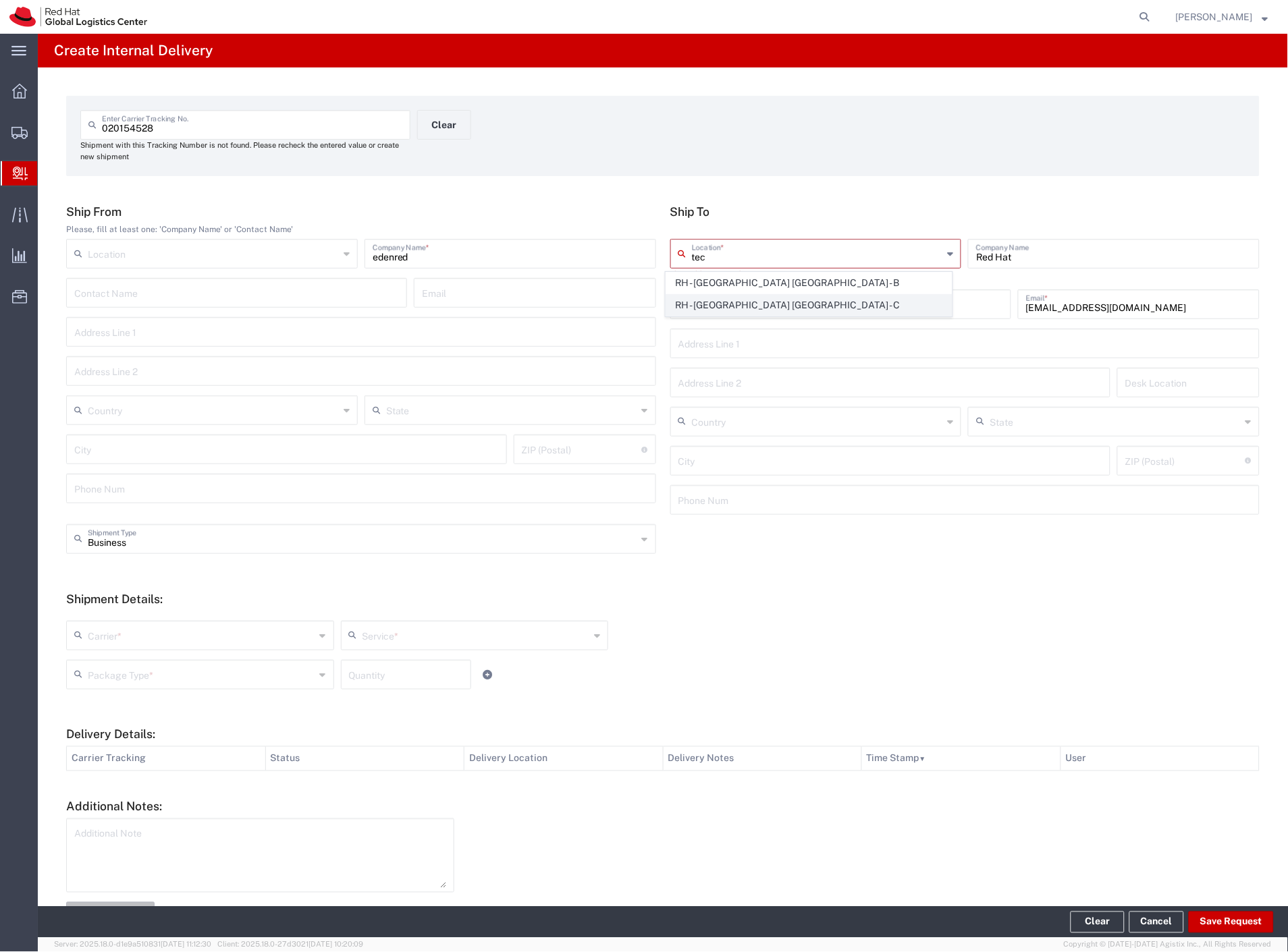
click at [770, 307] on span "RH - [GEOGRAPHIC_DATA] [GEOGRAPHIC_DATA] - C" at bounding box center [810, 306] width 287 height 21
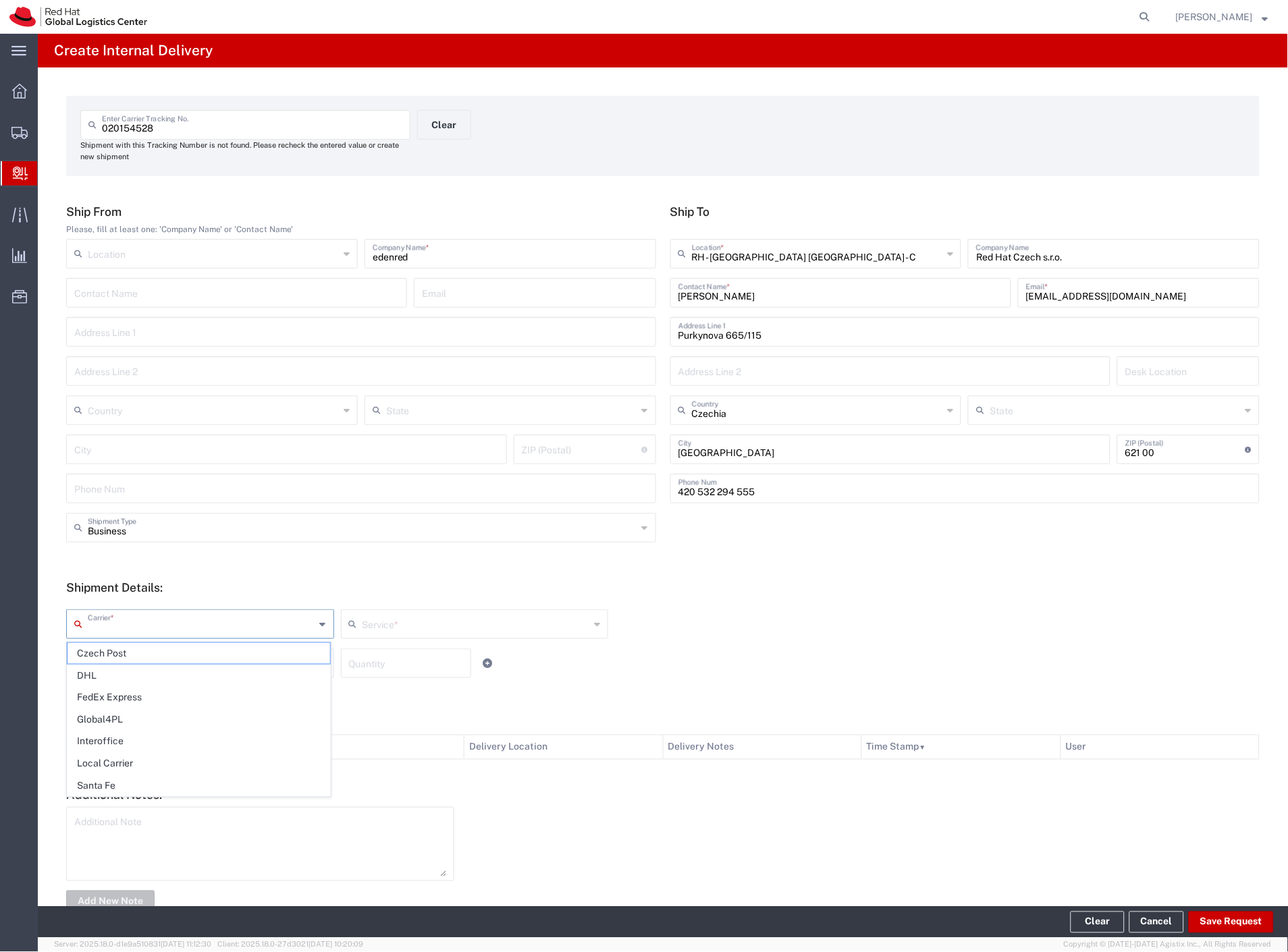
click at [154, 628] on input "text" at bounding box center [202, 622] width 228 height 23
click at [138, 657] on span "Czech Post" at bounding box center [199, 653] width 262 height 21
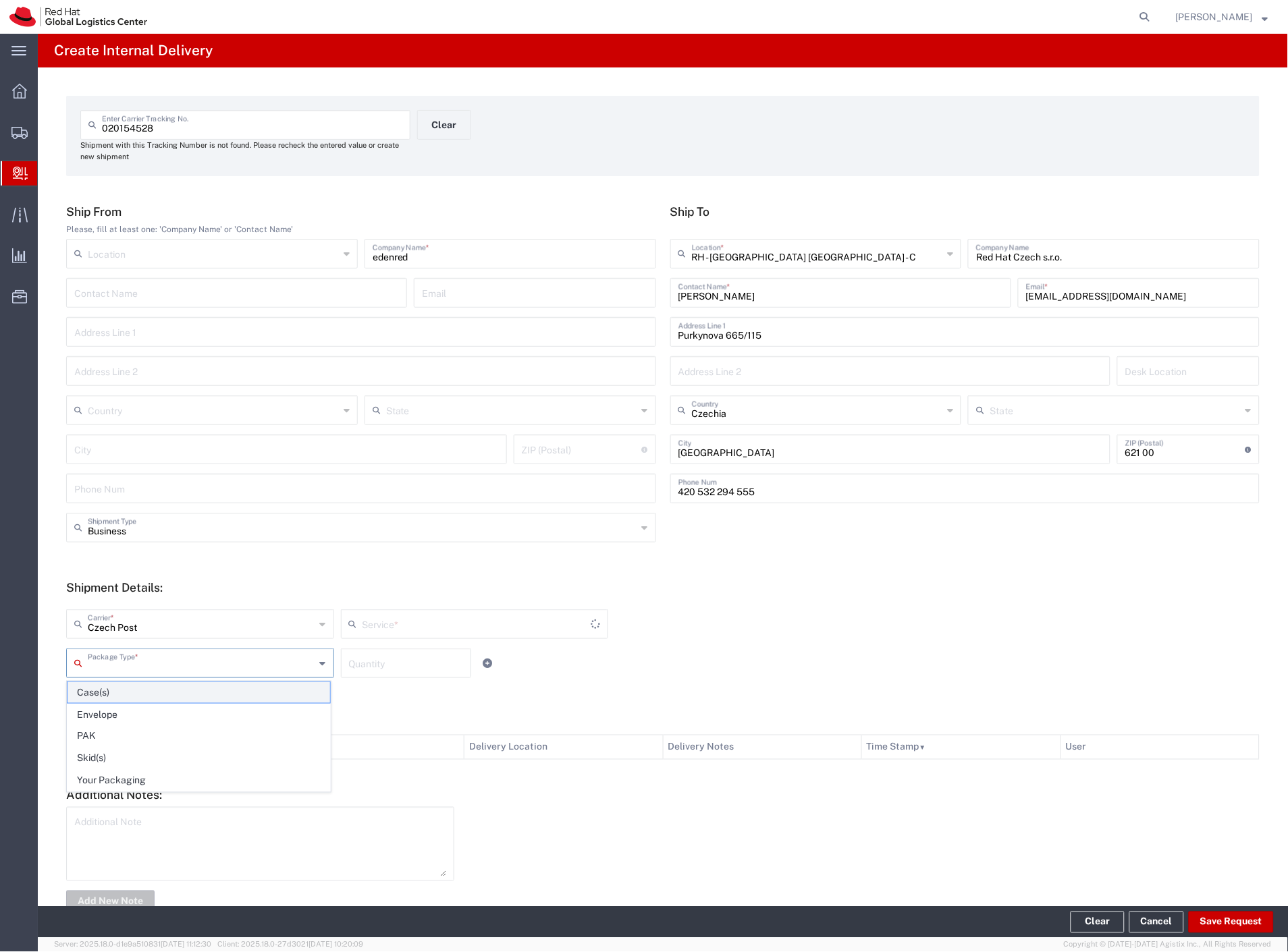
drag, startPoint x: 136, startPoint y: 665, endPoint x: 135, endPoint y: 687, distance: 22.0
click at [136, 666] on input "text" at bounding box center [202, 662] width 228 height 23
click at [126, 712] on span "Envelope" at bounding box center [199, 715] width 262 height 21
click at [1224, 918] on button "Save Request" at bounding box center [1231, 922] width 85 height 22
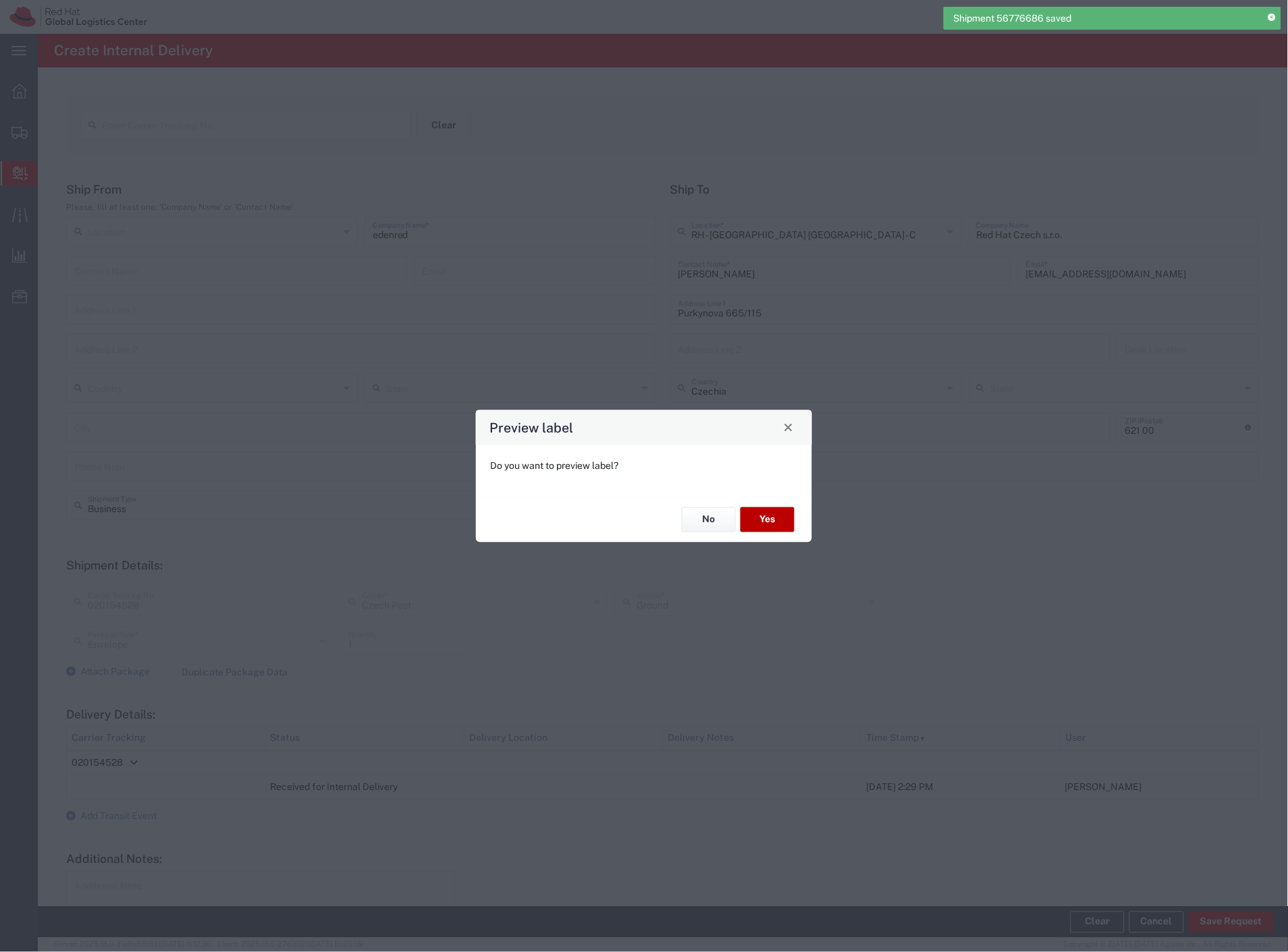
click at [773, 511] on button "Yes" at bounding box center [767, 520] width 54 height 25
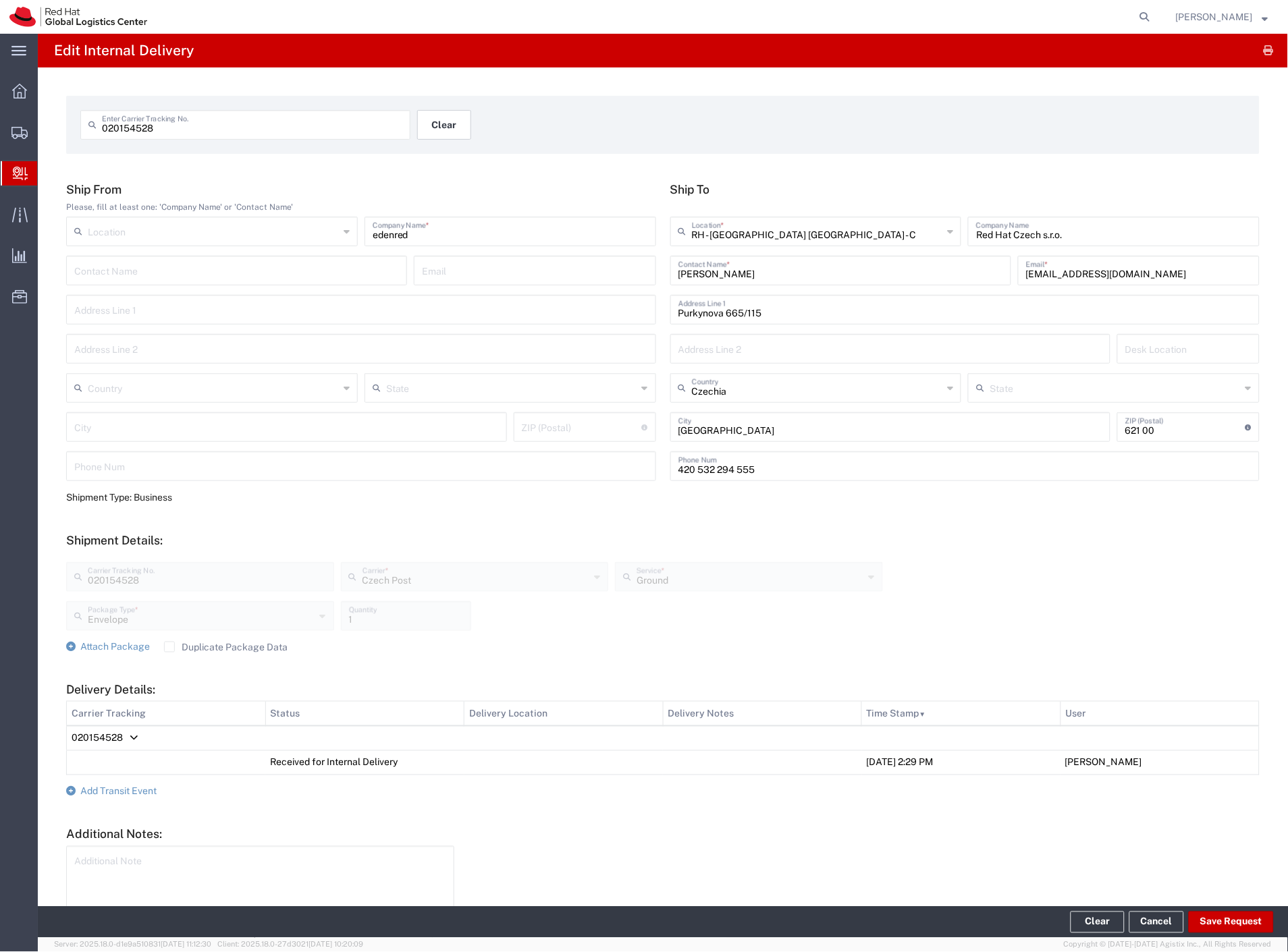
click at [429, 125] on button "Clear" at bounding box center [444, 124] width 54 height 29
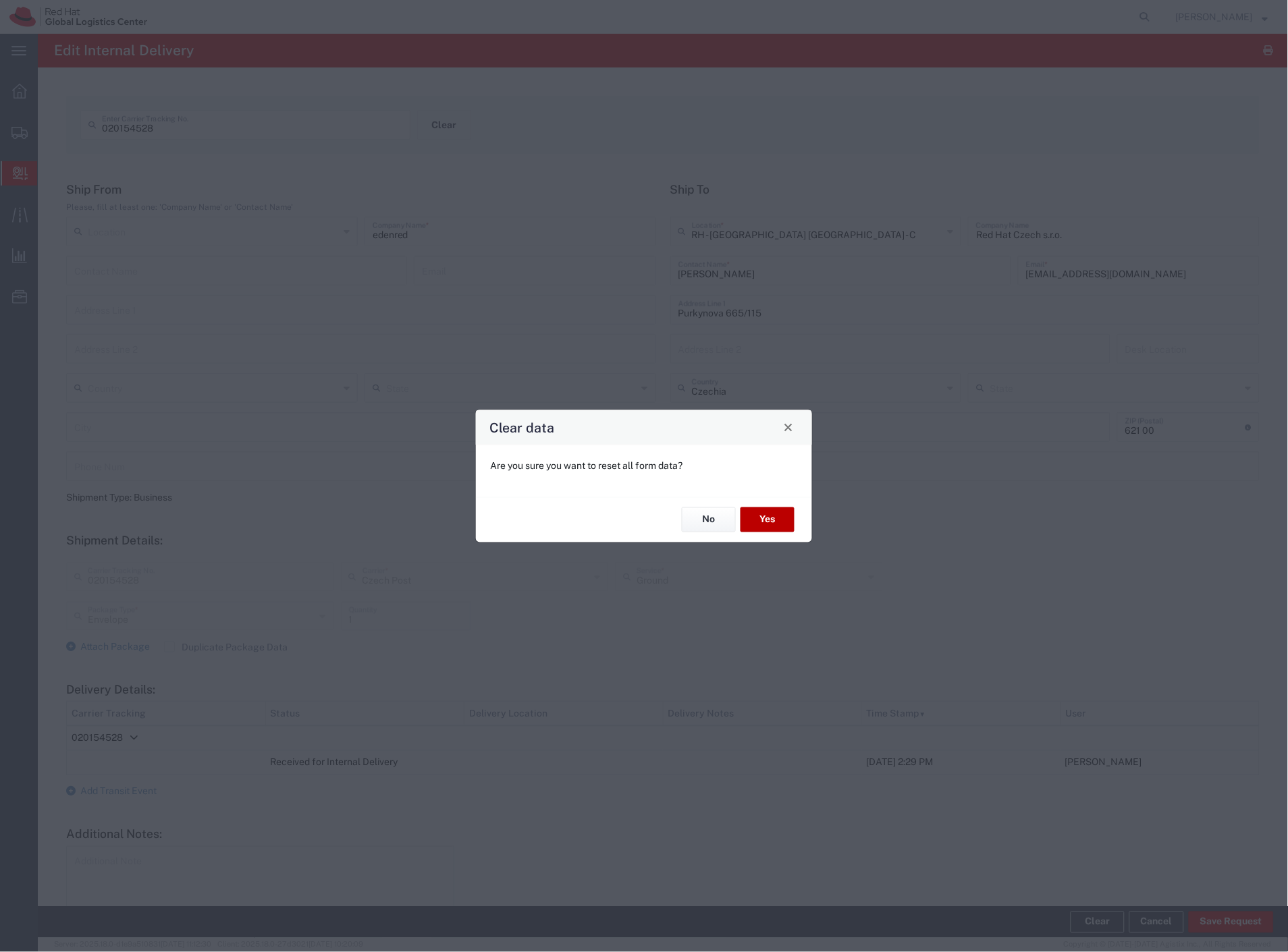
click at [766, 518] on button "Yes" at bounding box center [767, 520] width 54 height 25
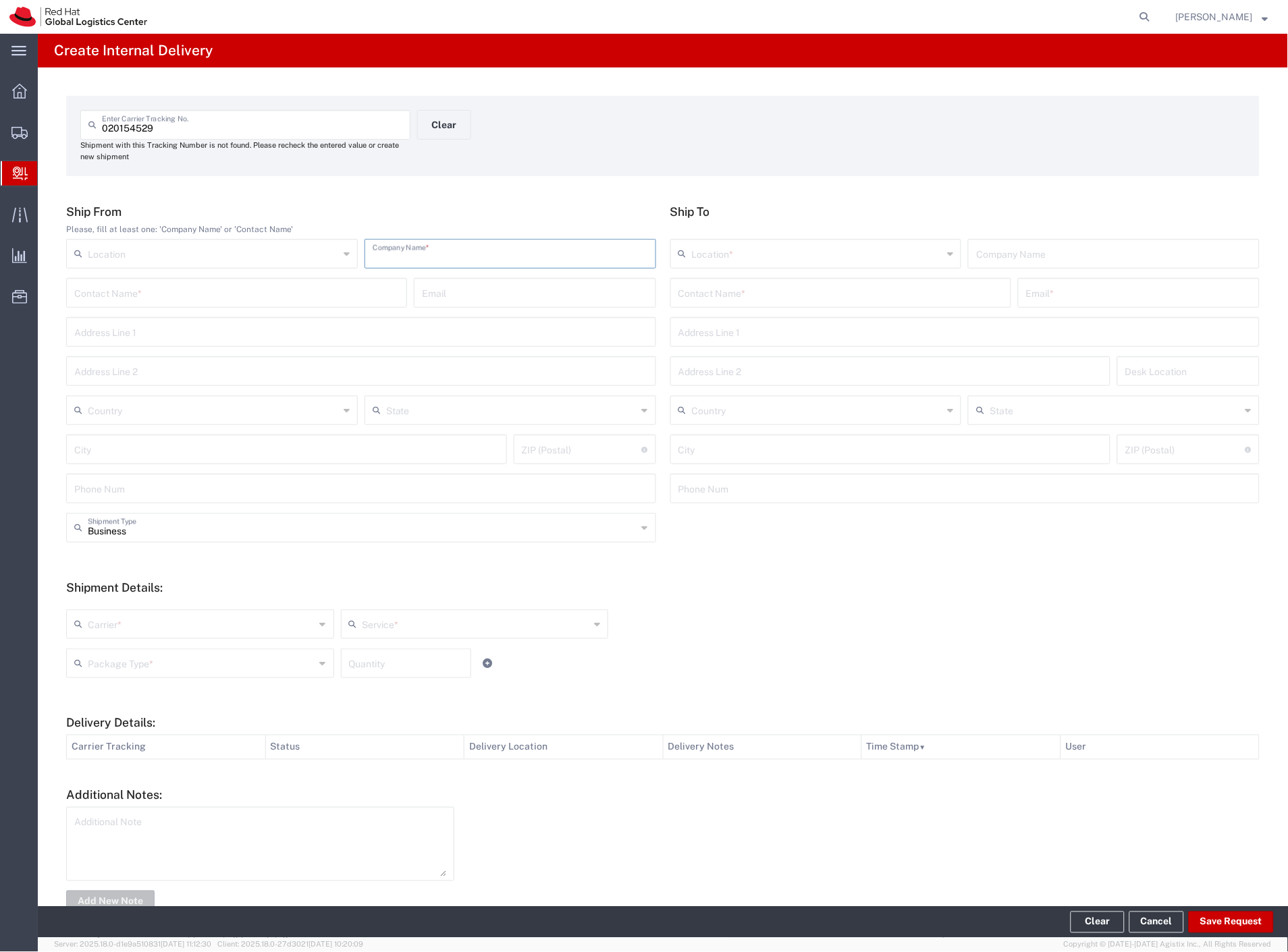
click at [489, 256] on input "text" at bounding box center [510, 252] width 275 height 23
paste input "edenred"
click at [727, 293] on input "text" at bounding box center [841, 292] width 325 height 23
click at [770, 326] on p "Red Hat (Josef Hanzlicek), jhanzlic@redhat.com" at bounding box center [841, 326] width 324 height 17
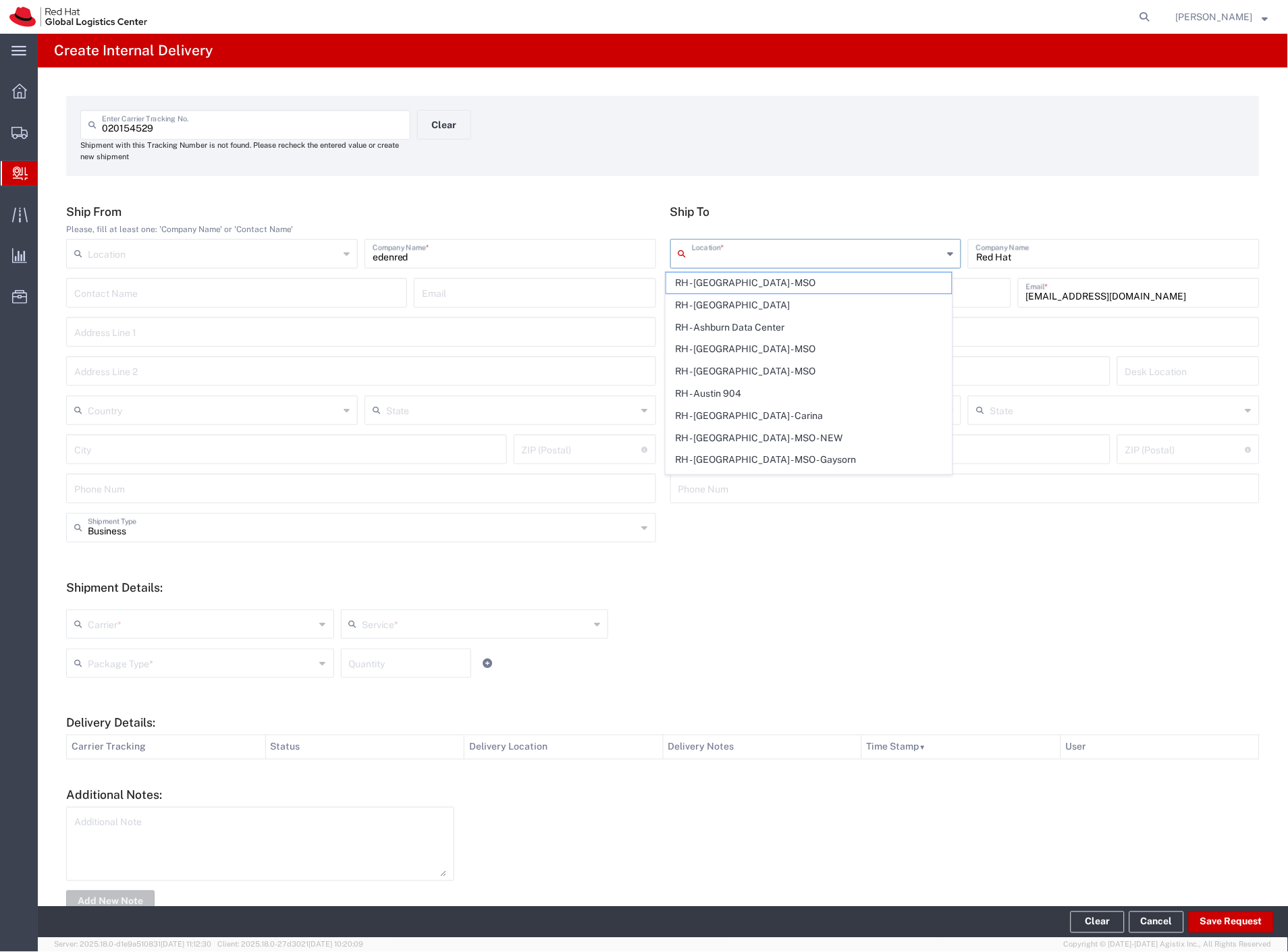
click at [730, 241] on input "text" at bounding box center [818, 252] width 251 height 23
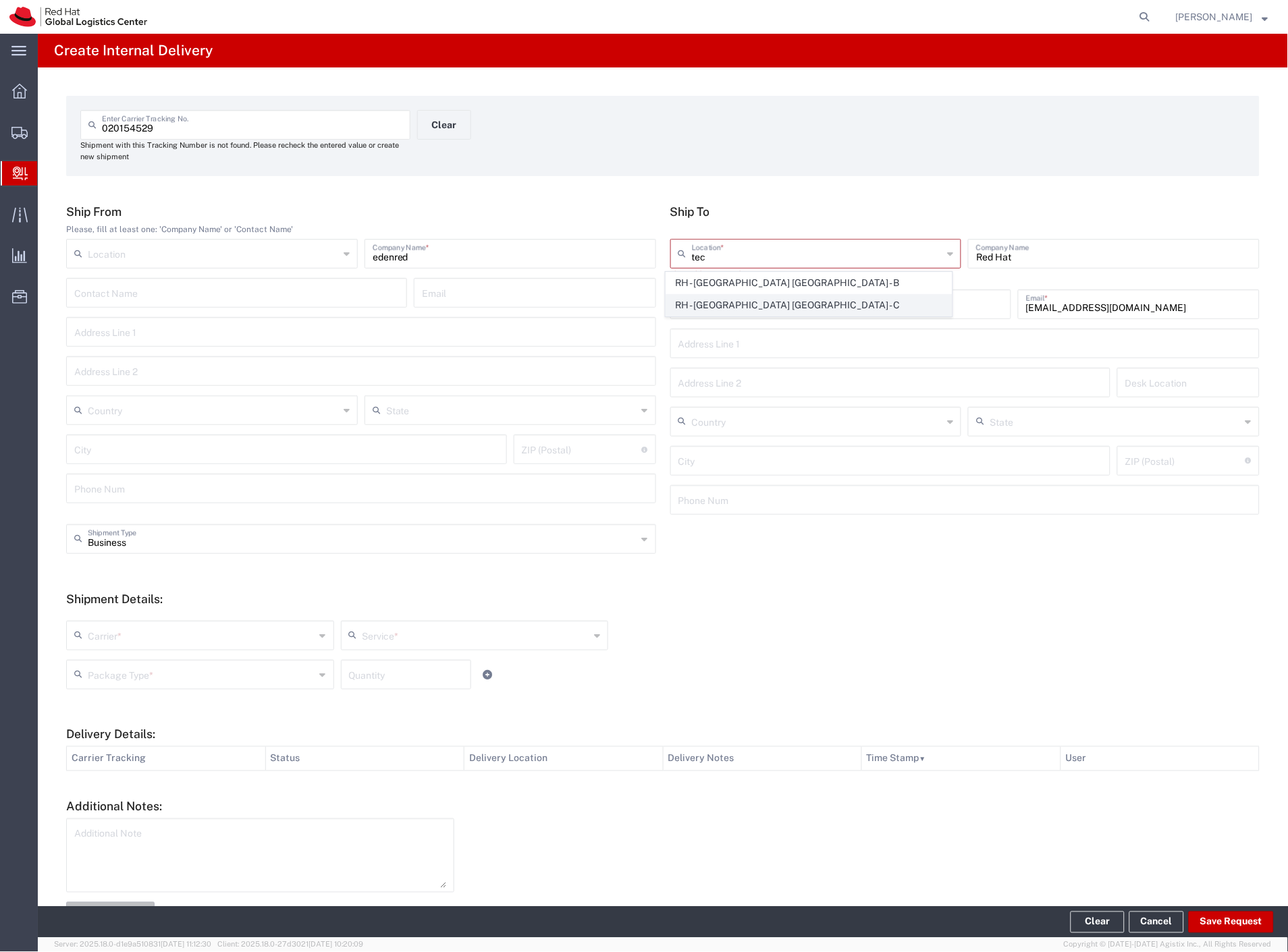
click at [799, 306] on span "RH - [GEOGRAPHIC_DATA] [GEOGRAPHIC_DATA] - C" at bounding box center [810, 306] width 287 height 21
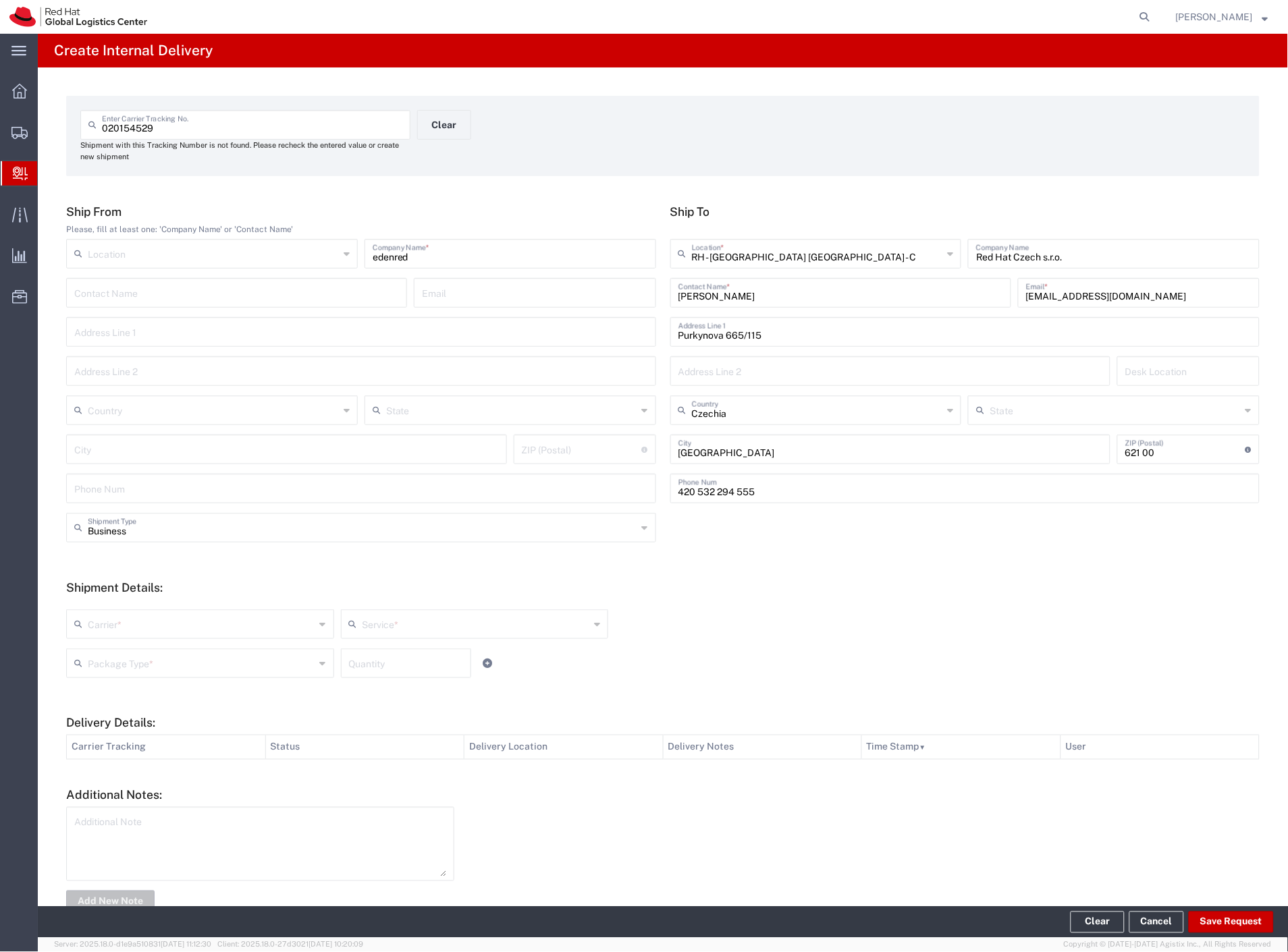
drag, startPoint x: 123, startPoint y: 612, endPoint x: 123, endPoint y: 634, distance: 22.0
click at [124, 617] on input "text" at bounding box center [202, 622] width 228 height 23
click at [109, 656] on span "Czech Post" at bounding box center [199, 653] width 262 height 21
drag, startPoint x: 110, startPoint y: 663, endPoint x: 117, endPoint y: 717, distance: 54.5
click at [110, 664] on input "text" at bounding box center [202, 662] width 228 height 23
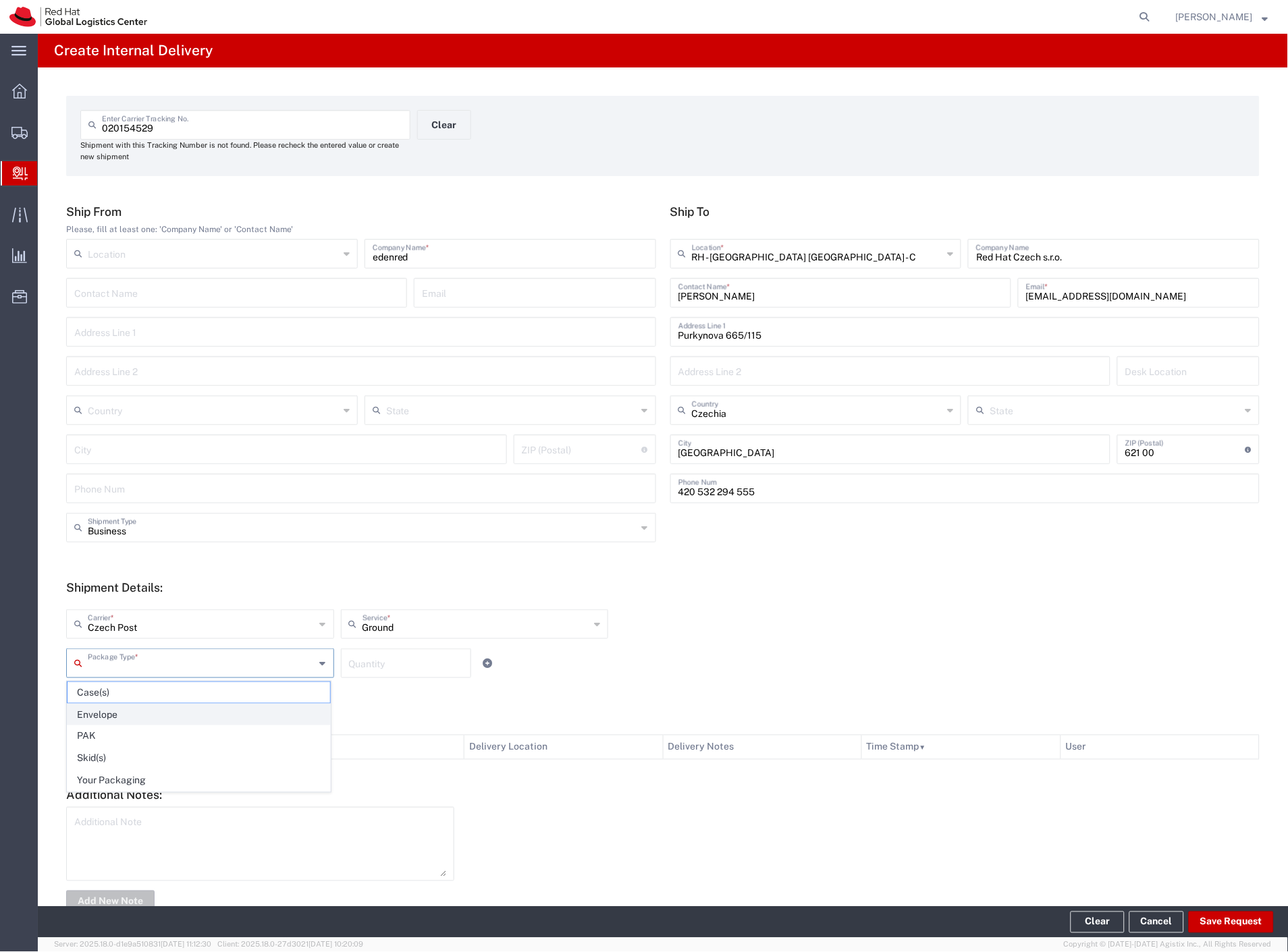
click at [116, 714] on span "Envelope" at bounding box center [199, 715] width 262 height 21
click at [1227, 915] on button "Save Request" at bounding box center [1231, 922] width 85 height 22
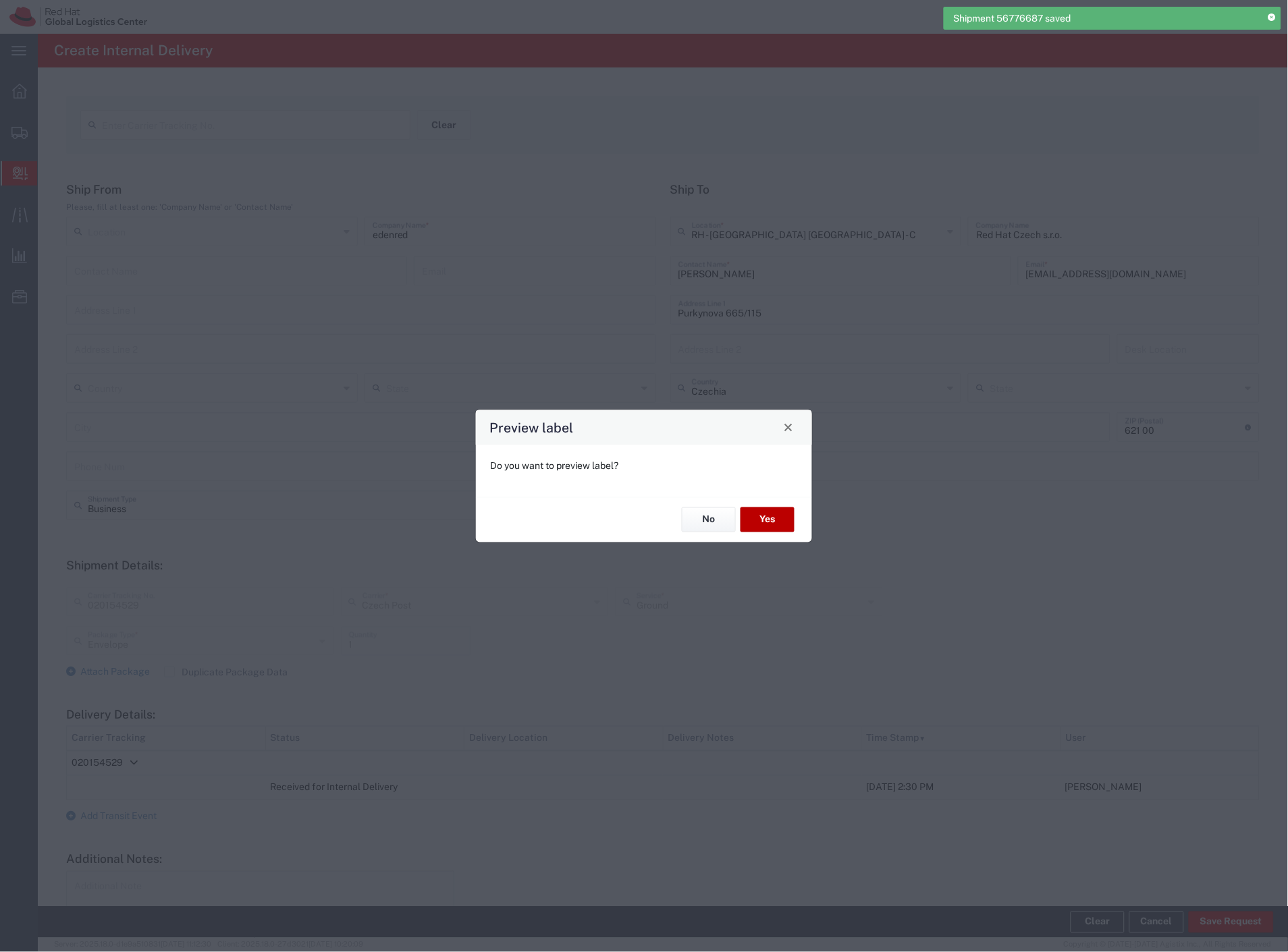
click at [788, 527] on button "Yes" at bounding box center [767, 520] width 54 height 25
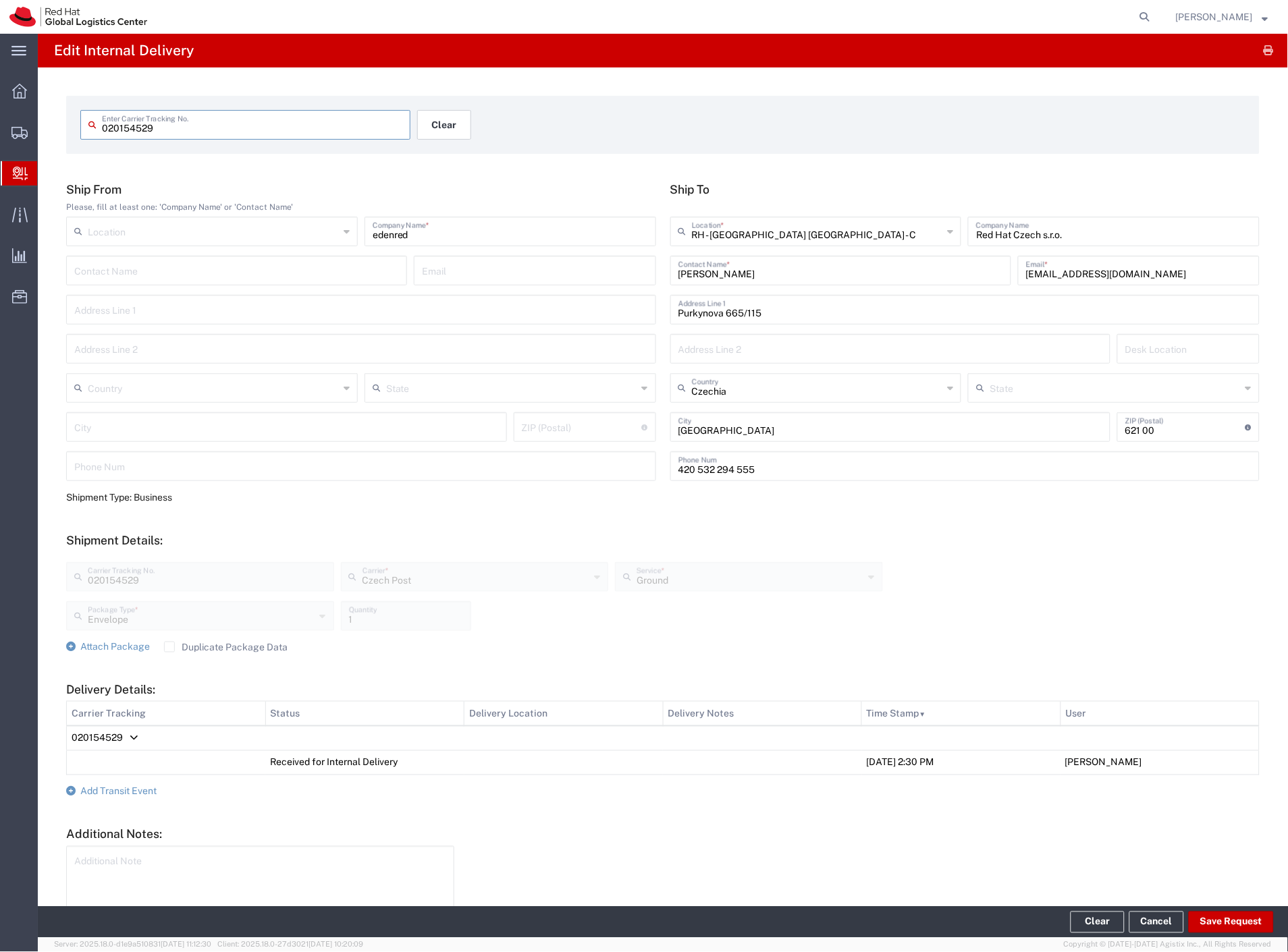
click at [433, 134] on button "Clear" at bounding box center [444, 124] width 54 height 29
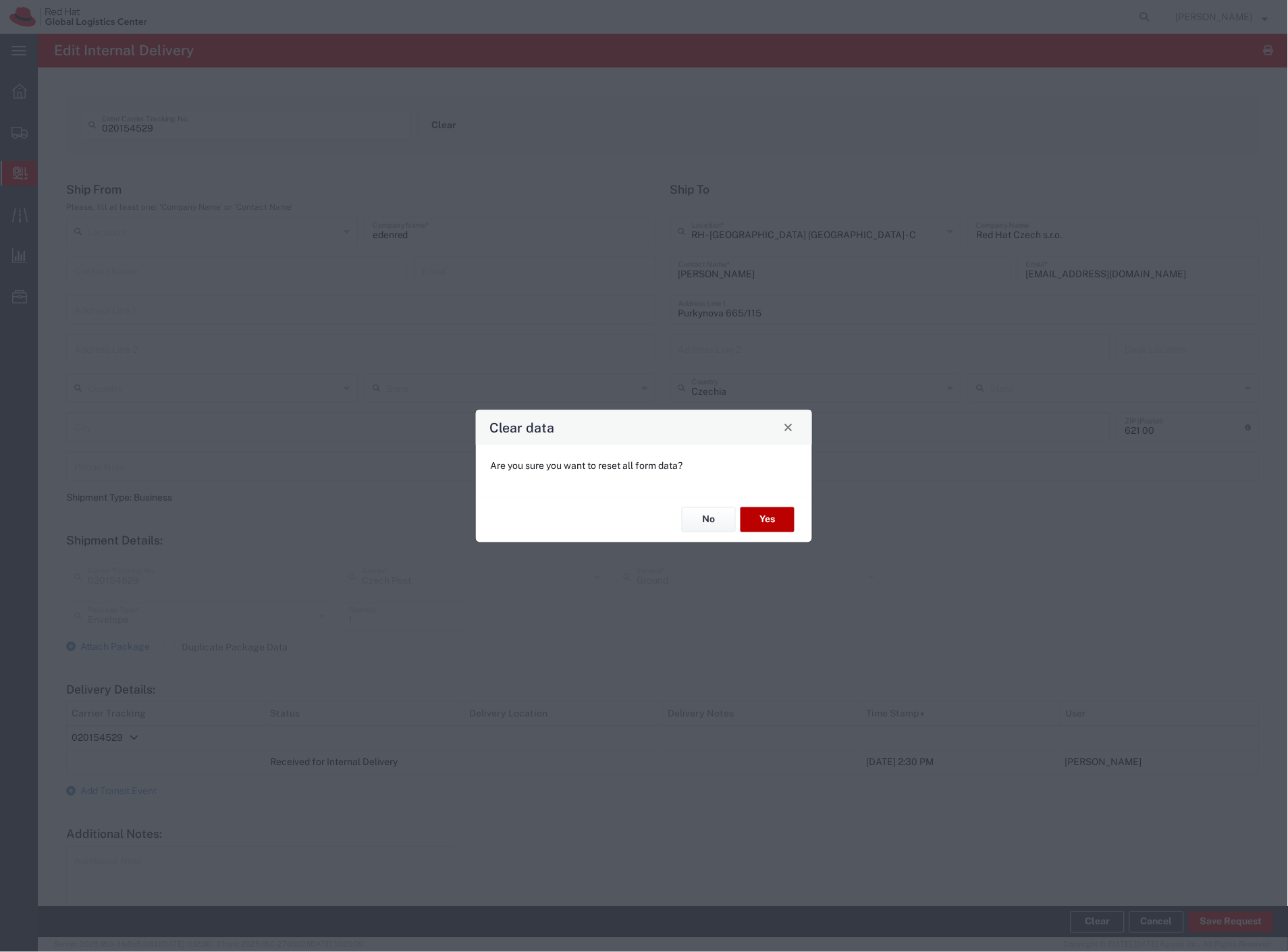
click at [767, 525] on button "Yes" at bounding box center [767, 520] width 54 height 25
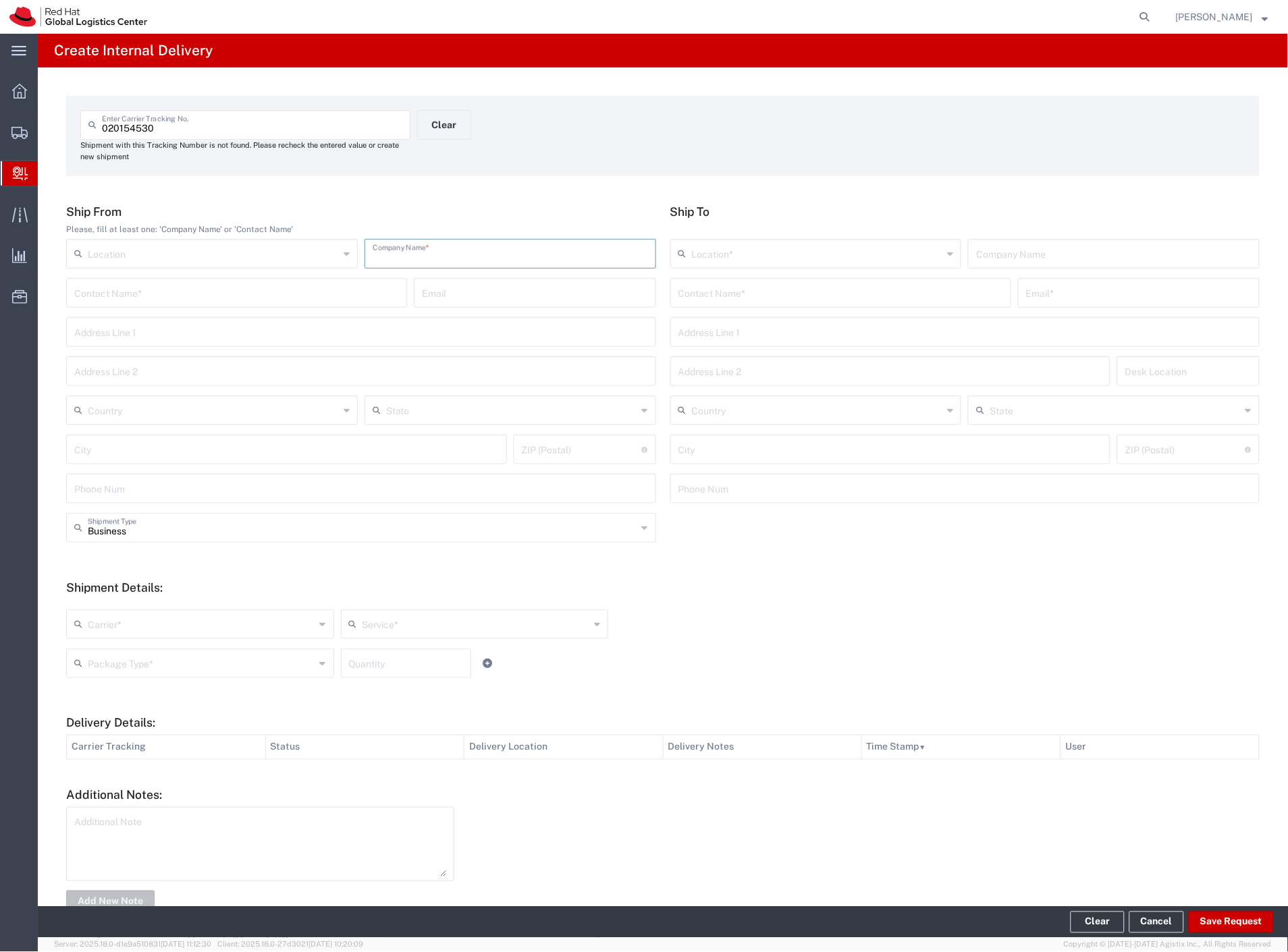
click at [478, 251] on input "text" at bounding box center [510, 252] width 275 height 23
paste input "edenred"
click at [760, 284] on input "text" at bounding box center [841, 292] width 325 height 23
click at [821, 338] on p "Purkynova 647/111, FLEX, BRNO, 621 00, CZ" at bounding box center [841, 343] width 324 height 17
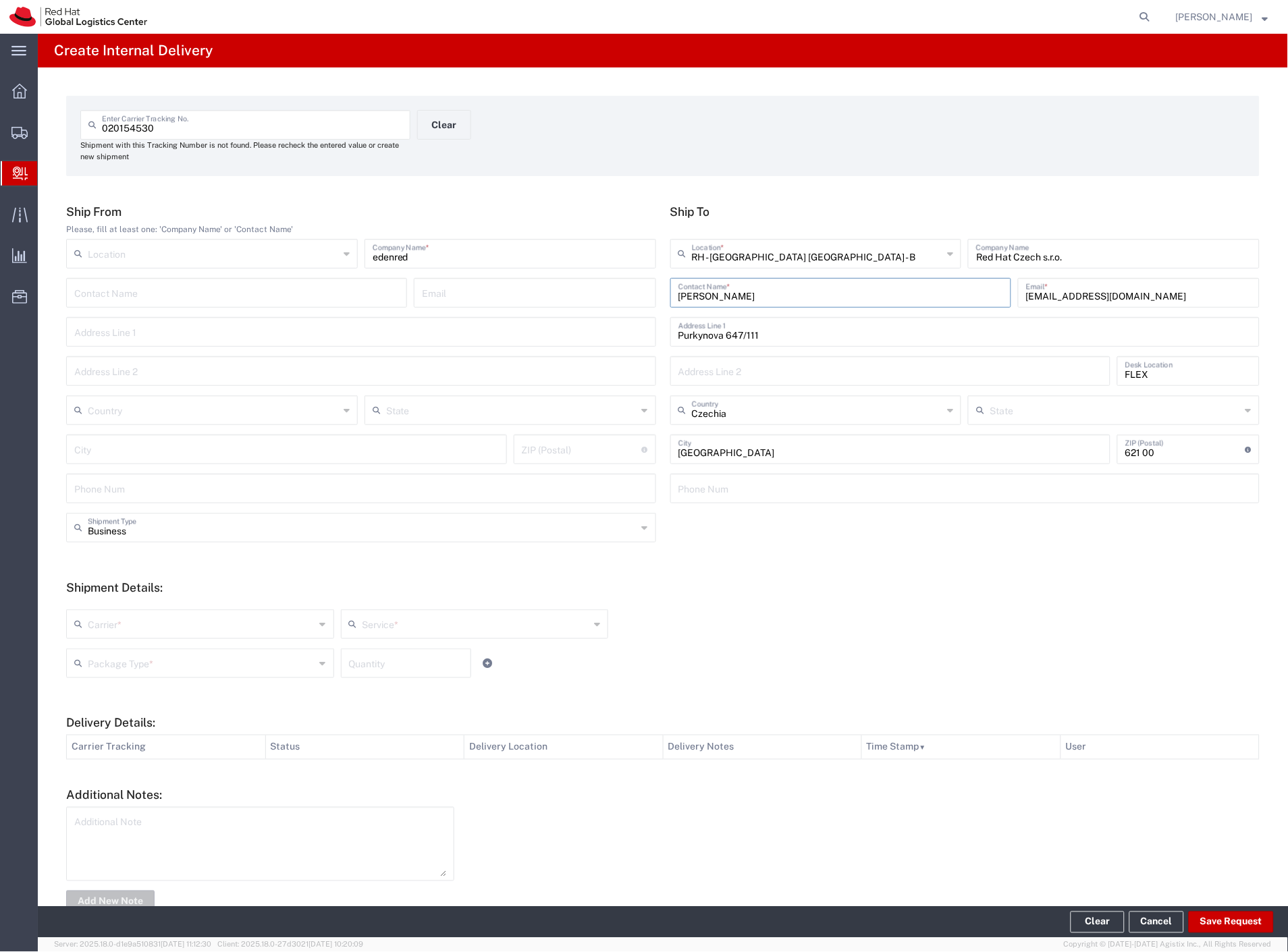
click at [779, 294] on input "Maria Svirikova" at bounding box center [841, 292] width 325 height 23
click at [778, 331] on p "Red Hat Czech s.r.o. (Marie Svancarova), msvancar@redhat.com" at bounding box center [841, 326] width 324 height 17
click at [119, 625] on input "text" at bounding box center [202, 622] width 228 height 23
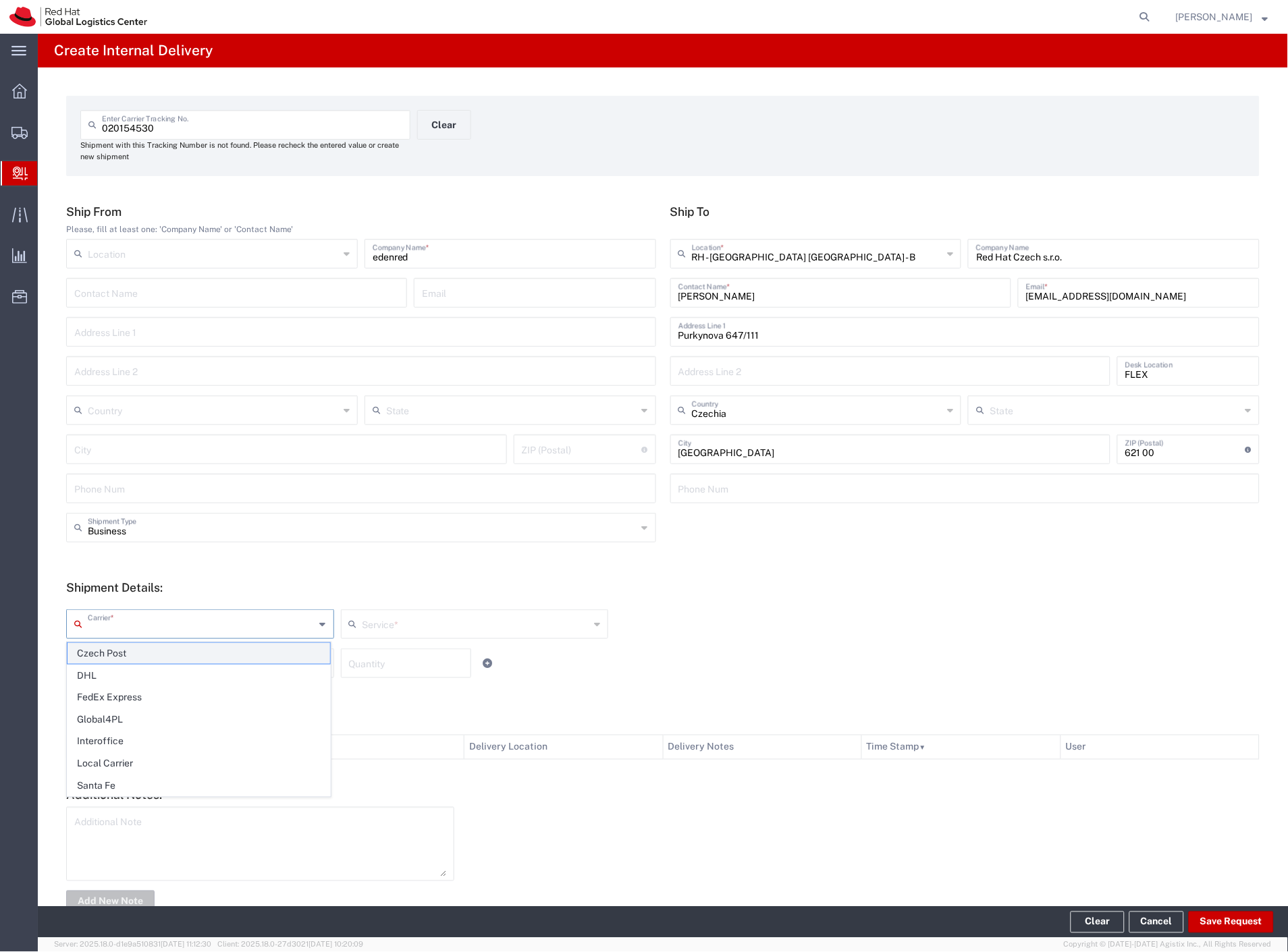
click at [116, 654] on span "Czech Post" at bounding box center [199, 653] width 262 height 21
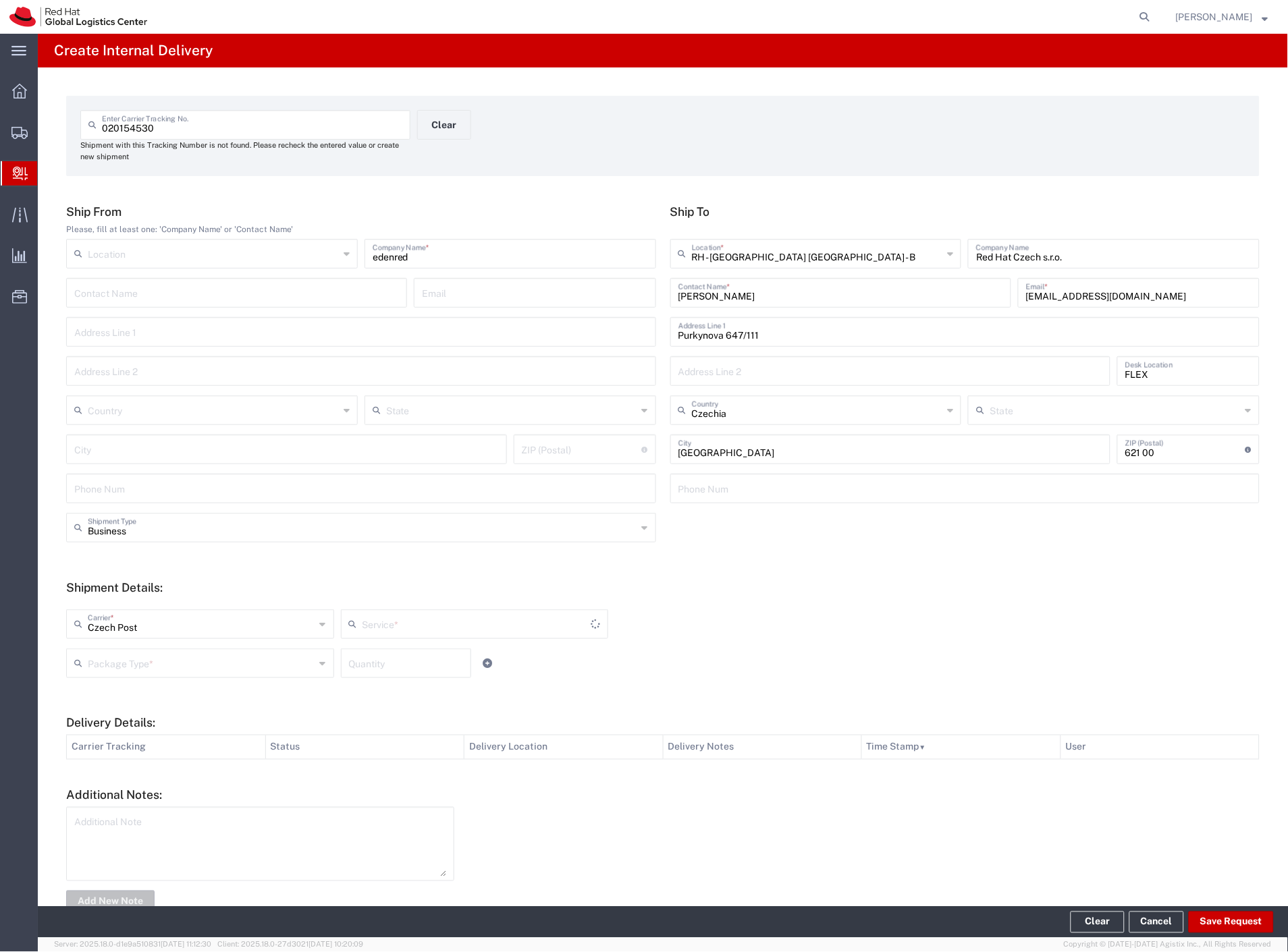
click at [117, 656] on input "text" at bounding box center [202, 662] width 228 height 23
click at [119, 707] on span "Envelope" at bounding box center [199, 715] width 262 height 21
click at [1253, 923] on button "Save Request" at bounding box center [1231, 922] width 85 height 22
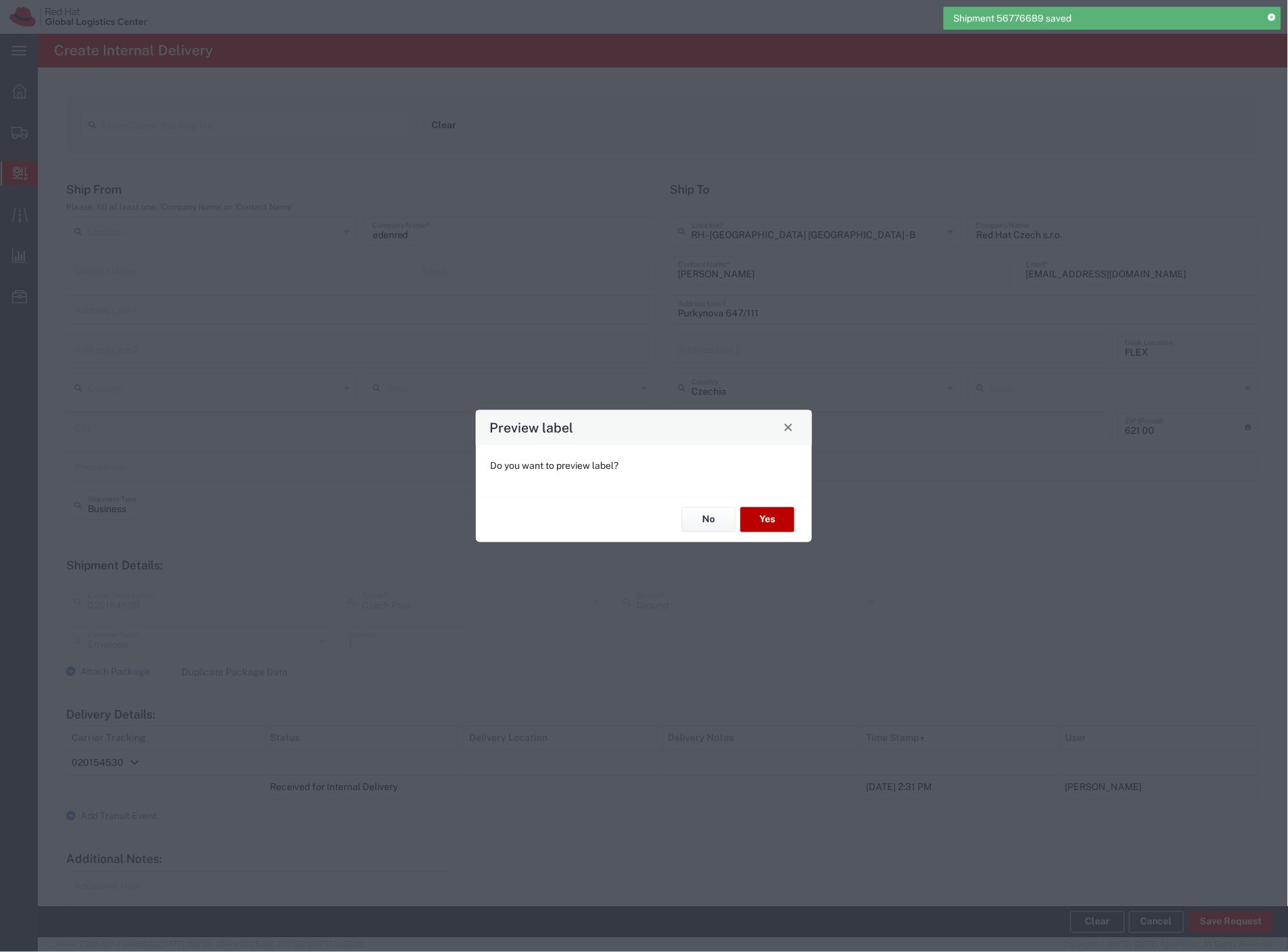
click at [783, 525] on button "Yes" at bounding box center [767, 520] width 54 height 25
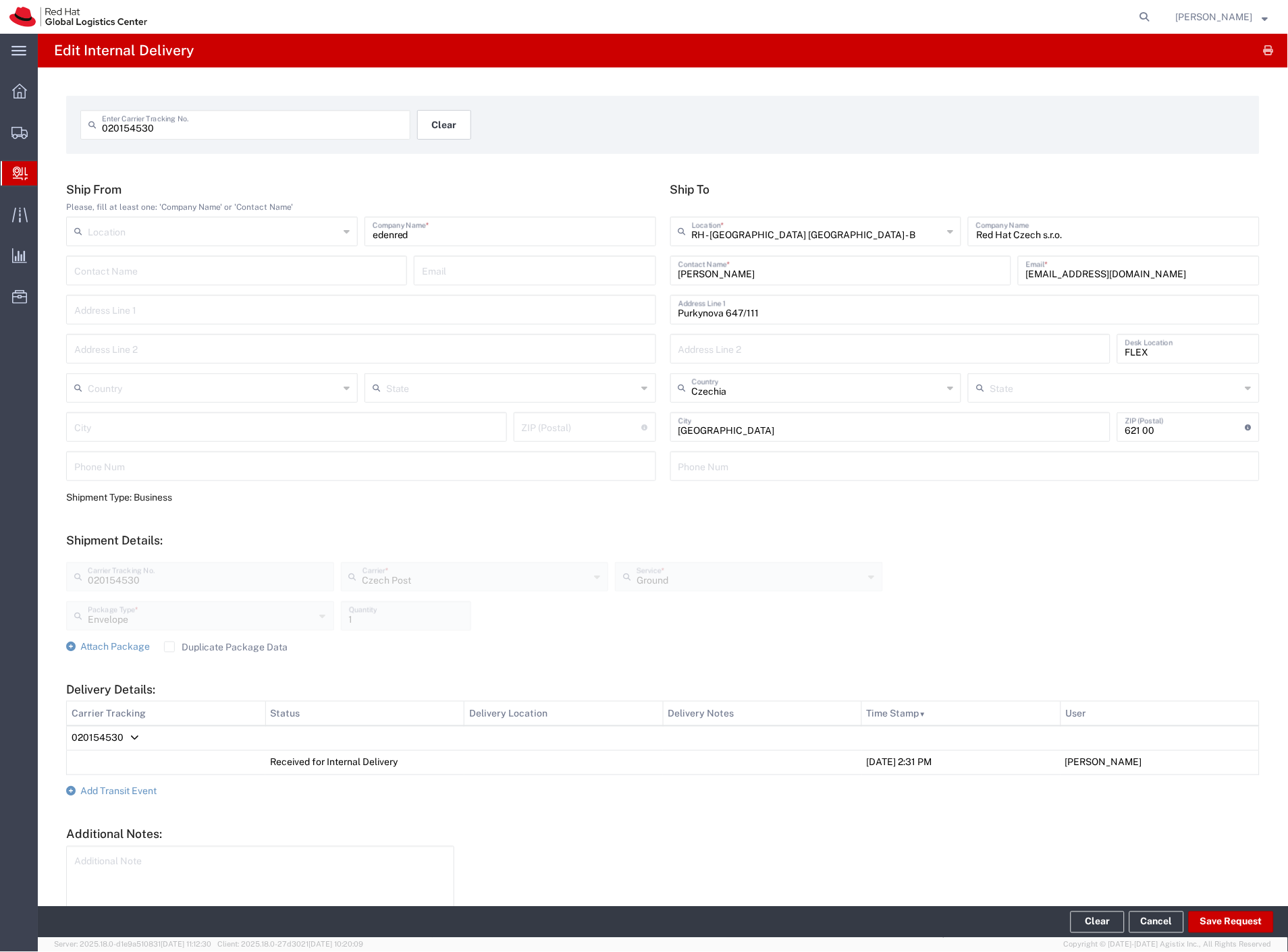
click at [430, 124] on button "Clear" at bounding box center [444, 124] width 54 height 29
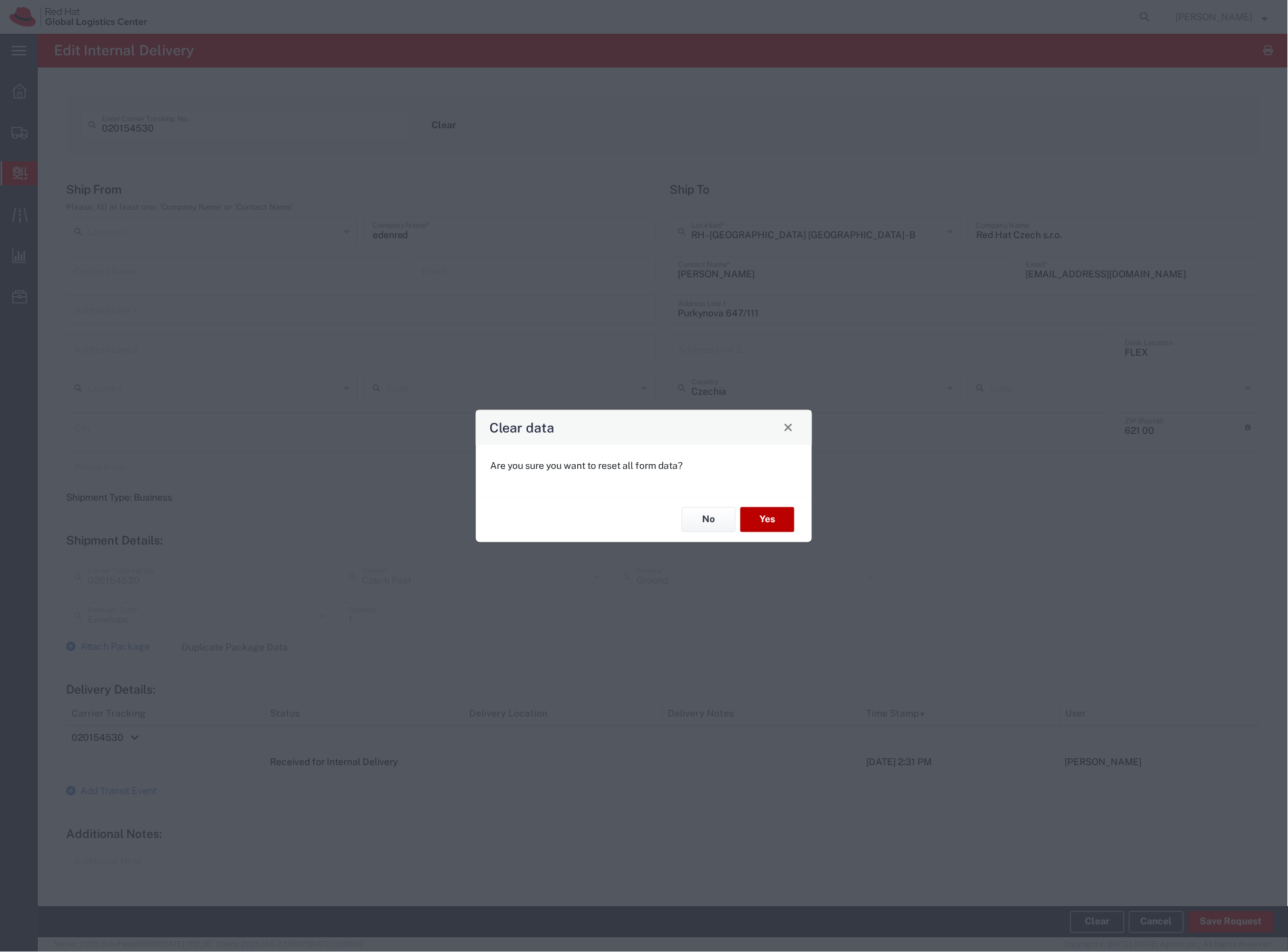
click at [766, 517] on button "Yes" at bounding box center [767, 520] width 54 height 25
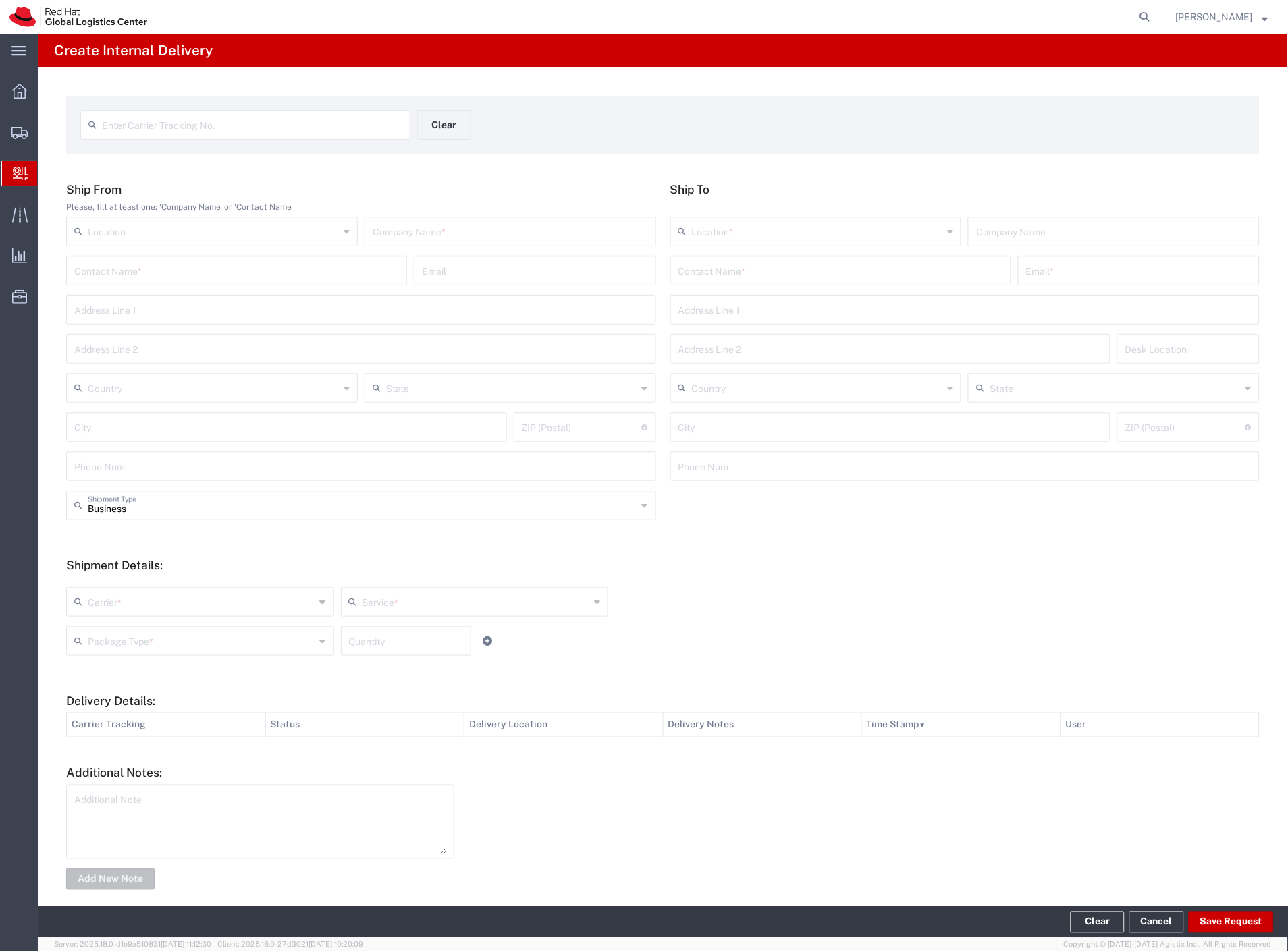
click at [280, 123] on input "text" at bounding box center [252, 123] width 300 height 23
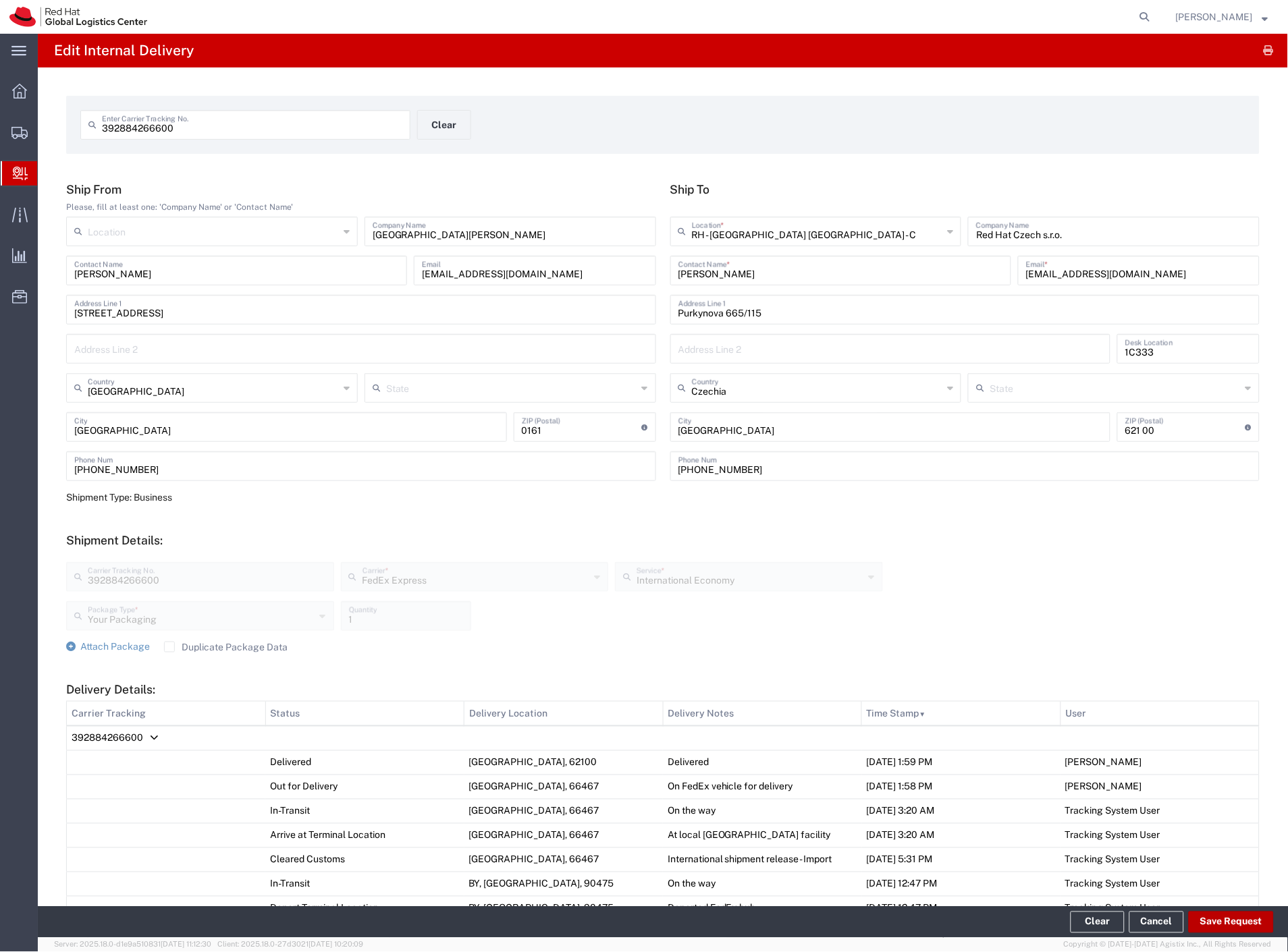
click at [1245, 916] on button "Save Request" at bounding box center [1231, 922] width 85 height 22
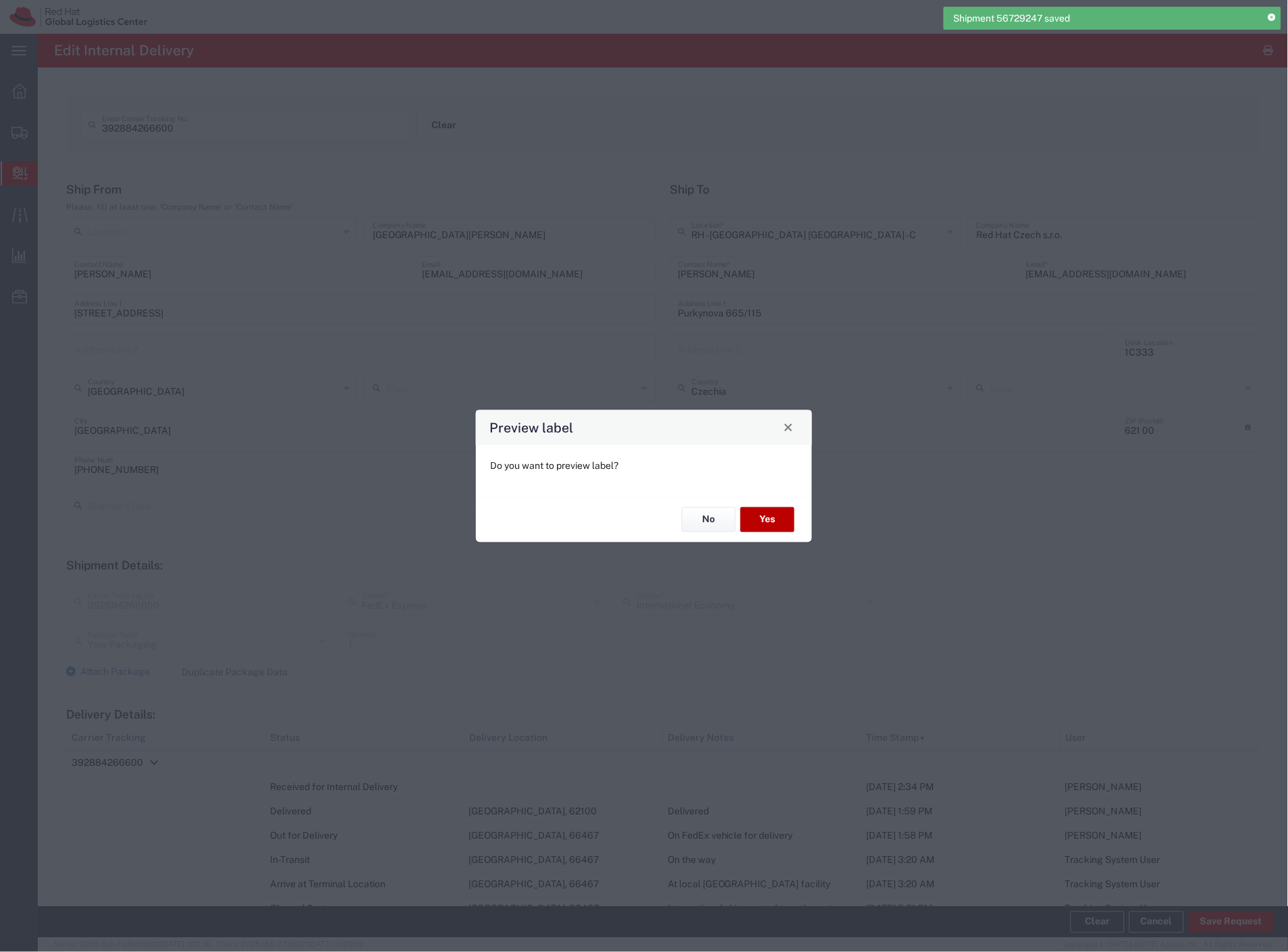
click at [776, 518] on button "Yes" at bounding box center [767, 520] width 54 height 25
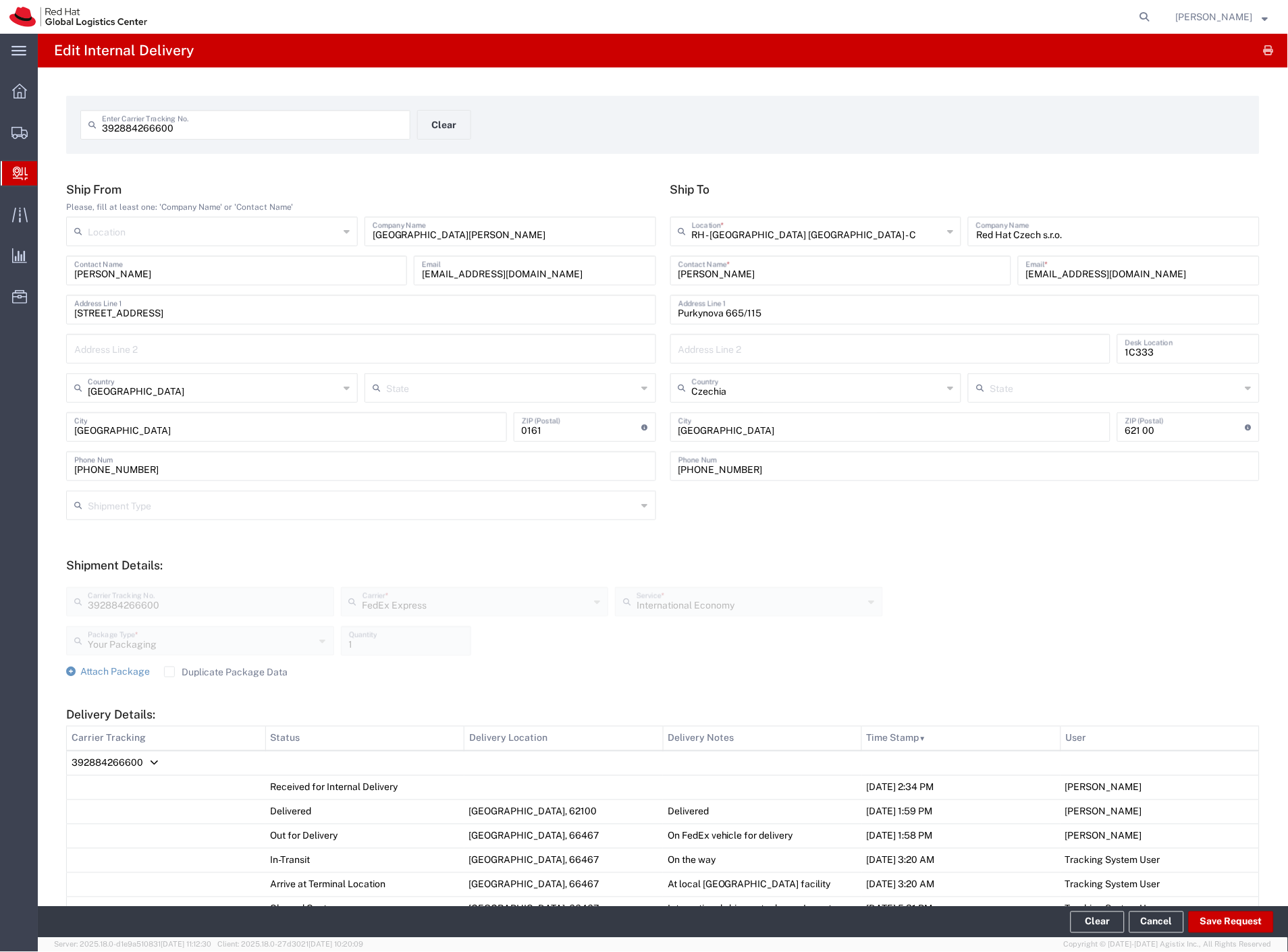
click at [48, 168] on span "Internal Delivery" at bounding box center [42, 173] width 11 height 27
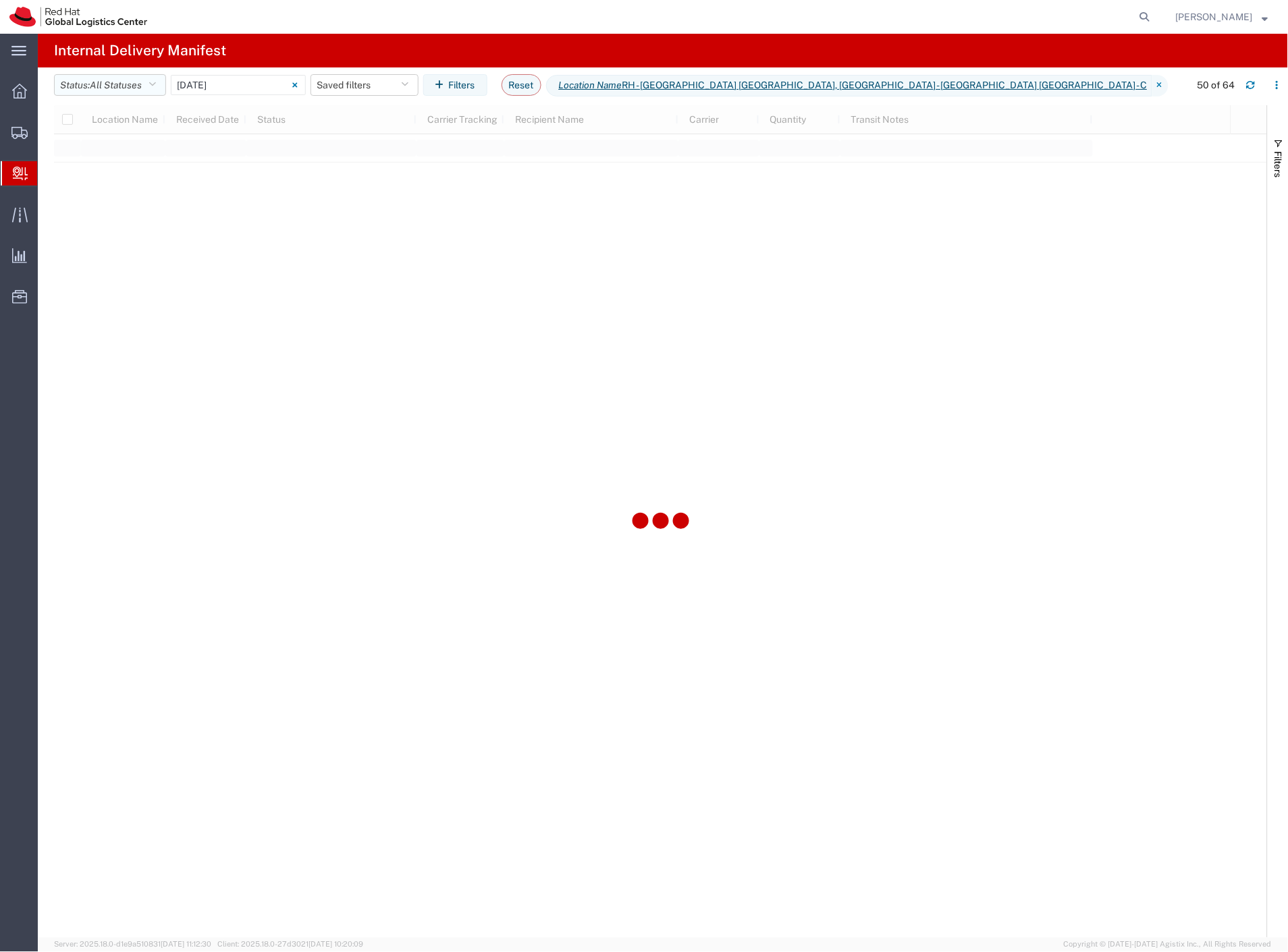
click at [150, 83] on button "Status: All Statuses" at bounding box center [110, 85] width 112 height 22
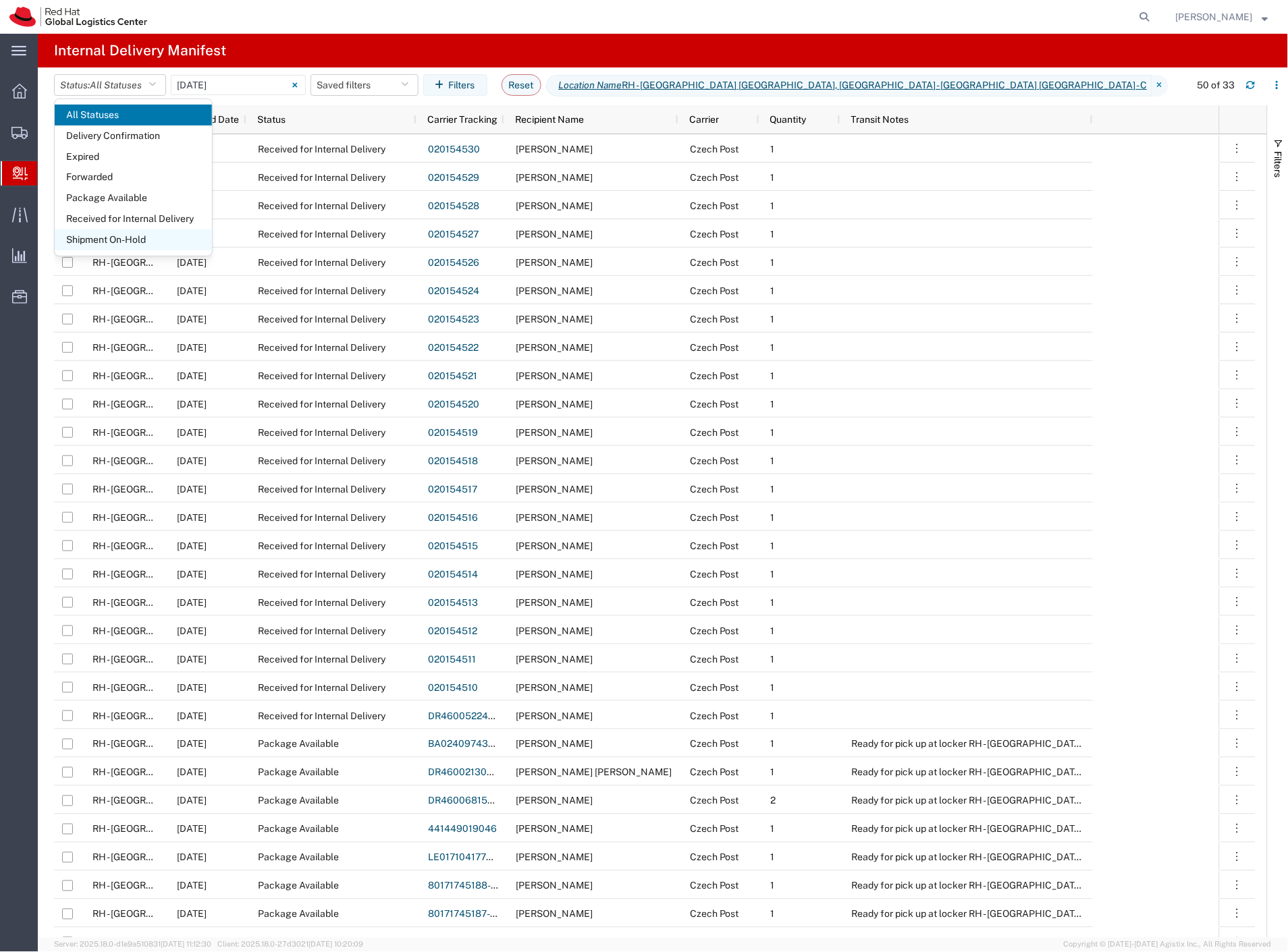
click at [138, 239] on span "Shipment On-Hold" at bounding box center [133, 240] width 157 height 21
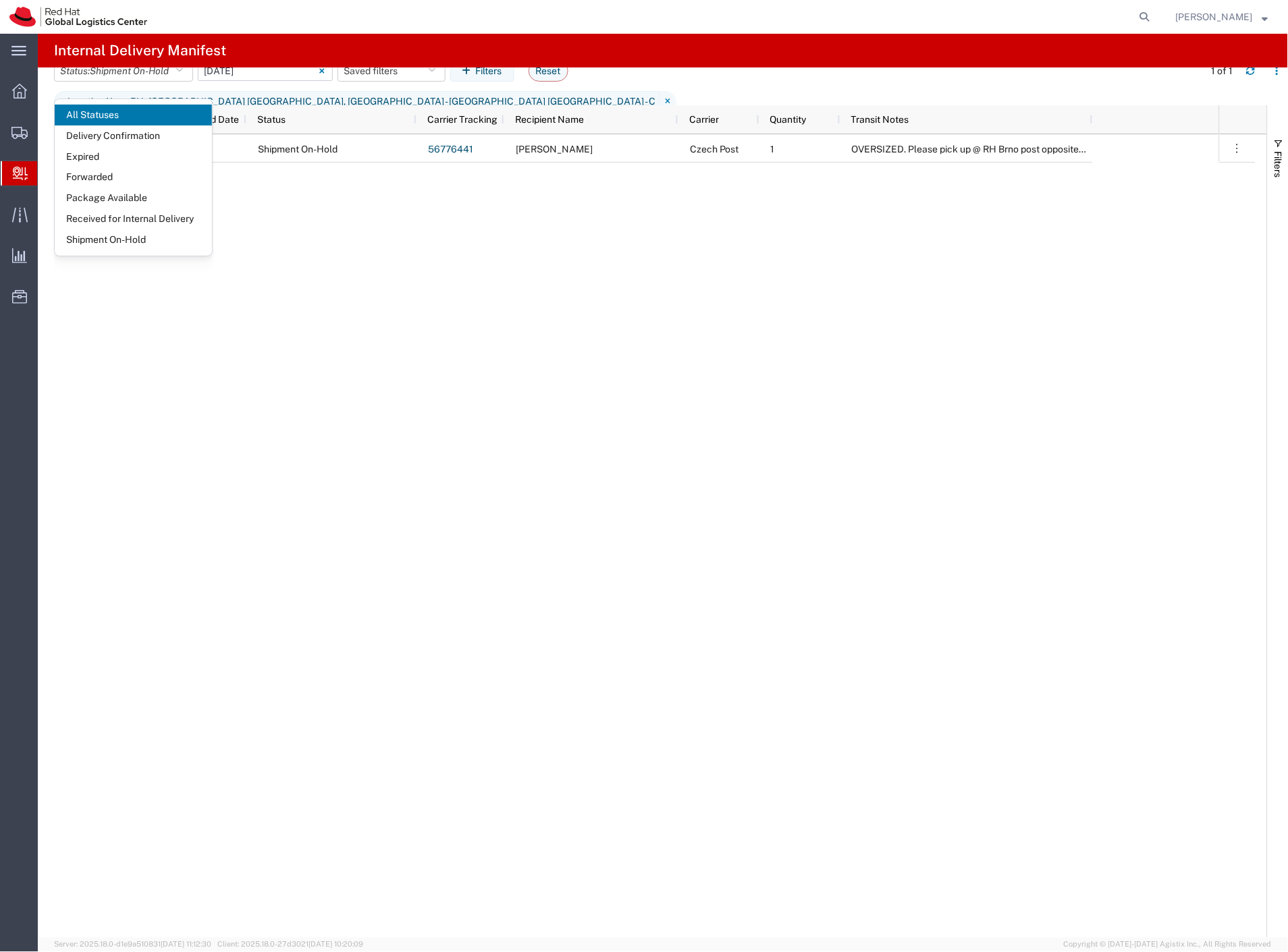
click at [224, 81] on input "09/10/2025 - 09/10/2025" at bounding box center [265, 70] width 135 height 20
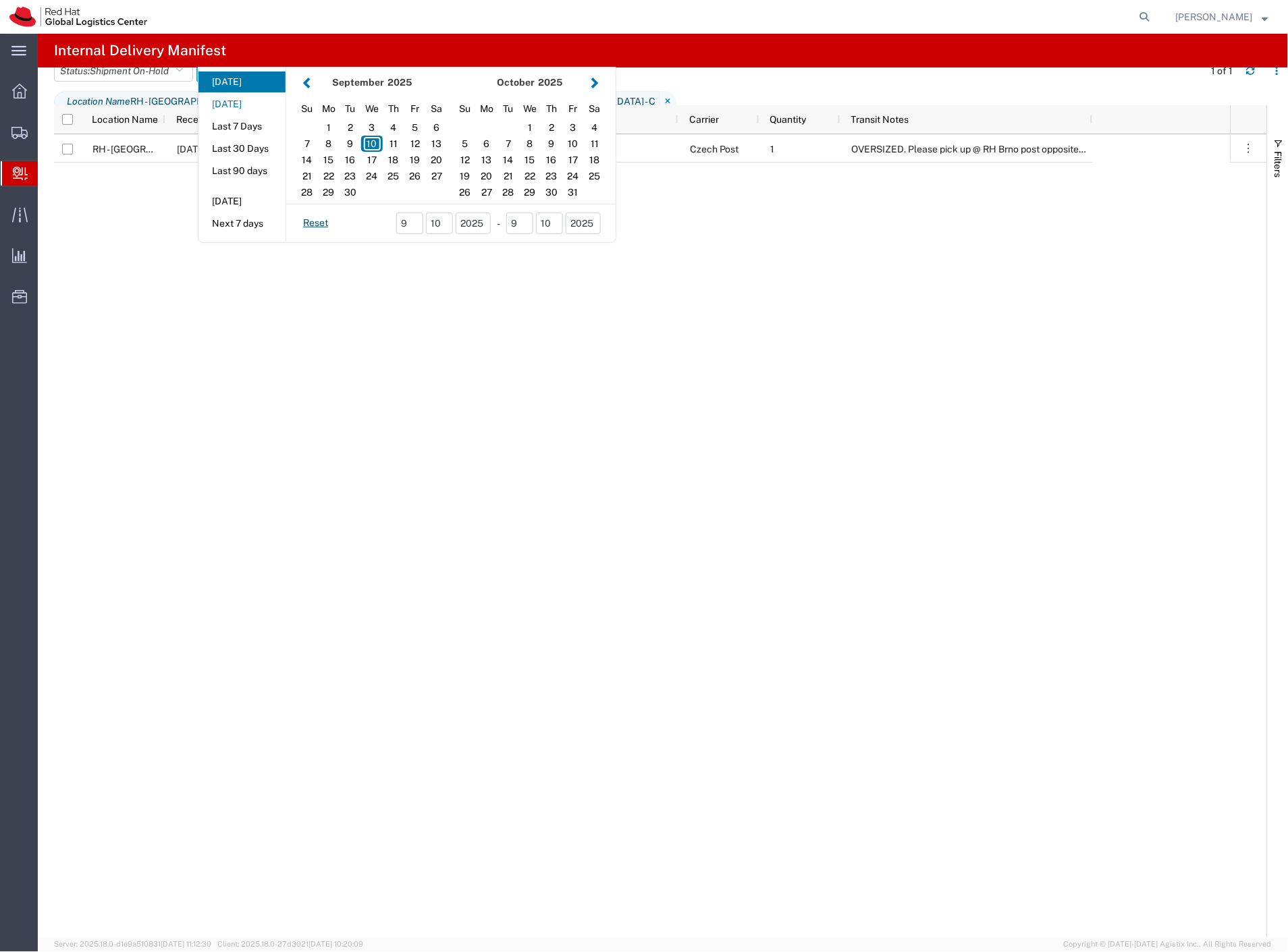
click at [251, 115] on button "Yesterday" at bounding box center [242, 104] width 87 height 21
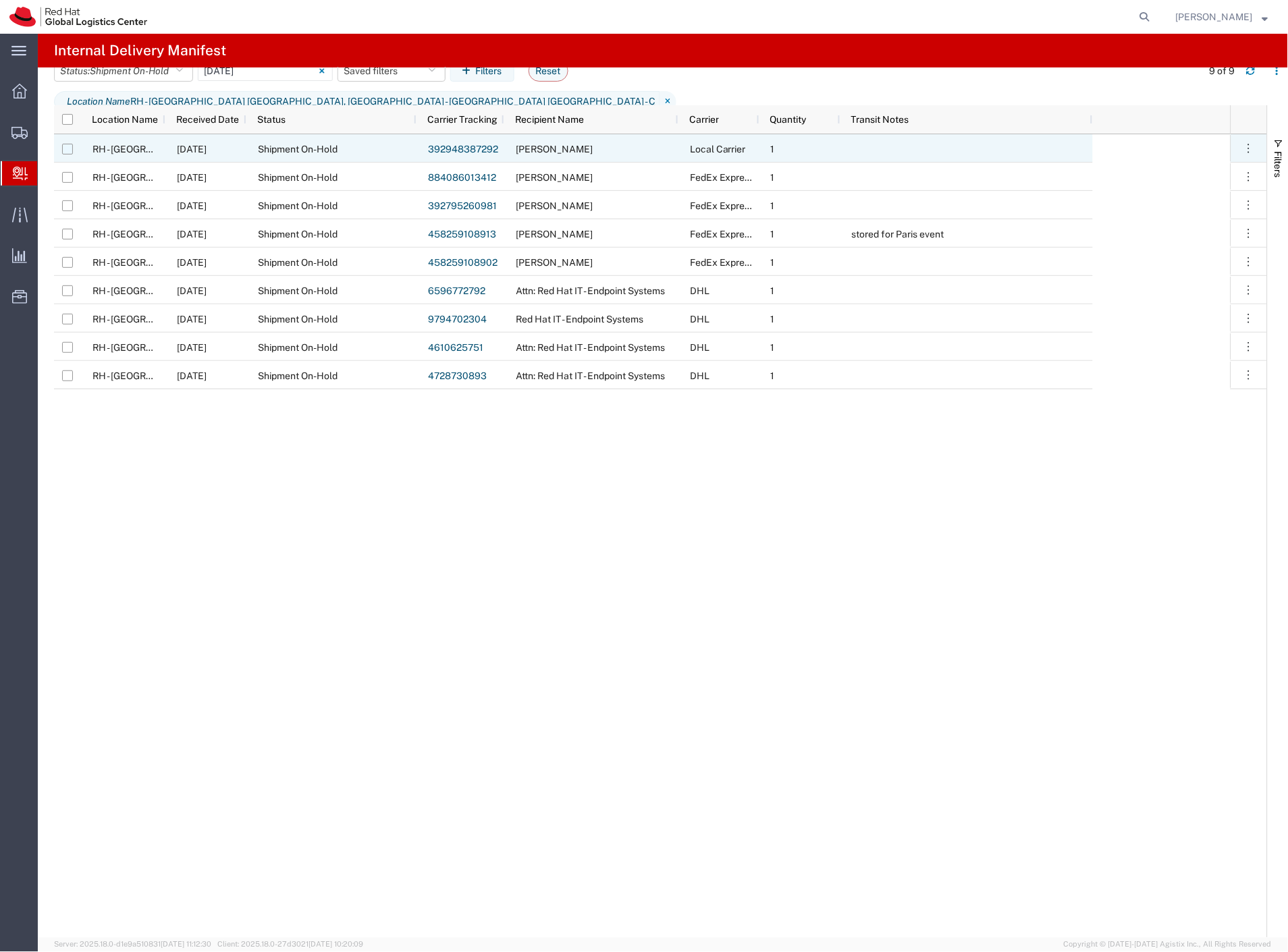
click at [65, 152] on input "Press Space to toggle row selection (unchecked)" at bounding box center [67, 149] width 11 height 11
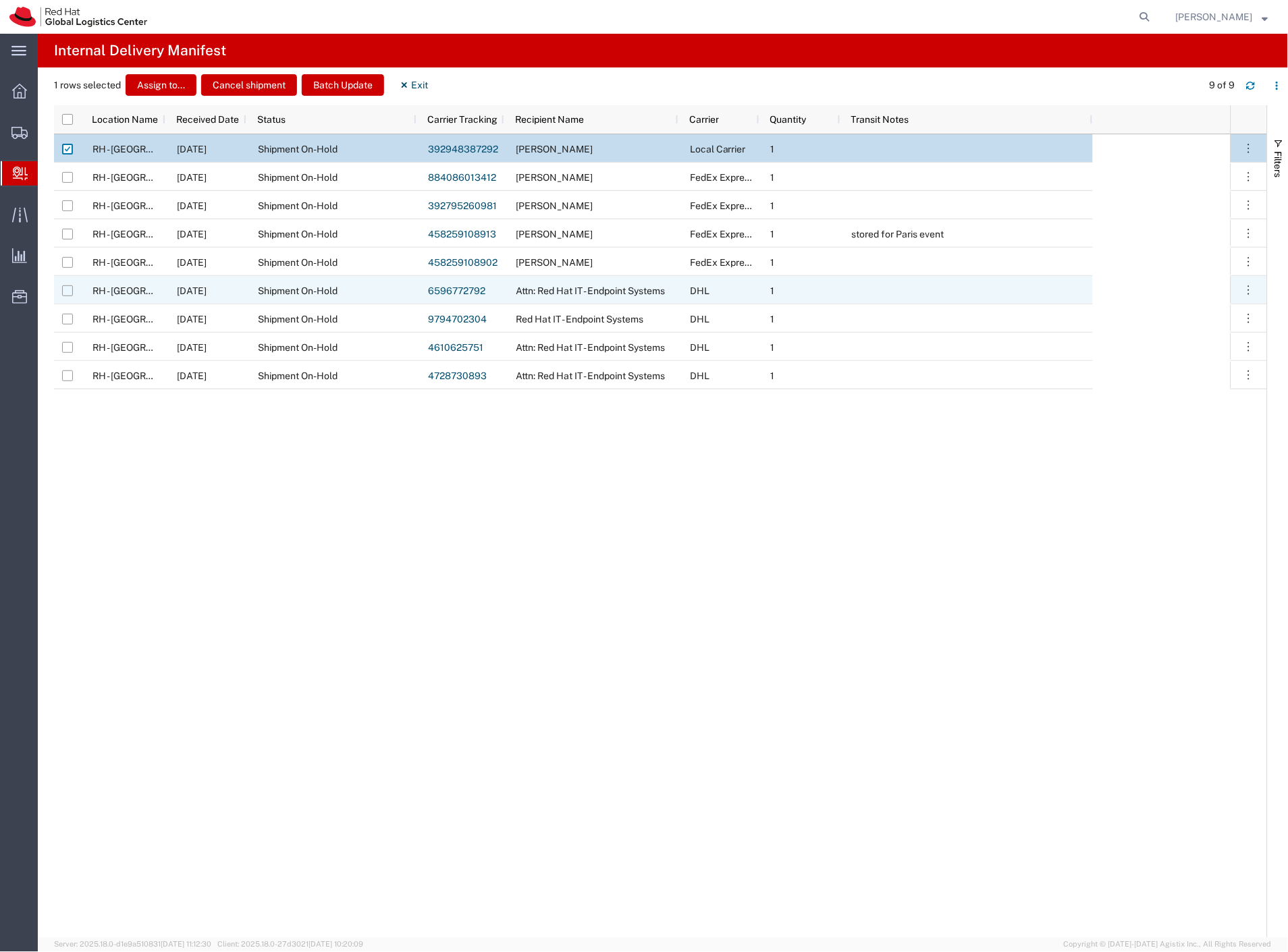
click at [66, 290] on input "Press Space to toggle row selection (unchecked)" at bounding box center [67, 291] width 11 height 11
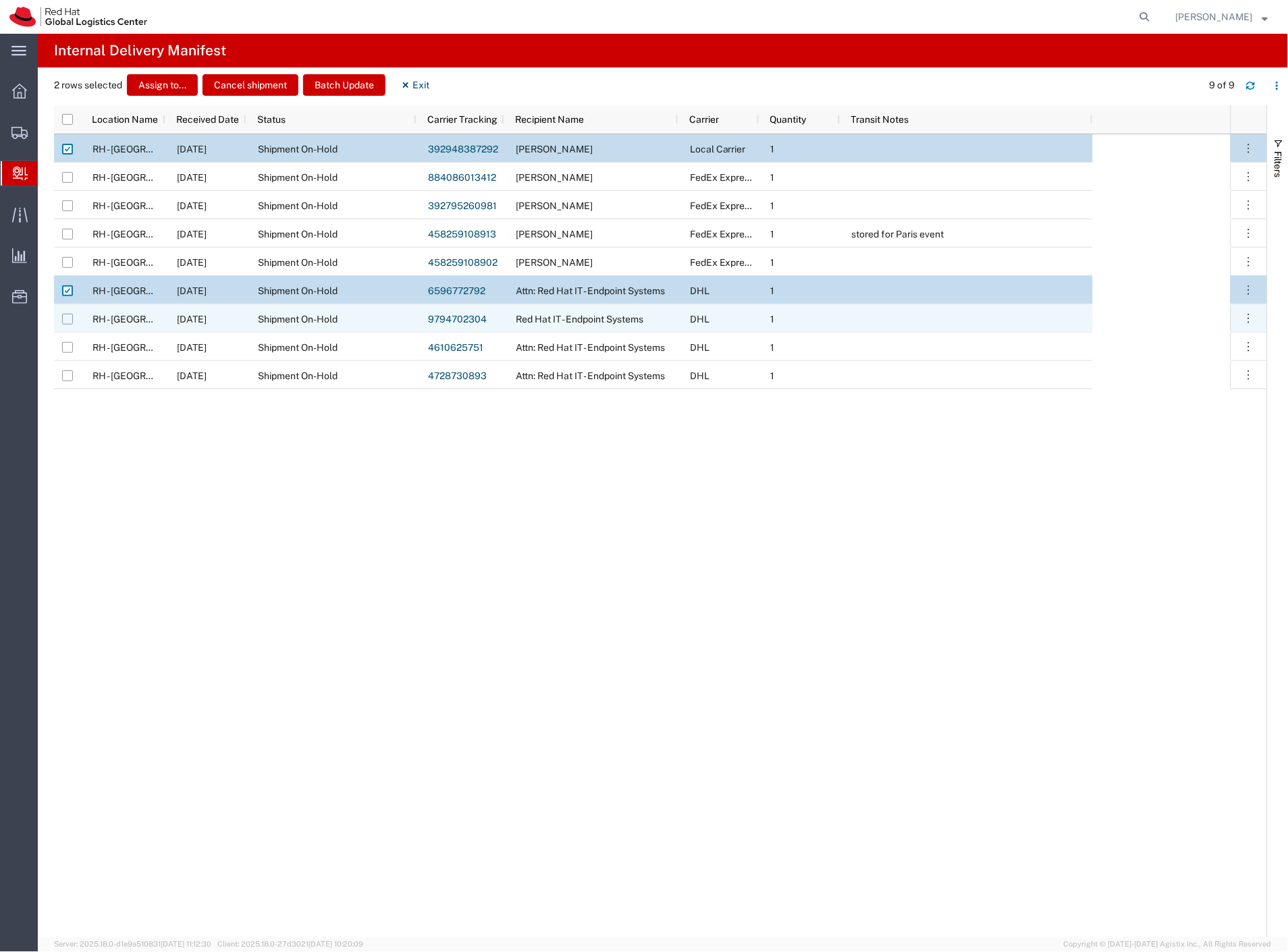
click at [69, 319] on input "Press Space to toggle row selection (unchecked)" at bounding box center [67, 319] width 11 height 11
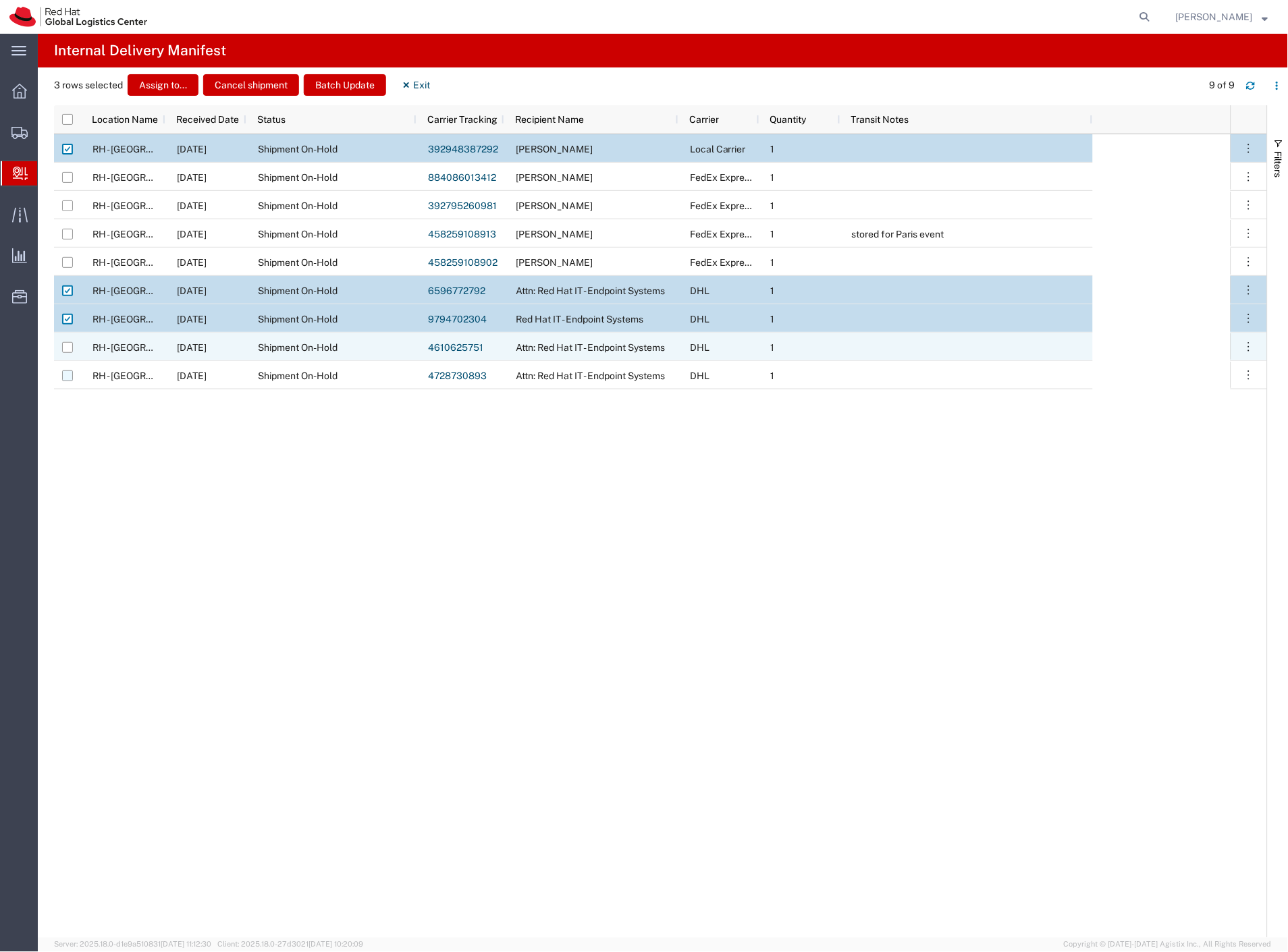
drag, startPoint x: 67, startPoint y: 349, endPoint x: 68, endPoint y: 371, distance: 22.0
click at [67, 351] on input "Press Space to toggle row selection (unchecked)" at bounding box center [67, 347] width 11 height 11
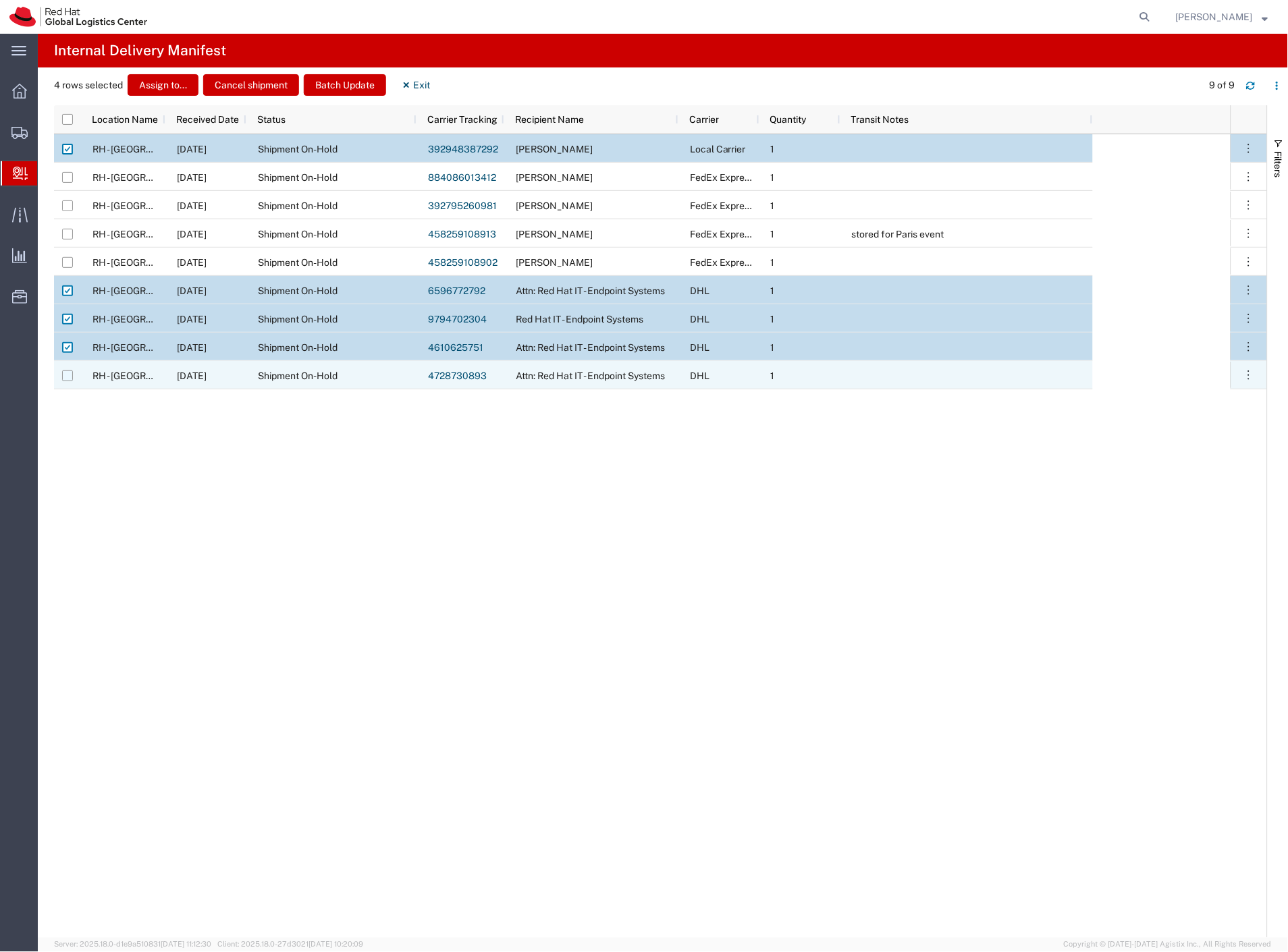
click at [69, 378] on input "Press Space to toggle row selection (unchecked)" at bounding box center [67, 375] width 11 height 11
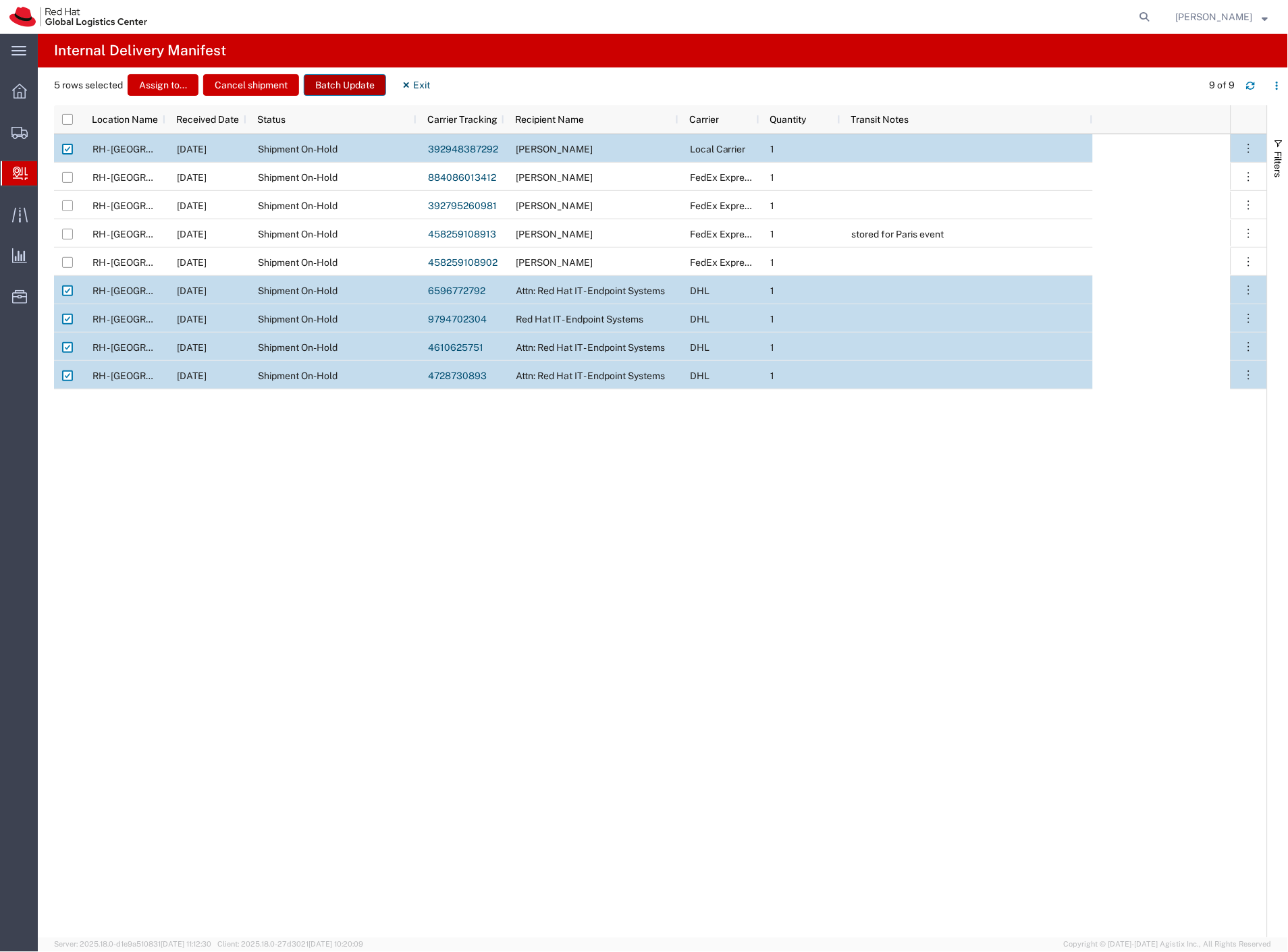
click at [321, 84] on button "Batch Update" at bounding box center [344, 85] width 82 height 22
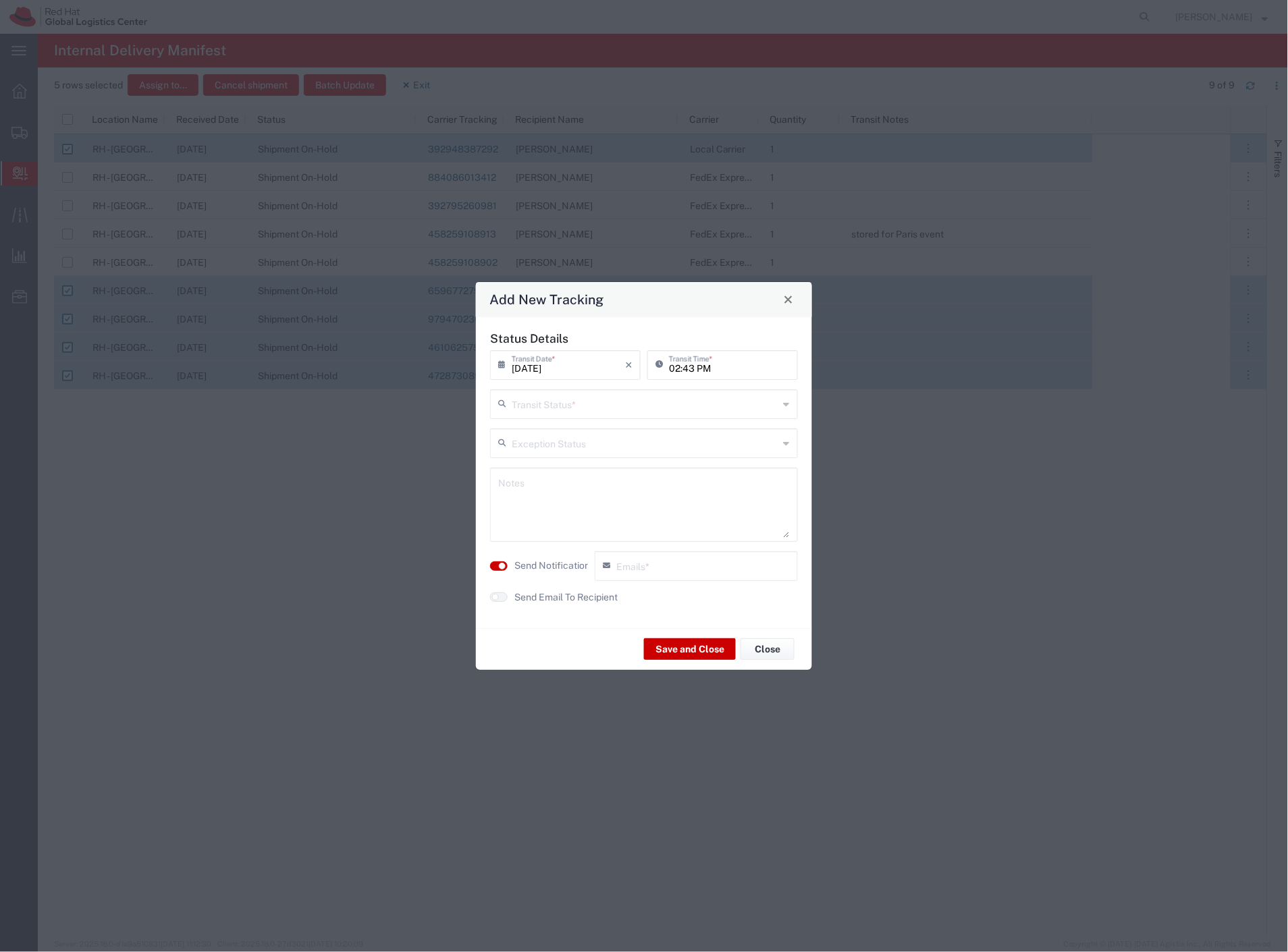
drag, startPoint x: 559, startPoint y: 401, endPoint x: 553, endPoint y: 423, distance: 22.8
click at [559, 404] on input "text" at bounding box center [646, 403] width 268 height 23
drag, startPoint x: 553, startPoint y: 423, endPoint x: 552, endPoint y: 430, distance: 7.1
click at [552, 424] on span "Delivery Confirmation" at bounding box center [644, 433] width 305 height 21
click at [537, 557] on agx-switch-control "Send Notification" at bounding box center [539, 566] width 104 height 29
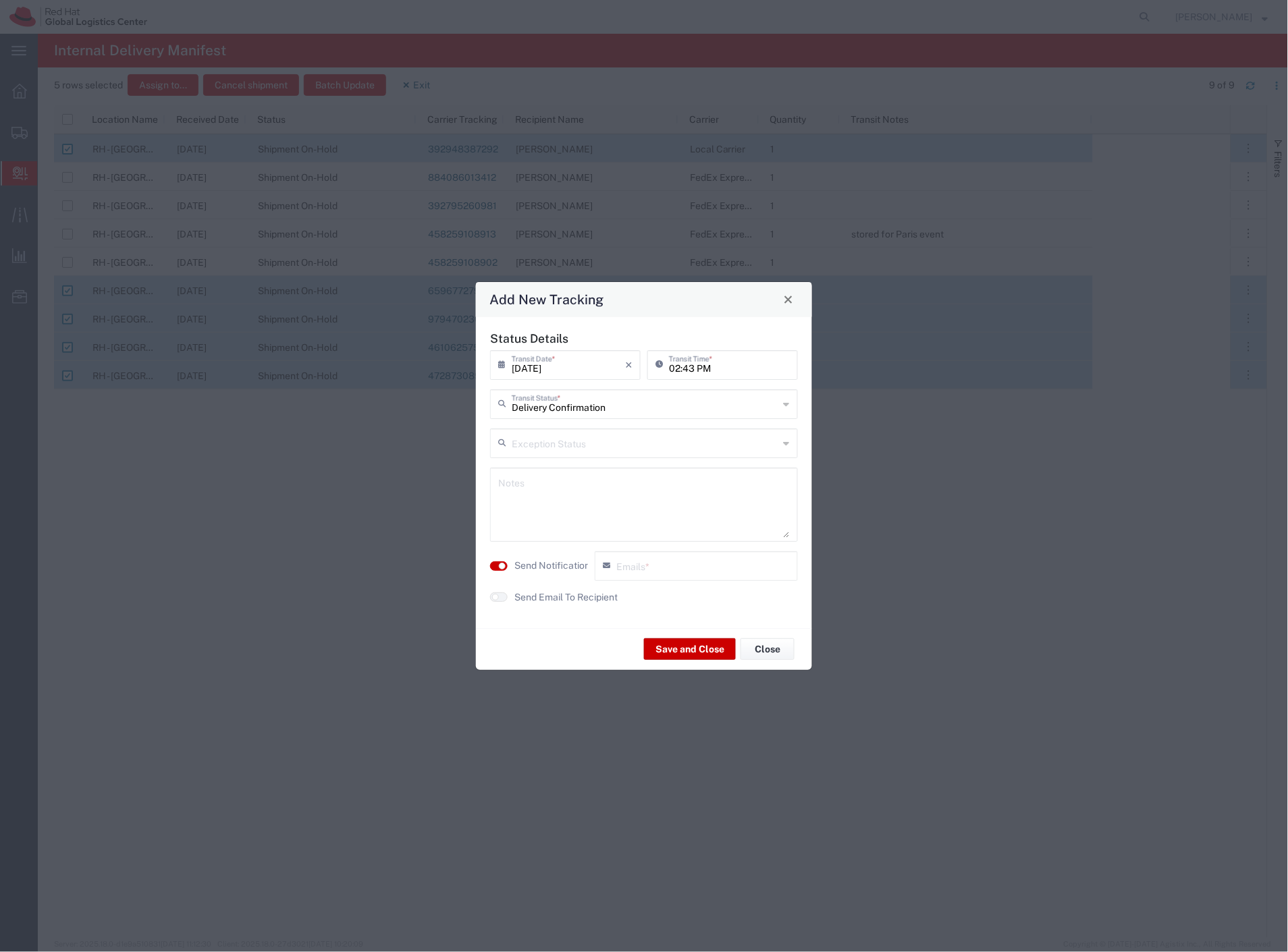
click at [572, 565] on label "Send Notification" at bounding box center [552, 565] width 76 height 14
click at [698, 651] on button "Save and Close" at bounding box center [690, 649] width 92 height 22
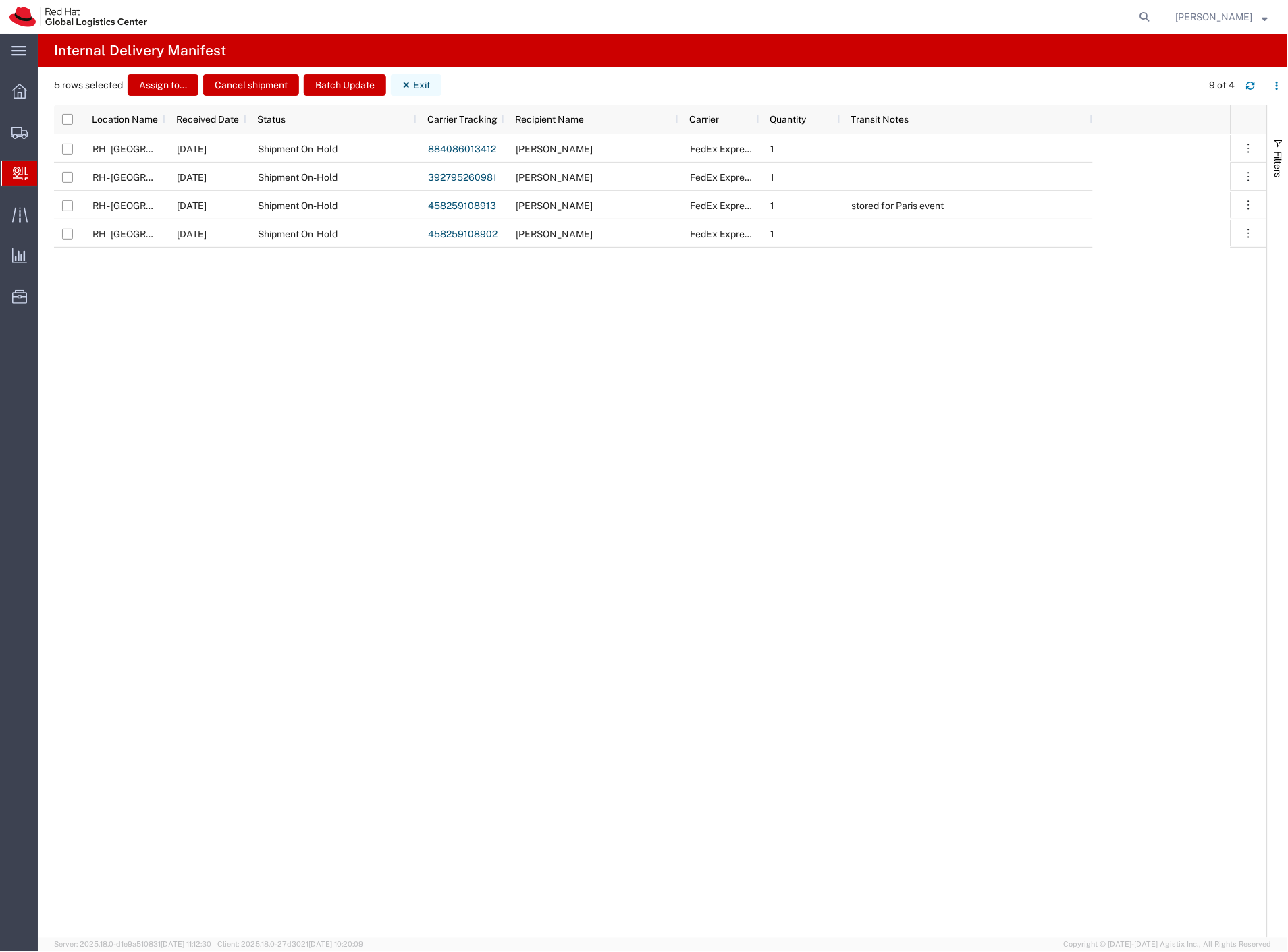
click at [414, 82] on button "Exit" at bounding box center [416, 85] width 51 height 22
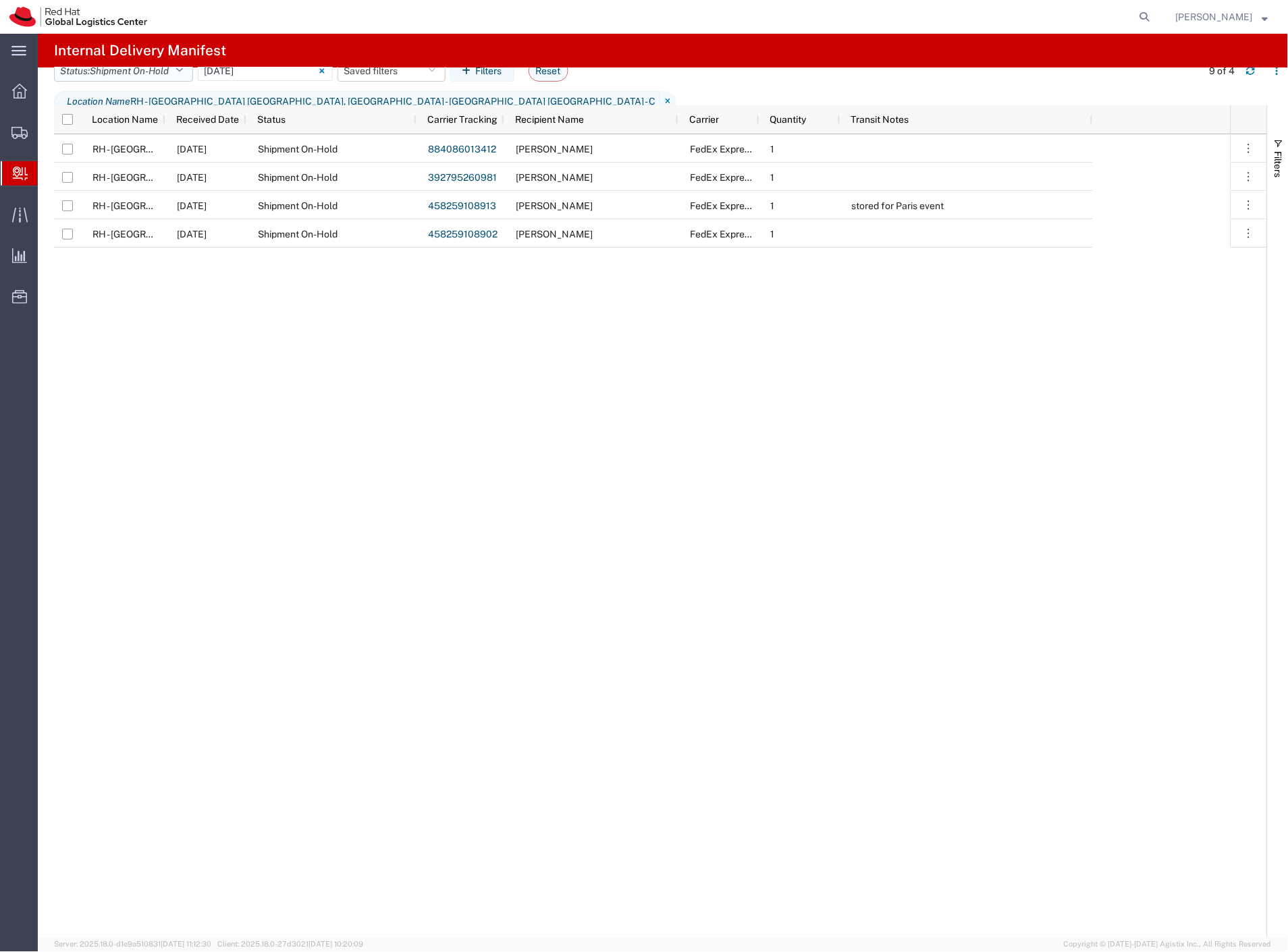
click at [159, 82] on button "Status: Shipment On-Hold" at bounding box center [123, 71] width 139 height 22
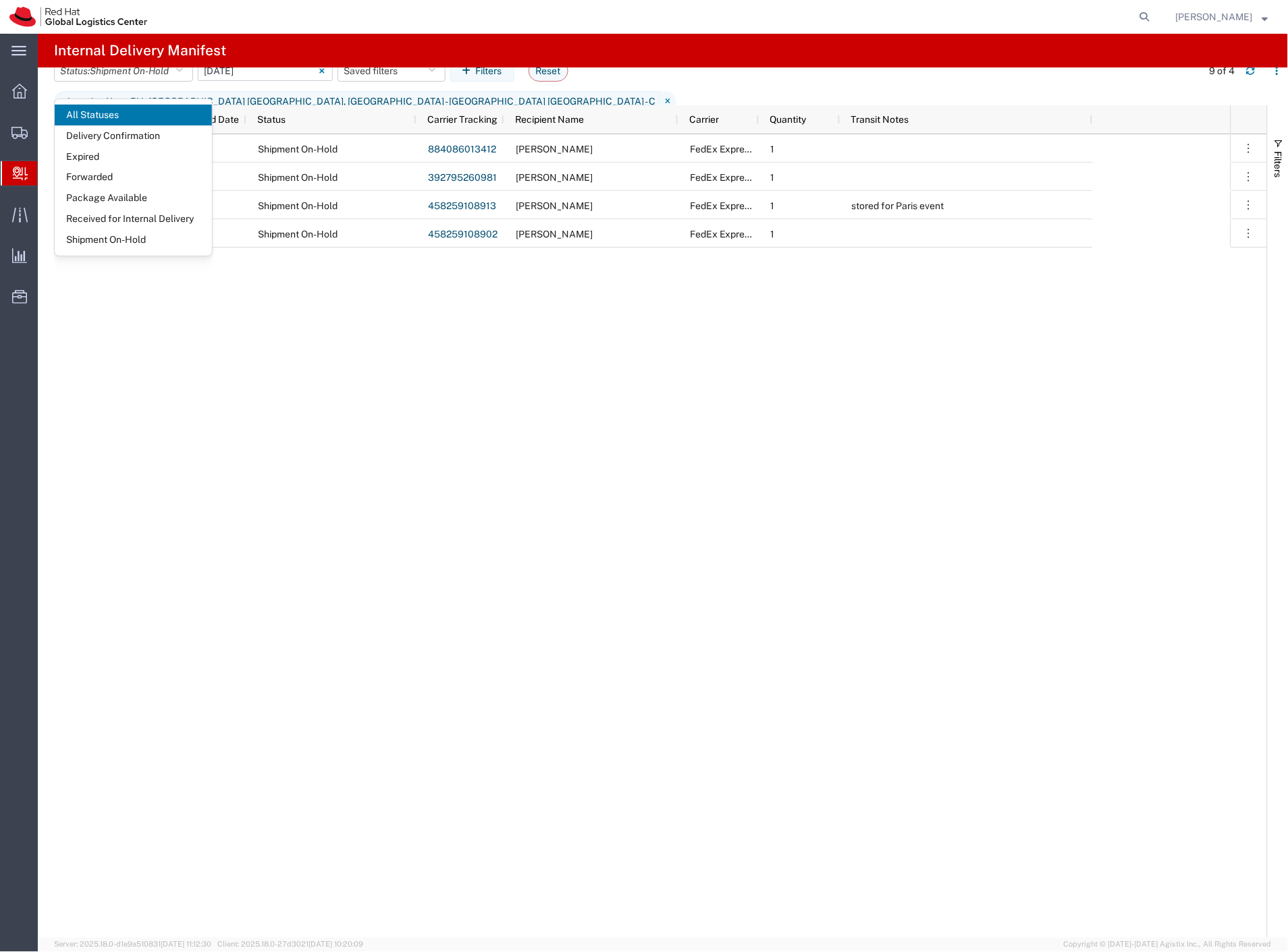
click at [245, 81] on input "09/09/2025 - 09/09/2025" at bounding box center [265, 70] width 135 height 20
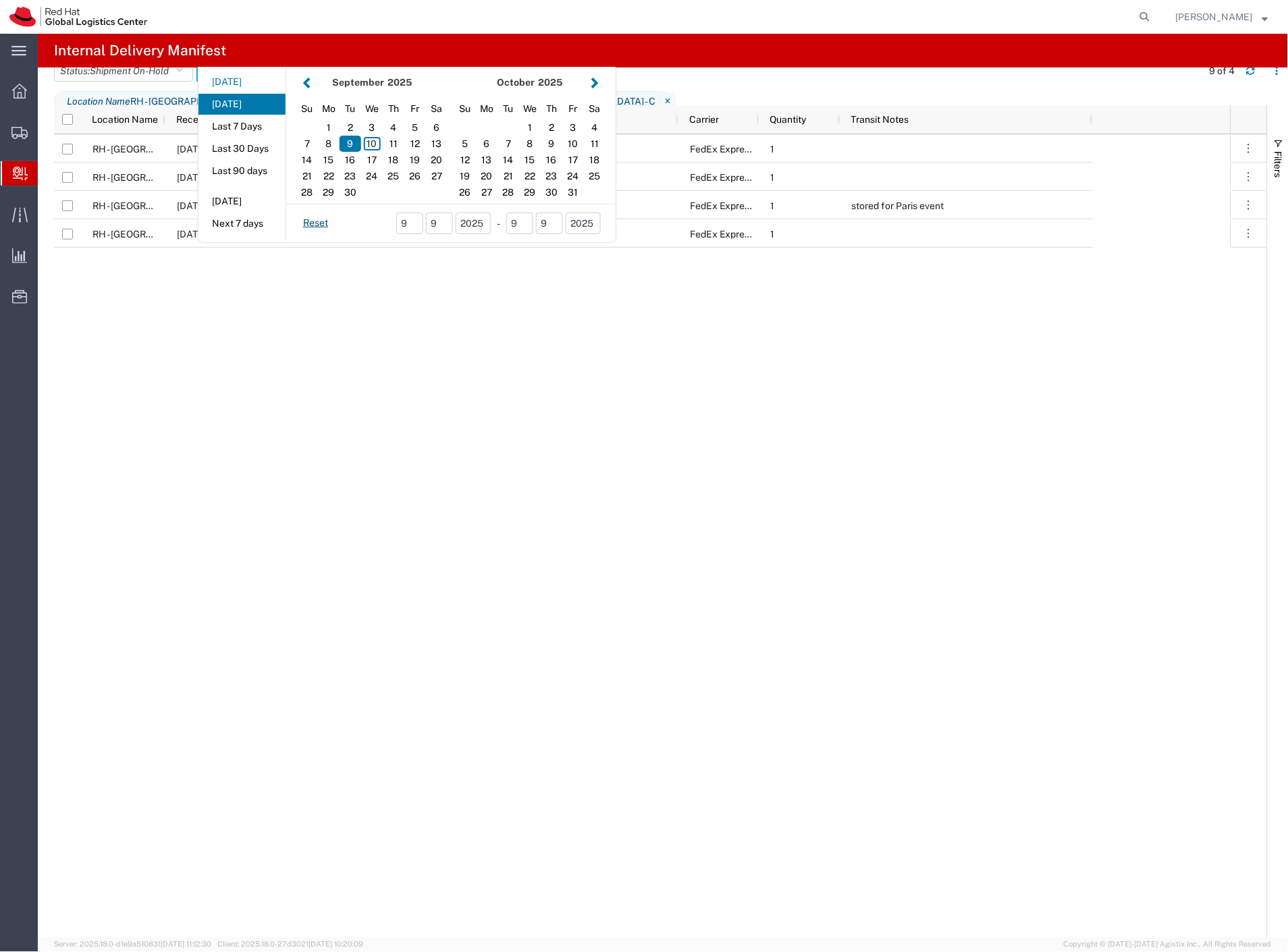
click at [261, 92] on button "Today" at bounding box center [242, 82] width 87 height 21
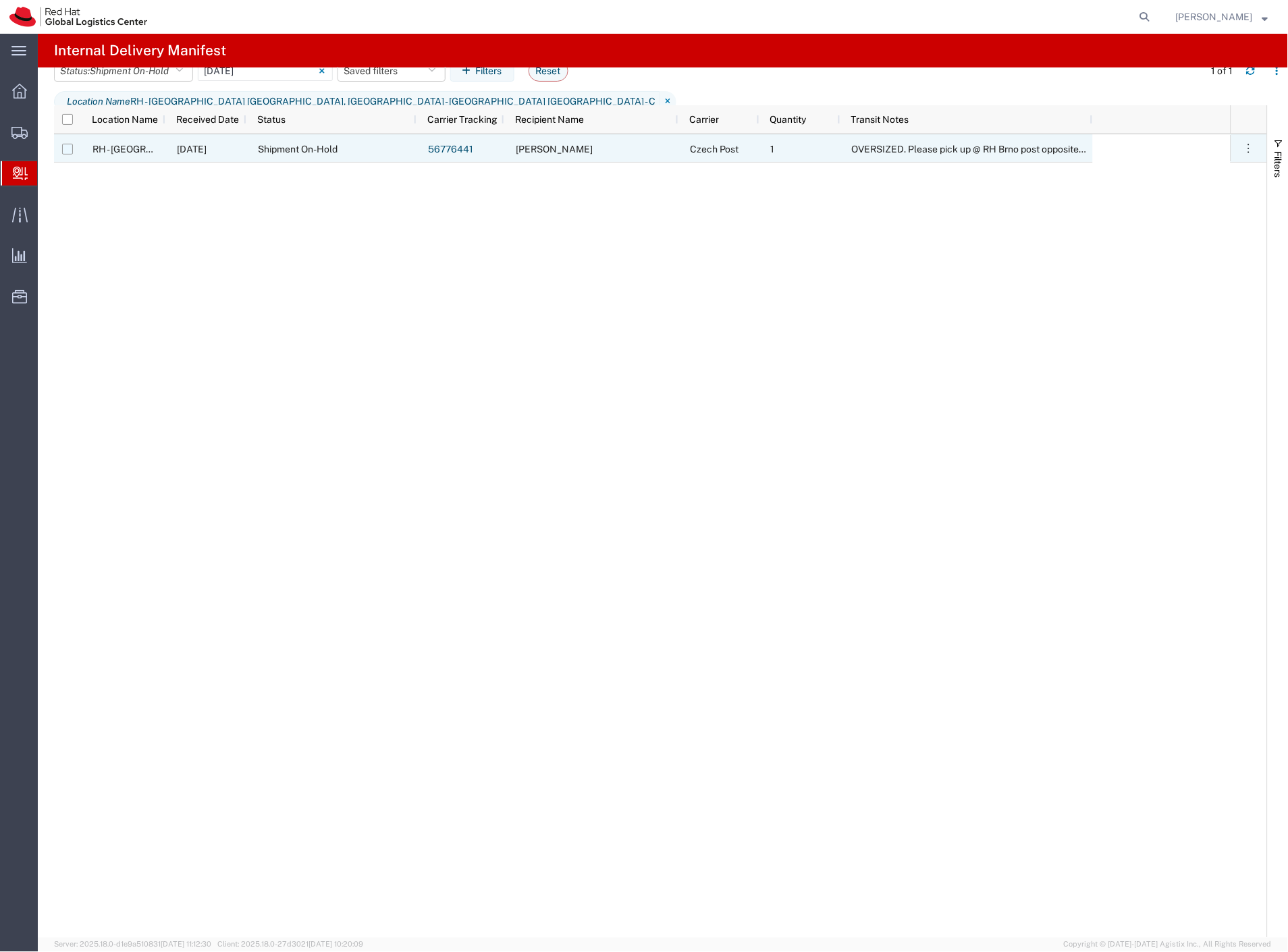
click at [68, 147] on input "Press Space to toggle row selection (unchecked)" at bounding box center [67, 149] width 11 height 11
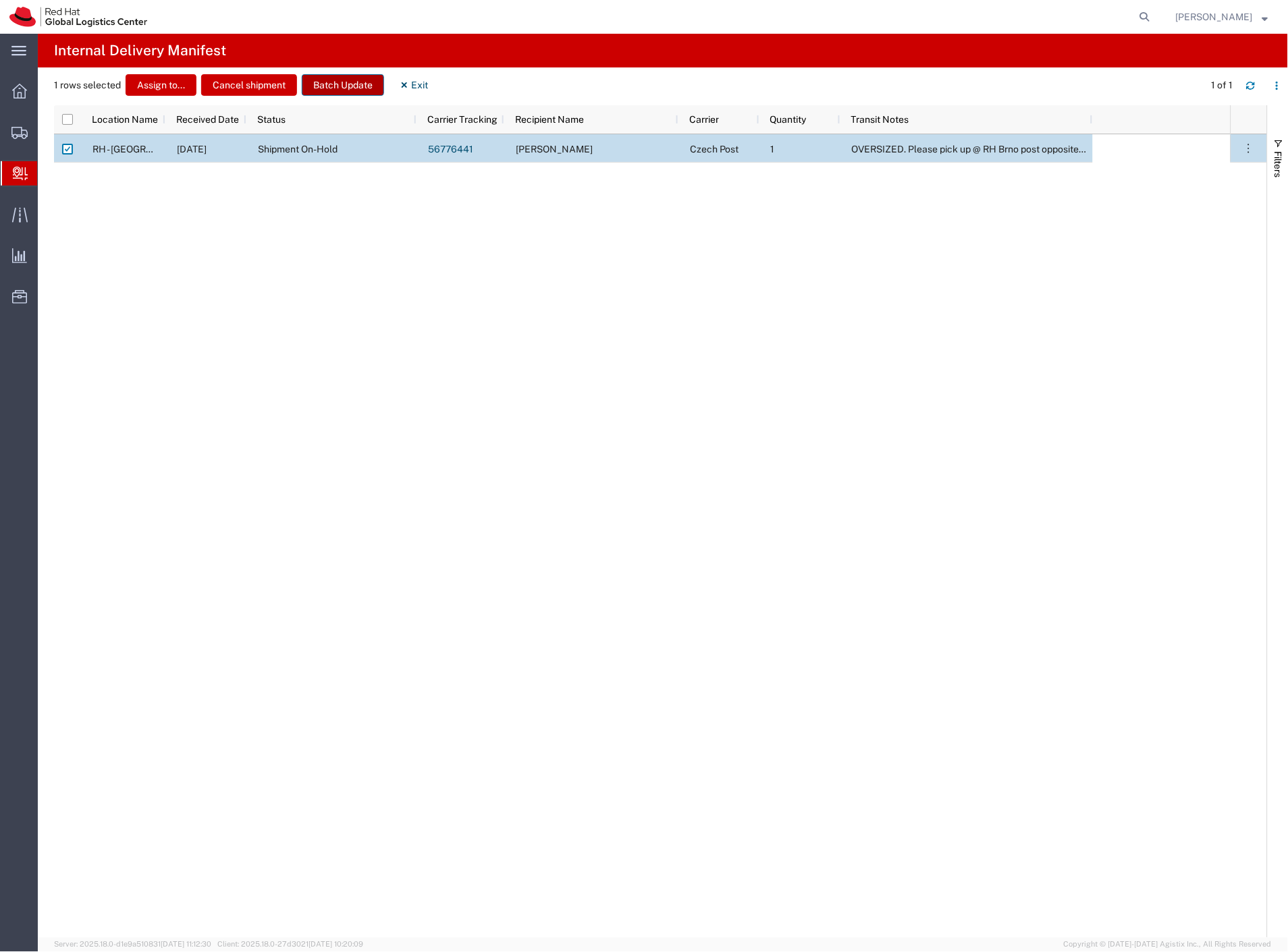
click at [372, 79] on button "Batch Update" at bounding box center [343, 85] width 82 height 22
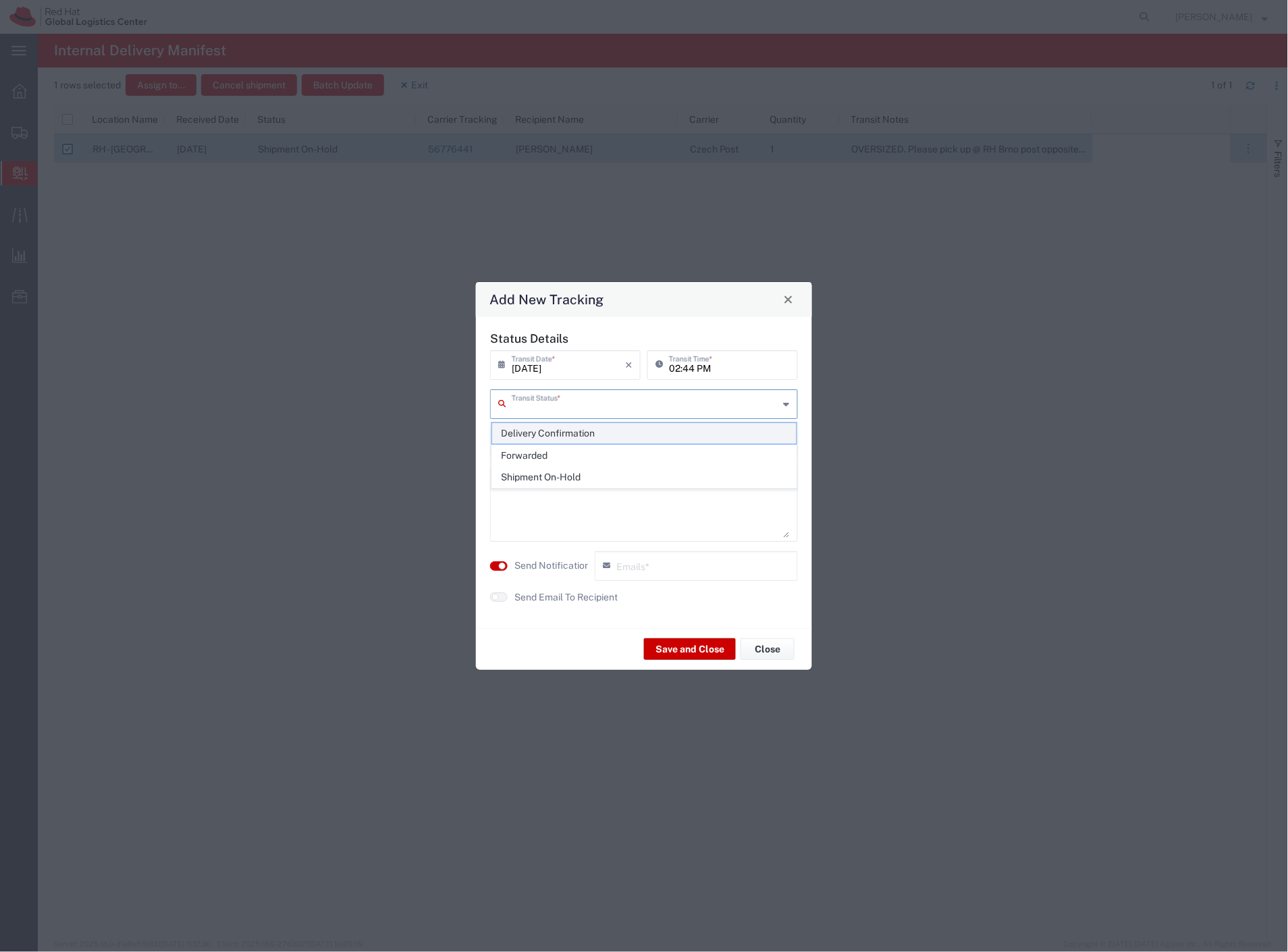
drag, startPoint x: 578, startPoint y: 410, endPoint x: 571, endPoint y: 426, distance: 17.5
click at [578, 410] on input "text" at bounding box center [646, 403] width 268 height 23
click at [571, 427] on span "Delivery Confirmation" at bounding box center [644, 433] width 305 height 21
click at [553, 567] on label "Send Notification" at bounding box center [552, 565] width 76 height 14
click at [704, 646] on button "Save and Close" at bounding box center [690, 649] width 92 height 22
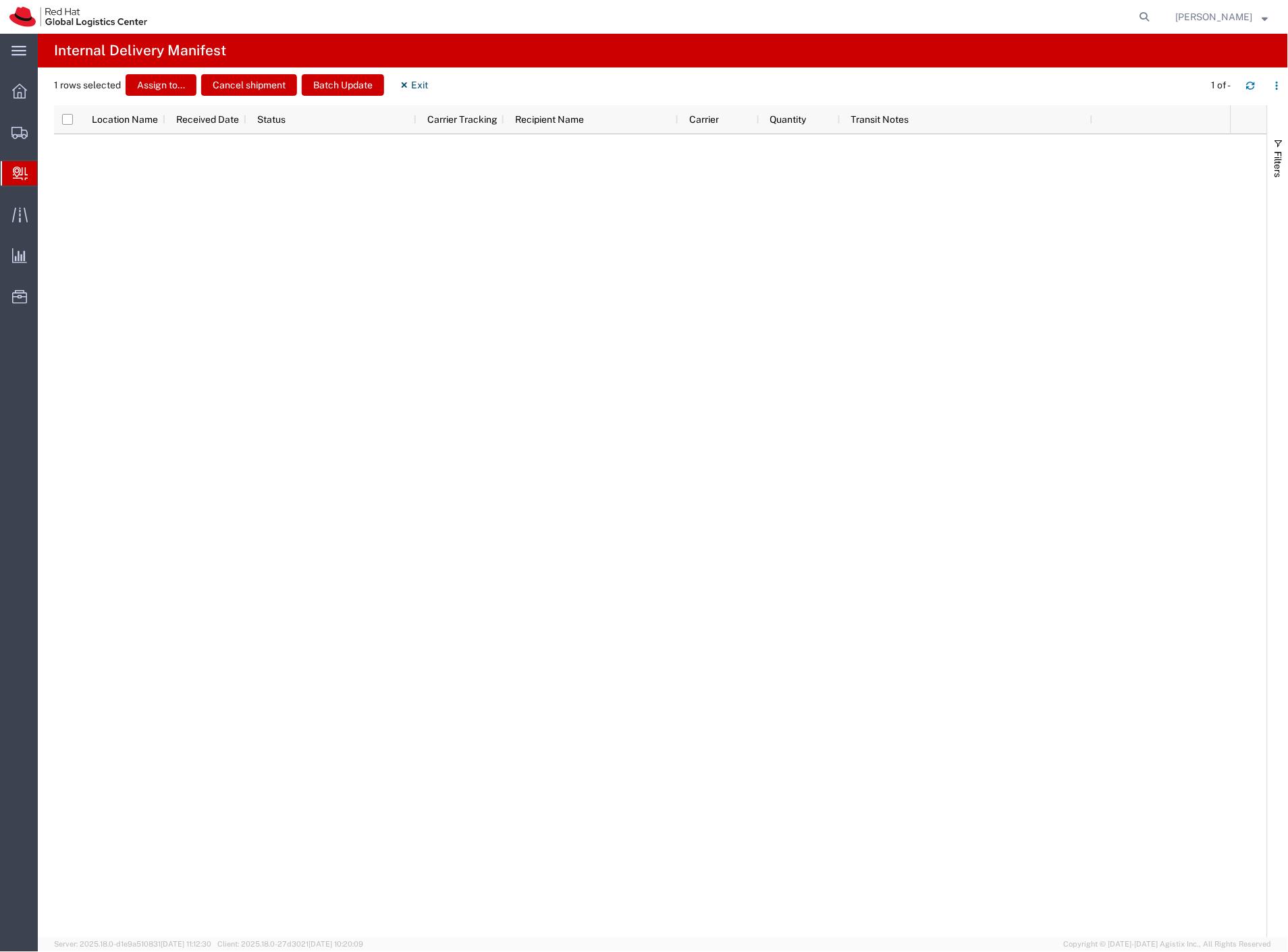
click at [0, 0] on span "Create Delivery" at bounding box center [0, 0] width 0 height 0
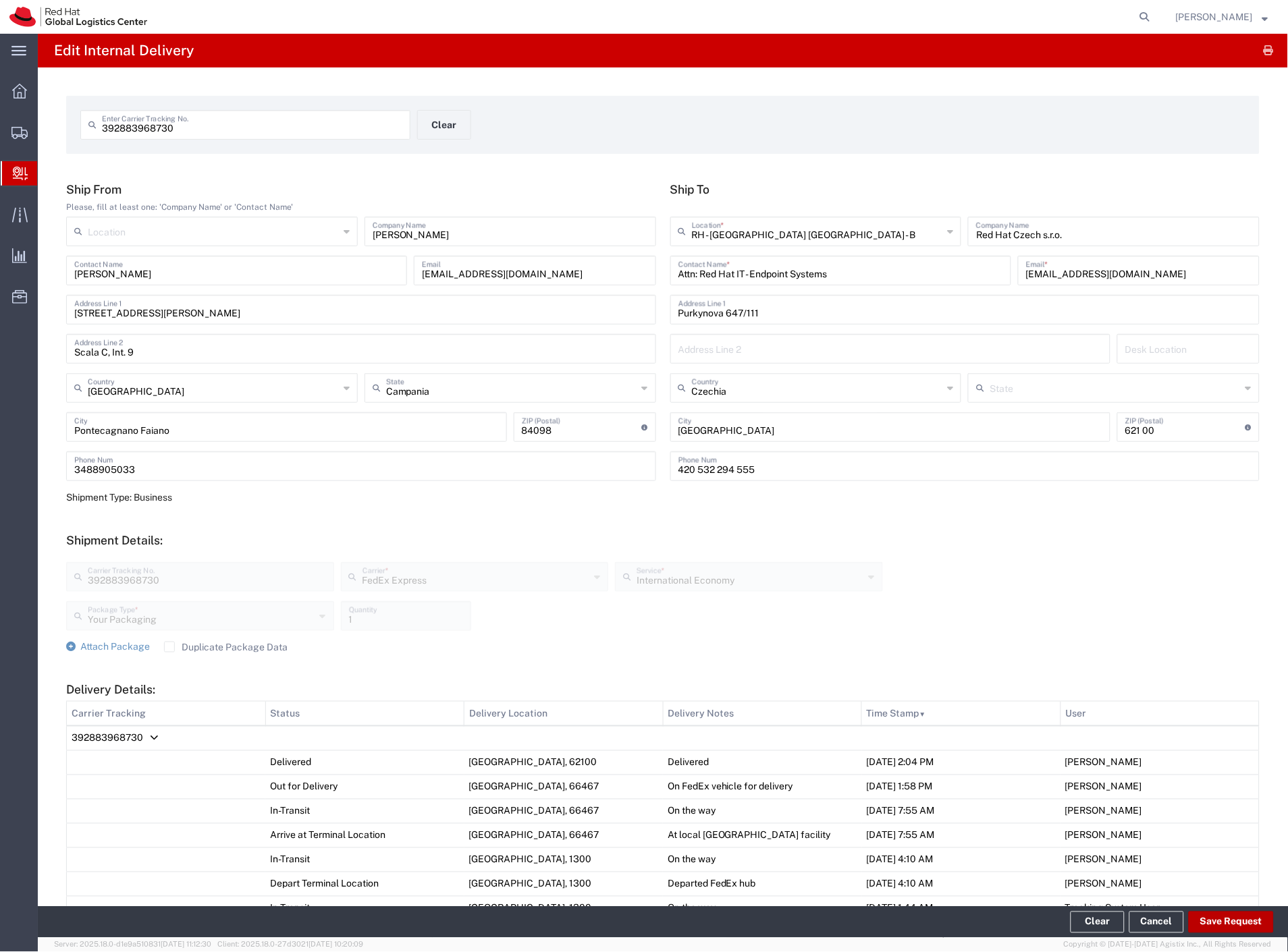
click at [1249, 929] on button "Save Request" at bounding box center [1231, 922] width 85 height 22
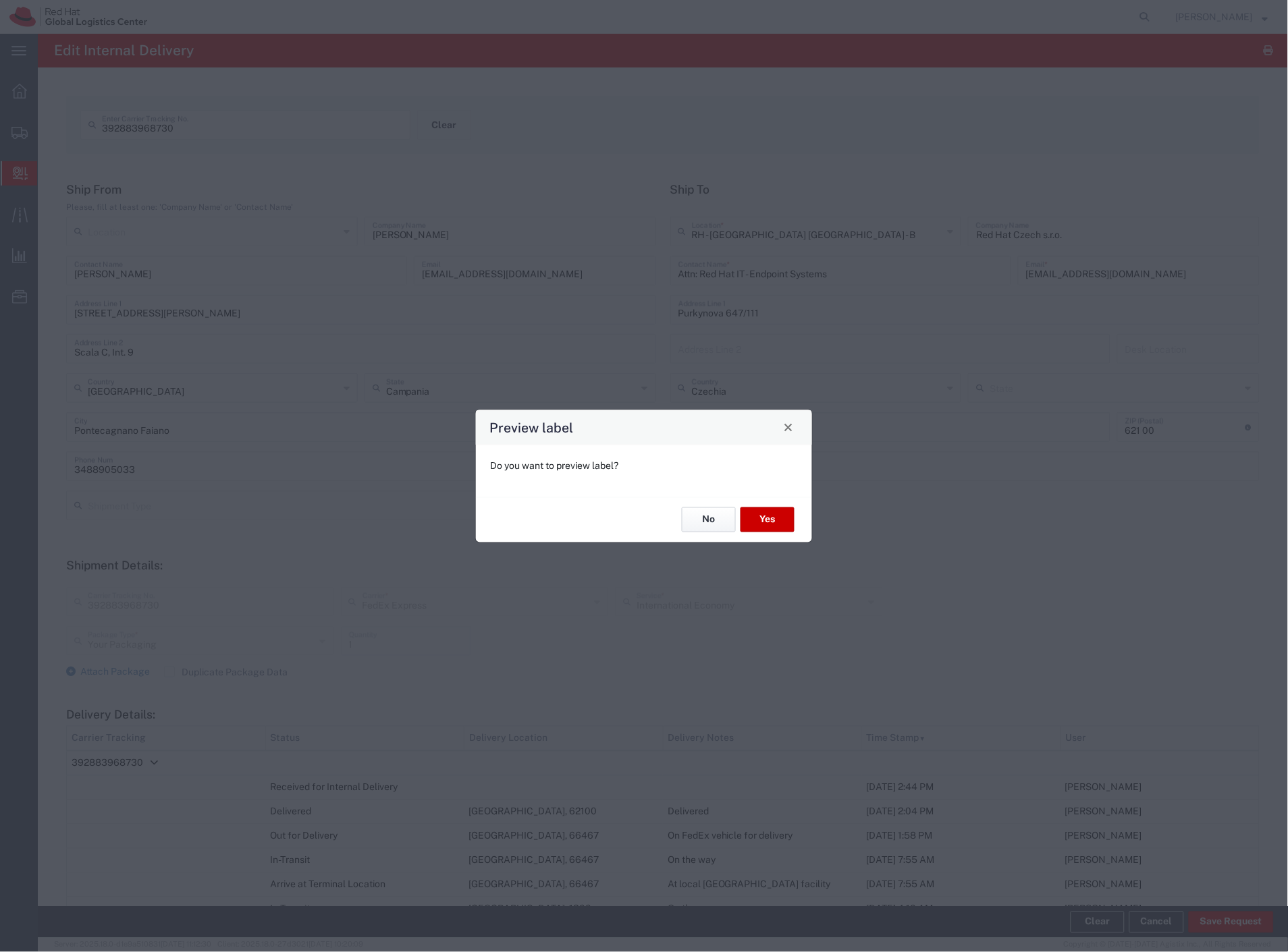
click at [716, 524] on button "No" at bounding box center [709, 520] width 54 height 25
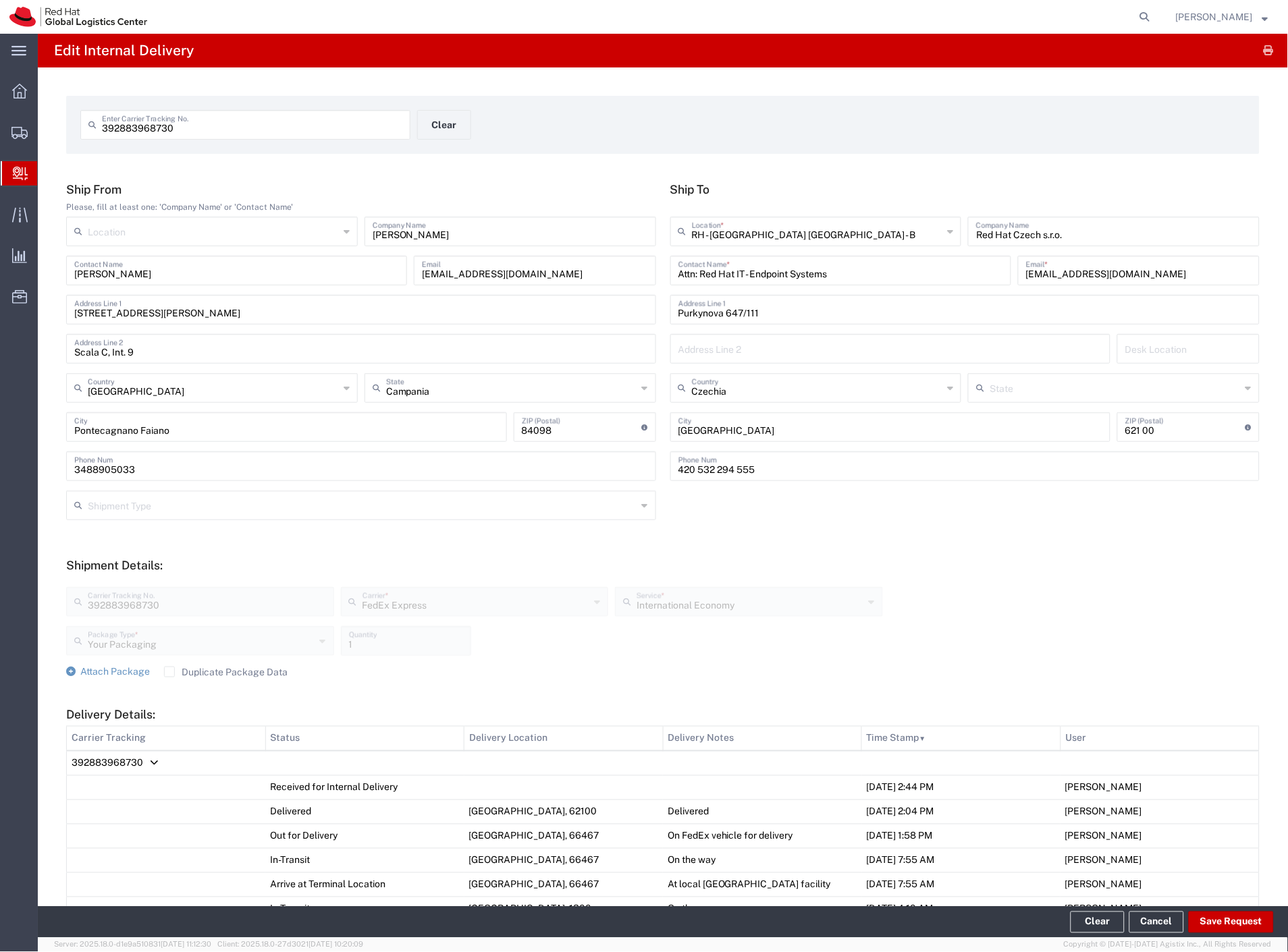
click at [138, 758] on span "392883968730" at bounding box center [107, 763] width 72 height 11
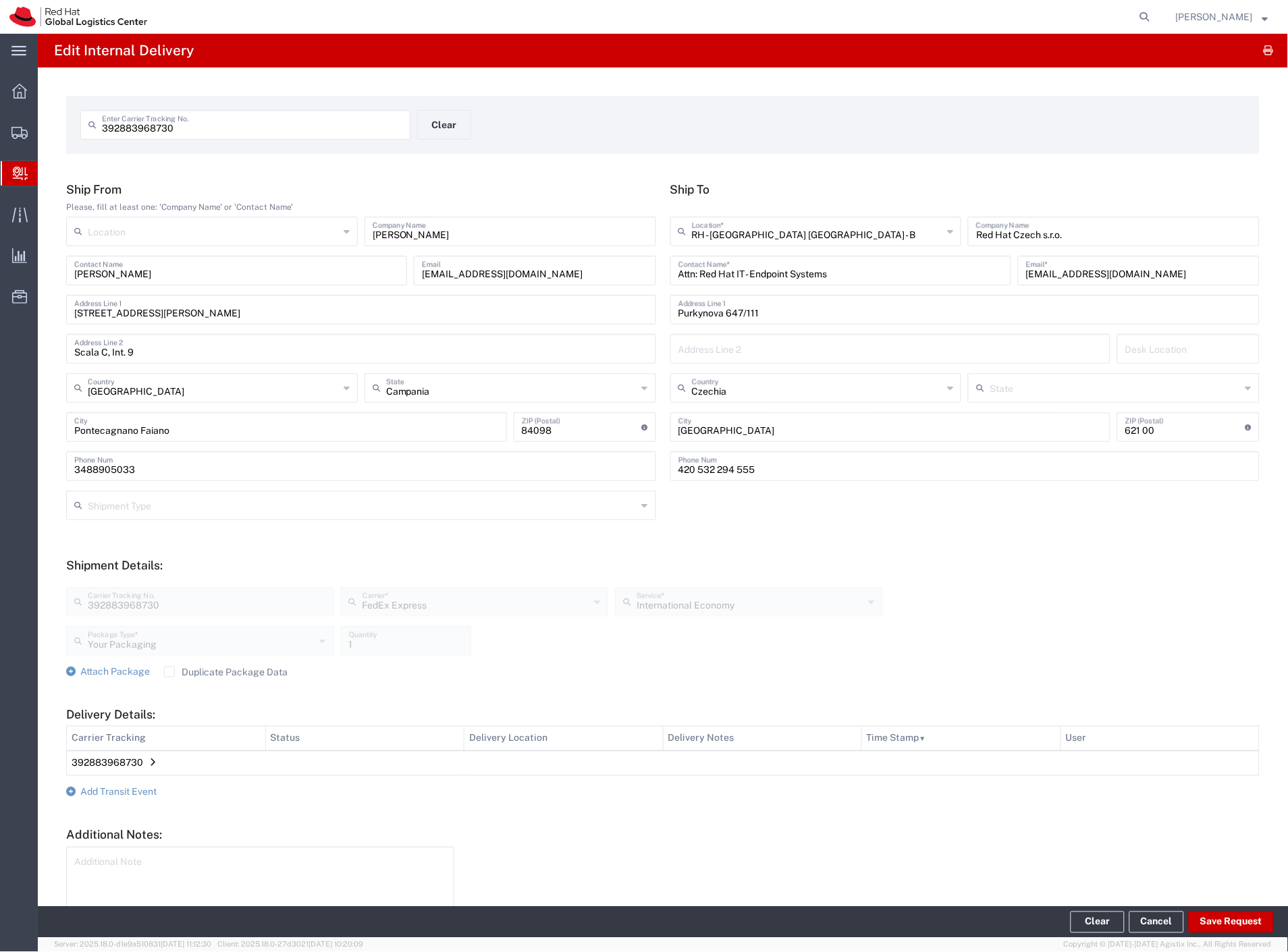
click at [147, 783] on form "Ship From Please, fill at least one: 'Company Name' or 'Contact Name' Location …" at bounding box center [663, 568] width 1193 height 772
click at [142, 790] on span "Add Transit Event" at bounding box center [118, 792] width 76 height 11
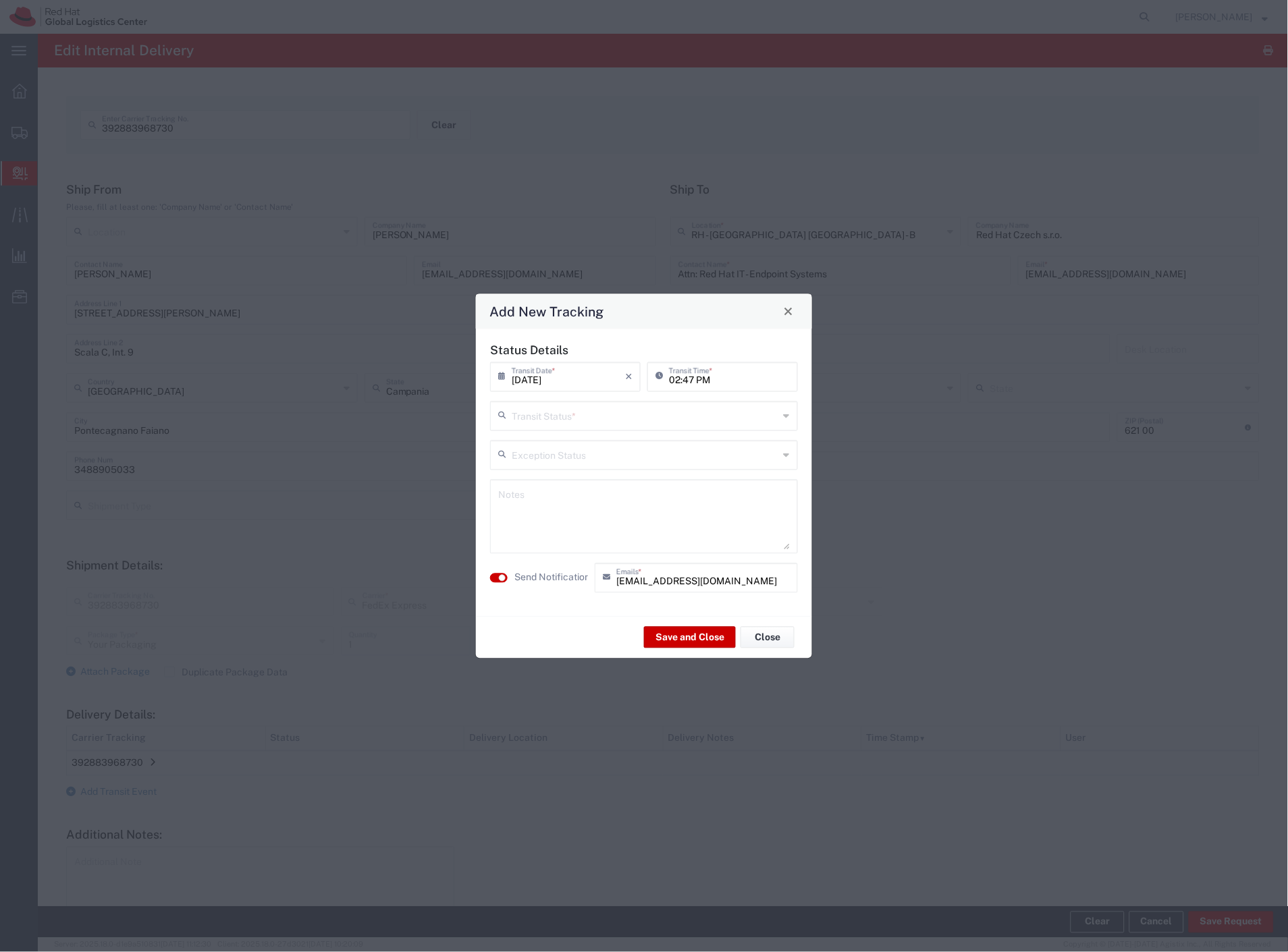
click at [552, 424] on input "text" at bounding box center [646, 414] width 268 height 23
click at [542, 448] on span "Delivery Confirmation" at bounding box center [644, 445] width 305 height 21
click at [531, 580] on label "Send Notification" at bounding box center [552, 578] width 76 height 14
click at [630, 412] on input "Delivery Confirmation" at bounding box center [646, 414] width 268 height 23
click at [579, 514] on span "Shipment On-Hold" at bounding box center [644, 512] width 305 height 21
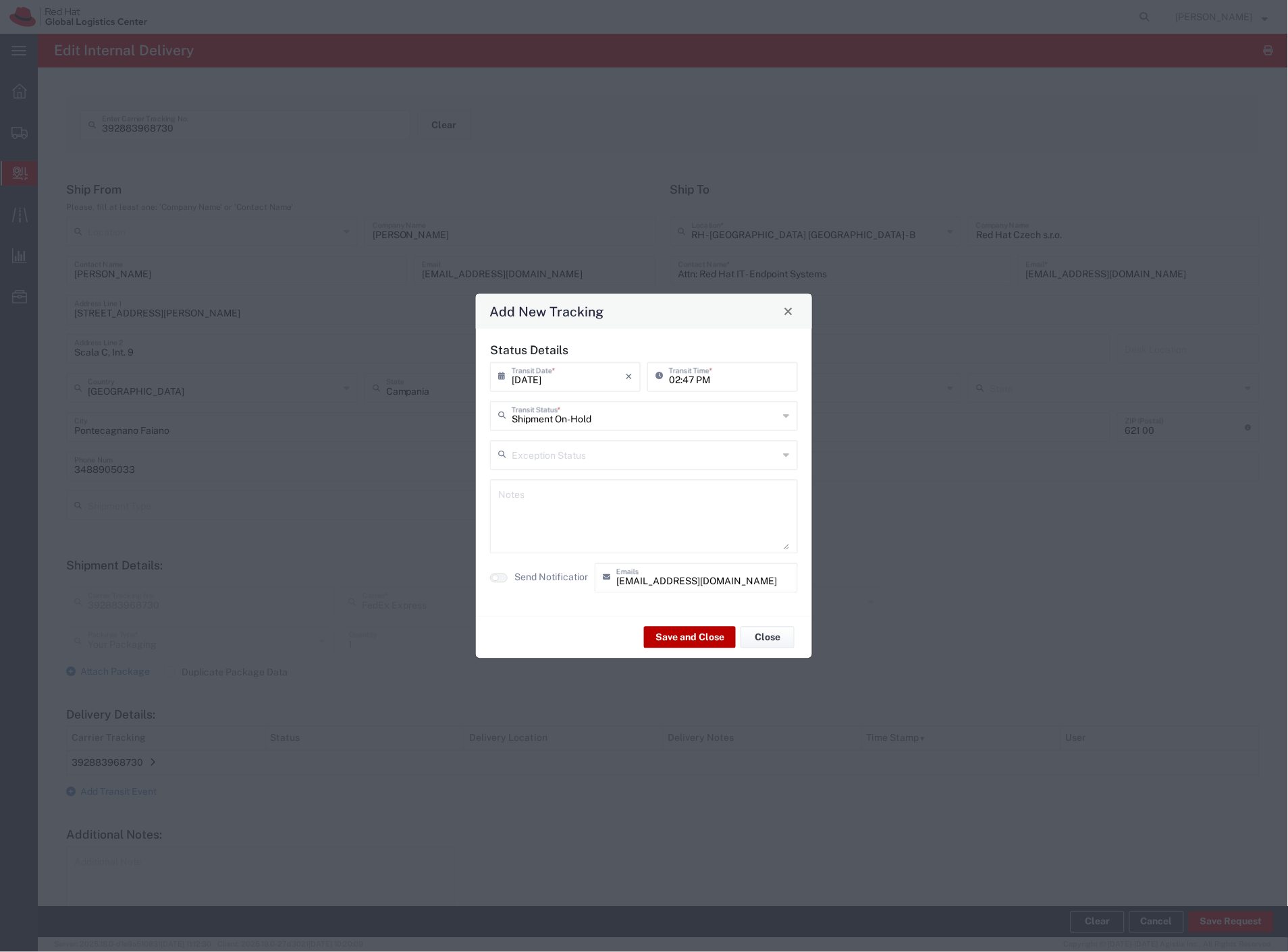
click at [666, 630] on button "Save and Close" at bounding box center [690, 637] width 92 height 22
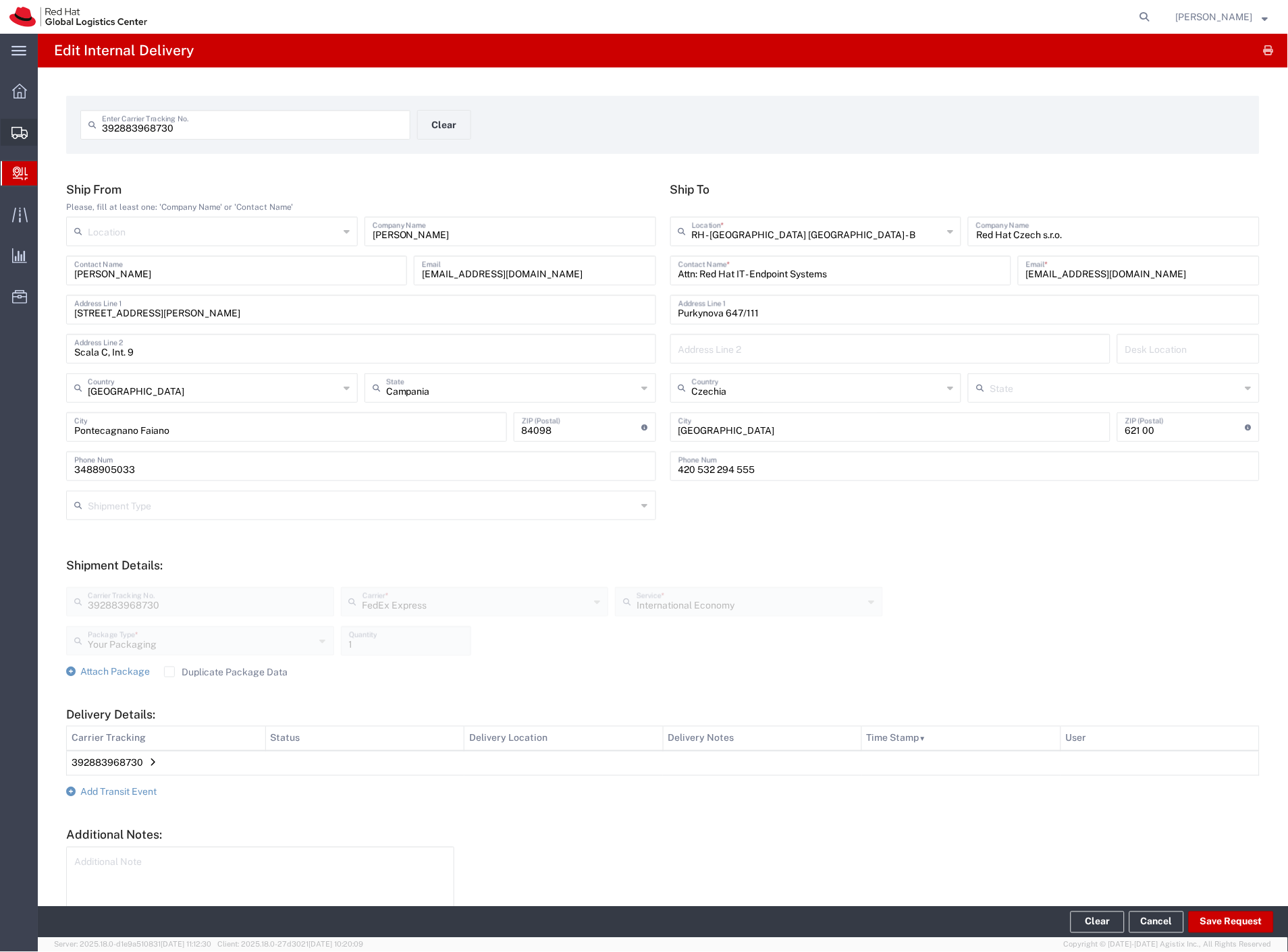
click at [0, 0] on span "Shipment Manager" at bounding box center [0, 0] width 0 height 0
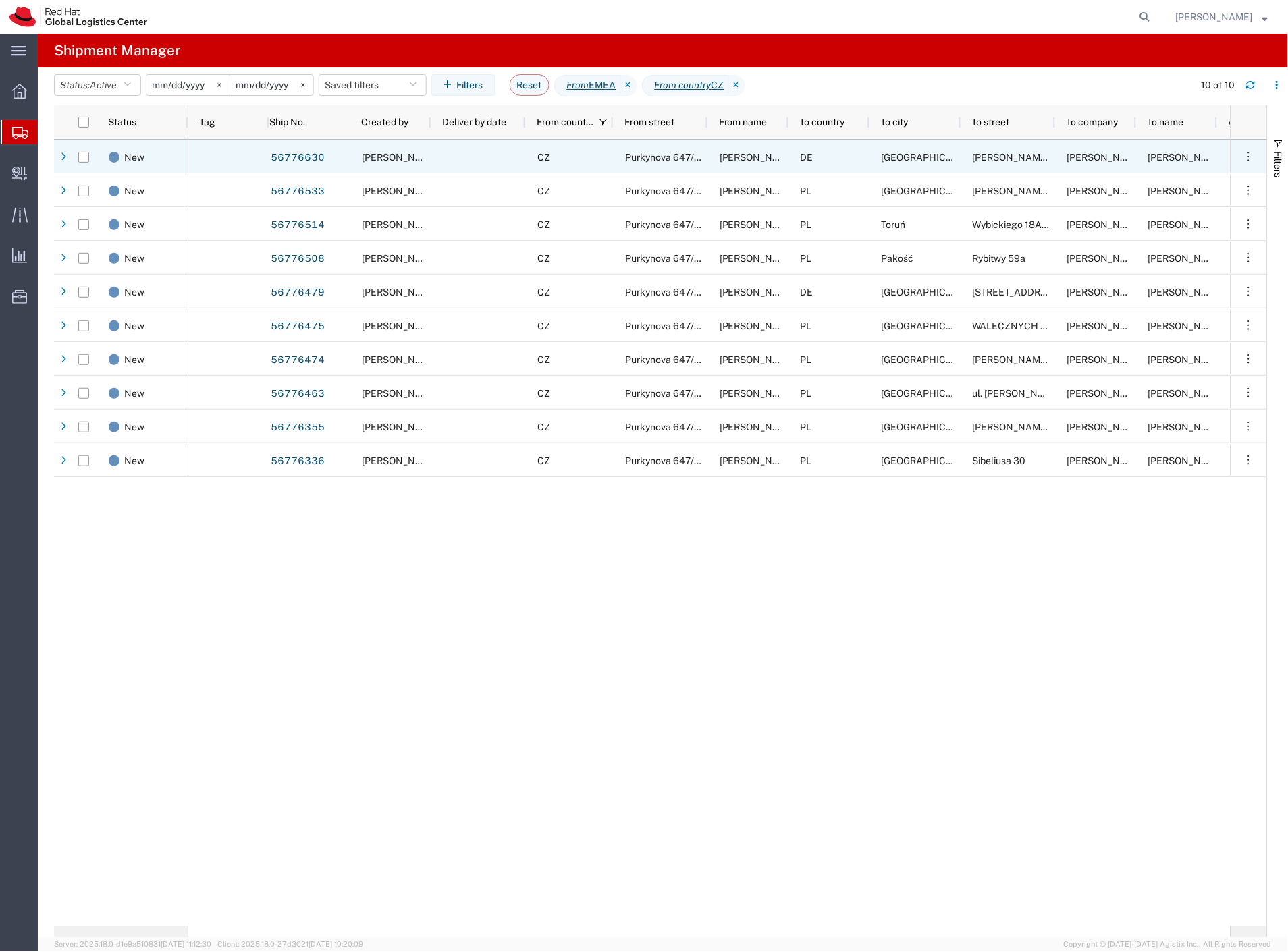
click at [792, 154] on div "DE" at bounding box center [830, 156] width 81 height 34
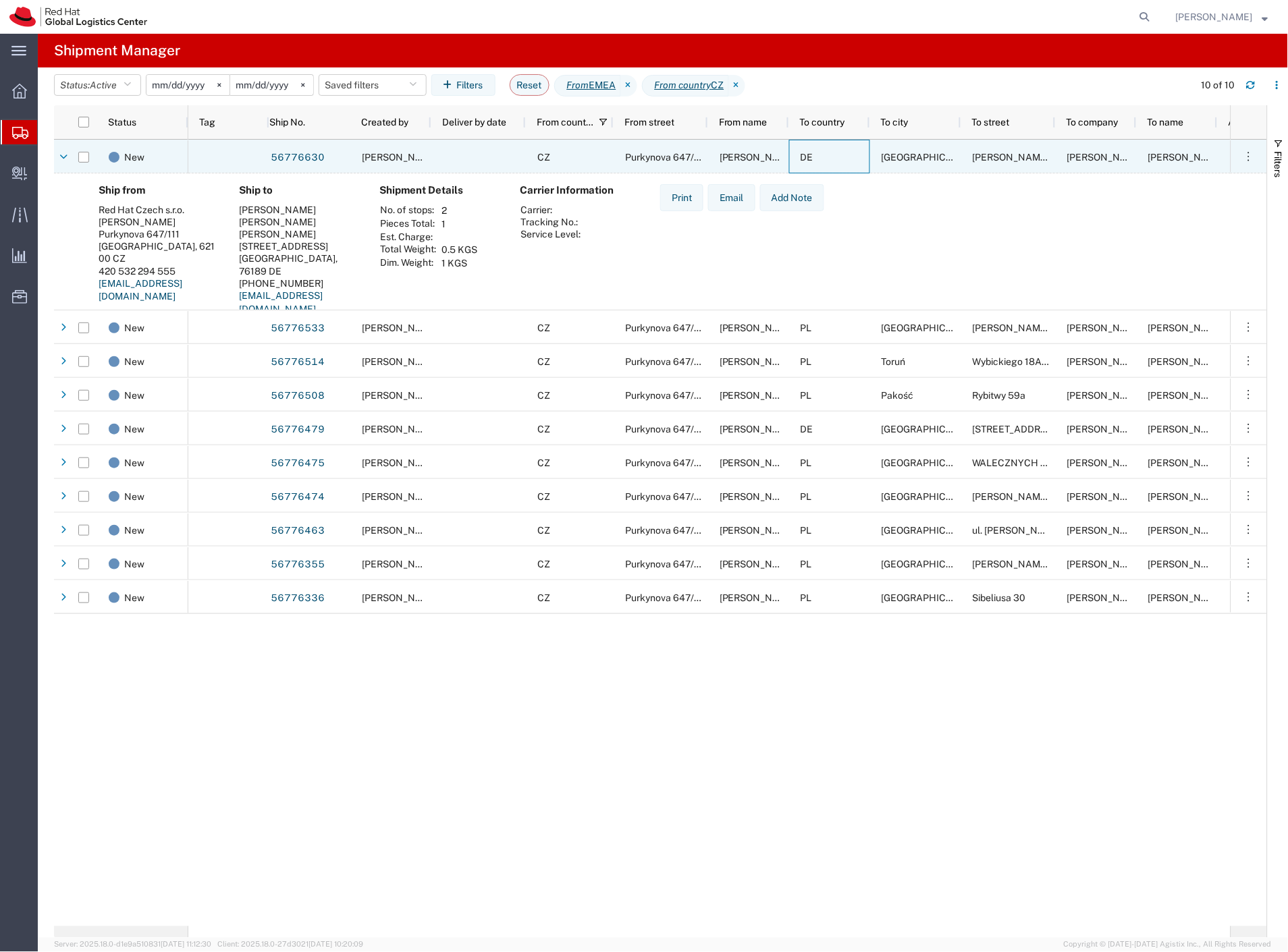
click at [792, 154] on div "DE" at bounding box center [830, 156] width 81 height 34
